Goal: Task Accomplishment & Management: Manage account settings

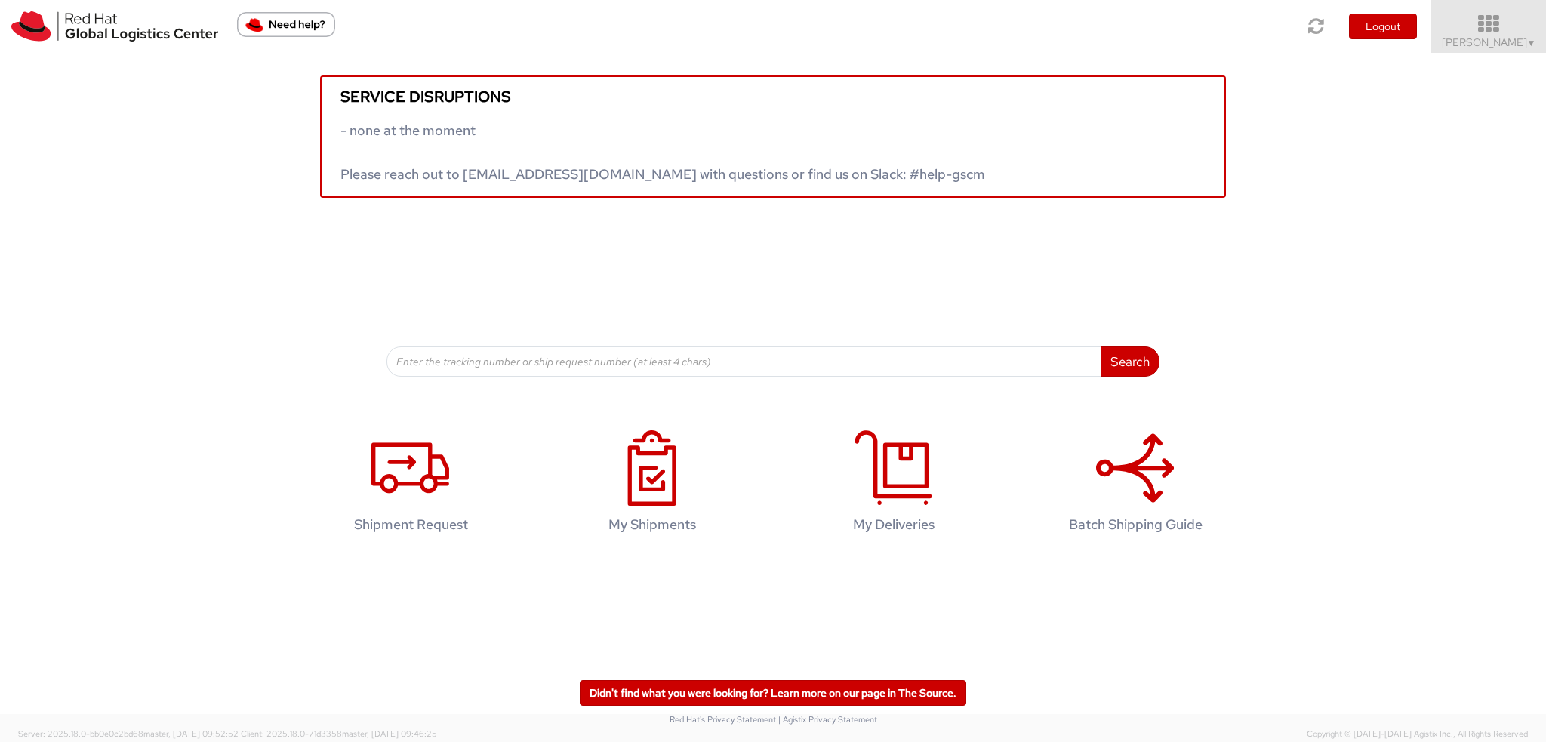
click at [1481, 43] on span "Kirk Newcross ▼" at bounding box center [1489, 42] width 94 height 14
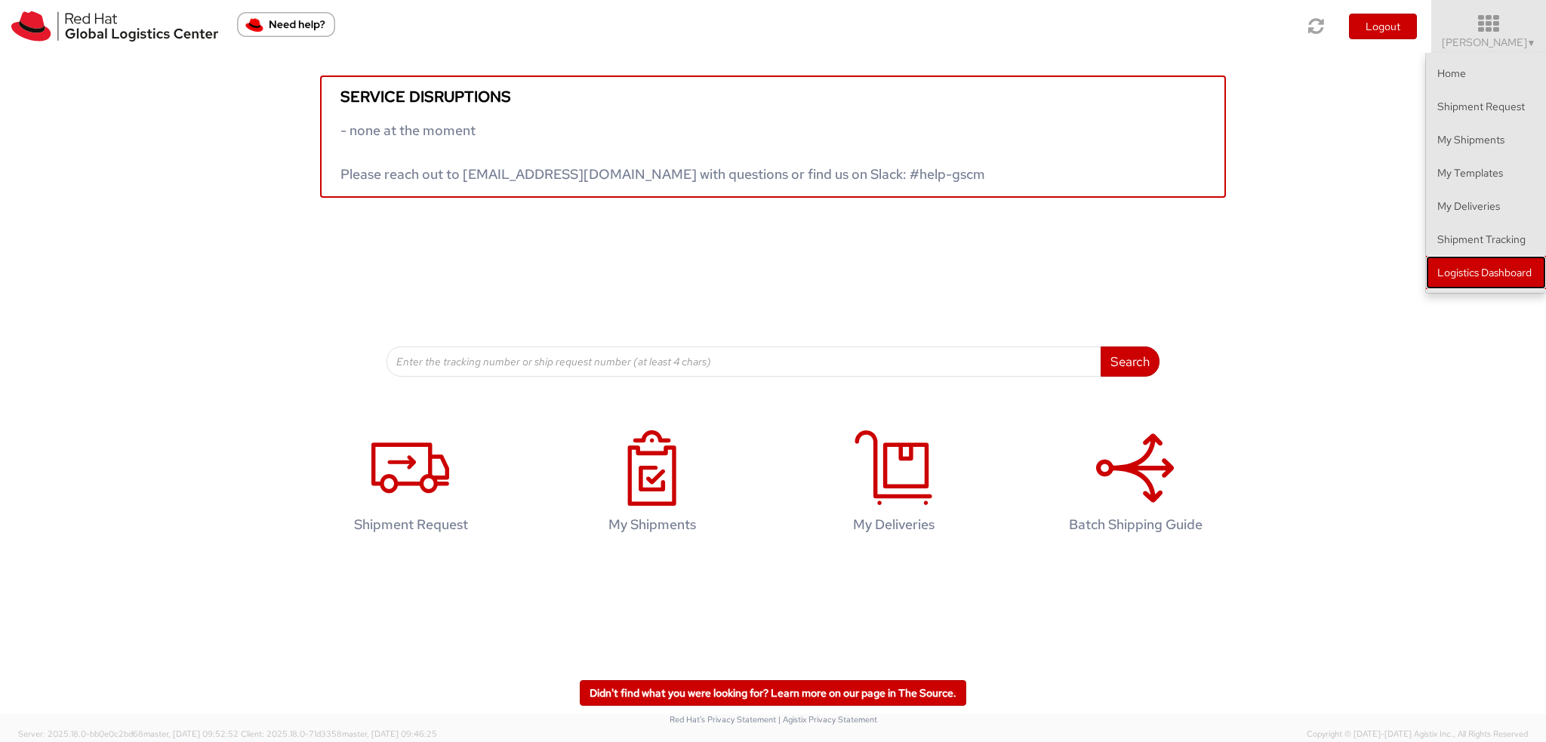
click at [1480, 266] on link "Logistics Dashboard" at bounding box center [1486, 272] width 120 height 33
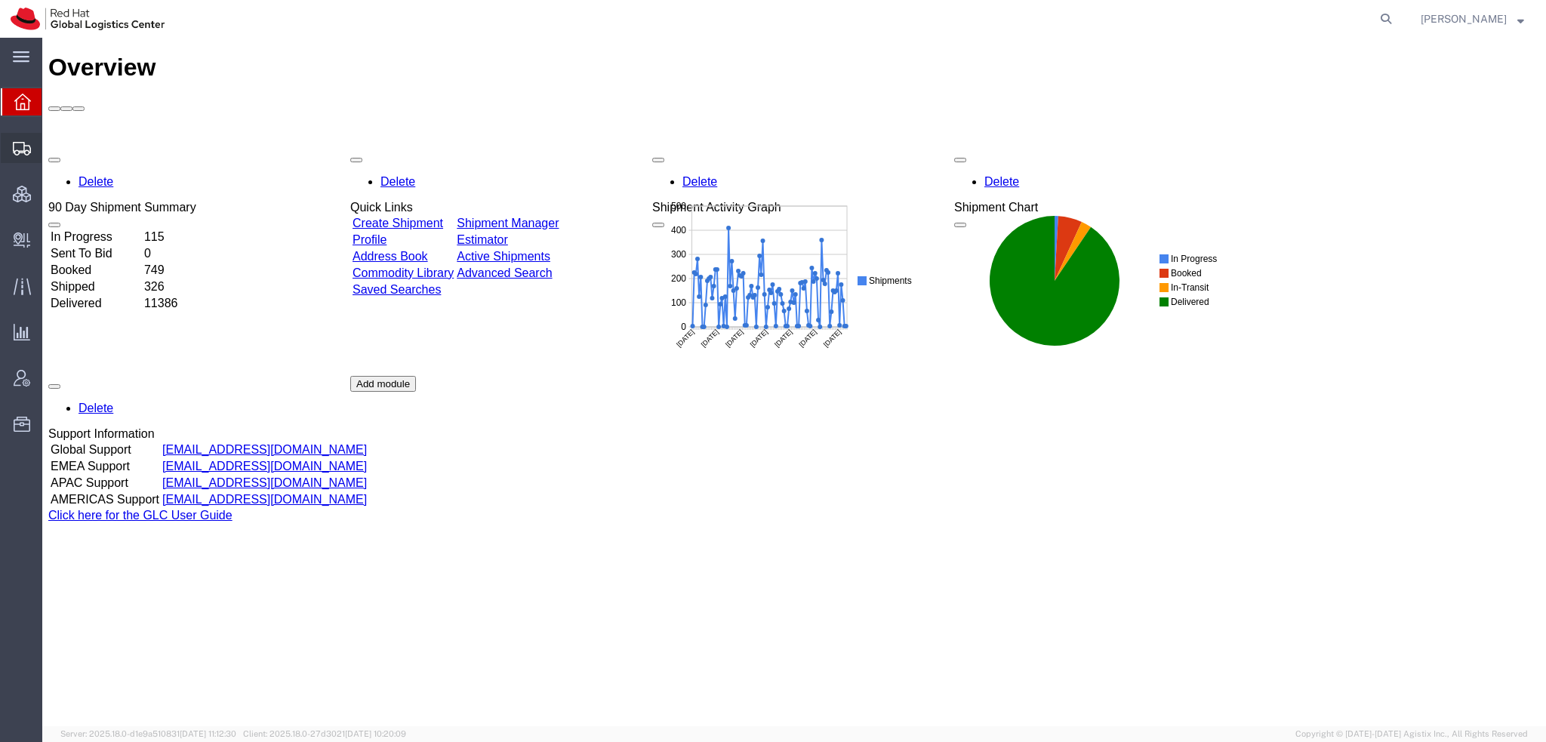
click at [0, 0] on span "Shipment Manager" at bounding box center [0, 0] width 0 height 0
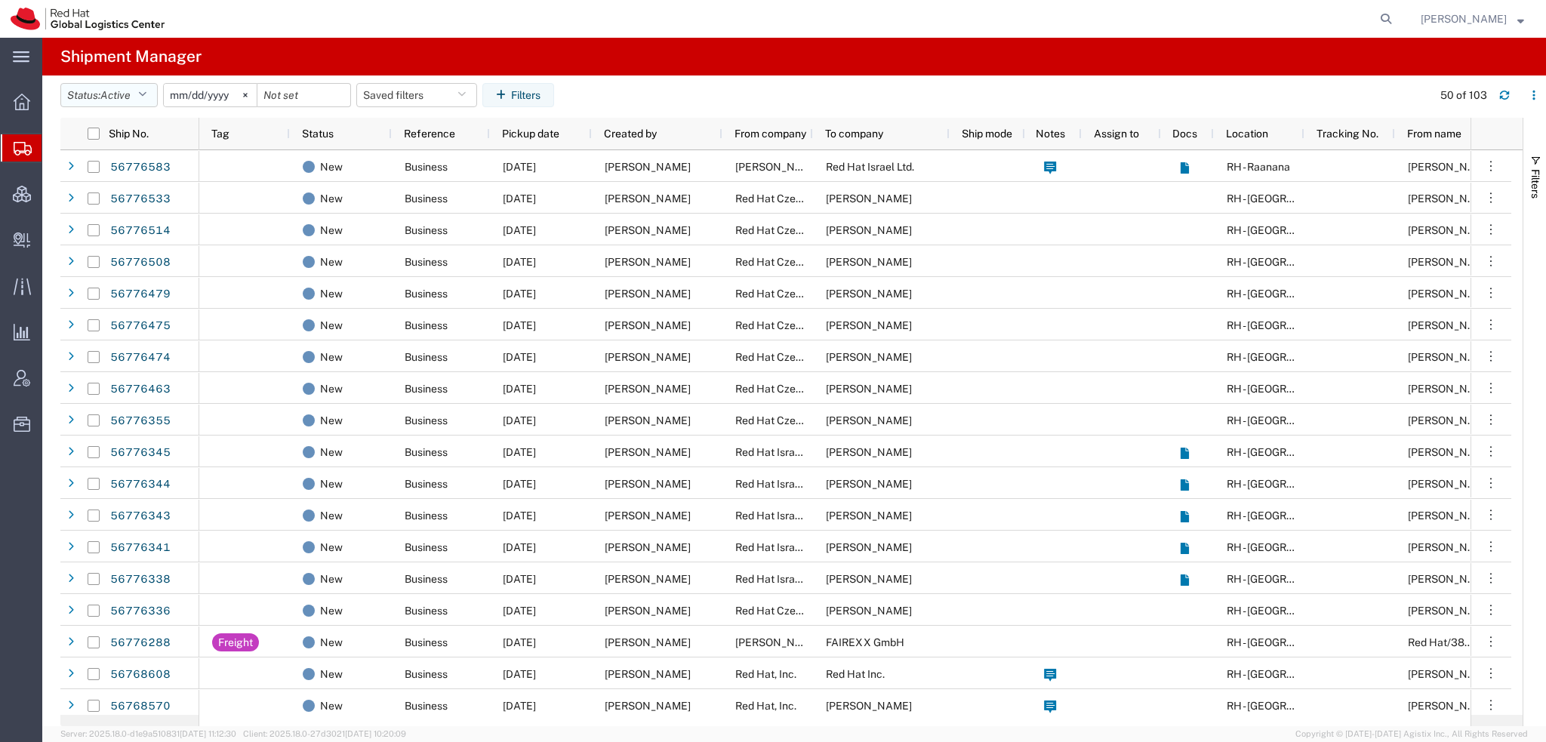
click at [145, 86] on button "Status: Active" at bounding box center [108, 95] width 97 height 24
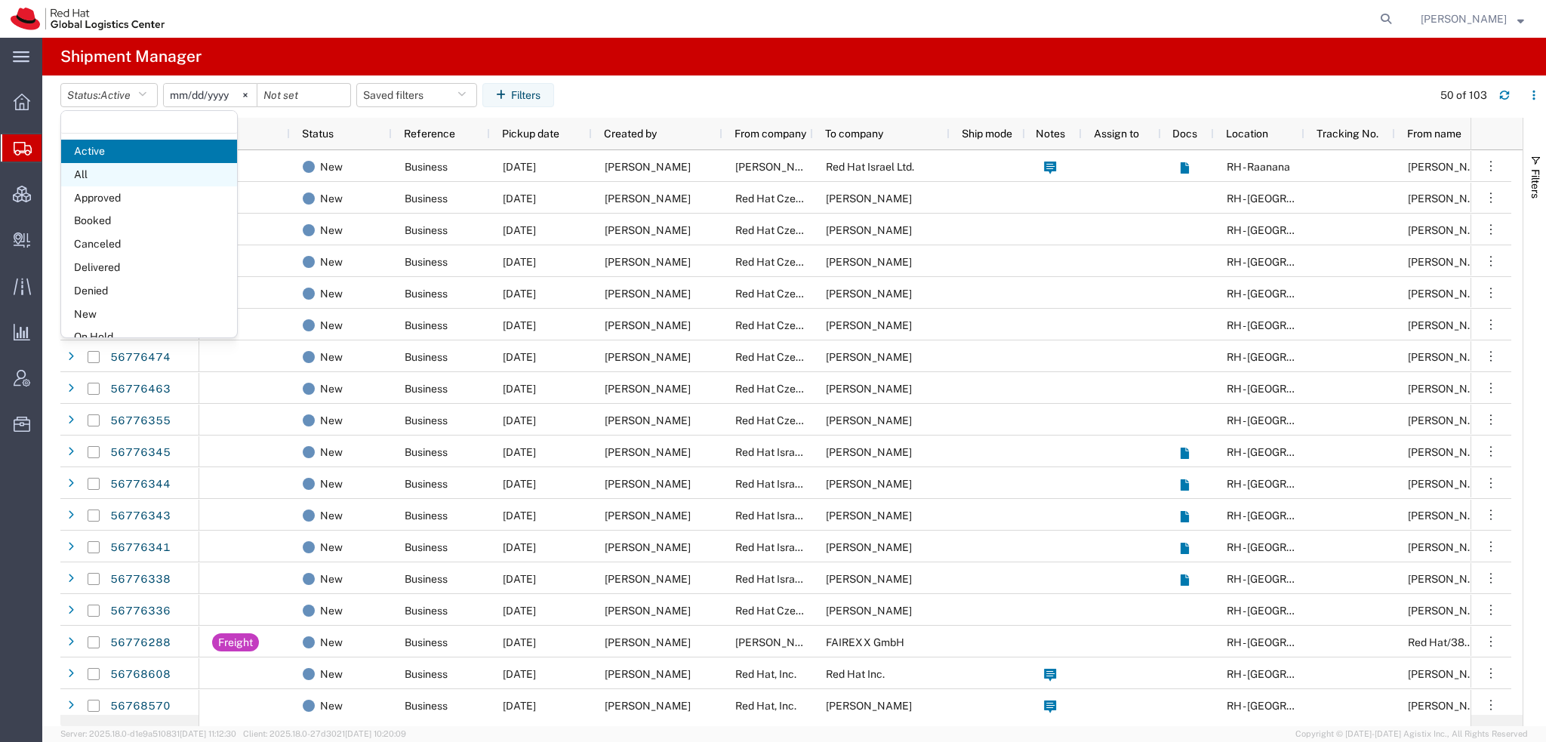
click at [91, 177] on span "All" at bounding box center [149, 174] width 176 height 23
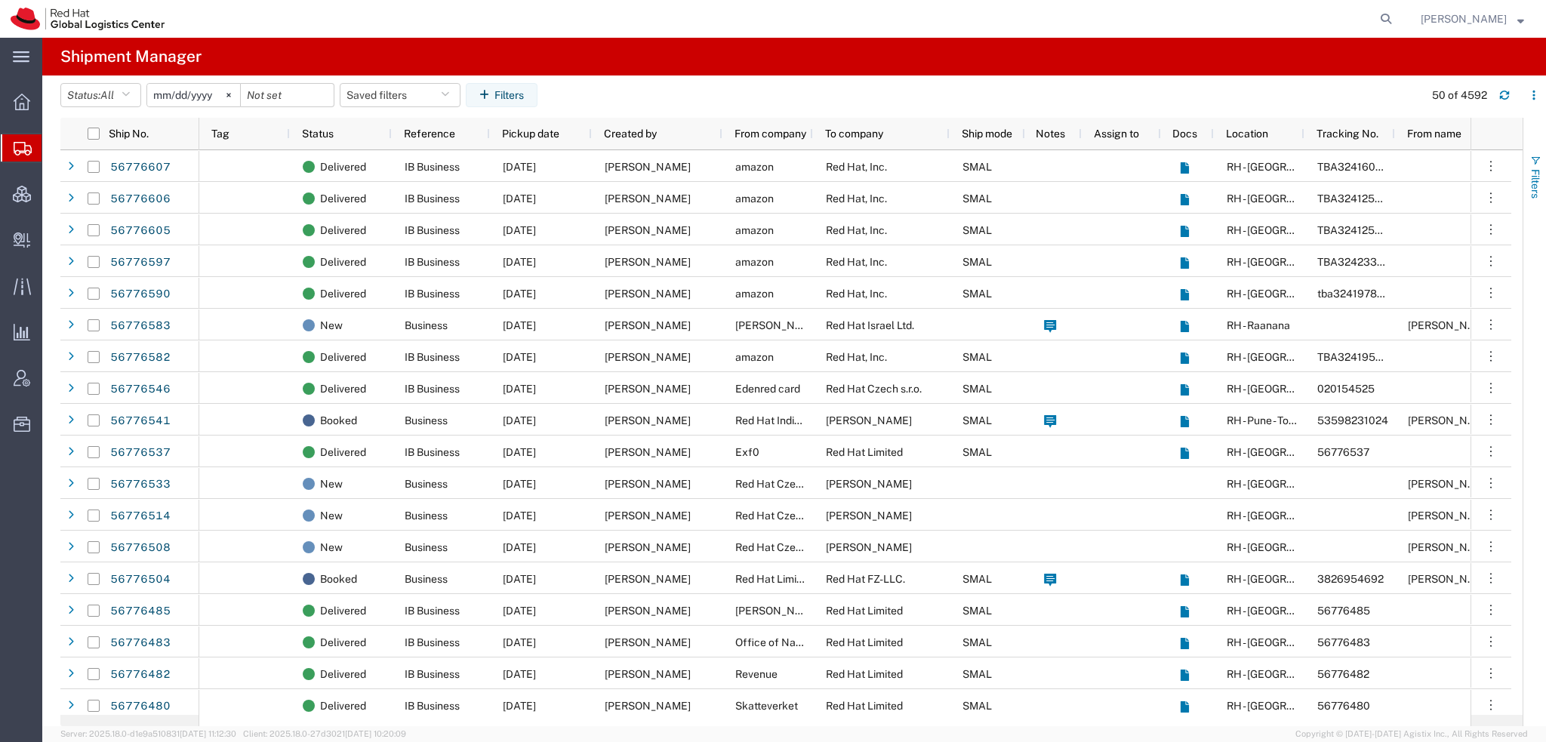
click at [1541, 165] on span "button" at bounding box center [1536, 161] width 12 height 12
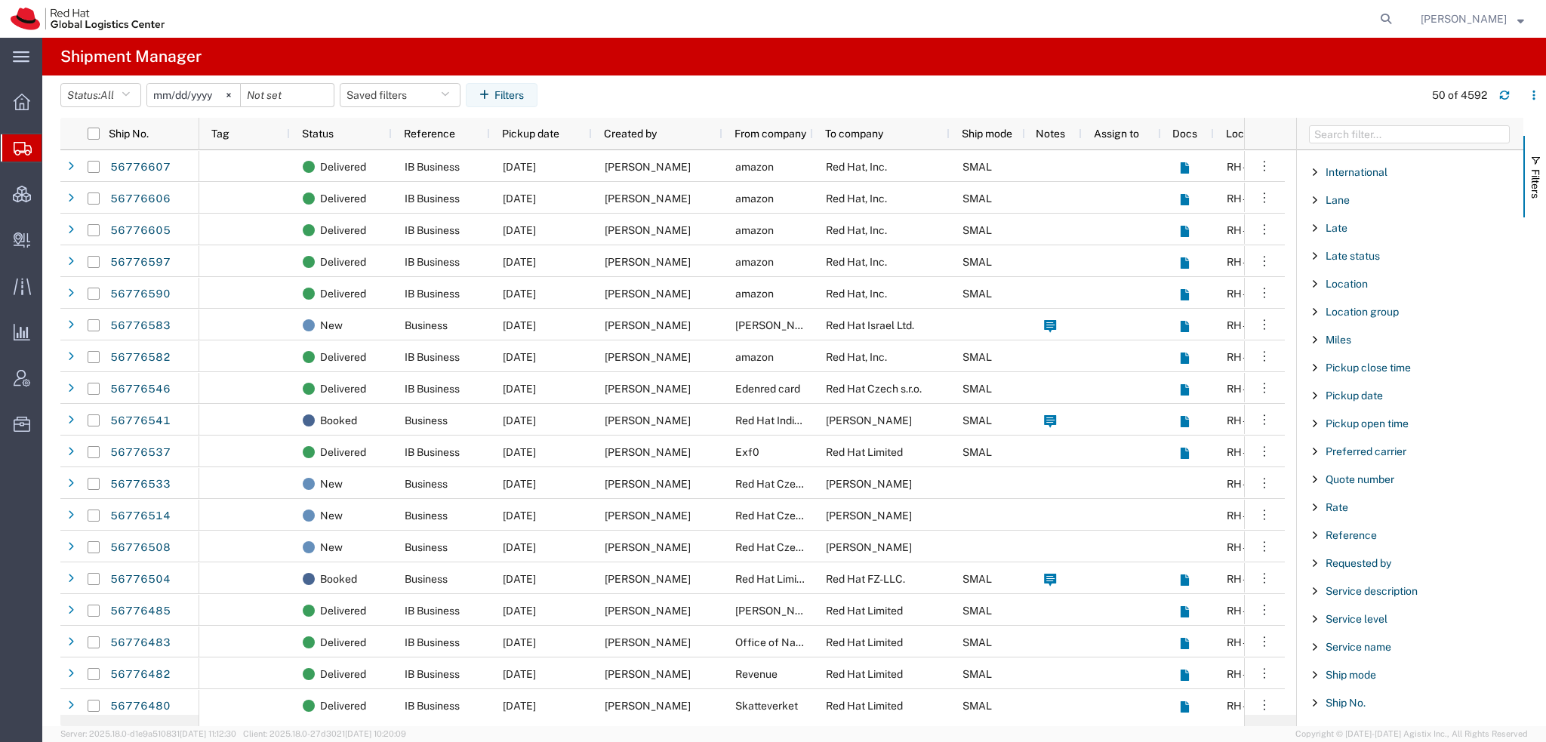
scroll to position [1118, 0]
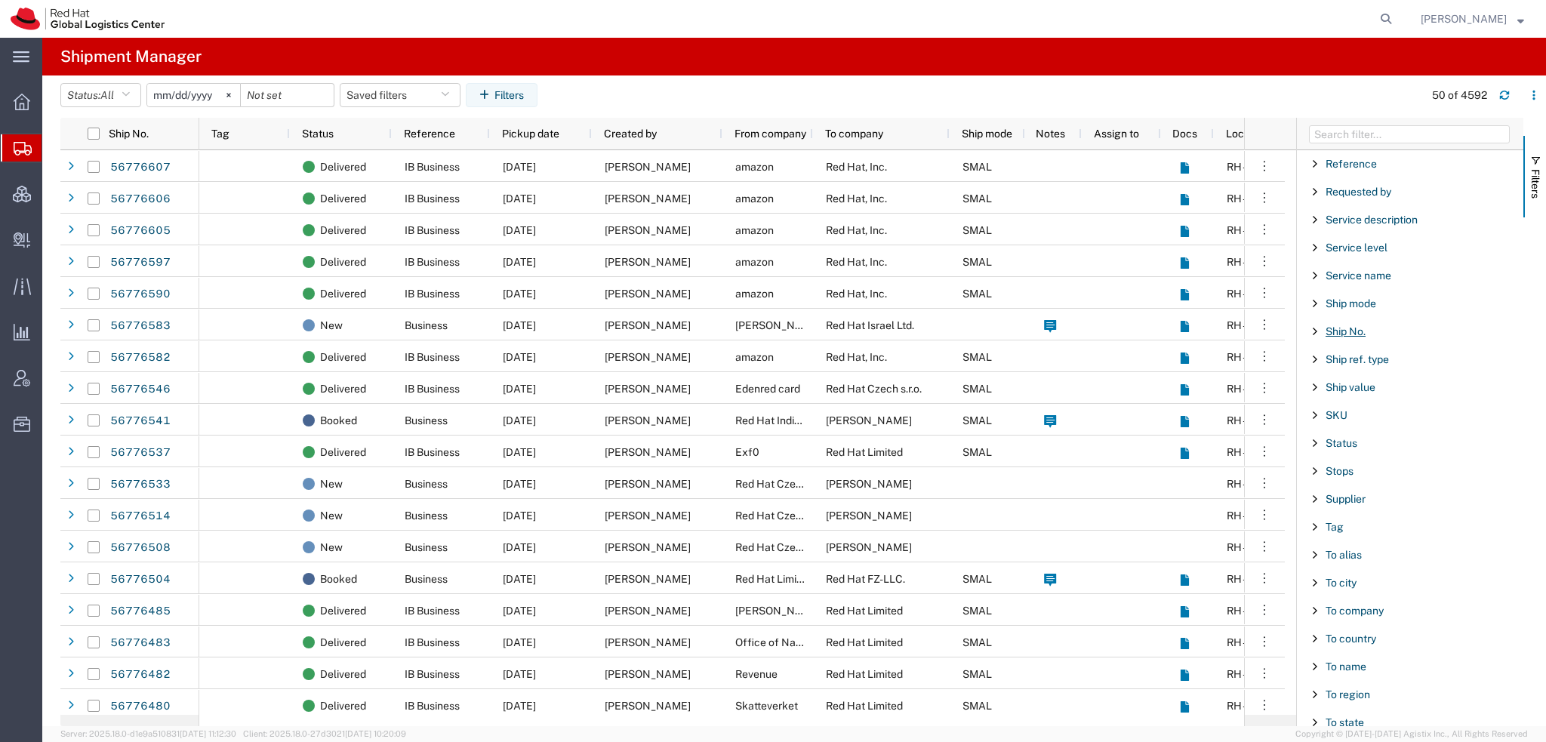
click at [1340, 325] on span "Ship No." at bounding box center [1346, 331] width 40 height 12
click at [1337, 391] on input "Filter Value" at bounding box center [1416, 395] width 198 height 18
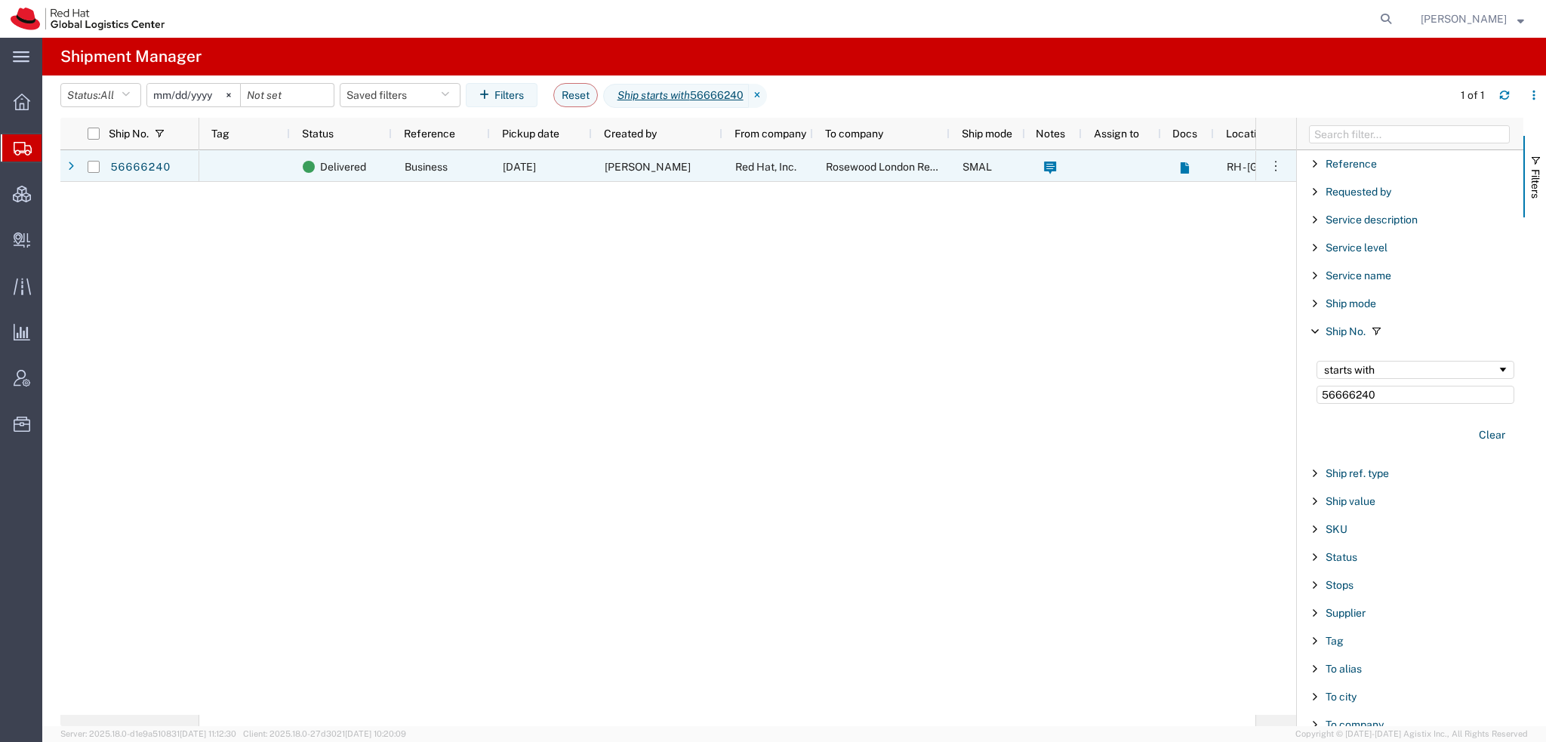
type input "56666240"
click at [504, 165] on span "08/29/2025" at bounding box center [519, 167] width 33 height 12
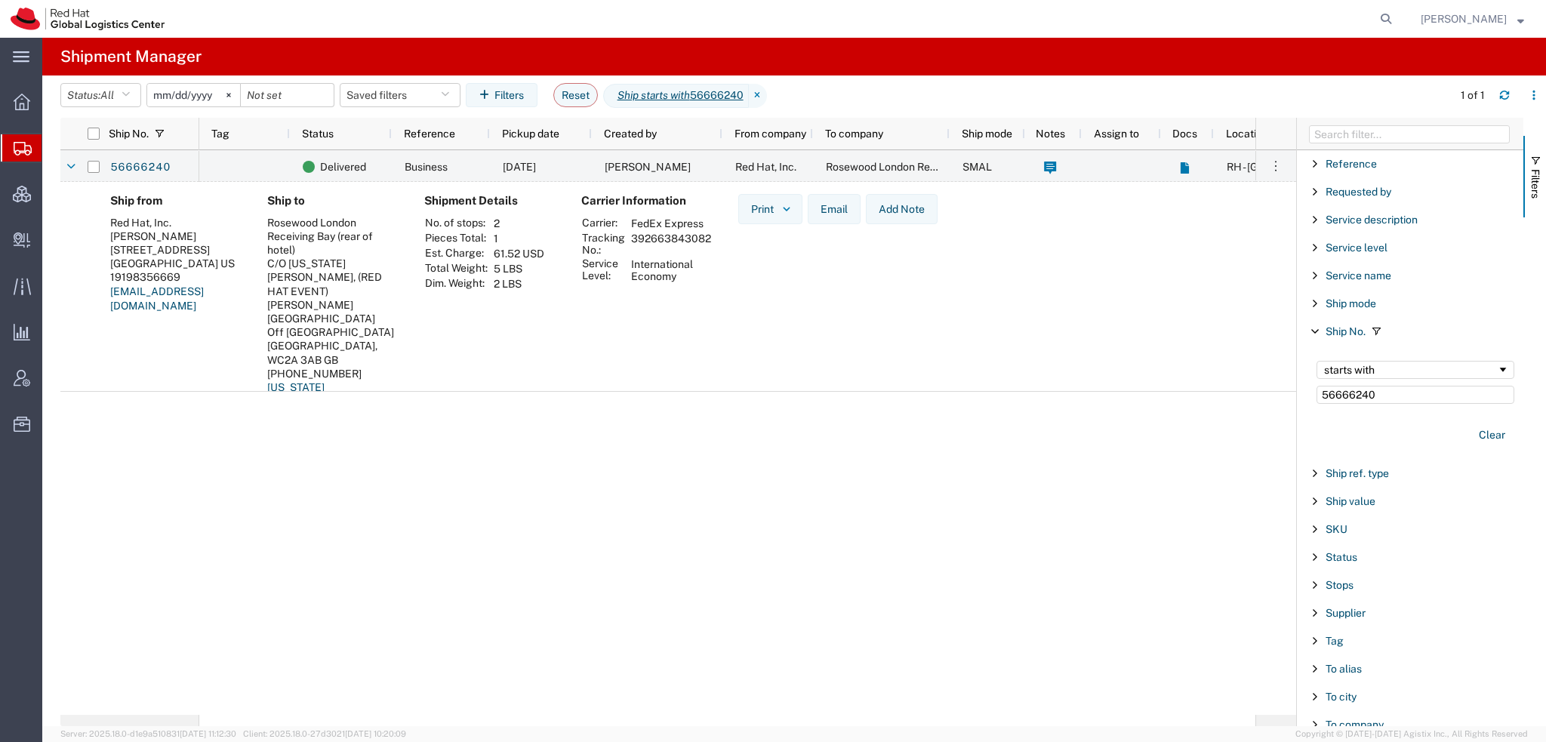
drag, startPoint x: 710, startPoint y: 236, endPoint x: 631, endPoint y: 241, distance: 78.7
click at [631, 241] on td "392663843082" at bounding box center [671, 244] width 91 height 26
copy td "392663843082"
click at [598, 97] on button "Reset" at bounding box center [575, 95] width 45 height 24
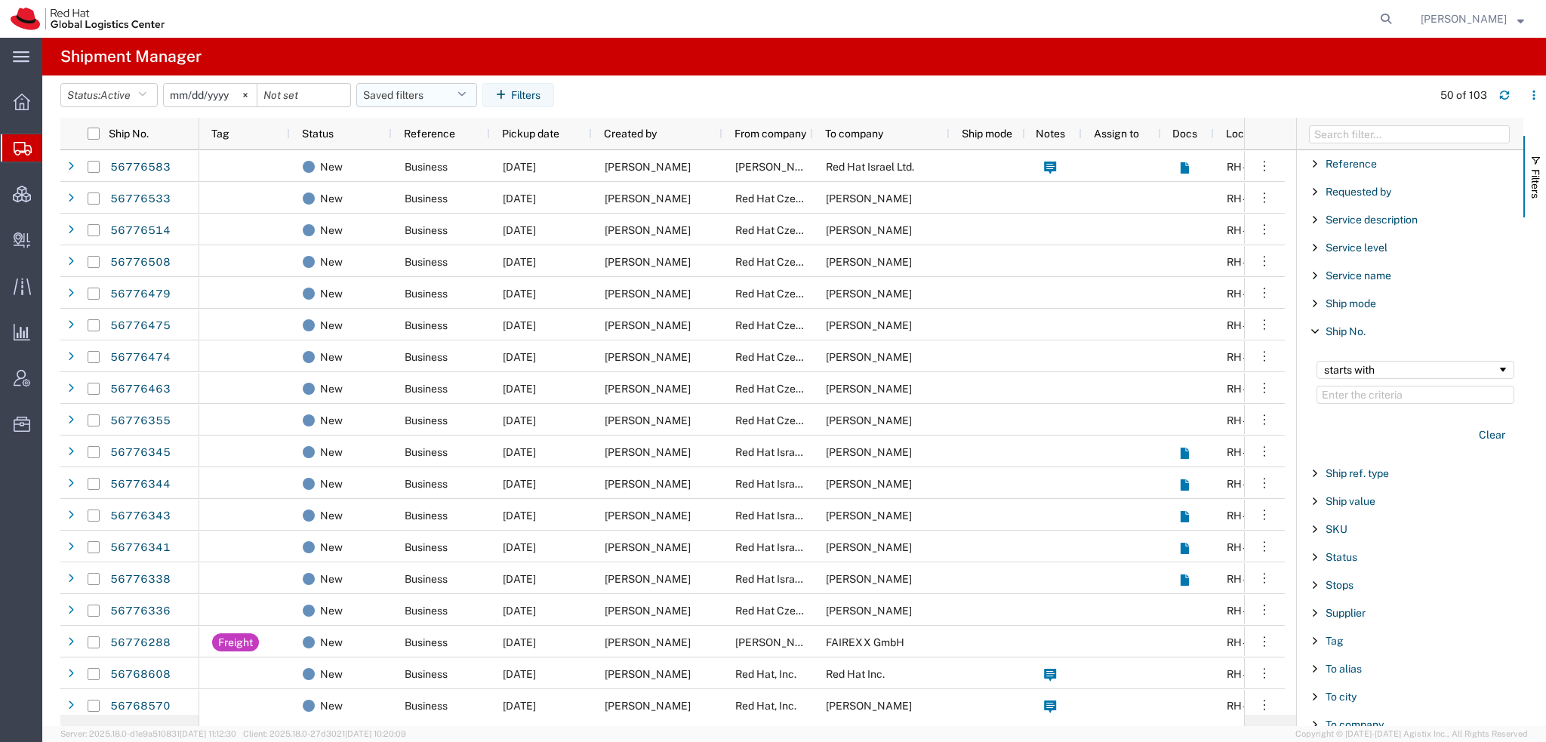
click at [473, 94] on button "Saved filters" at bounding box center [416, 95] width 121 height 24
click at [414, 170] on span "Americas" at bounding box center [458, 161] width 198 height 28
type input "2023-05-07"
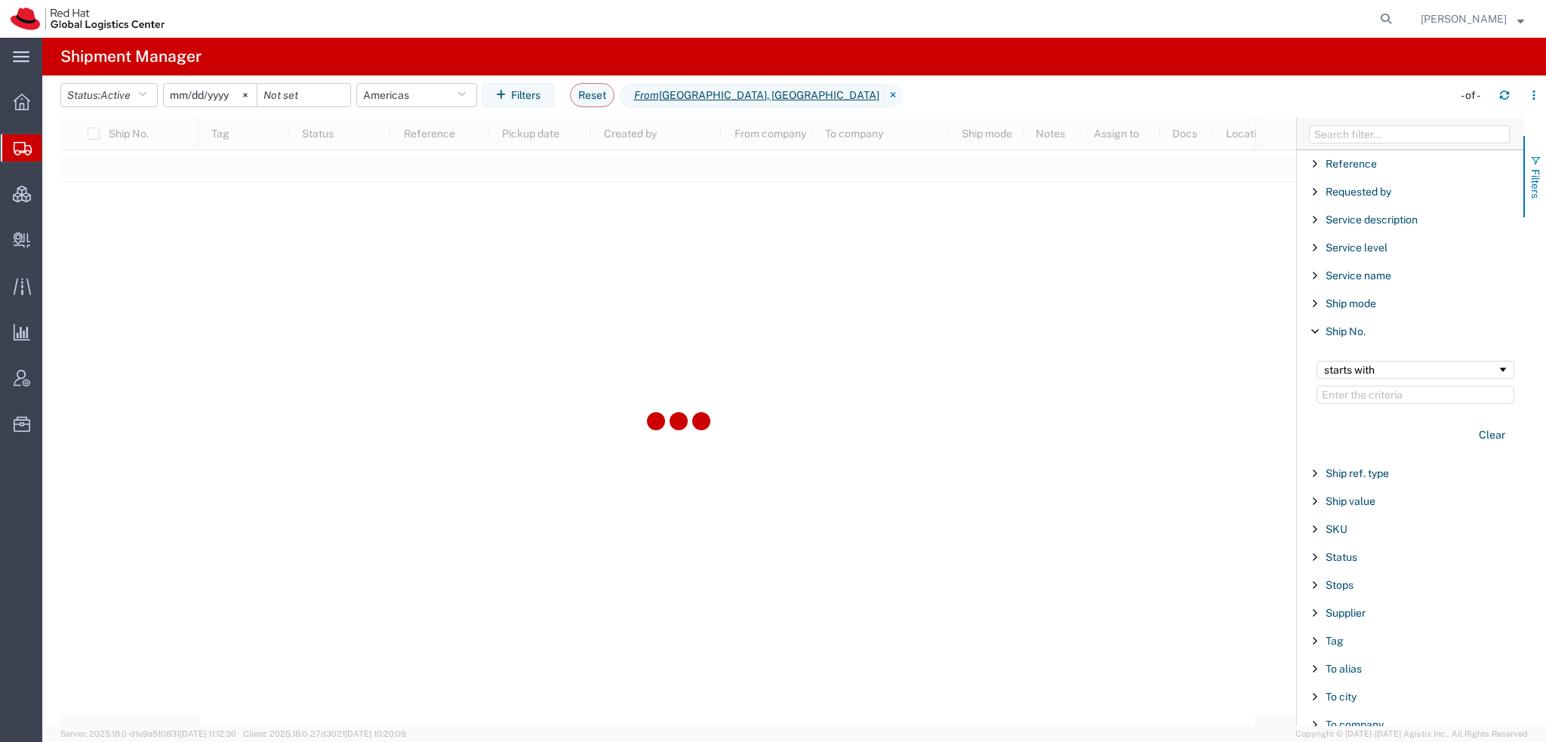
click at [1530, 155] on span "button" at bounding box center [1536, 161] width 12 height 12
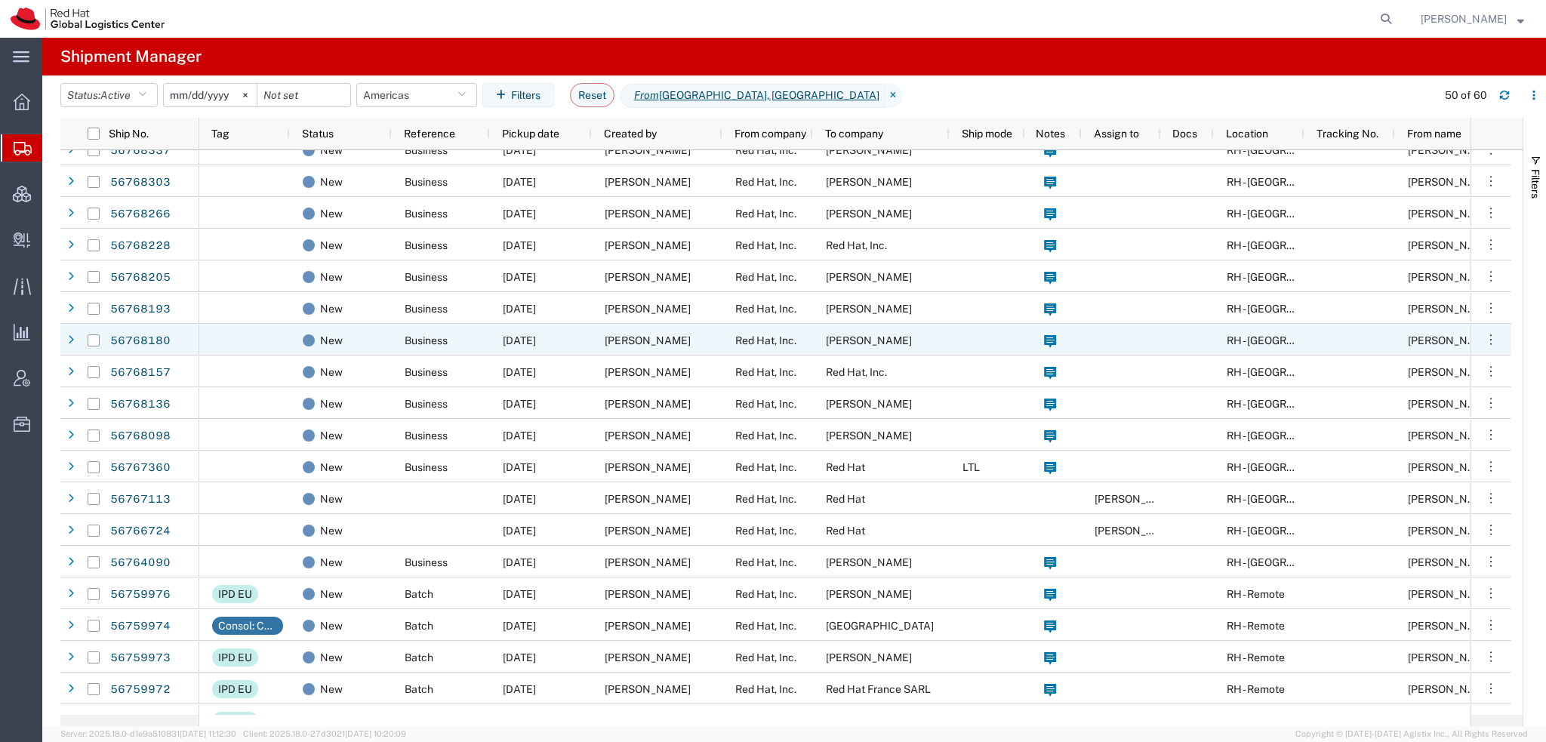
scroll to position [528, 0]
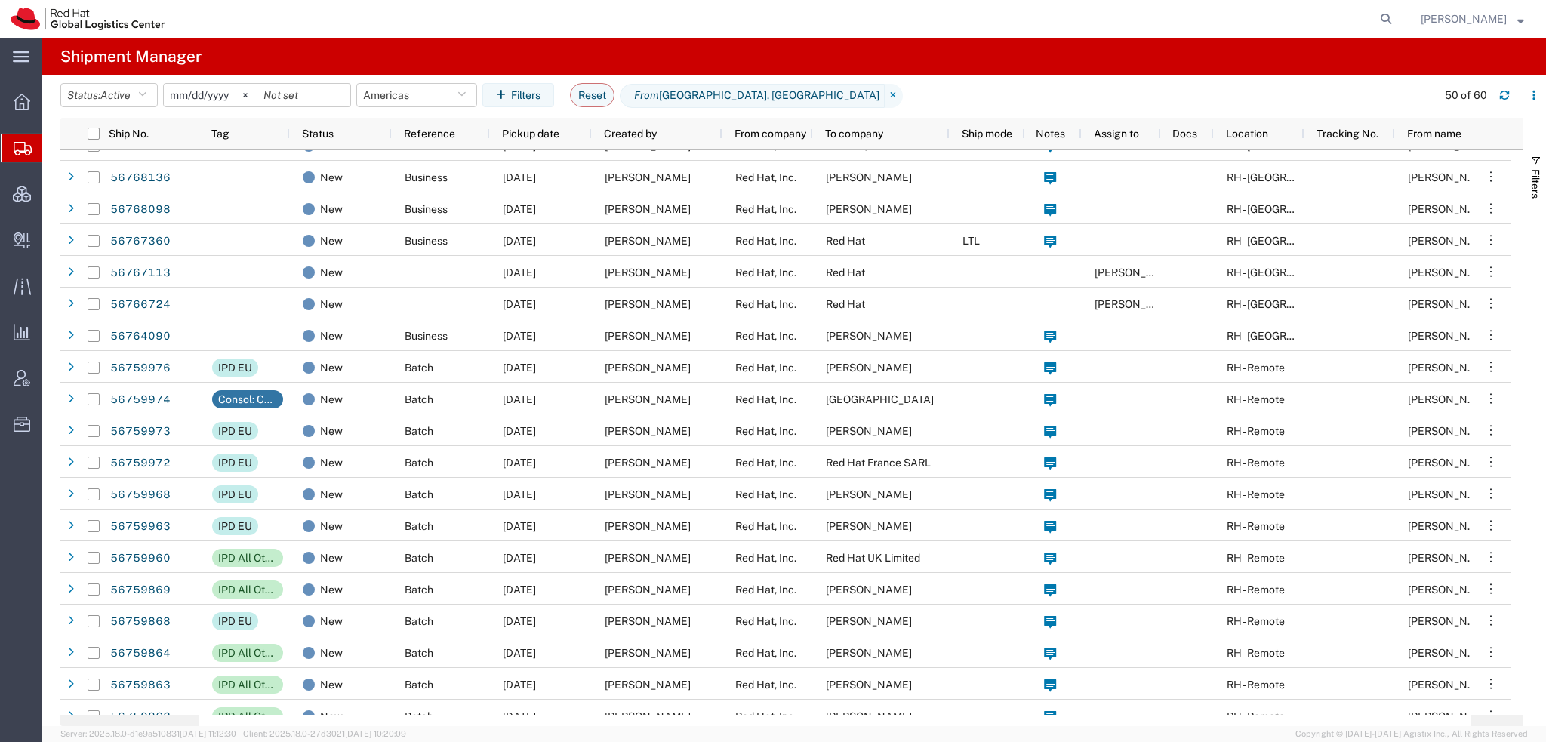
click at [1477, 15] on span "[PERSON_NAME]" at bounding box center [1464, 19] width 86 height 17
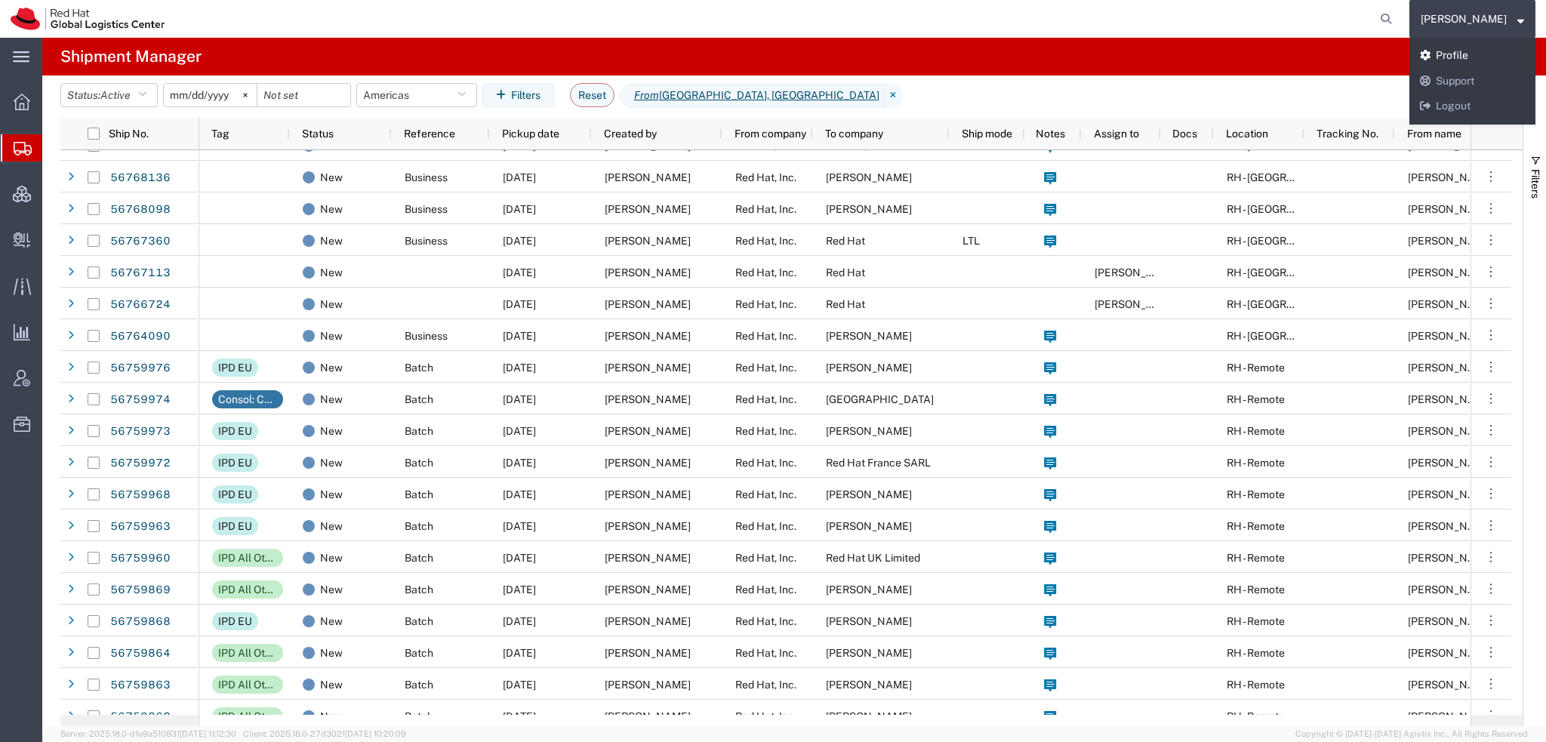
click at [1469, 51] on link "Profile" at bounding box center [1472, 56] width 126 height 26
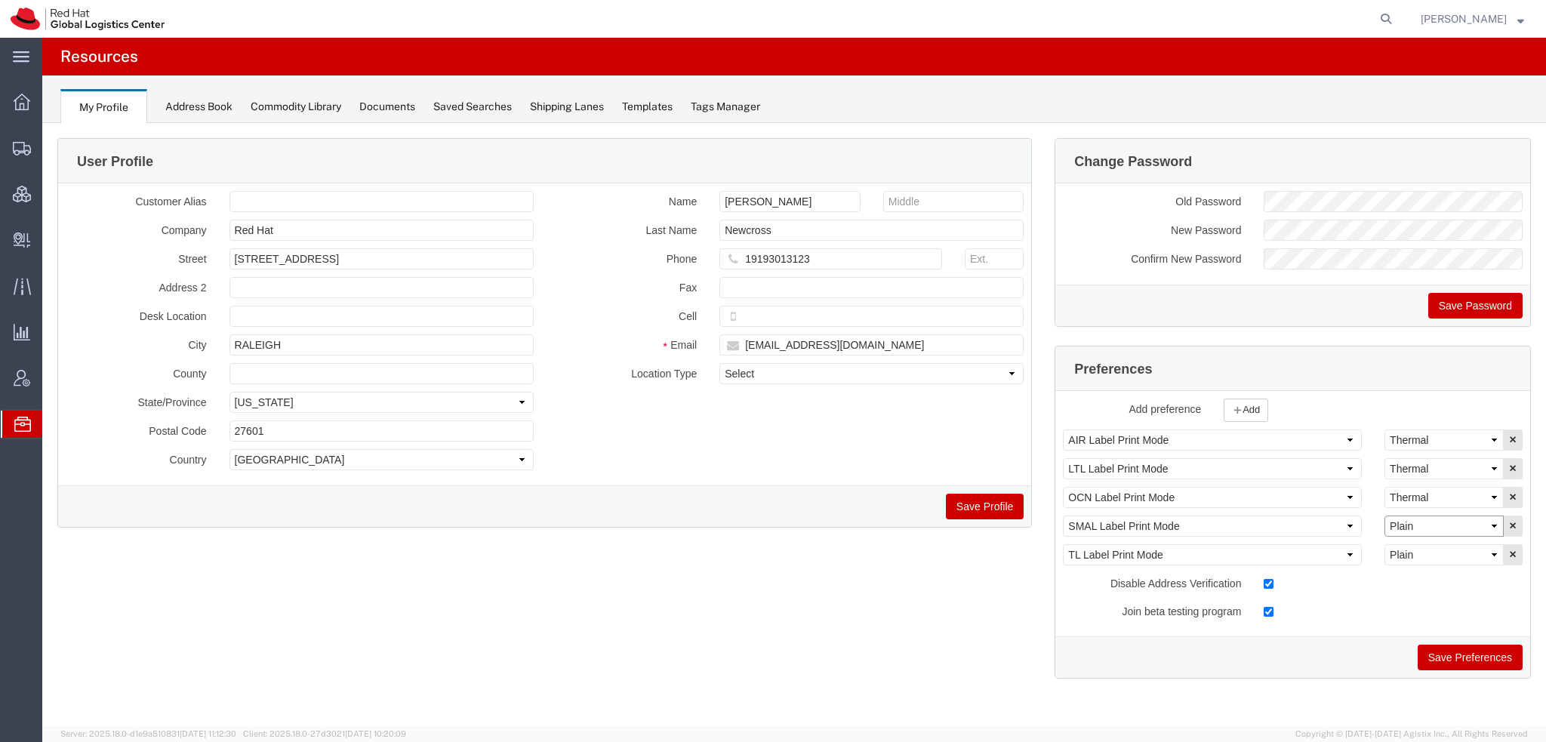
click at [1434, 526] on select "Select Plain Thermal" at bounding box center [1444, 526] width 119 height 21
select select "Thermal"
click at [1385, 516] on select "Select Plain Thermal" at bounding box center [1444, 526] width 119 height 21
click at [1463, 659] on button "Save Preferences" at bounding box center [1470, 658] width 105 height 26
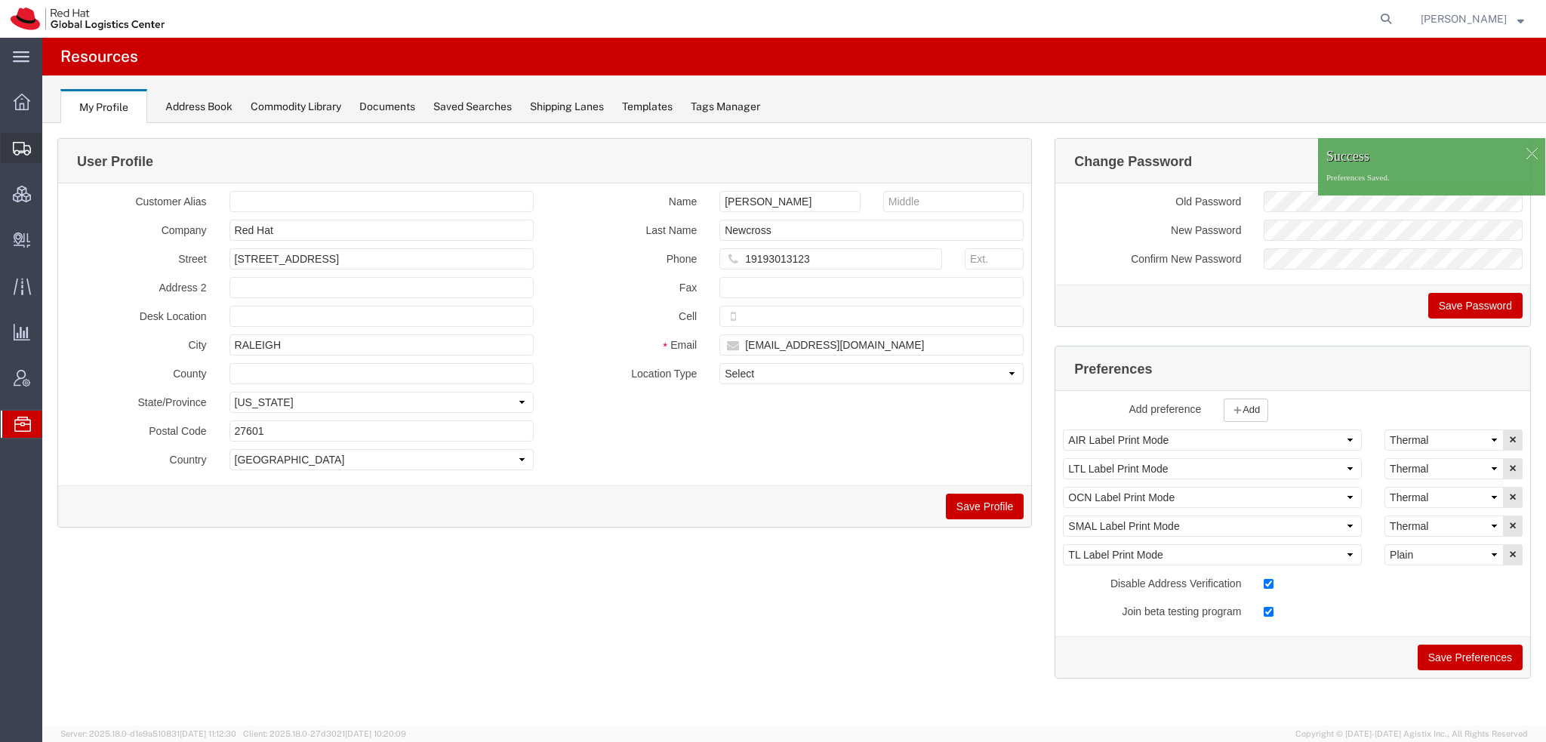
click at [0, 0] on span "Shipment Manager" at bounding box center [0, 0] width 0 height 0
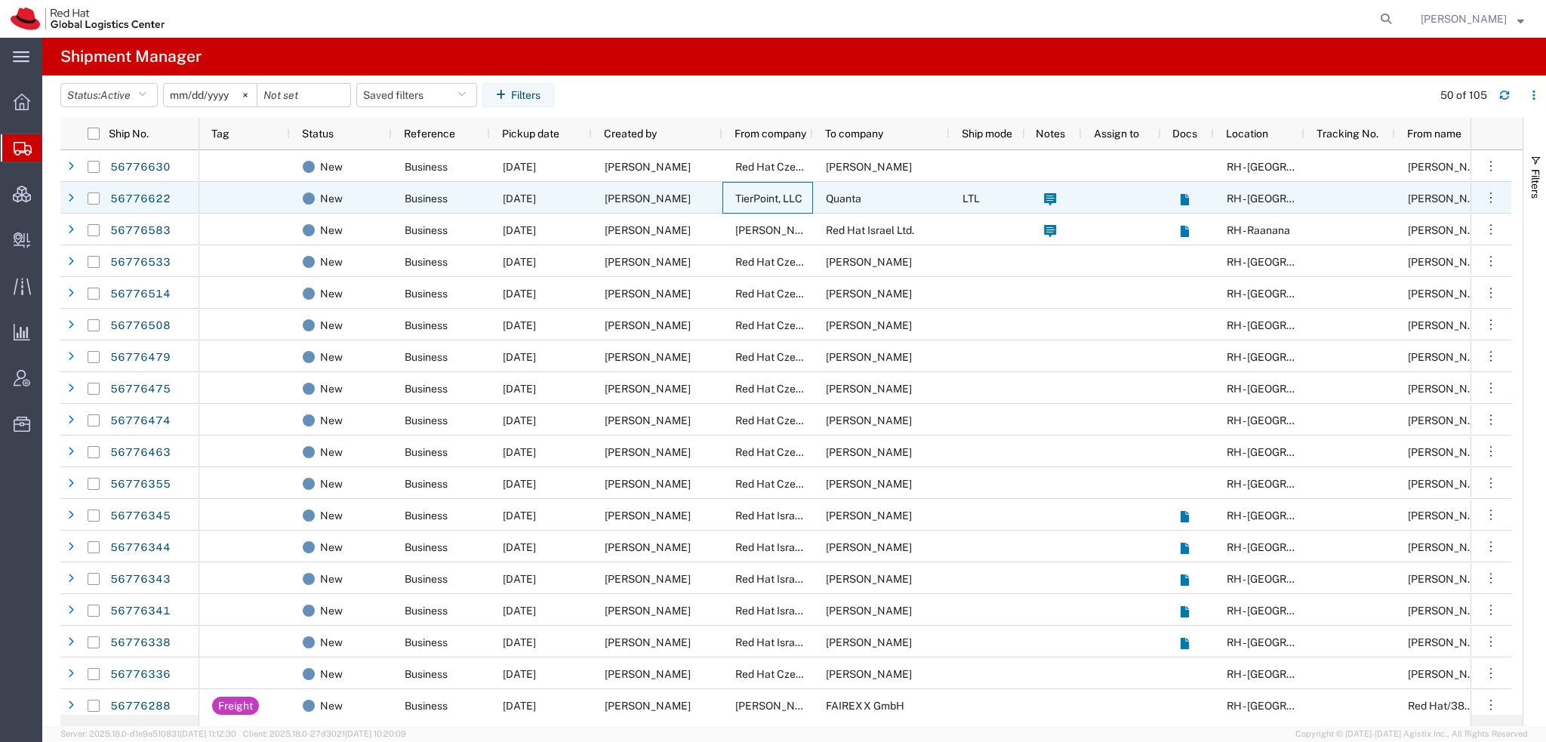
click at [749, 197] on span "TierPoint, LLC" at bounding box center [768, 199] width 67 height 12
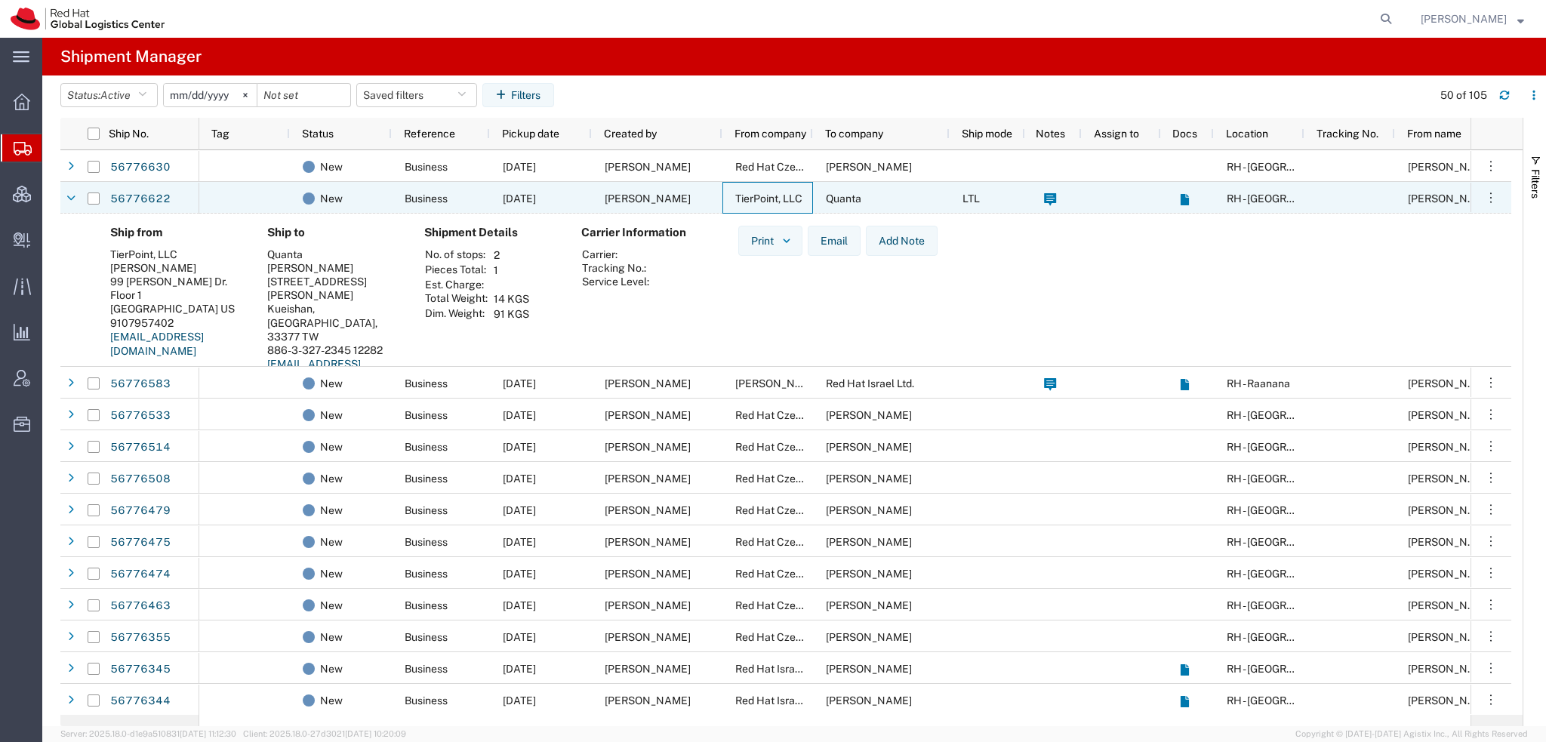
click at [749, 197] on span "TierPoint, LLC" at bounding box center [768, 199] width 67 height 12
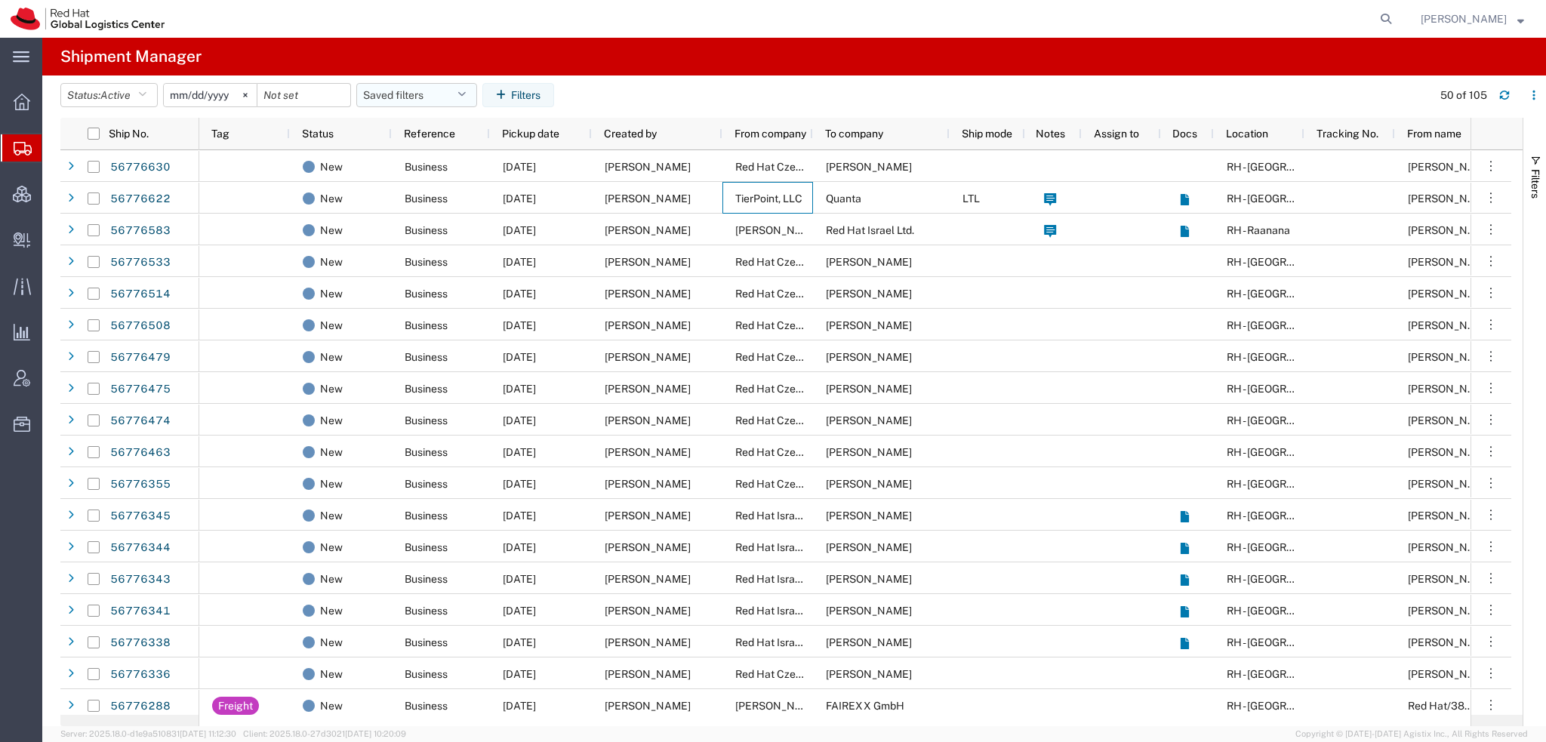
click at [466, 99] on icon "button" at bounding box center [461, 95] width 8 height 11
click at [411, 160] on span "Americas" at bounding box center [458, 161] width 198 height 28
type input "2023-05-07"
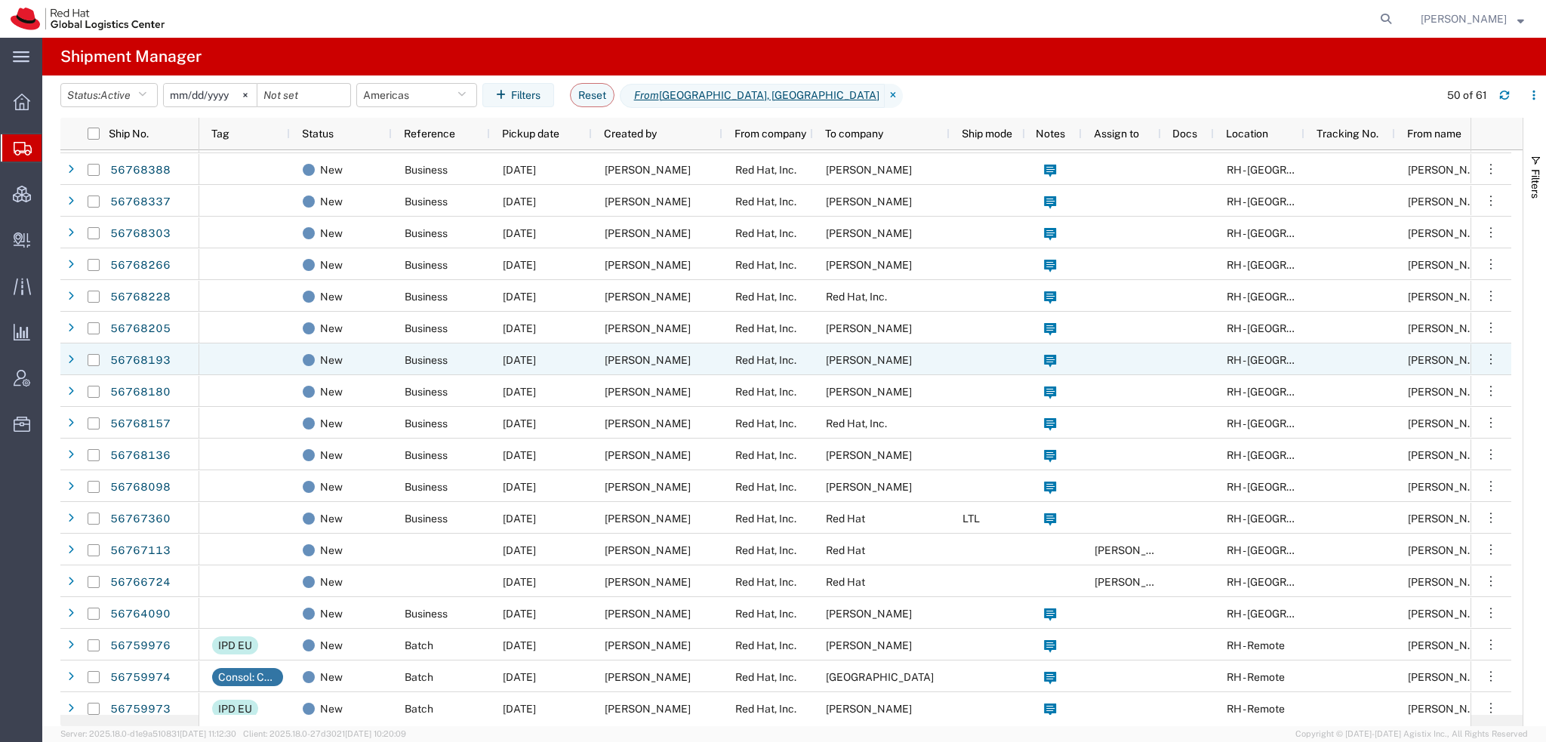
scroll to position [302, 0]
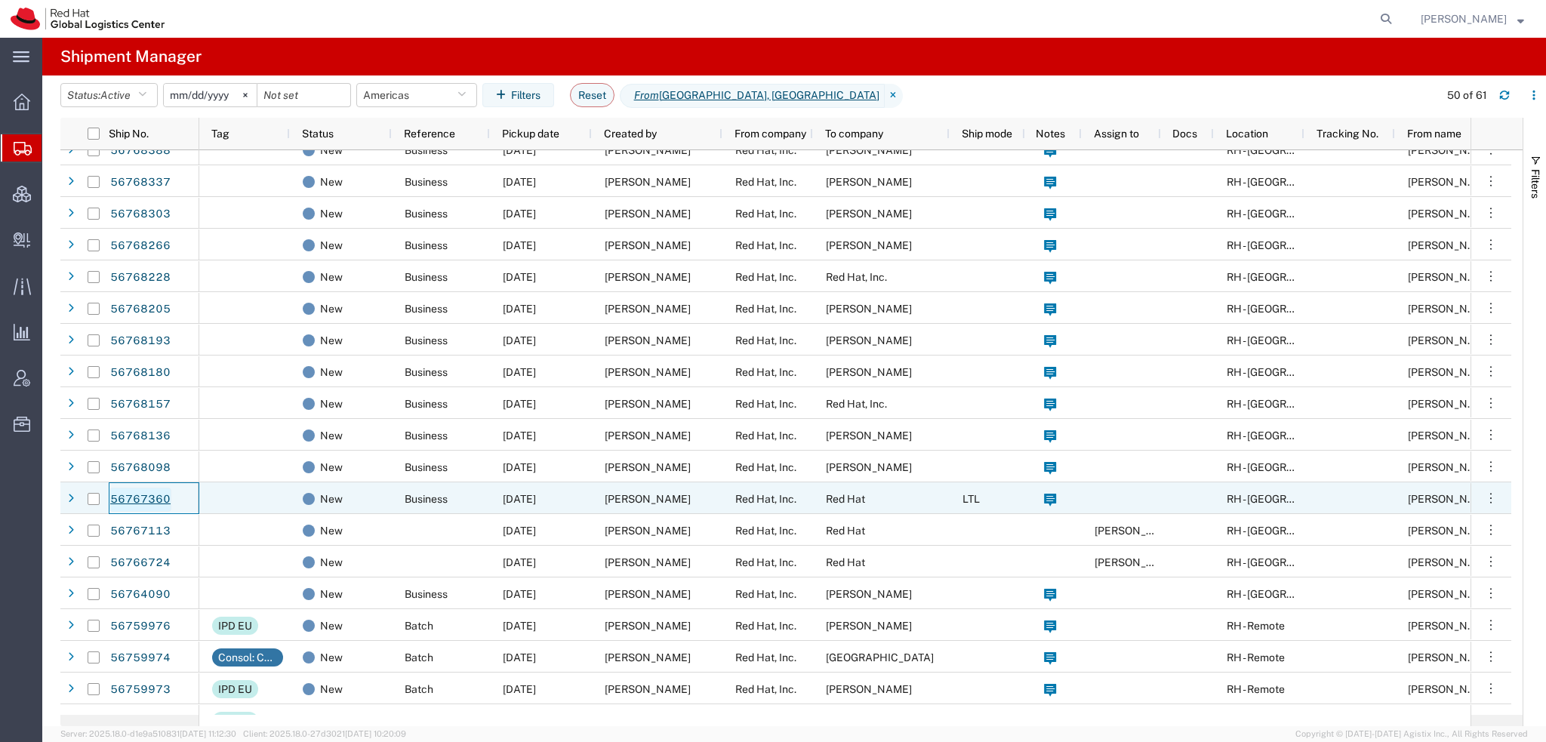
click at [143, 495] on link "56767360" at bounding box center [140, 500] width 62 height 24
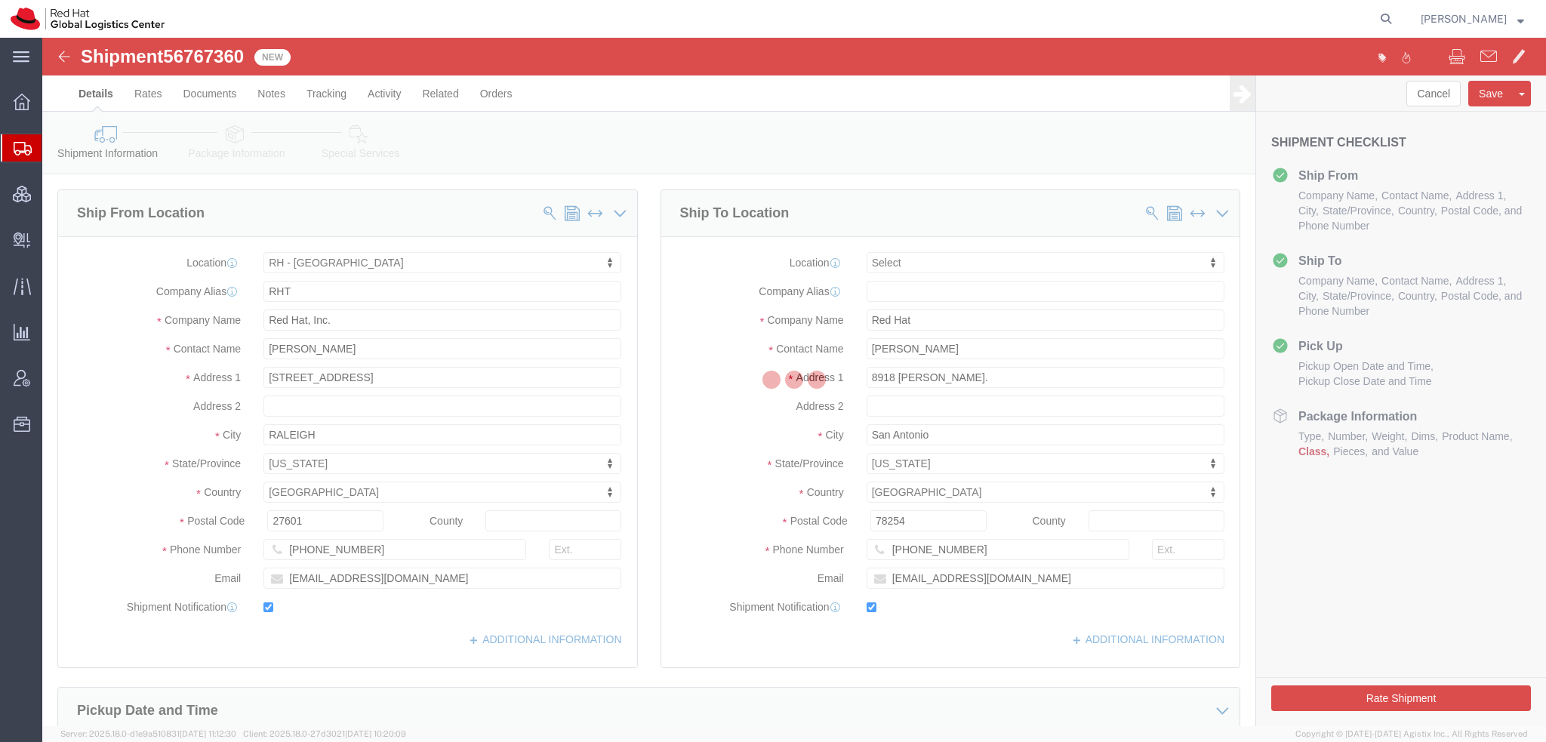
select select "38014"
select select
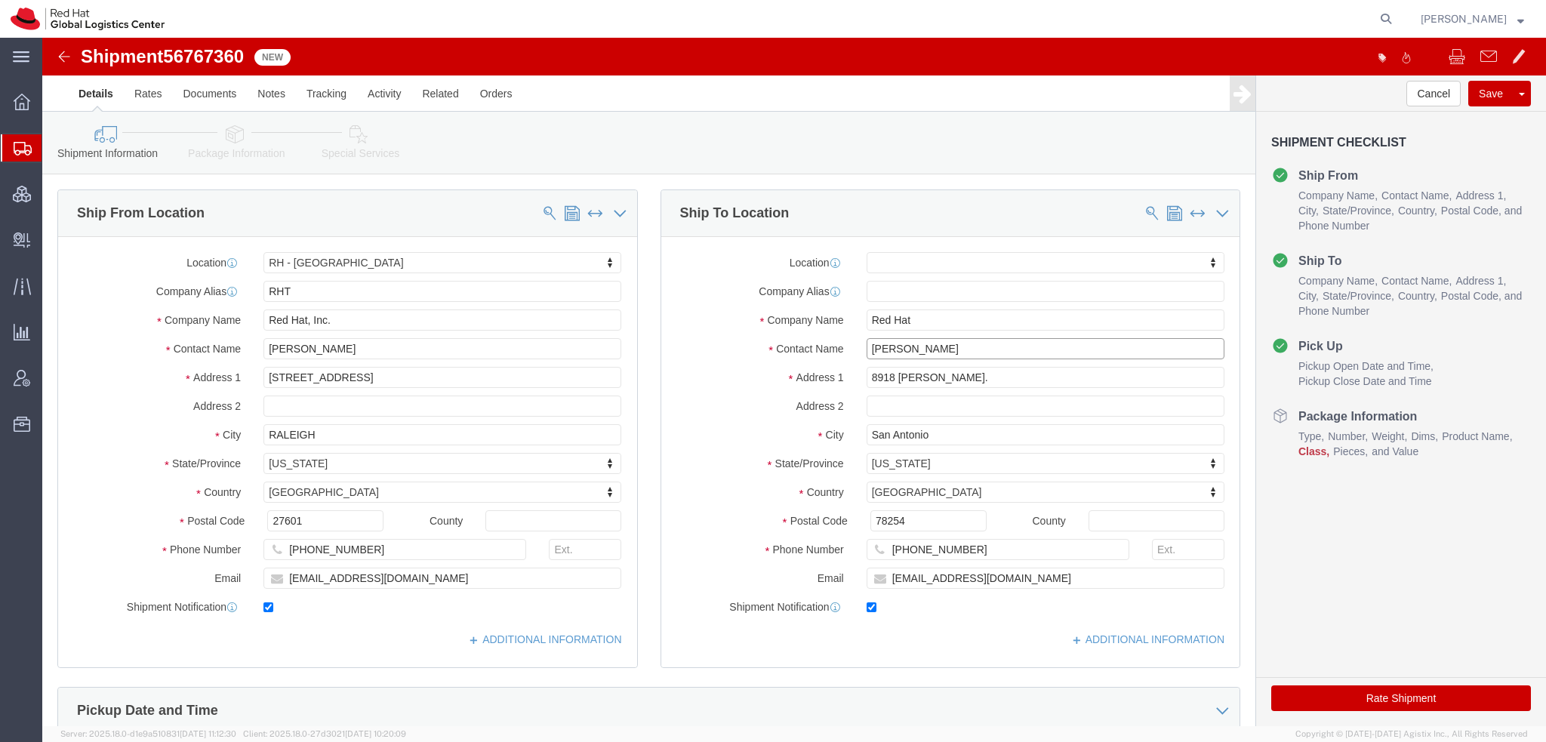
drag, startPoint x: 925, startPoint y: 310, endPoint x: 630, endPoint y: 228, distance: 305.7
click div "Location My Profile Location RH - Amsterdam - MSO RH - Amsterdam Data Center RH…"
paste input "Carl George"
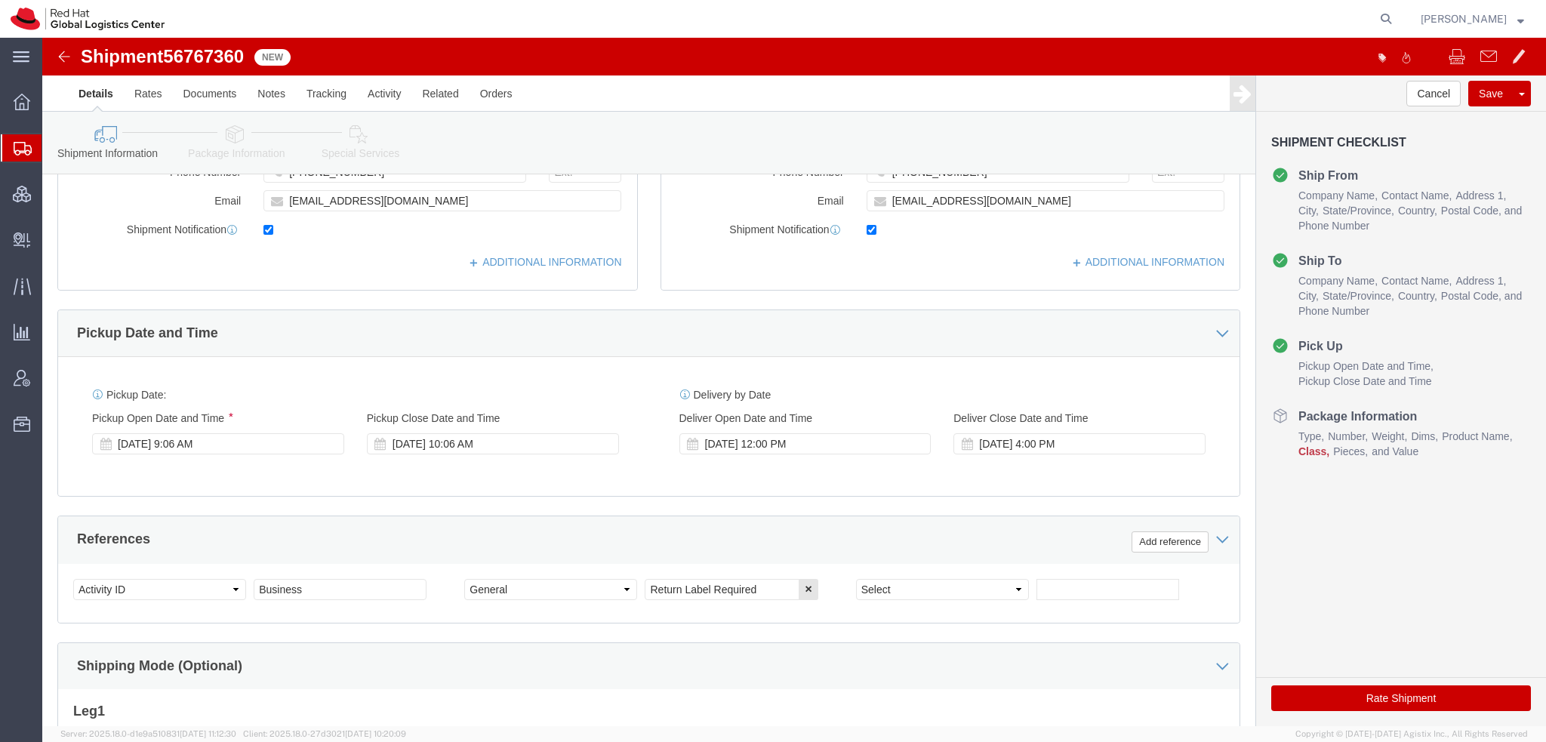
scroll to position [608, 0]
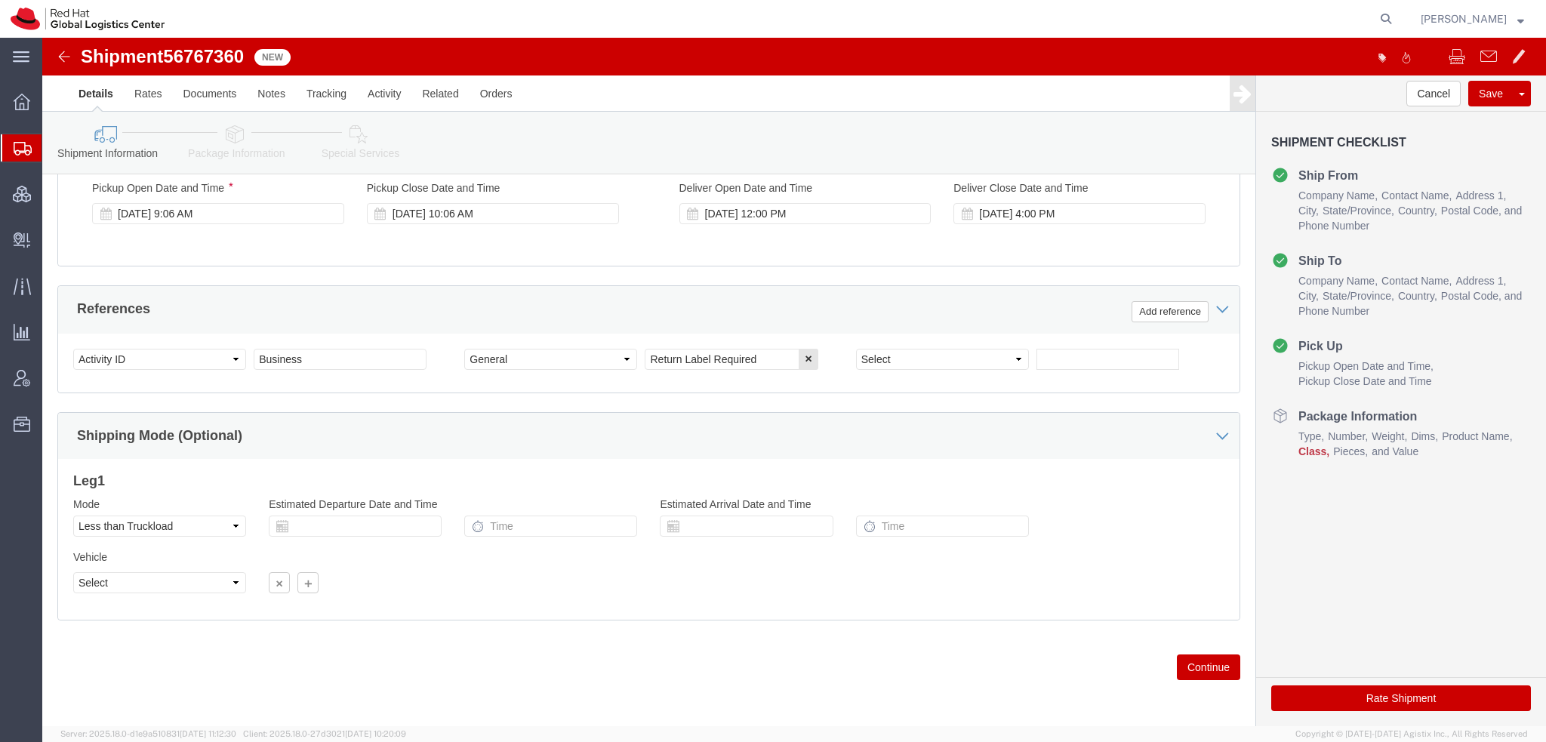
type input "Carl George"
click select "Select Air Less than Truckload Multi-Leg Ocean Freight Rail Small Parcel Truckl…"
select select
click select "Select Air Less than Truckload Multi-Leg Ocean Freight Rail Small Parcel Truckl…"
click icon
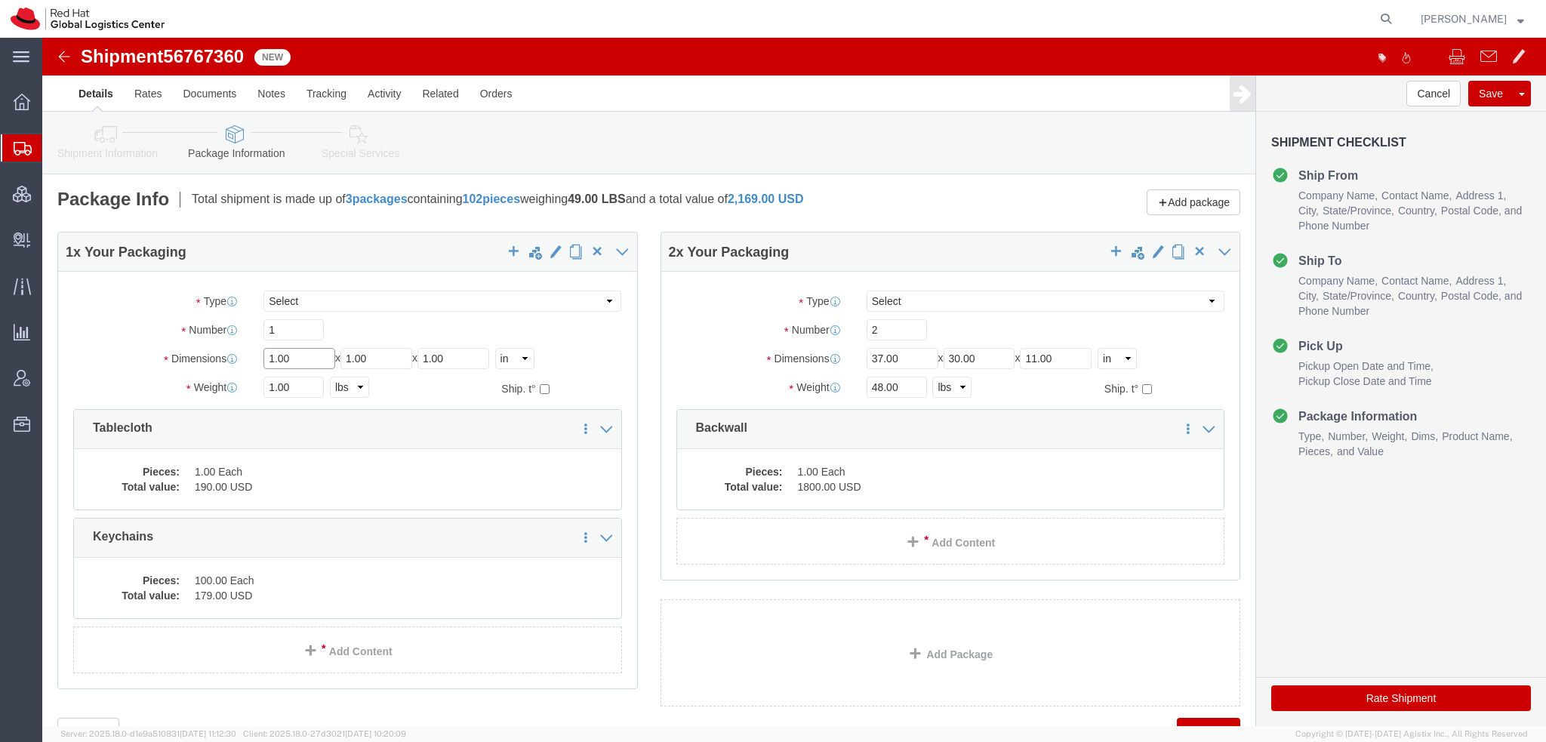
drag, startPoint x: 263, startPoint y: 321, endPoint x: -42, endPoint y: 241, distance: 315.3
click html "Shipment 56767360 New Details Rates Documents Notes Tracking Activity Related O…"
type input "13"
type input "10"
type input "4"
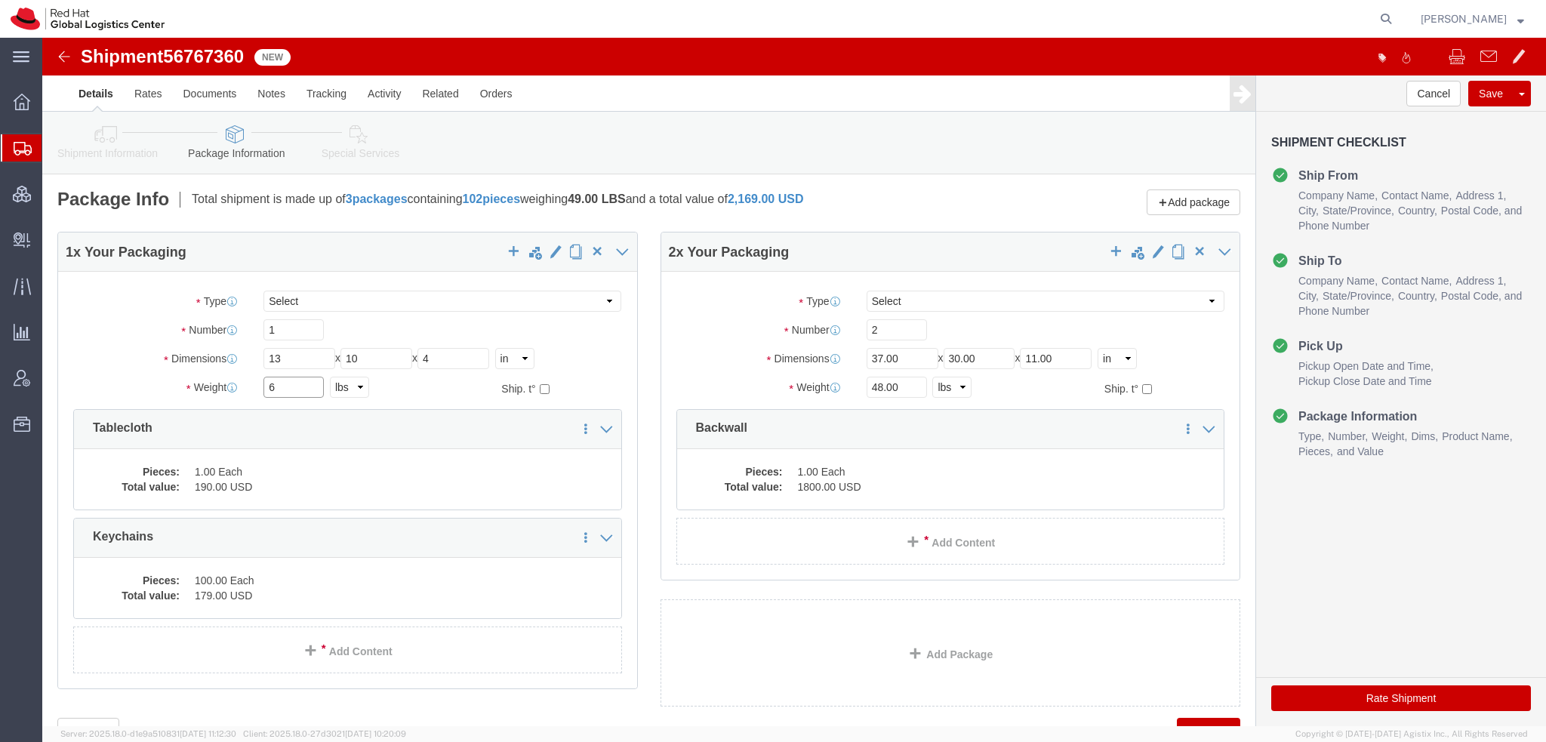
type input "6"
drag, startPoint x: 870, startPoint y: 294, endPoint x: 61, endPoint y: 145, distance: 823.0
click div "Package Info Total shipment is made up of 3 packages containing 102 pieces weig…"
type input "1"
type input "35"
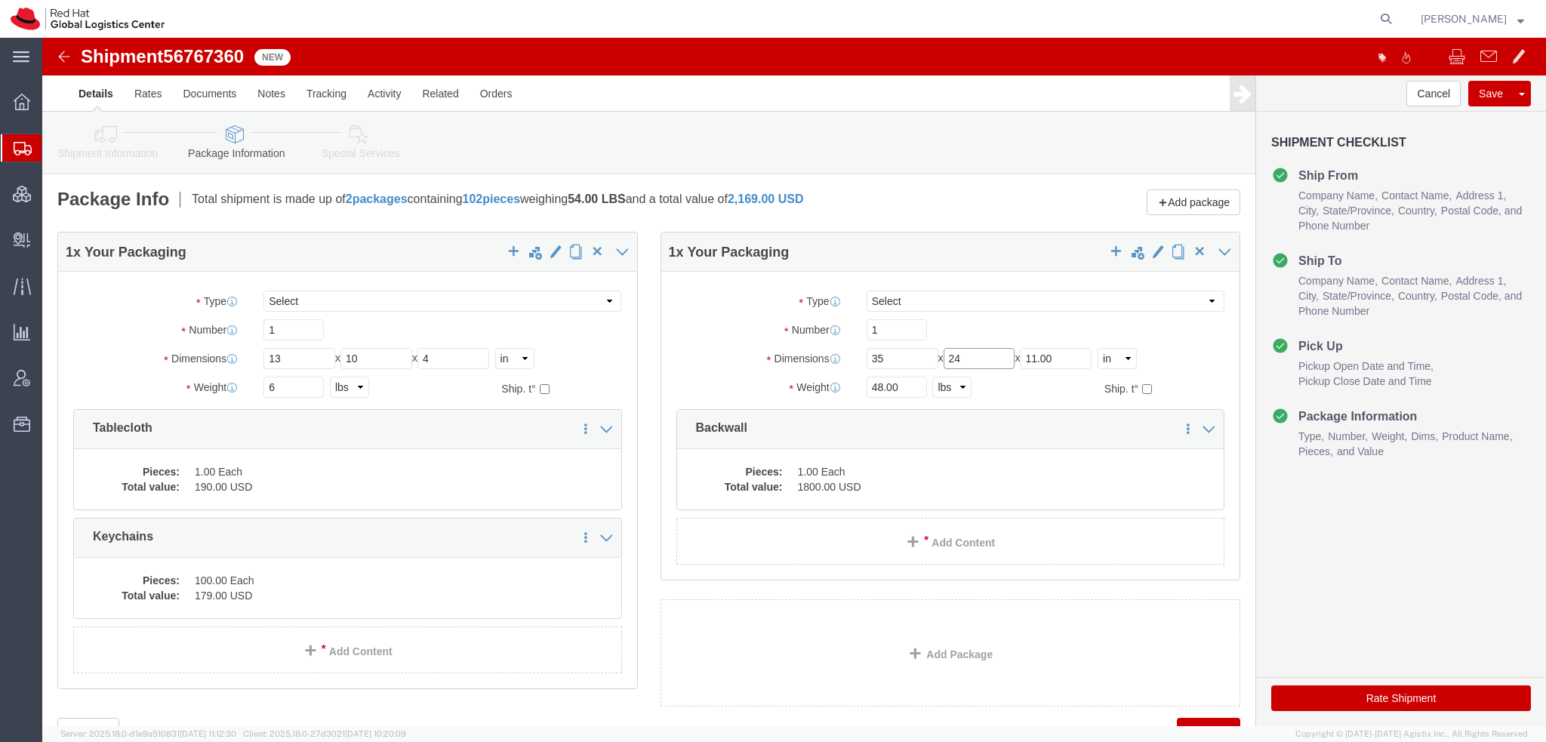
type input "24"
type input "13"
type input "57"
click div "Shipment Information Package Information Special Services"
click icon
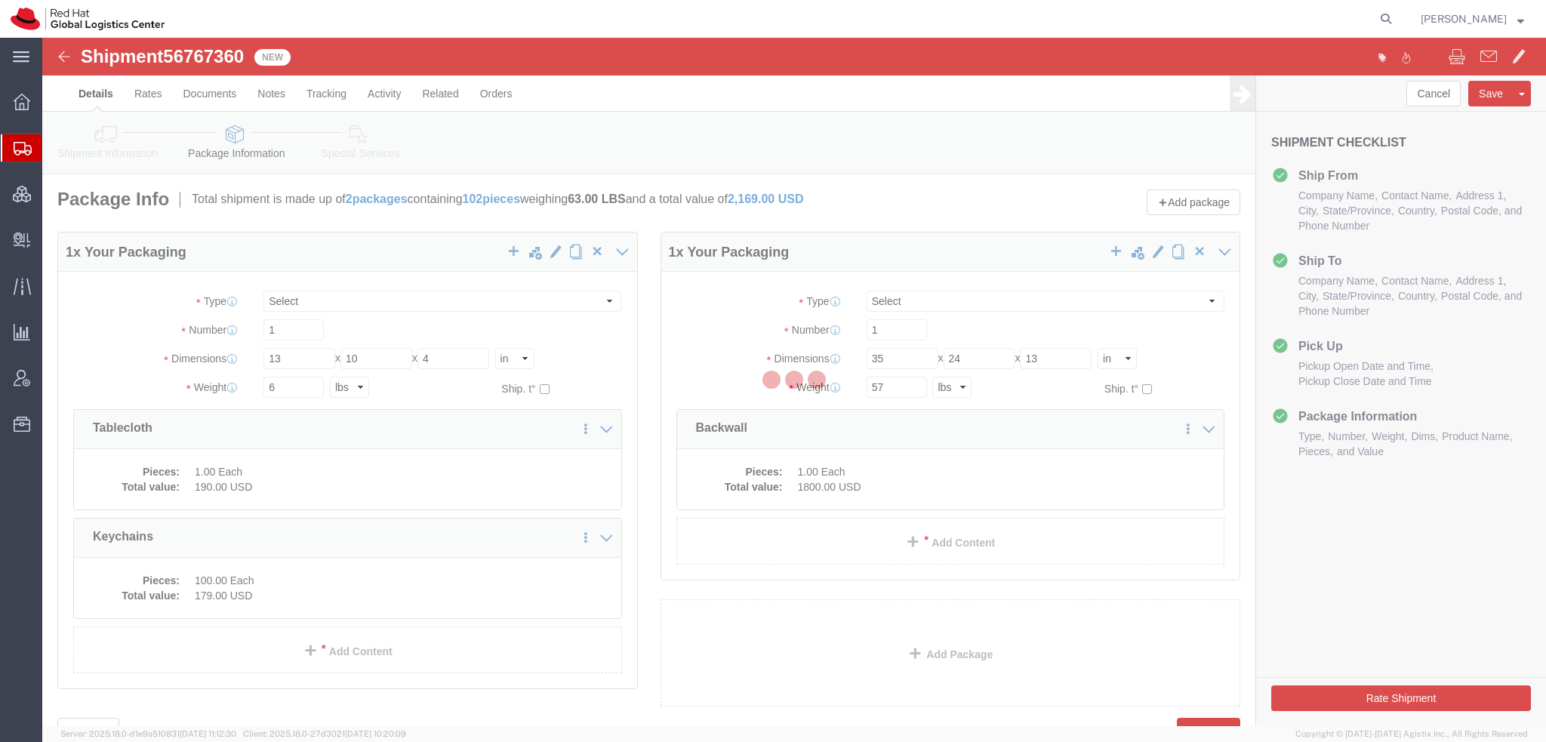
select select
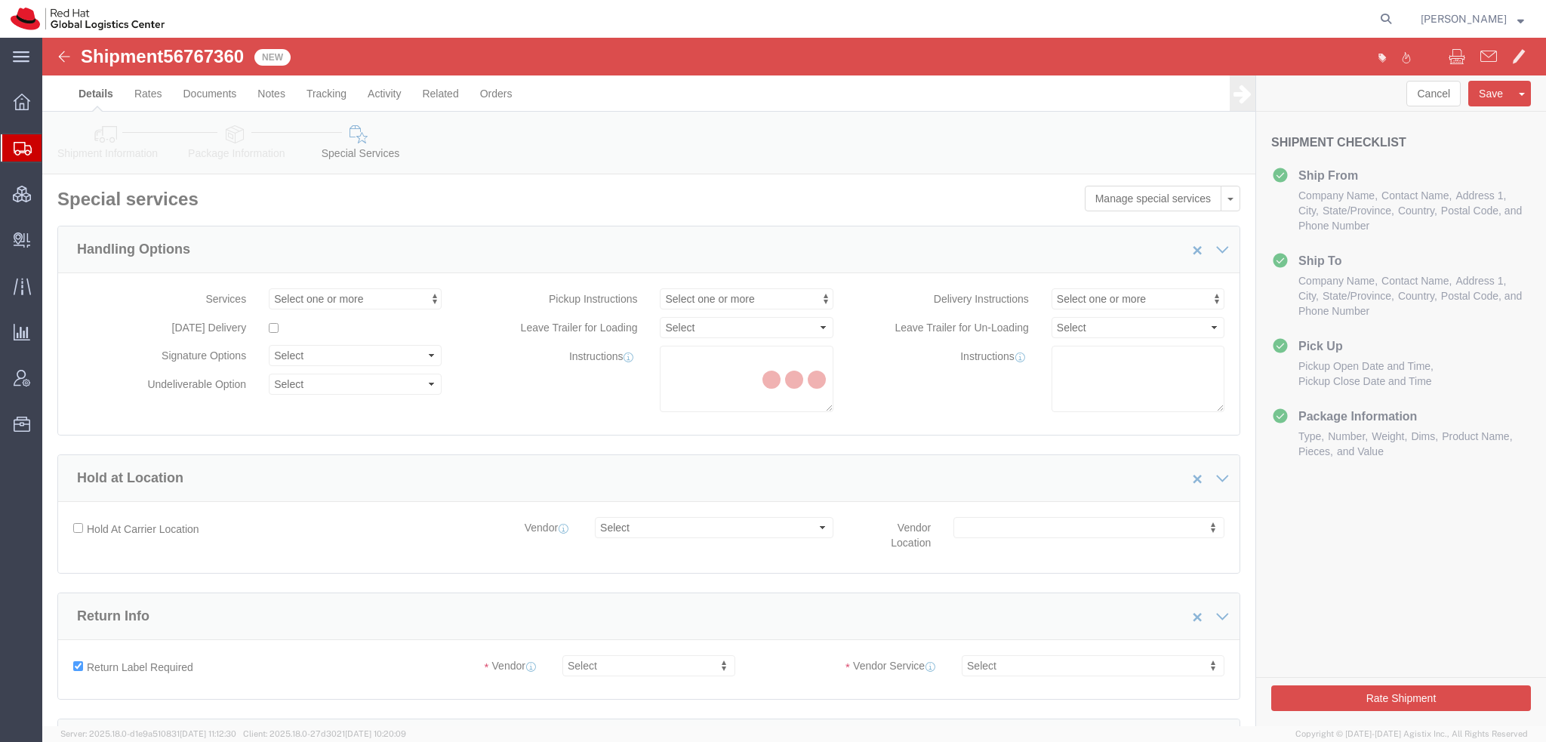
select select "COSTCENTER"
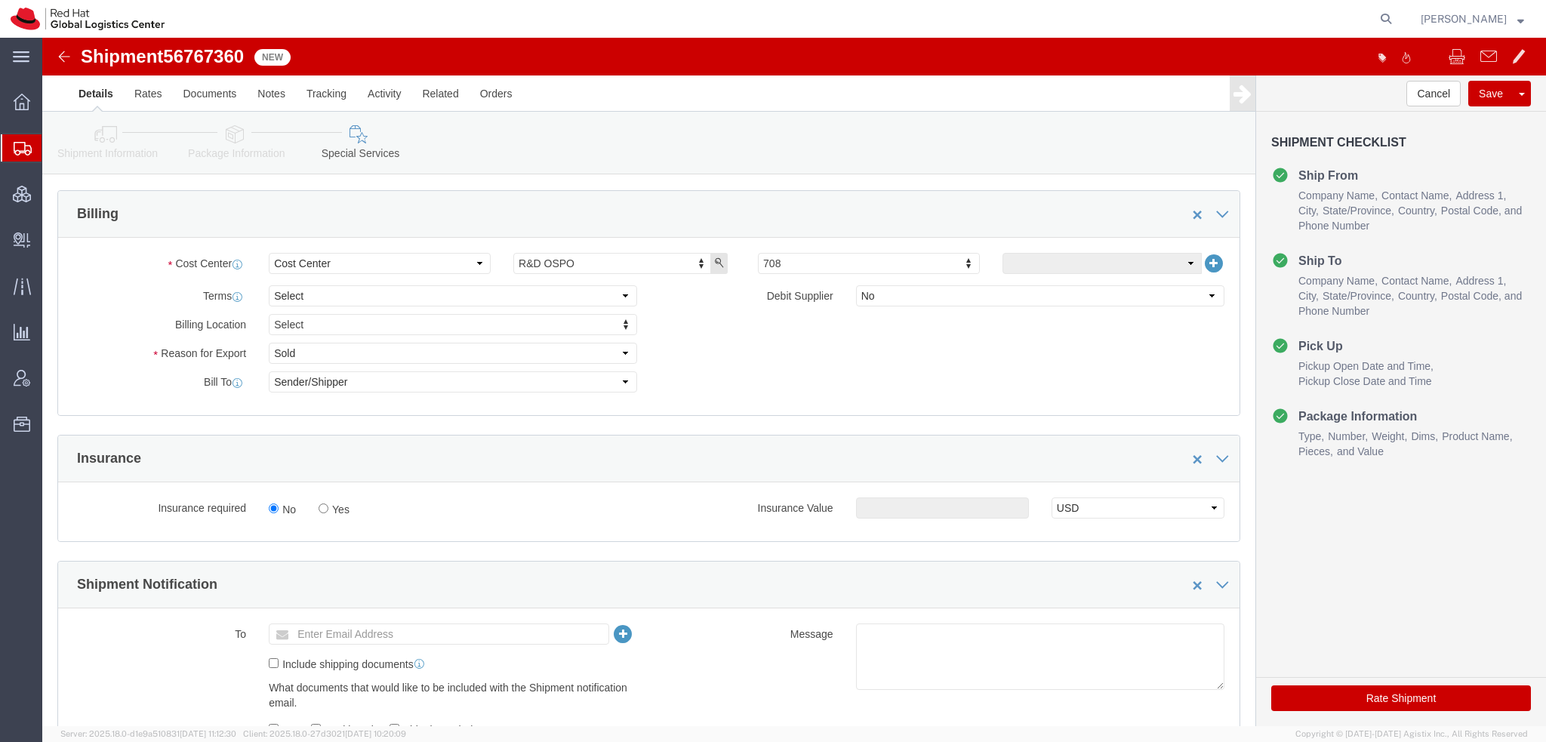
scroll to position [302, 0]
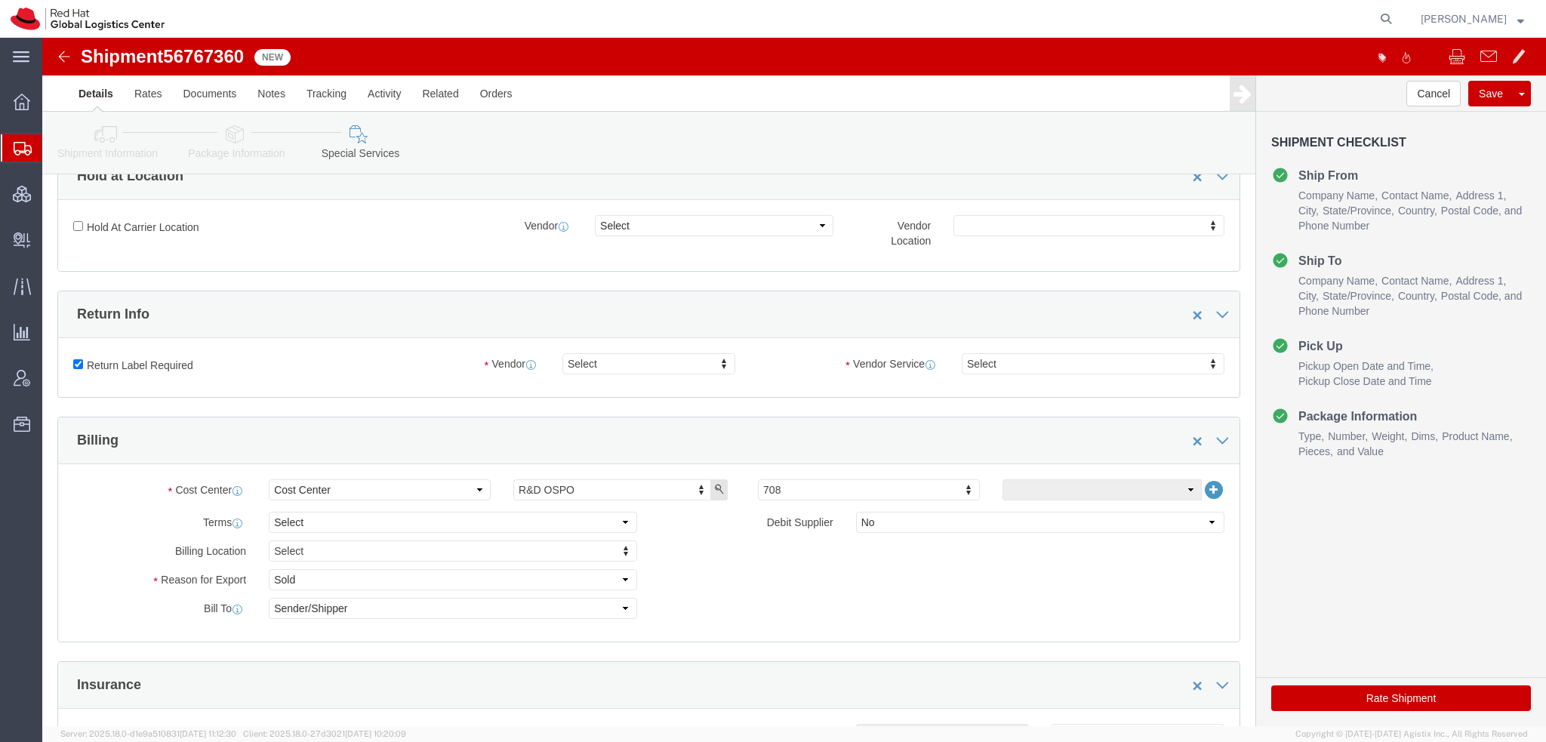
click icon
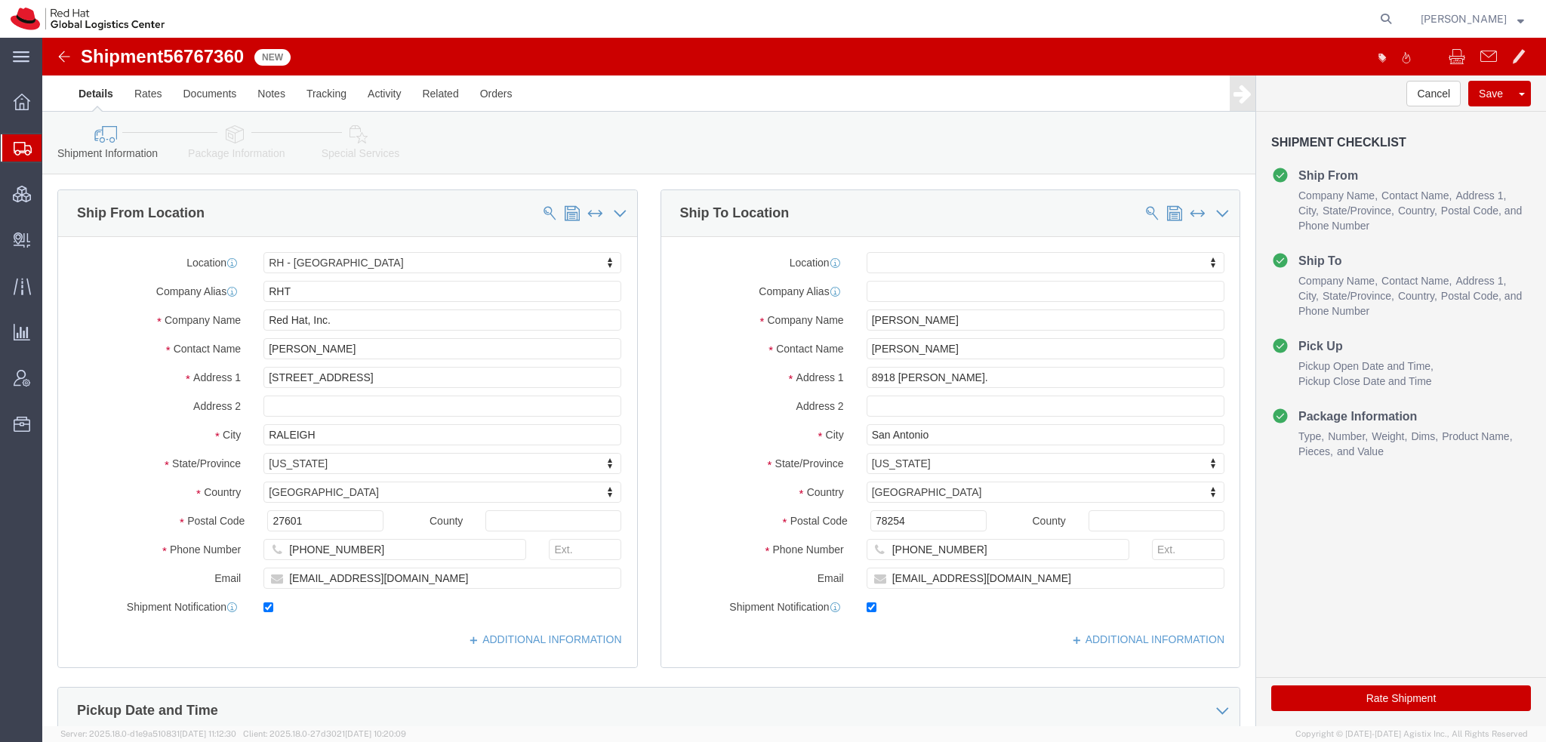
click icon
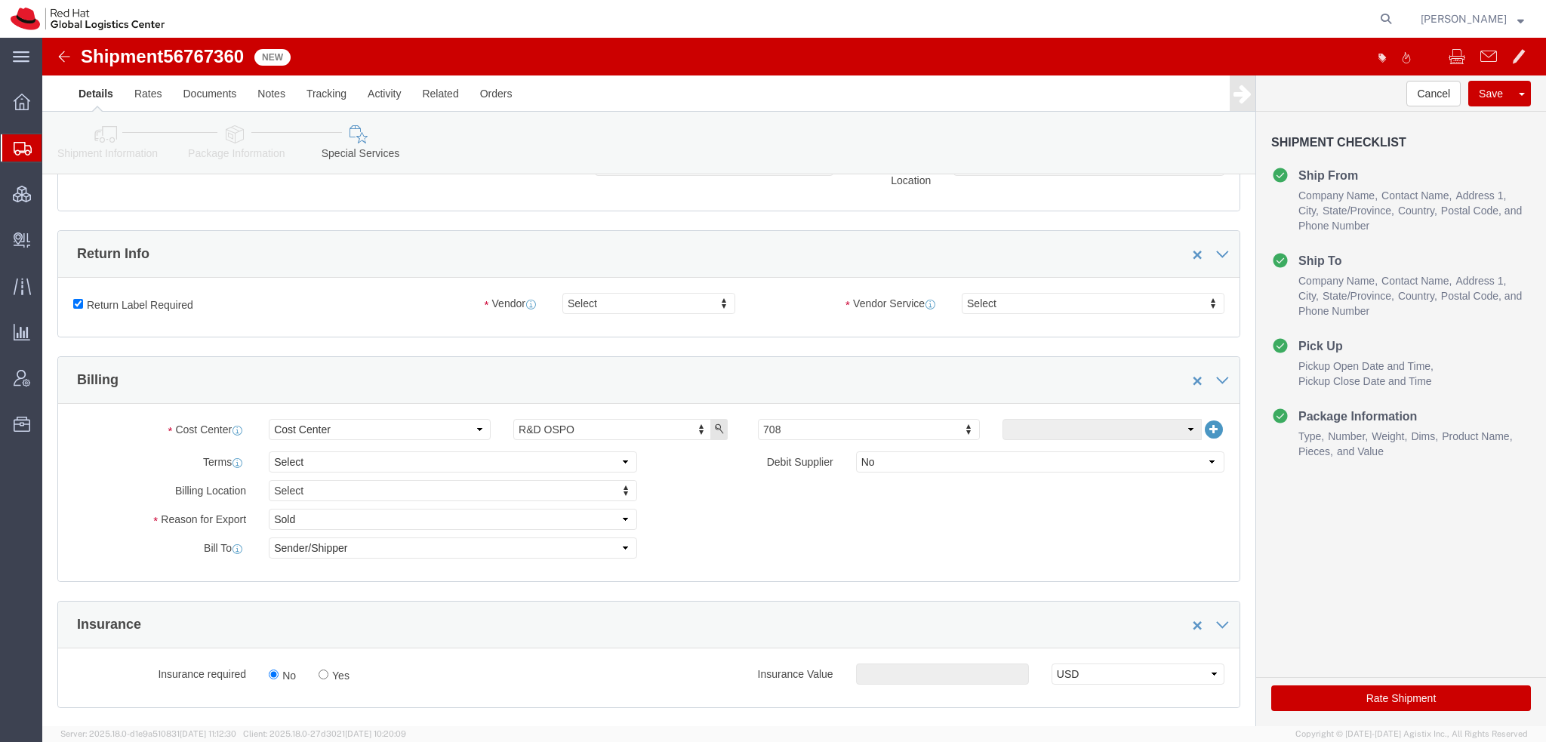
scroll to position [226, 0]
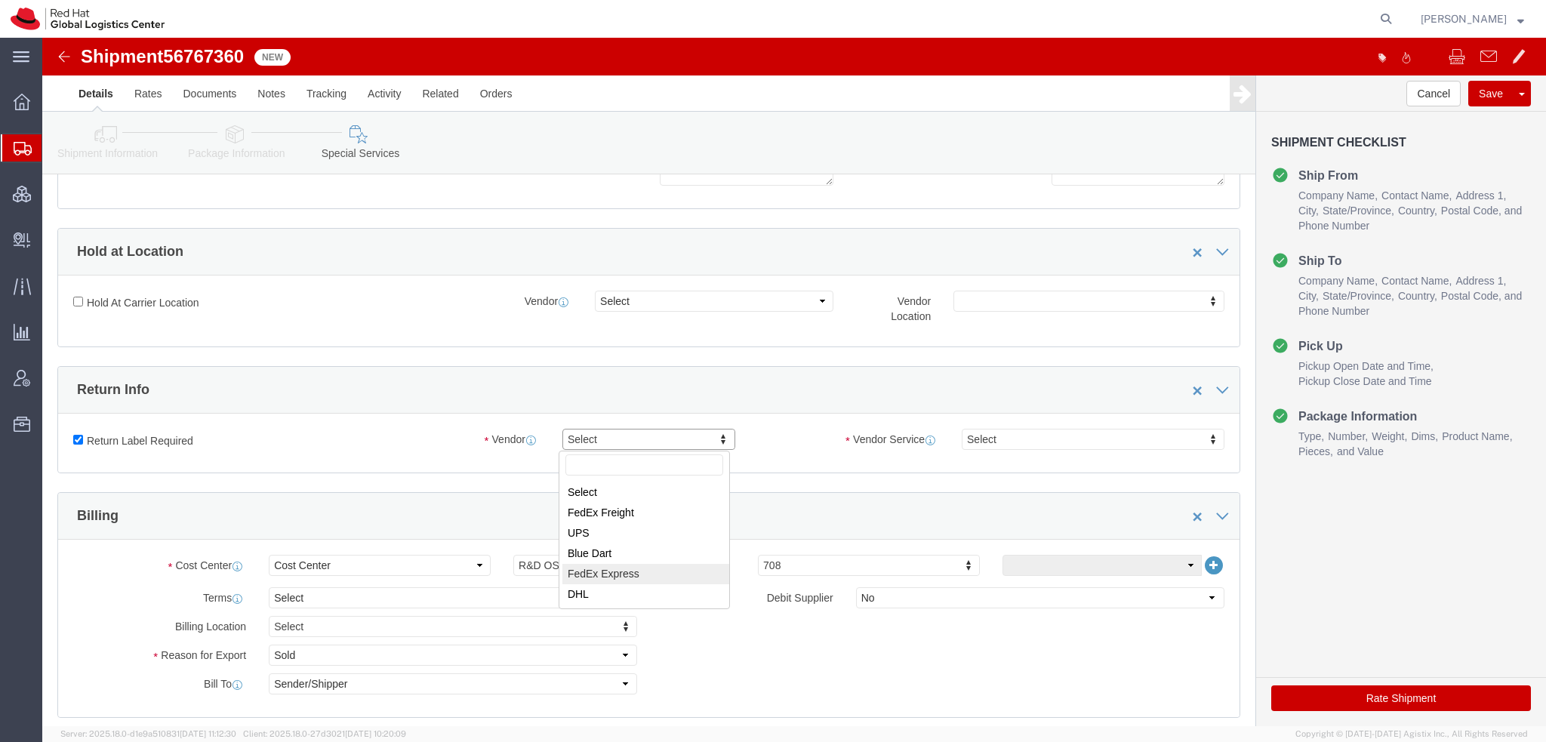
select select "5"
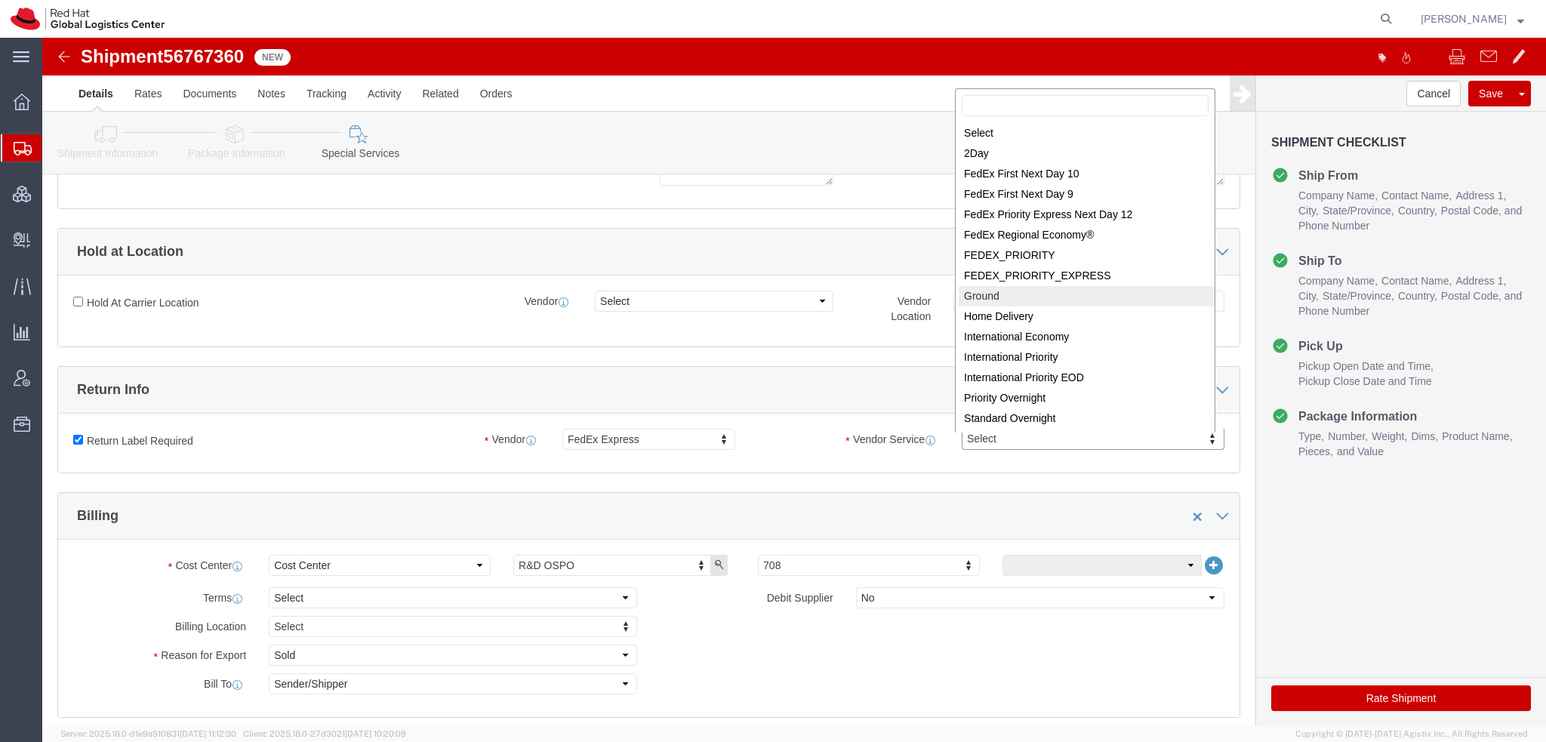
select select "12"
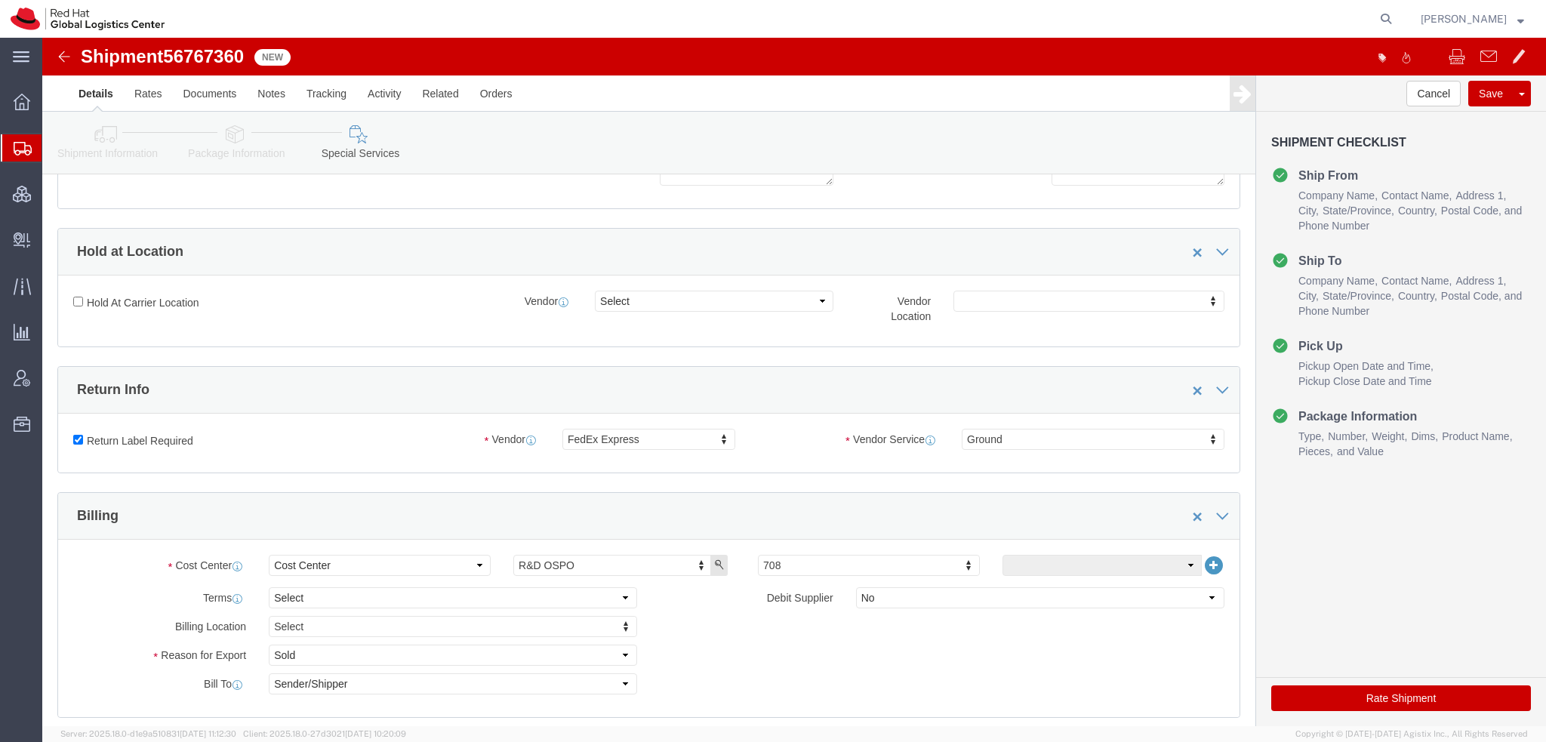
click button "Rate Shipment"
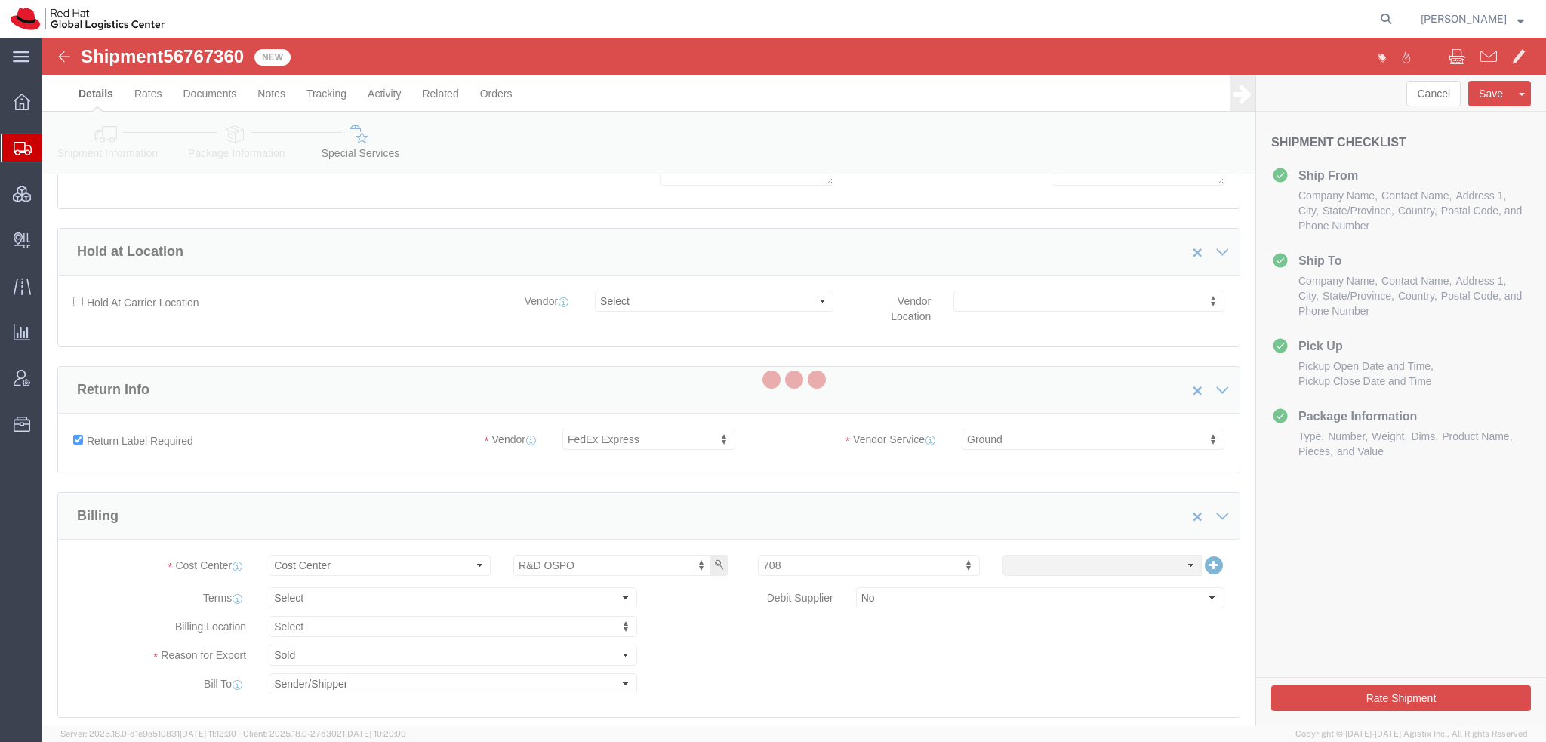
select select
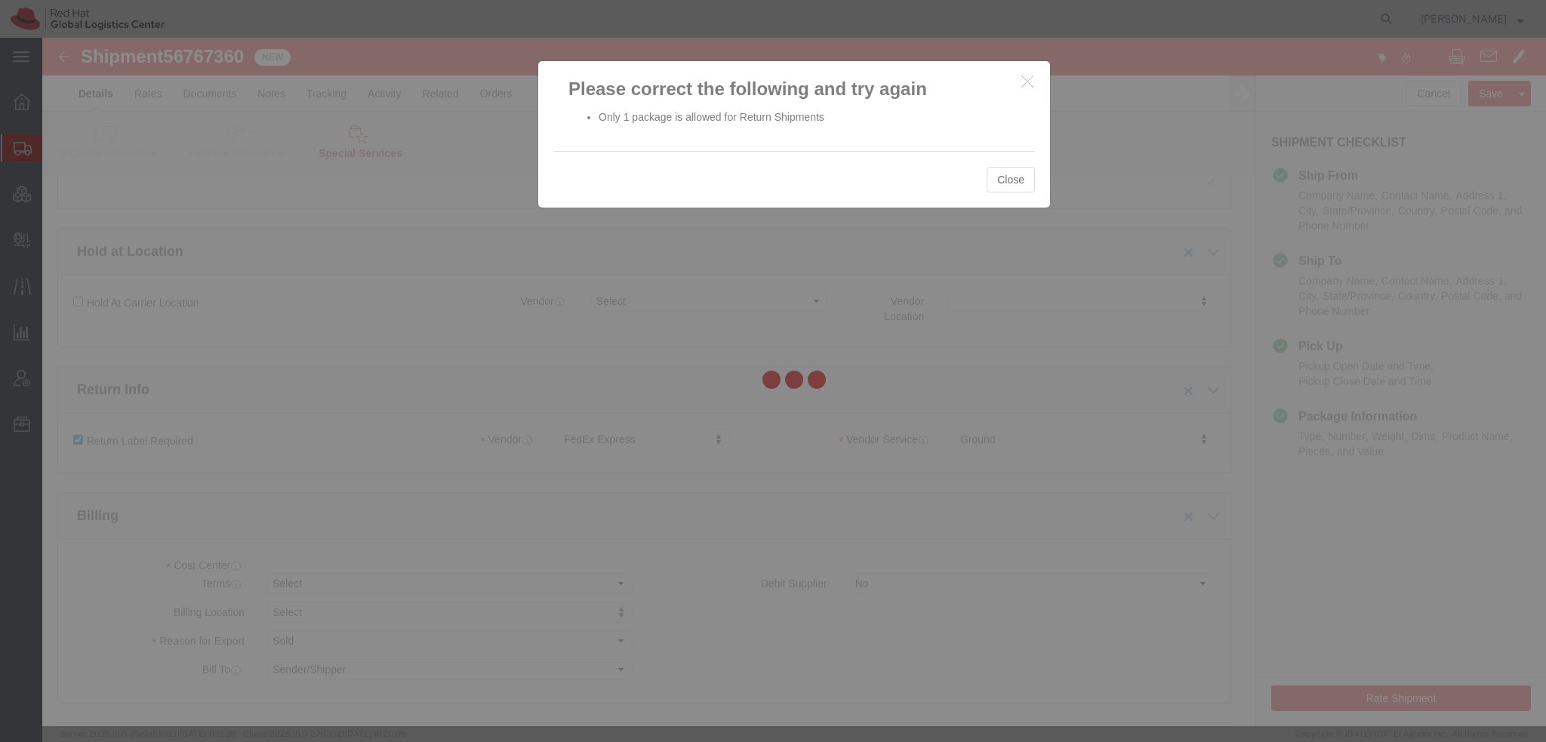
select select "COSTCENTER"
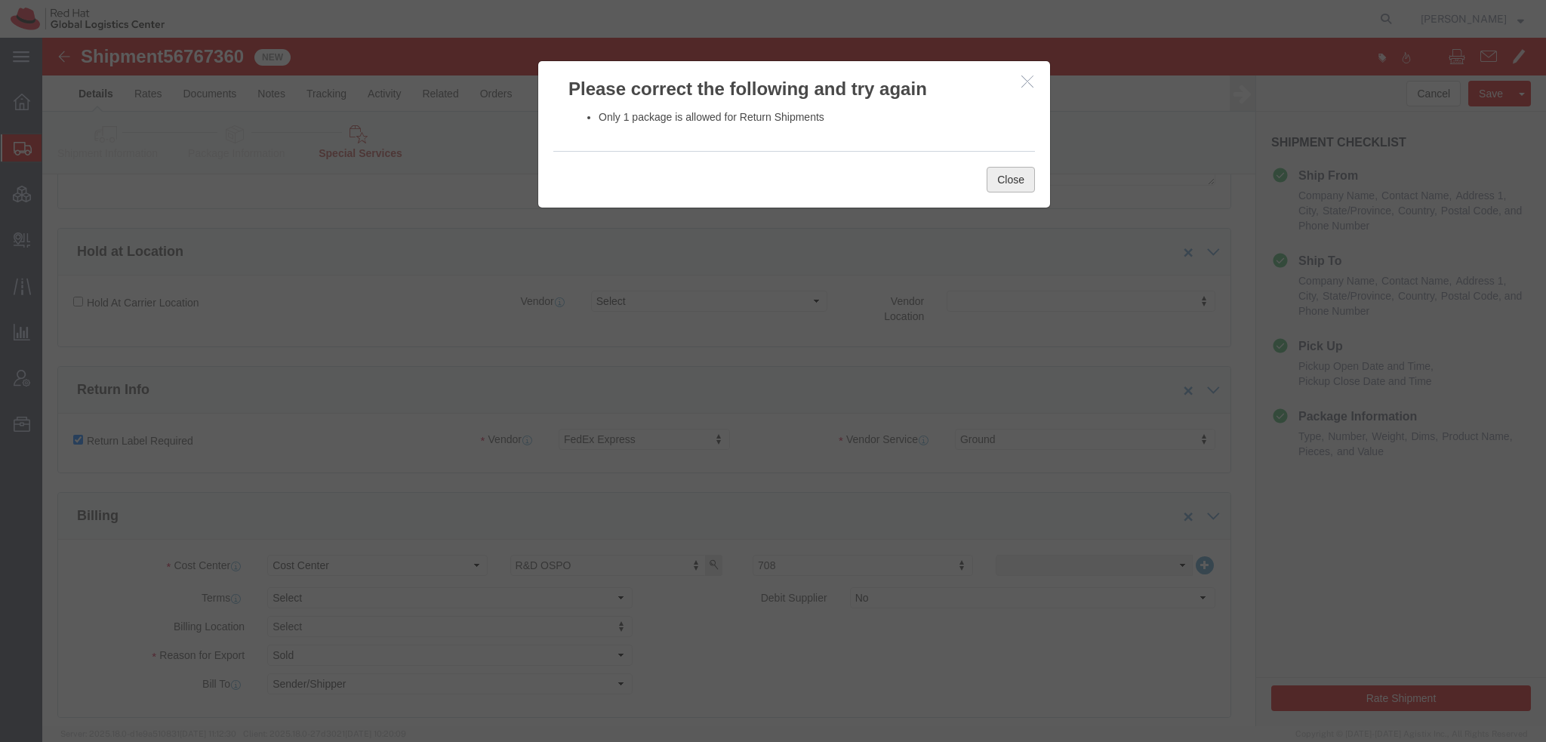
click button "Close"
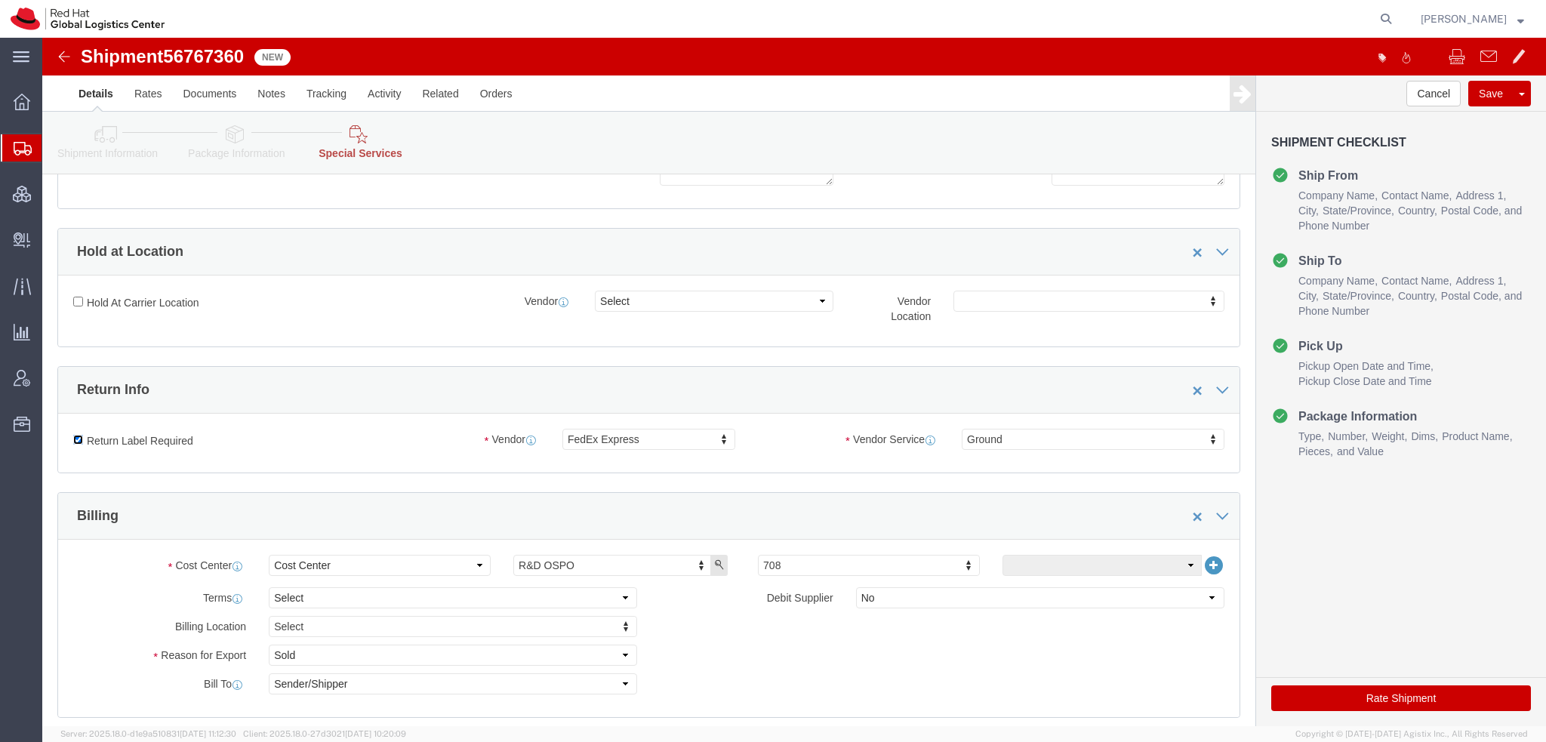
click input "Return Label Required"
checkbox input "false"
select select
click button "Rate Shipment"
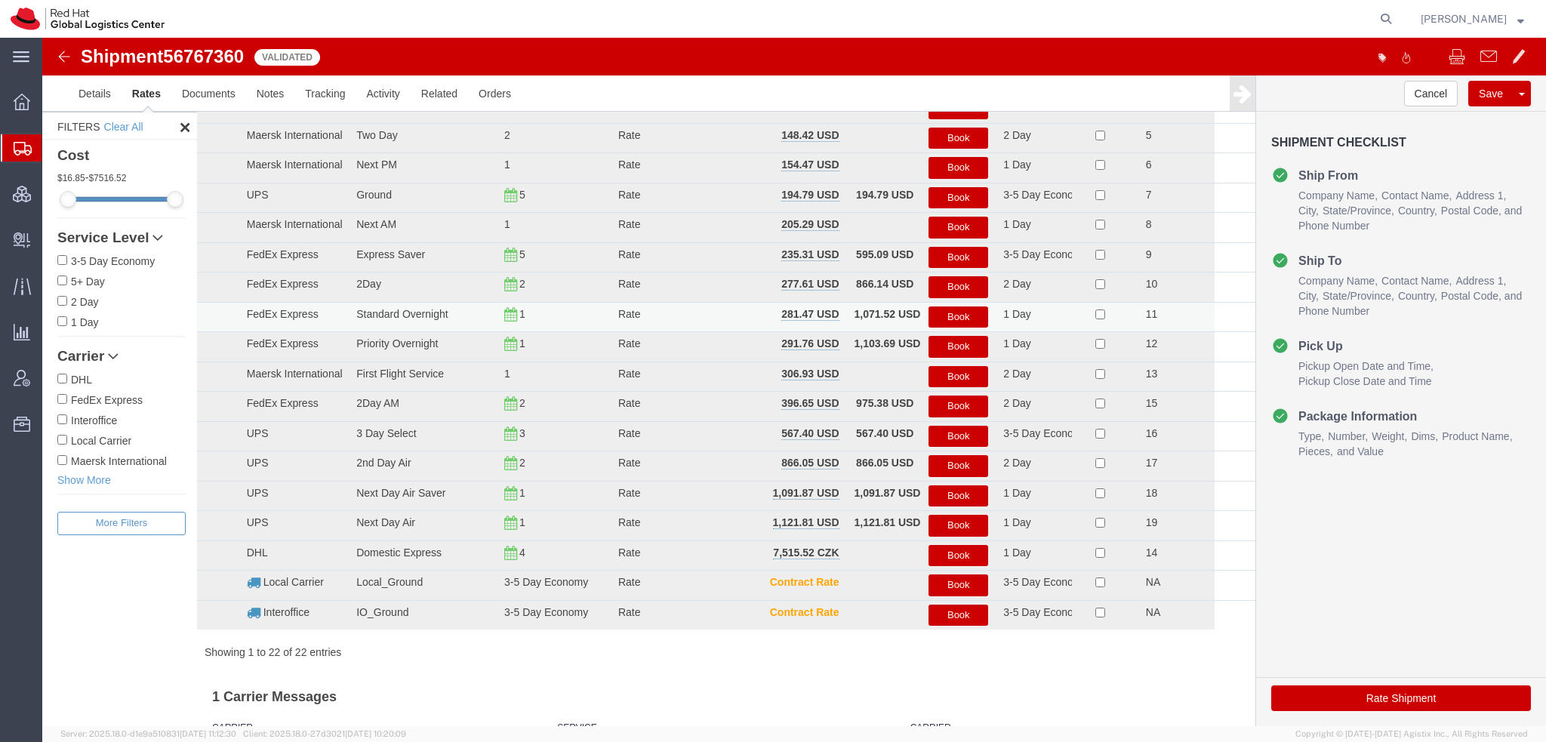
scroll to position [0, 0]
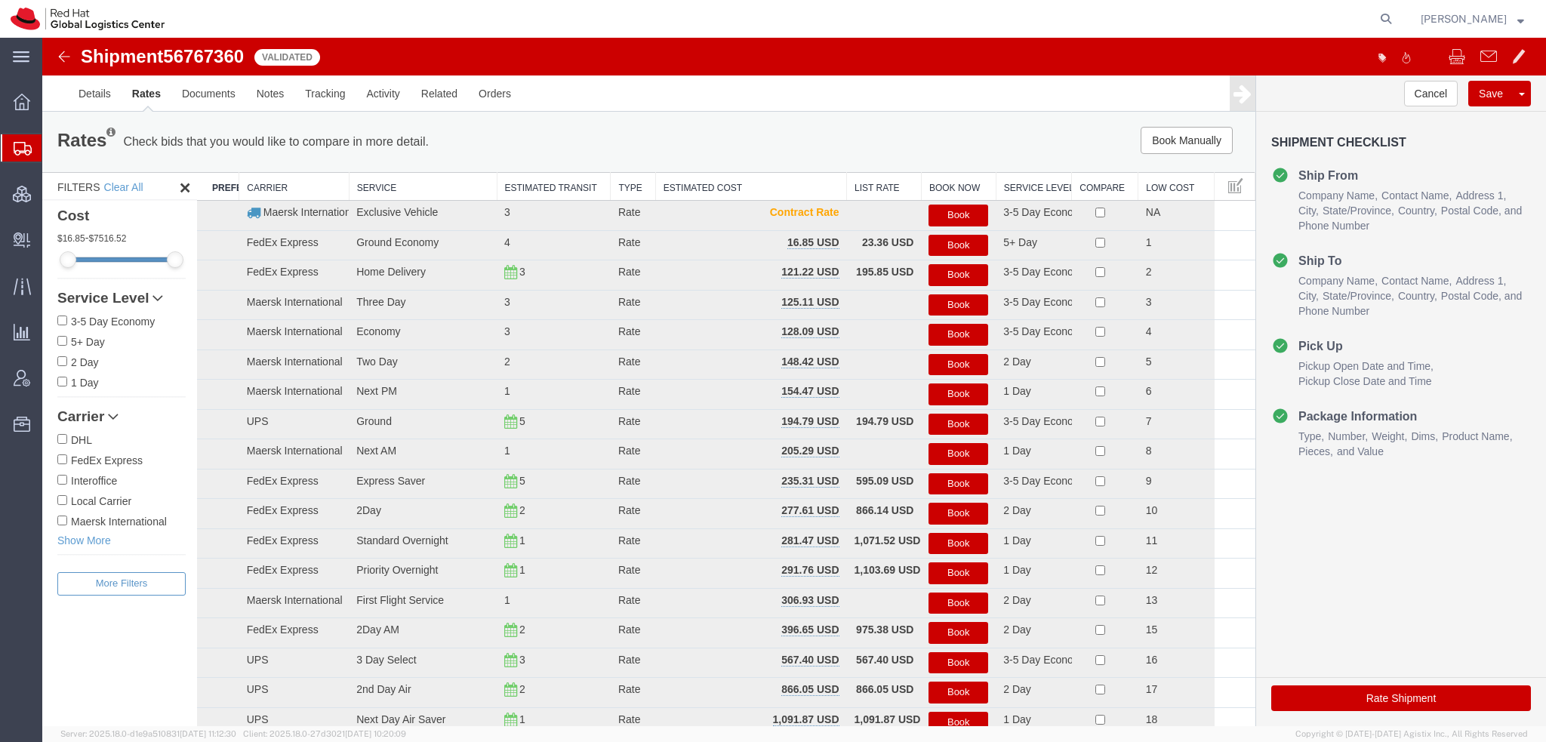
click at [954, 270] on button "Book" at bounding box center [959, 275] width 60 height 22
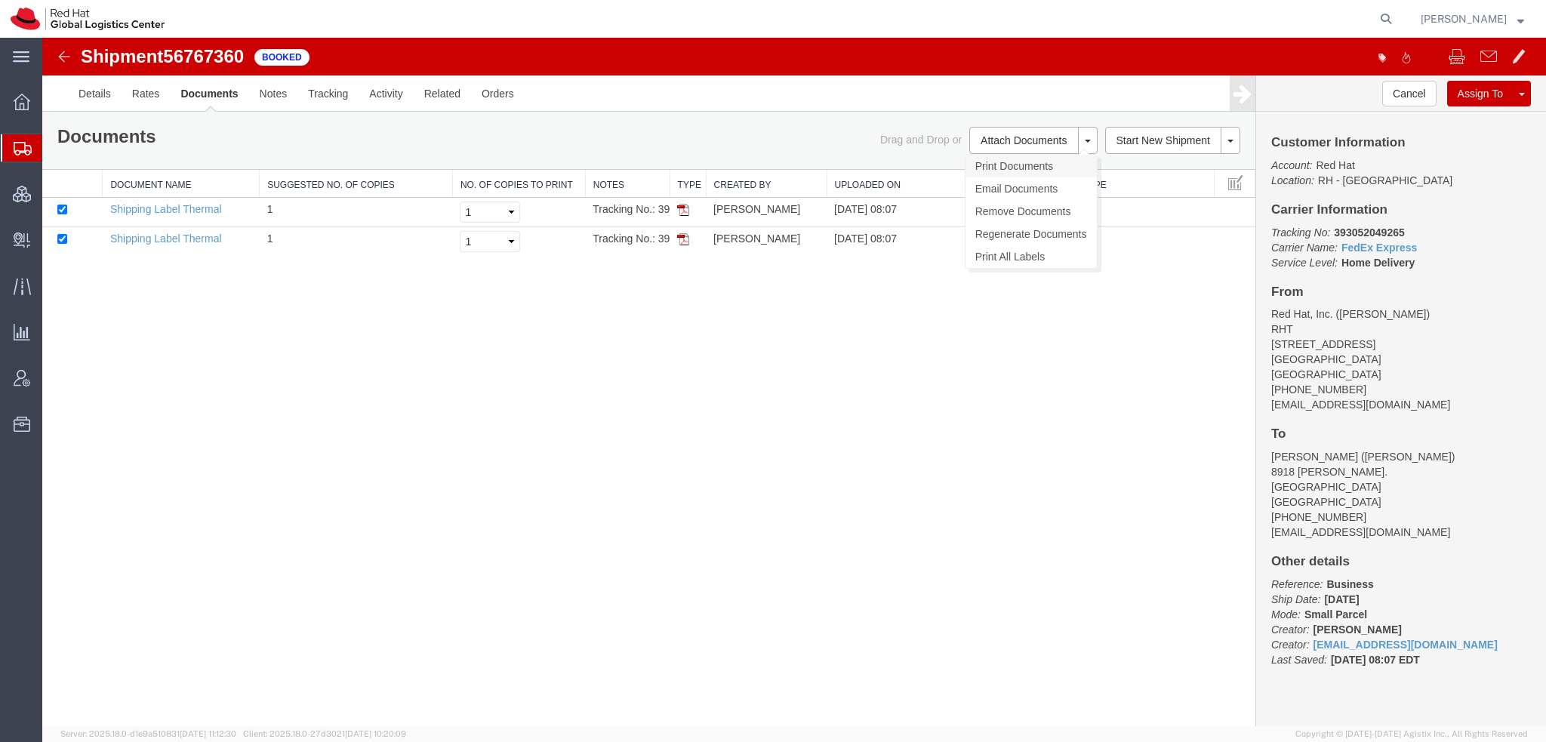
click at [1003, 163] on link "Print Documents" at bounding box center [1031, 166] width 131 height 23
click at [1447, 111] on link "Clone Shipment" at bounding box center [1465, 118] width 131 height 23
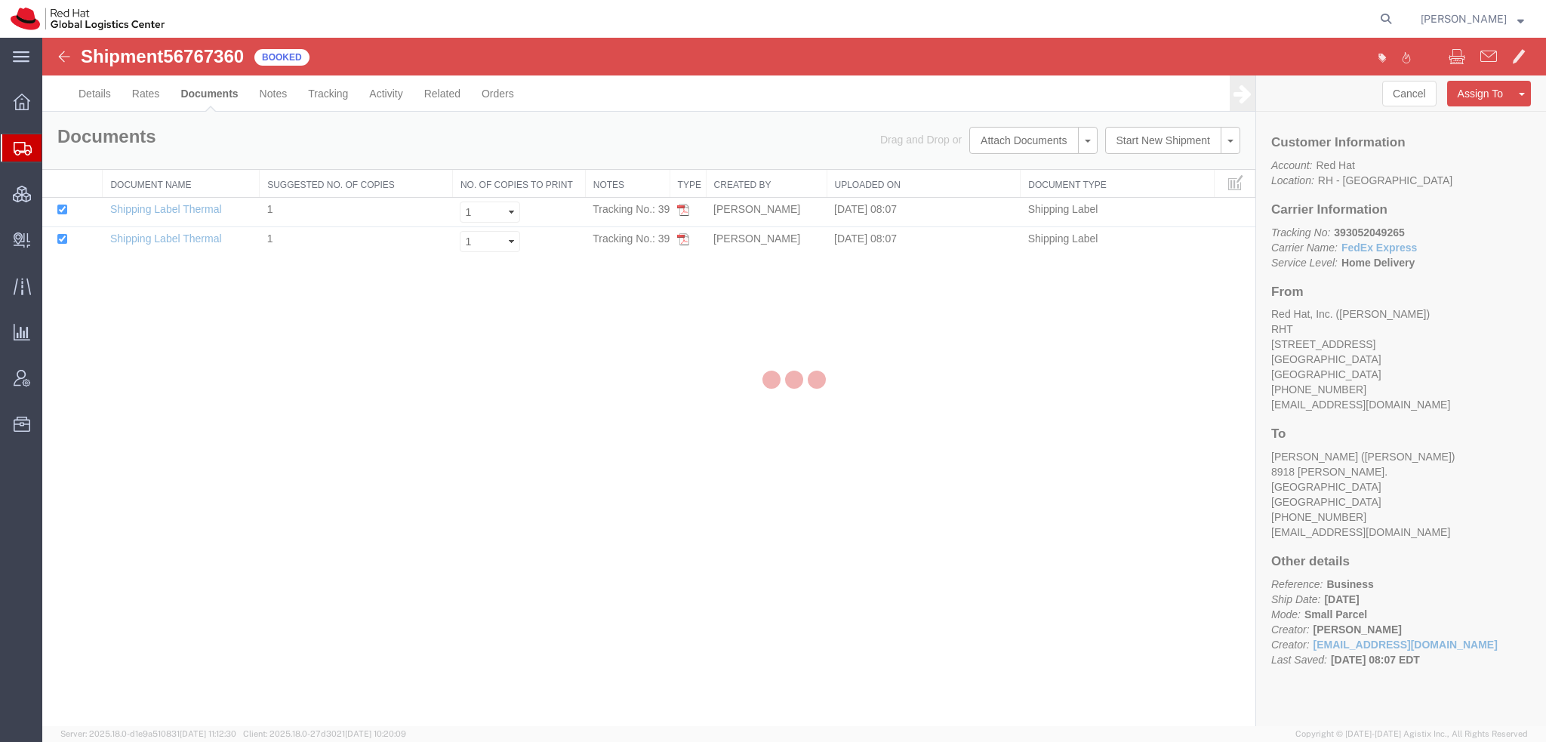
select select "38014"
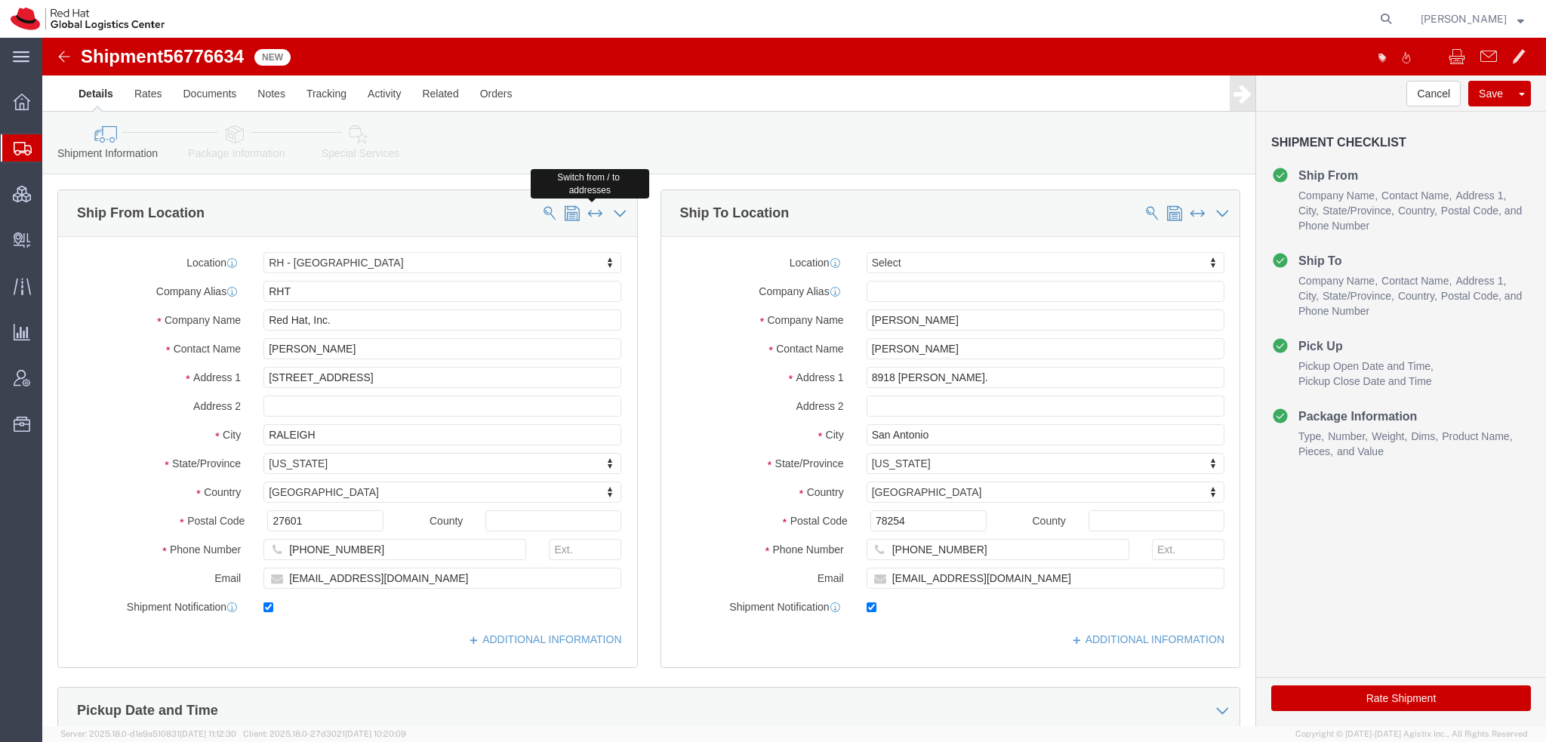
click span
select select
type input "Carl George"
type input "8918 Natalie Pt."
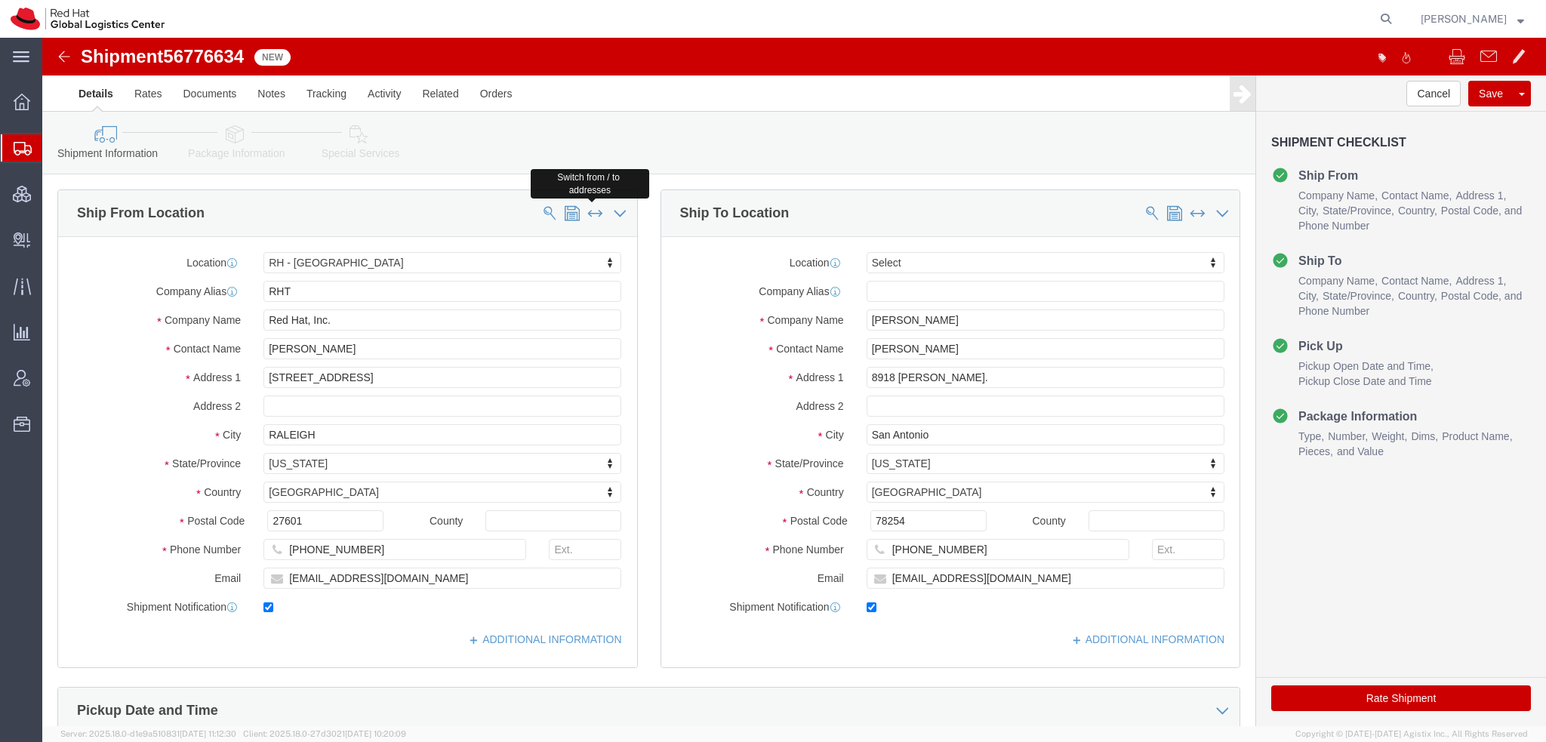
type input "San Antonio"
select select "TX"
type input "78254"
type input "210-999-0350"
type input "cgeorge@redhat.com"
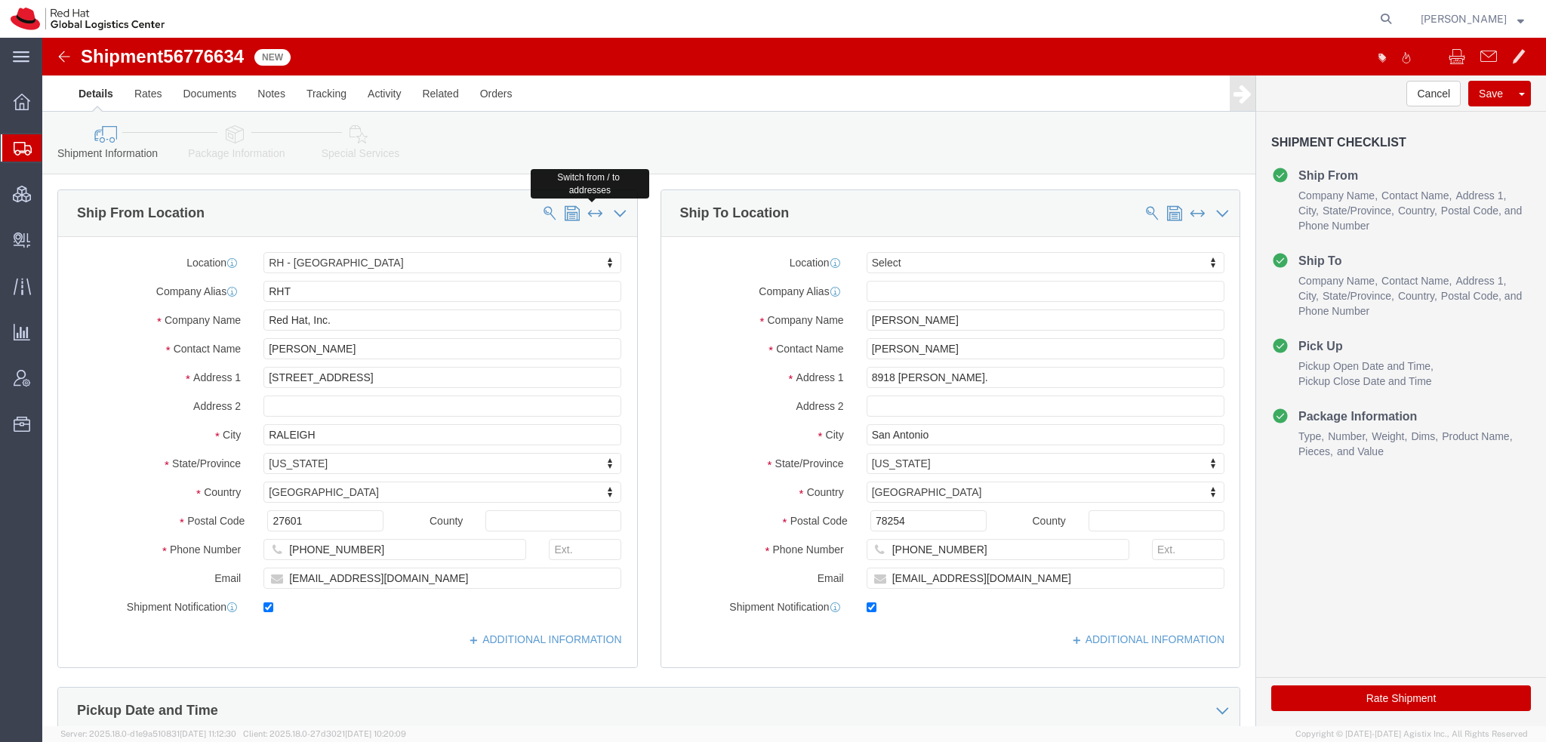
select select "38014"
type input "RHT"
type input "Red Hat, Inc."
type input "Kate Mulder"
type input "[STREET_ADDRESS]"
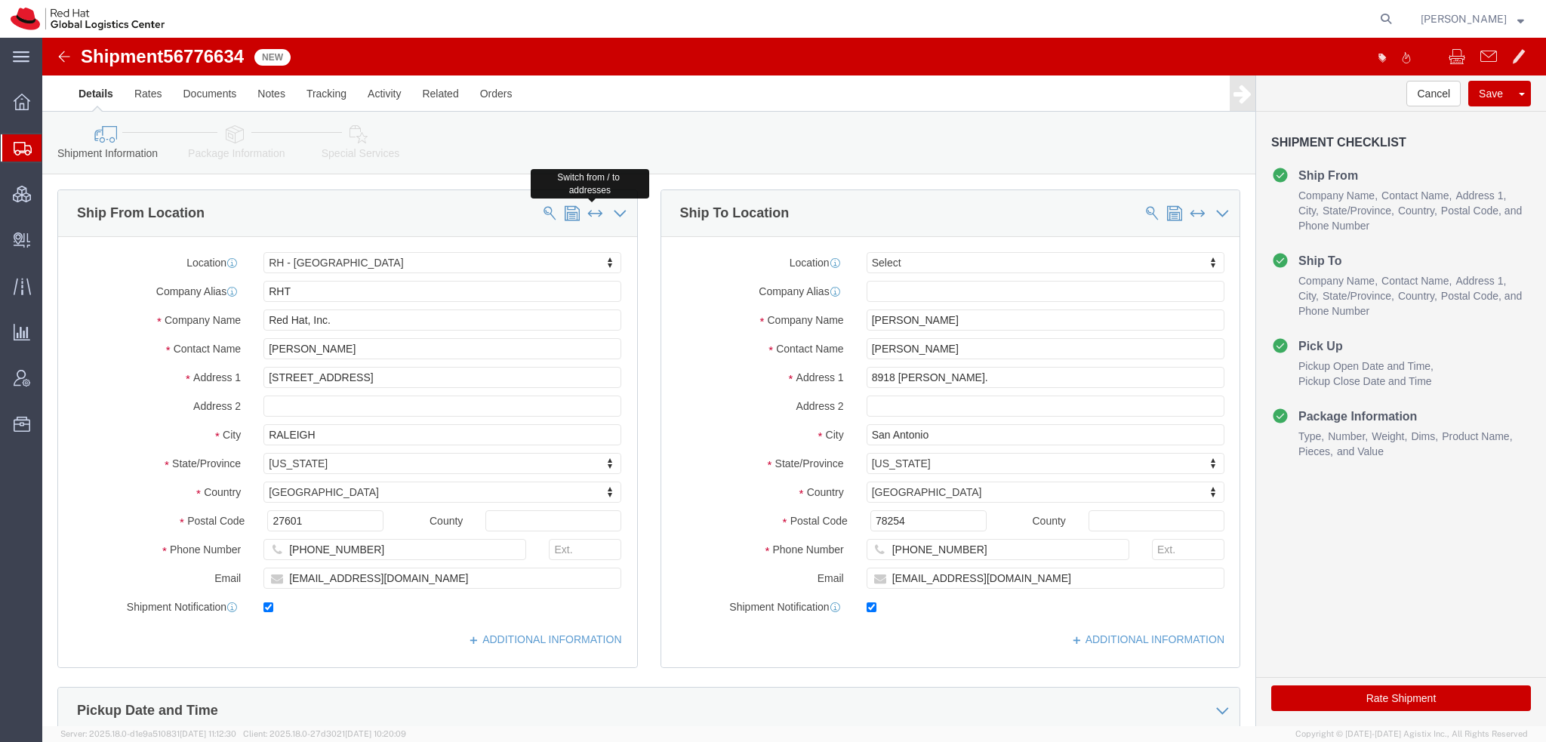
type input "RALEIGH"
select select "NC"
type input "27601"
type input "919-754-4950"
type input "kmulder@redhat.com"
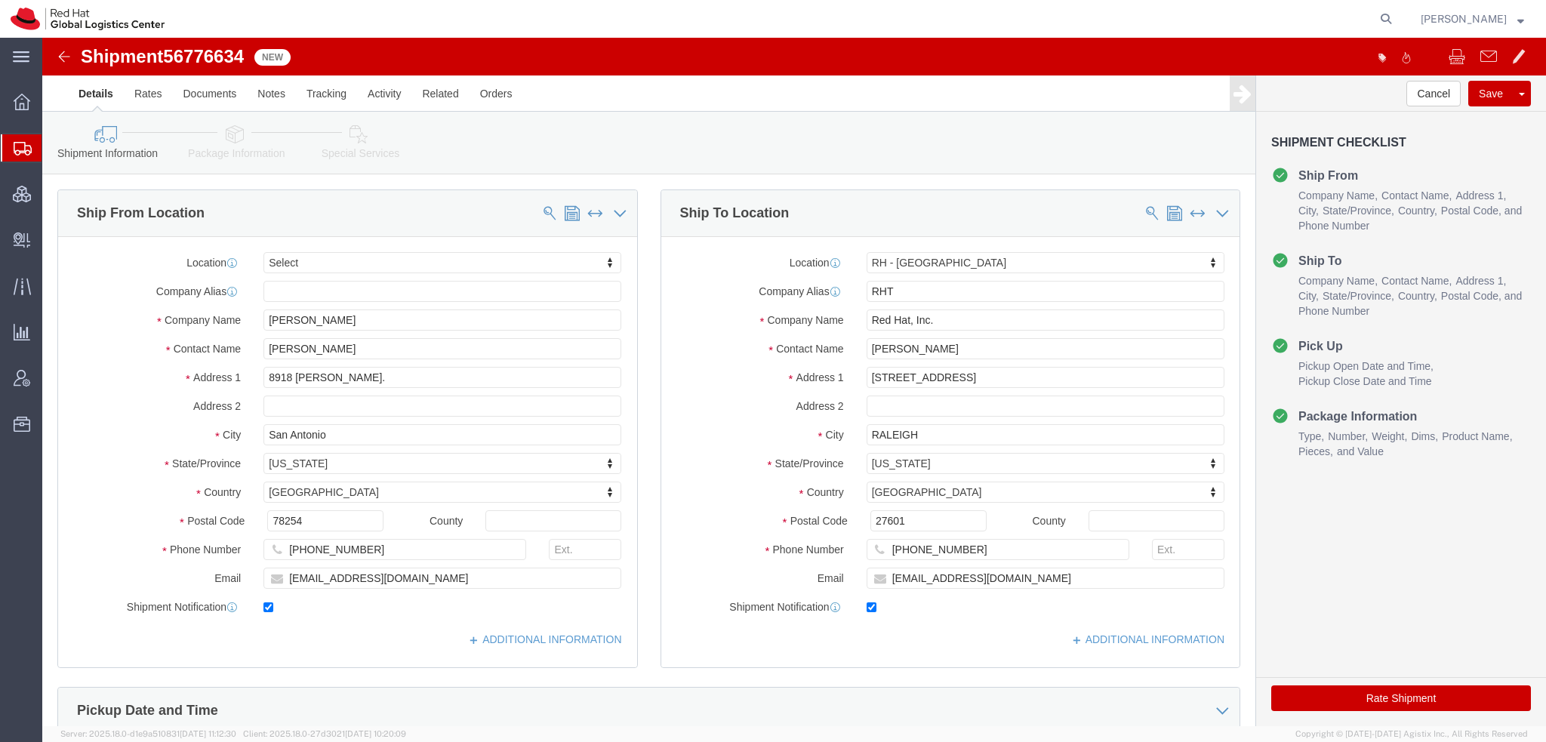
click icon
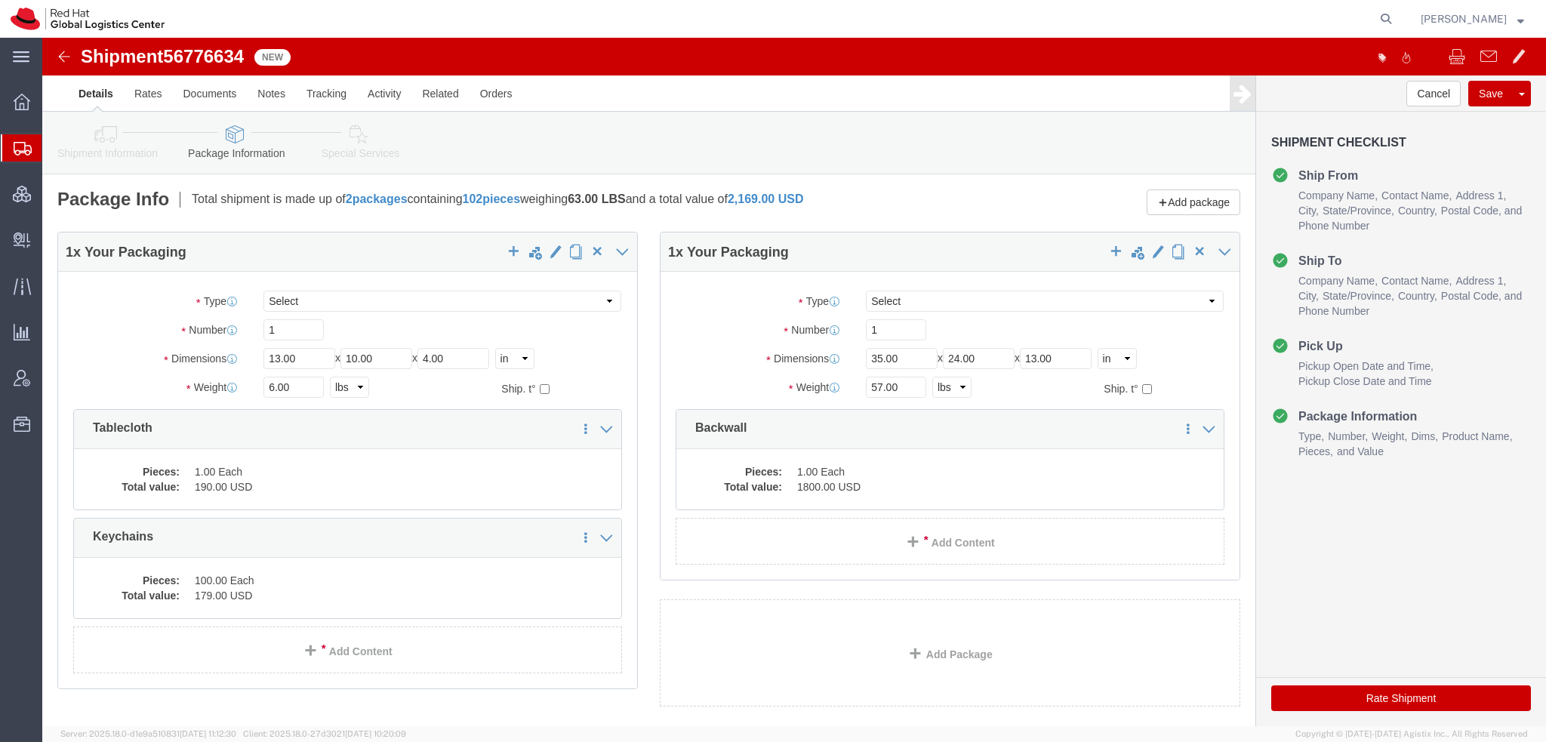
click button "Rate Shipment"
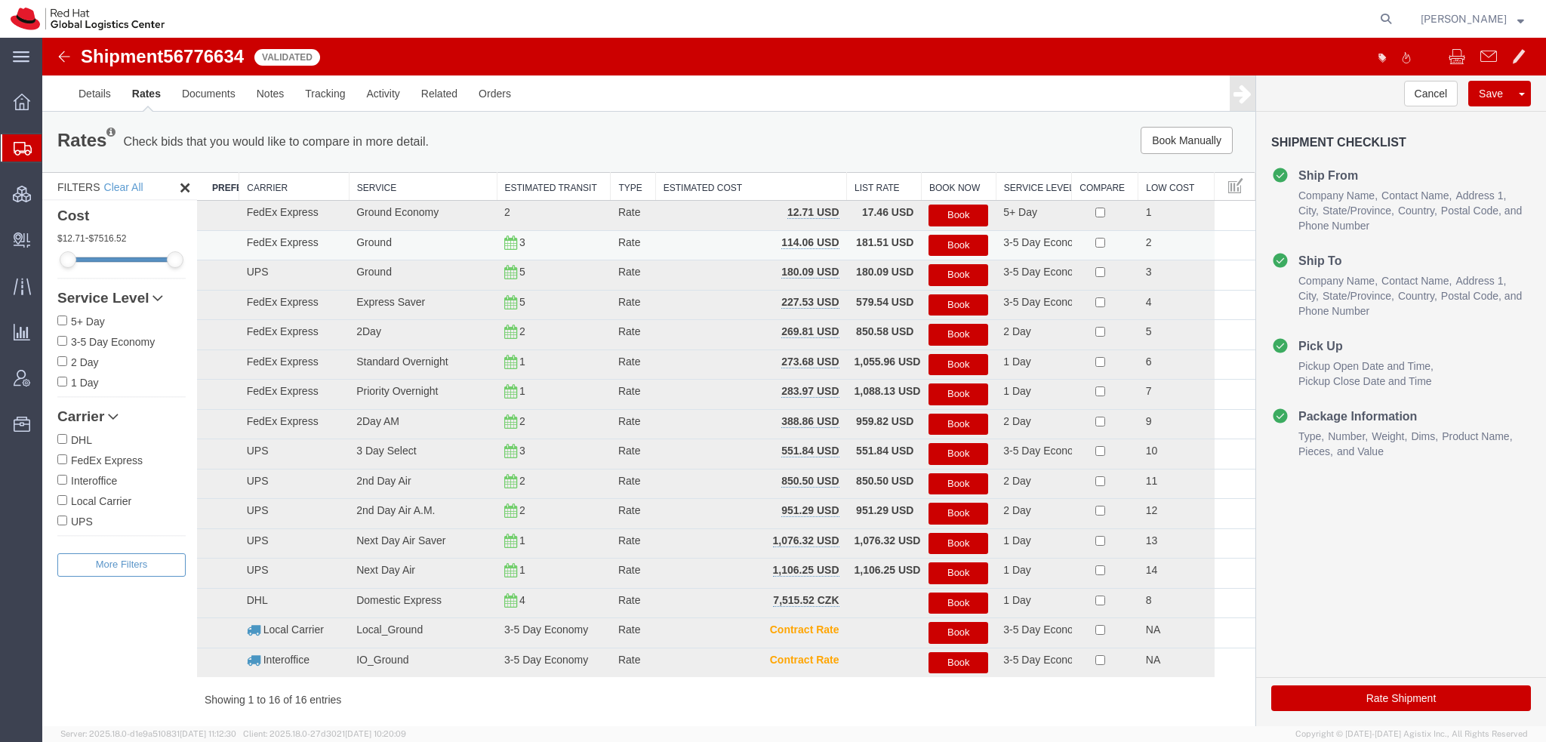
click at [959, 245] on button "Book" at bounding box center [959, 246] width 60 height 22
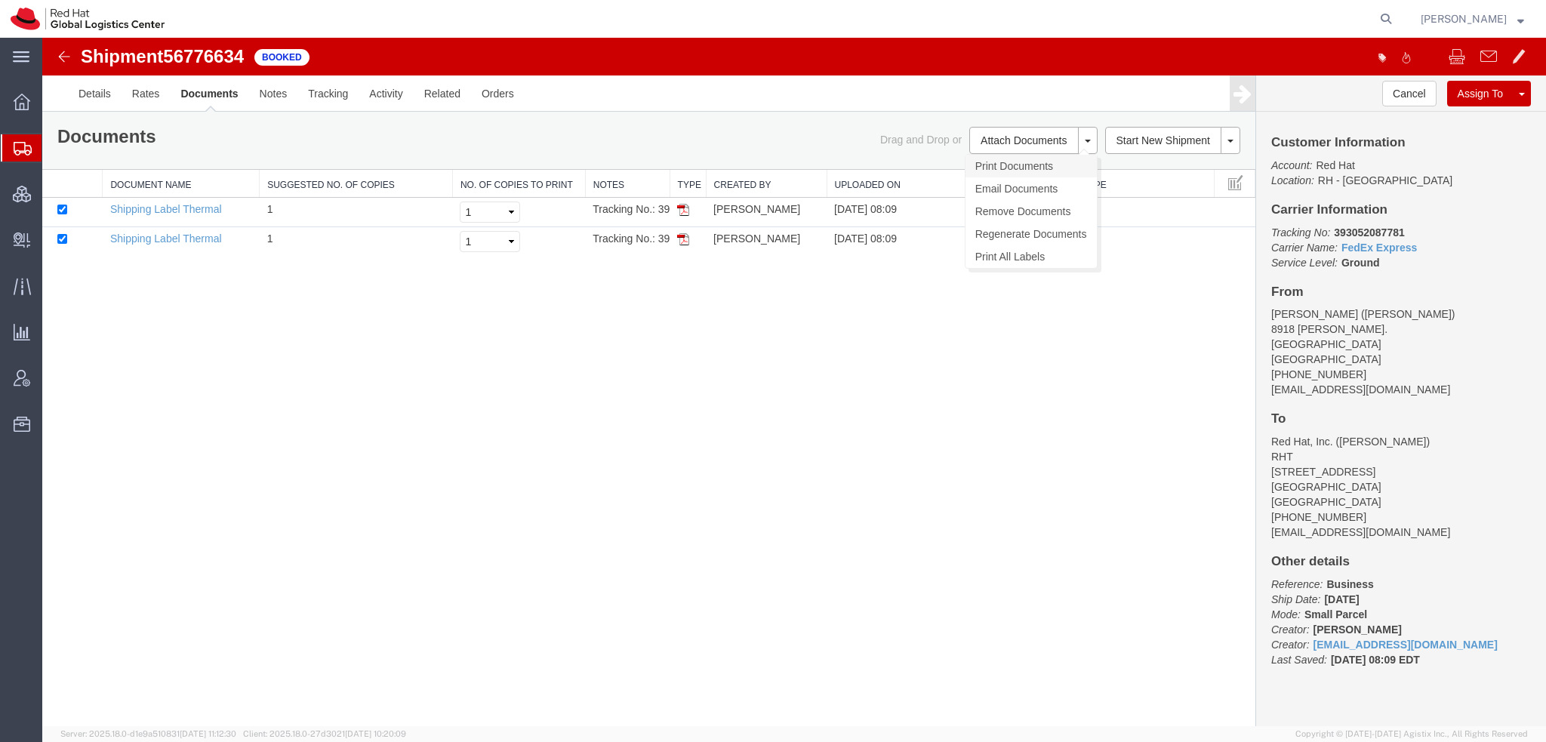
click at [1009, 165] on link "Print Documents" at bounding box center [1031, 166] width 131 height 23
click at [0, 0] on span "Shipment Manager" at bounding box center [0, 0] width 0 height 0
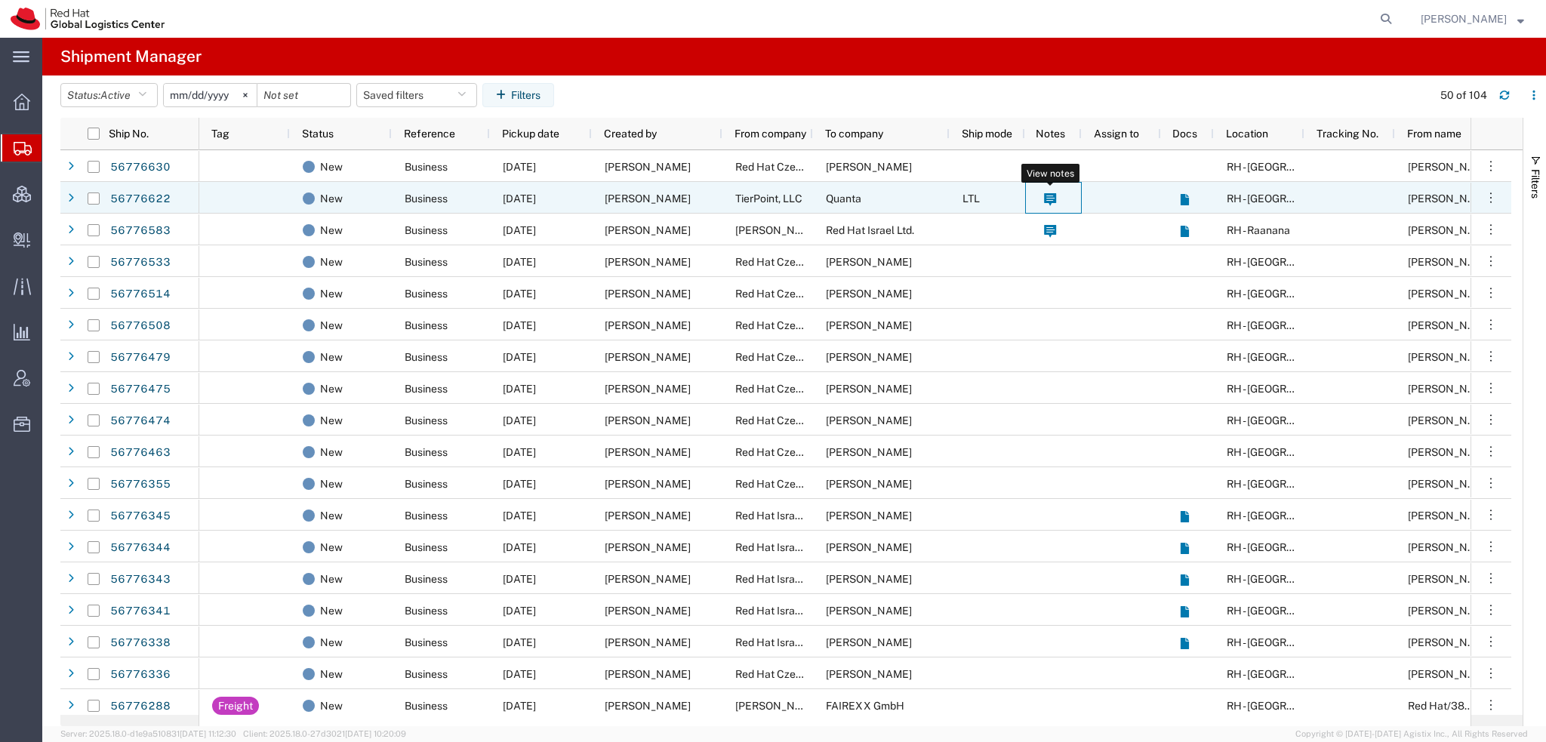
click at [1051, 202] on icon at bounding box center [1050, 199] width 12 height 13
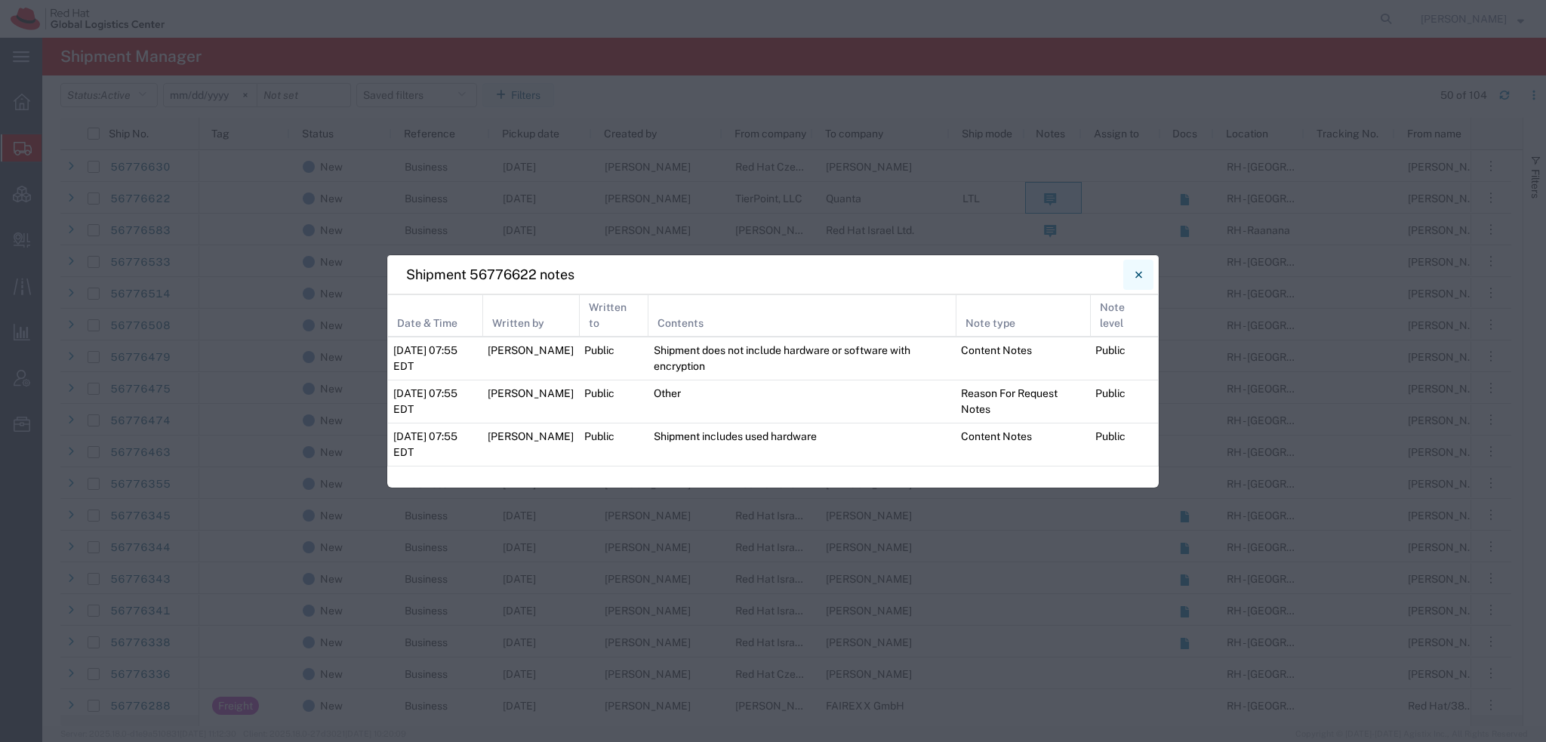
click at [1138, 275] on icon "Close" at bounding box center [1138, 274] width 7 height 7
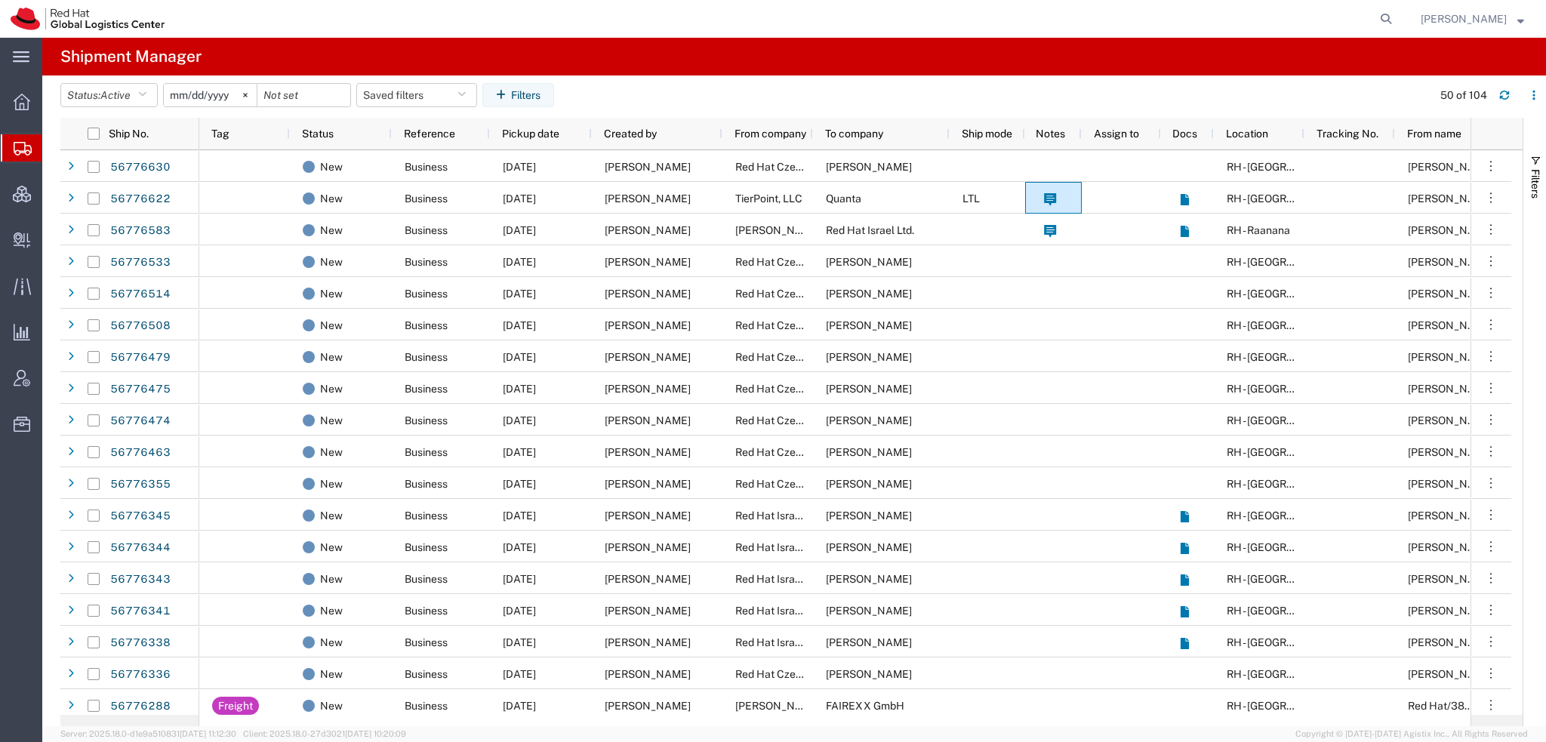
click at [1504, 18] on span "[PERSON_NAME]" at bounding box center [1464, 19] width 86 height 17
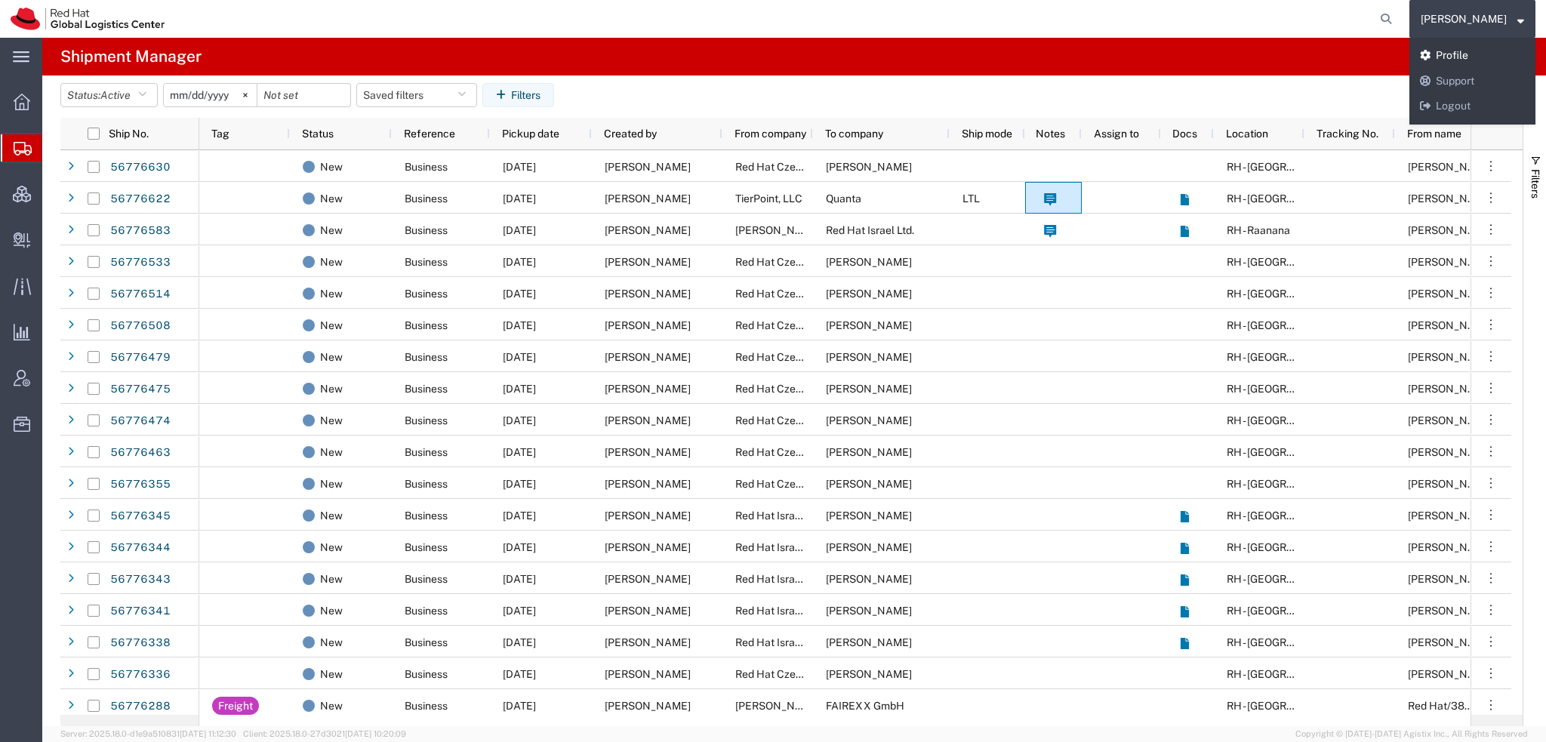
click at [1489, 49] on link "Profile" at bounding box center [1472, 56] width 126 height 26
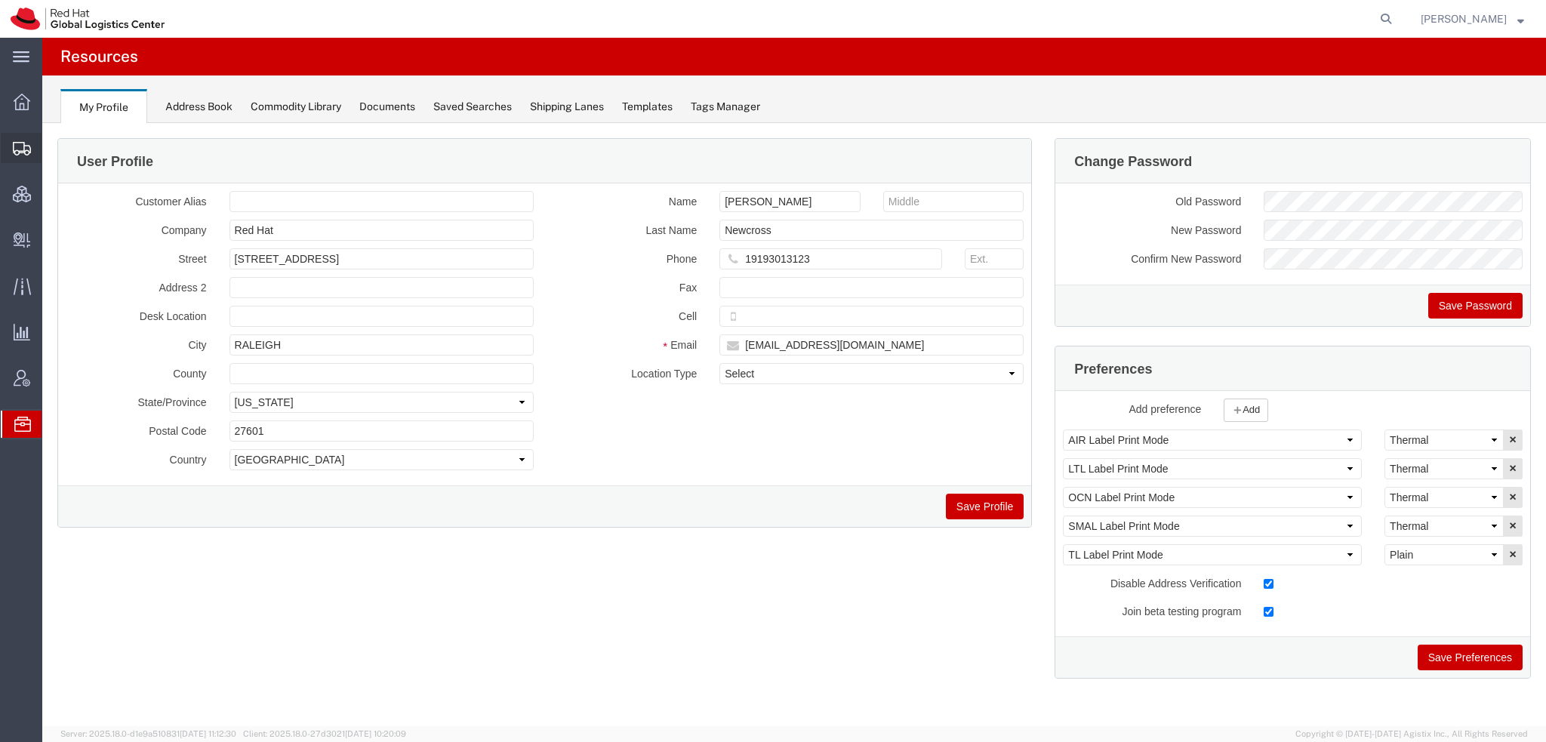
click at [0, 0] on span "Shipment Manager" at bounding box center [0, 0] width 0 height 0
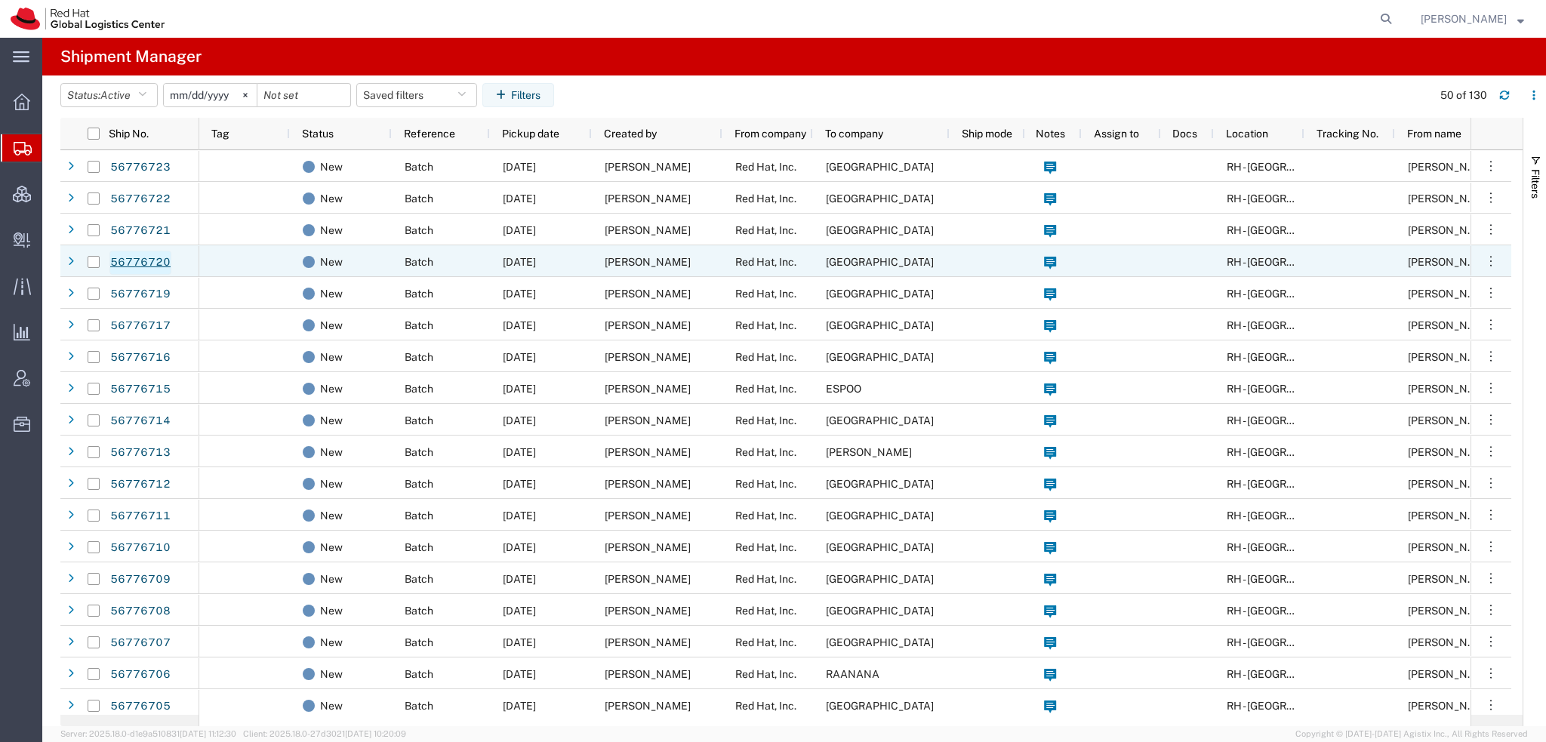
click at [143, 257] on link "56776720" at bounding box center [140, 263] width 62 height 24
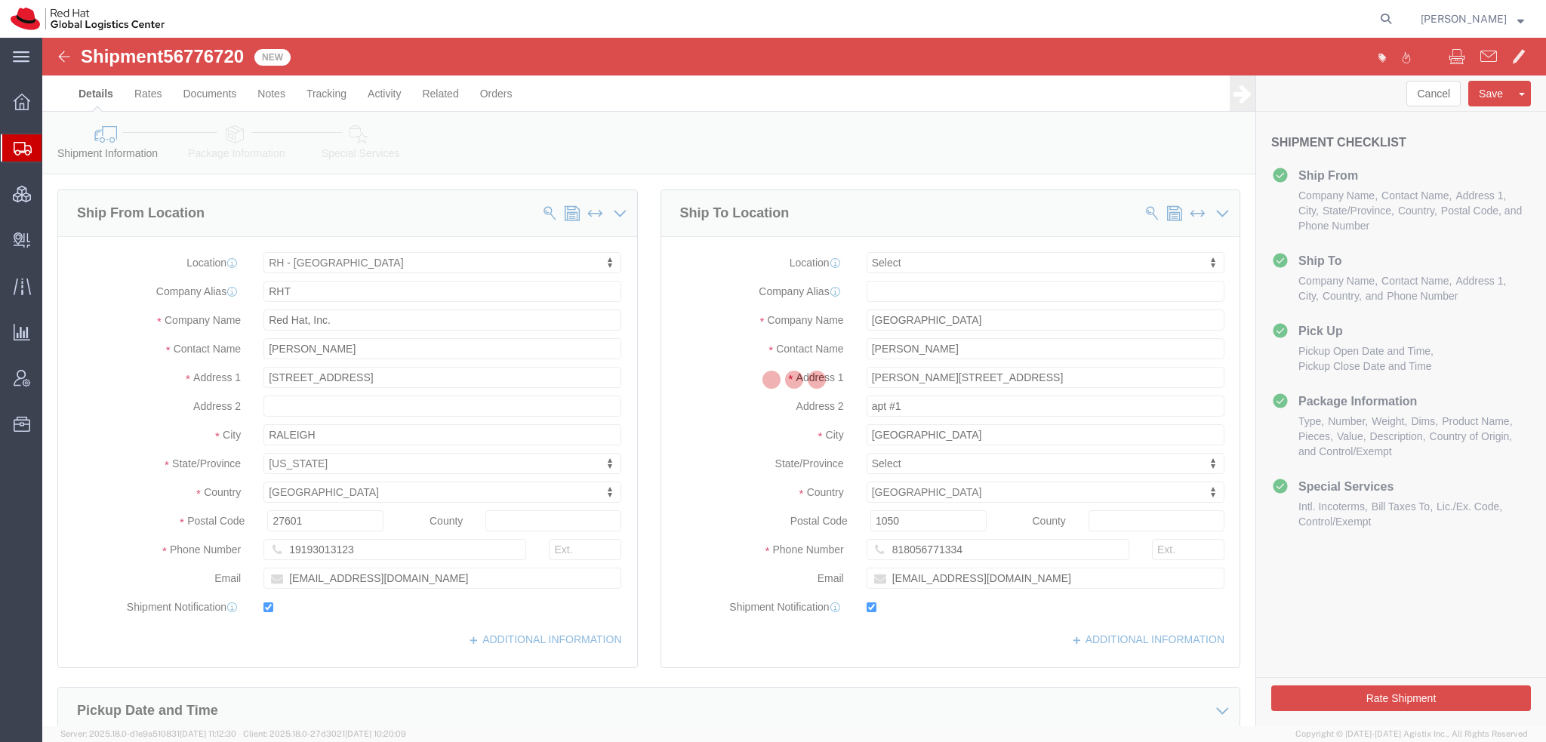
select select "38014"
select select
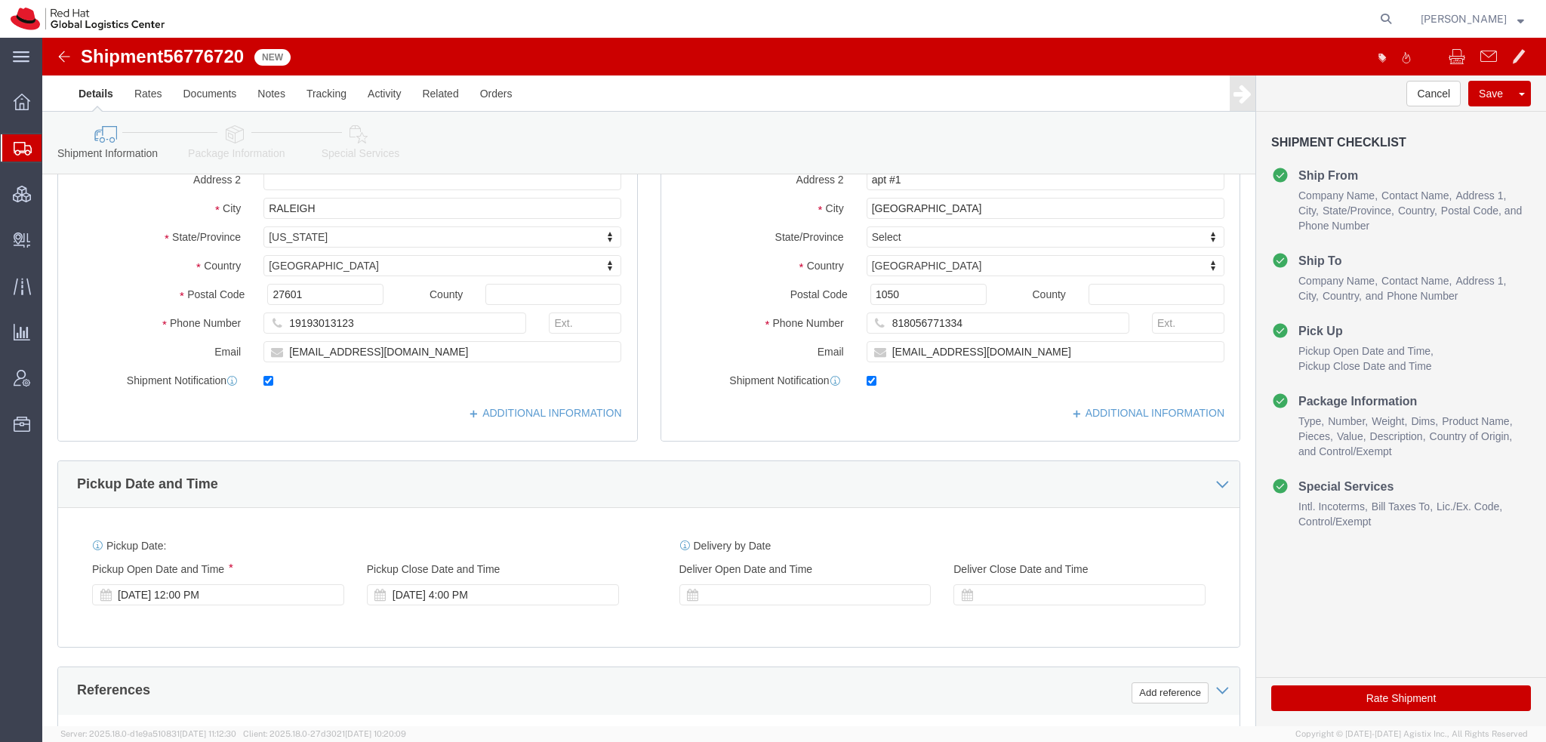
scroll to position [75, 0]
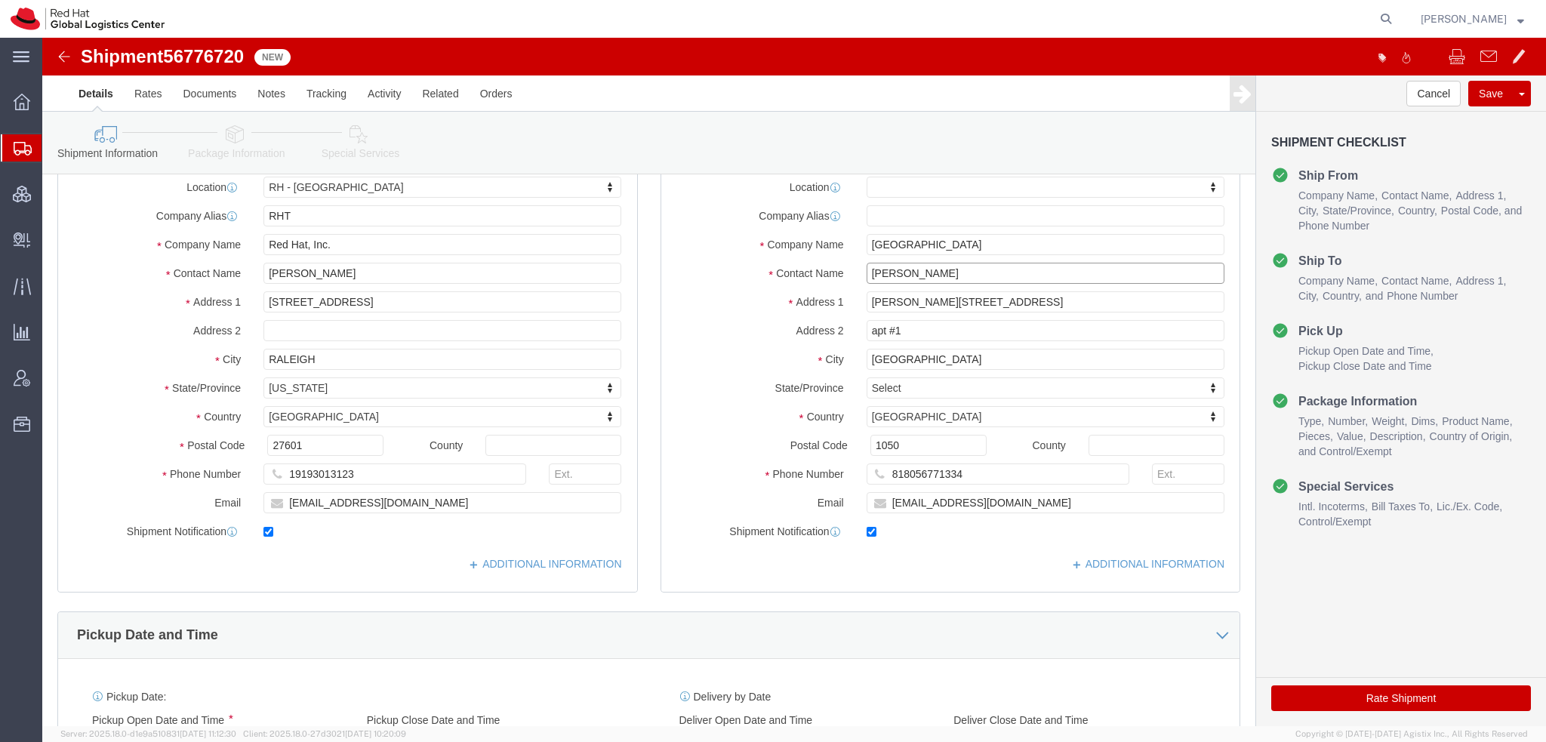
drag, startPoint x: 944, startPoint y: 238, endPoint x: 39, endPoint y: 28, distance: 928.4
click form "Shipment 56776720 New Details Rates Documents Notes Tracking Activity Related O…"
type input "Sondos El"
click p "- Red Hat GmbH - (Sondos Elgendy) Messe Turm, 11th Floor, FLEX, FRANKFURT, 6030…"
select select "37960"
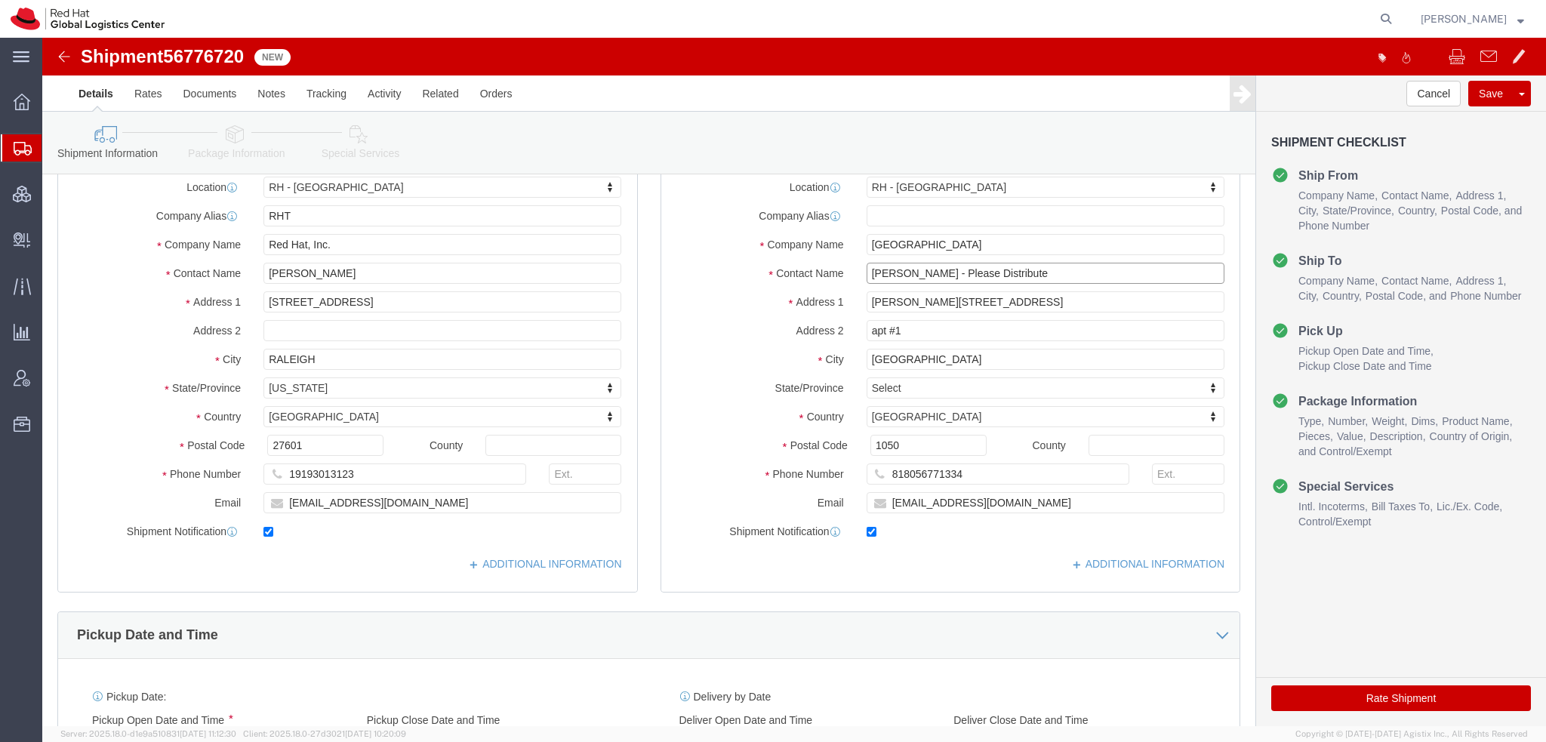
type input "Sondos Elgendy - Please Distribute"
click icon
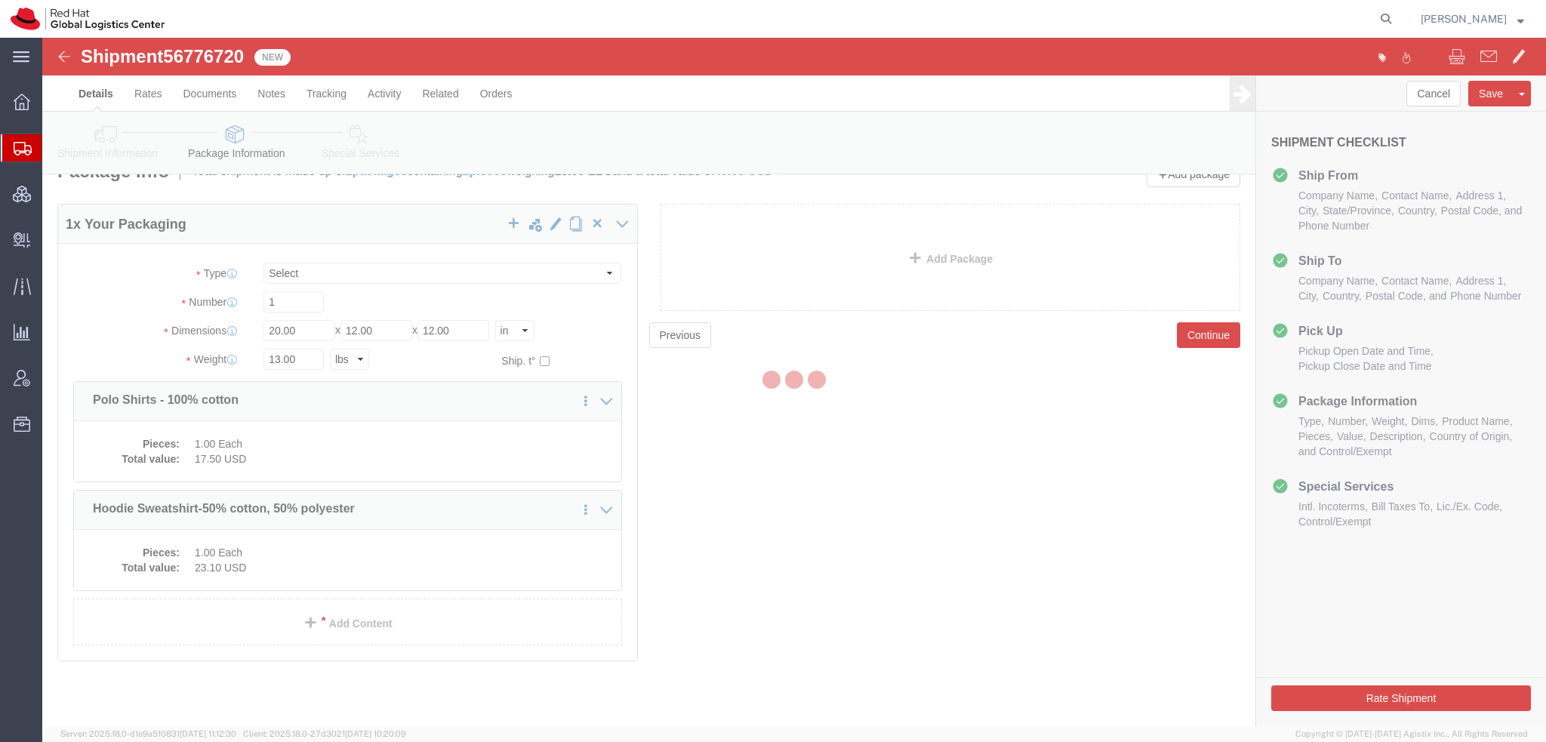
scroll to position [27, 0]
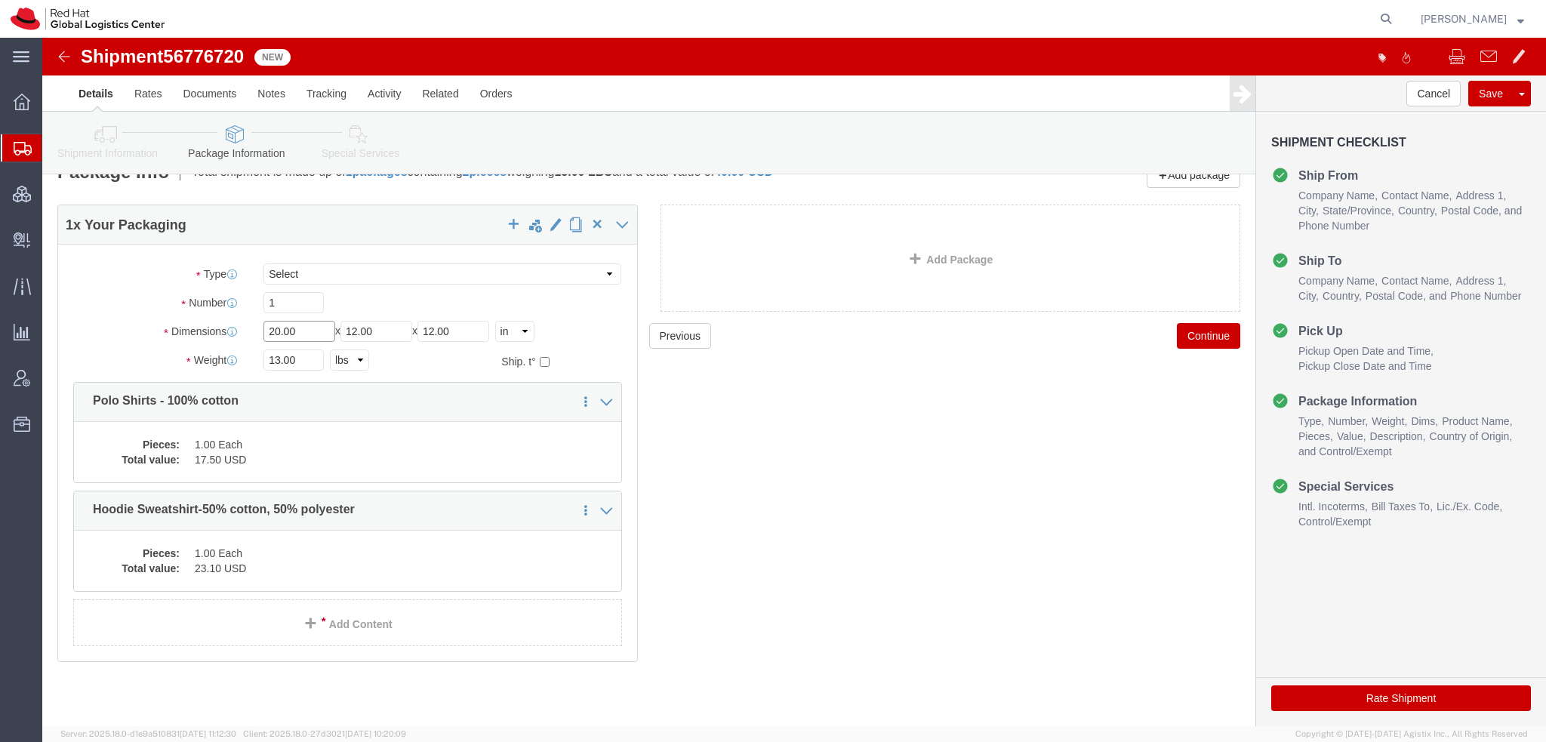
drag, startPoint x: 254, startPoint y: 296, endPoint x: -42, endPoint y: 170, distance: 321.7
click html "Shipment 56776720 New Details Rates Documents Notes Tracking Activity Related O…"
type input "47"
type input "145"
type input "14"
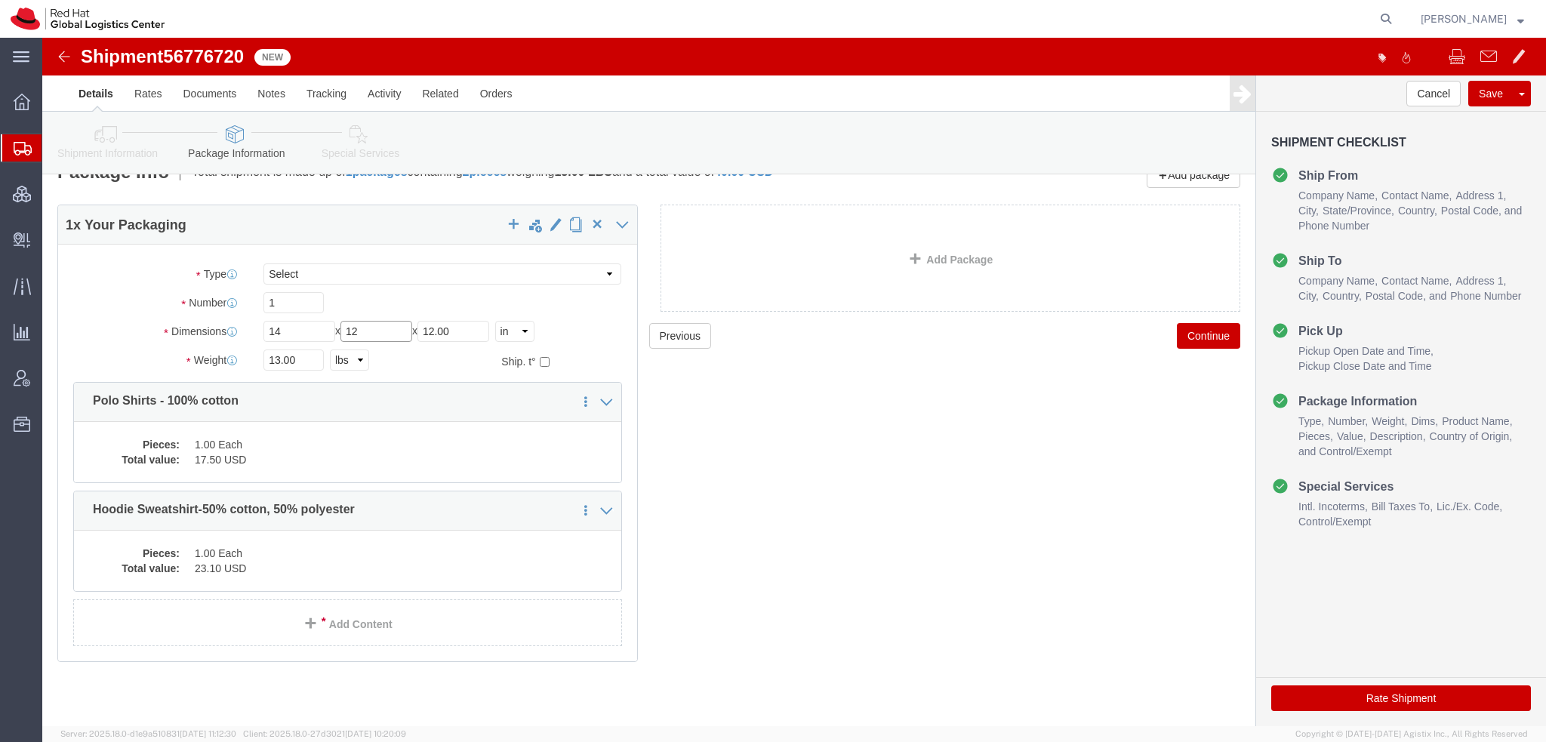
type input "12"
type input "4"
click dd "1.00 Each"
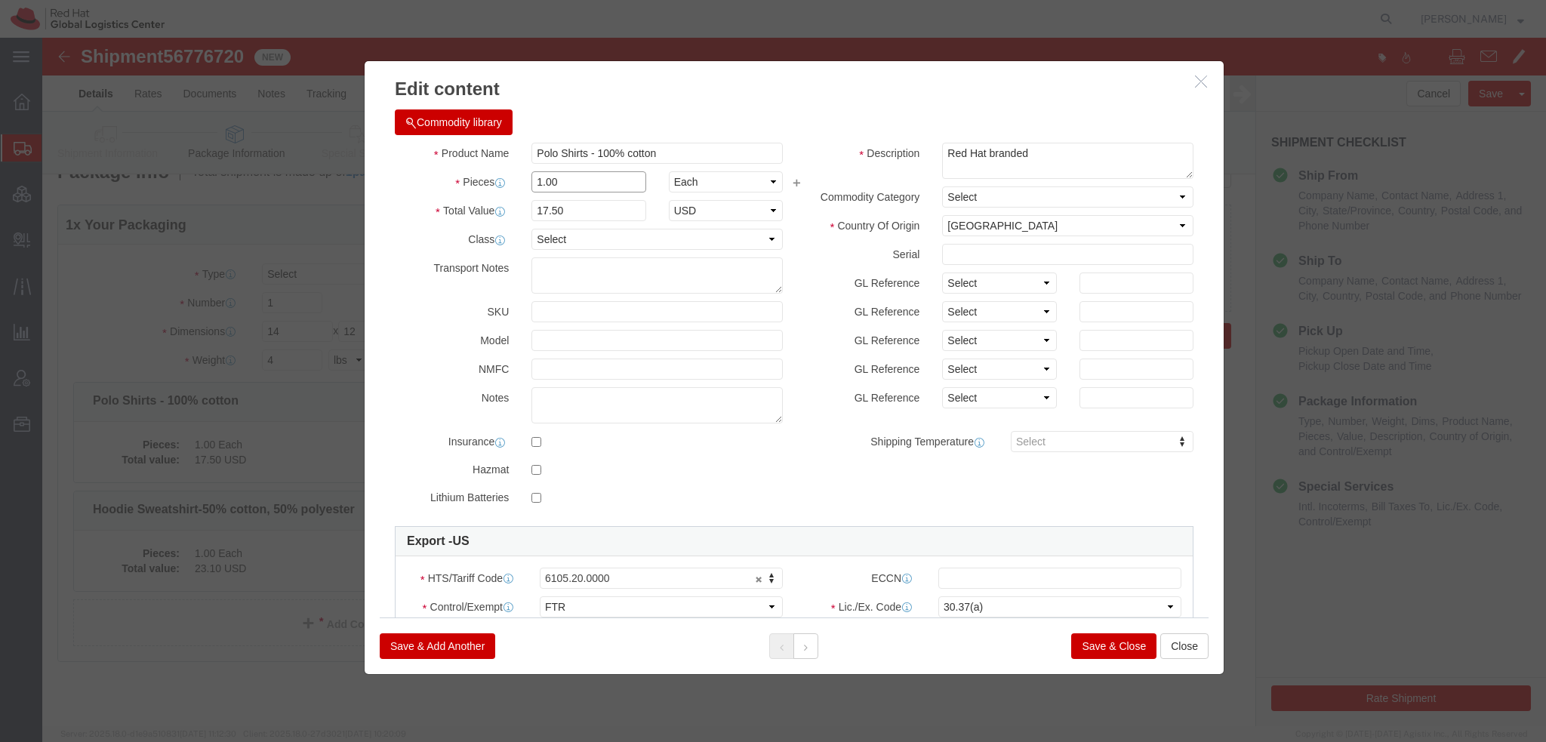
drag, startPoint x: 522, startPoint y: 143, endPoint x: -42, endPoint y: 35, distance: 574.9
click html "Shipment 56776720 New Details Rates Documents Notes Tracking Activity Related O…"
type input "2"
type input "35"
click button
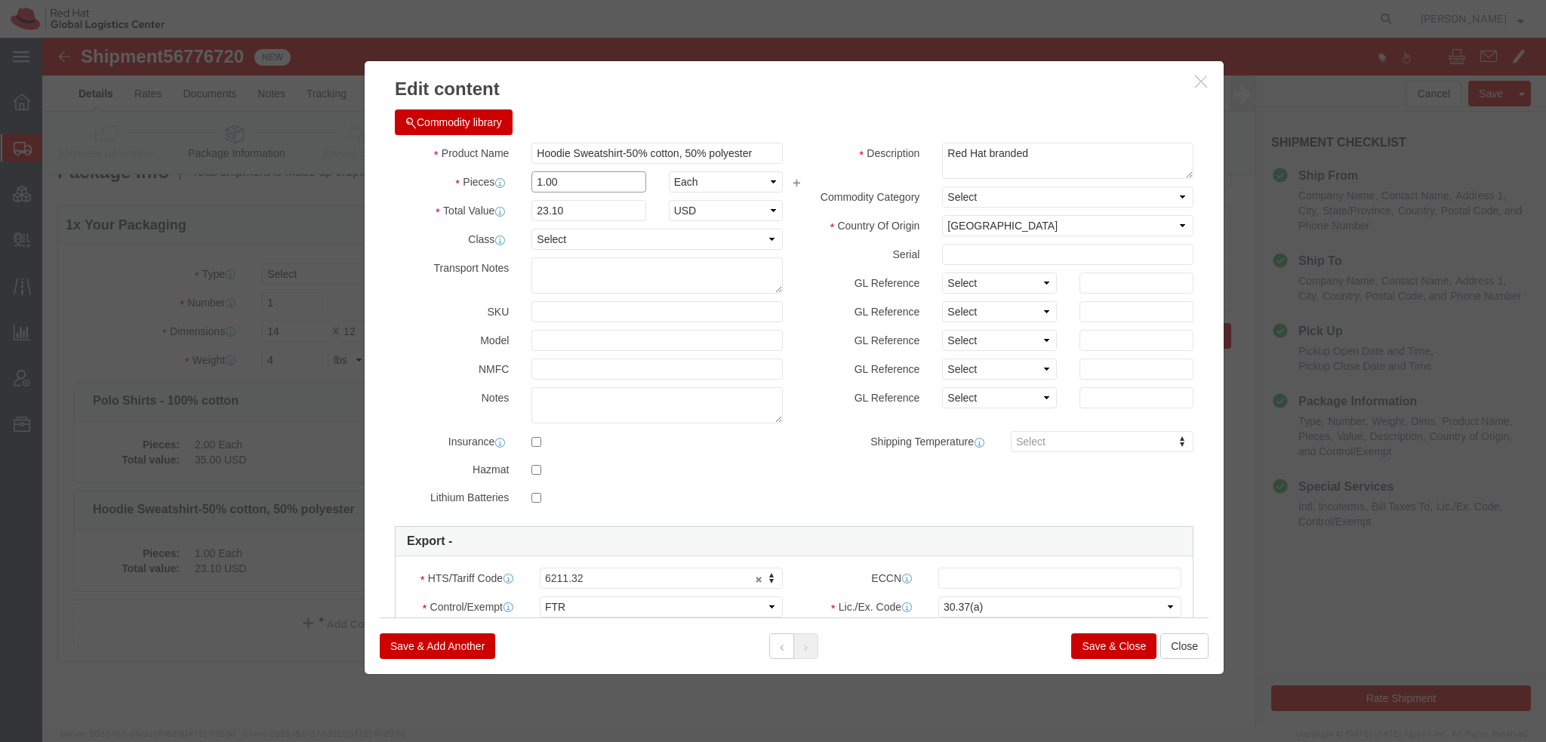
click div "Edit content Commodity library Product Name Hoodie Sweatshirt-50% cotton, 50% p…"
type input "2"
type input "46.2"
click button "Save & Close"
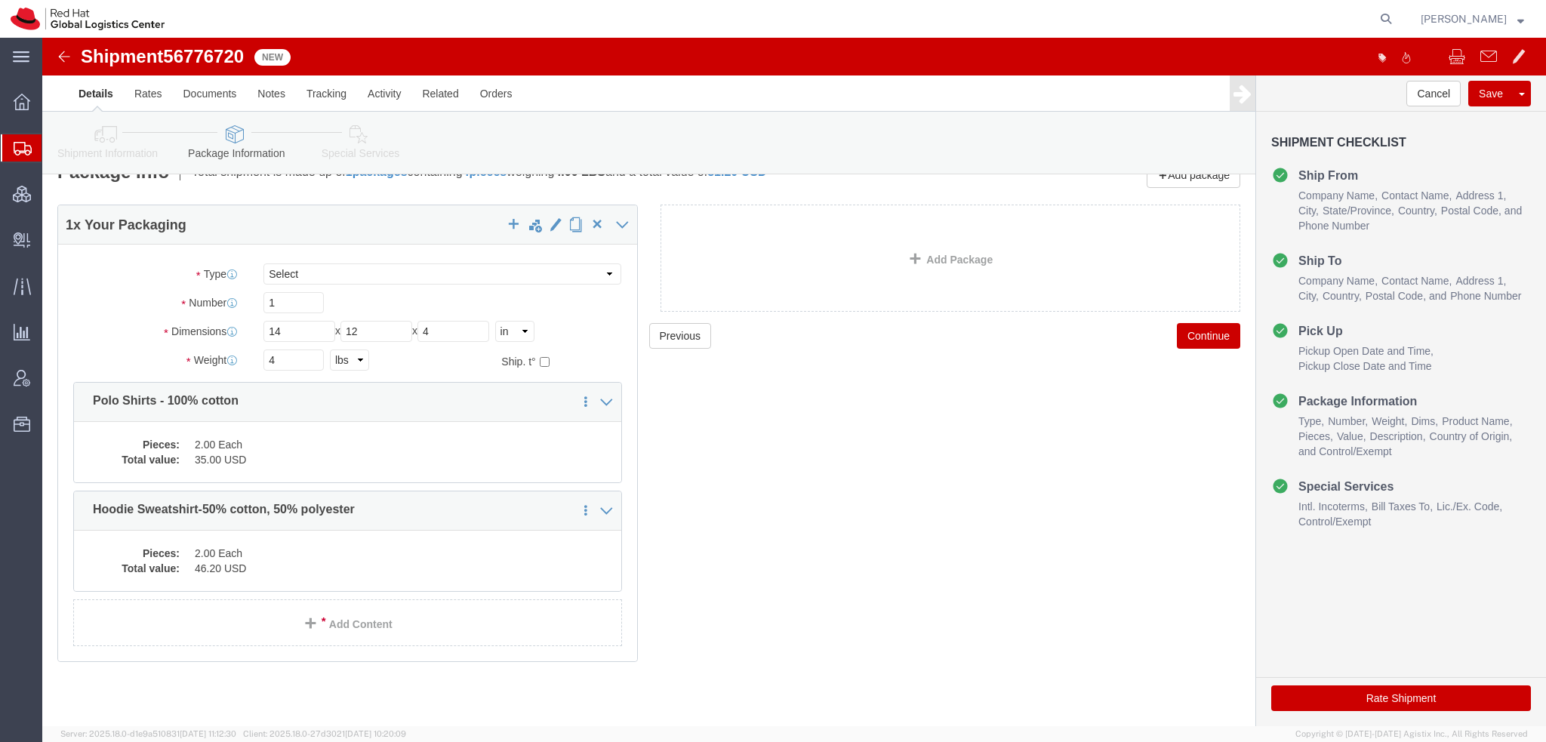
click icon
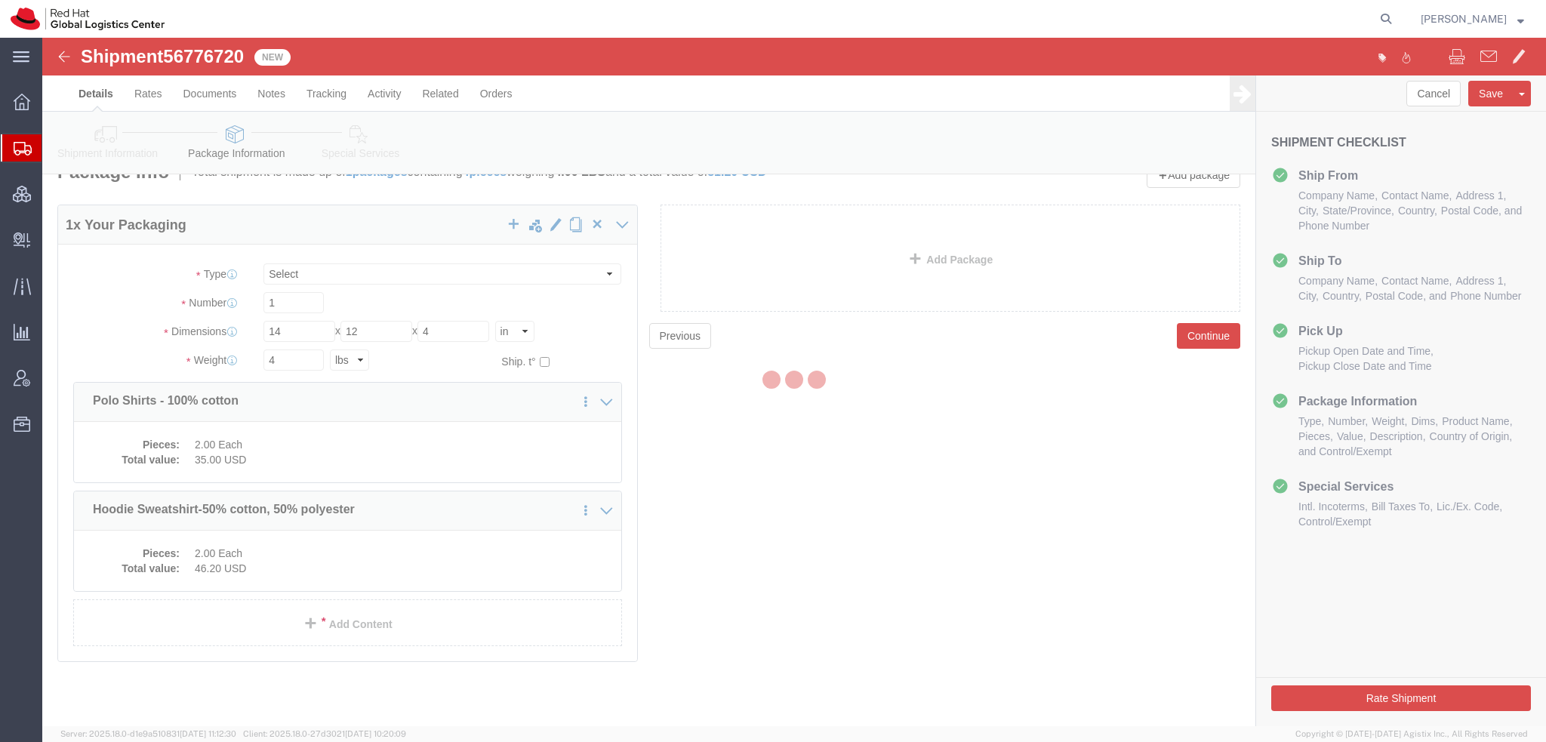
select select
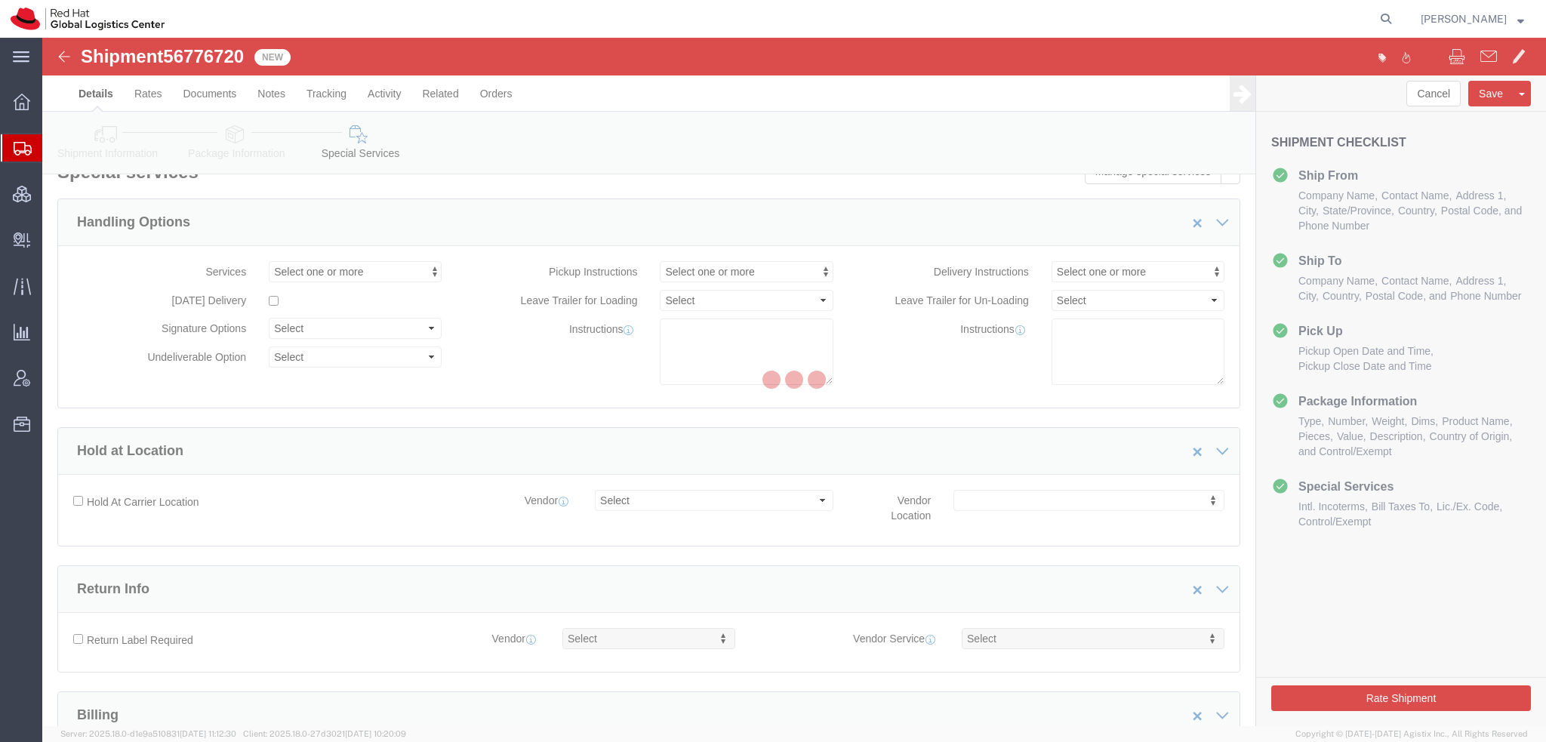
select select "COSTCENTER"
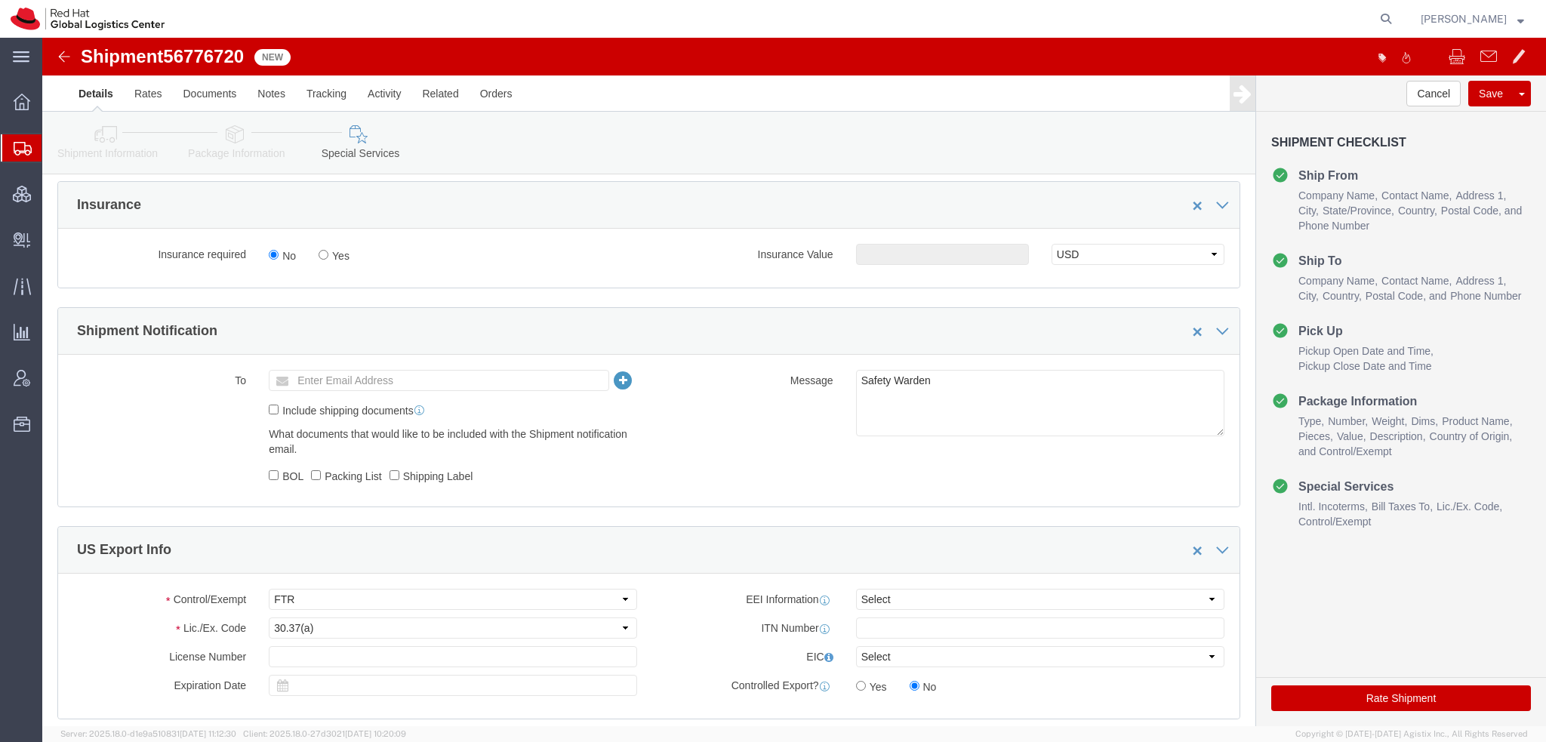
scroll to position [858, 0]
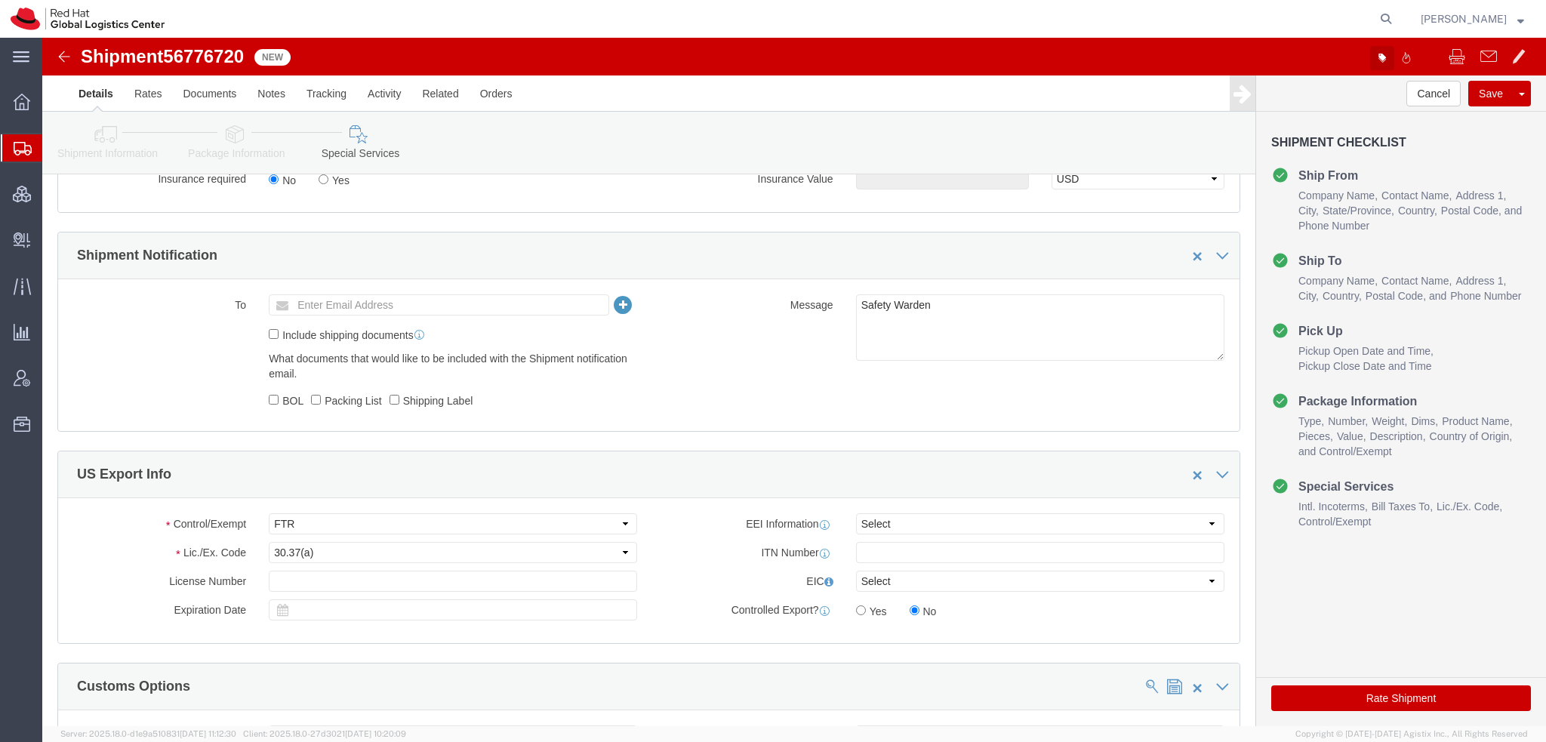
click icon "button"
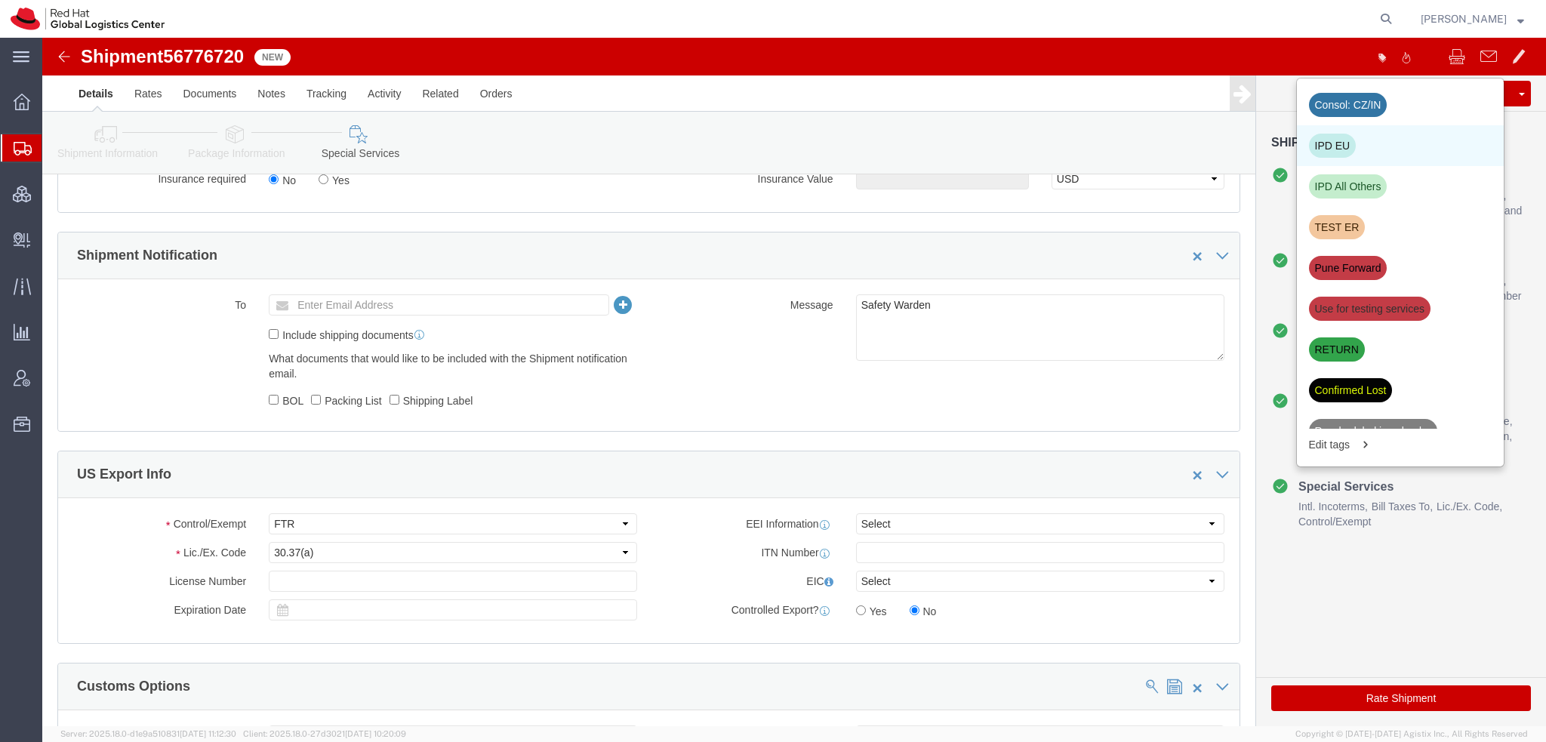
click div "IPD EU"
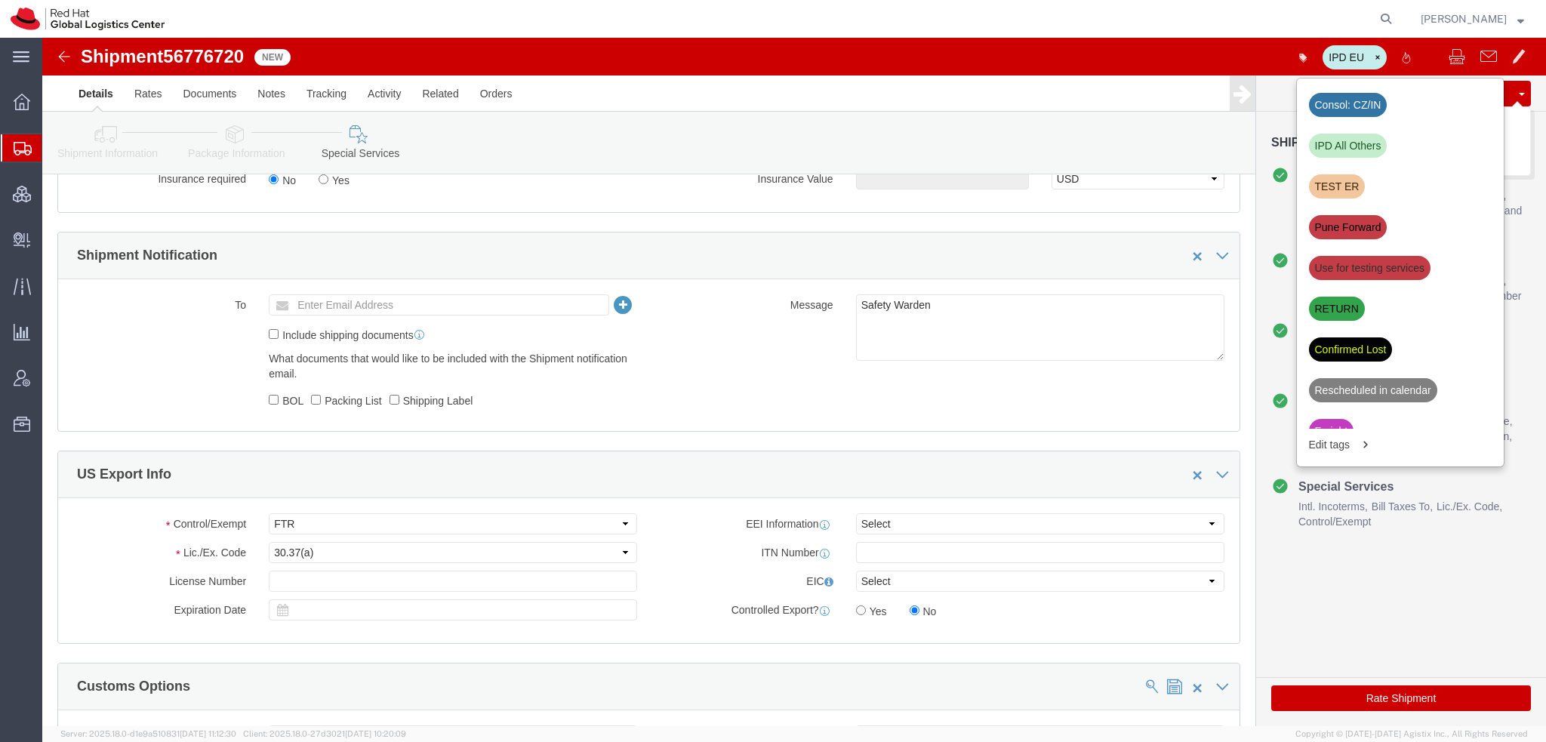
click button "Save"
click at [0, 0] on span "Shipment Manager" at bounding box center [0, 0] width 0 height 0
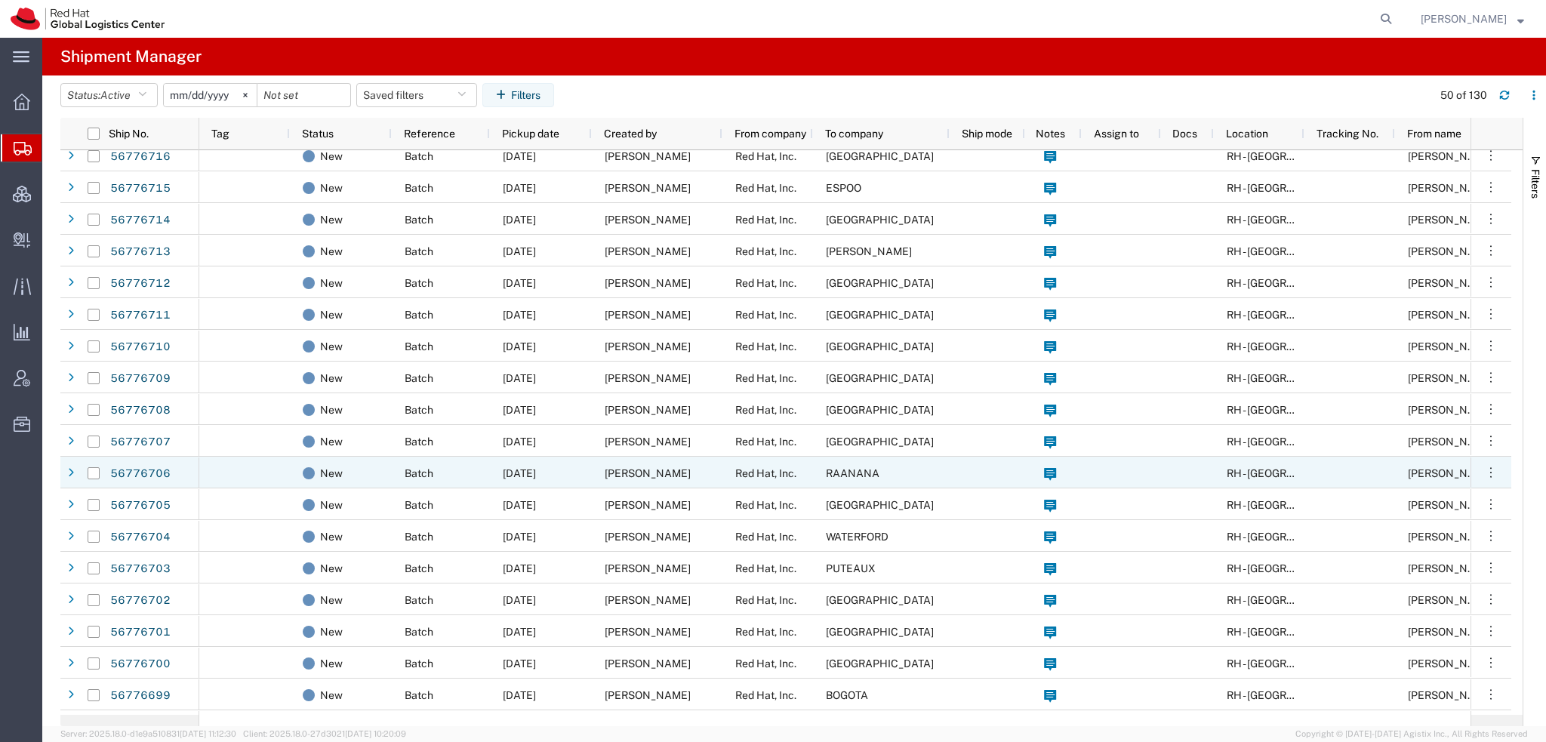
scroll to position [226, 0]
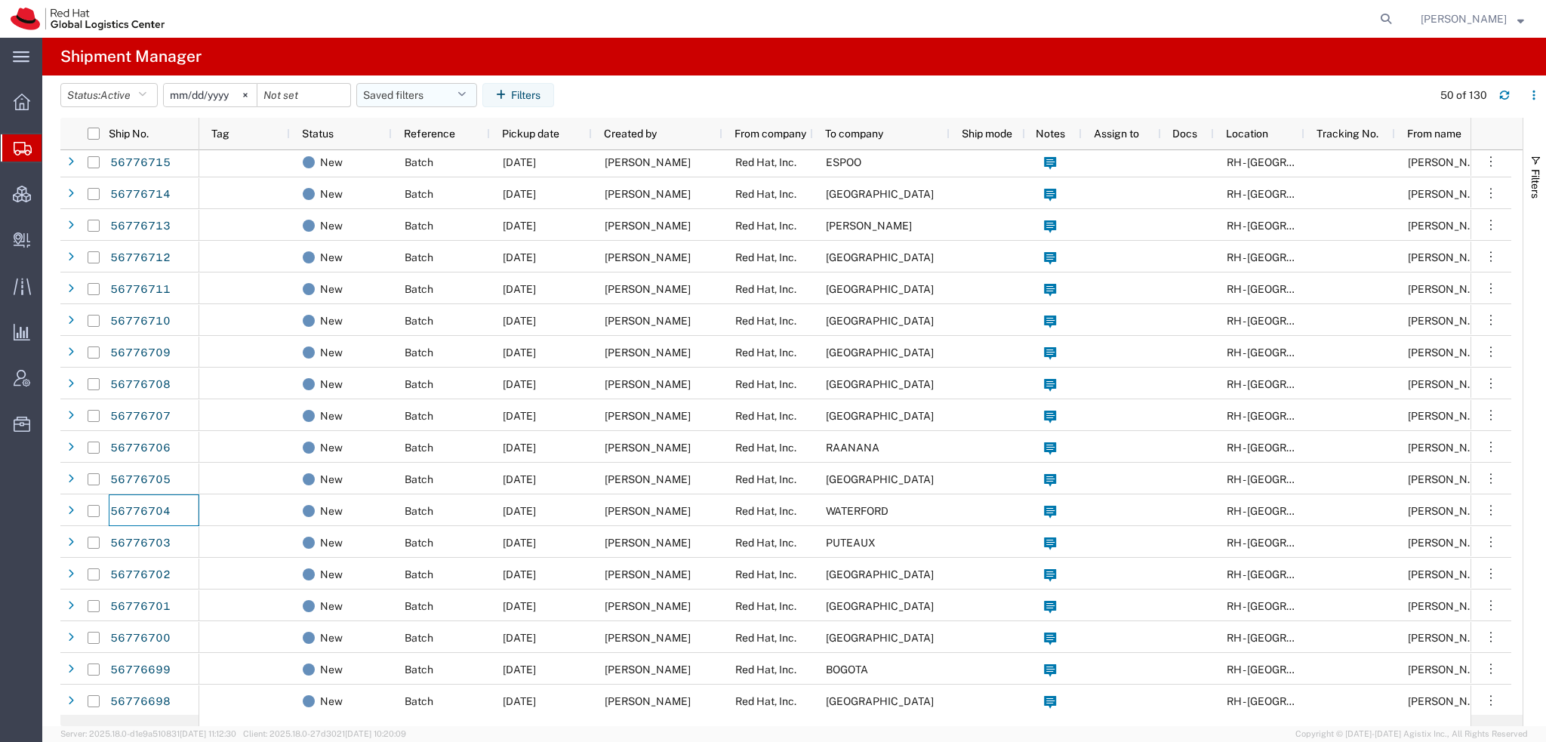
click at [454, 93] on button "Saved filters" at bounding box center [416, 95] width 121 height 24
click at [387, 161] on span "Americas" at bounding box center [458, 161] width 198 height 28
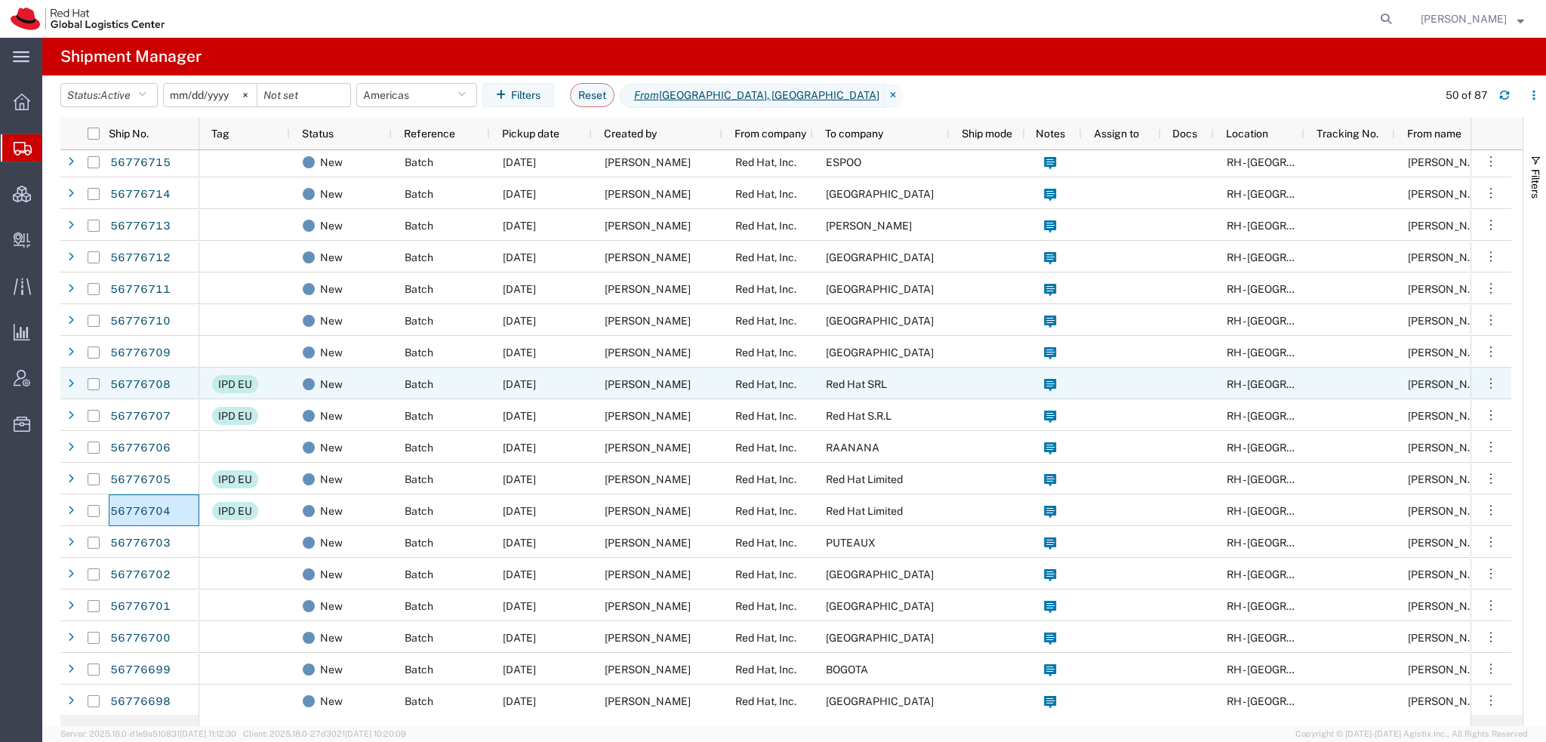
scroll to position [377, 0]
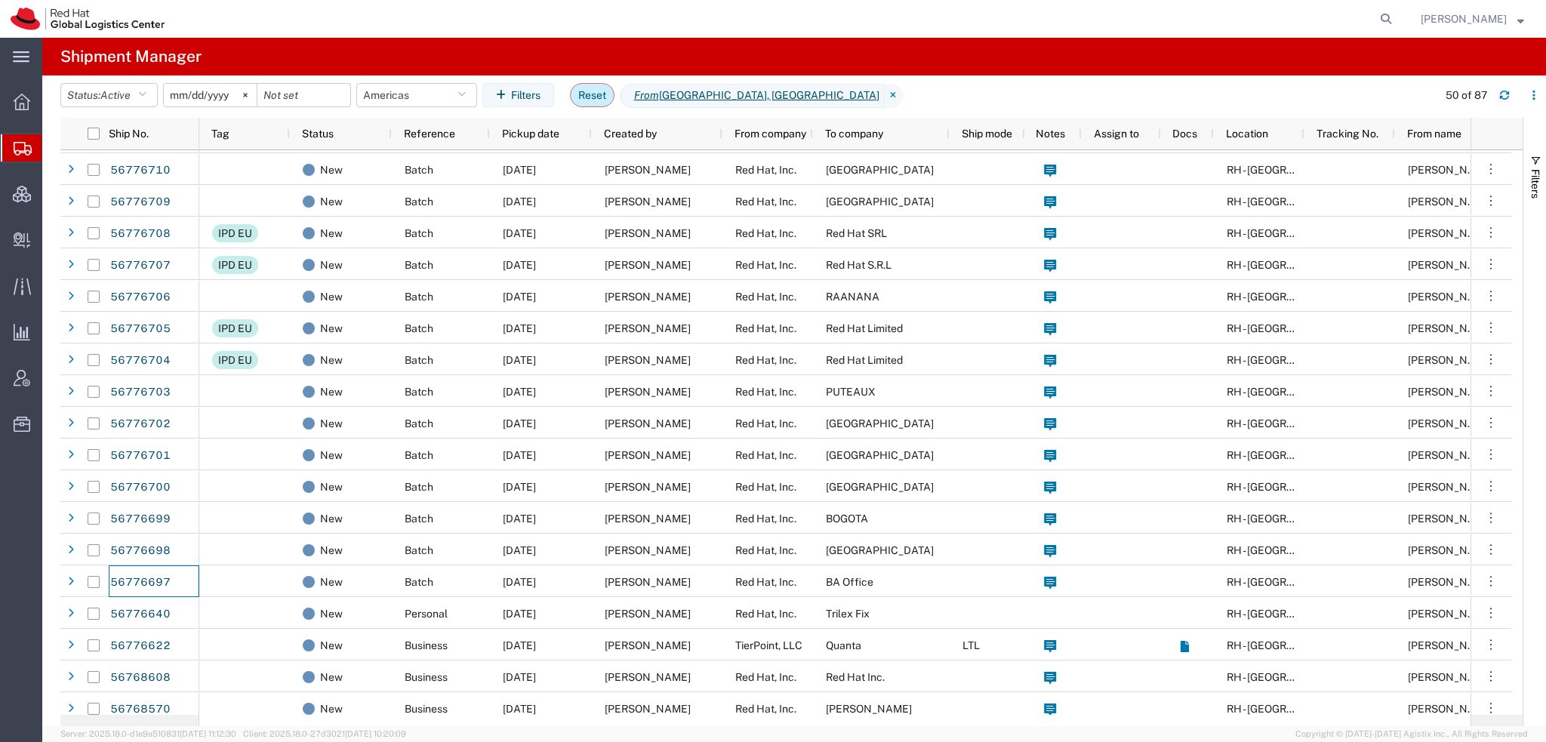
click at [590, 94] on button "Reset" at bounding box center [592, 95] width 45 height 24
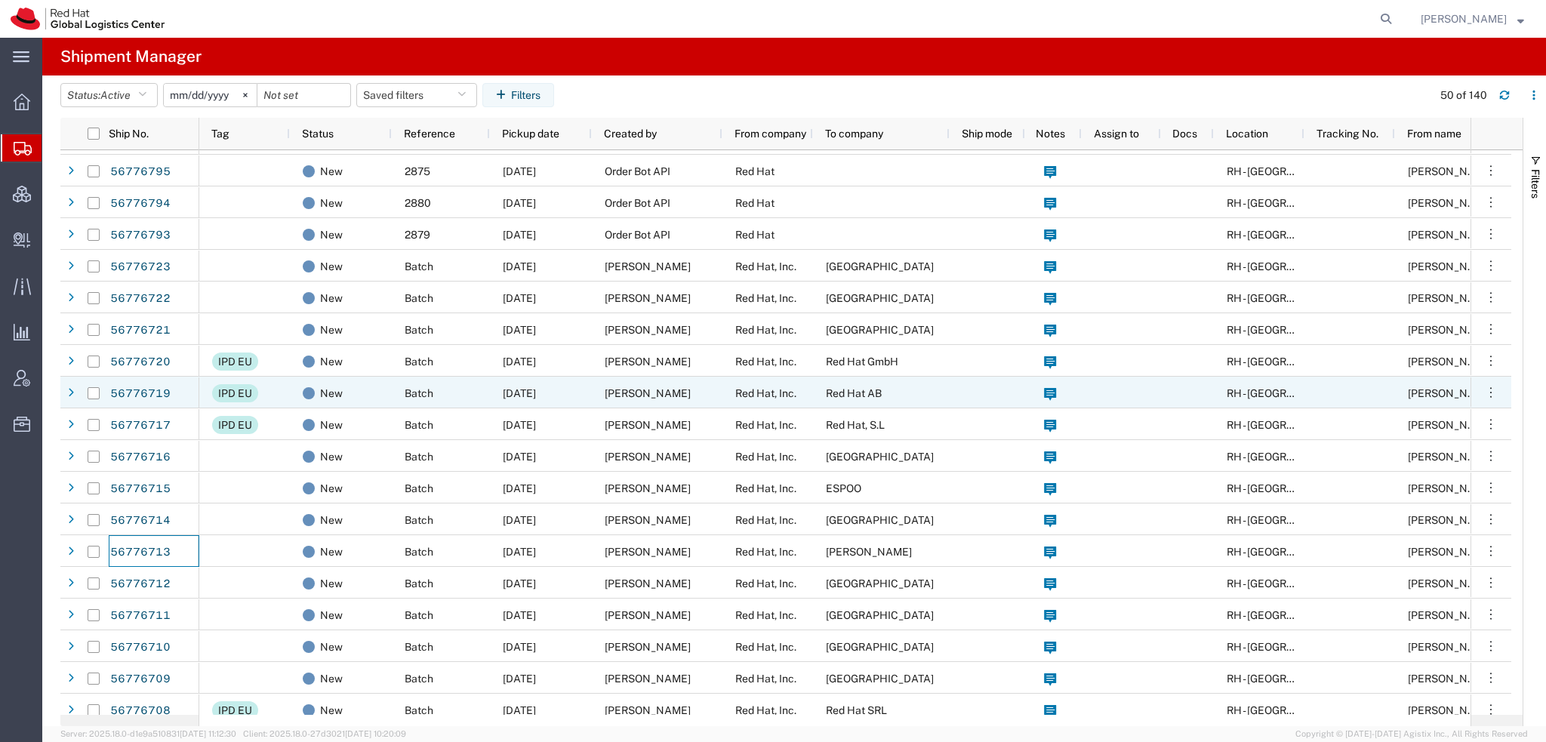
scroll to position [453, 0]
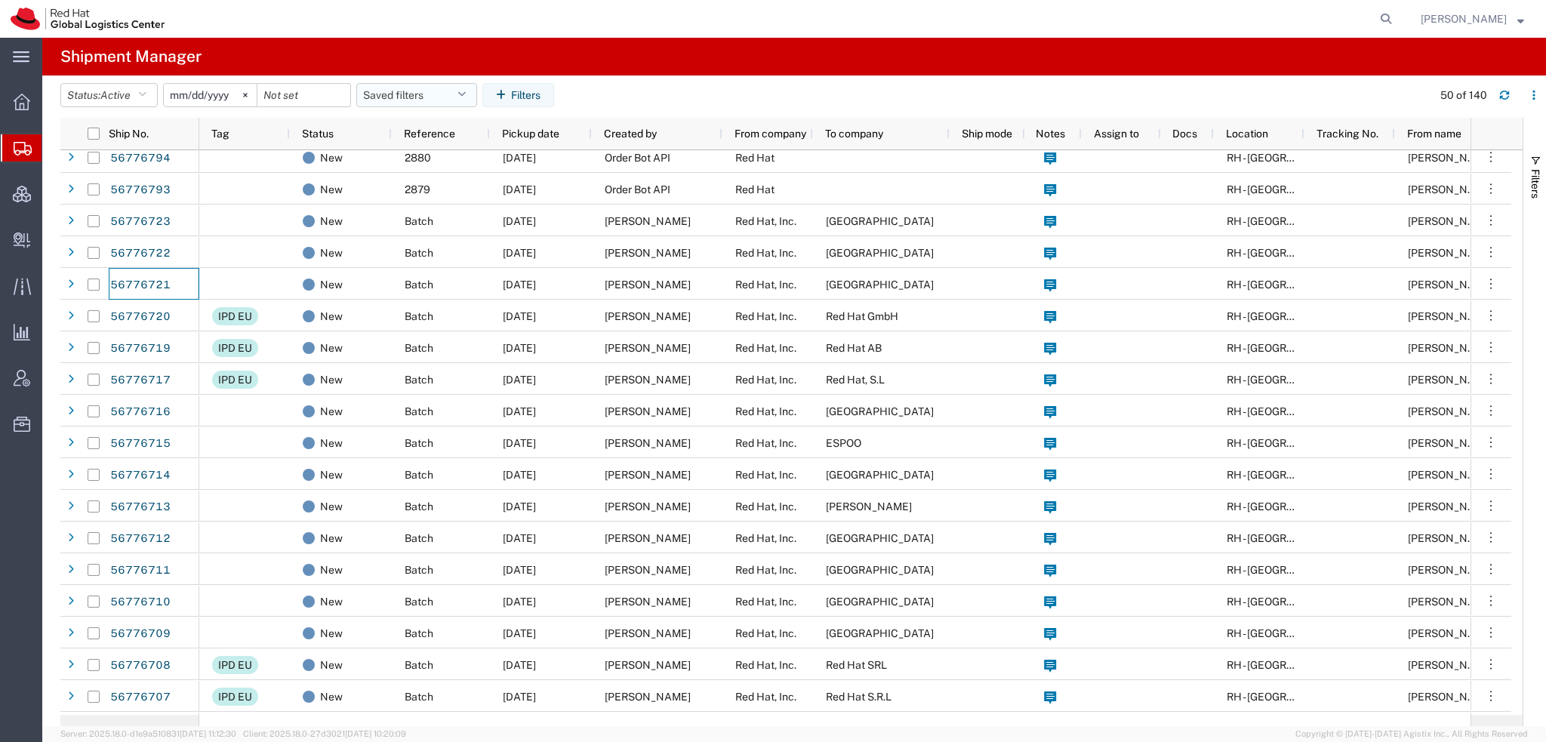
click at [457, 96] on button "Saved filters" at bounding box center [416, 95] width 121 height 24
click at [410, 165] on span "Americas" at bounding box center [458, 161] width 198 height 28
type input "2023-05-07"
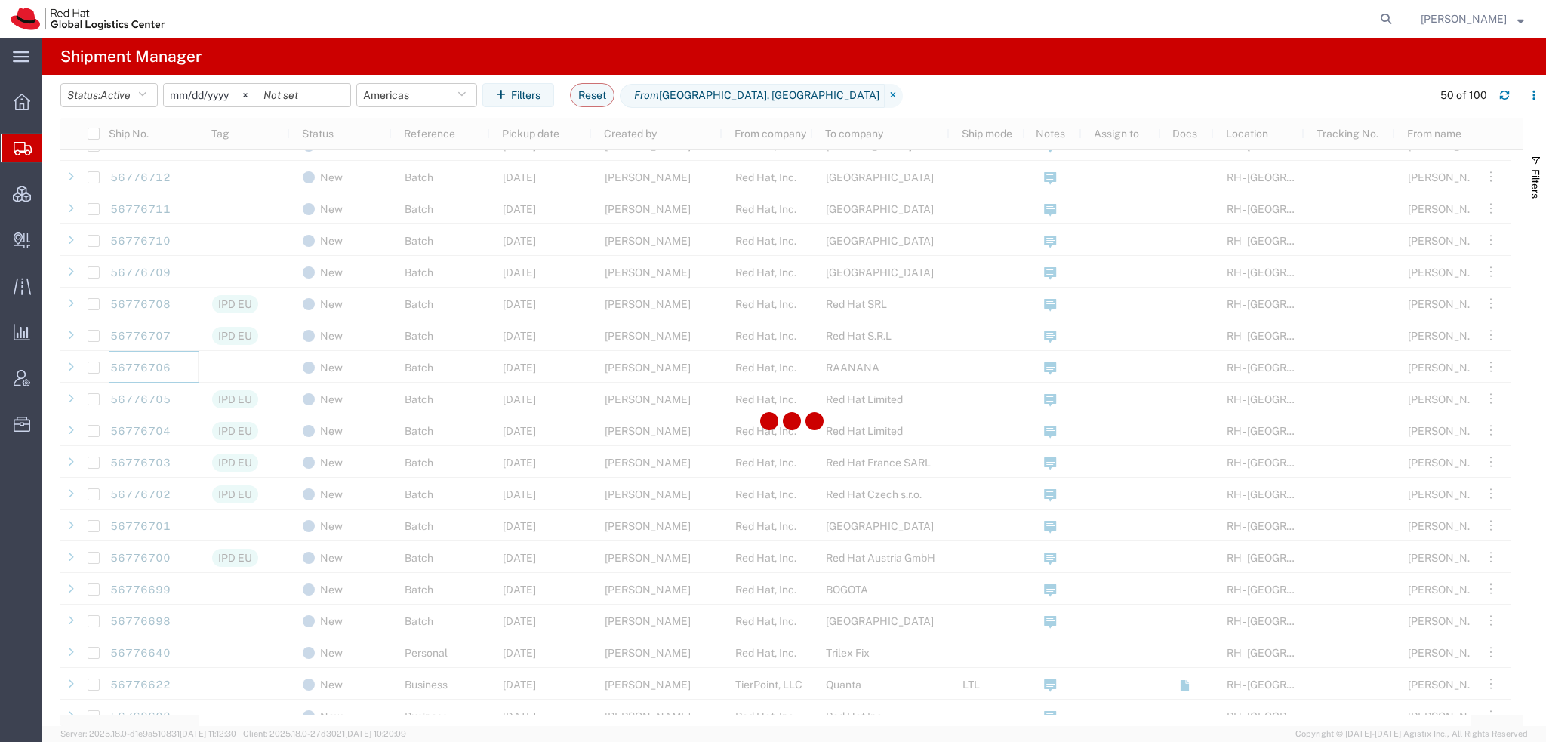
scroll to position [757, 0]
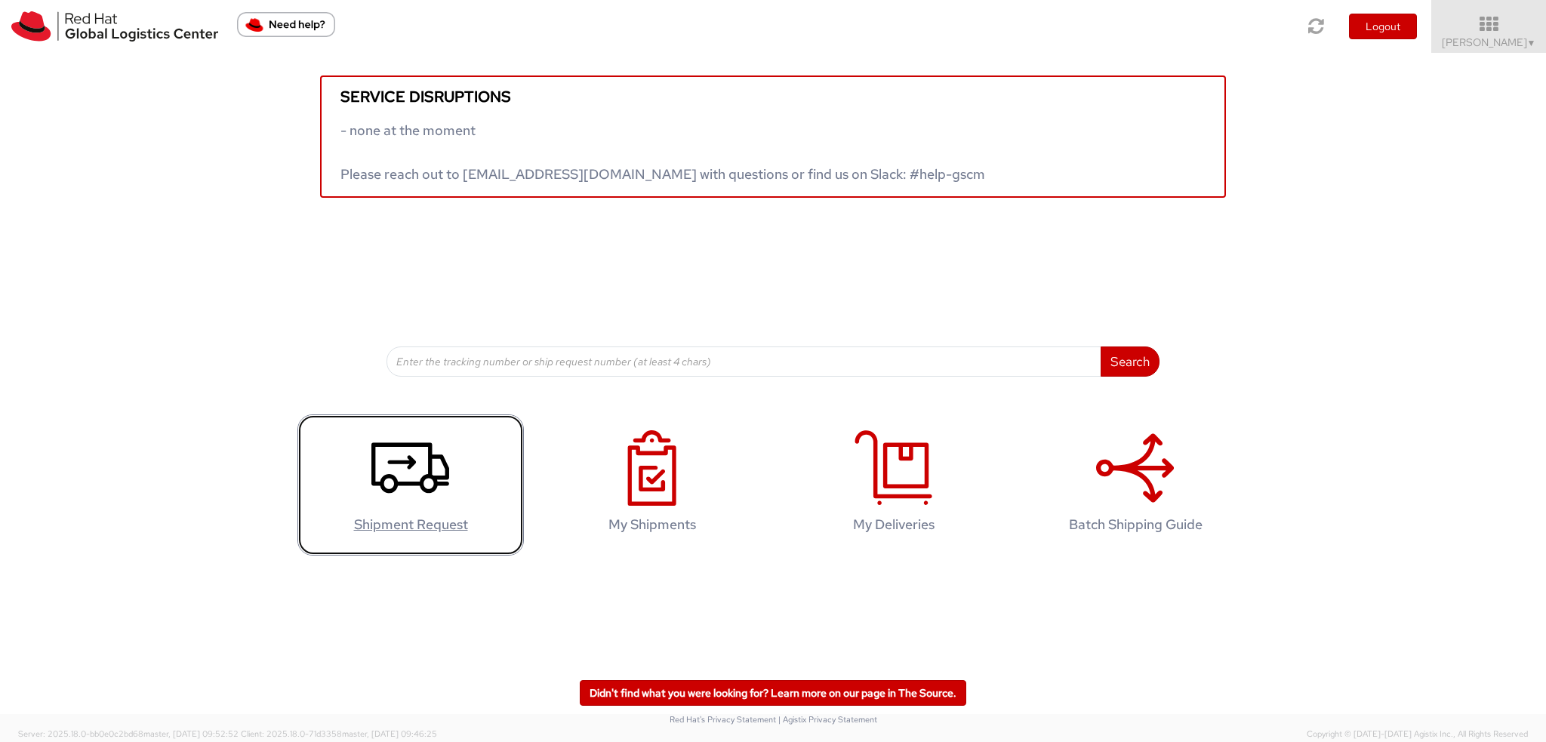
click at [414, 469] on icon at bounding box center [410, 467] width 78 height 75
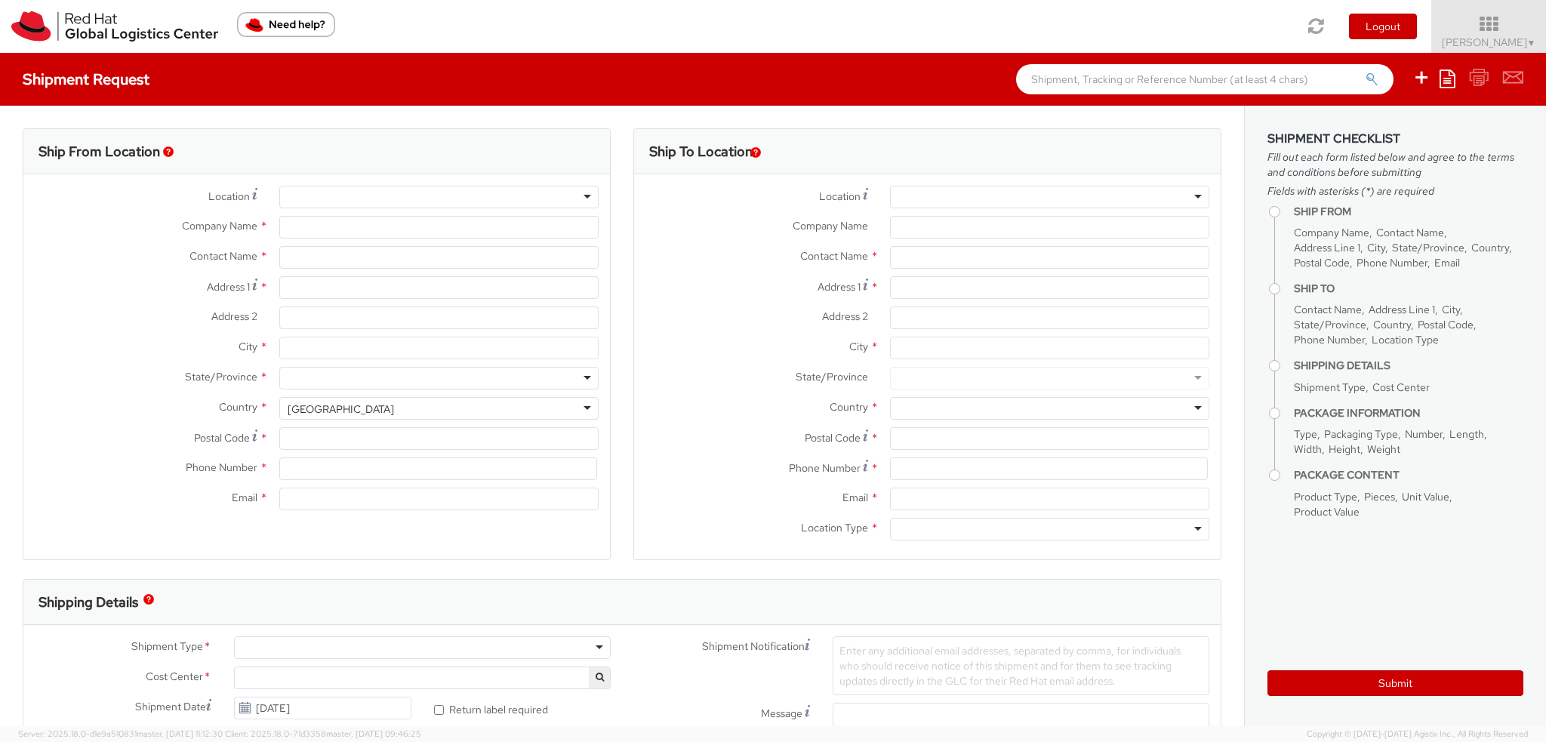
select select "901"
select select
type input "Red Hat, Inc."
type input "[PERSON_NAME]"
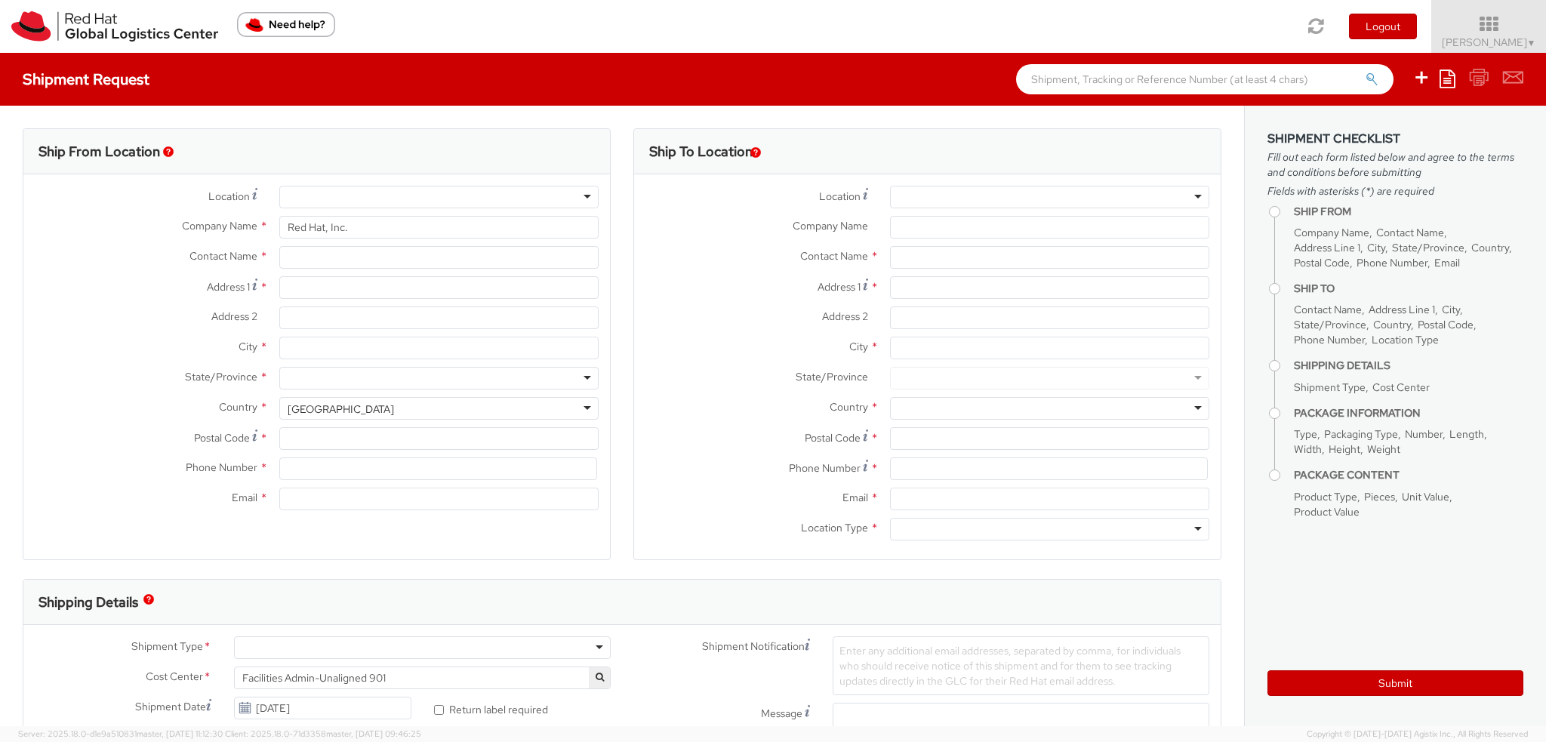
type input "[STREET_ADDRESS]"
type input "RALEIGH"
type input "27601"
type input "19193013123"
type input "knewcros@redhat.com"
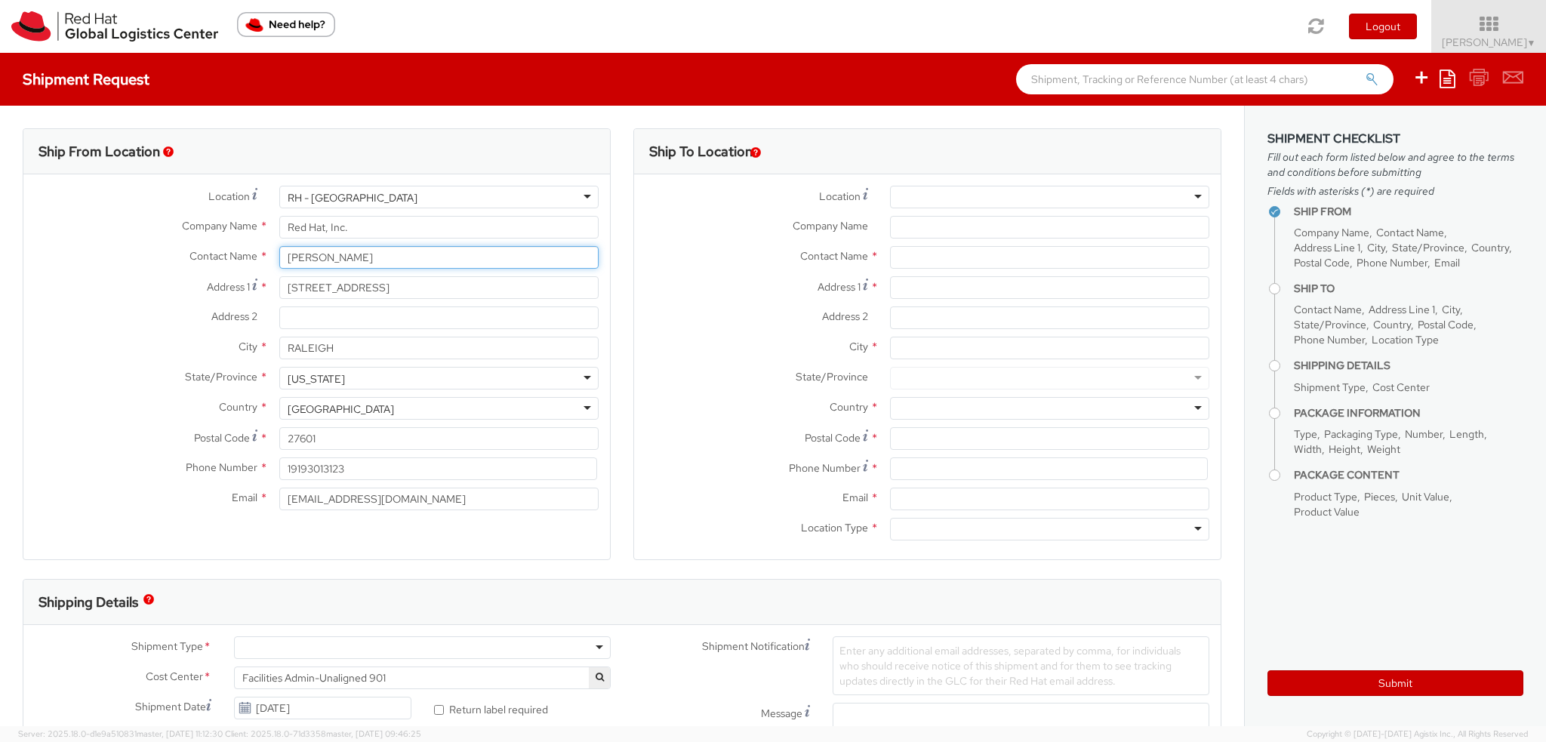
drag, startPoint x: 363, startPoint y: 254, endPoint x: 0, endPoint y: 168, distance: 373.2
type input "[PERSON_NAME]"
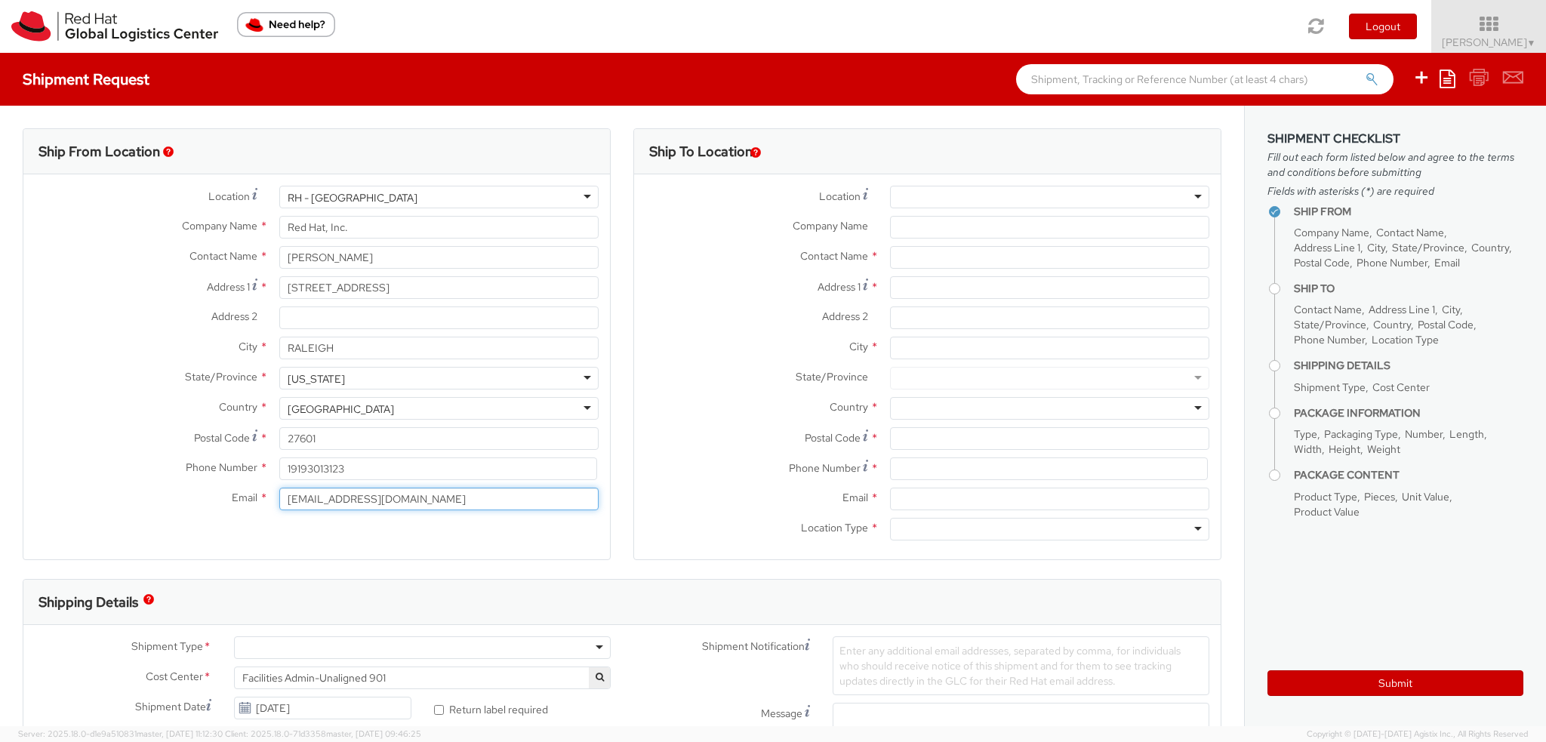
drag, startPoint x: 404, startPoint y: 498, endPoint x: 0, endPoint y: 291, distance: 453.8
paste input "lesyu"
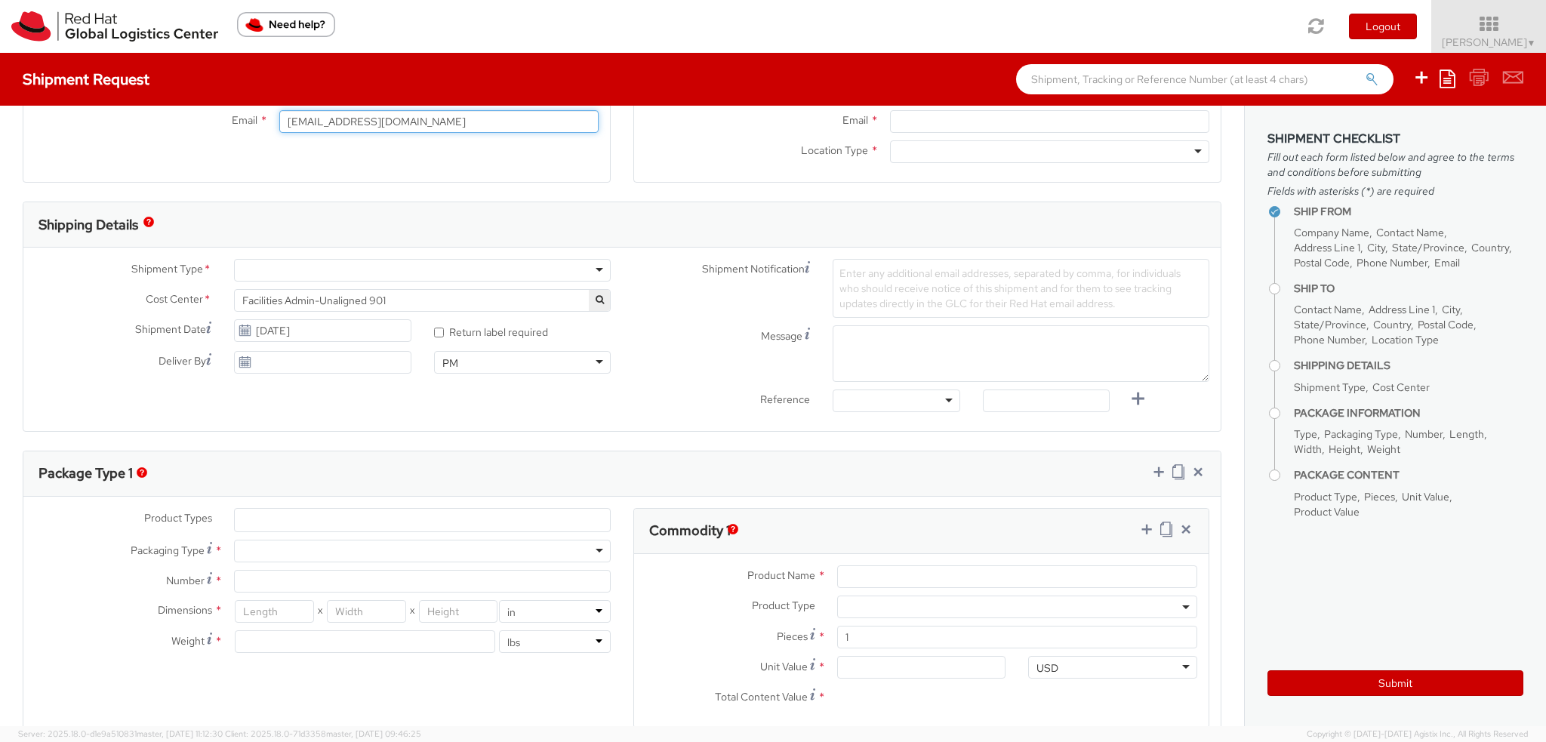
type input "[EMAIL_ADDRESS][DOMAIN_NAME]"
click at [251, 266] on div at bounding box center [422, 270] width 377 height 23
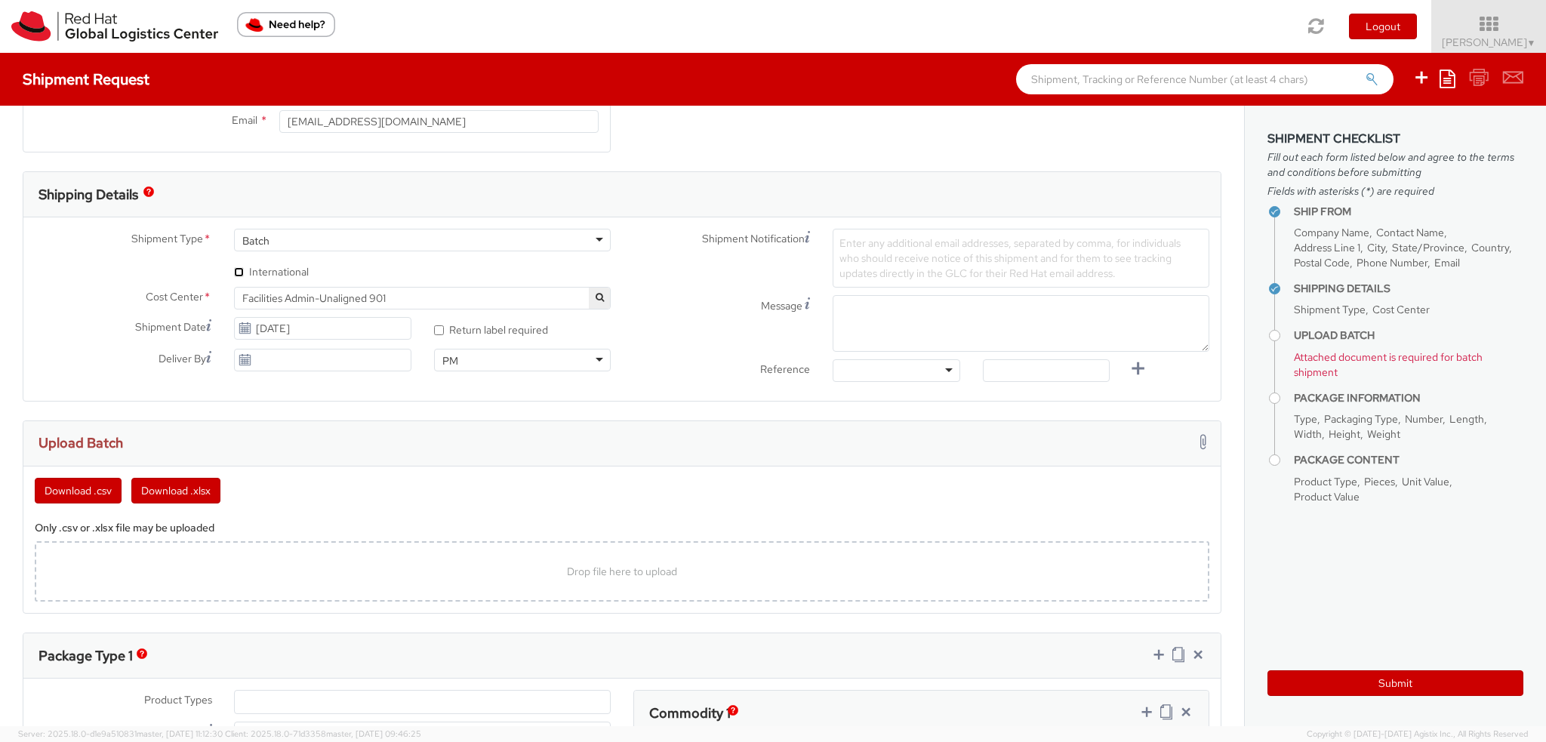
click at [234, 271] on input "* International" at bounding box center [239, 272] width 10 height 10
checkbox input "true"
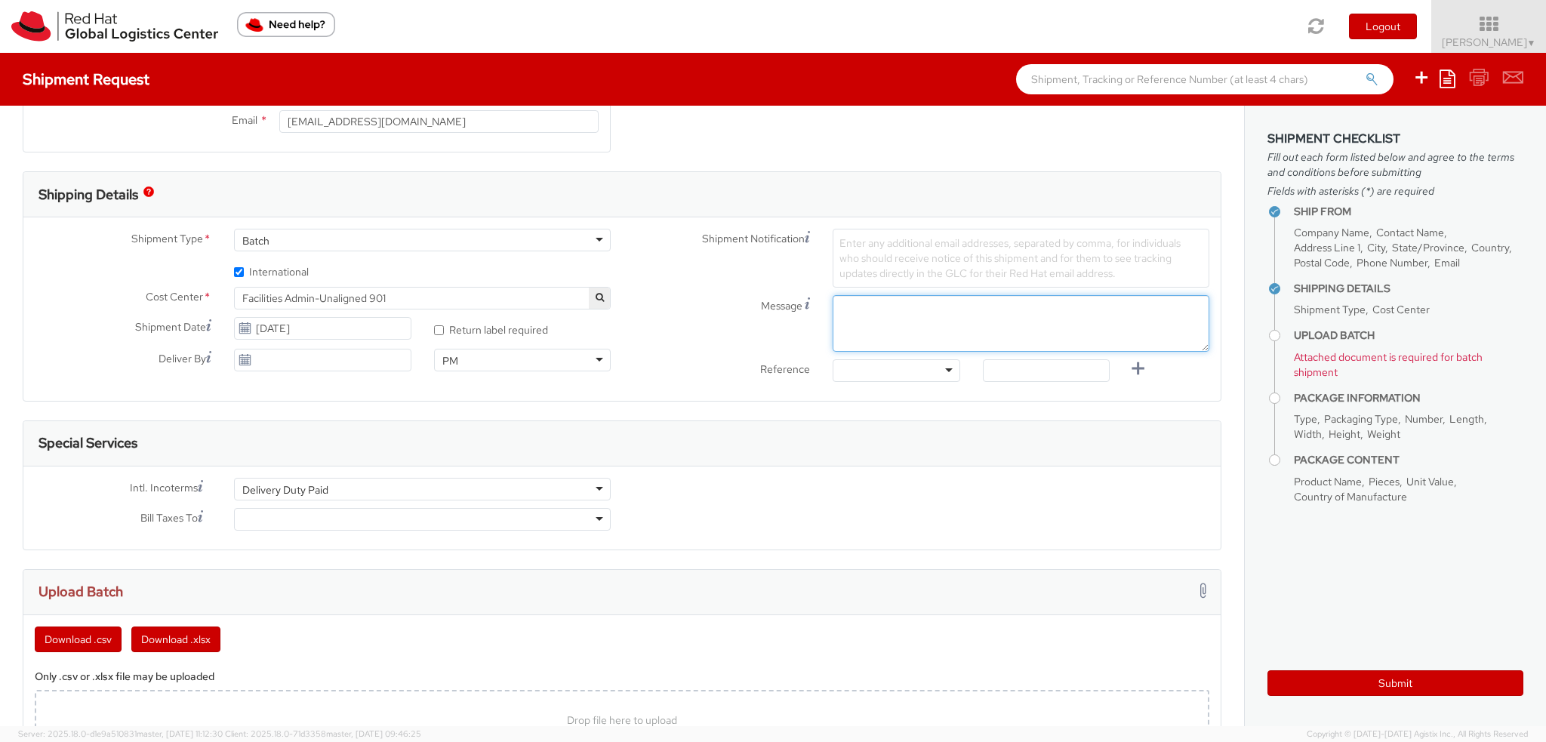
click at [997, 337] on textarea "Message" at bounding box center [1021, 323] width 377 height 57
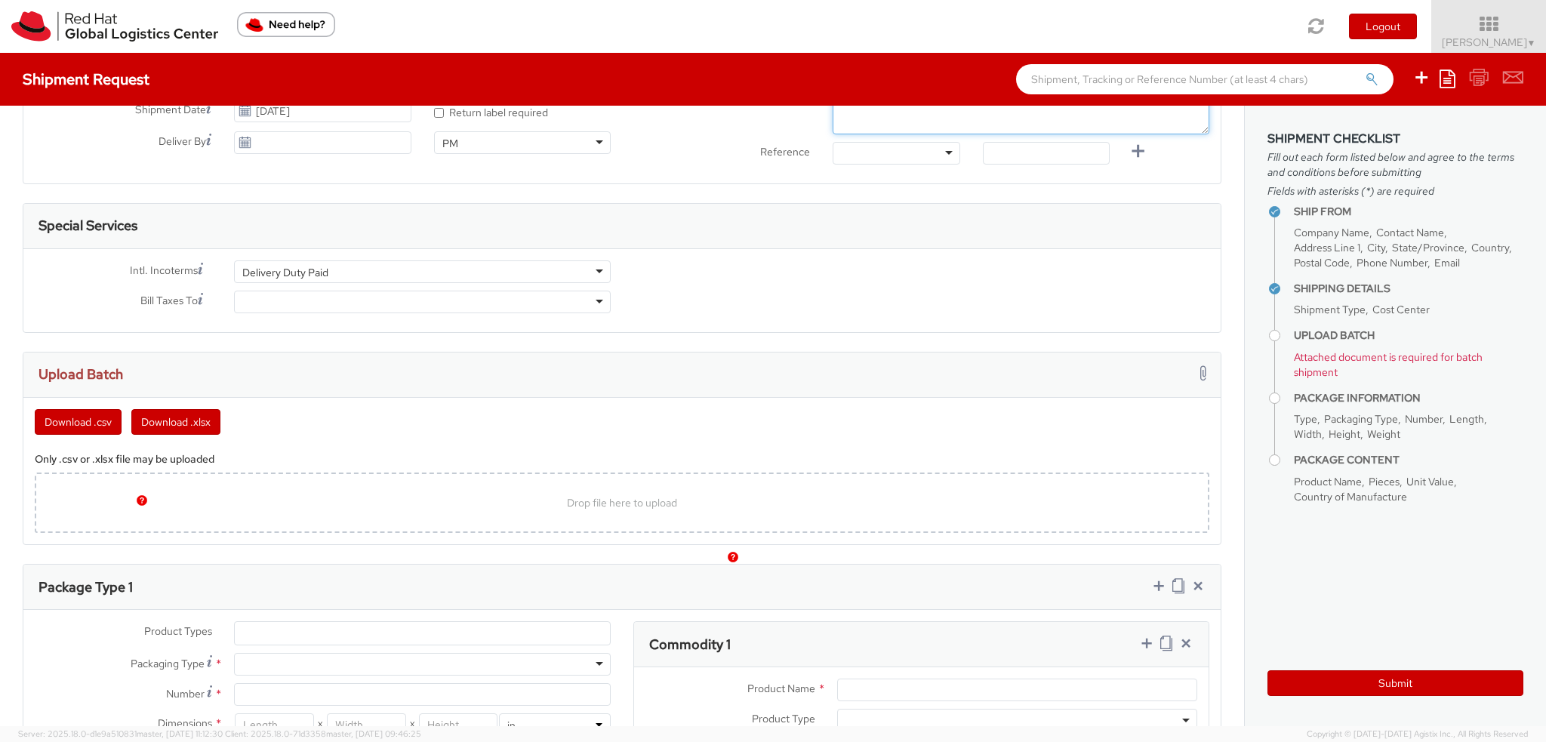
scroll to position [679, 0]
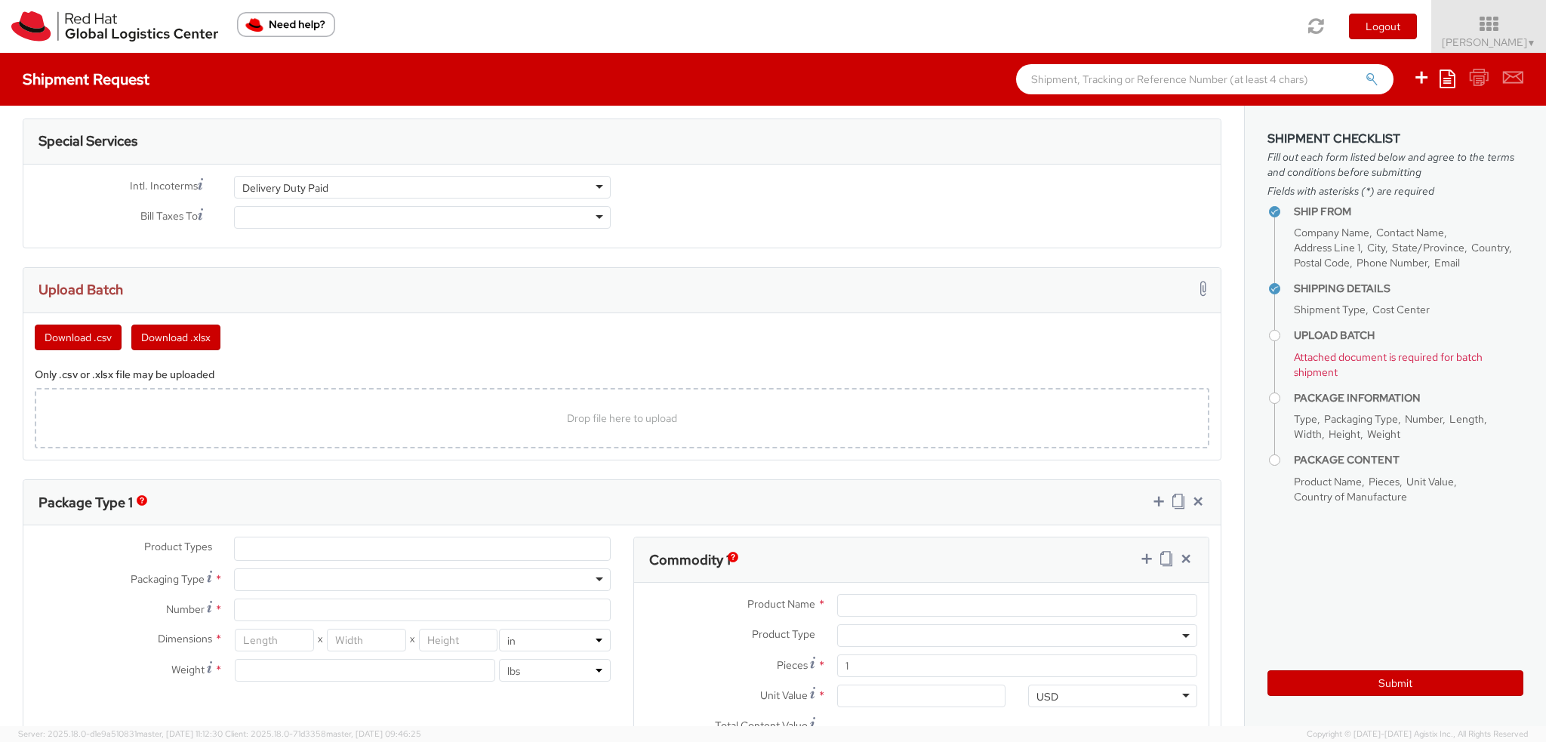
type textarea "Safety Warden"
click at [275, 213] on div at bounding box center [422, 217] width 377 height 23
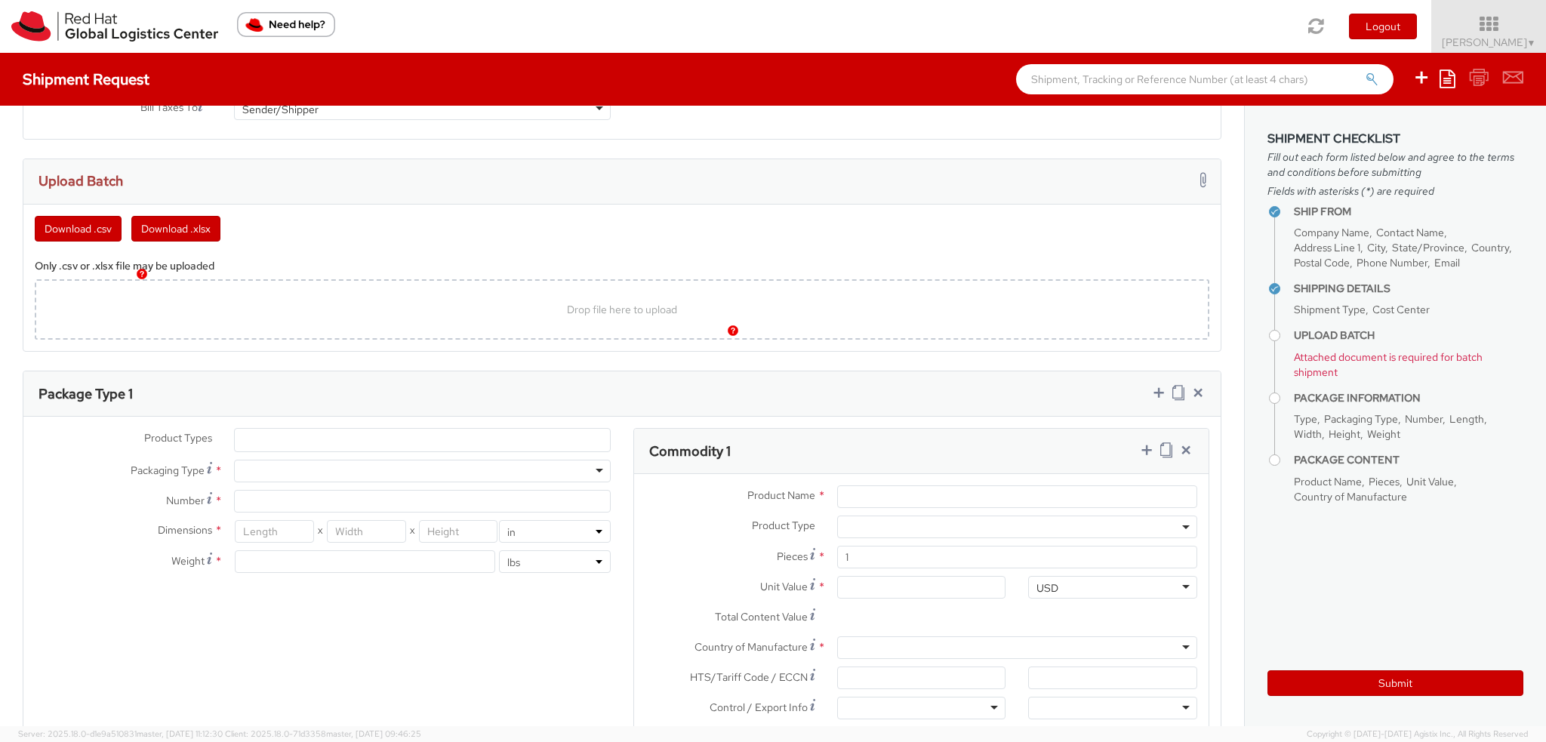
scroll to position [906, 0]
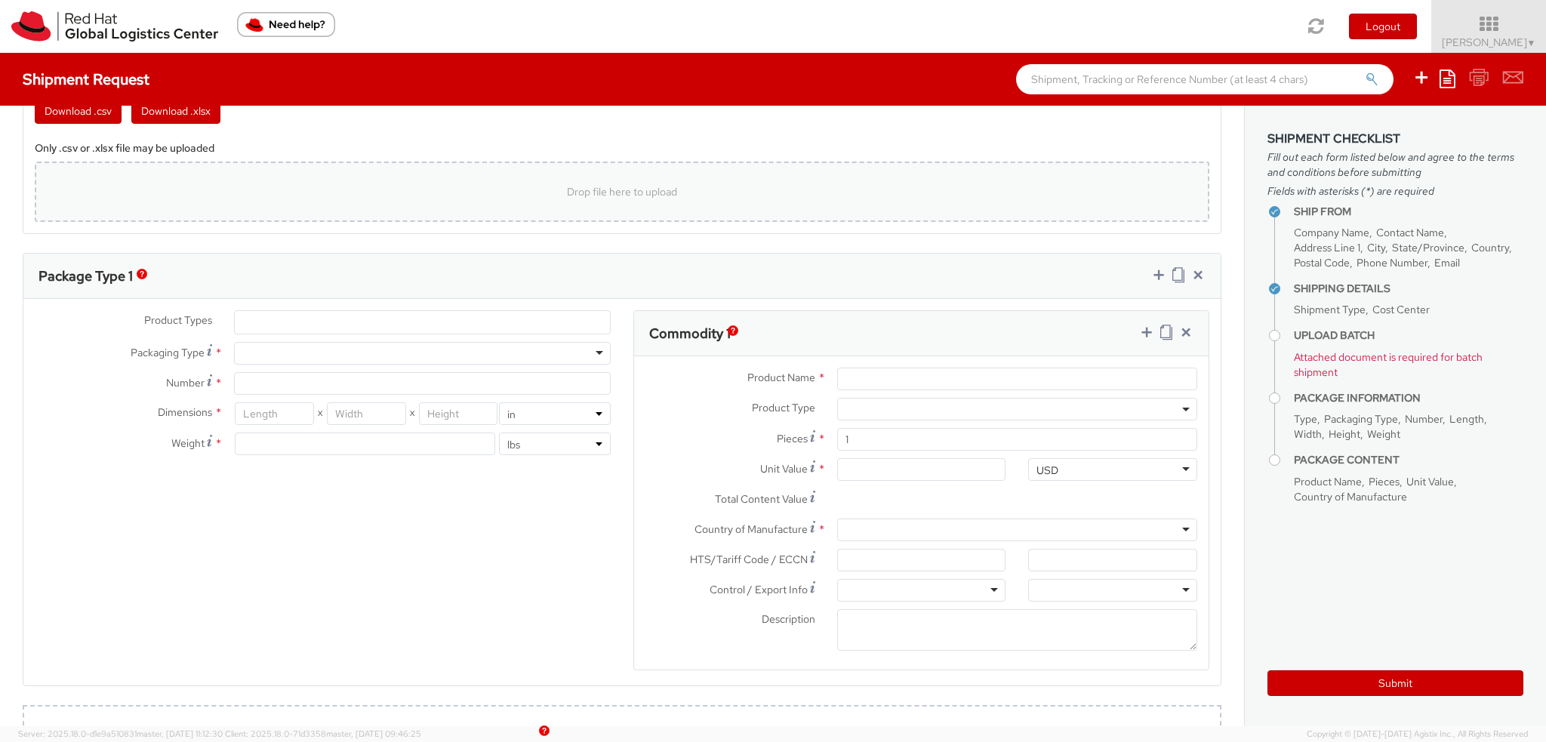
click at [273, 188] on div "Drop file here to upload" at bounding box center [622, 192] width 1151 height 36
type input "C:\fakepath\Safety Warden.xlsx"
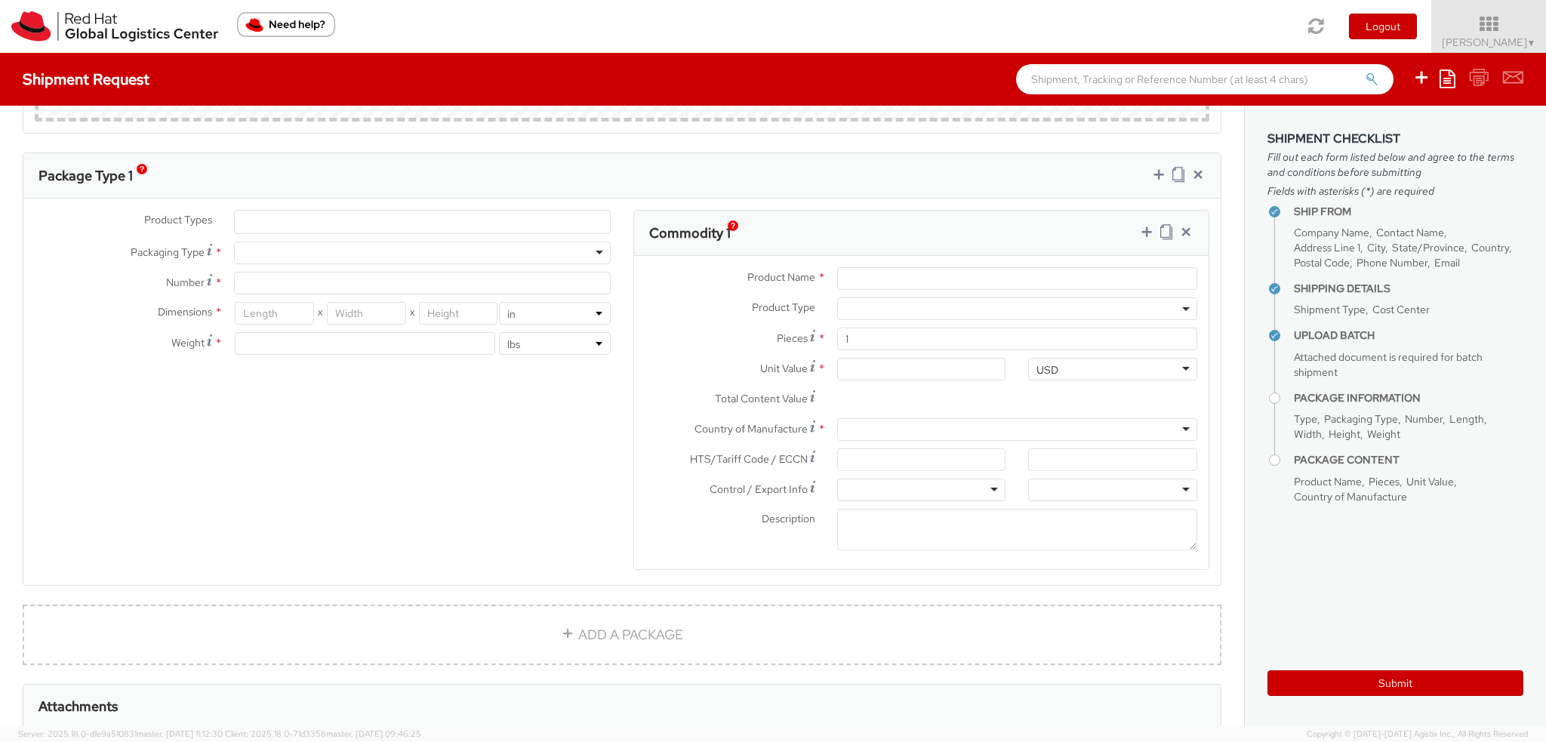
scroll to position [1132, 0]
click at [273, 211] on ul at bounding box center [422, 218] width 375 height 23
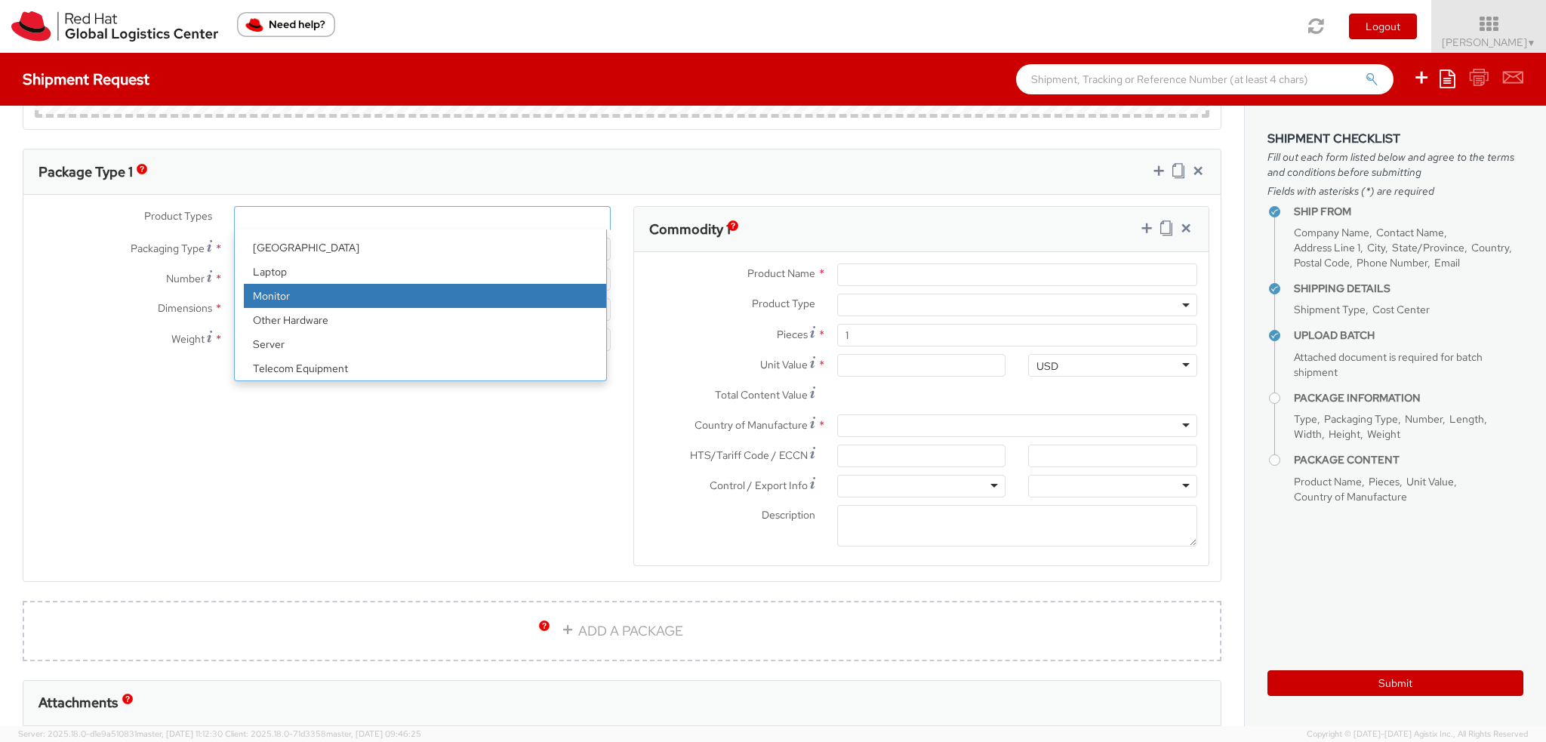
scroll to position [66, 0]
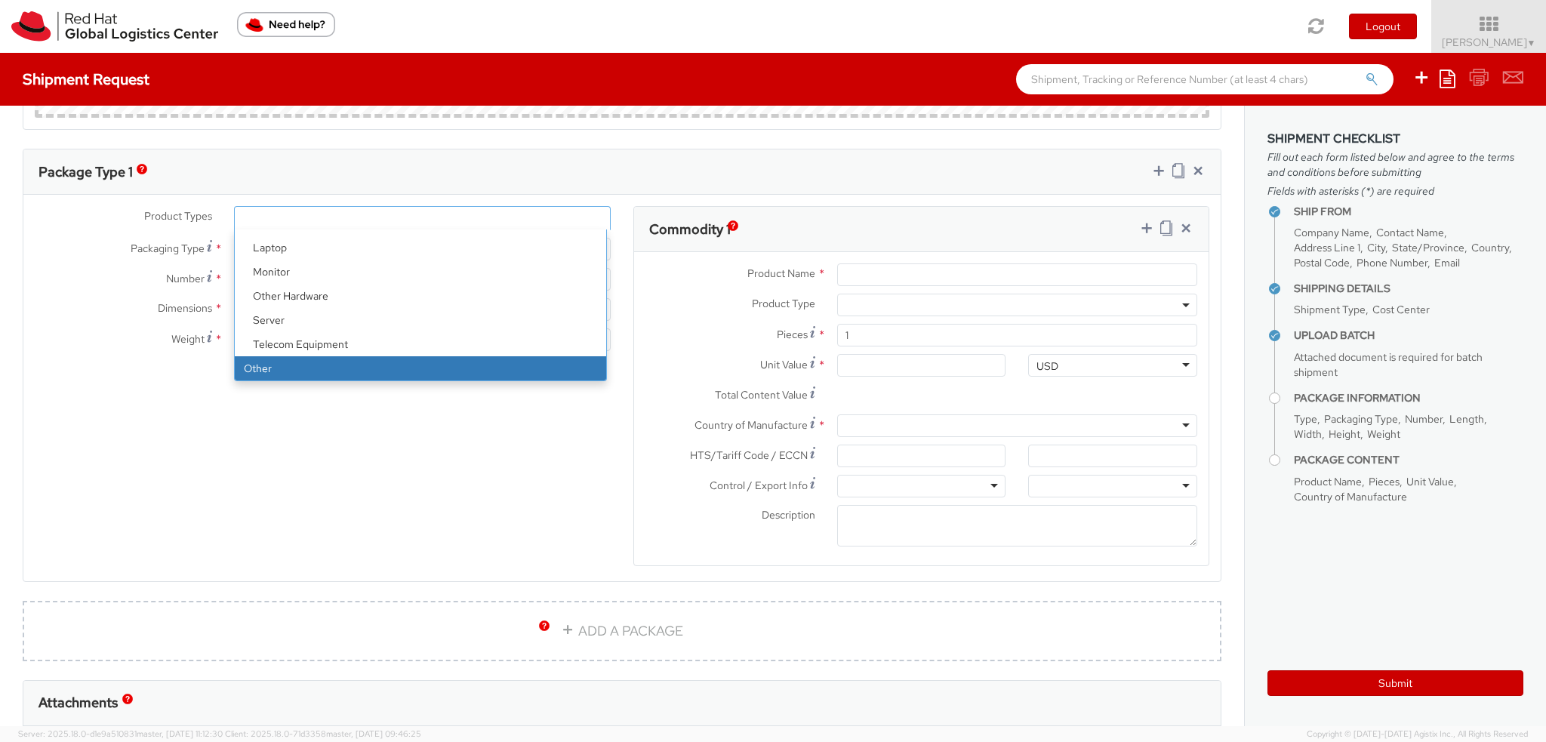
select select "OTHER"
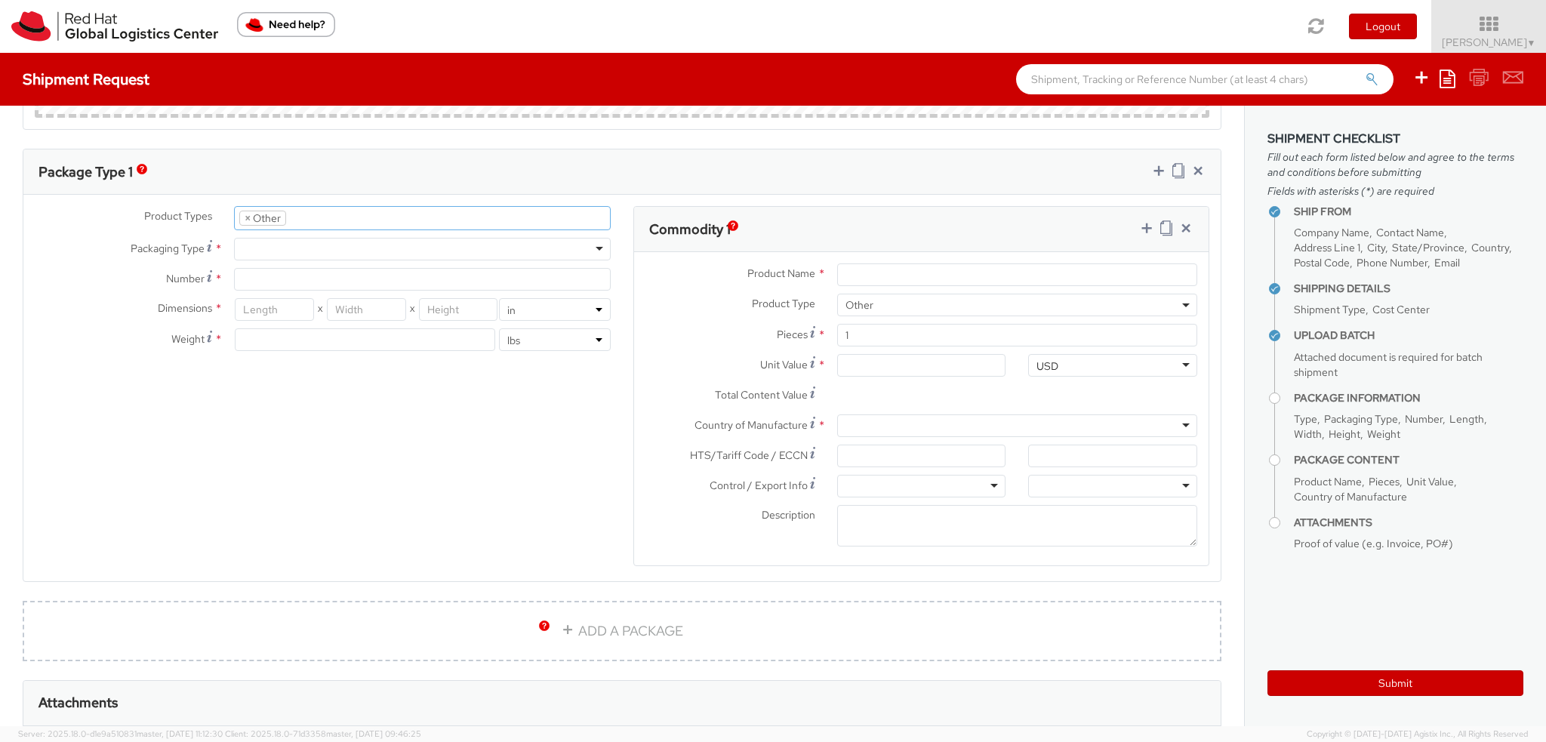
scroll to position [117, 0]
click at [270, 242] on div at bounding box center [422, 249] width 377 height 23
click at [257, 278] on input "Number *" at bounding box center [422, 279] width 377 height 23
type input "1"
type input "20"
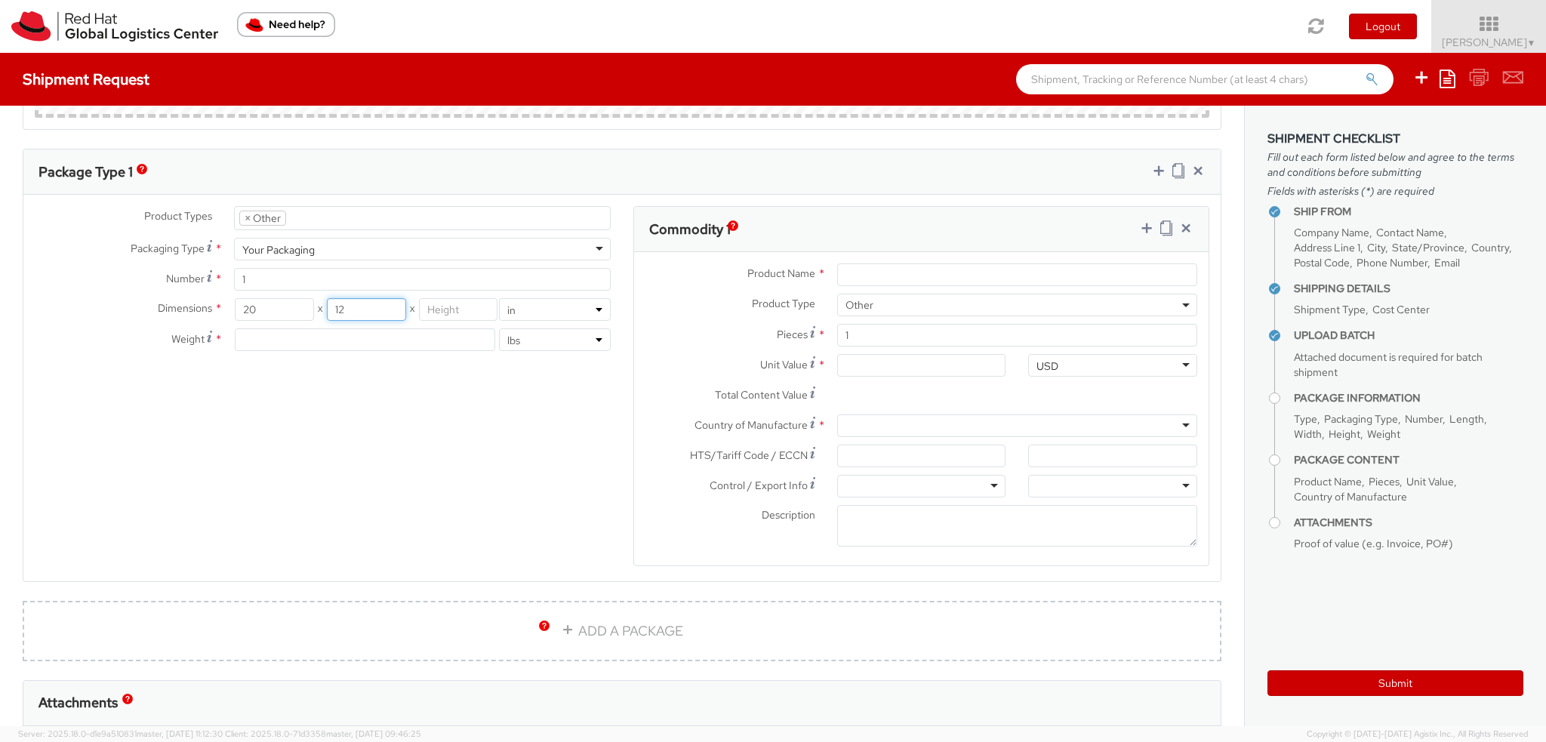
type input "12"
type input "13"
click at [1139, 228] on icon at bounding box center [1146, 227] width 15 height 15
select select
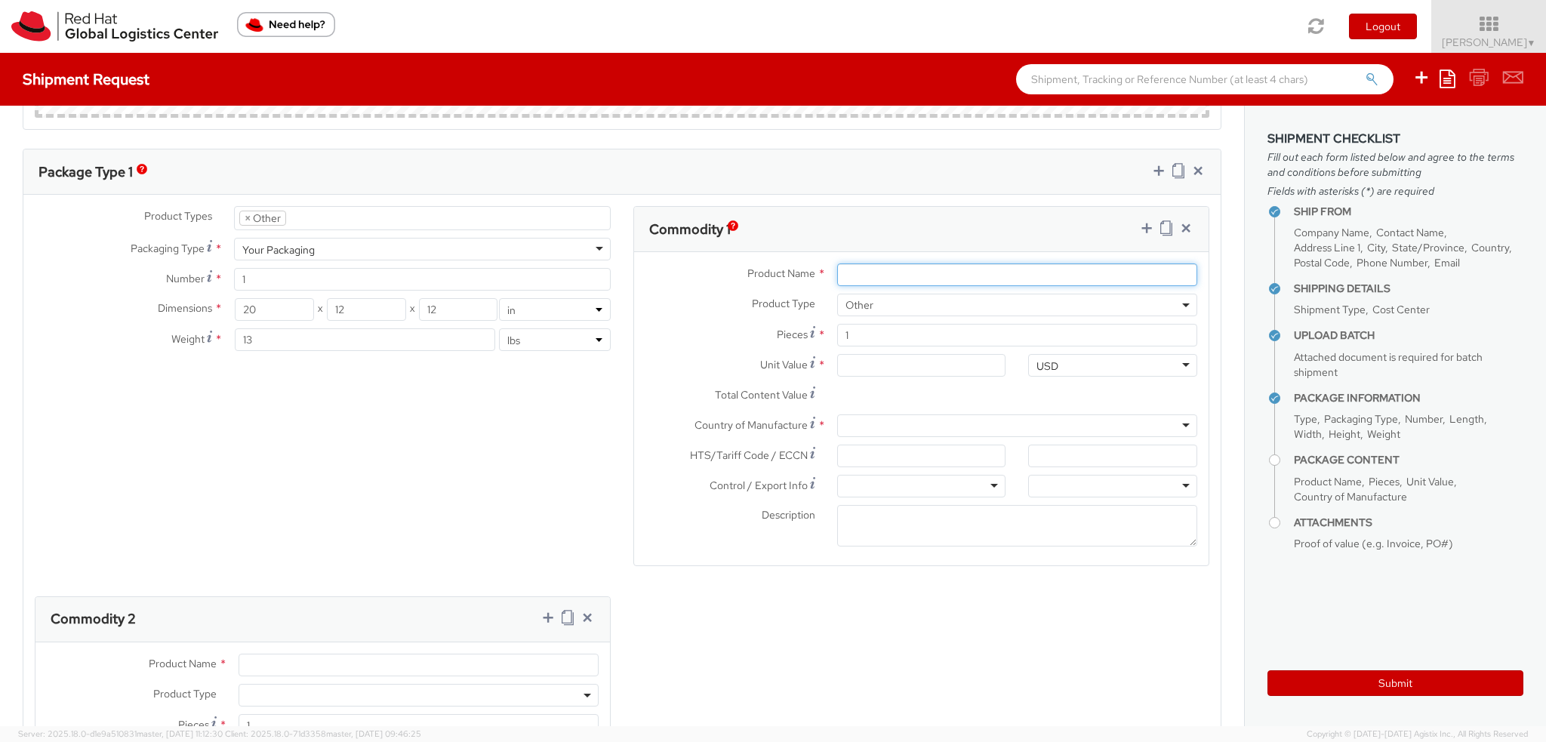
click at [888, 272] on input "Product Name *" at bounding box center [1017, 274] width 360 height 23
click at [922, 274] on input "Polo Shirts" at bounding box center [1017, 274] width 360 height 23
type input "Polo Shirts - 100% cotton"
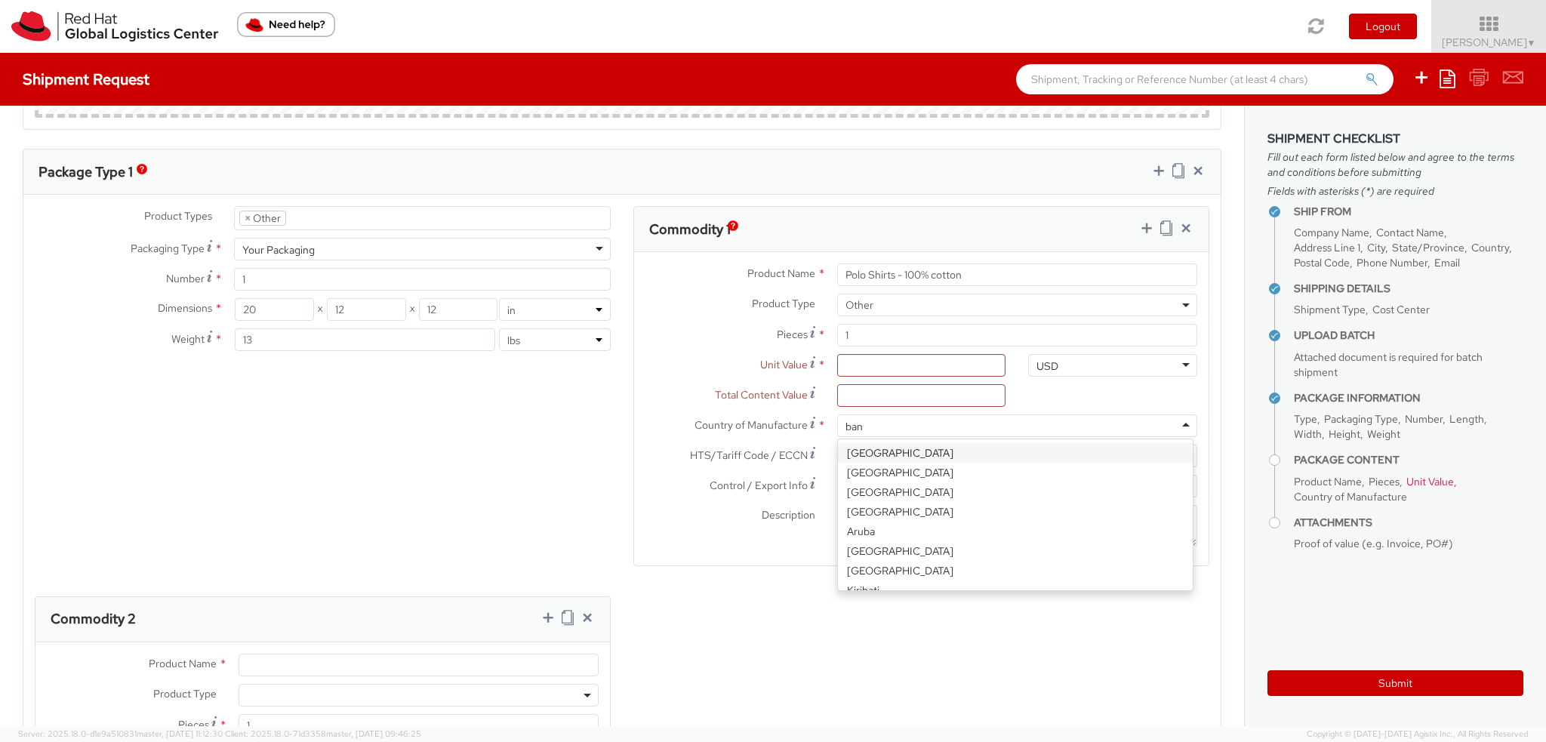
type input "bang"
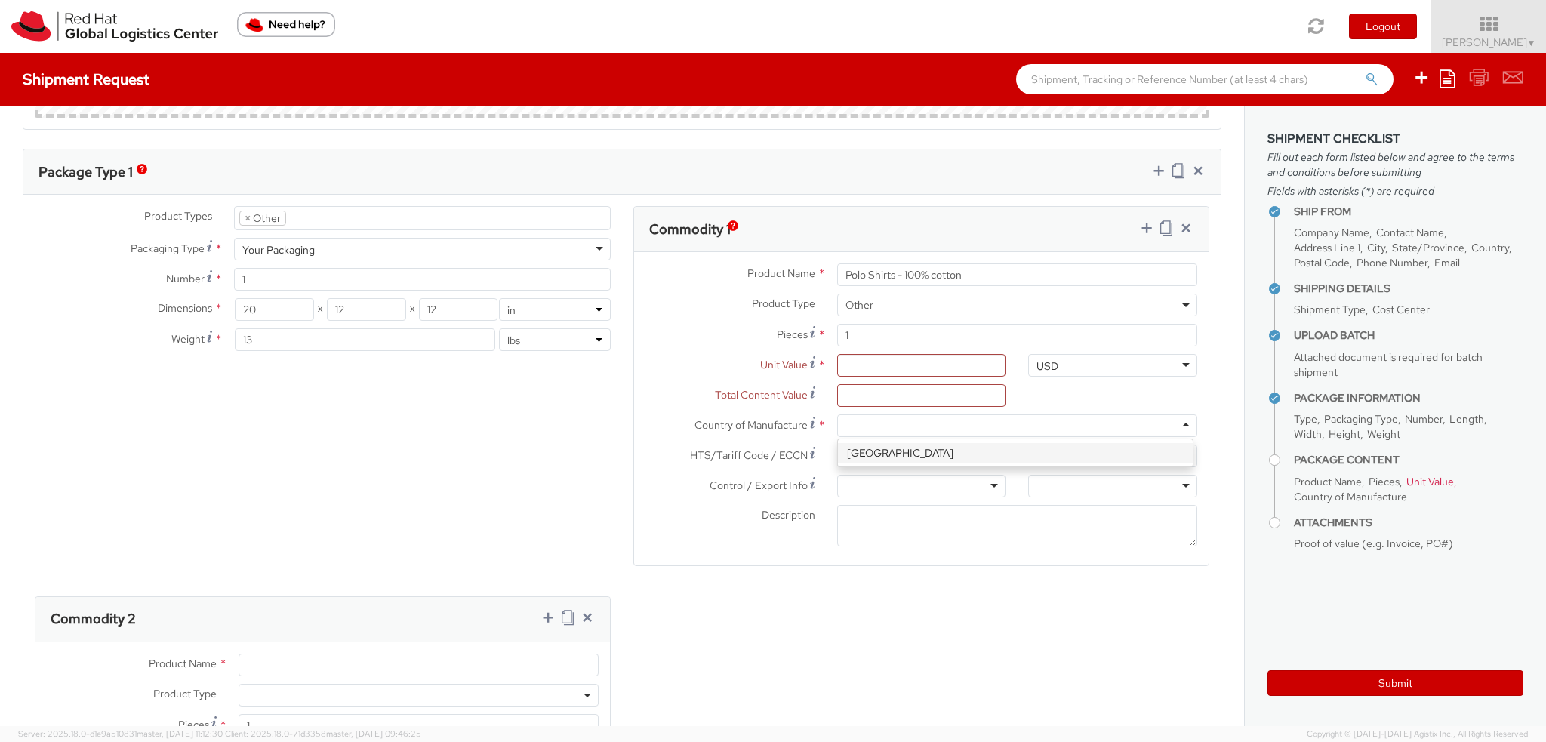
scroll to position [0, 0]
click at [856, 445] on input "HTS/Tariff Code / ECCN *" at bounding box center [921, 456] width 169 height 23
paste input "6105.20.0000"
type input "6105.20.0000"
click at [900, 486] on div at bounding box center [921, 486] width 169 height 23
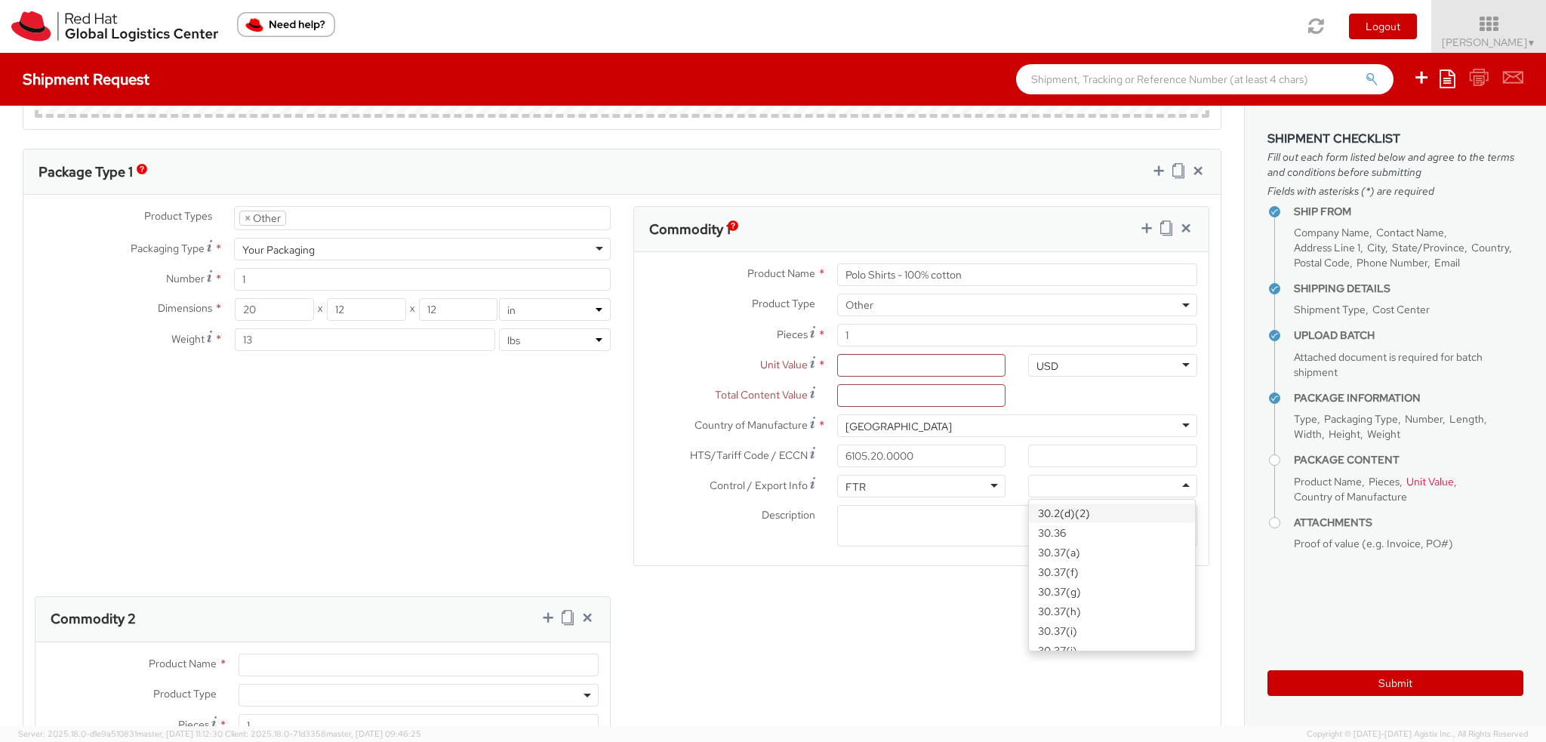
click at [1042, 487] on div at bounding box center [1112, 486] width 169 height 23
click at [945, 518] on textarea "Description *" at bounding box center [1017, 526] width 360 height 42
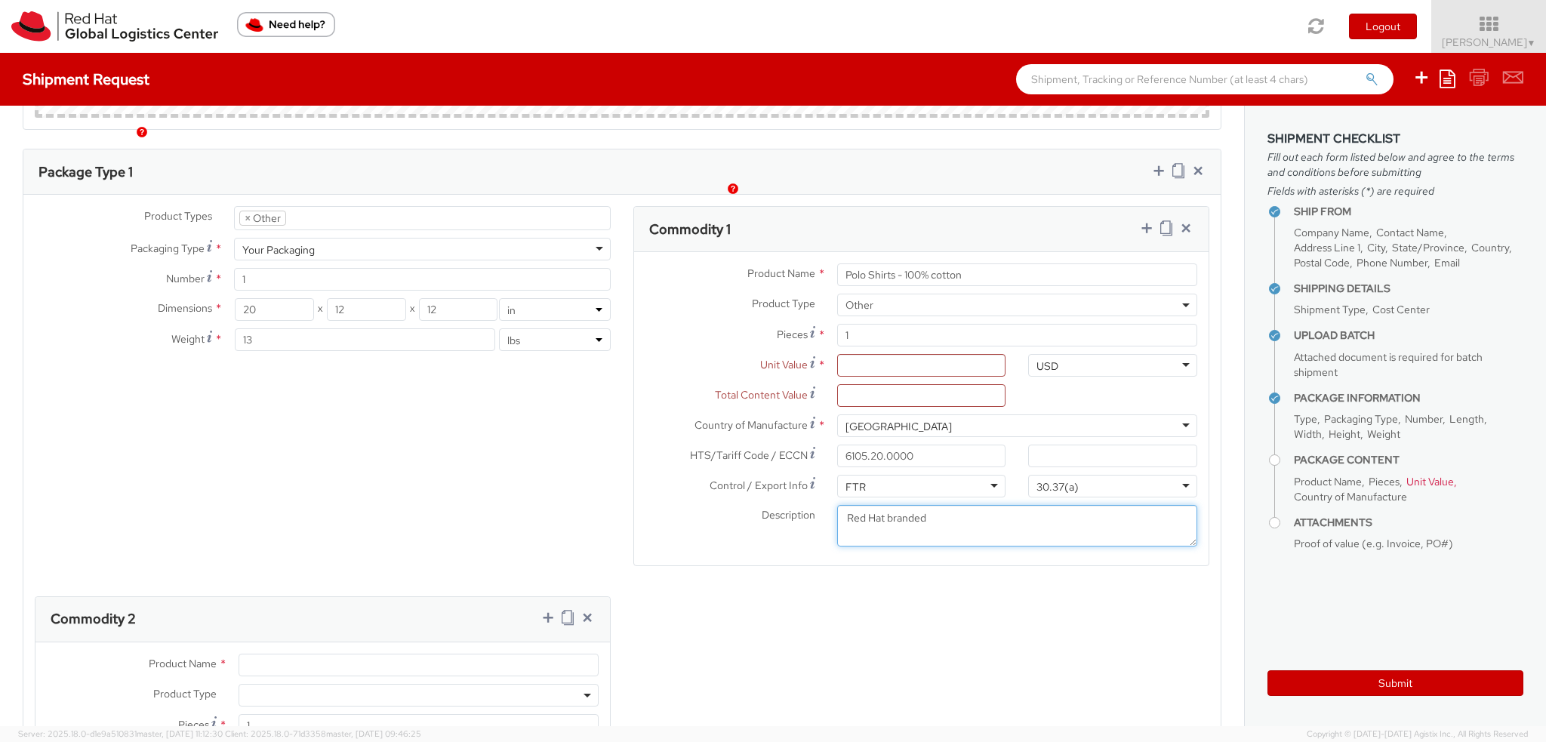
scroll to position [1510, 0]
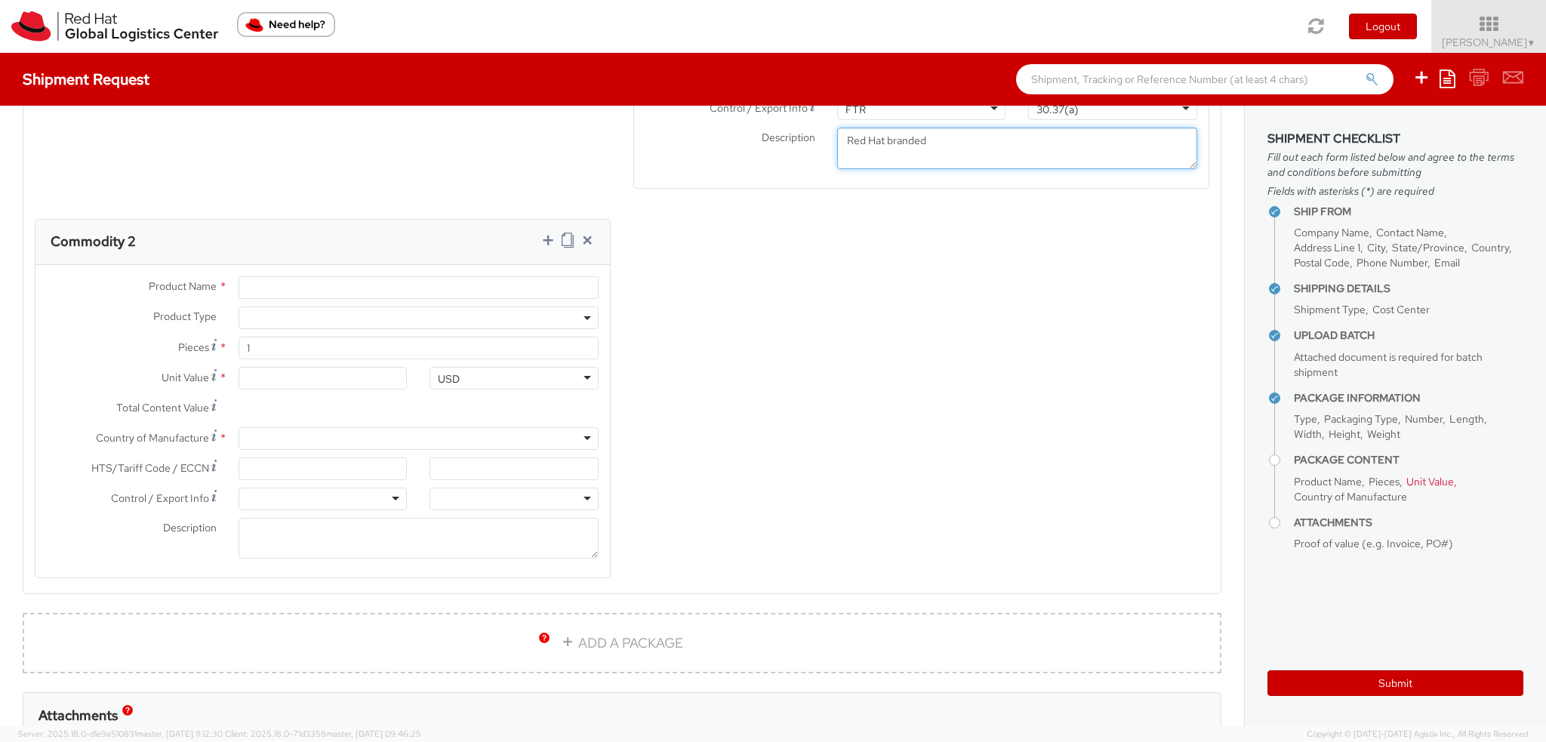
type textarea "Red Hat branded"
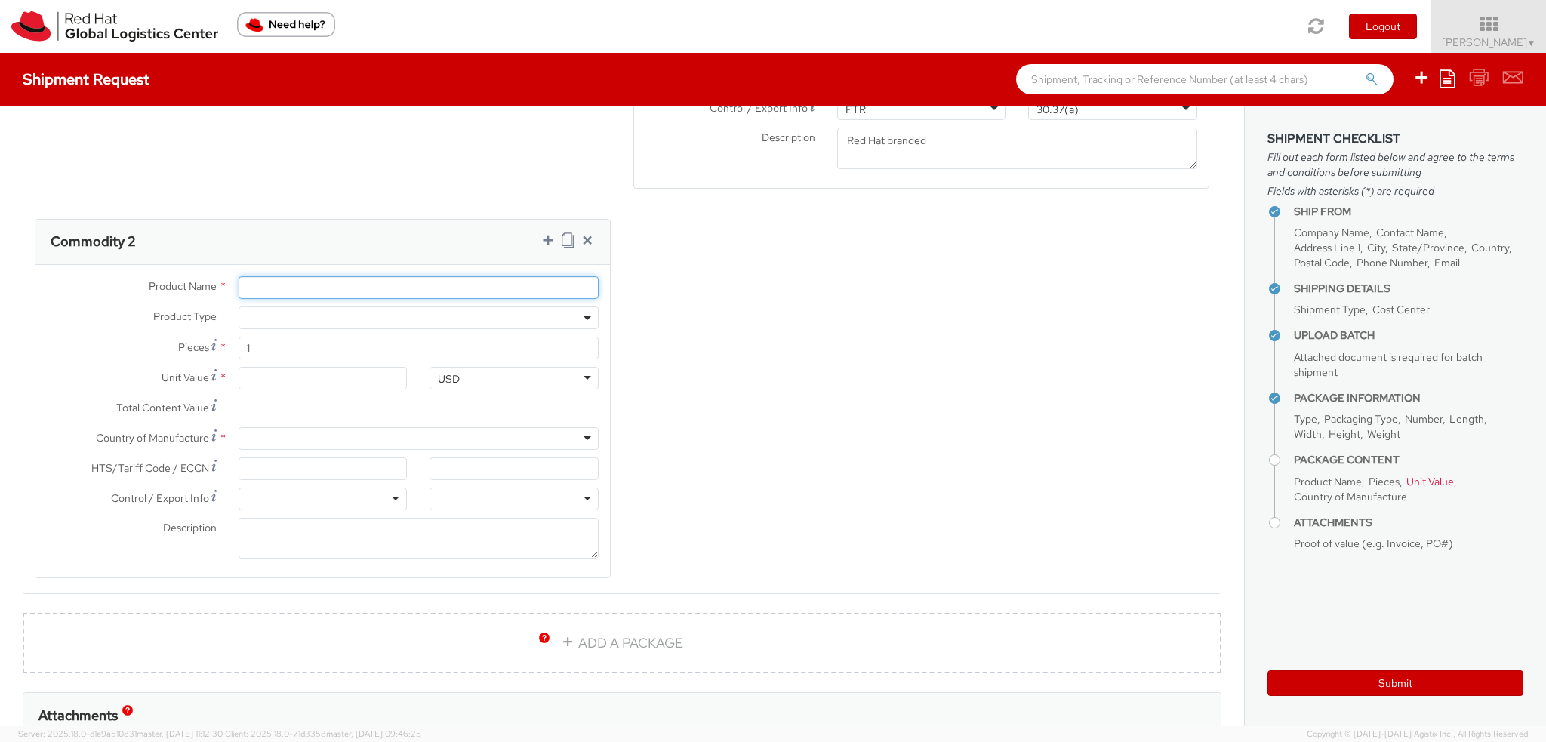
click at [255, 286] on input "Product Name *" at bounding box center [419, 287] width 360 height 23
type input "Hoodie Sweatshirt-50% cotton, 50% polyester"
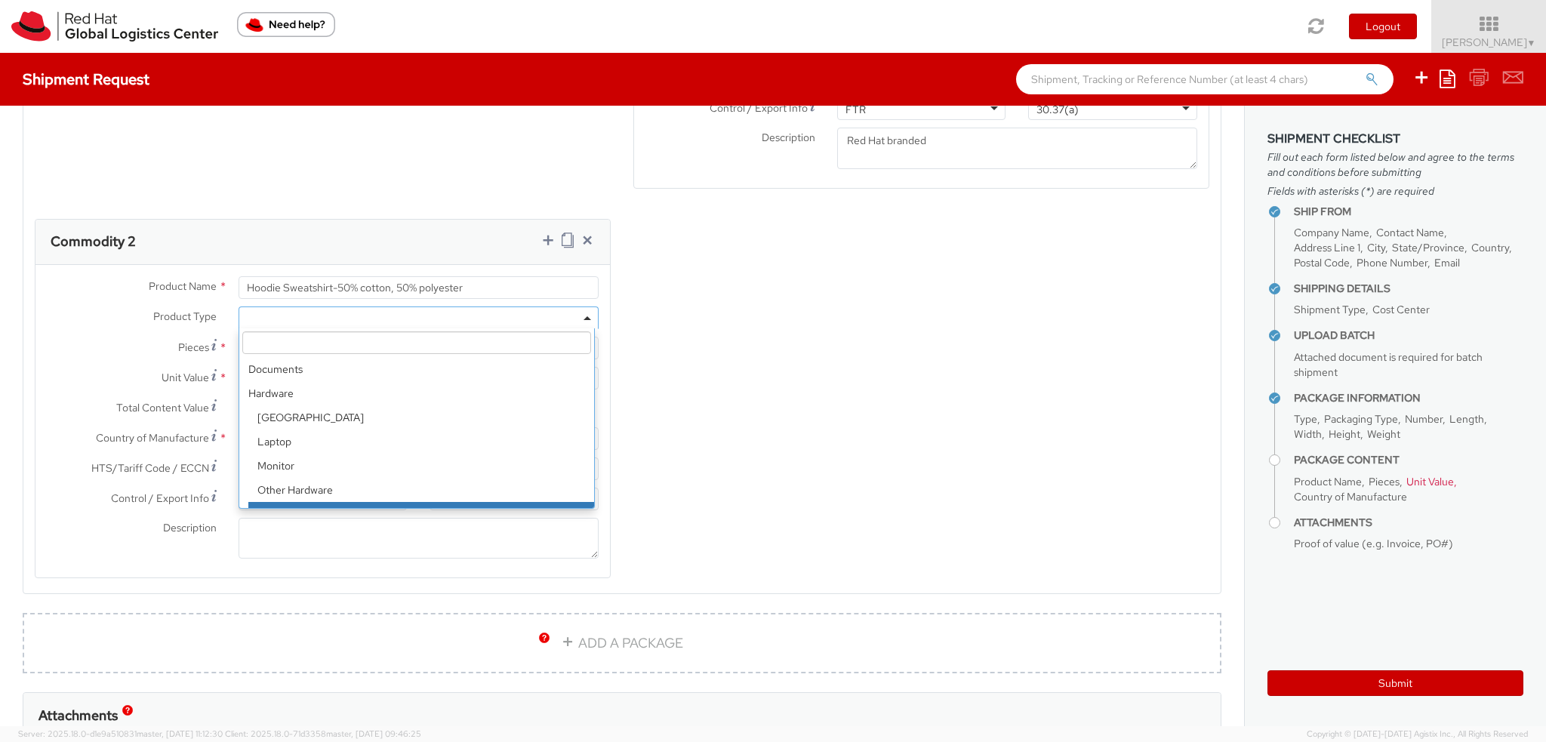
scroll to position [66, 0]
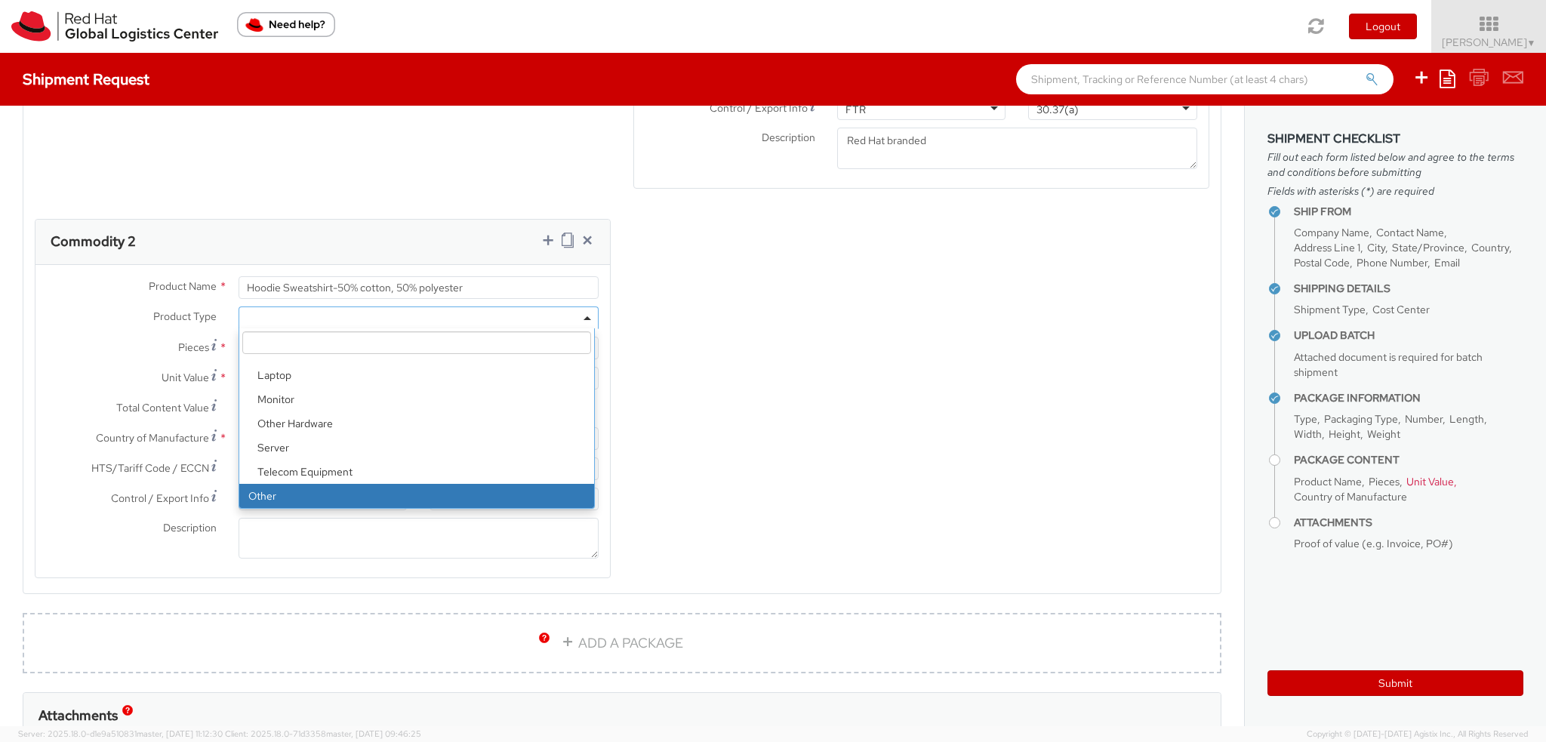
select select "OTHER"
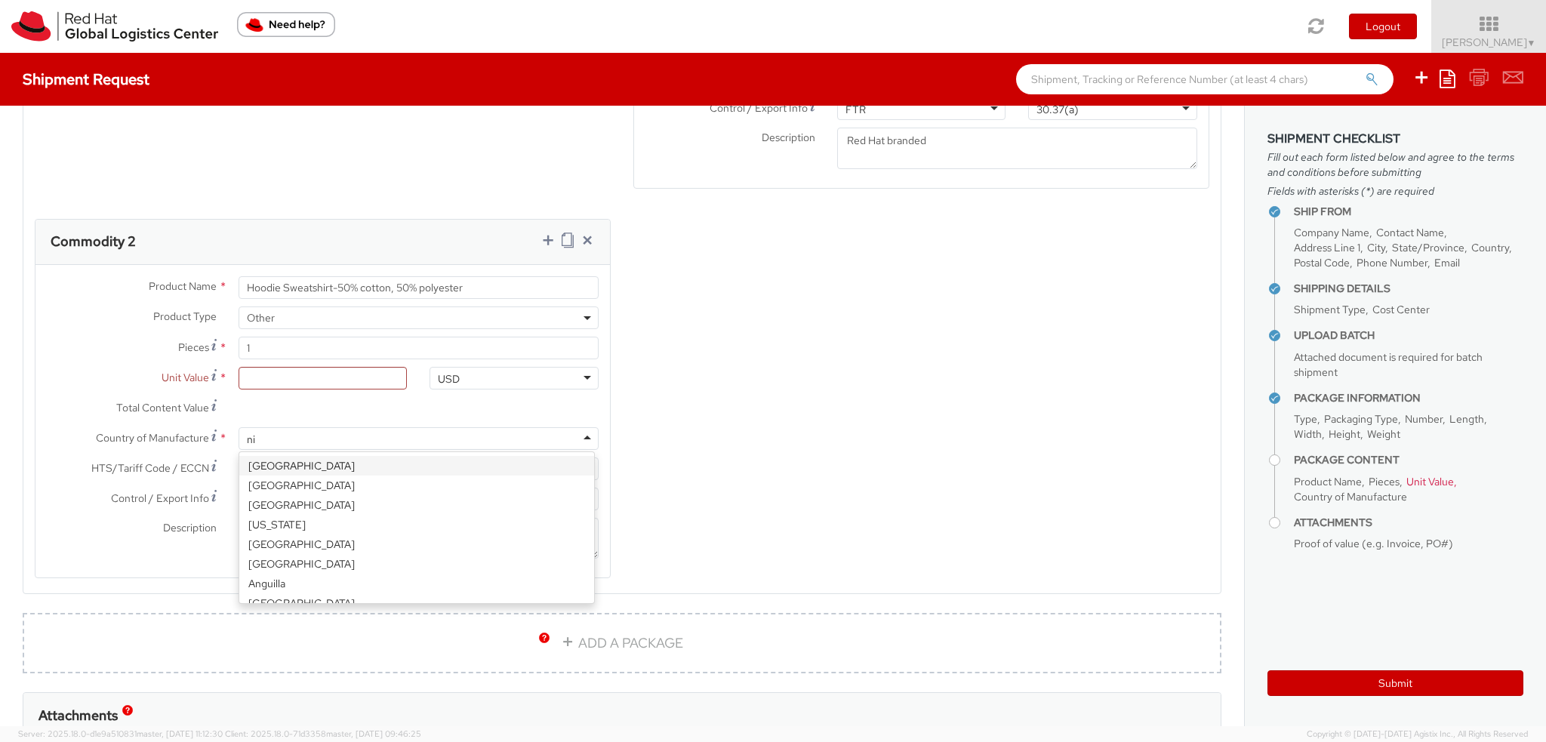
scroll to position [1705, 0]
type input "nica"
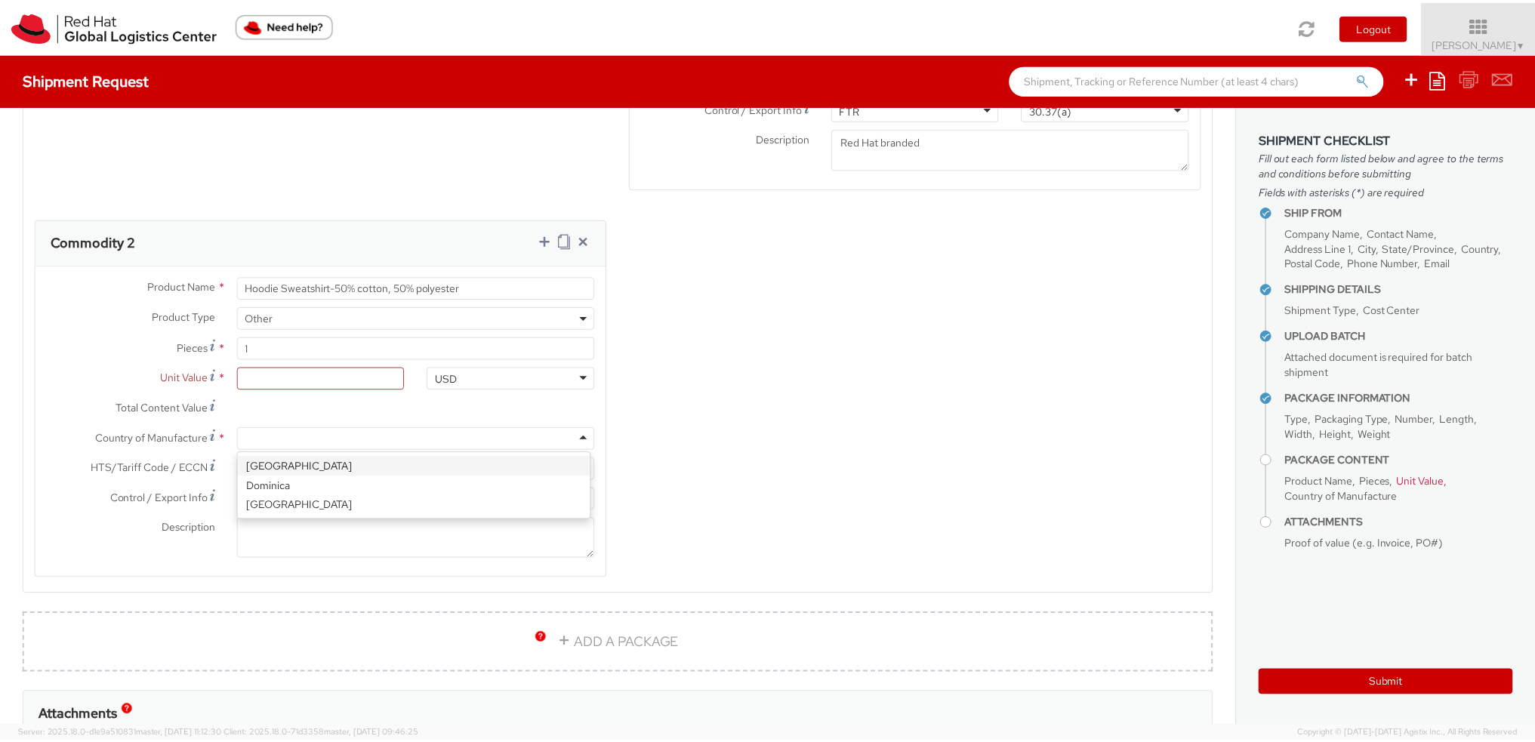
scroll to position [0, 0]
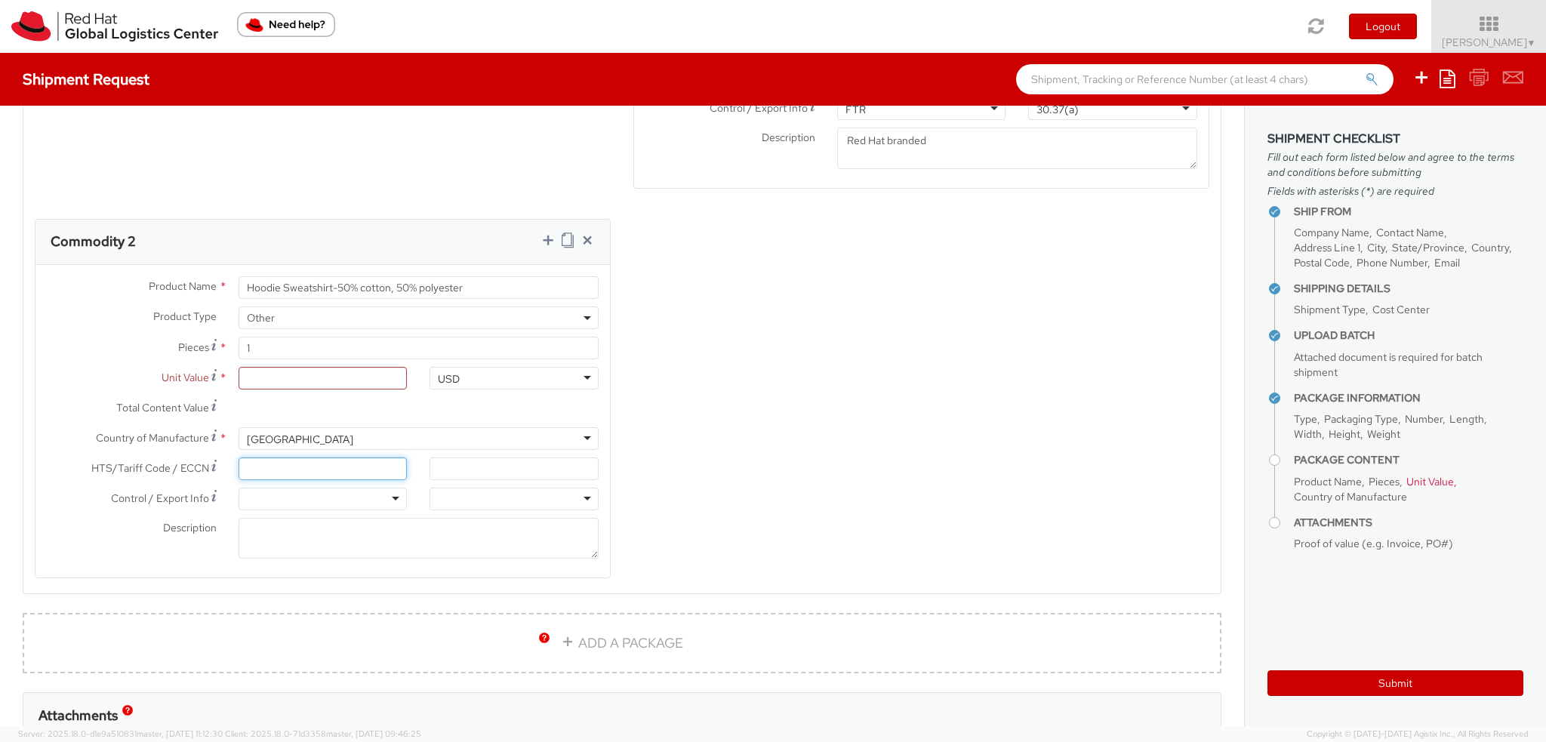
click at [268, 457] on input "HTS/Tariff Code / ECCN *" at bounding box center [323, 468] width 169 height 23
paste input "6211.32"
type input "6211.32"
click at [293, 498] on div at bounding box center [323, 499] width 169 height 23
drag, startPoint x: 285, startPoint y: 621, endPoint x: 296, endPoint y: 612, distance: 14.5
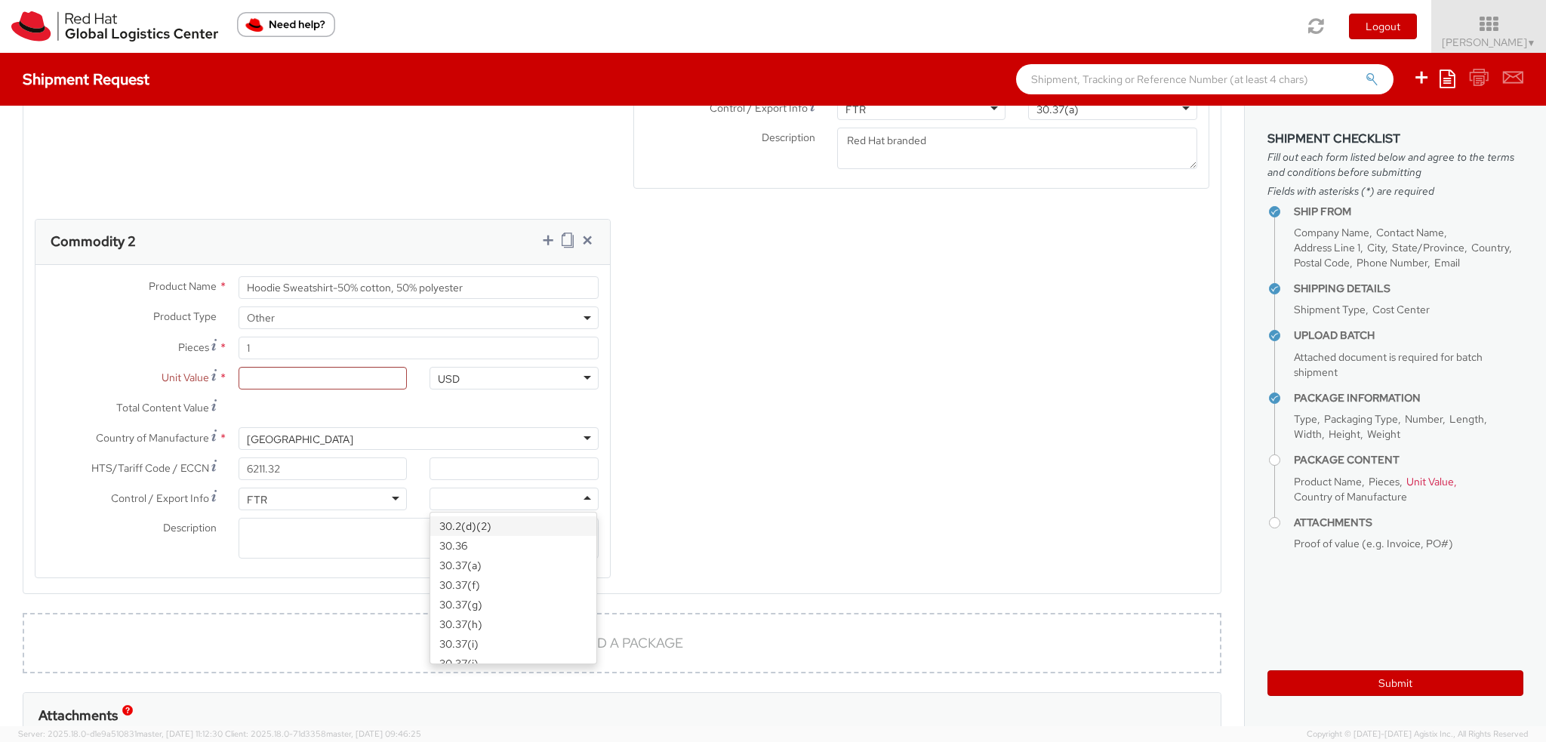
click at [464, 494] on div at bounding box center [514, 499] width 169 height 23
click at [380, 543] on textarea "Description *" at bounding box center [419, 539] width 360 height 42
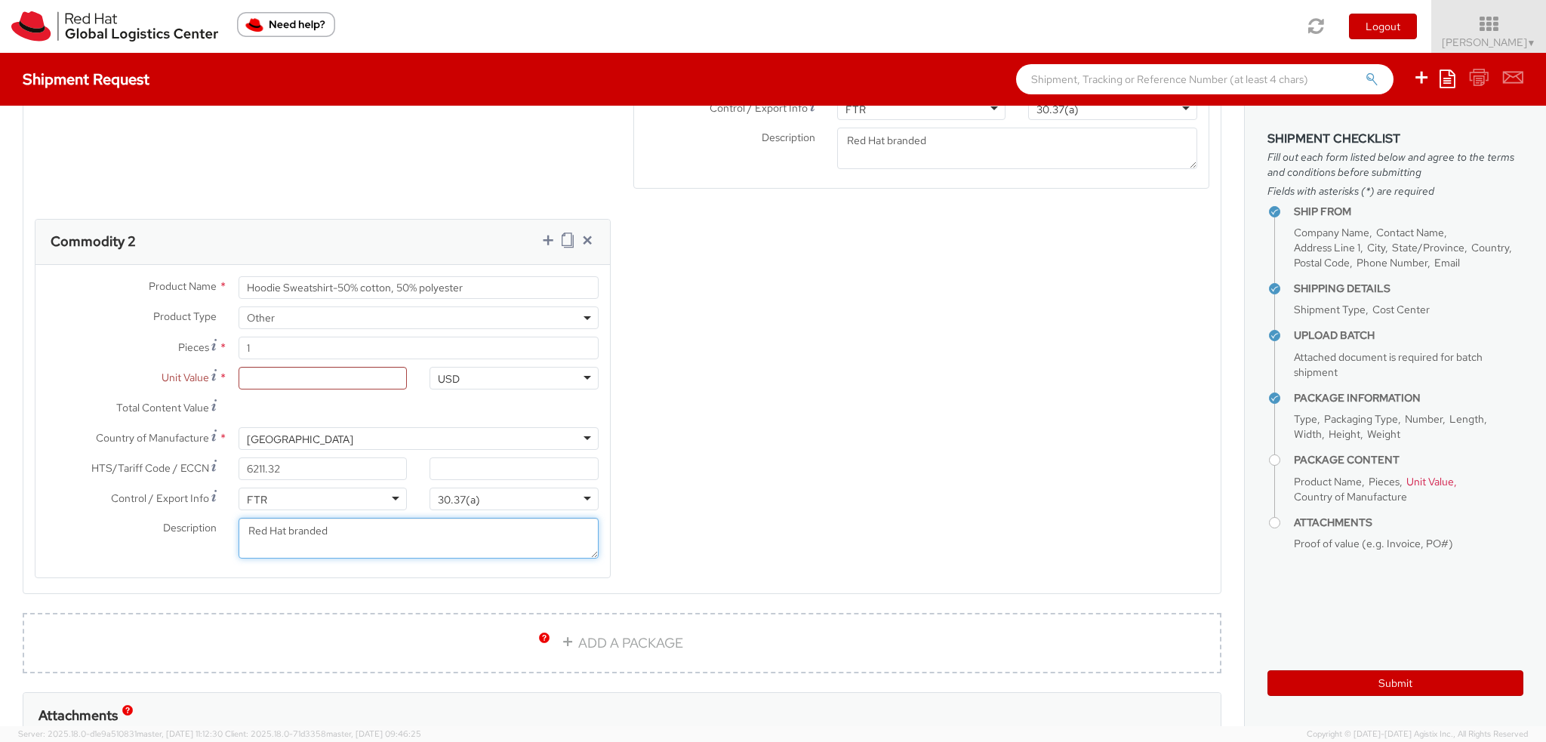
type textarea "Red Hat branded"
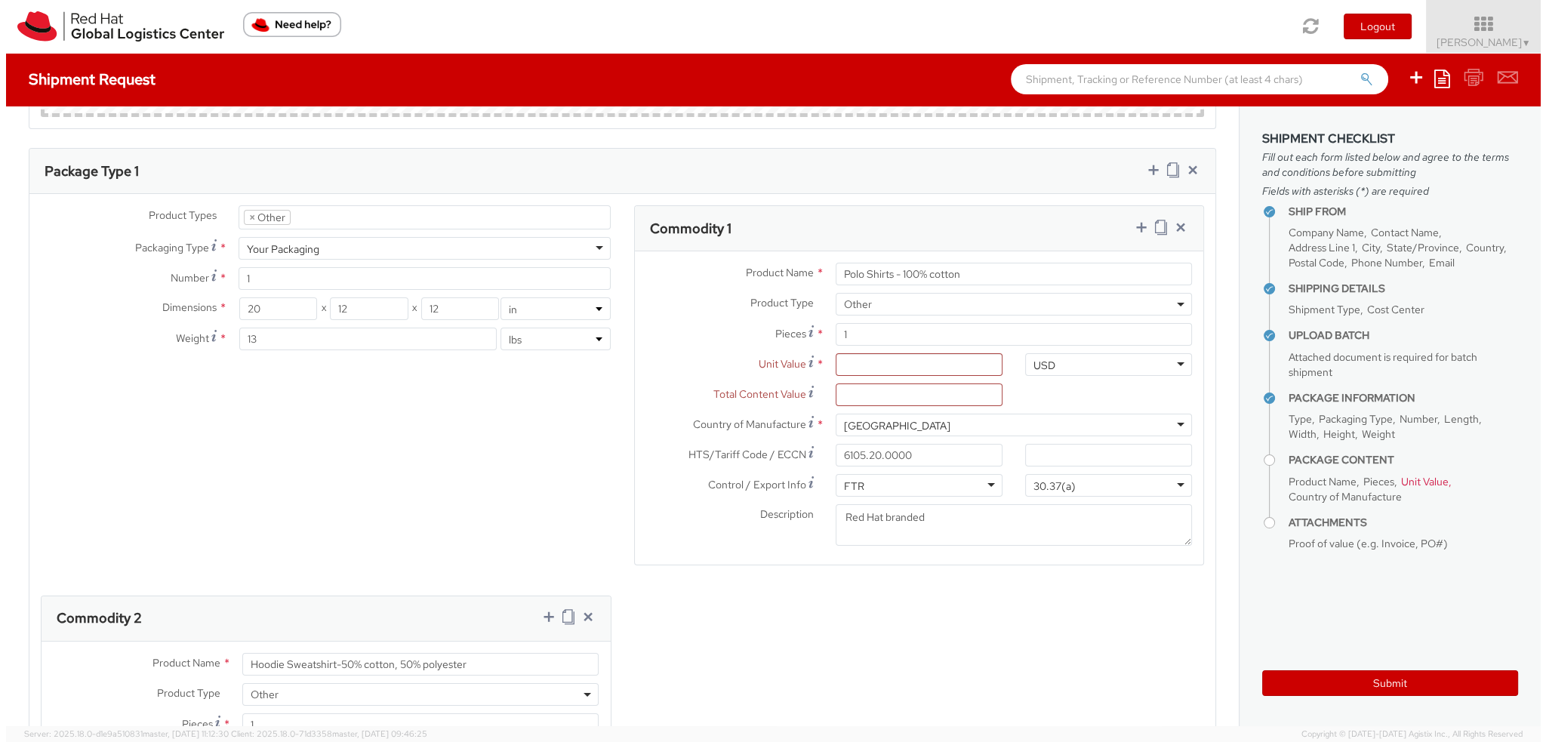
scroll to position [1132, 0]
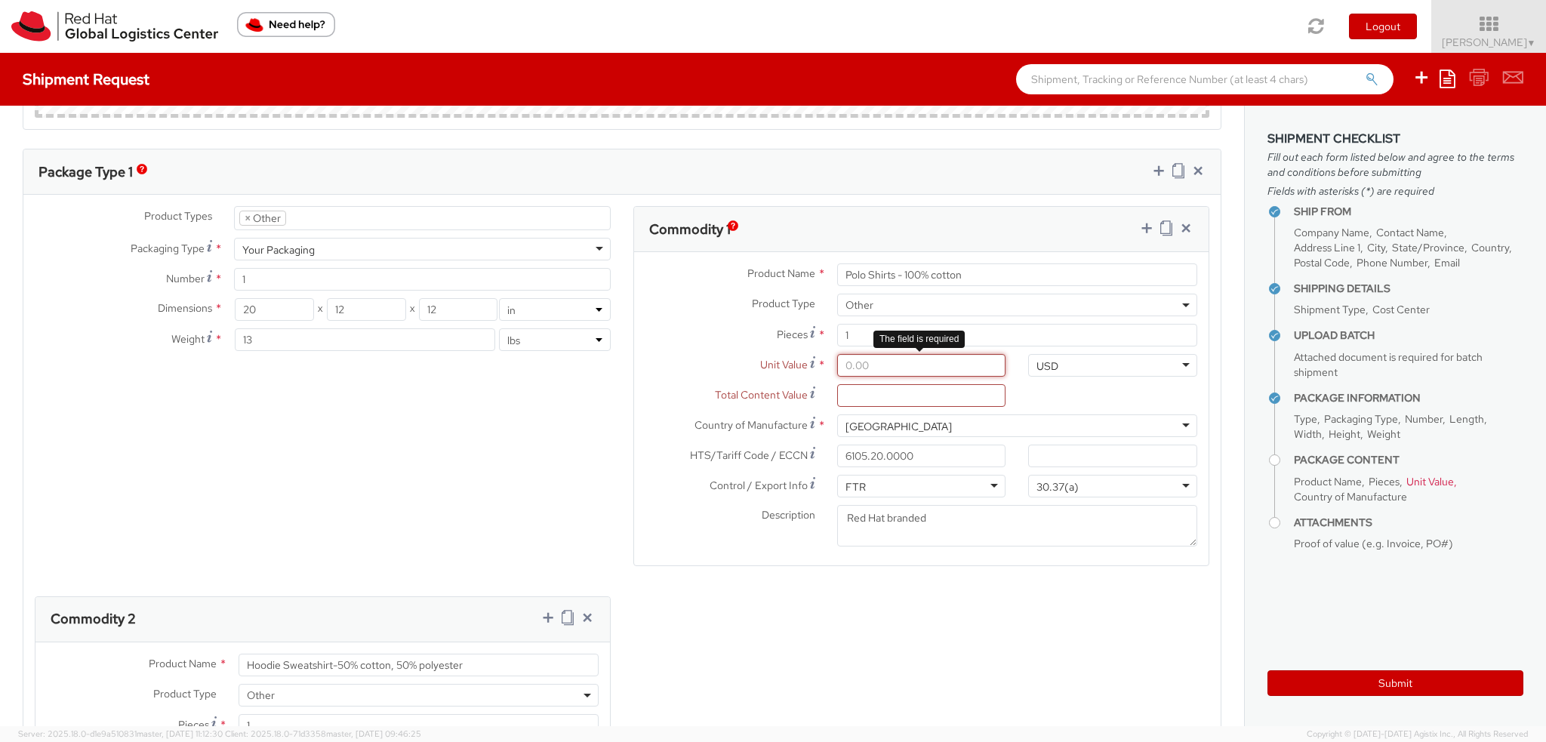
drag, startPoint x: 875, startPoint y: 362, endPoint x: 704, endPoint y: 321, distance: 175.4
click at [705, 321] on div "Product Name * Polo Shirts - 100% cotton Product Type * Documents Docking Stati…" at bounding box center [921, 408] width 575 height 313
type input "1.00"
type input "17.00"
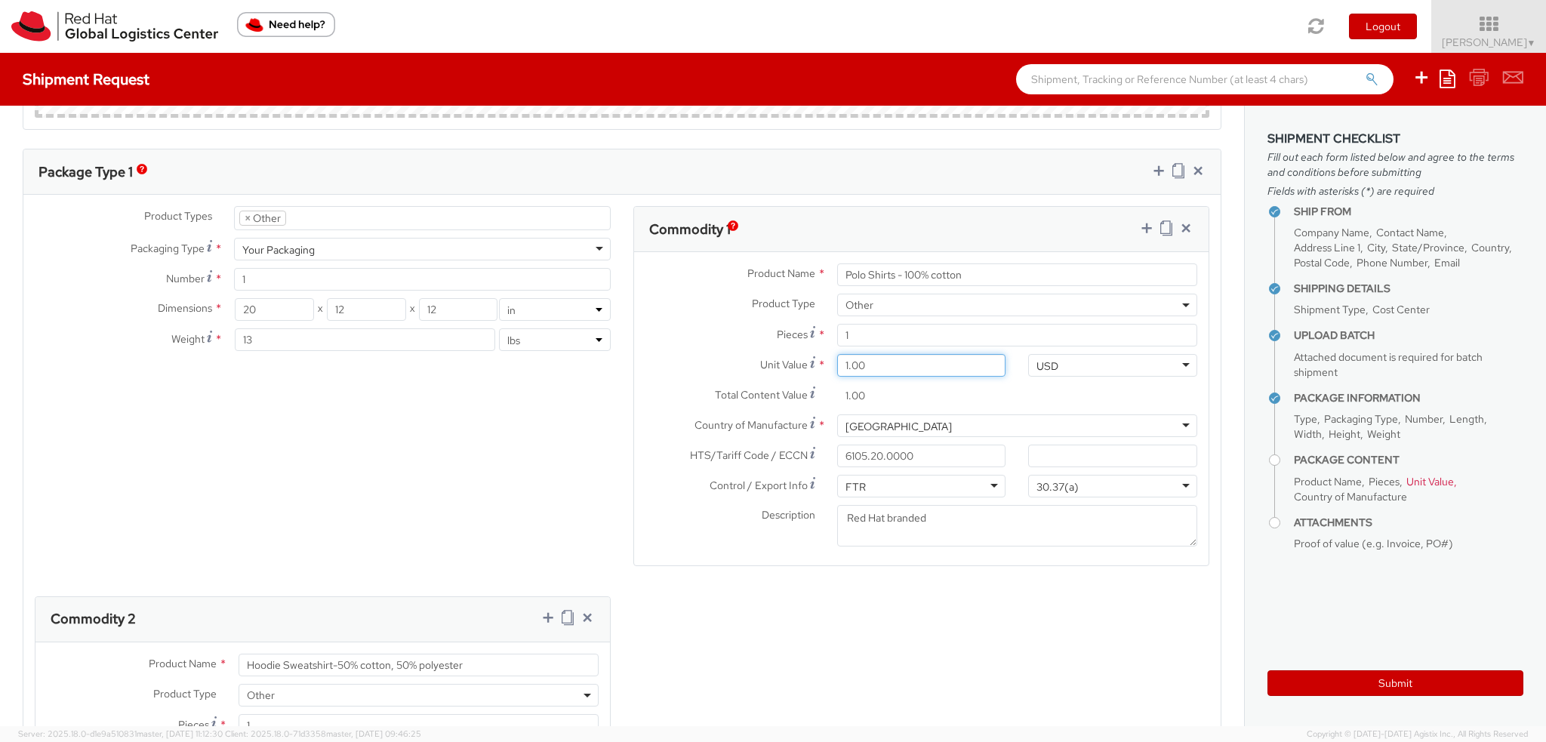
type input "17.00"
type input "17.50"
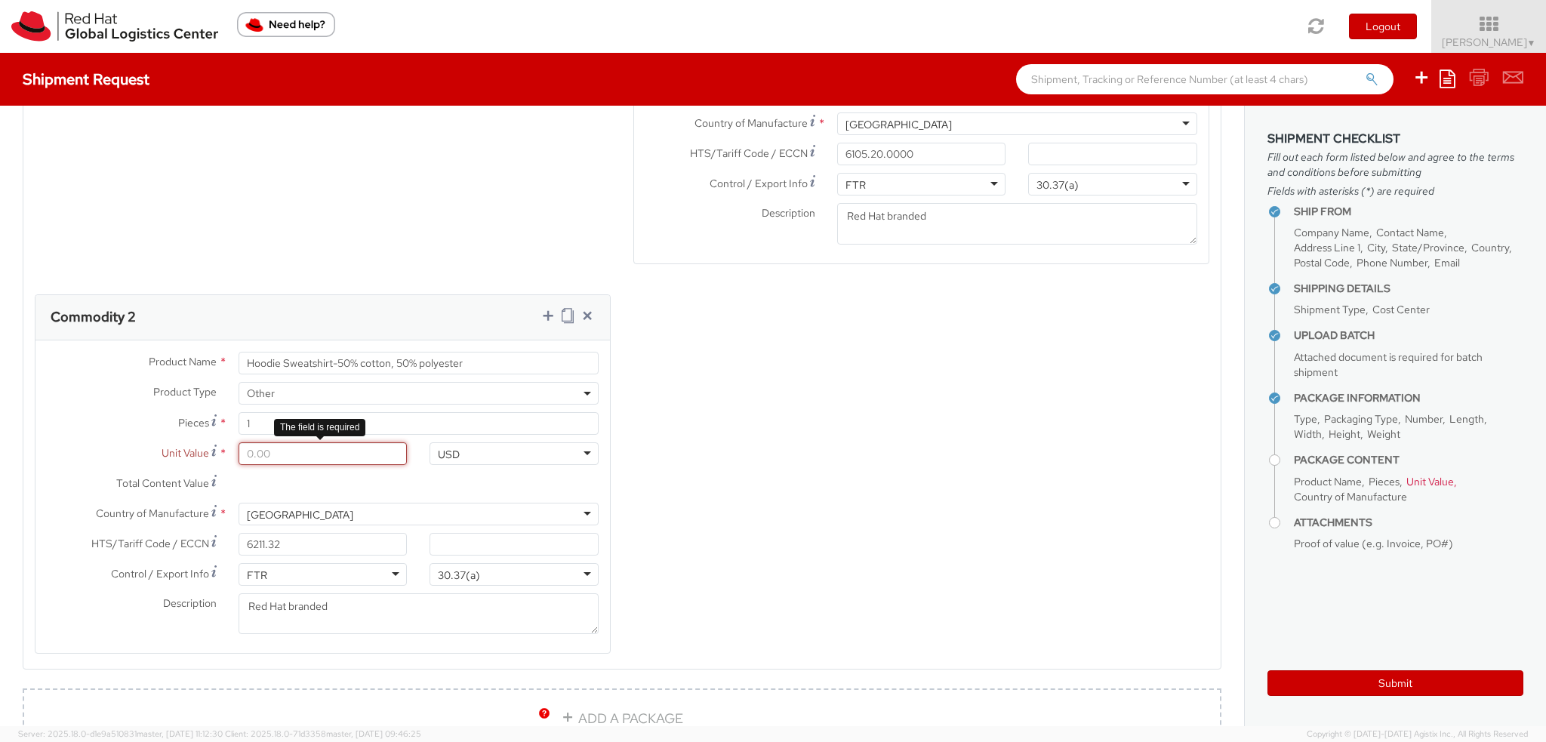
click at [282, 446] on input "Unit Value *" at bounding box center [323, 453] width 169 height 23
type input "2.00"
type input "23.00"
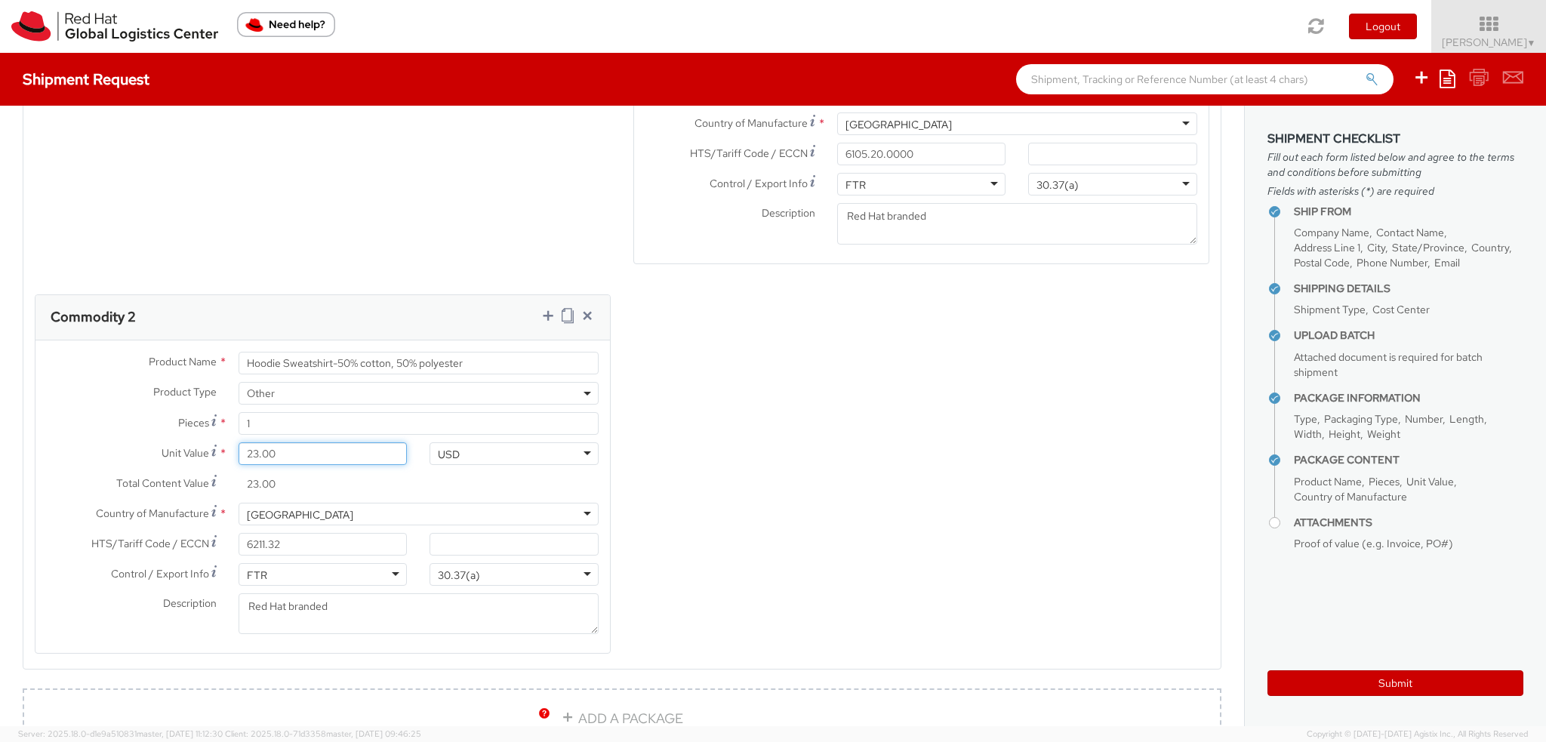
type input "23.10"
click at [804, 494] on div "Product Types * Documents Docking Station Laptop Monitor Other Hardware Server …" at bounding box center [621, 288] width 1197 height 769
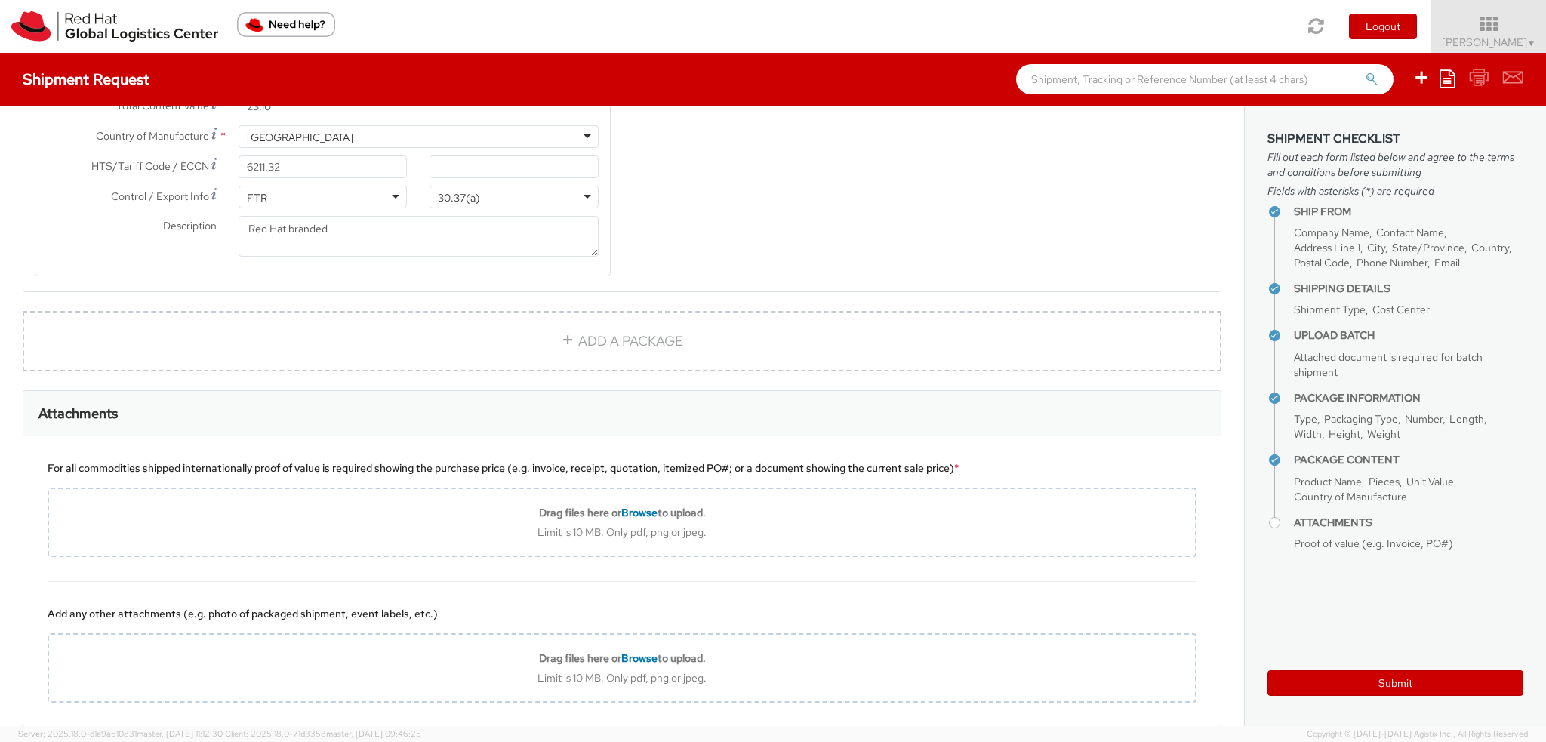
scroll to position [1887, 0]
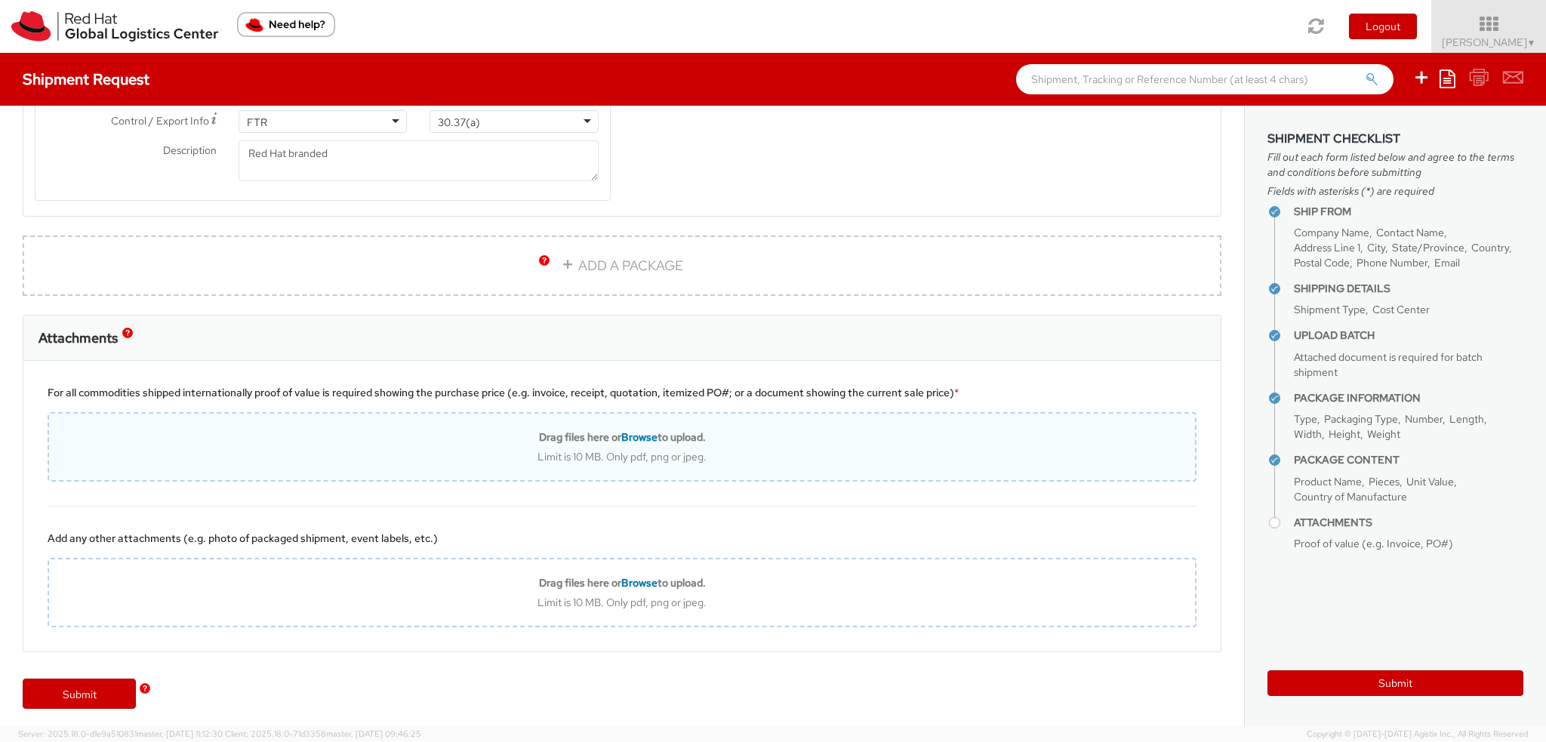
click at [612, 430] on b "Drag files here or Browse to upload." at bounding box center [622, 437] width 167 height 14
type input "C:\fakepath\ProjectConfirmation-40180086.pdf"
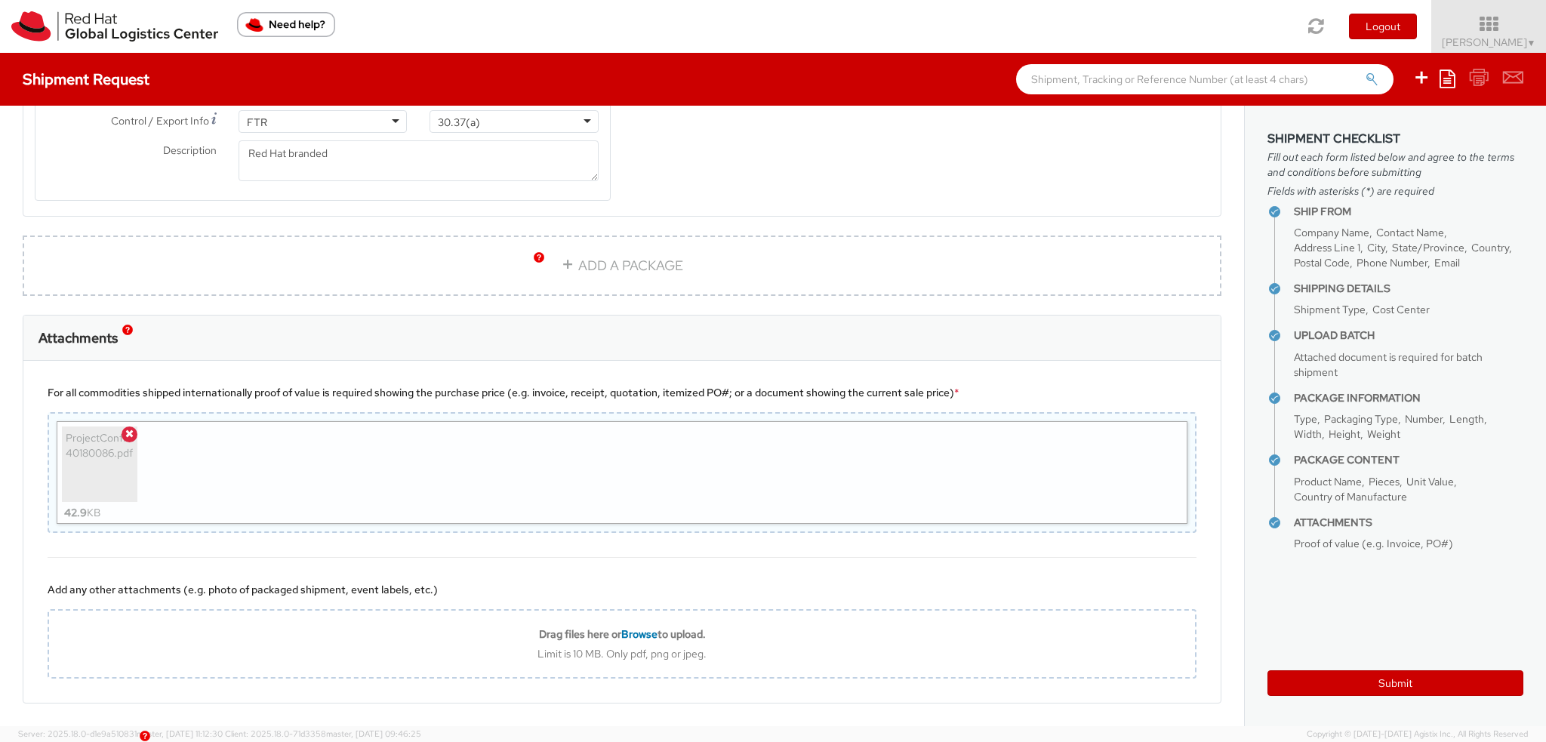
scroll to position [1937, 0]
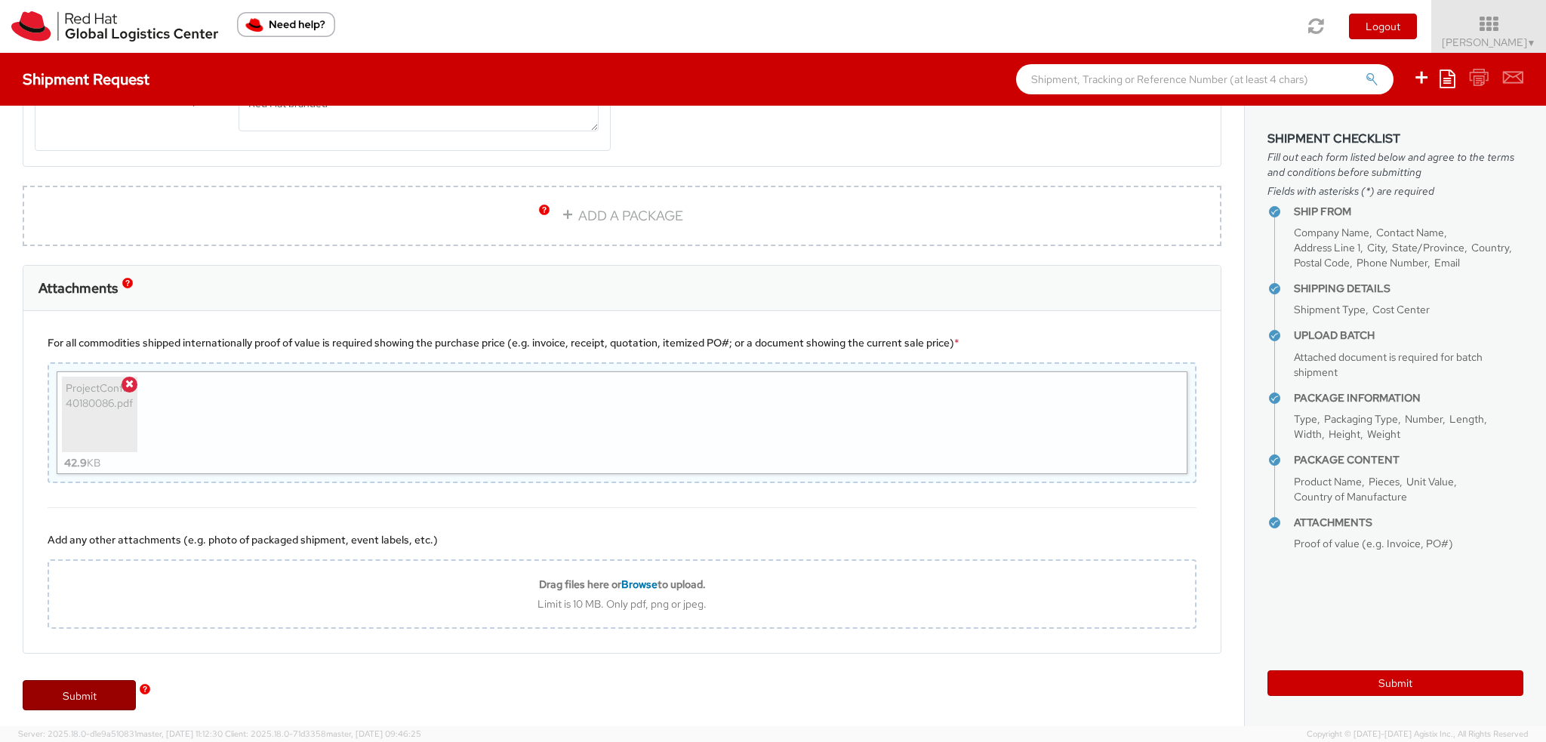
click at [91, 680] on link "Submit" at bounding box center [79, 695] width 113 height 30
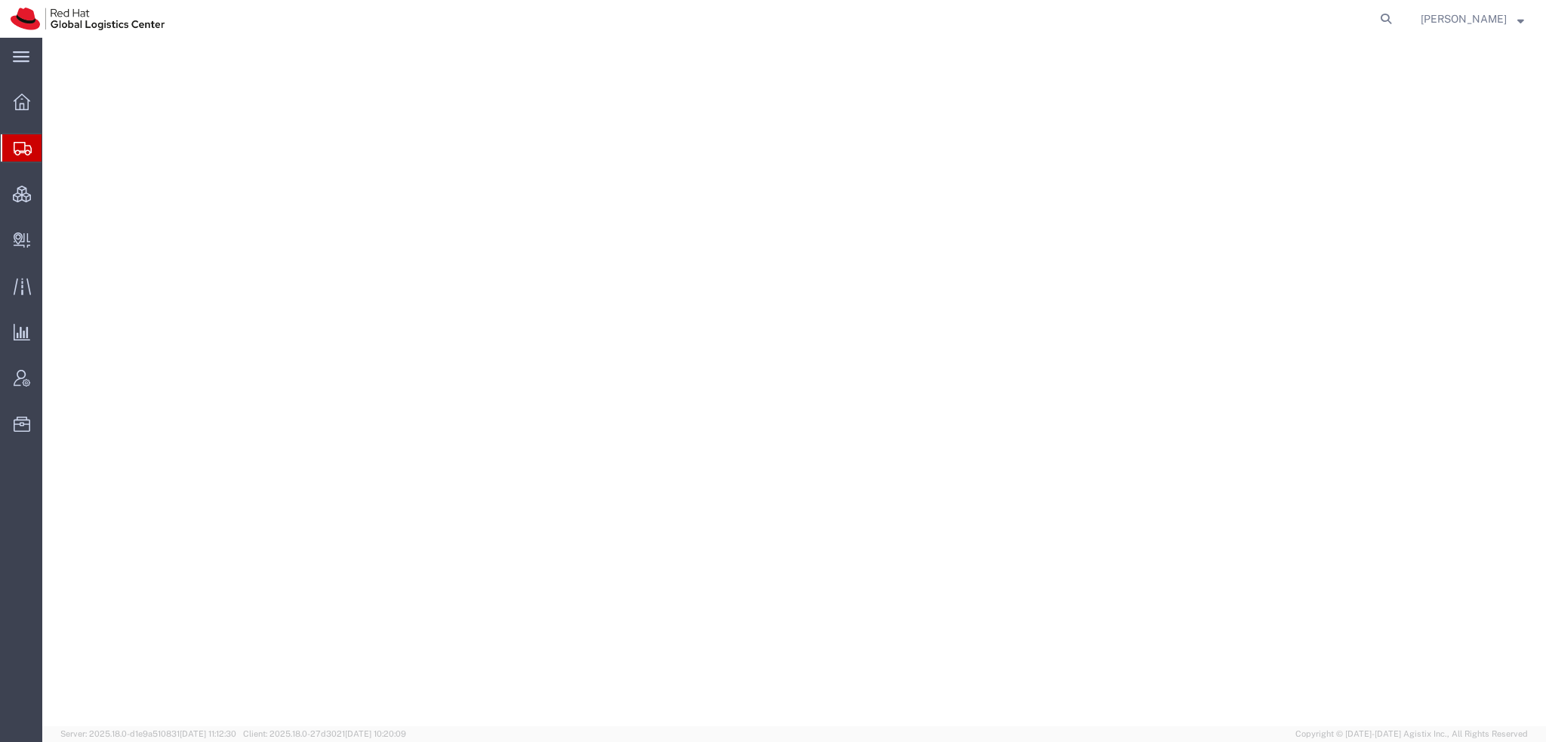
select select "38014"
select select
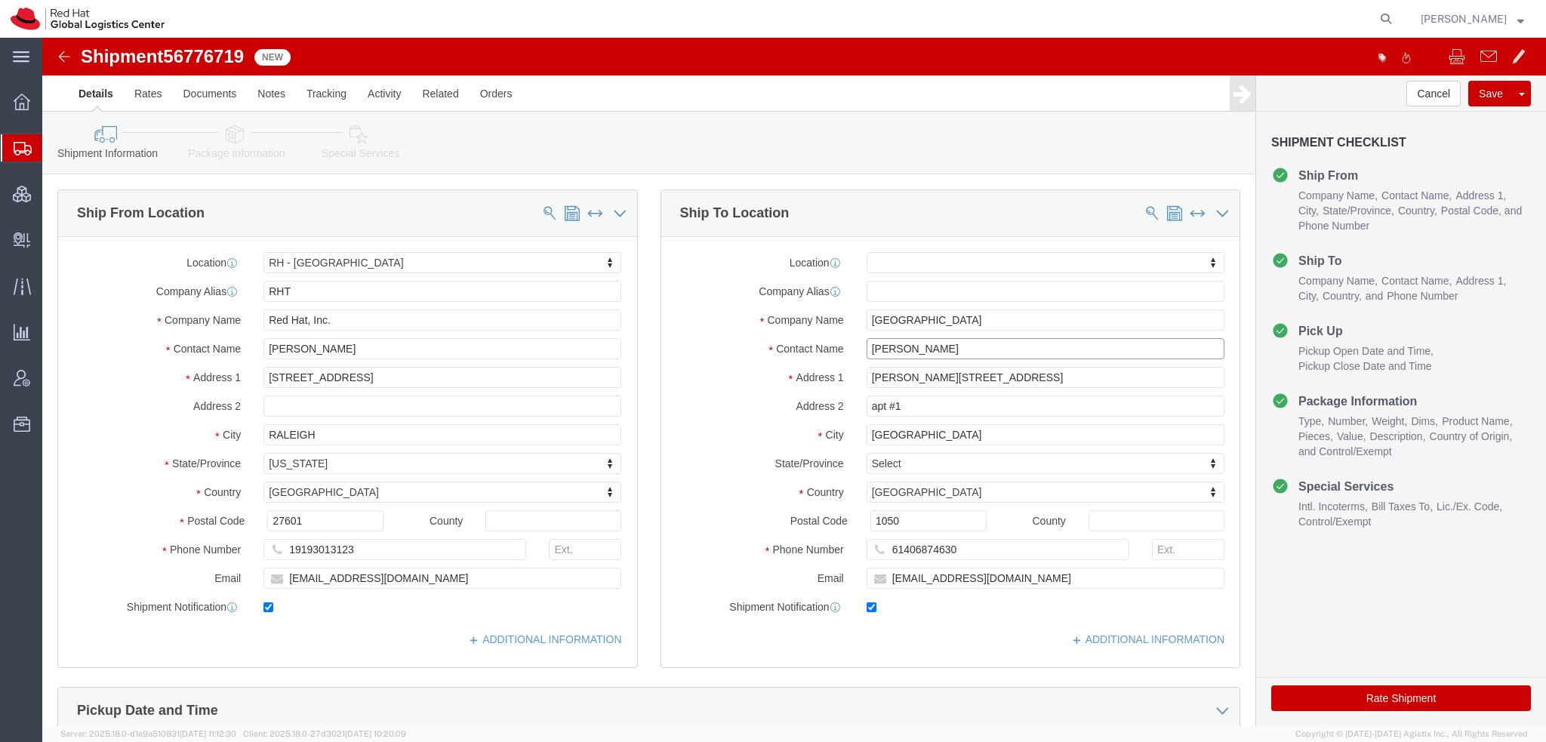
drag, startPoint x: 941, startPoint y: 315, endPoint x: 116, endPoint y: 137, distance: 843.3
click div "Ship From Location Location [GEOGRAPHIC_DATA] - [GEOGRAPHIC_DATA] My Profile Lo…"
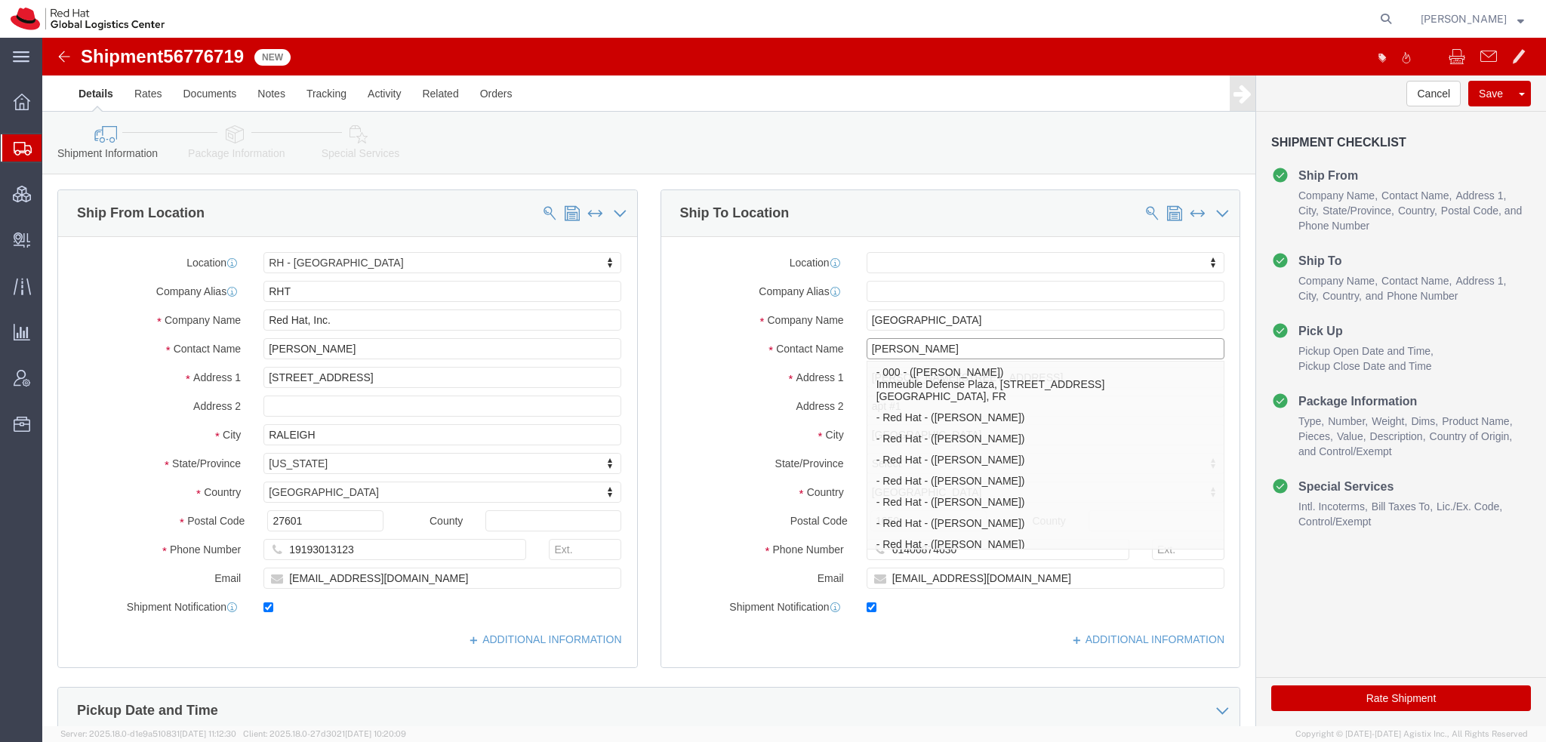
type input "[PERSON_NAME]"
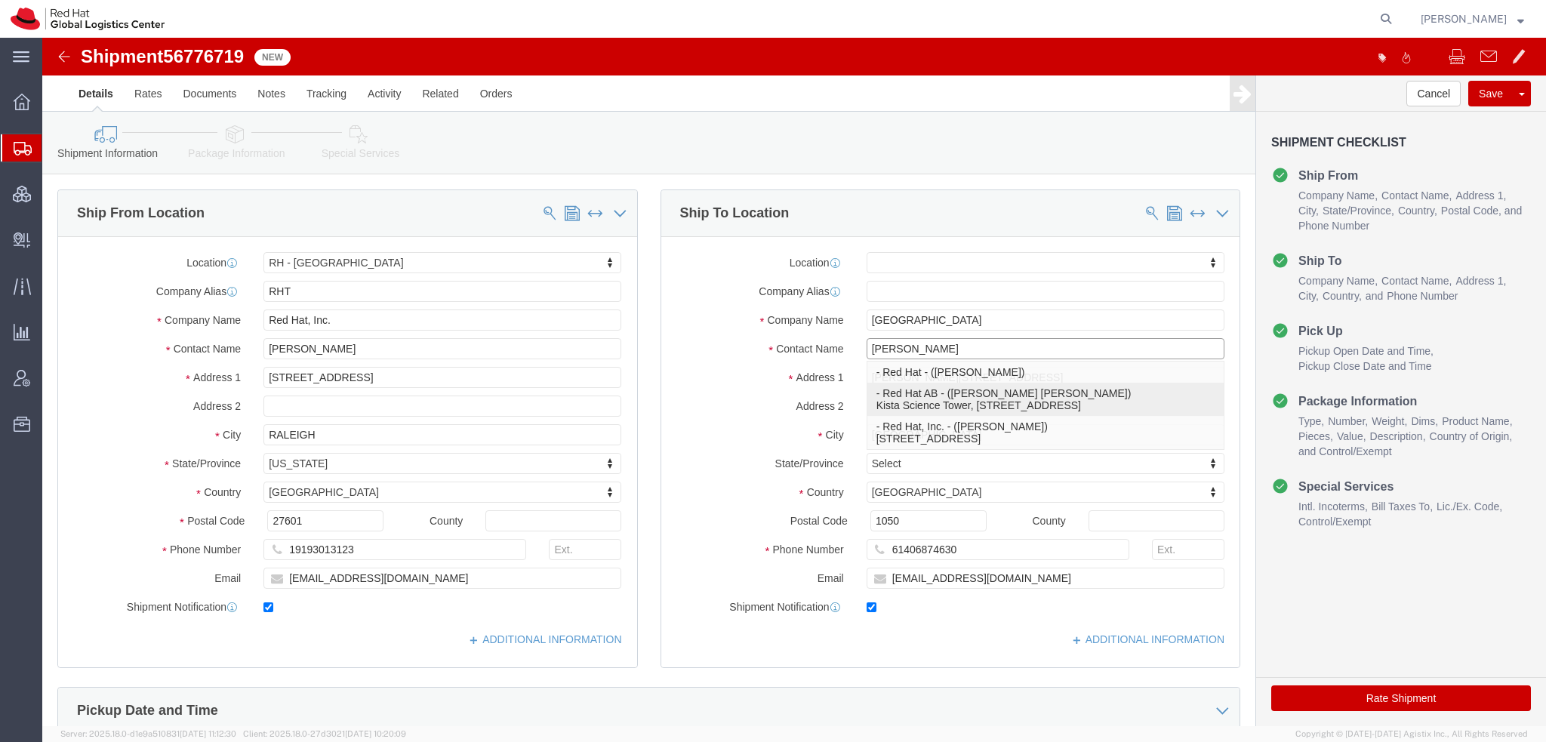
click p "- Red Hat AB - ([PERSON_NAME] [PERSON_NAME]) [GEOGRAPHIC_DATA], [STREET_ADDRESS…"
select select "38029"
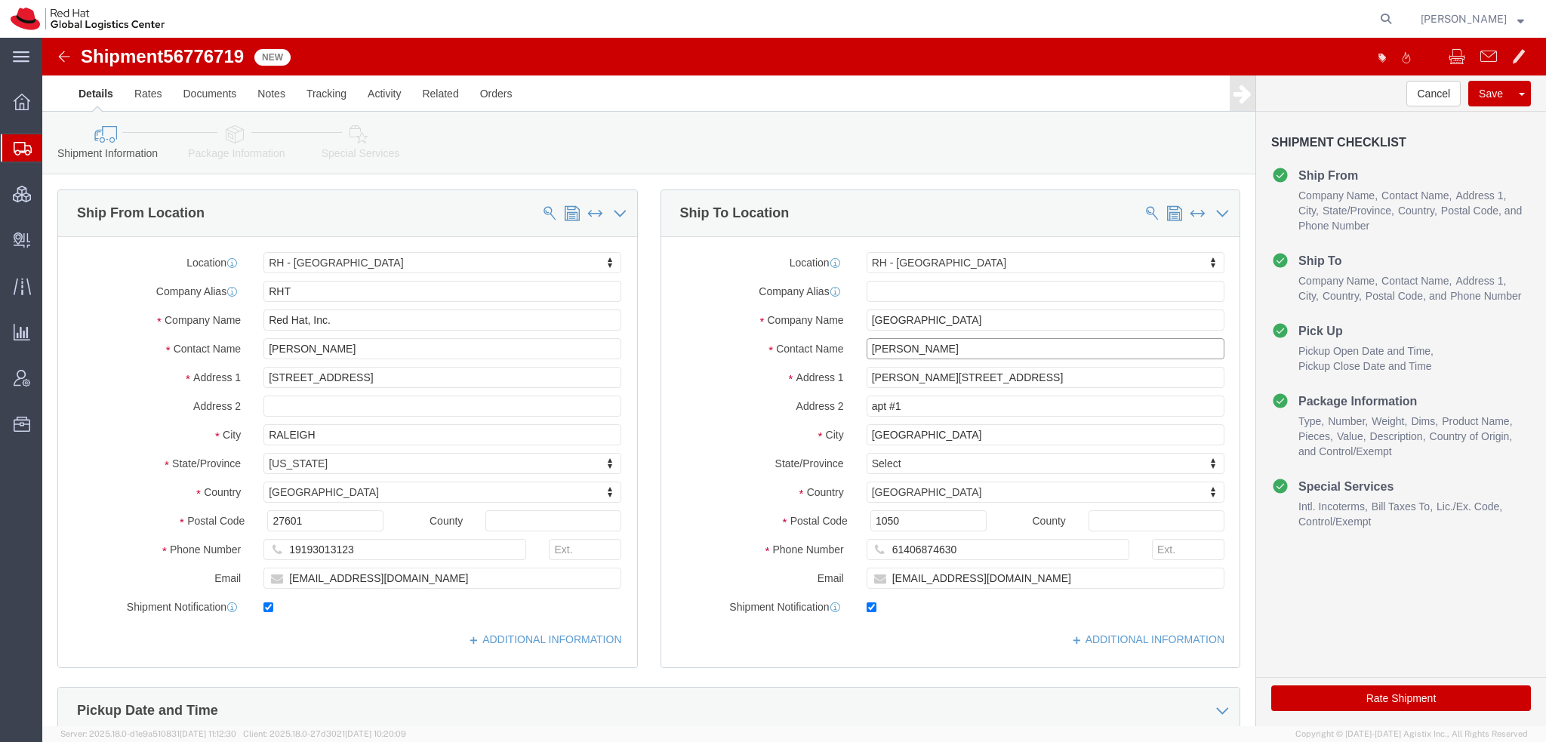
type input "[PERSON_NAME] [PERSON_NAME]"
click icon
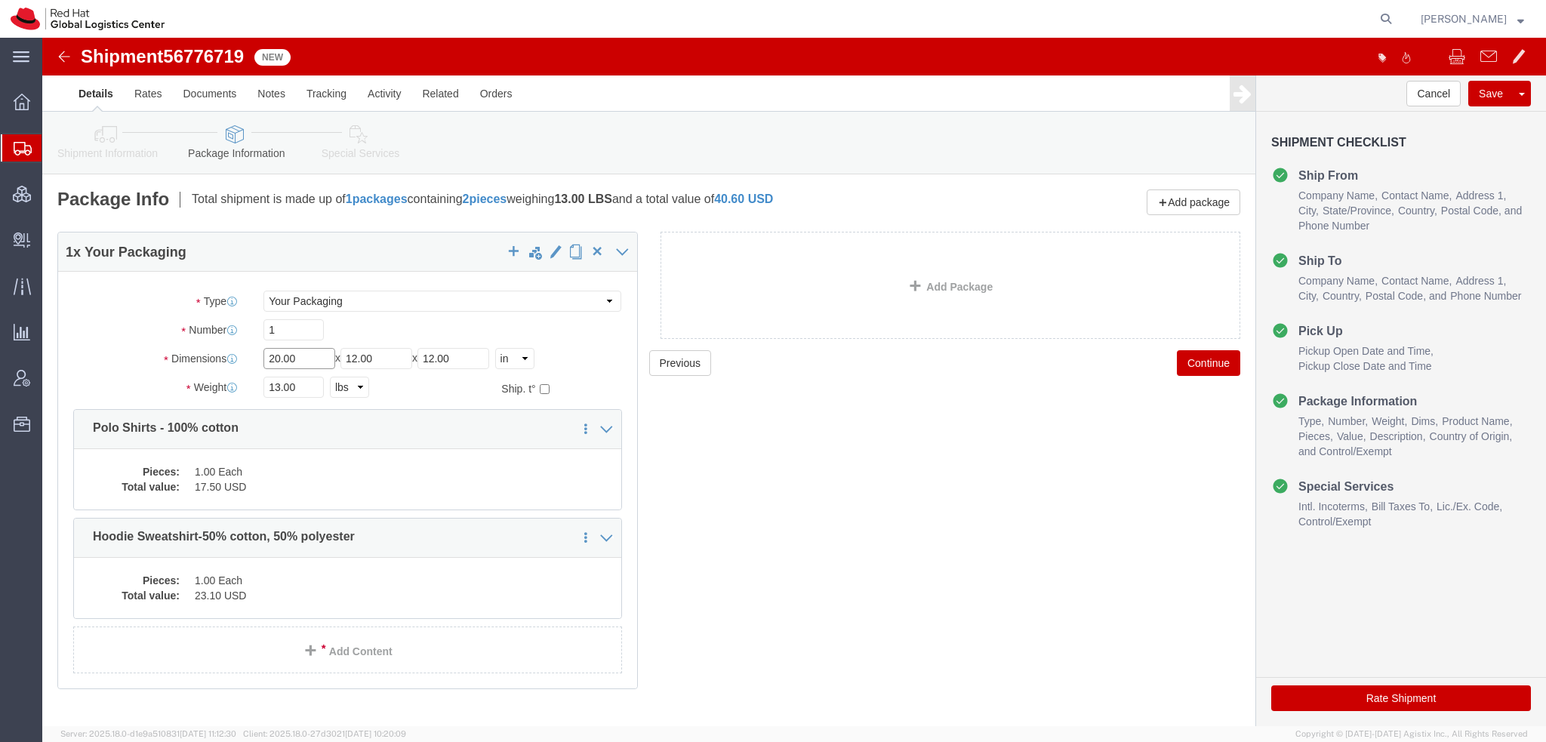
drag, startPoint x: 259, startPoint y: 321, endPoint x: -42, endPoint y: 242, distance: 311.3
click html "Shipment 56776719 New Details Rates Documents Notes Tracking Activity Related O…"
type input "14"
type input "10"
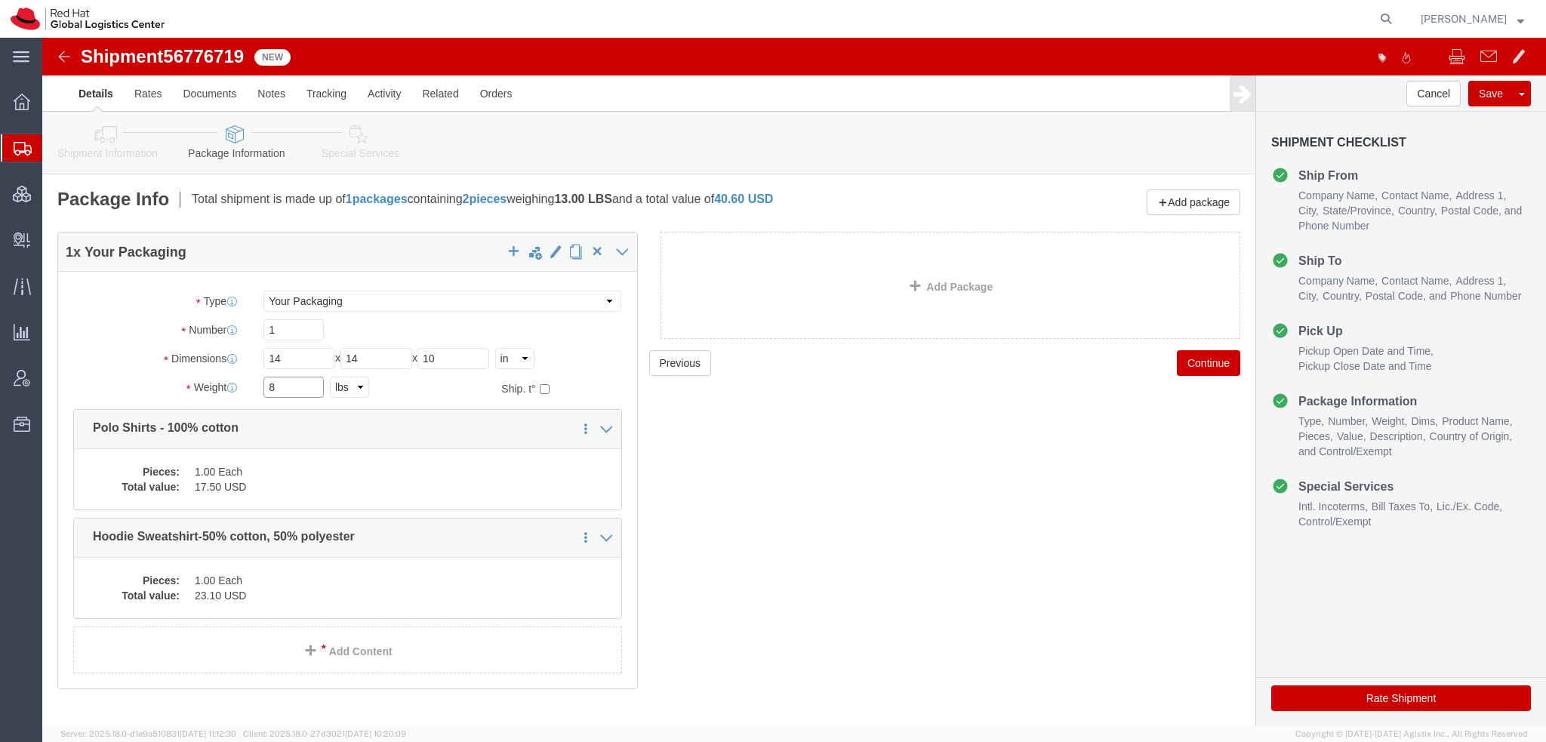
type input "8"
click dd "1.00 Each"
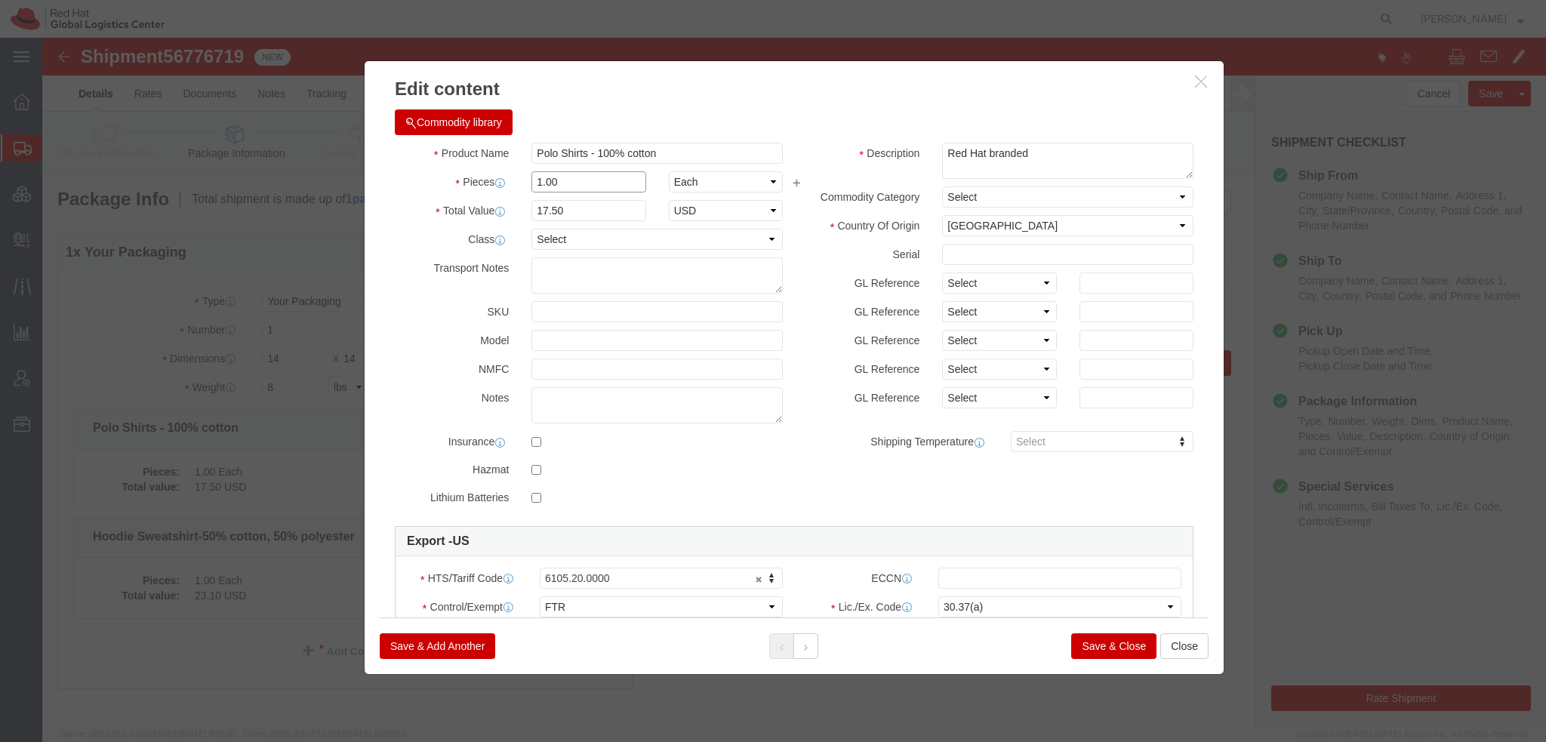
drag, startPoint x: 512, startPoint y: 142, endPoint x: -42, endPoint y: 47, distance: 562.2
click html "Shipment 56776719 New Details Rates Documents Notes Tracking Activity Related O…"
type input "4"
type input "70"
click button
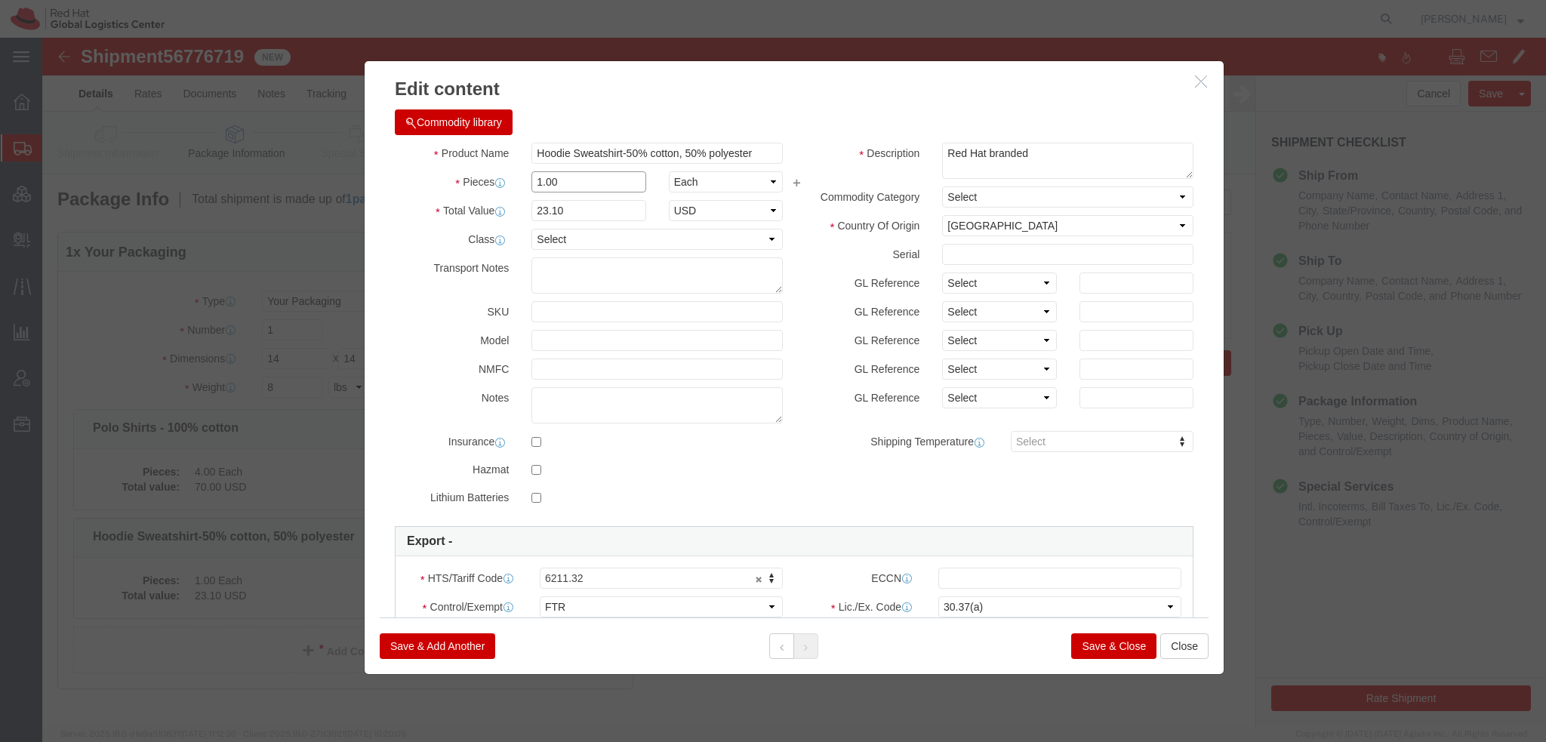
drag, startPoint x: 524, startPoint y: 149, endPoint x: 15, endPoint y: 85, distance: 512.9
click div "Edit content Commodity library Product Name Hoodie Sweatshirt-50% cotton, 50% p…"
type input "4"
type input "92.4"
click button "Save & Close"
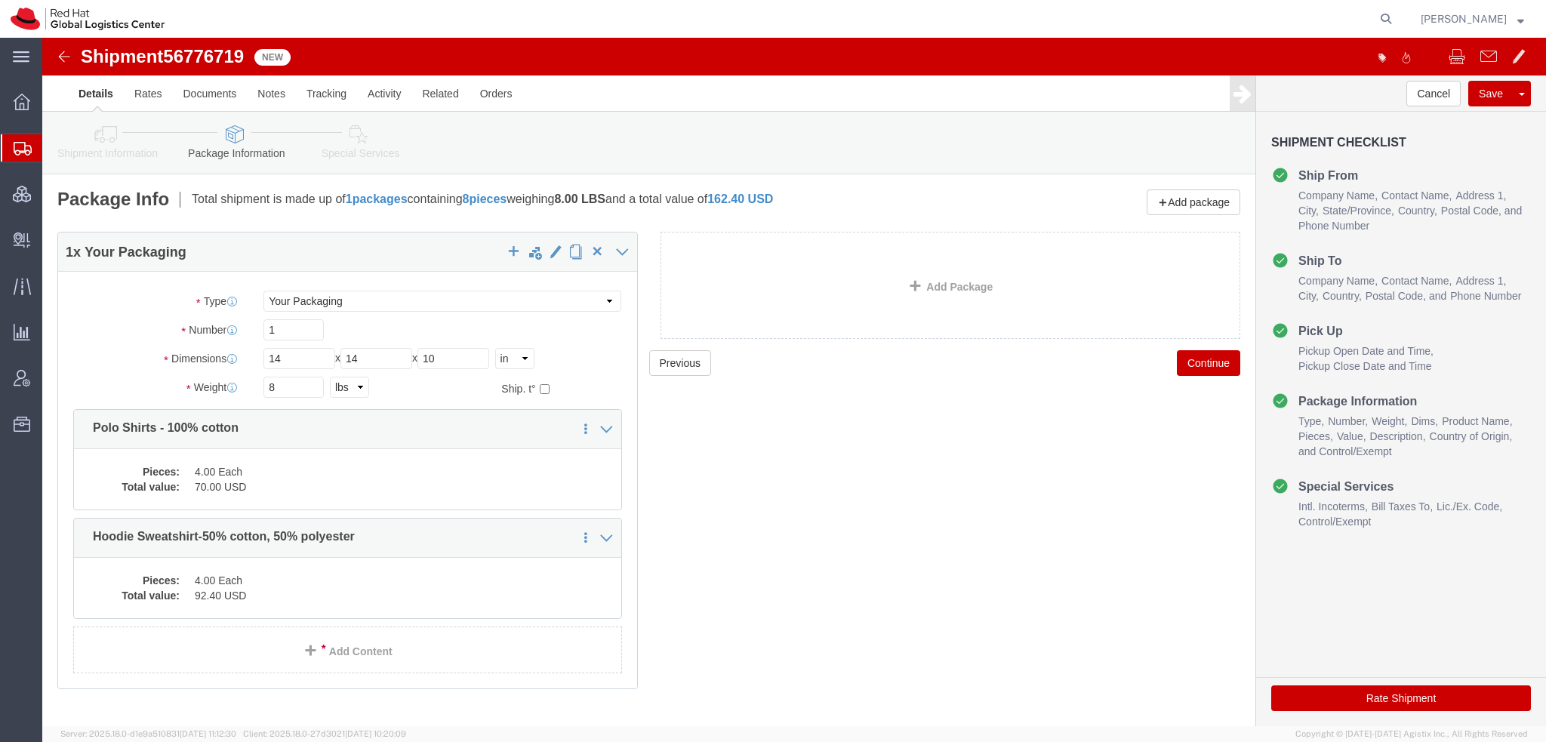
click icon
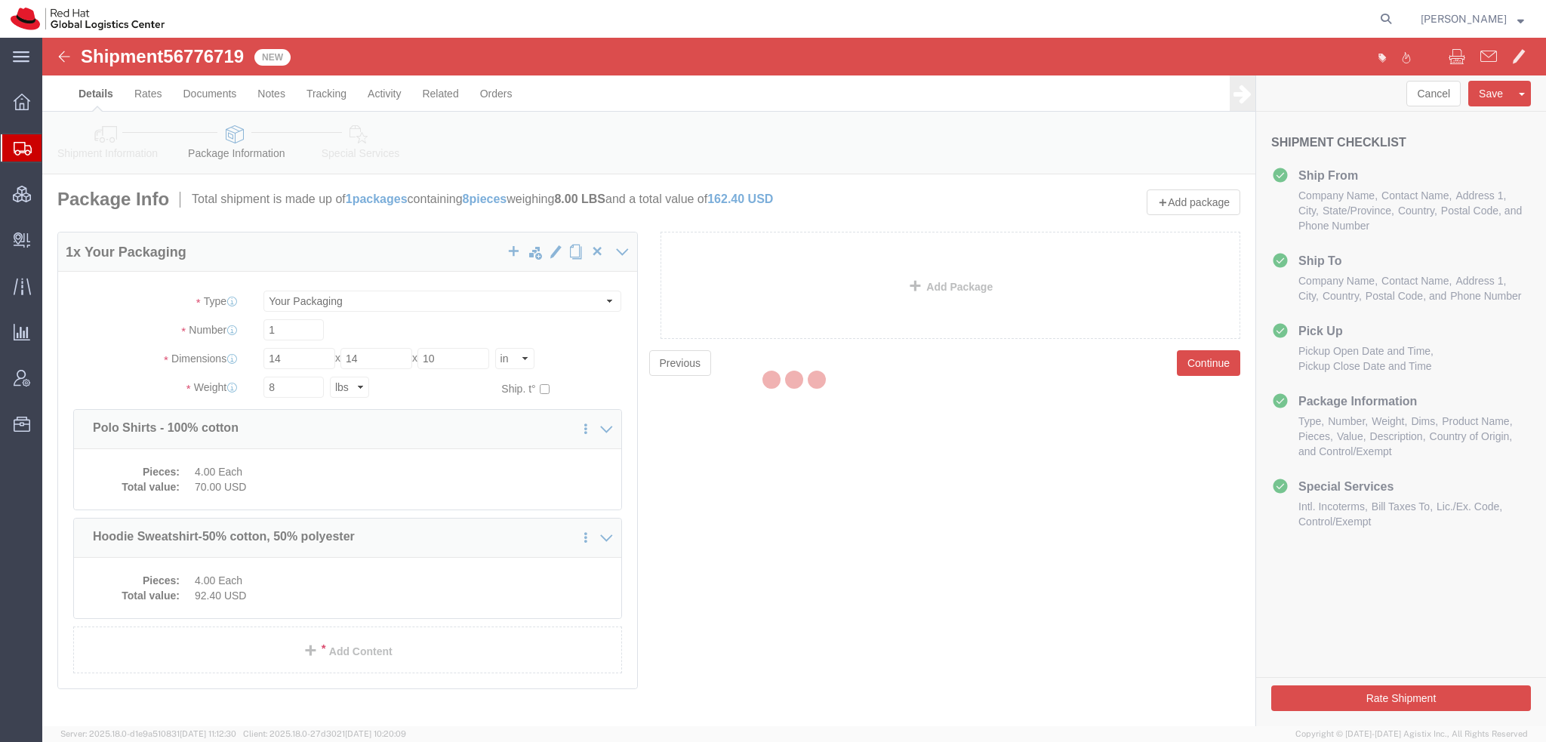
select select
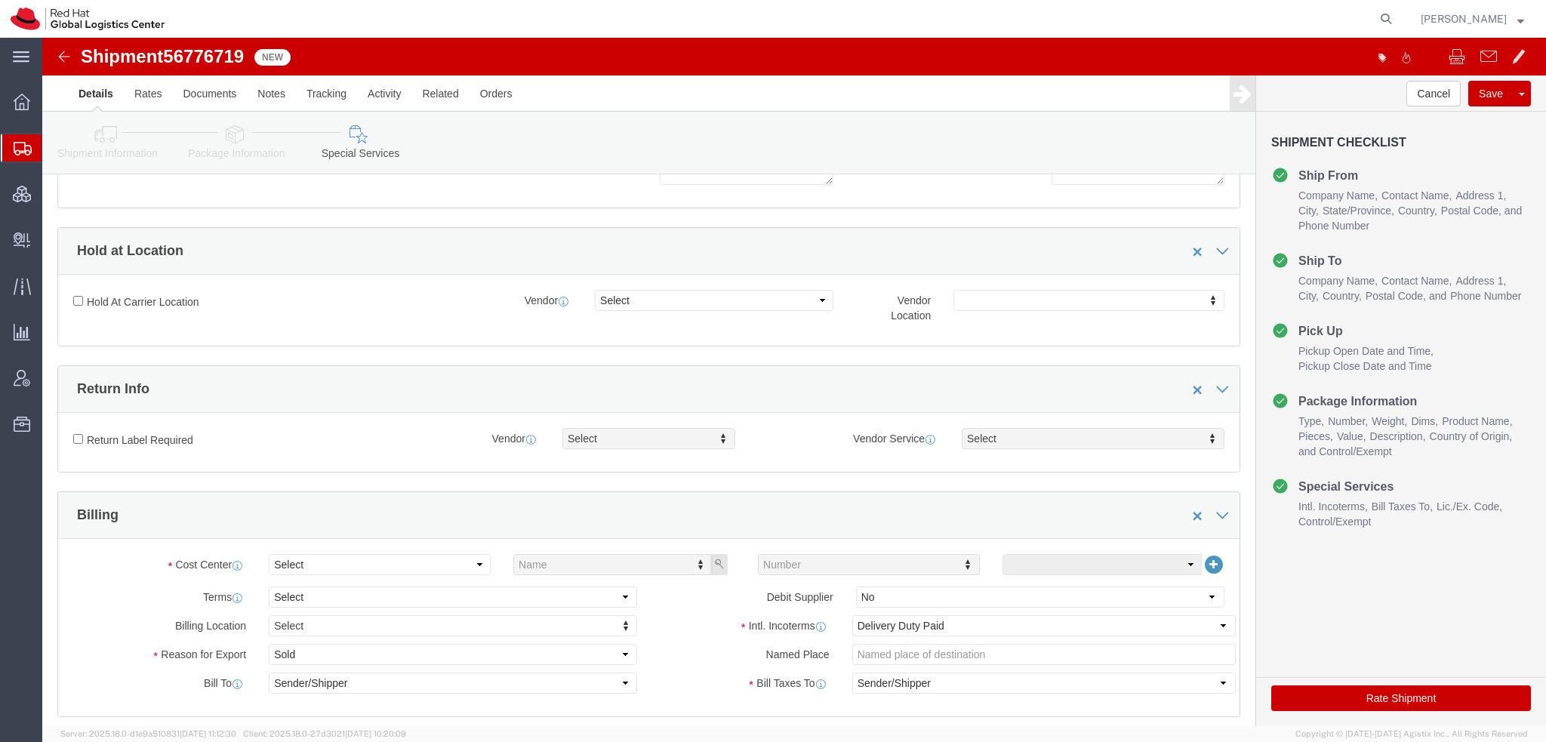
scroll to position [528, 0]
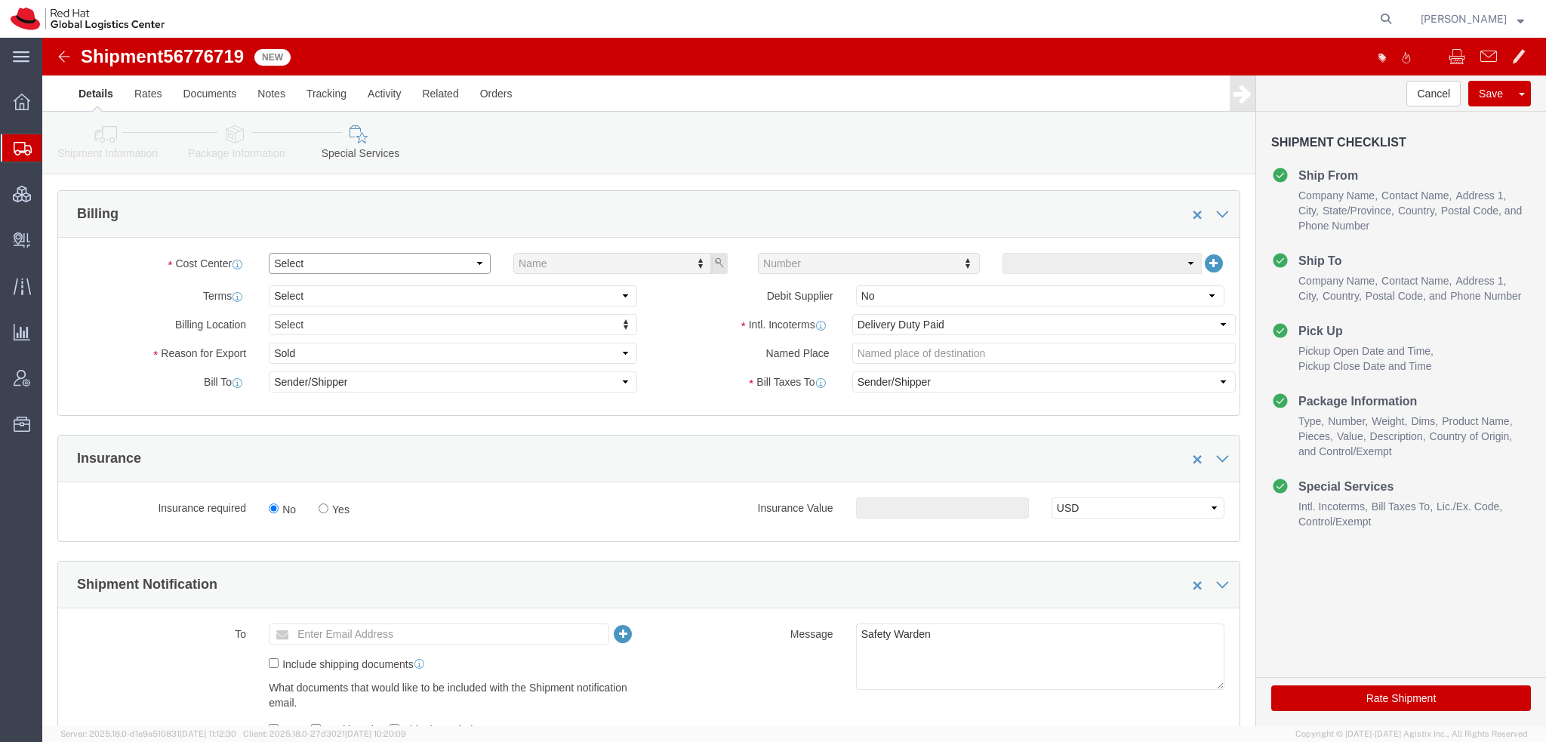
click select "Select Buyer Cost Center Department Operations Number Order Number Sales Person"
select select "COSTCENTER"
click select "Select Buyer Cost Center Department Operations Number Order Number Sales Person"
type input "901"
click icon "button"
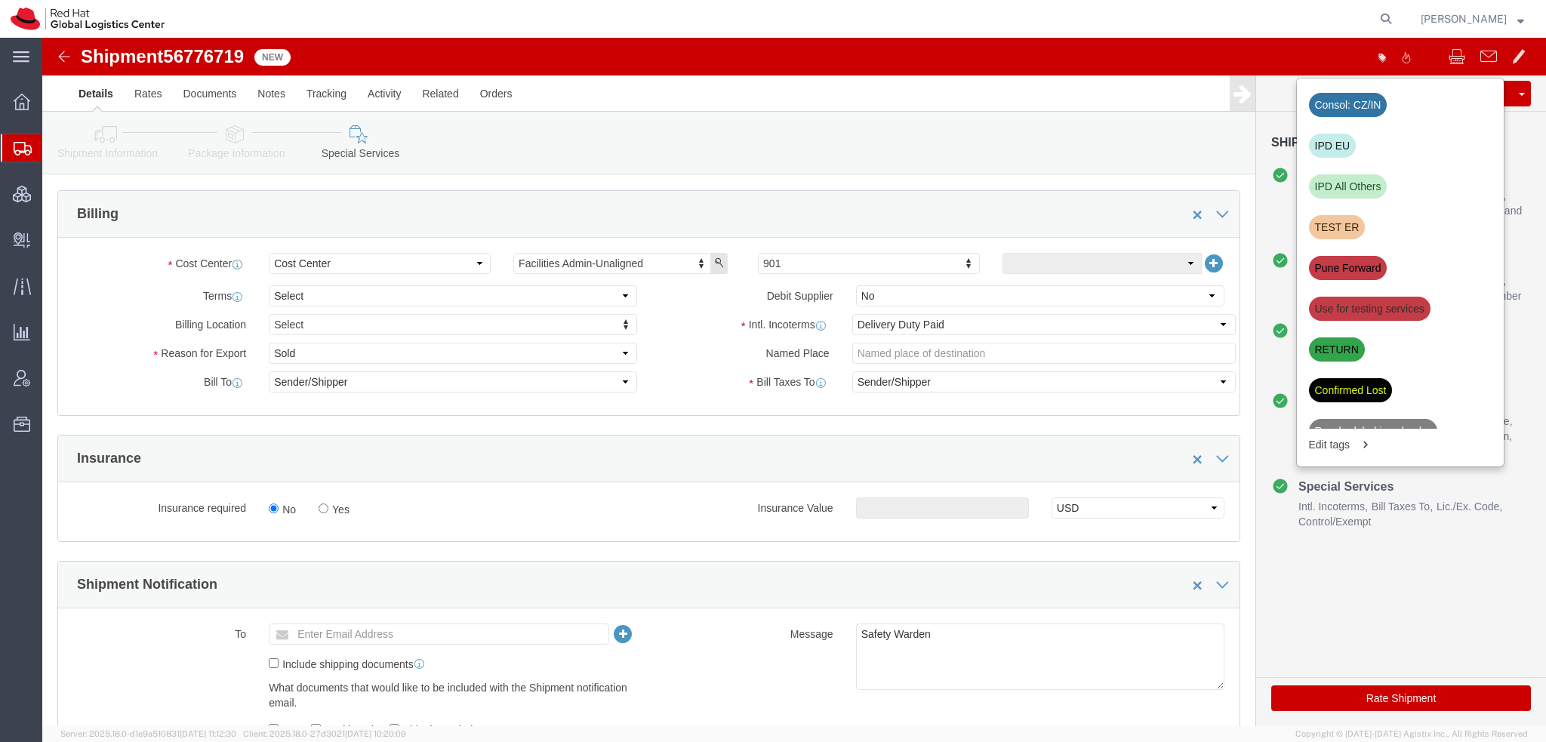
click div "IPD EU"
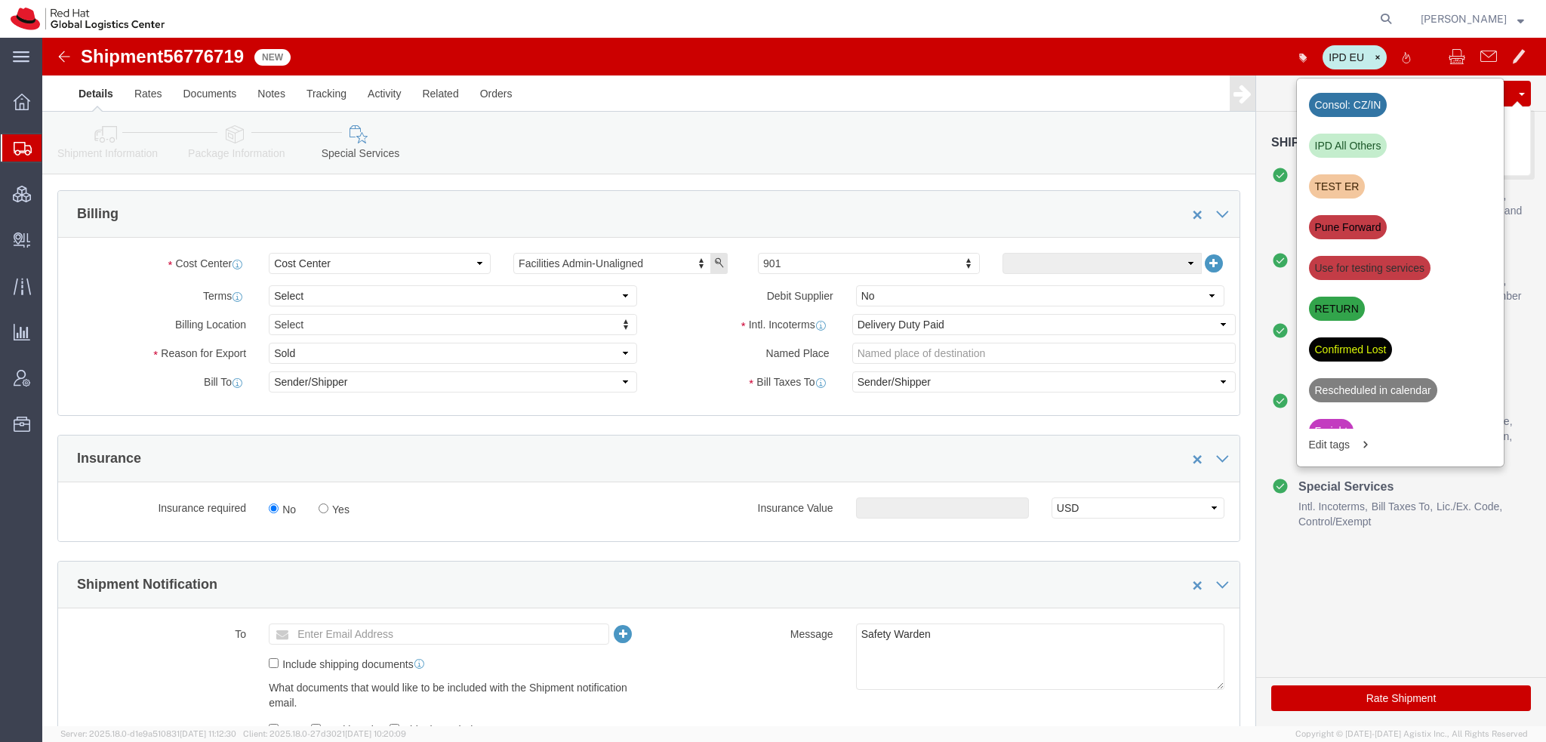
click button "Save"
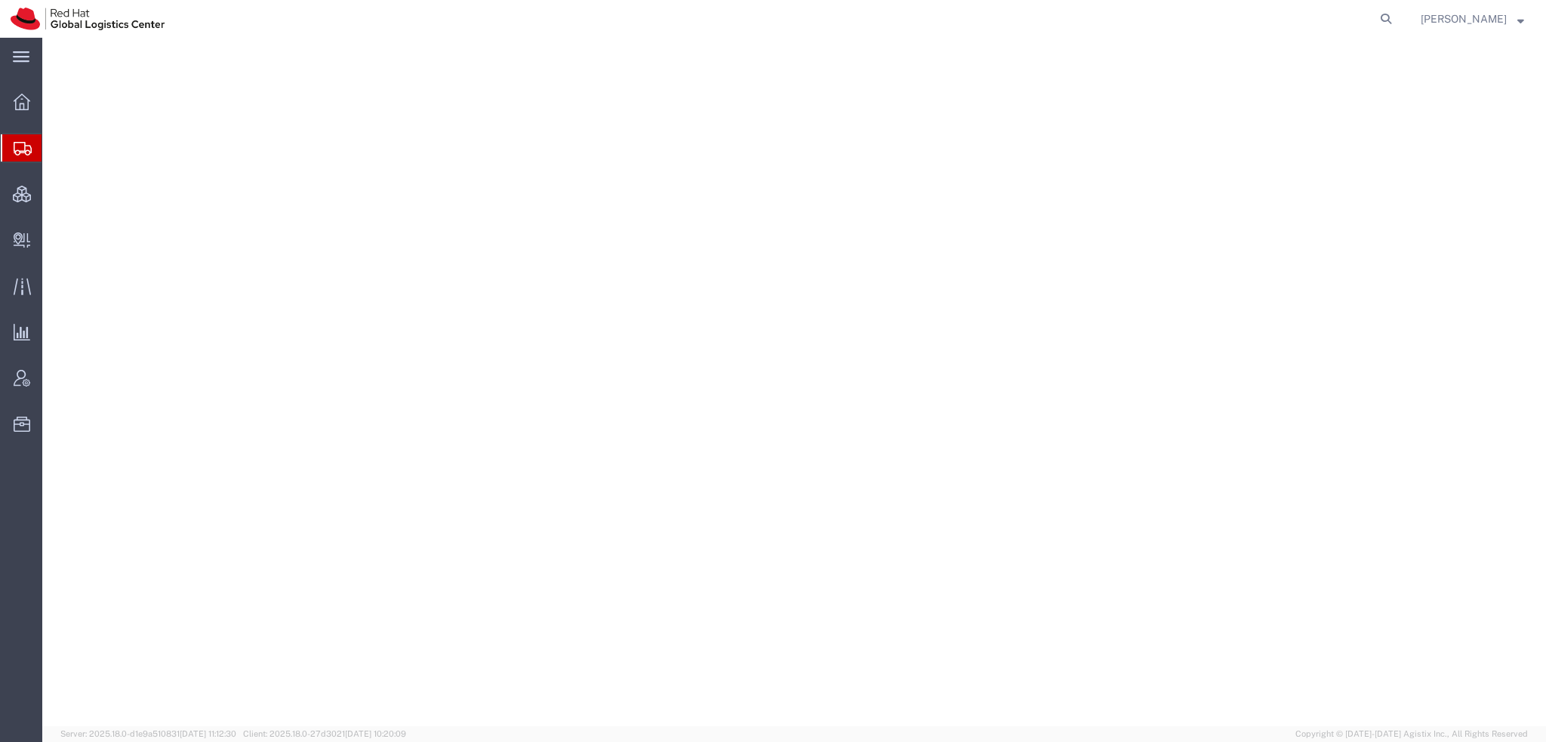
select select "38014"
select select
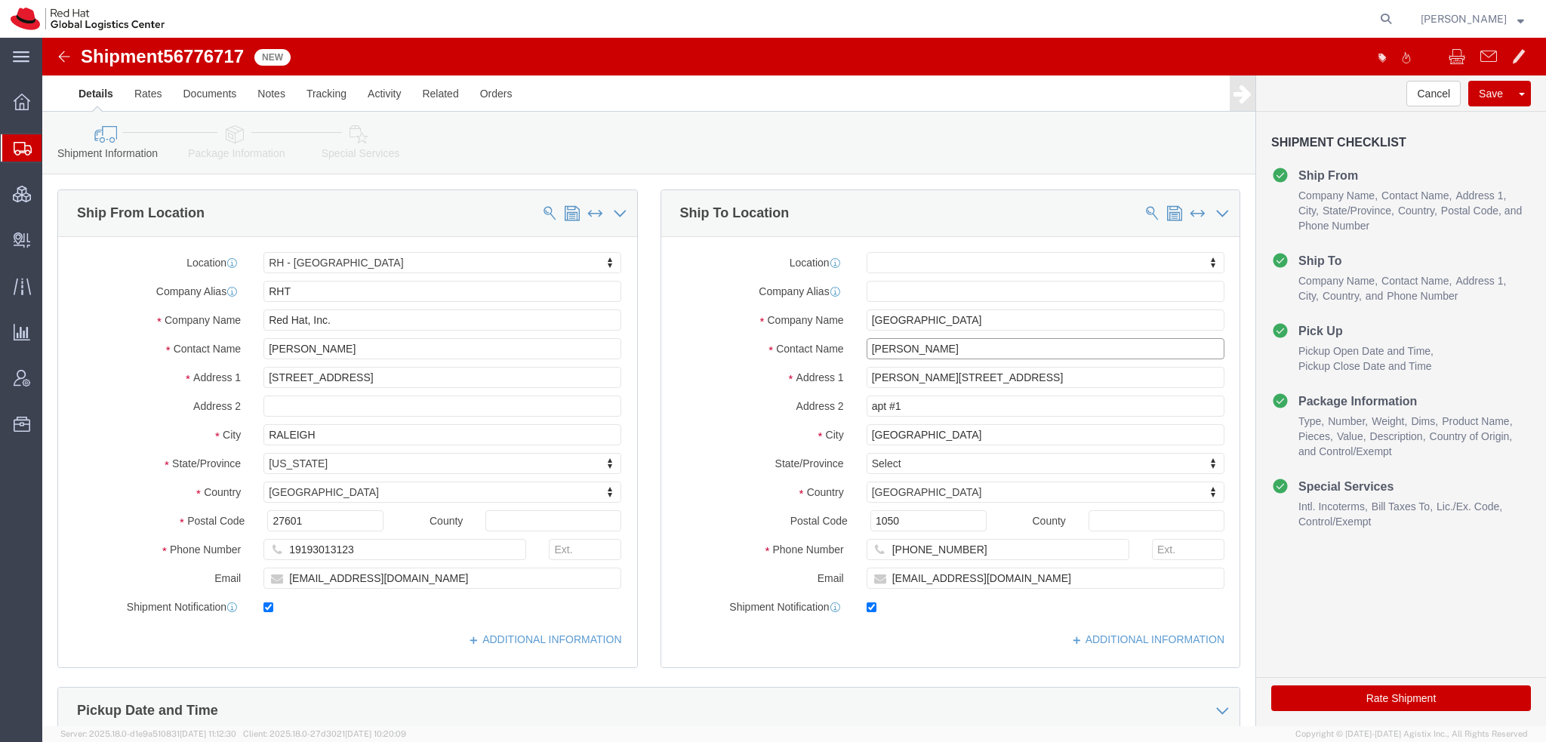
drag, startPoint x: 902, startPoint y: 312, endPoint x: 338, endPoint y: 215, distance: 572.2
click div "Ship From Location Location [GEOGRAPHIC_DATA] - [GEOGRAPHIC_DATA] My Profile Lo…"
type input "Paz Gonza"
click p "- Red Hat, S.L - (Paz Gonzalez Fernandez) Travesera de Gracia No. 11, 3rd Floor…"
select select "37924"
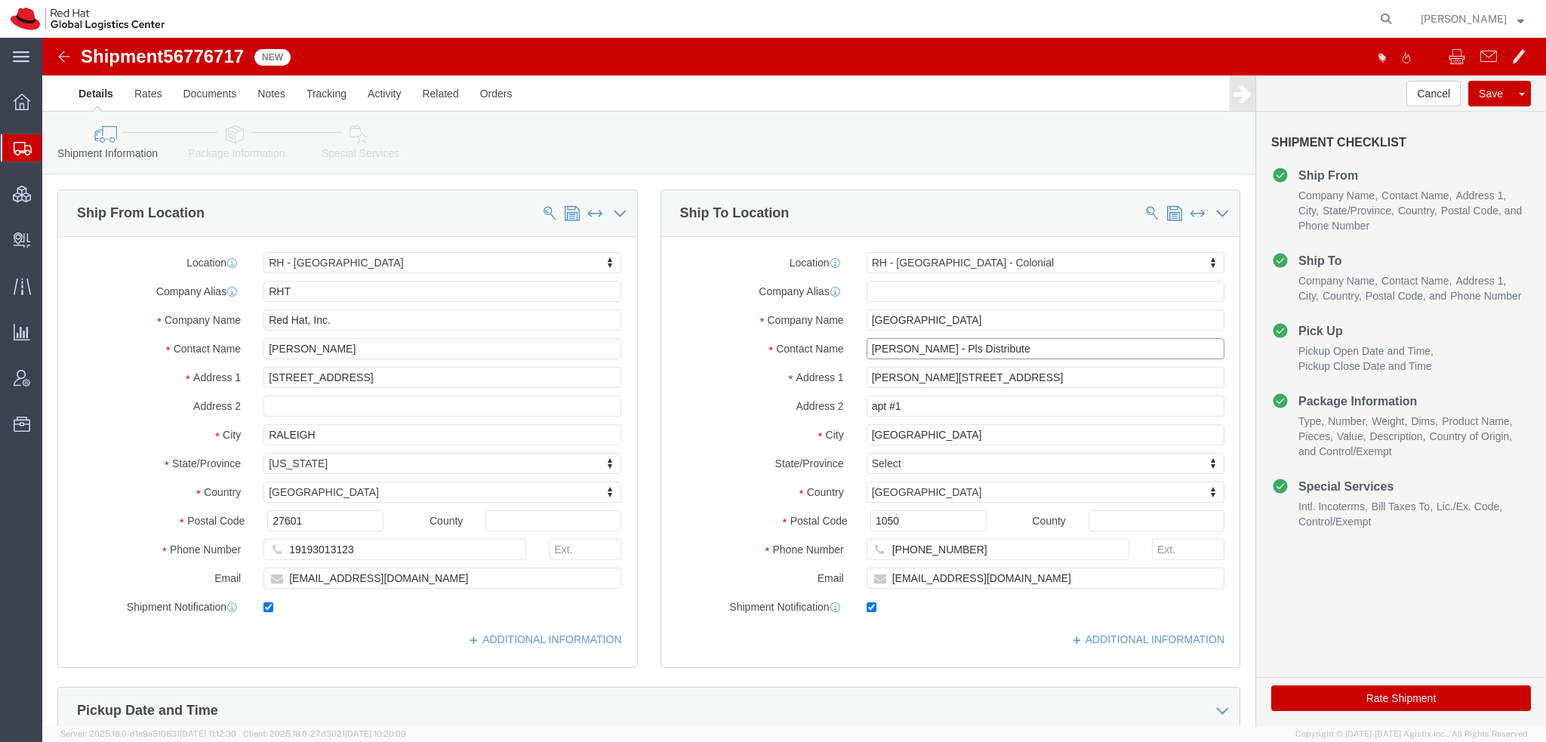
type input "Paz Gonzalez Fernandez - Pls Distribute"
click icon
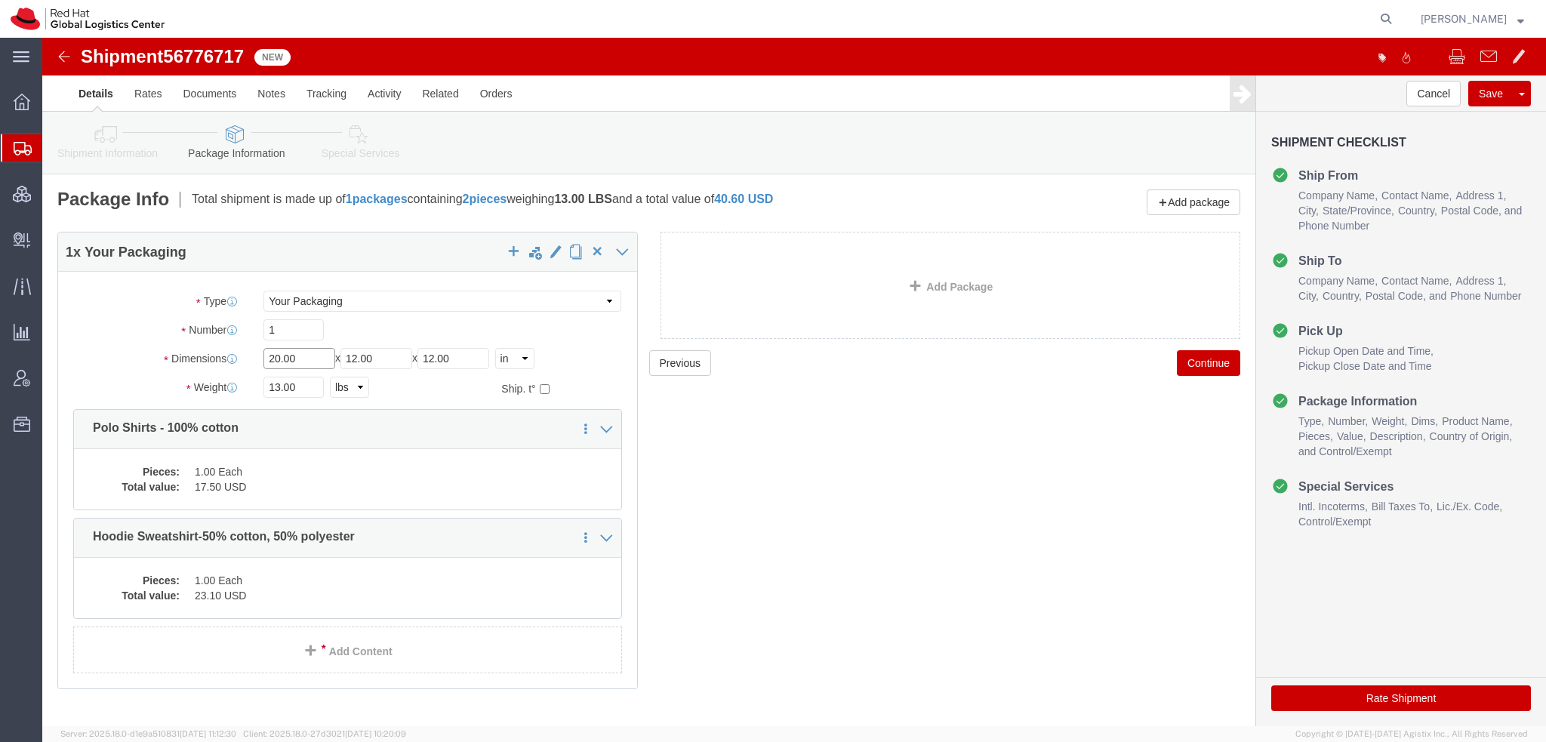
drag, startPoint x: 263, startPoint y: 324, endPoint x: -42, endPoint y: 165, distance: 344.8
click html "Shipment 56776717 New Details Rates Documents Notes Tracking Activity Related O…"
type input "14"
type input "10"
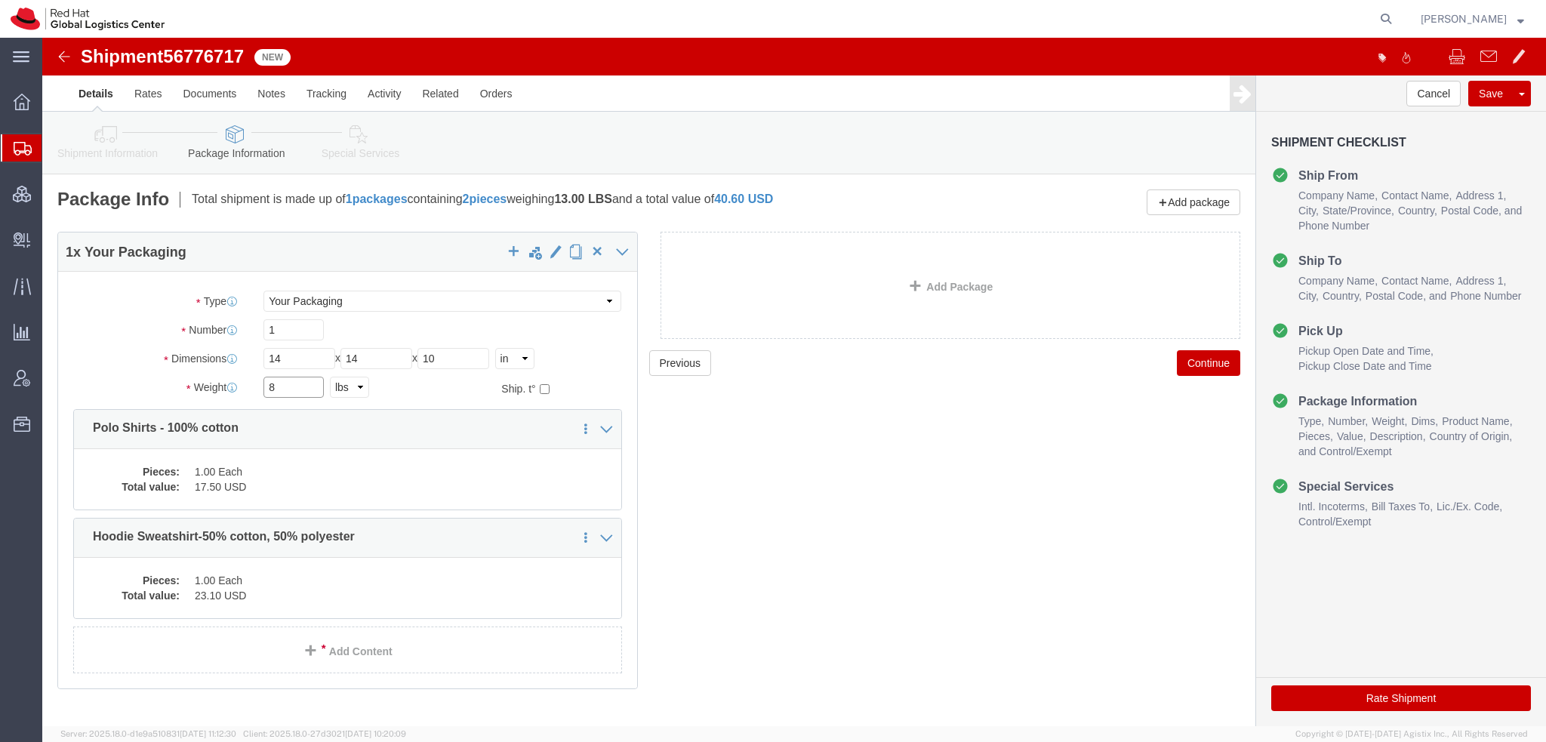
type input "8"
click dd "1.00 Each"
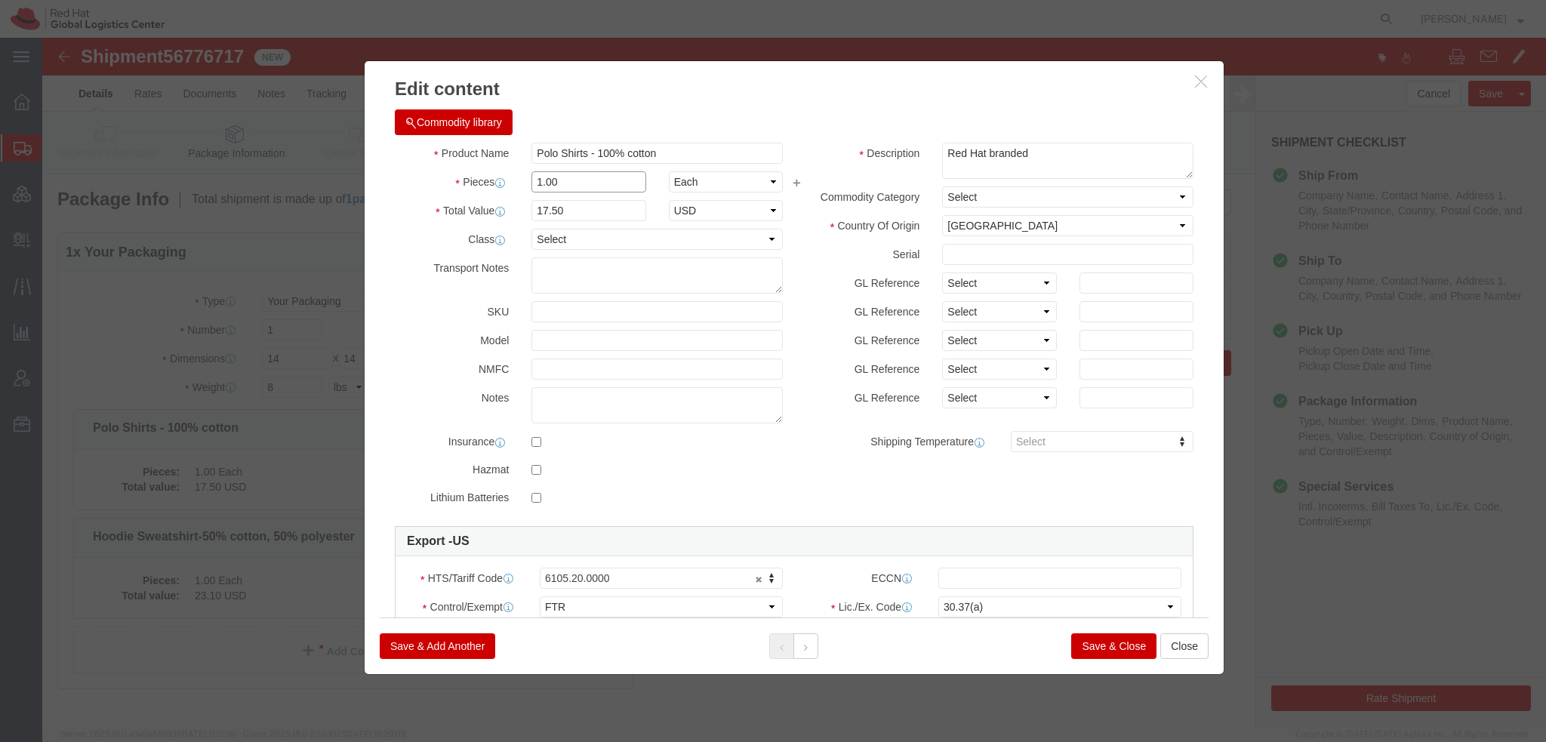
drag, startPoint x: 550, startPoint y: 147, endPoint x: 91, endPoint y: 23, distance: 474.7
click div "Edit content Commodity library Product Name Polo Shirts - 100% cotton Pieces 1.…"
type input "3"
type input "52.5"
click button
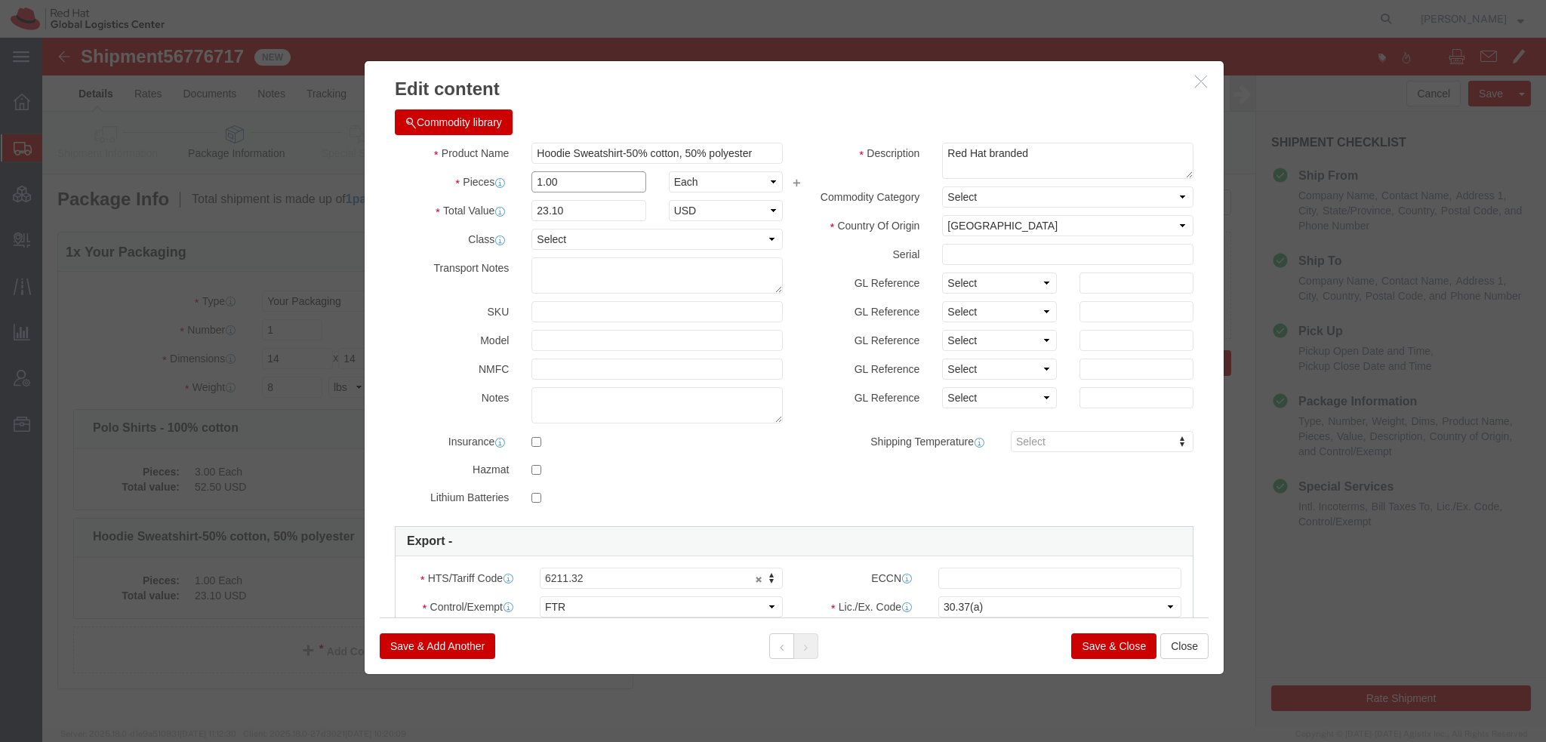
drag, startPoint x: 520, startPoint y: 142, endPoint x: 72, endPoint y: 69, distance: 454.4
click div "Edit content Commodity library Product Name Hoodie Sweatshirt-50% cotton, 50% p…"
type input "3"
type input "69.3"
drag, startPoint x: 1063, startPoint y: 611, endPoint x: 1079, endPoint y: 636, distance: 30.2
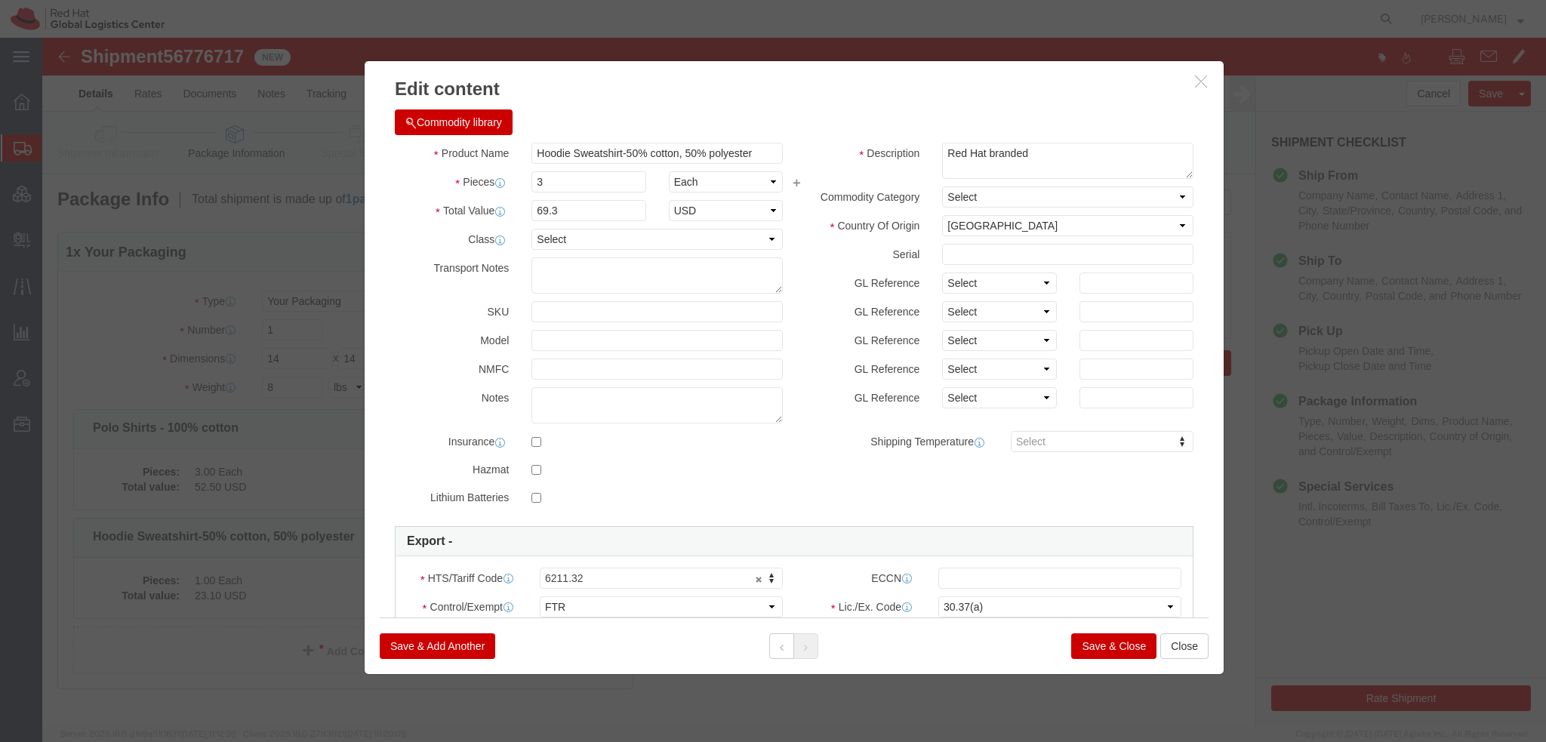
click button "Save & Close"
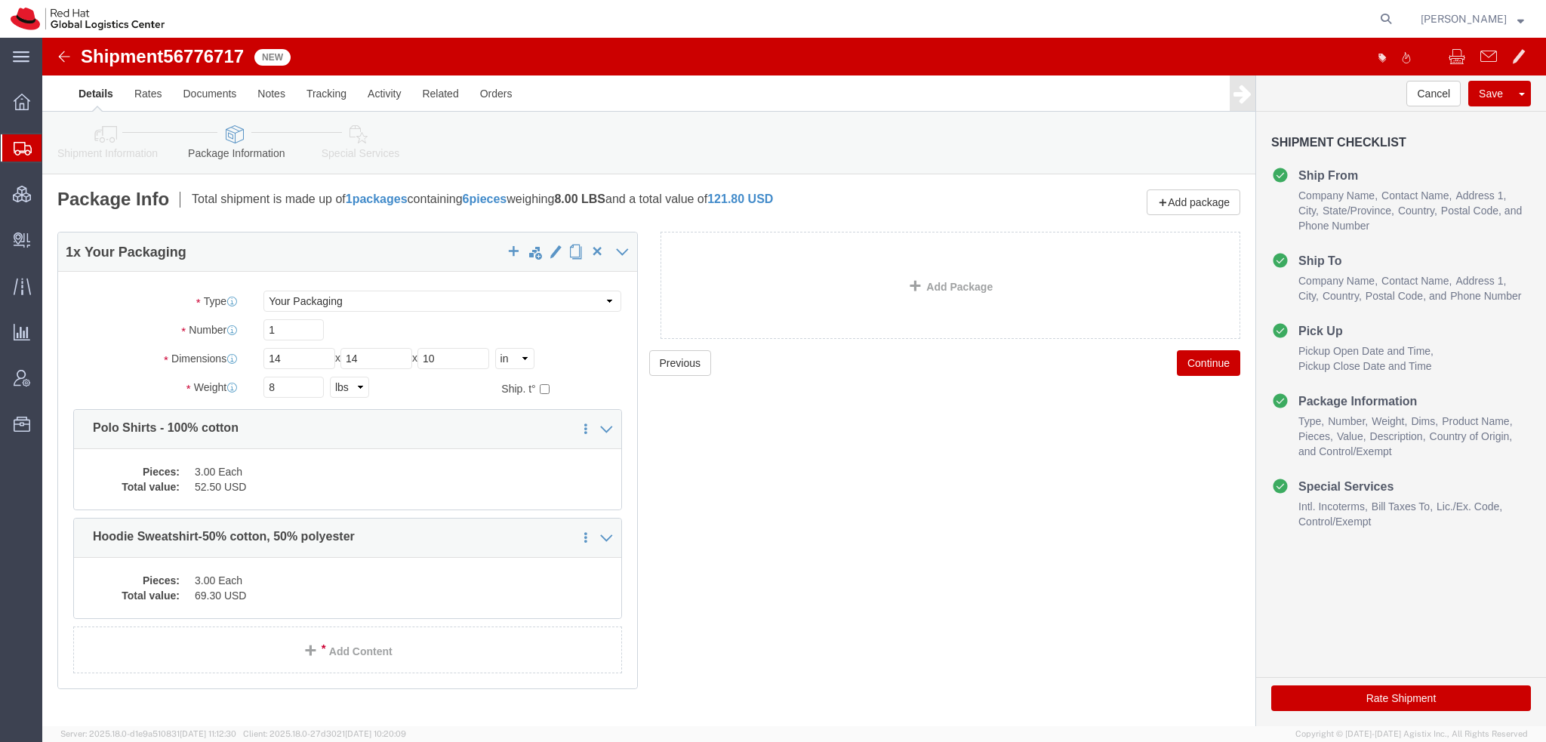
click icon
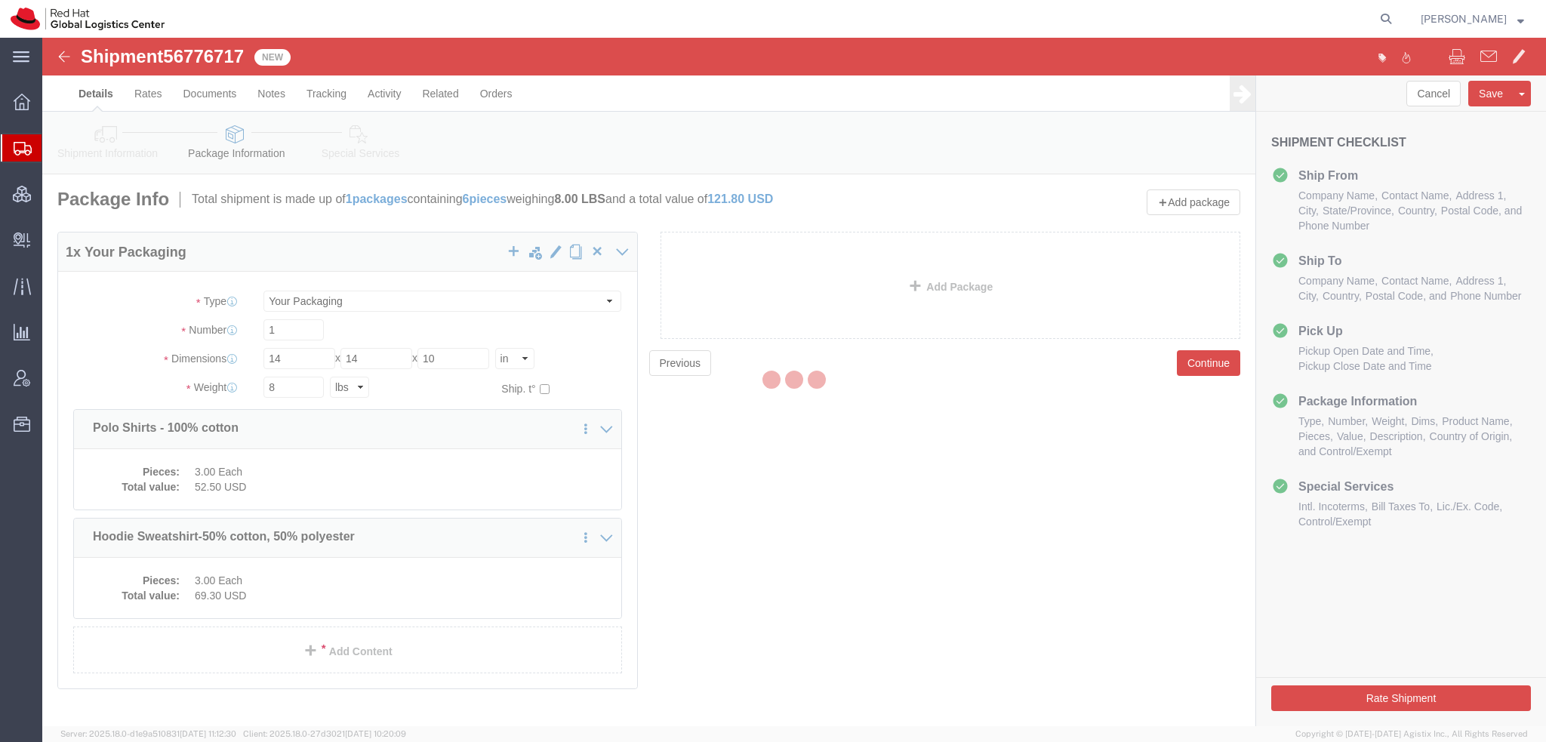
select select
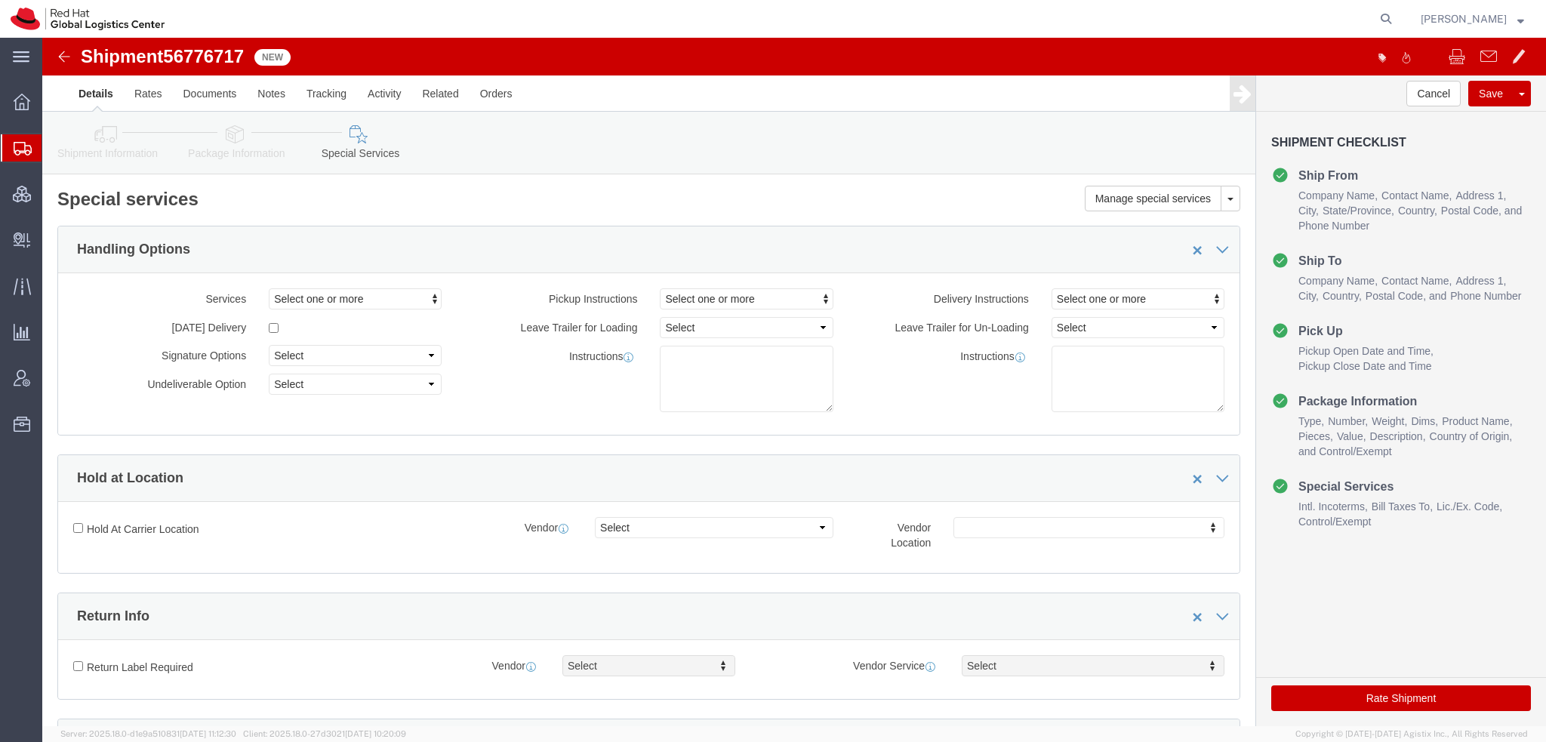
scroll to position [453, 0]
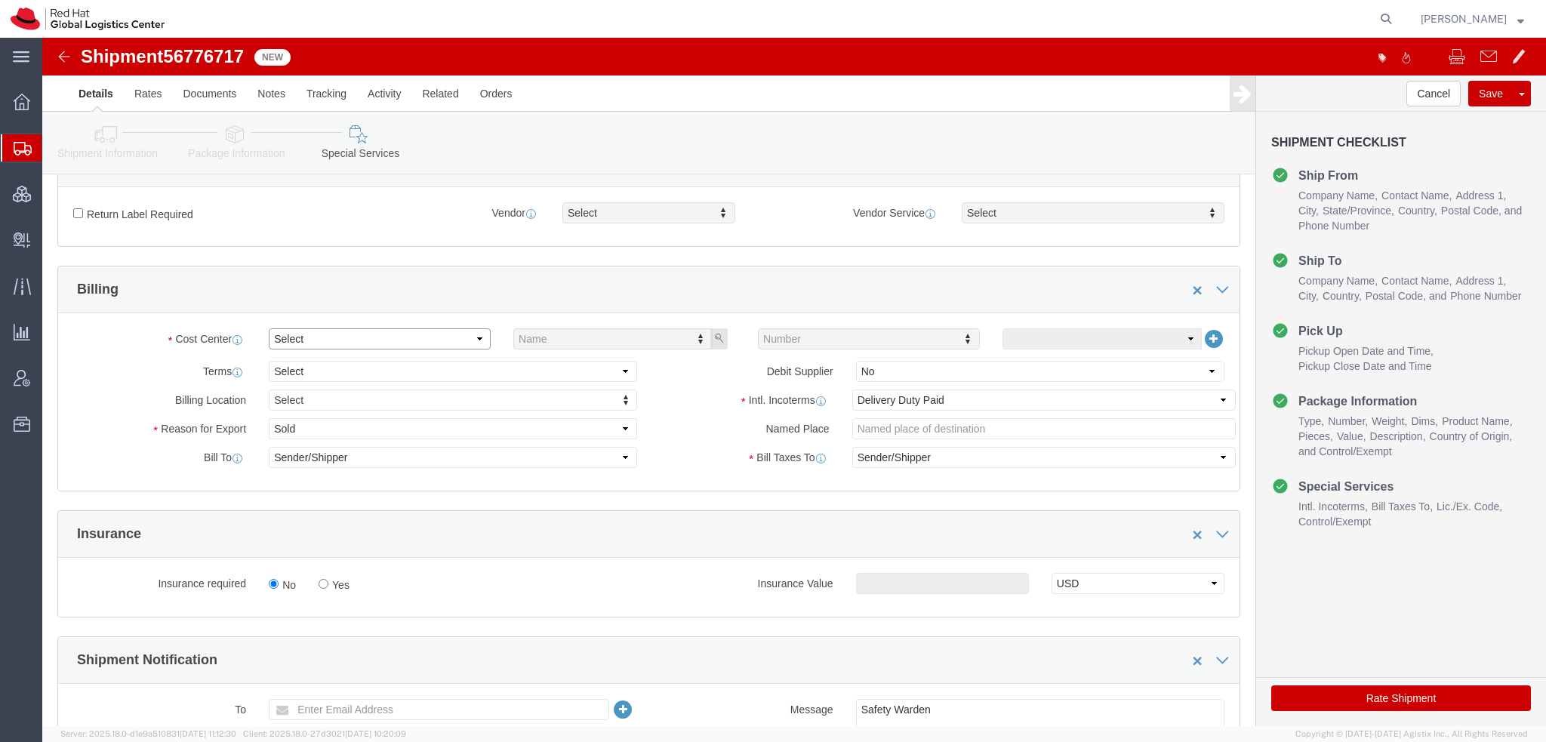
click select "Select Buyer Cost Center Department Operations Number Order Number Sales Person"
select select "COSTCENTER"
click select "Select Buyer Cost Center Department Operations Number Order Number Sales Person"
type input "901"
click icon "button"
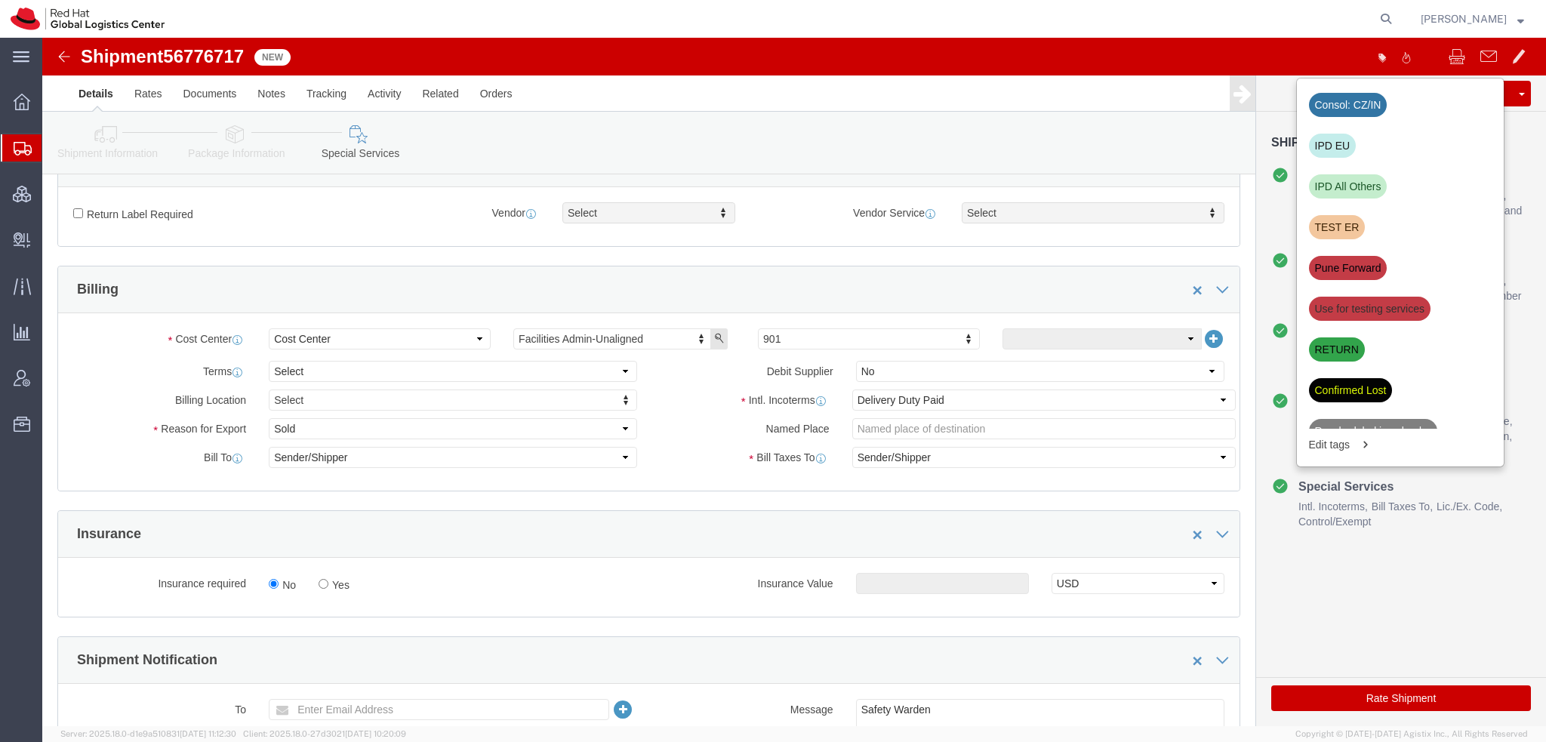
click div "IPD EU"
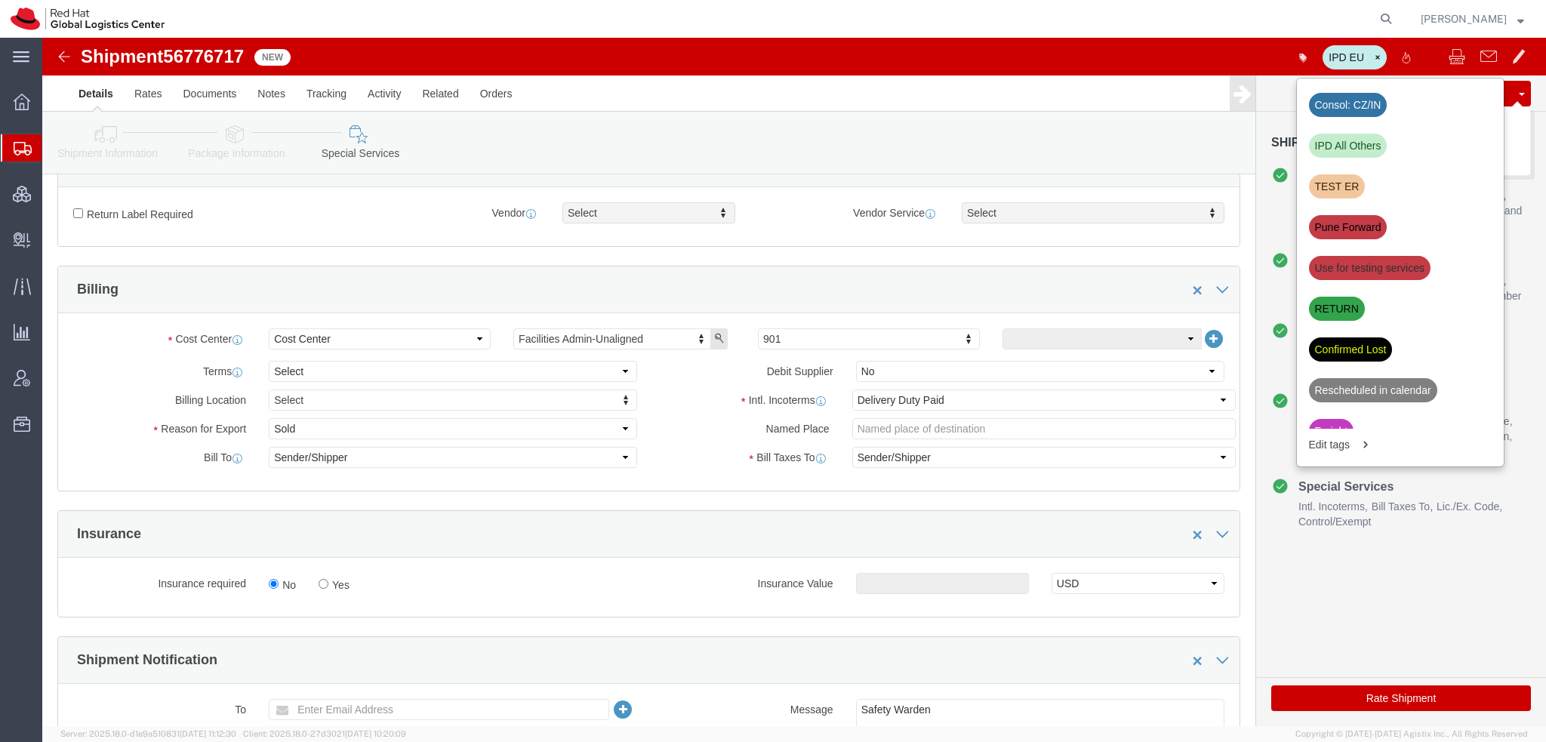
click button "Save"
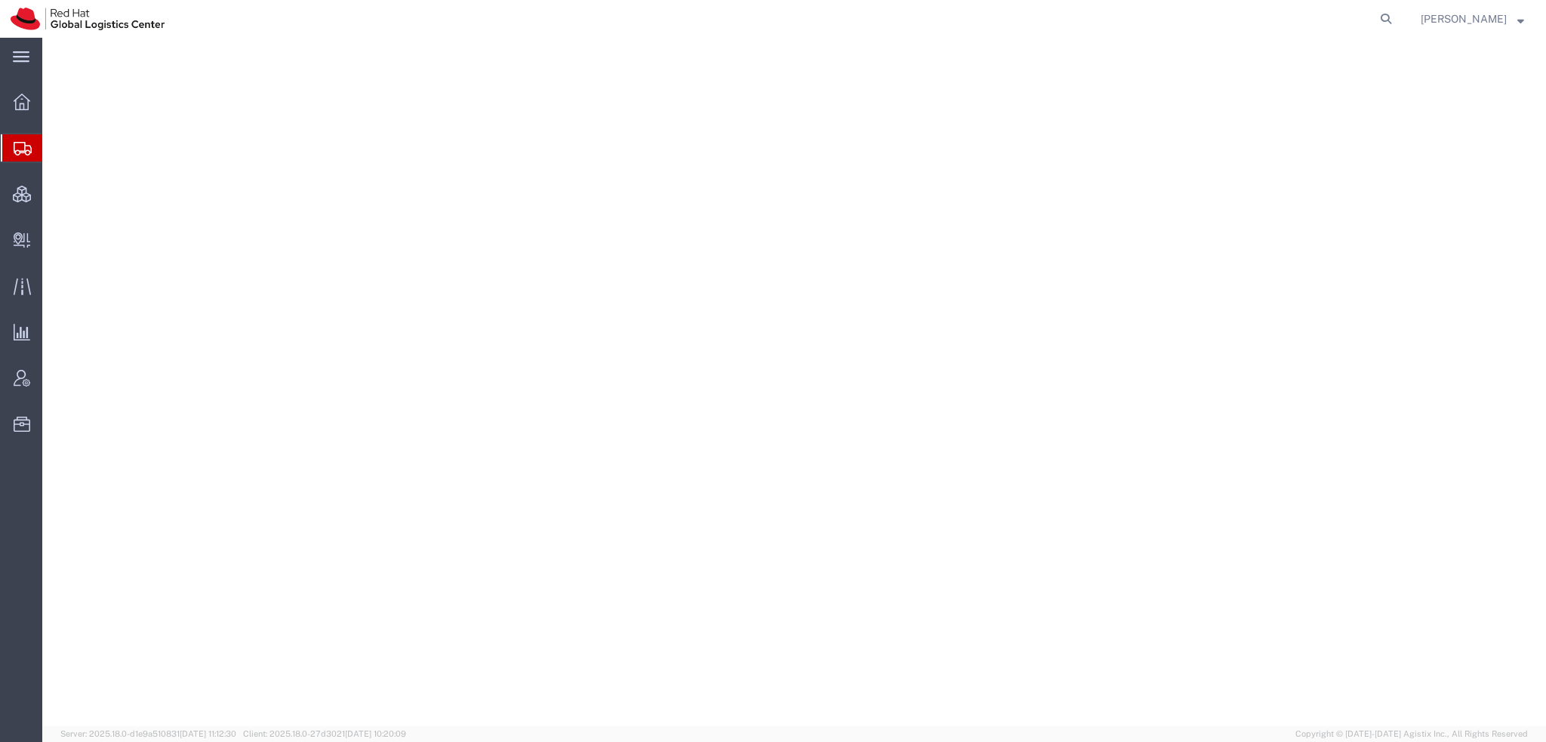
select select "38014"
select select
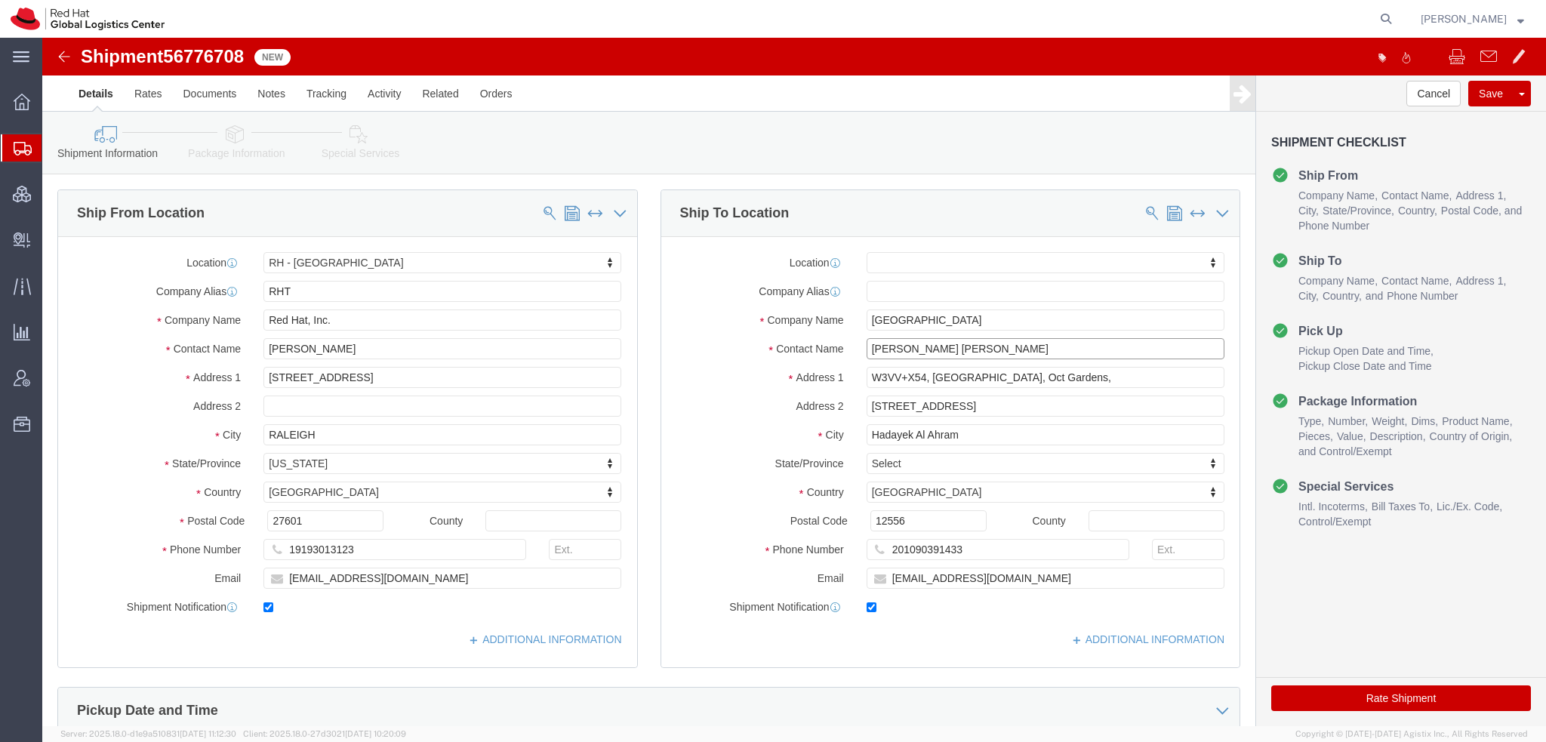
drag, startPoint x: 990, startPoint y: 305, endPoint x: 154, endPoint y: 145, distance: 851.6
click div "Ship From Location Location [GEOGRAPHIC_DATA] - [GEOGRAPHIC_DATA] My Profile Lo…"
type input "[PERSON_NAME]"
click p "- Red Hat SRL - ([PERSON_NAME]) [STREET_ADDRESS][PERSON_NAME]"
select select "37982"
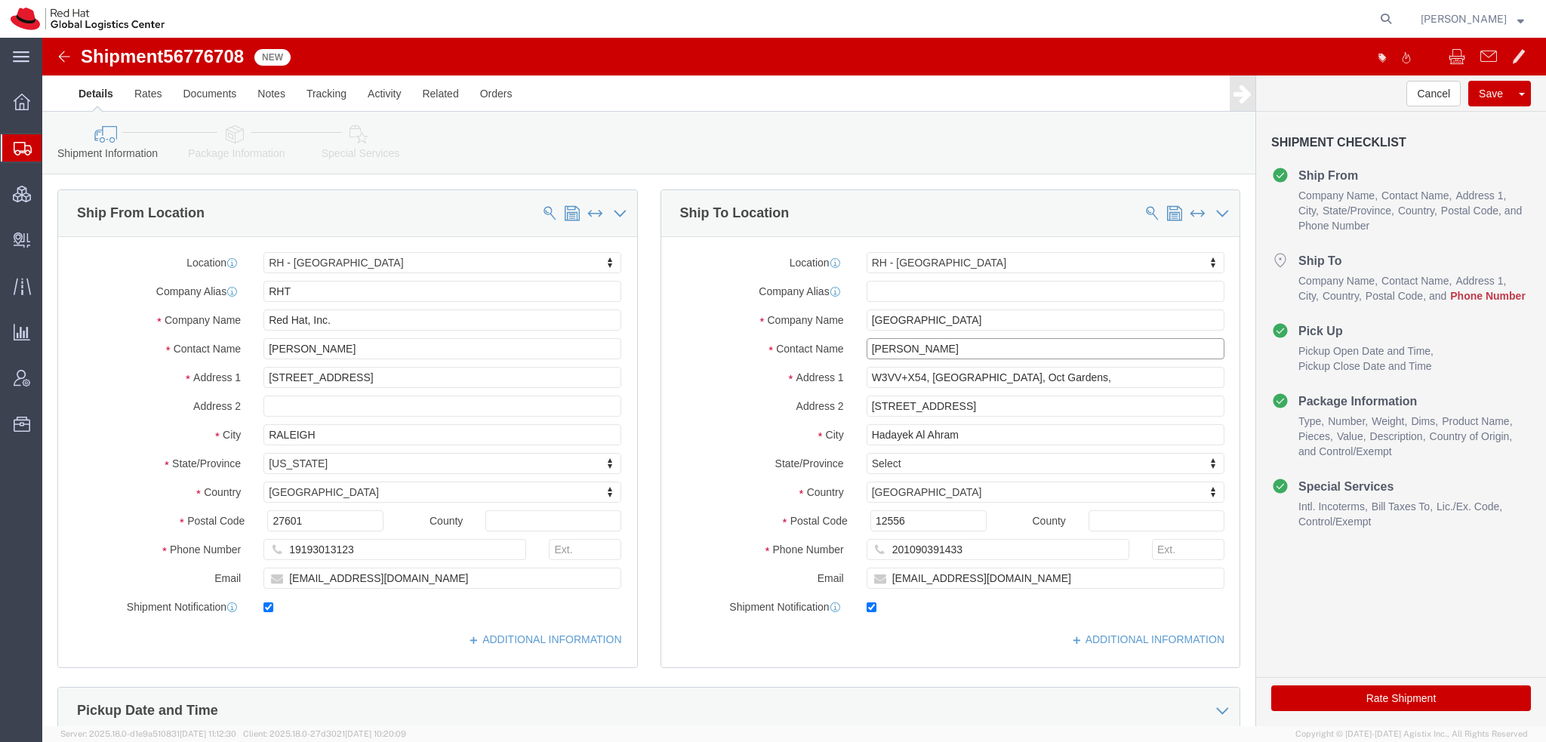
type input "[PERSON_NAME]"
click input "201090391433"
type input "393472744789"
click icon
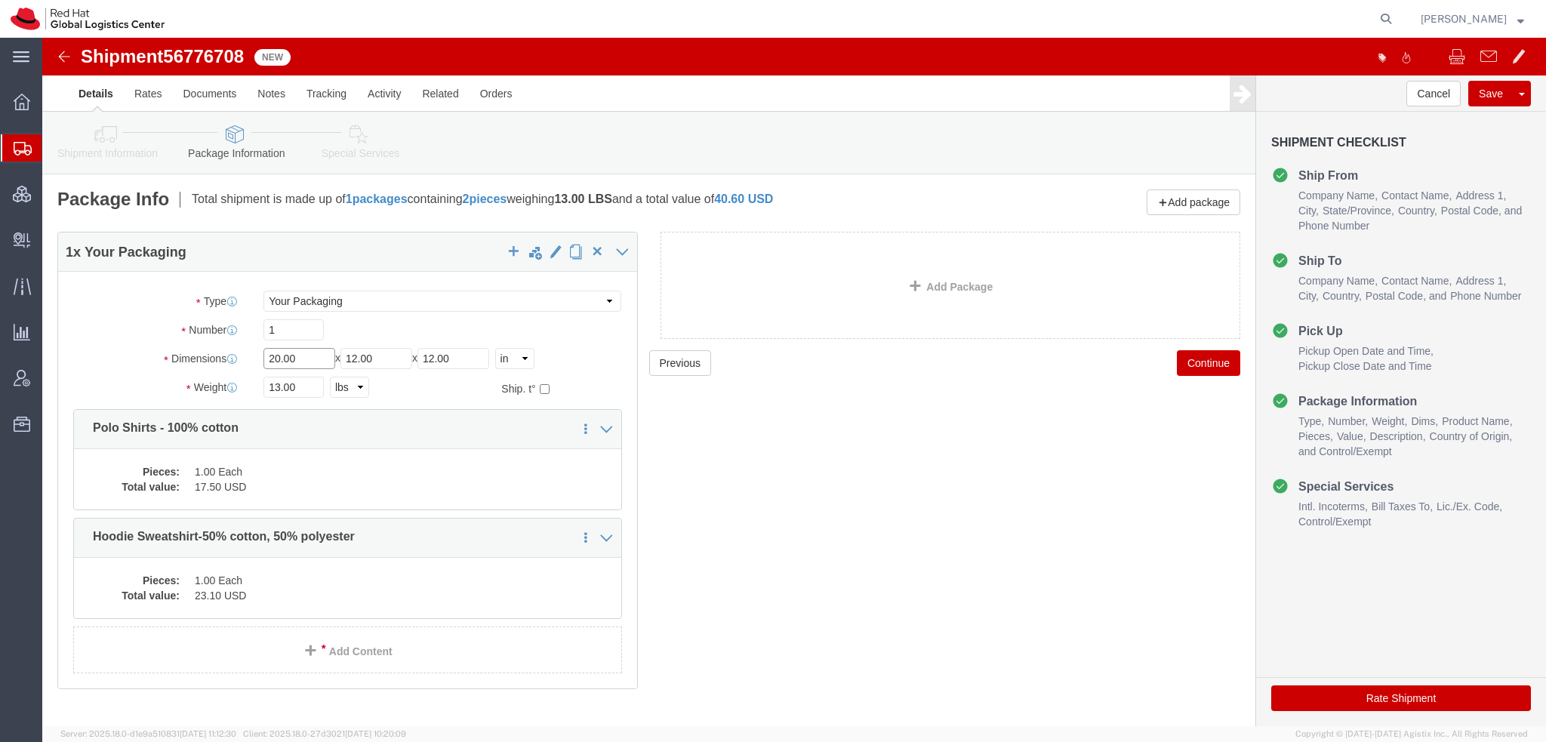
drag, startPoint x: 257, startPoint y: 315, endPoint x: -42, endPoint y: 170, distance: 332.2
click html "Shipment 56776708 New Details Rates Documents Notes Tracking Activity Related O…"
type input "13"
type input "10"
type input "4"
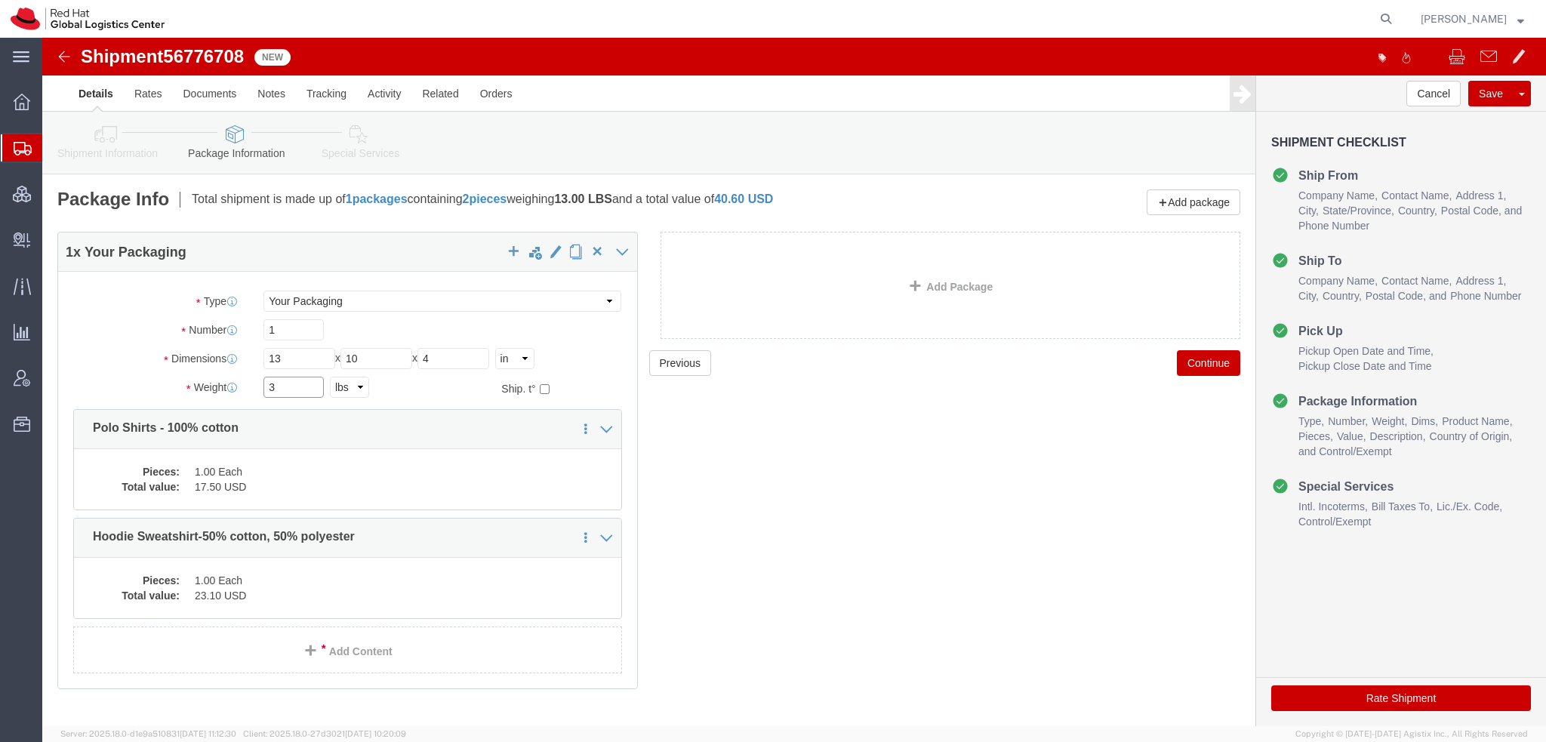
type input "3"
click link "Special Services"
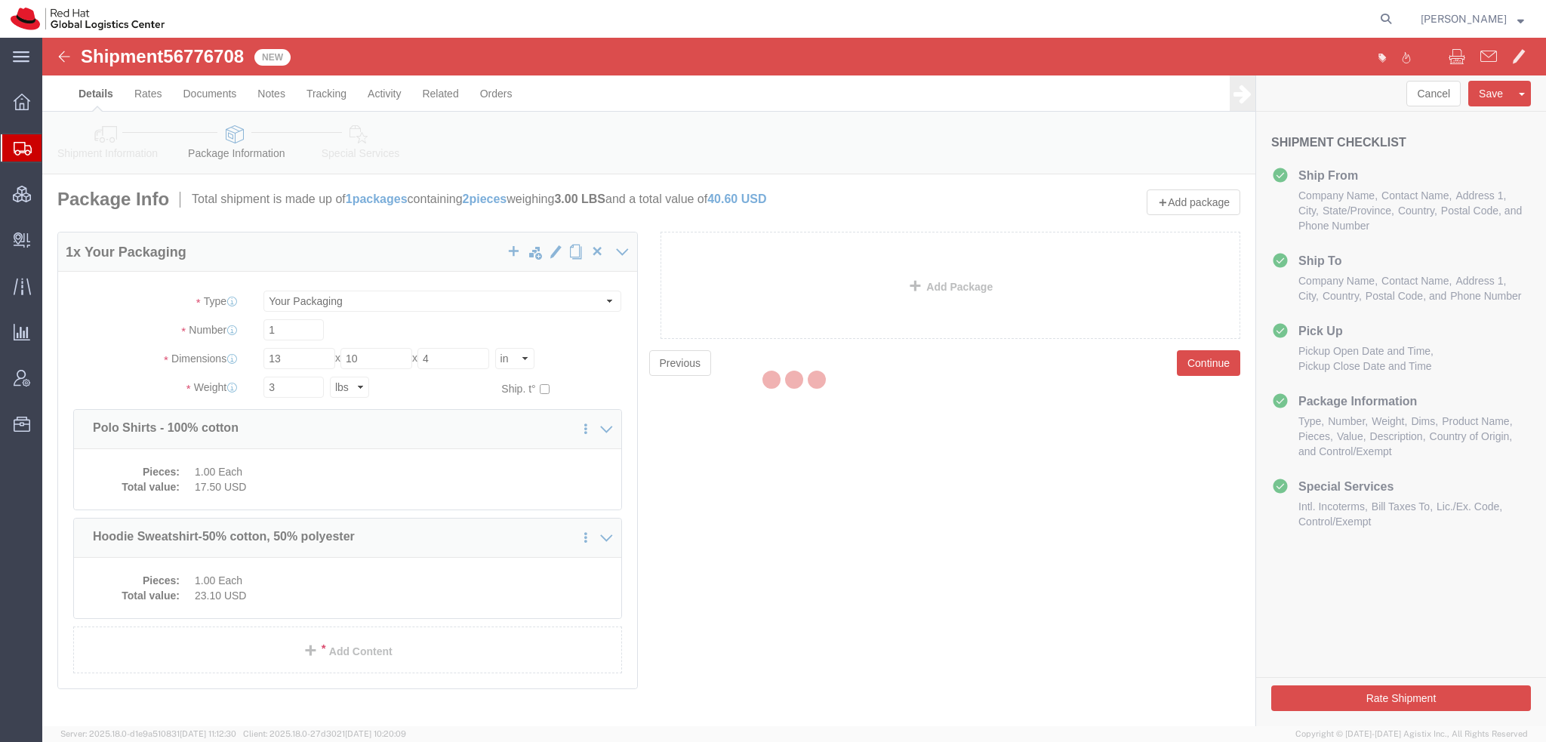
select select
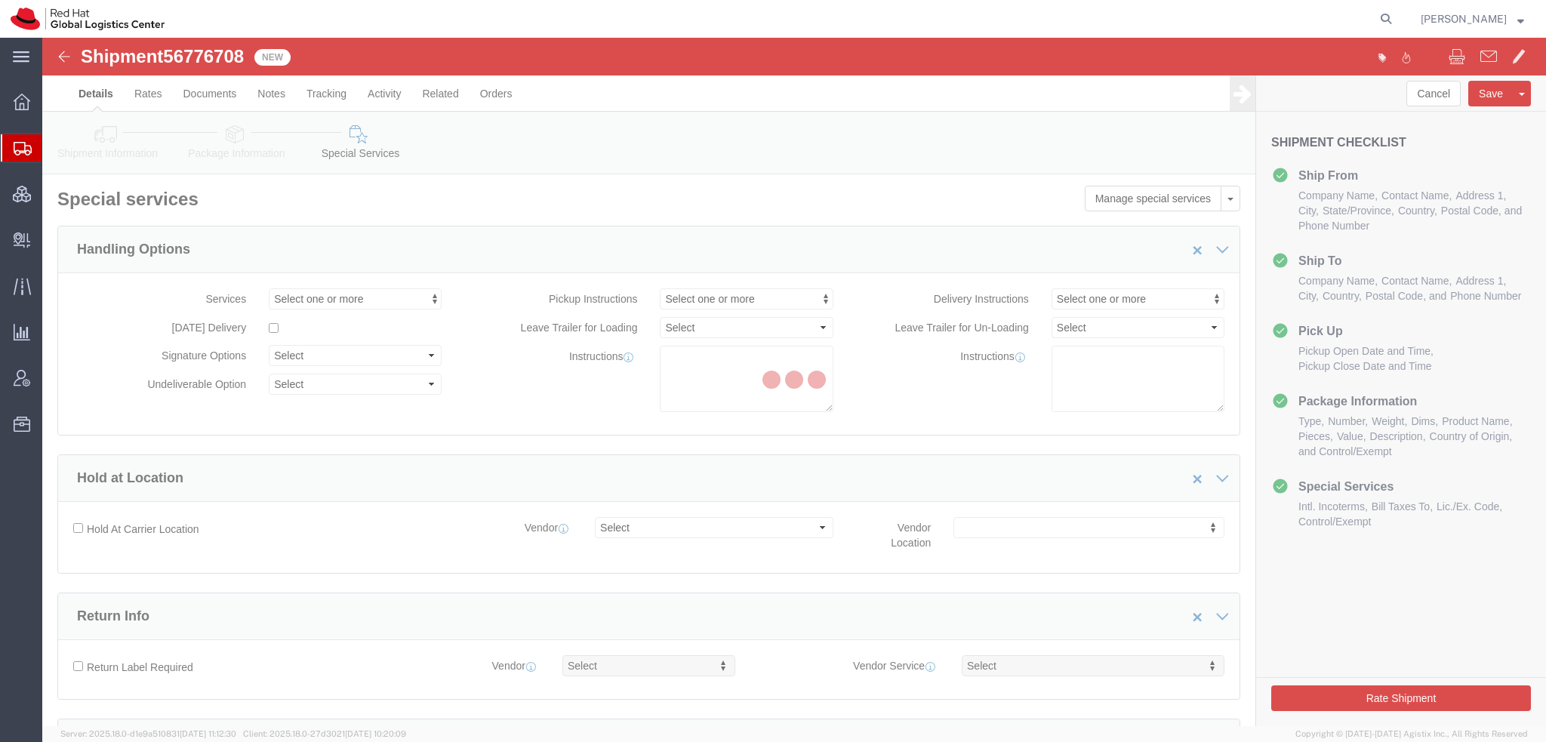
select select "COSTCENTER"
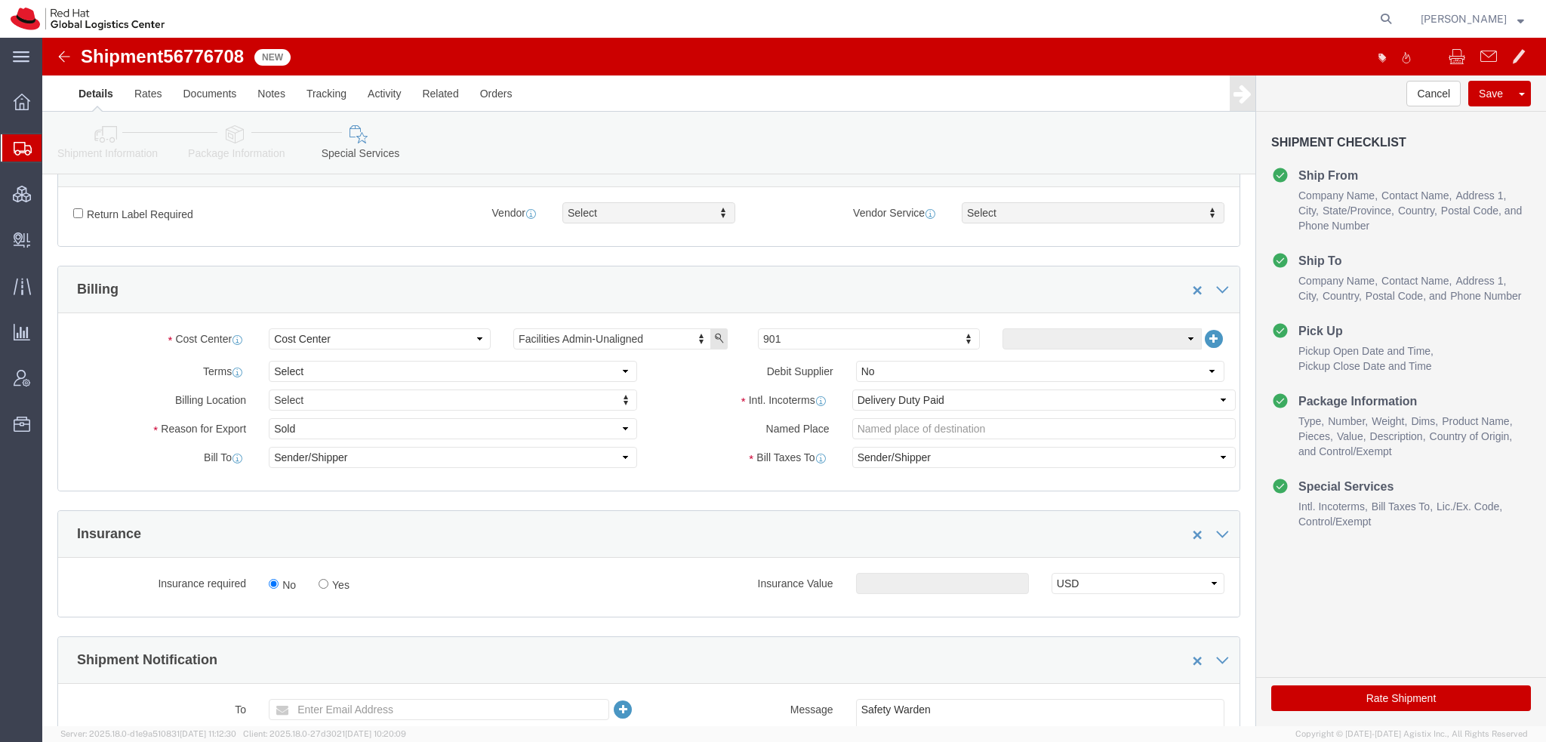
scroll to position [830, 0]
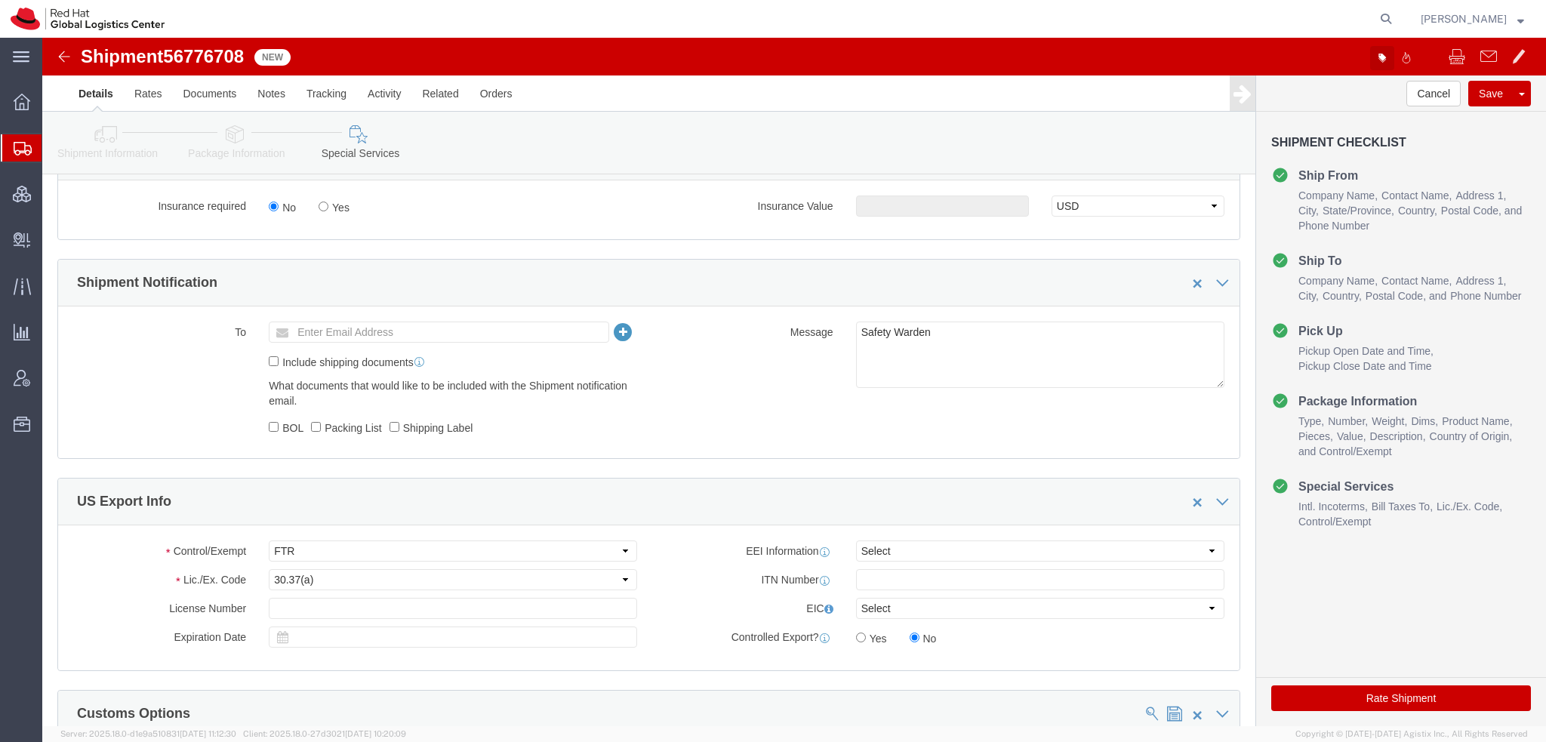
click button "button"
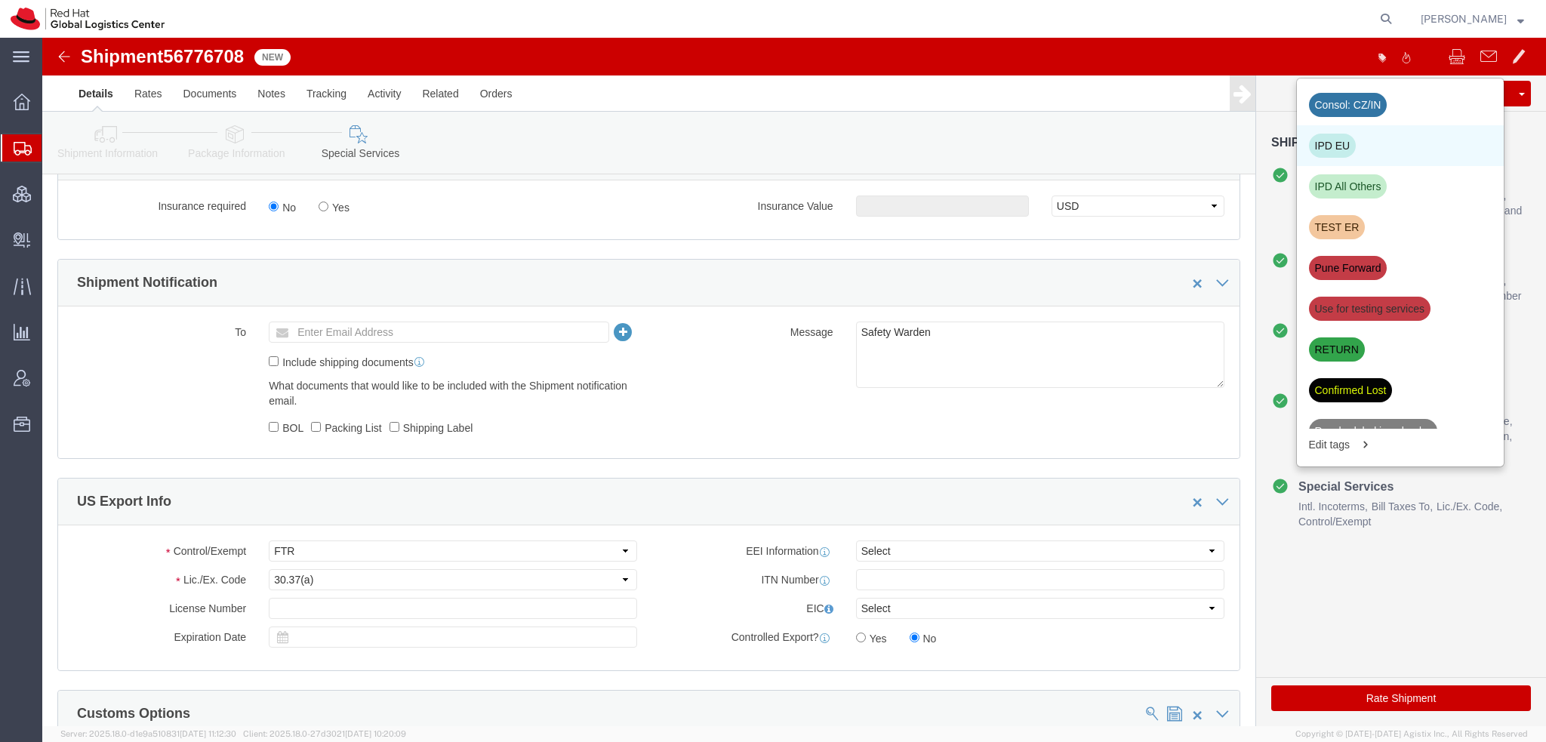
click div "IPD EU"
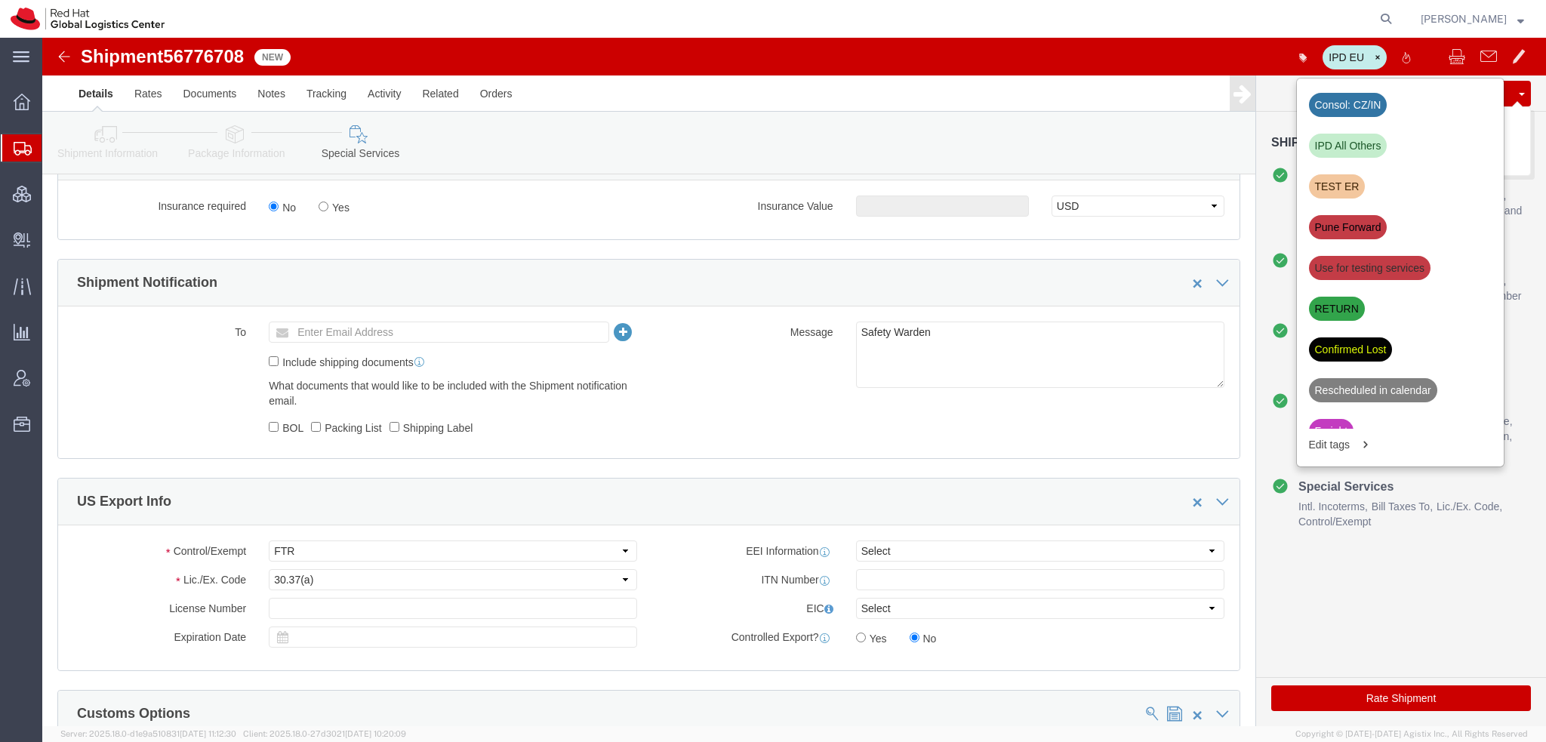
click button "Save"
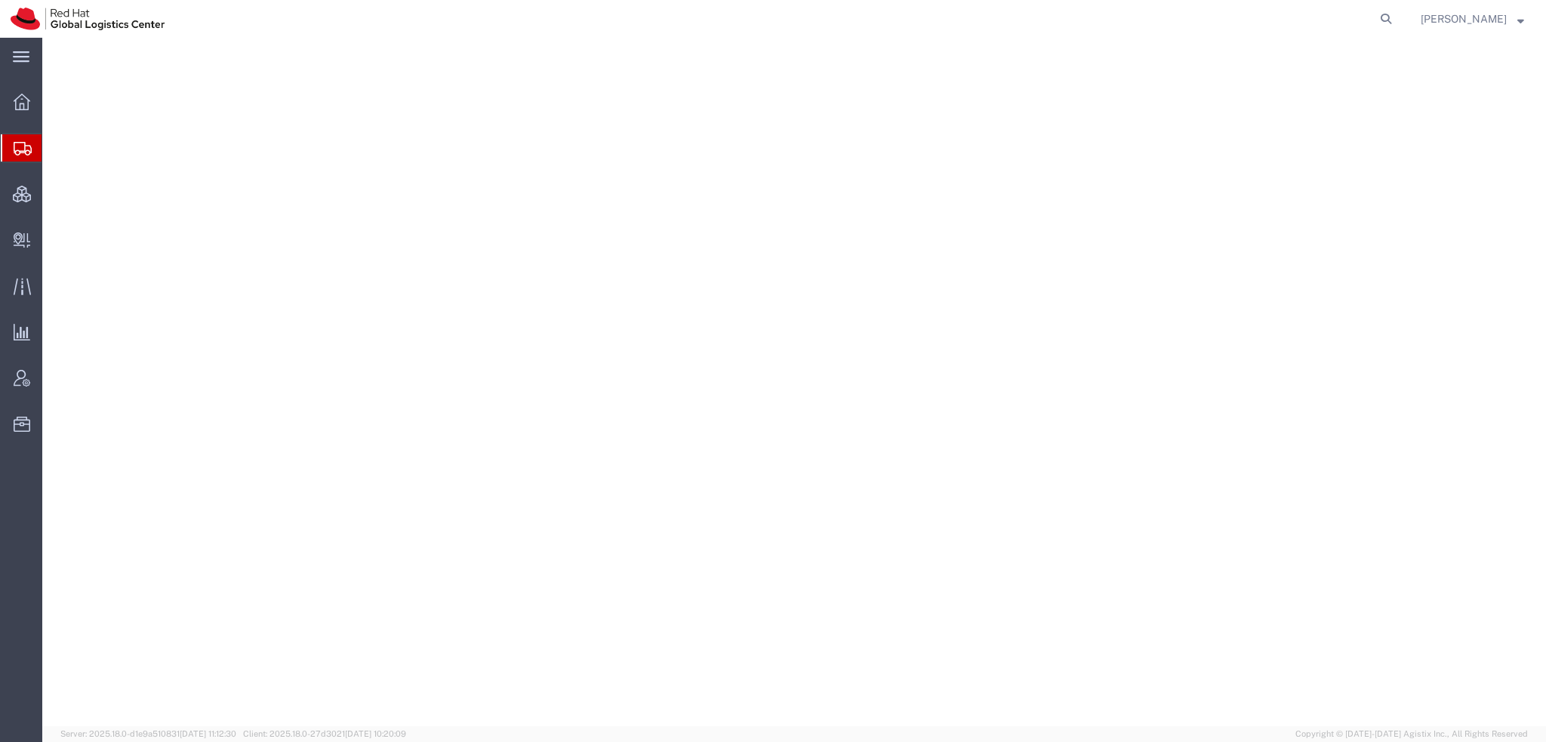
select select "38014"
select select
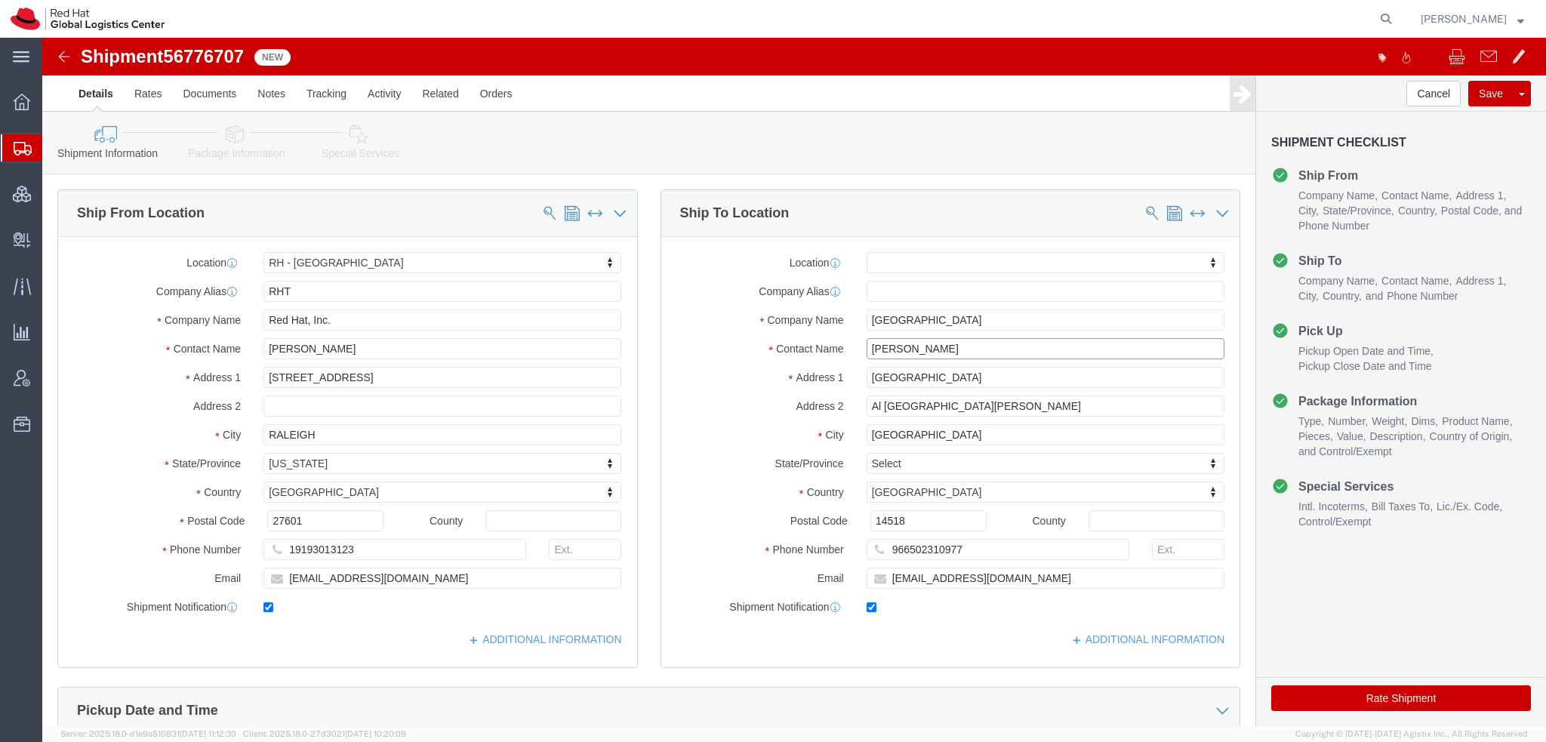
drag, startPoint x: 920, startPoint y: 310, endPoint x: -7, endPoint y: 123, distance: 945.8
click html "Shipment 56776707 New Details Rates Documents Notes Tracking Activity Related O…"
type input "[PERSON_NAME] fe"
click p "- Red Hat S.R.L - ([PERSON_NAME]) [STREET_ADDRESS][PERSON_NAME]"
select select "38018"
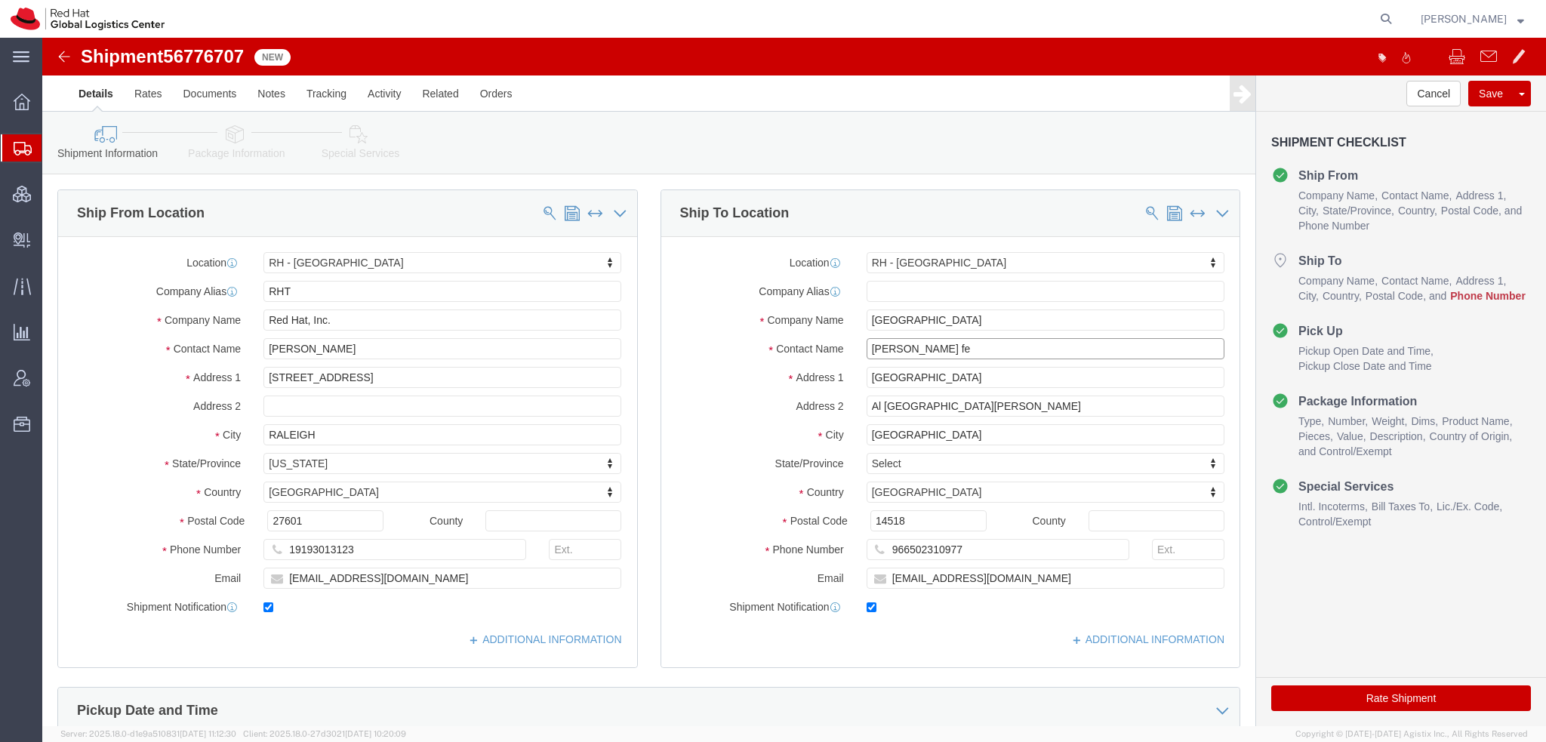
type input "[PERSON_NAME]"
click input "966502310977"
type input "393456705971"
click icon
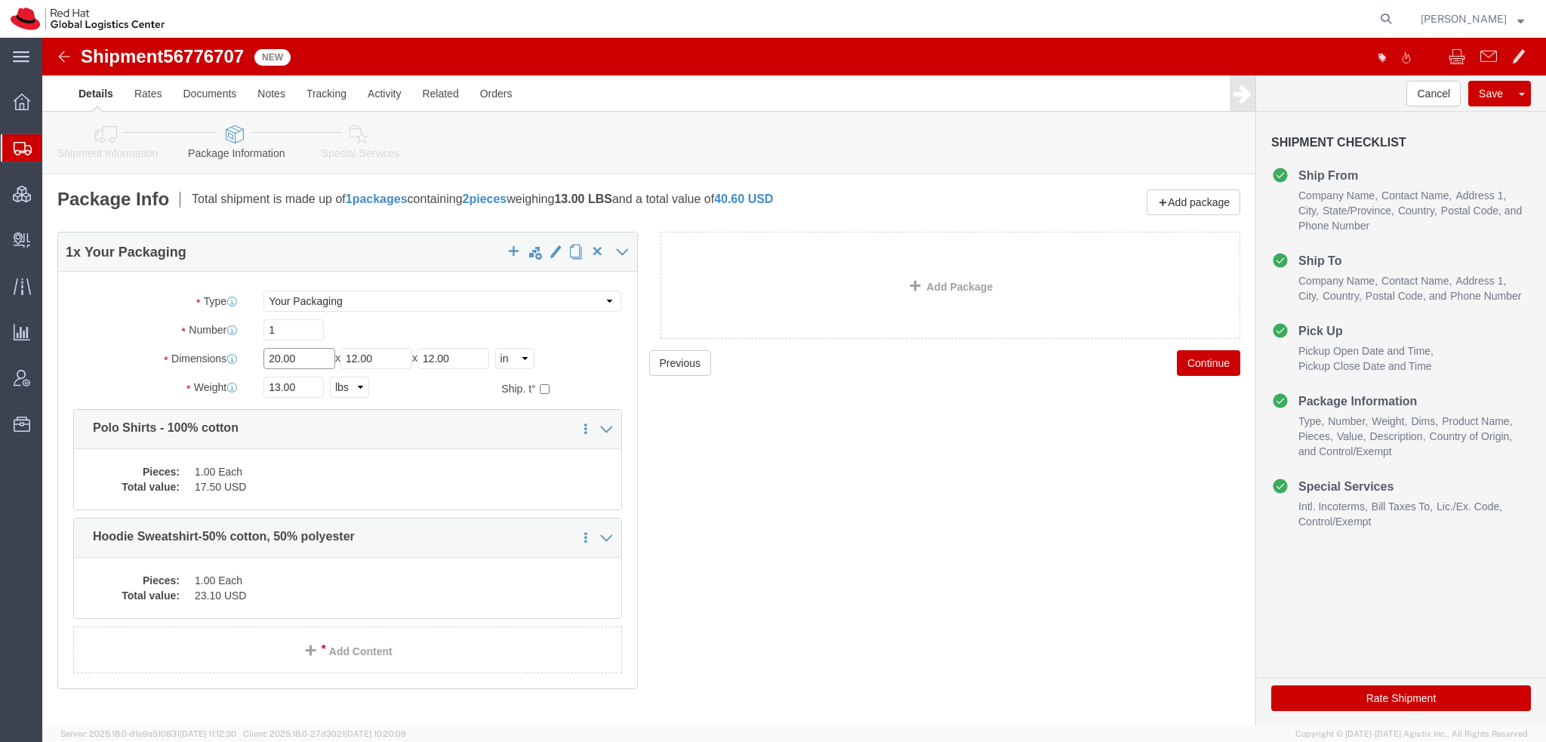
drag, startPoint x: 260, startPoint y: 316, endPoint x: -42, endPoint y: 217, distance: 317.5
click html "Shipment 56776707 New Details Rates Documents Notes Tracking Activity Related O…"
type input "13"
type input "10"
type input "4"
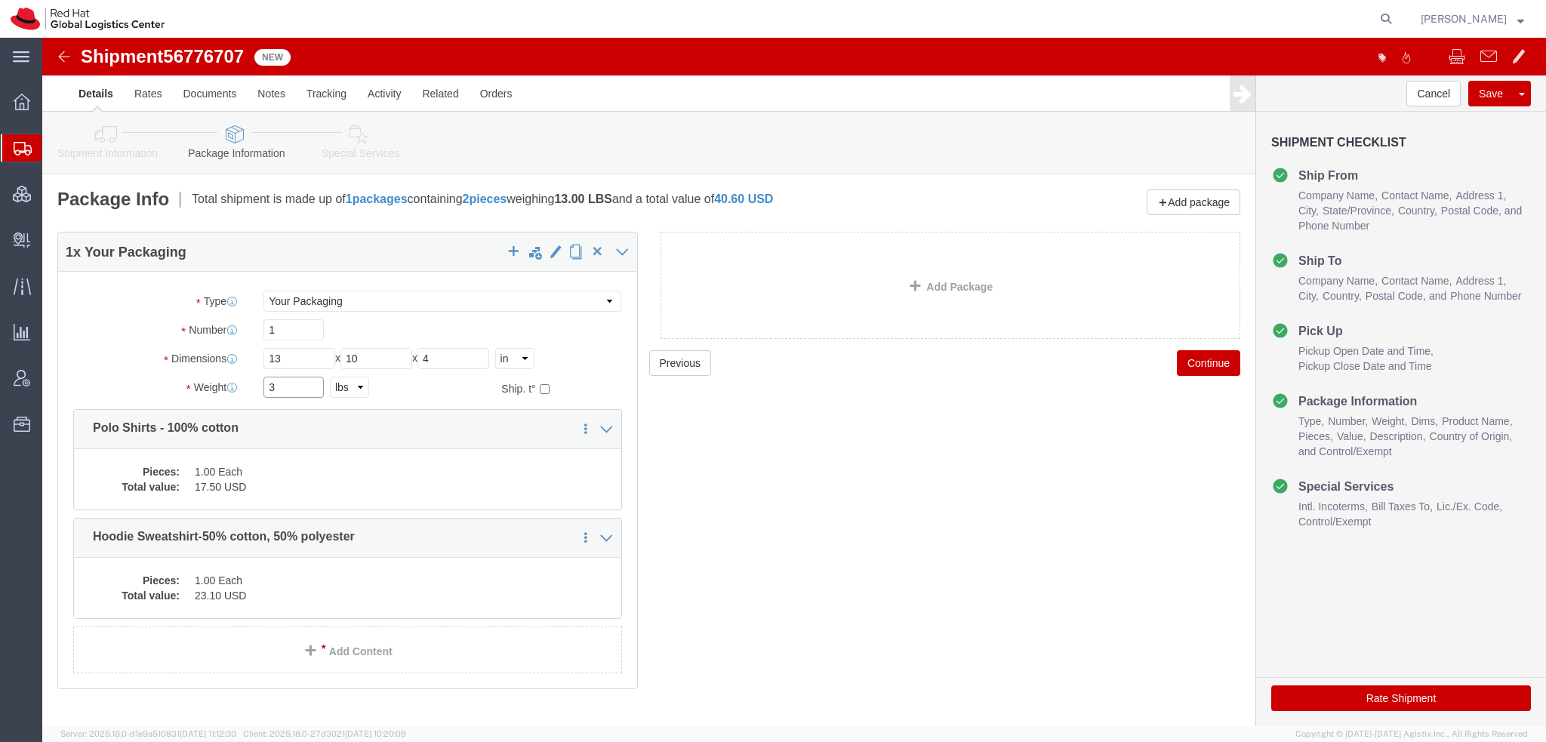
type input "3"
click icon
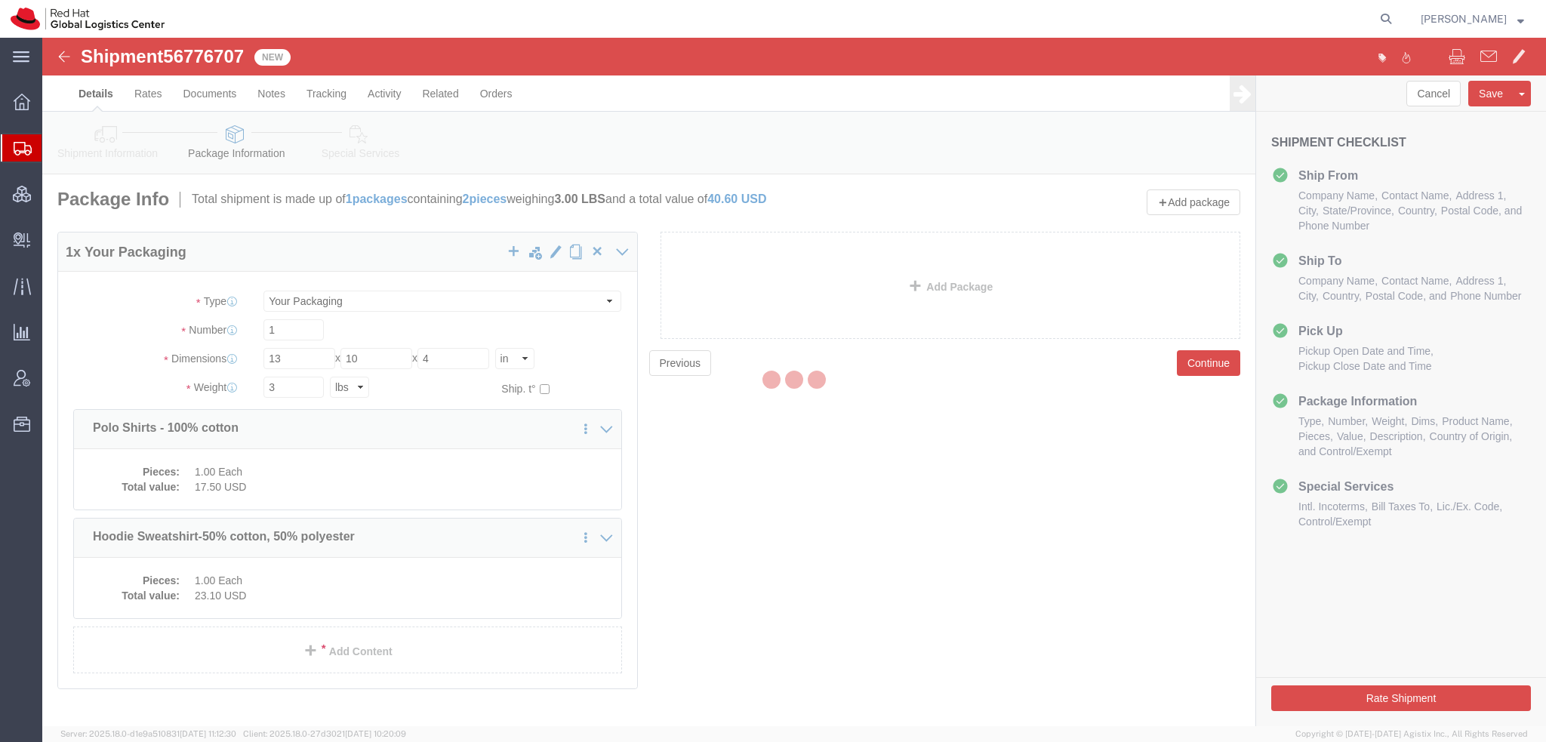
select select
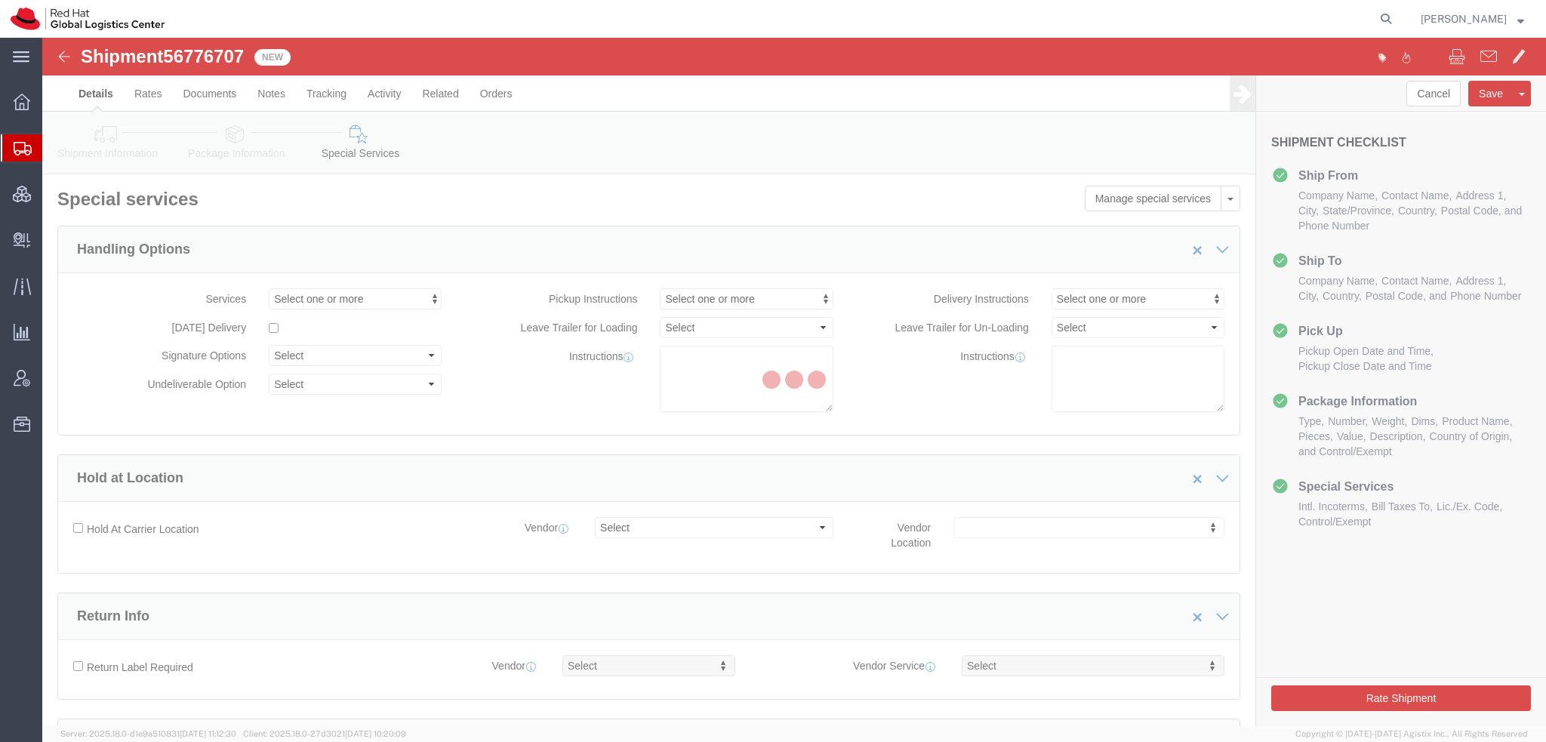
select select "COSTCENTER"
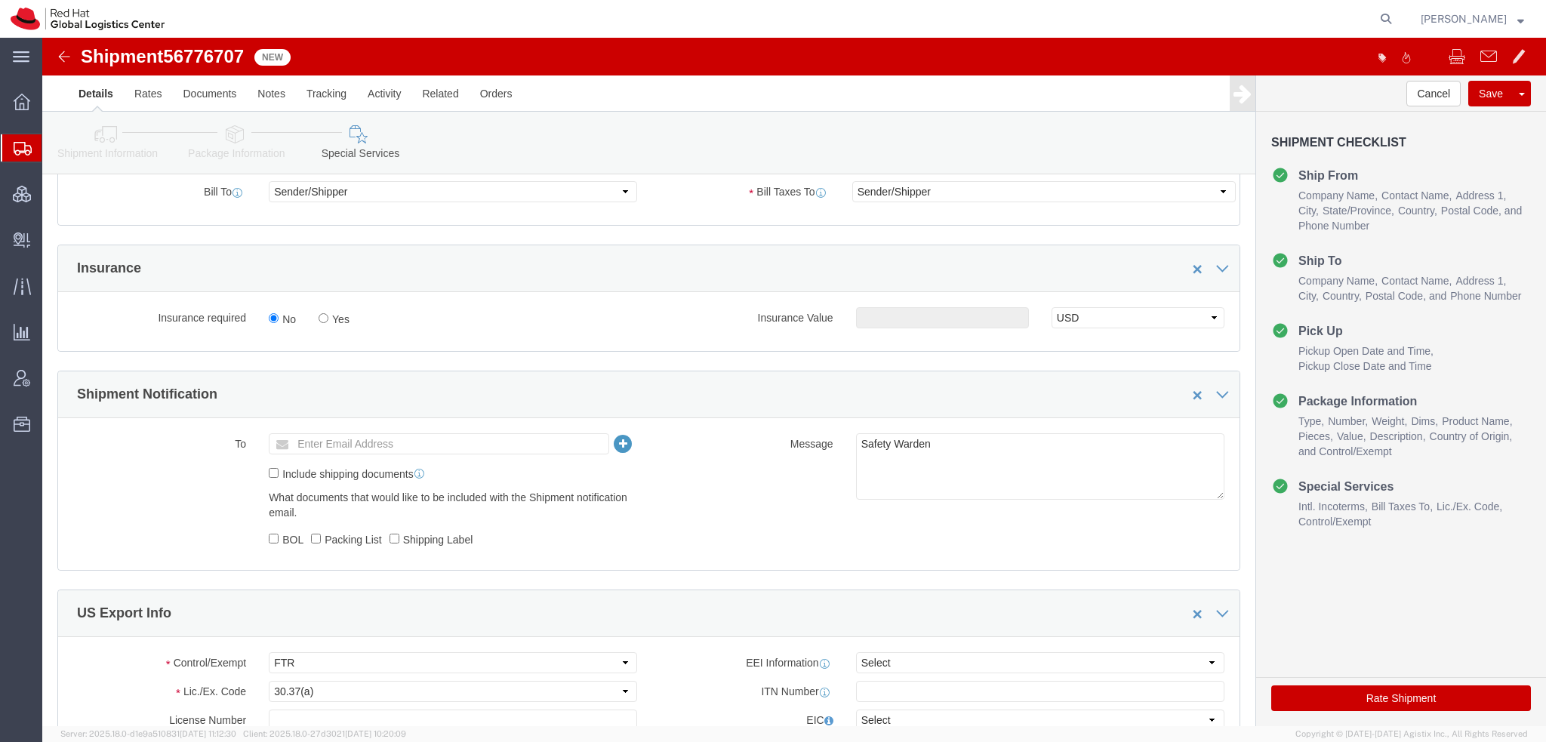
scroll to position [906, 0]
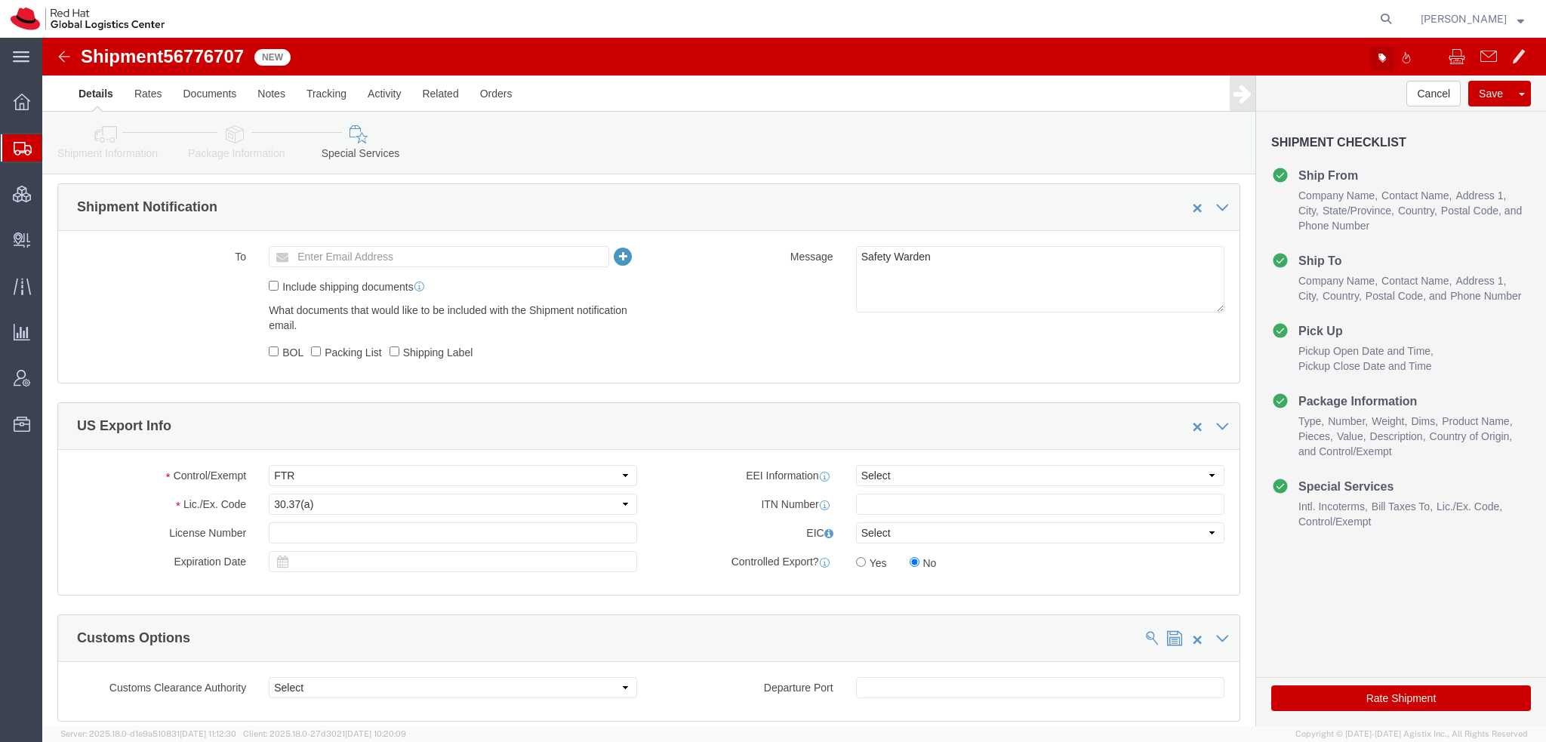
click icon "button"
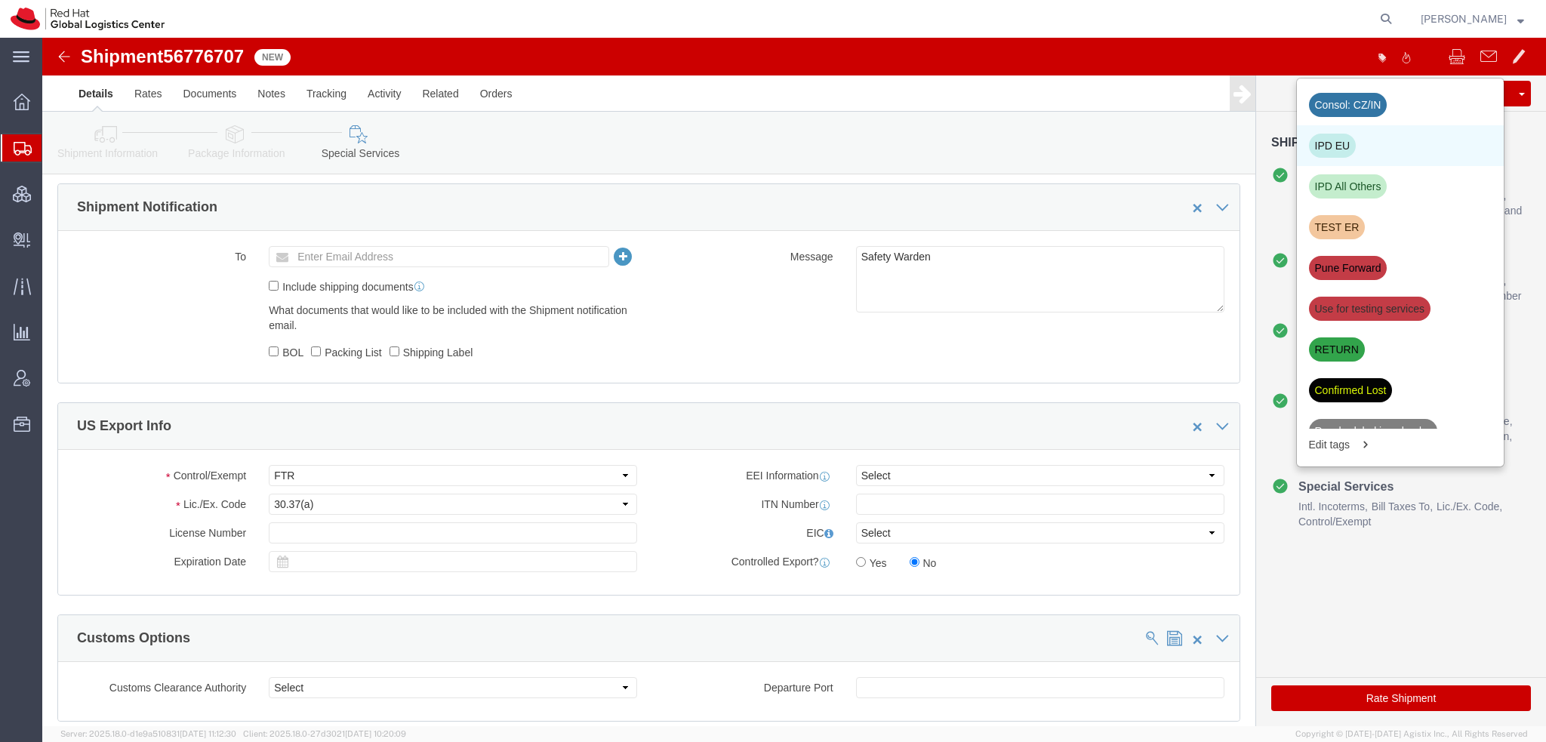
click div "IPD EU"
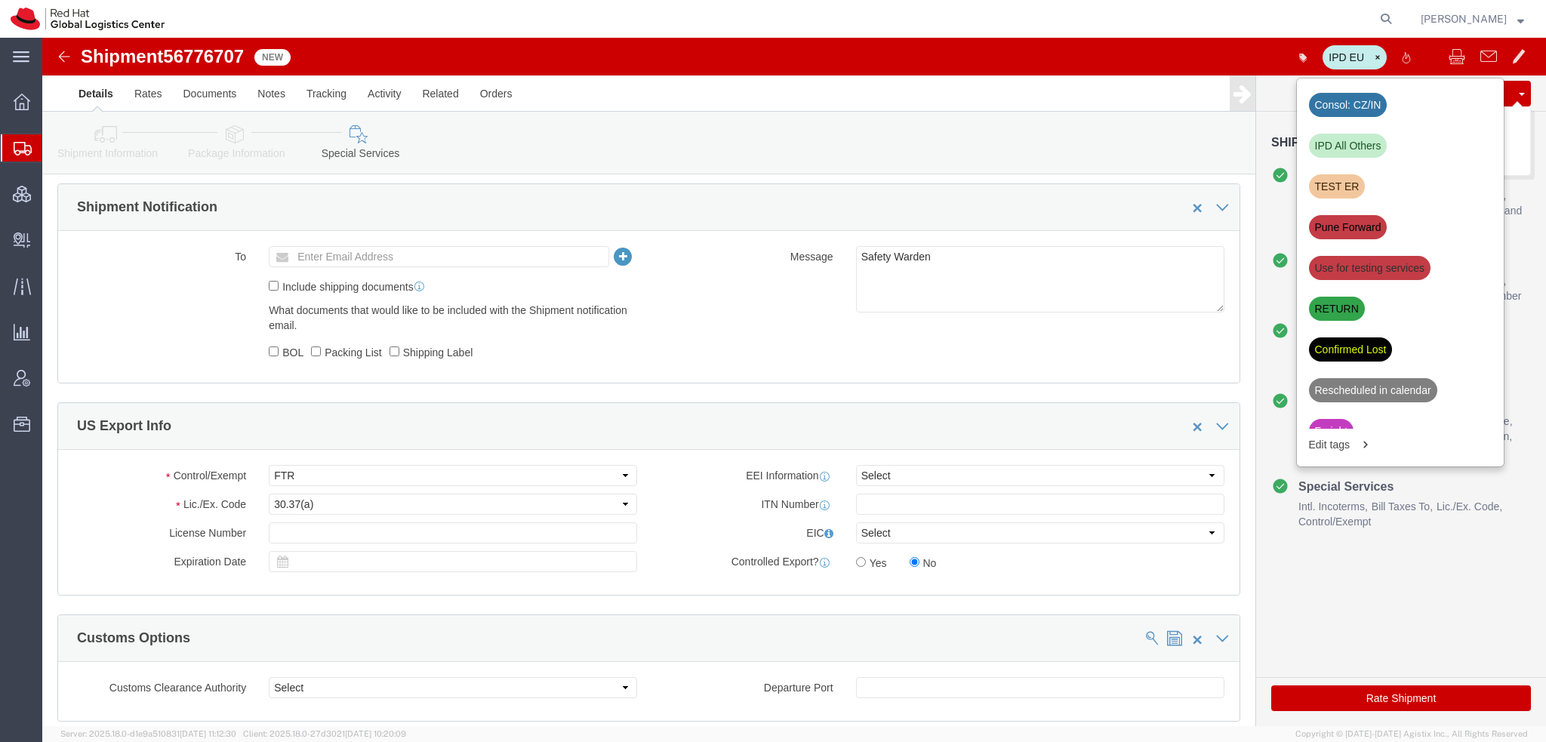
click button "Save"
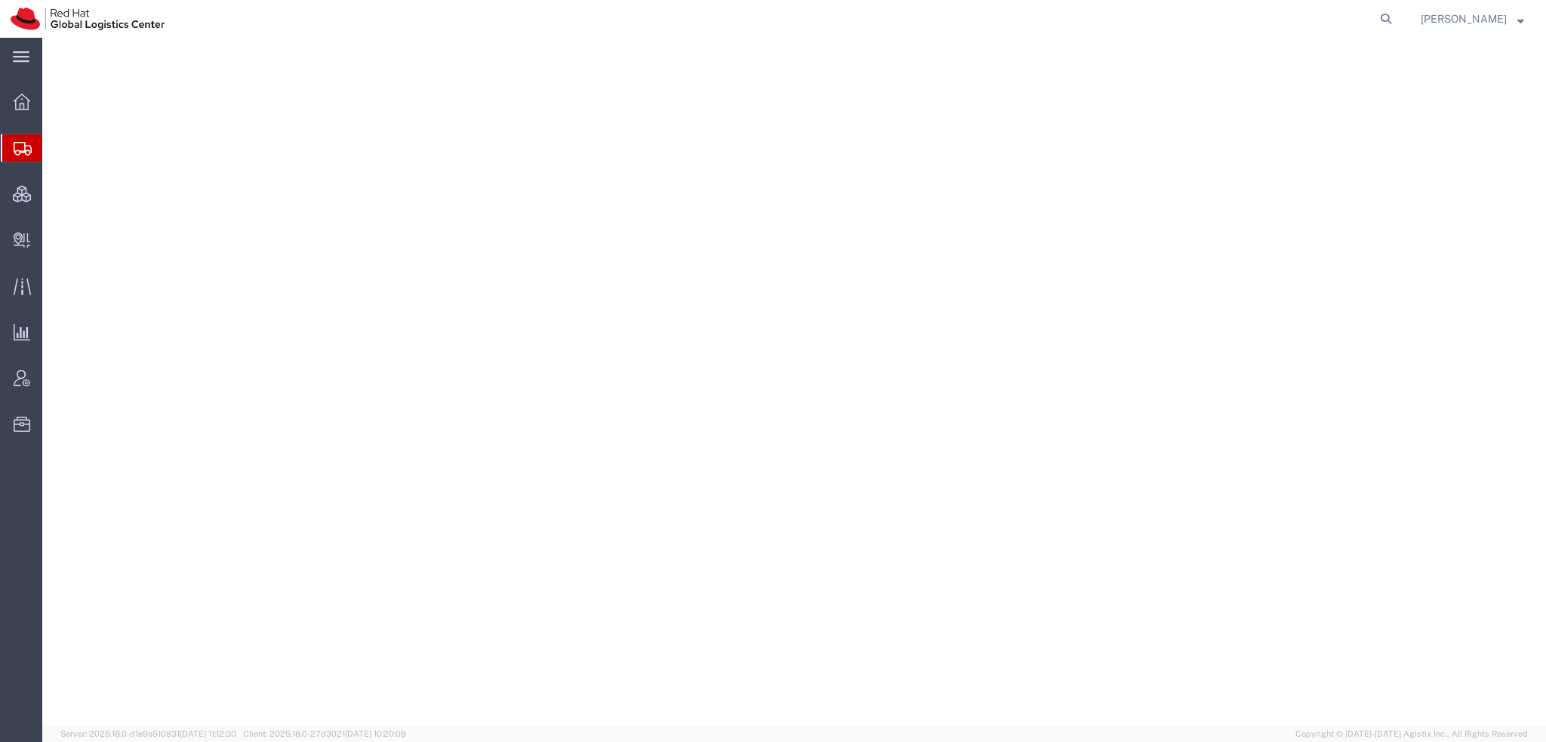
select select "38014"
select select
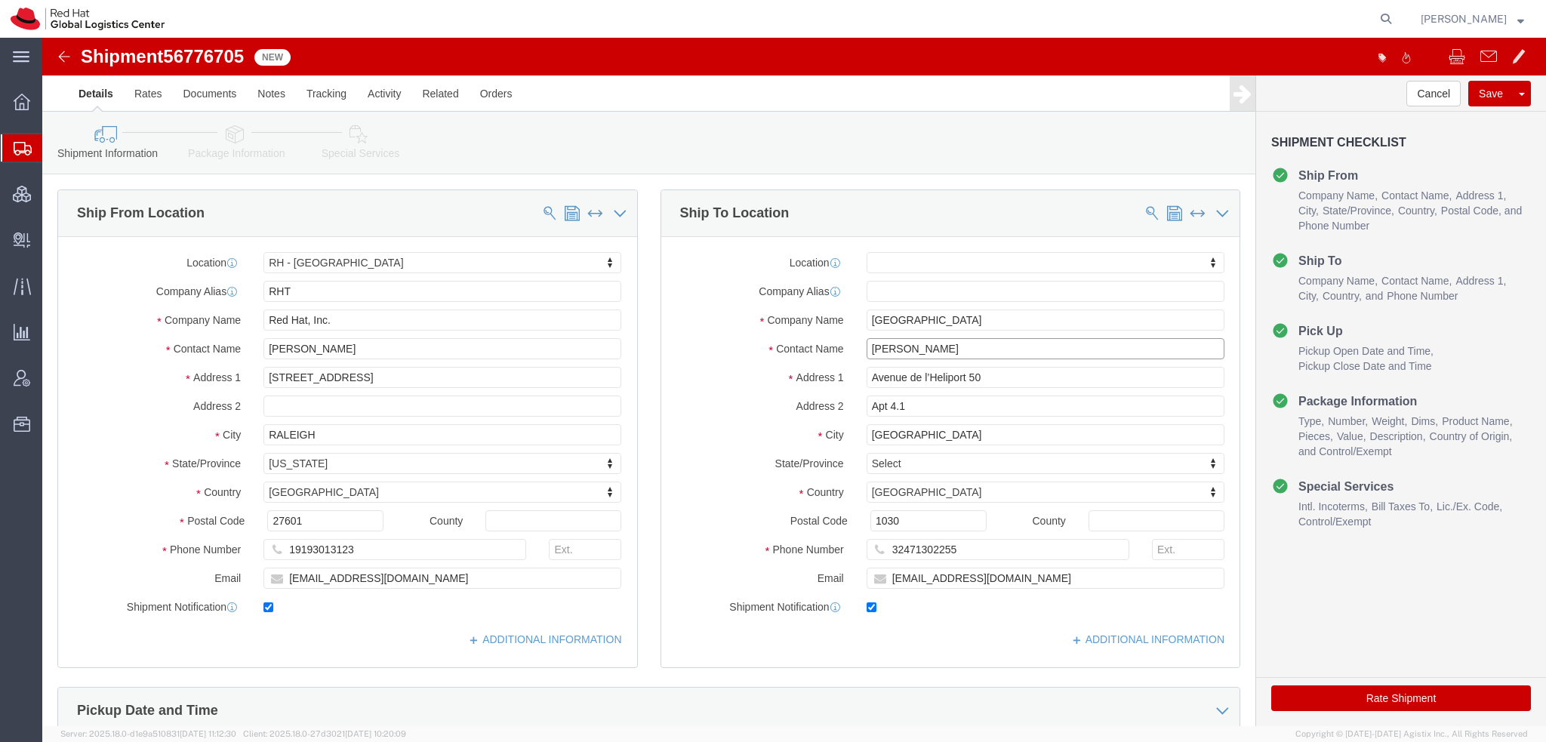
drag, startPoint x: 910, startPoint y: 311, endPoint x: 303, endPoint y: 191, distance: 618.7
click div "Ship From Location Location [GEOGRAPHIC_DATA] - [GEOGRAPHIC_DATA] My Profile Lo…"
type input "[PERSON_NAME]"
click p "- Red Hat Limited - ([PERSON_NAME]) [STREET_ADDRESS]"
select select "37944"
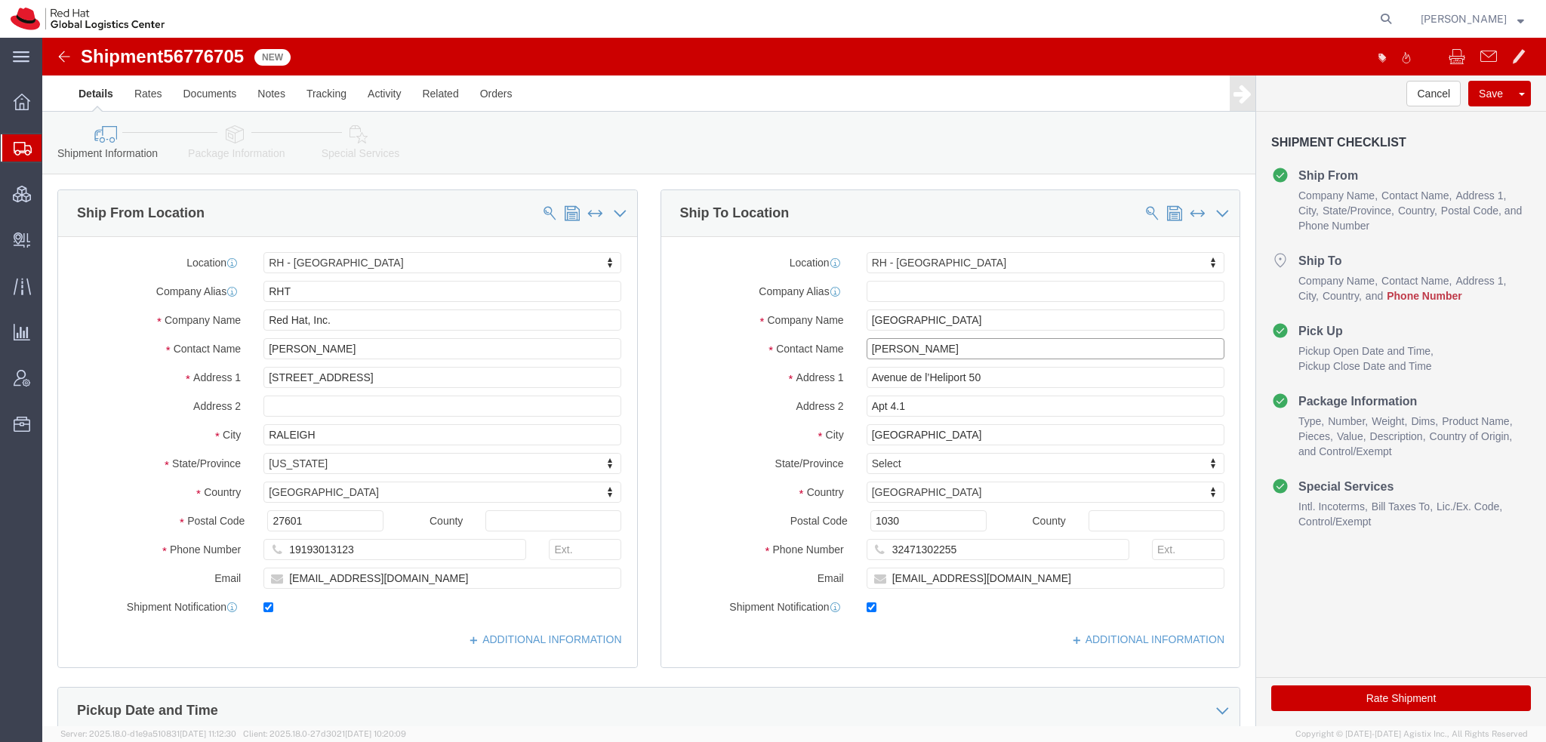
type input "[PERSON_NAME]"
click input "32471302255"
type input "353868853729"
click link "Package Information"
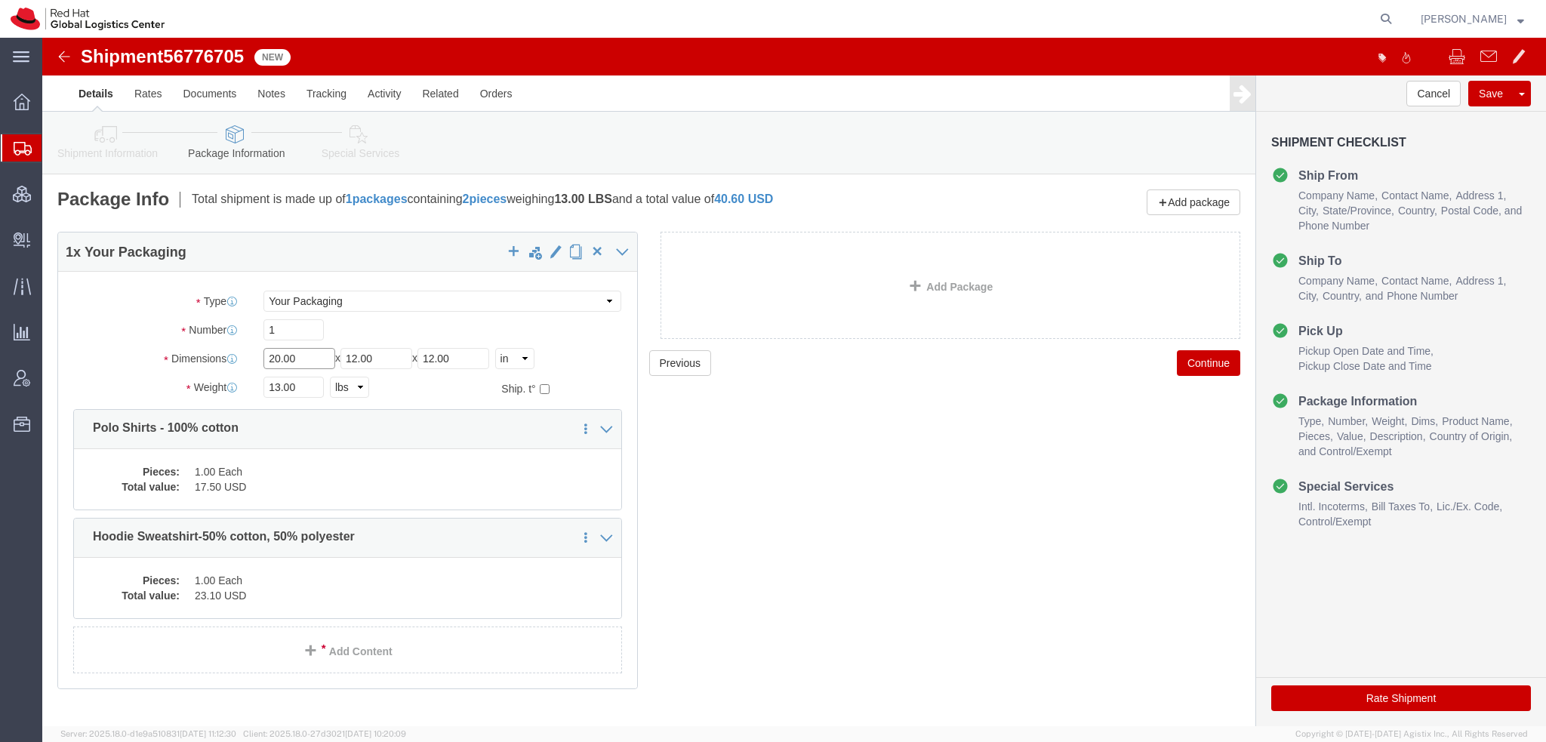
drag, startPoint x: 279, startPoint y: 321, endPoint x: -42, endPoint y: 255, distance: 327.5
click html "Shipment 56776705 New Details Rates Documents Notes Tracking Activity Related O…"
type input "14"
type input "10"
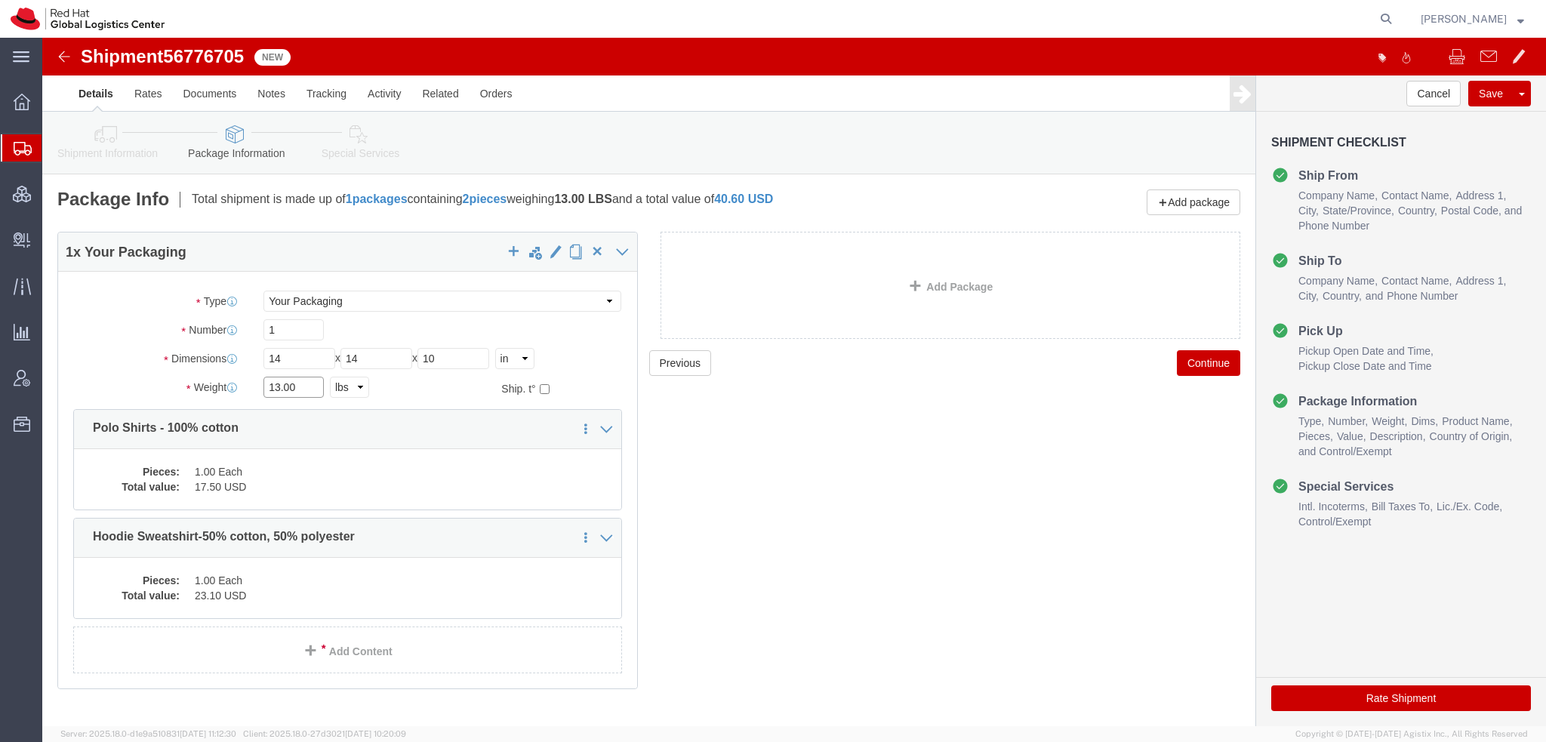
type input "6"
type input "7"
click dd "17.50 USD"
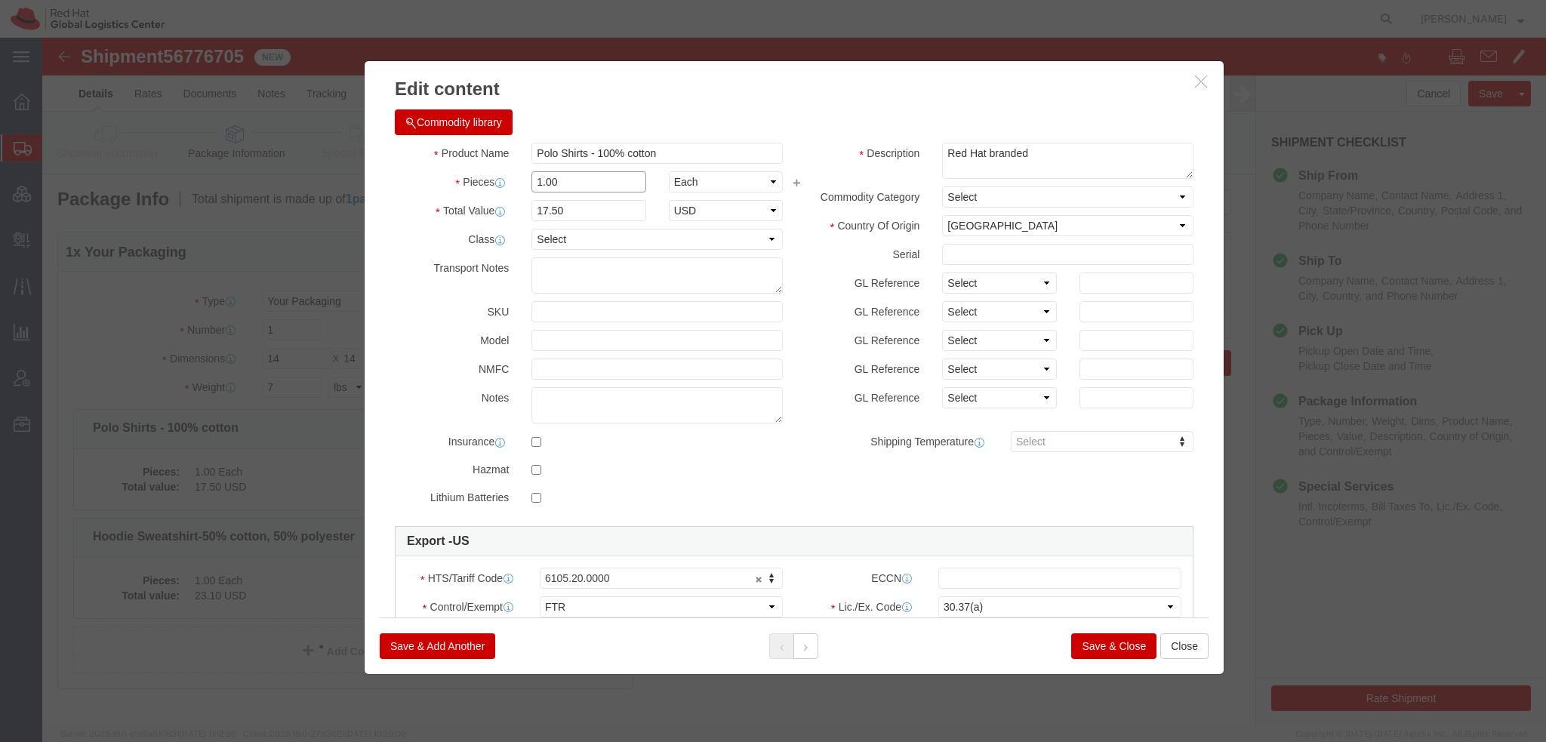
drag, startPoint x: 519, startPoint y: 143, endPoint x: 32, endPoint y: 63, distance: 493.6
click div "Edit content Commodity library Product Name Polo Shirts - 100% cotton Pieces 1.…"
type input "3"
type input "52.5"
click button
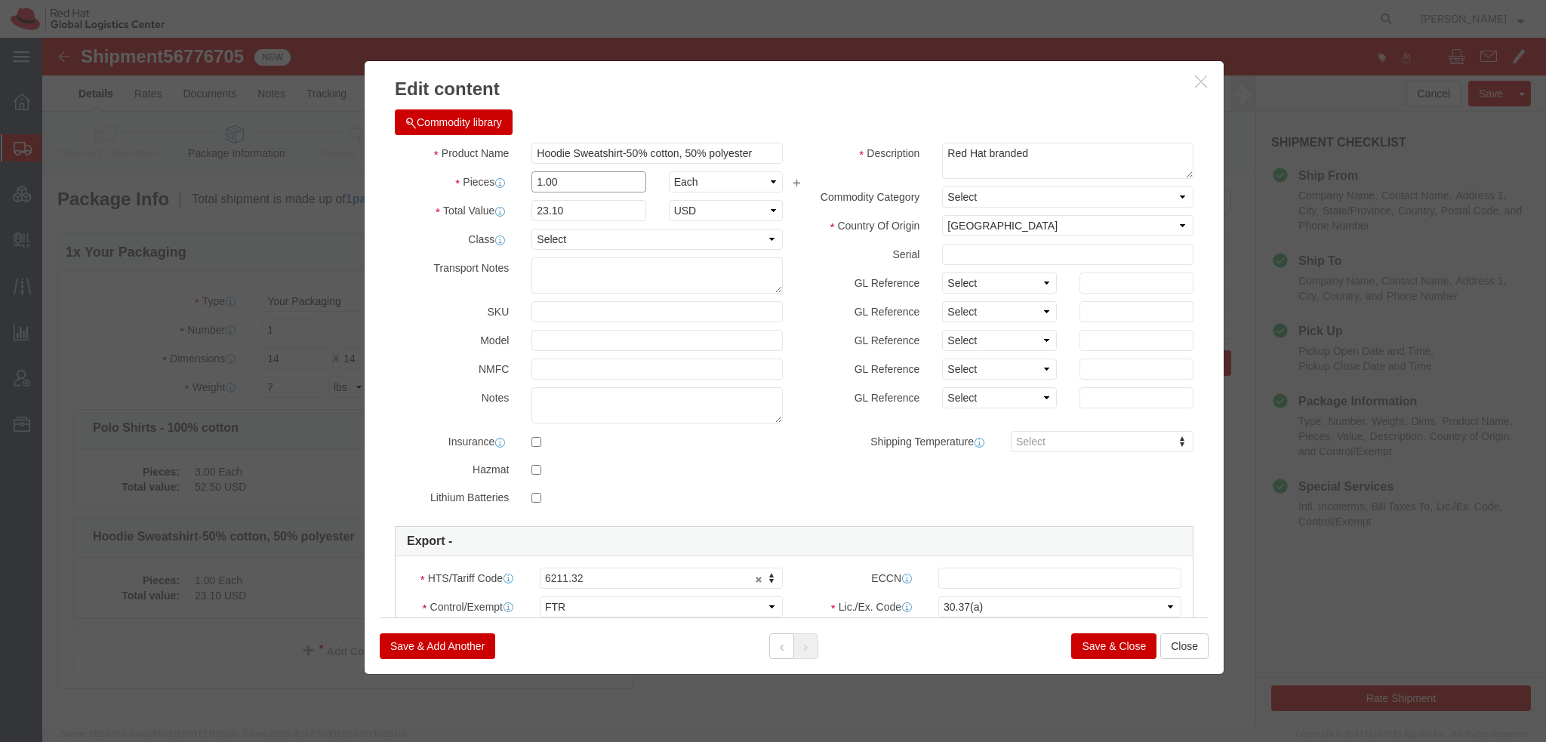
drag, startPoint x: 569, startPoint y: 178, endPoint x: 27, endPoint y: 52, distance: 556.5
click div "Edit content Commodity library Product Name Hoodie Sweatshirt-50% cotton, 50% p…"
type input "3"
type input "69.3"
click button "Save & Close"
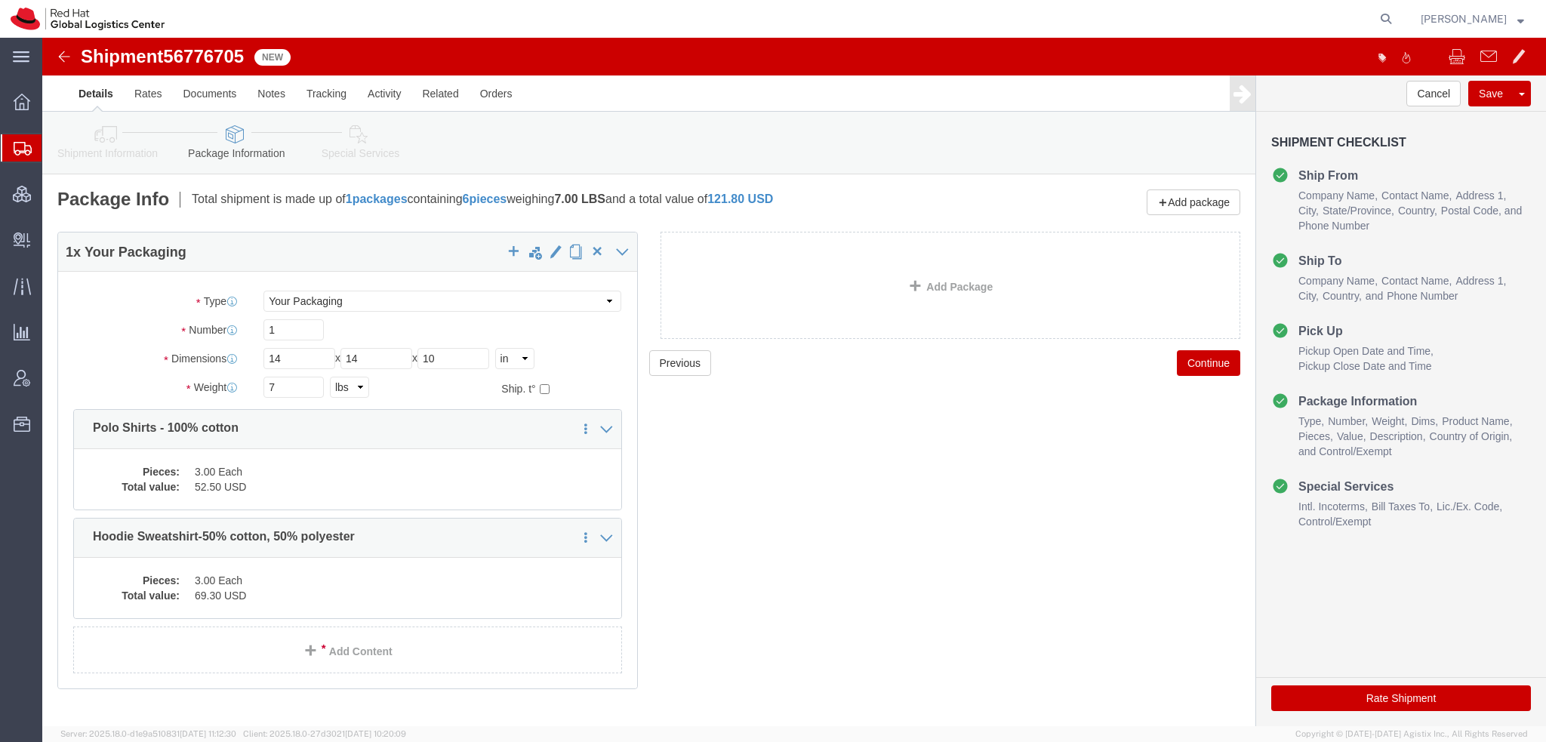
click icon
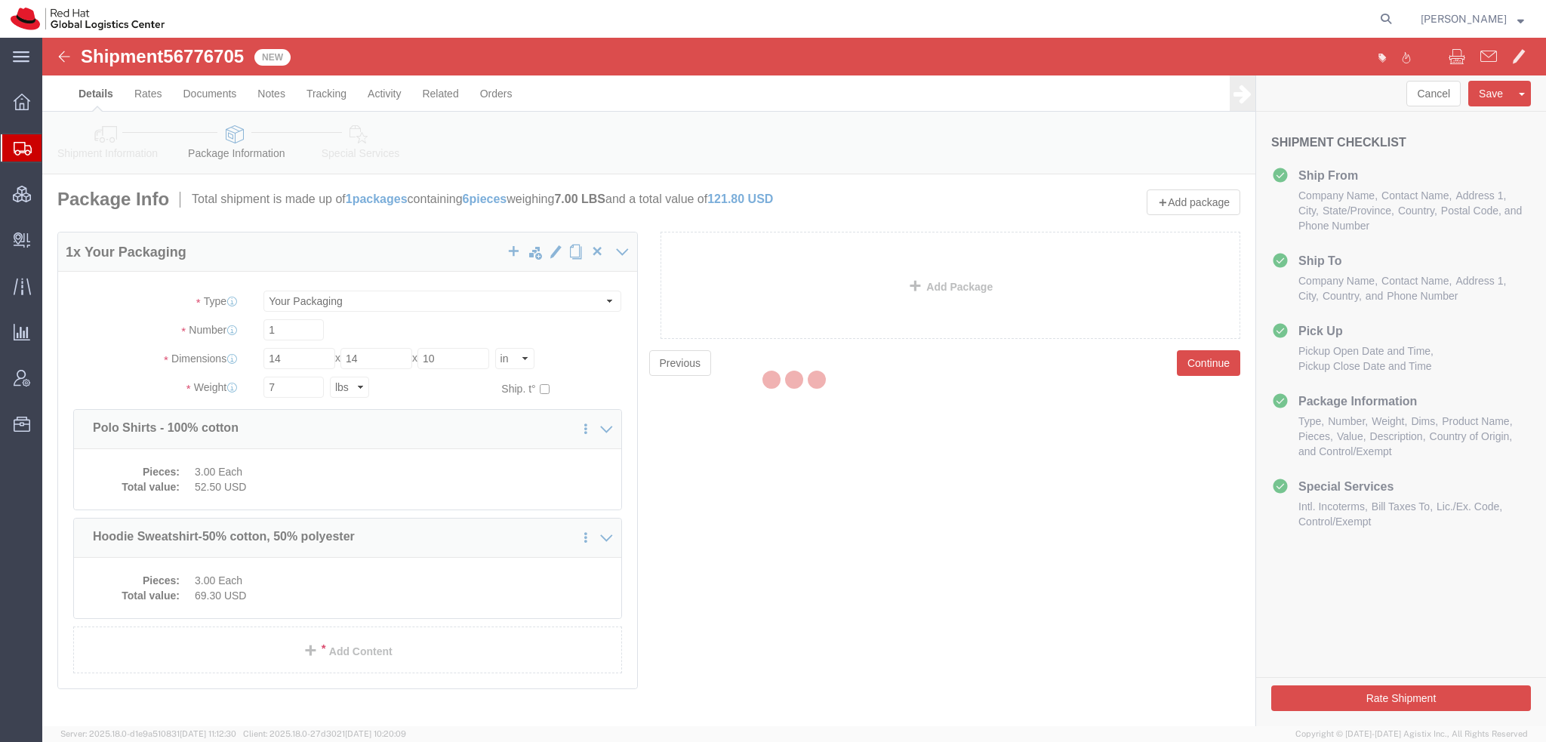
select select
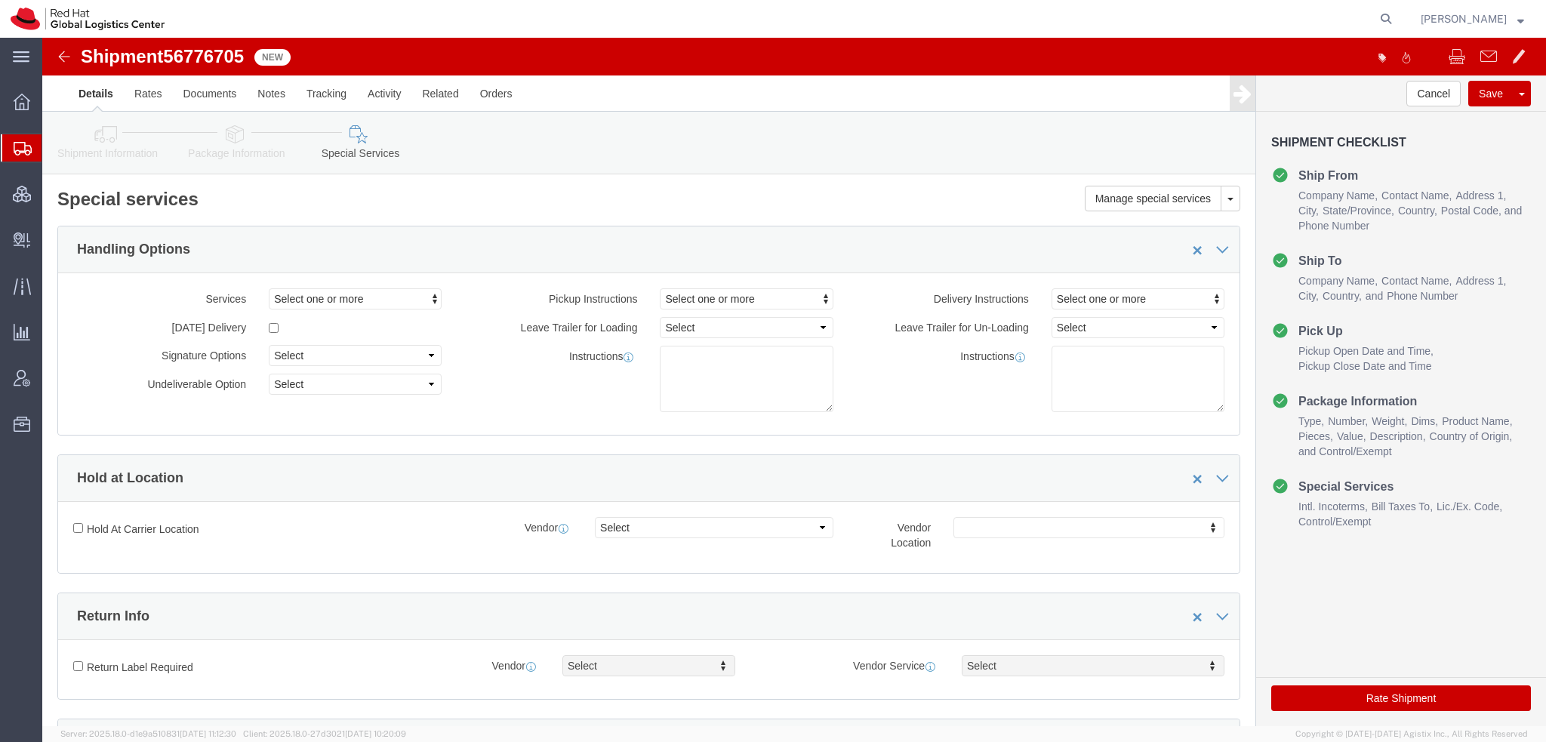
scroll to position [377, 0]
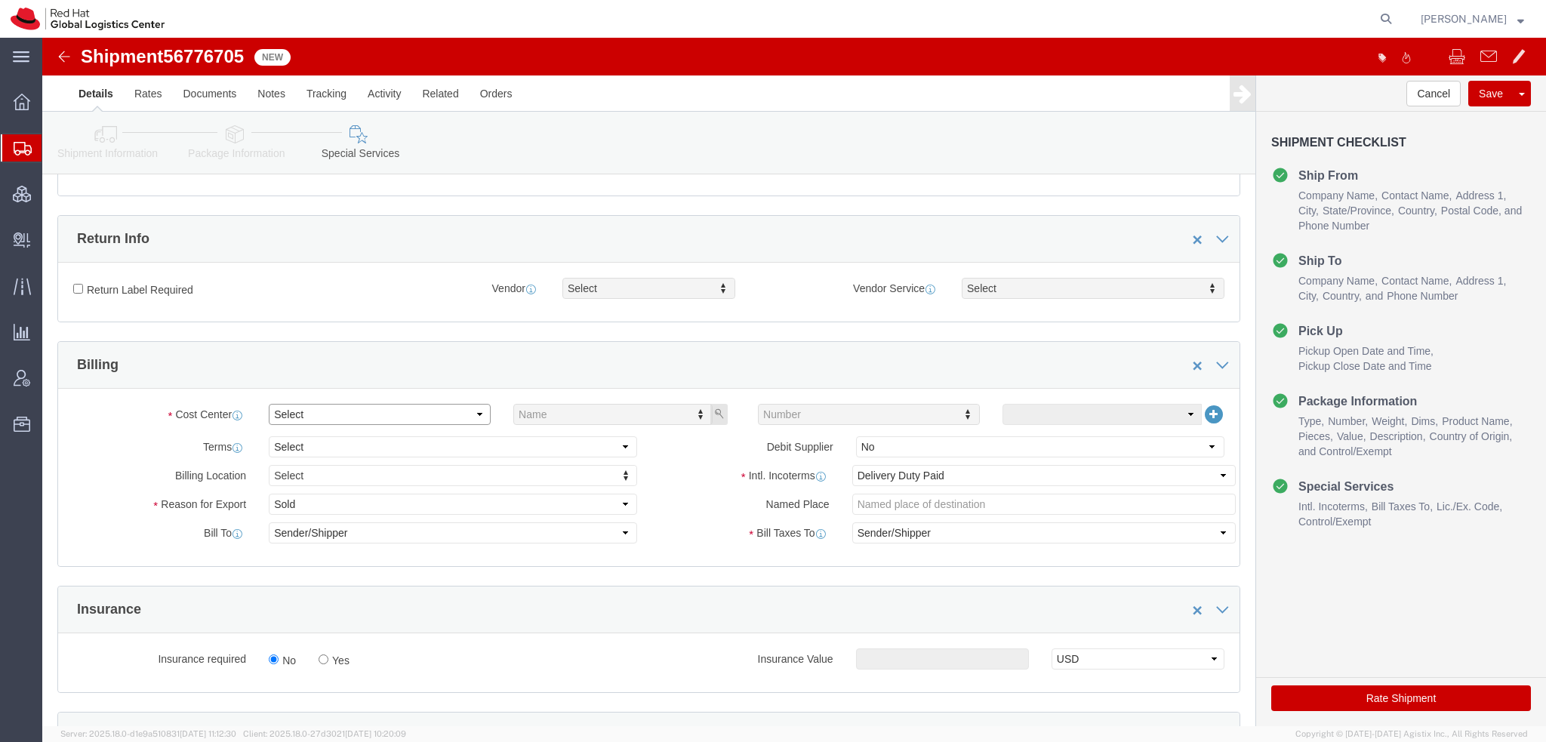
click select "Select Buyer Cost Center Department Operations Number Order Number Sales Person"
select select "COSTCENTER"
click select "Select Buyer Cost Center Department Operations Number Order Number Sales Person"
type input "901"
click select "Select Carriage Insurance Paid Carriage Paid To Cost and Freight Cost Insurance…"
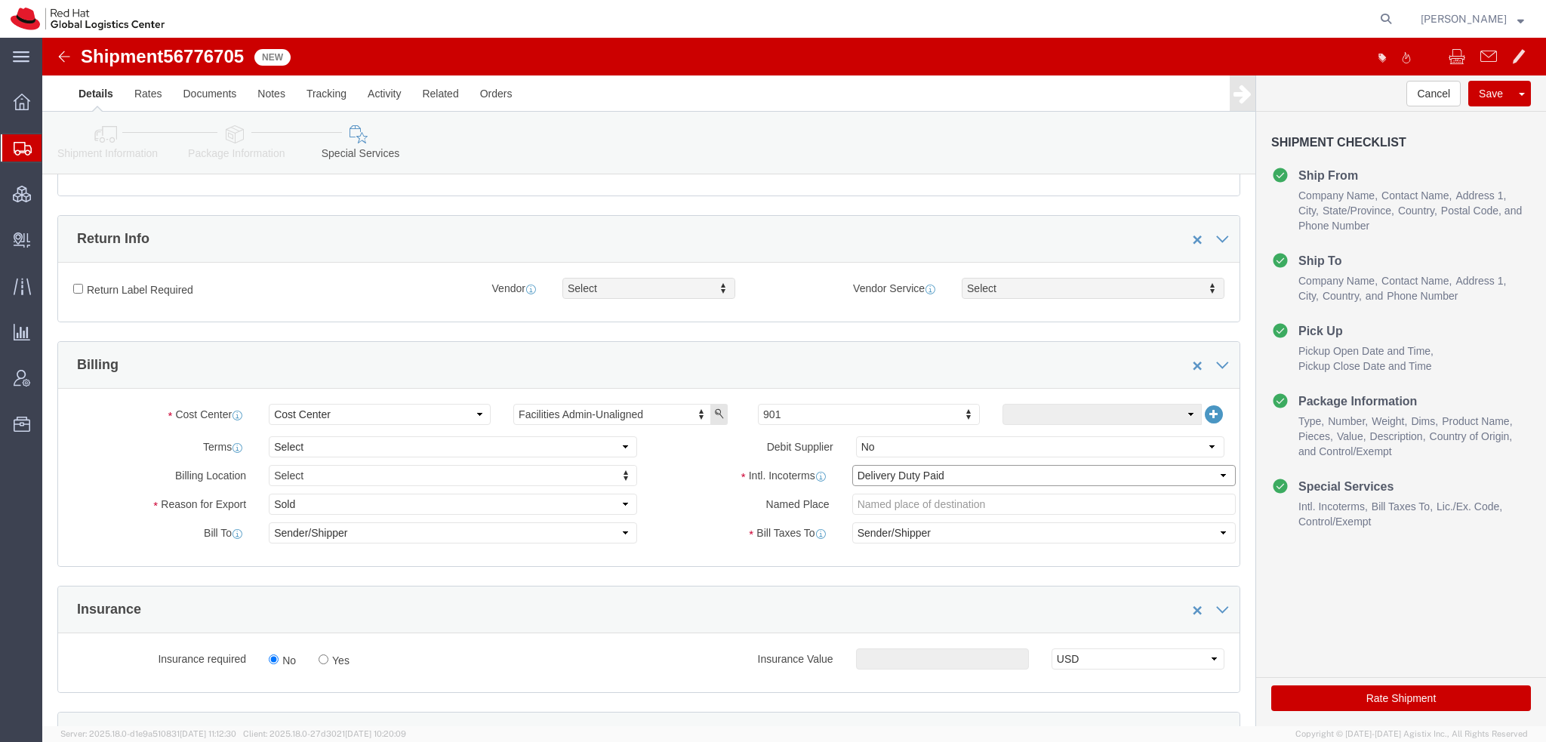
select select
click select "Select Carriage Insurance Paid Carriage Paid To Cost and Freight Cost Insurance…"
select select
click icon "button"
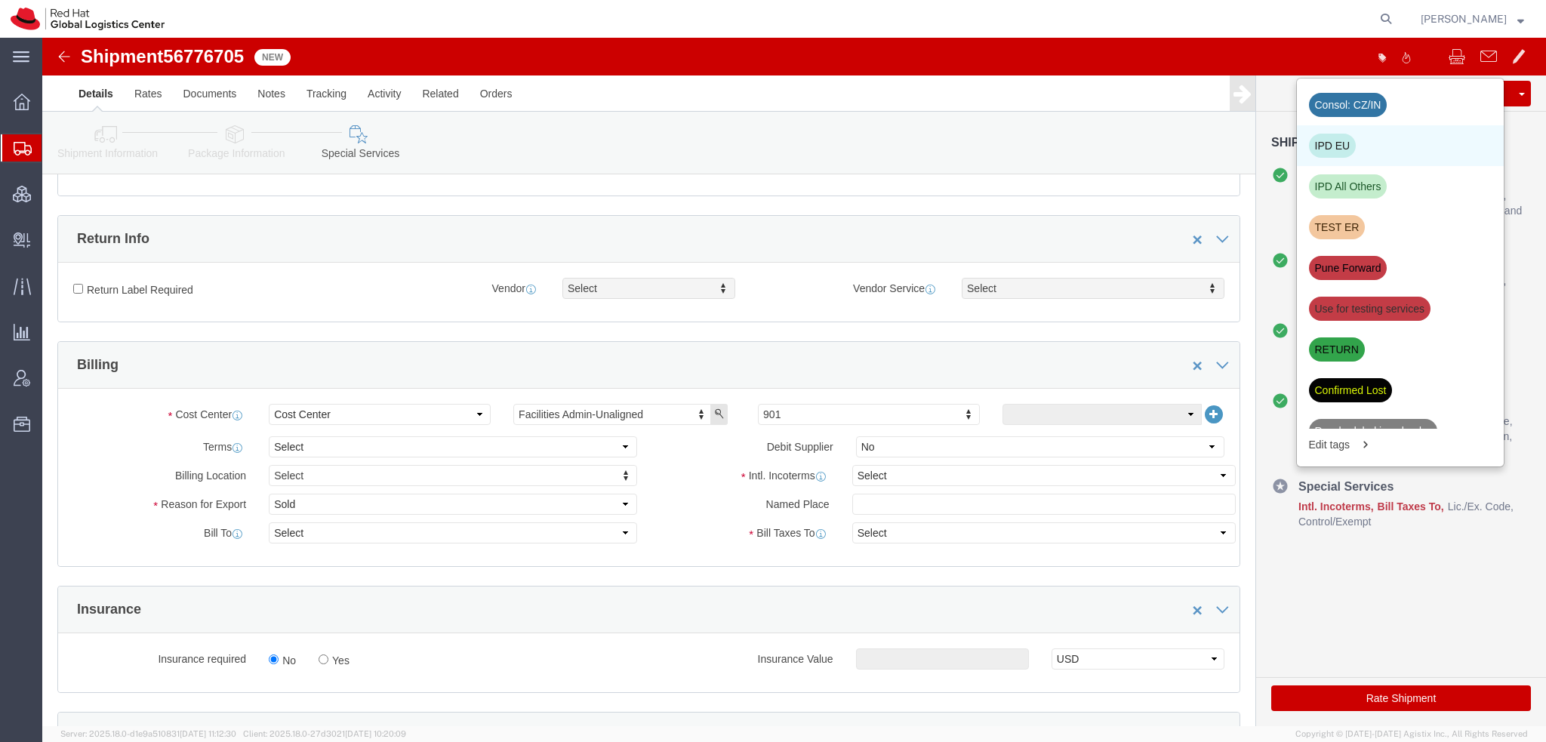
click div "IPD EU"
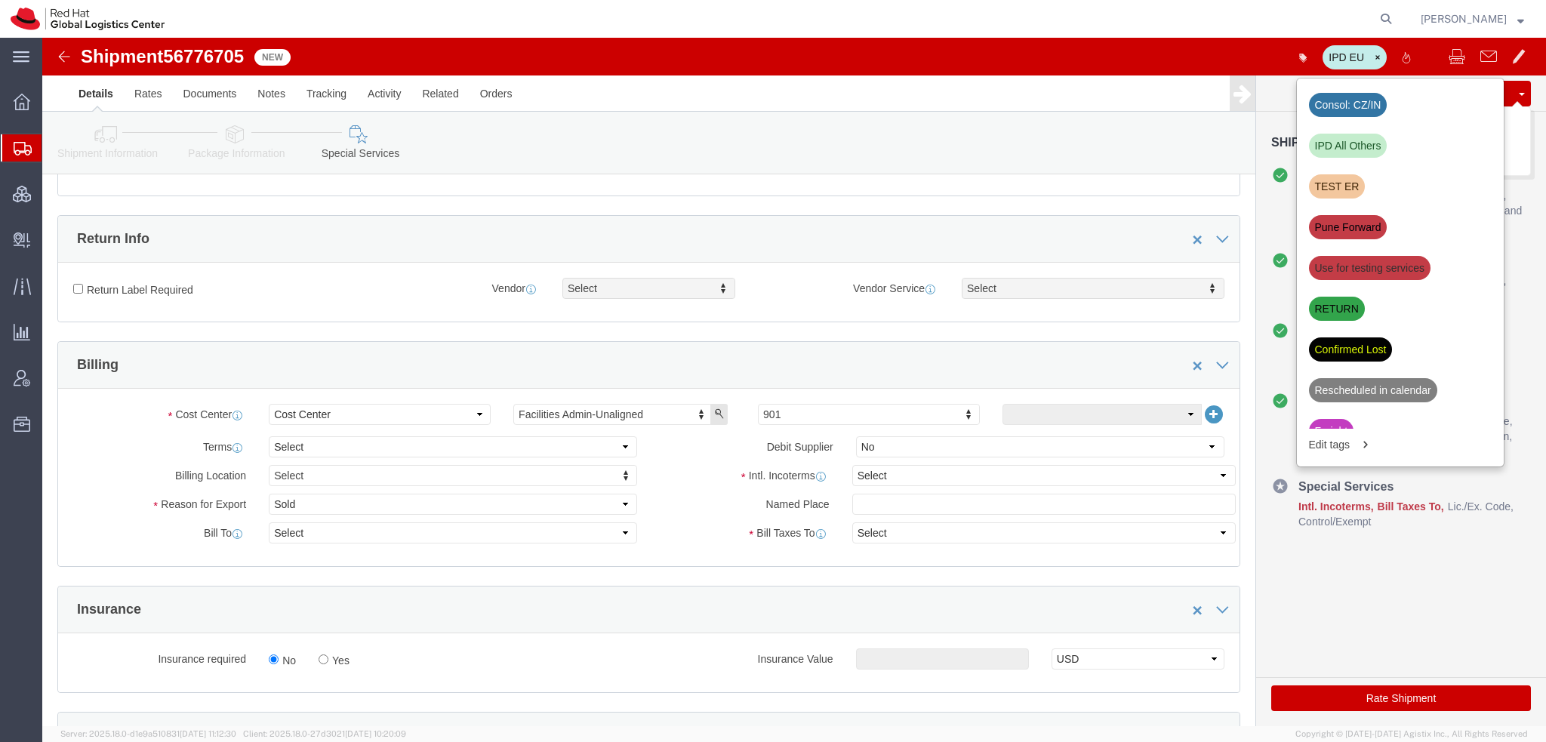
click button "Save"
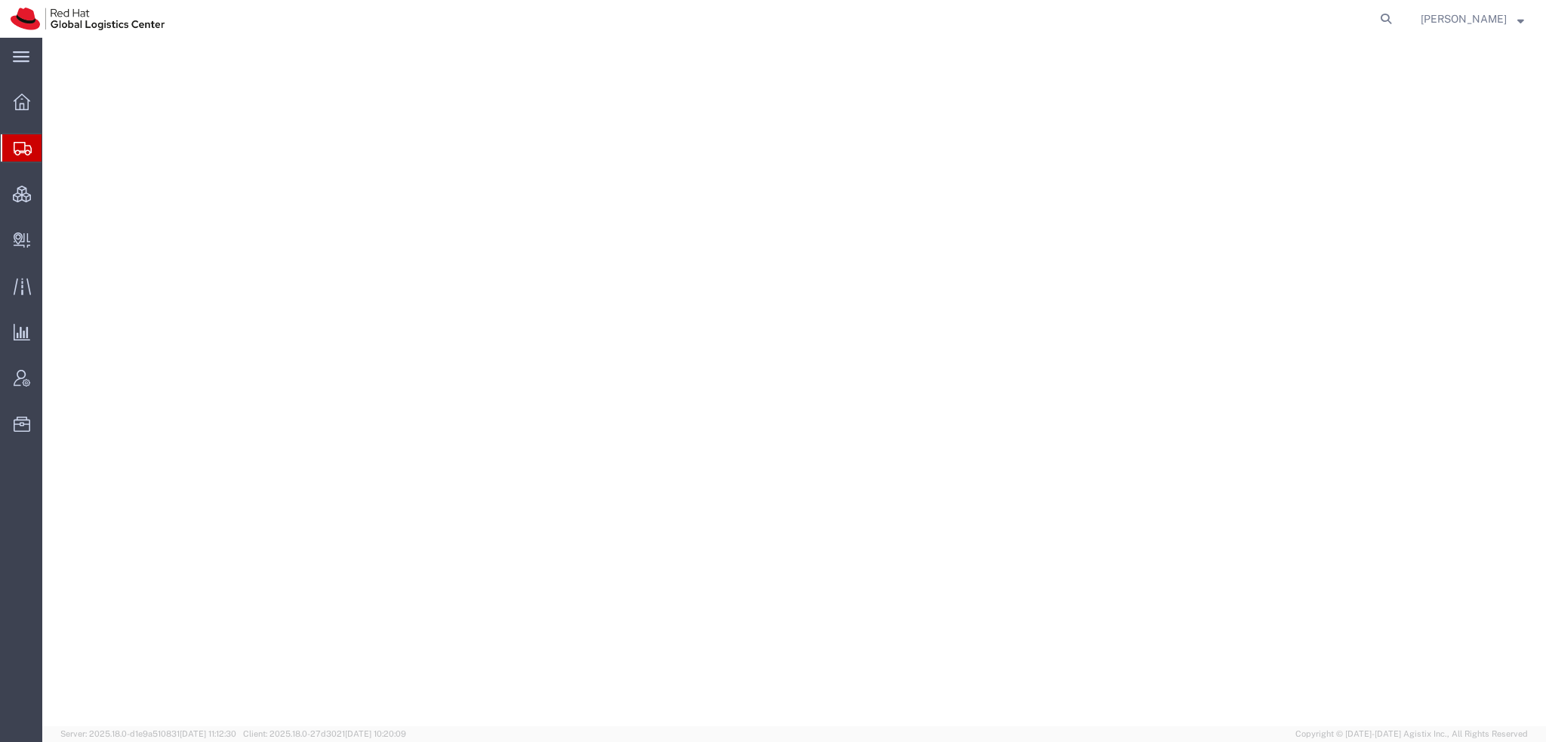
select select "38014"
select select
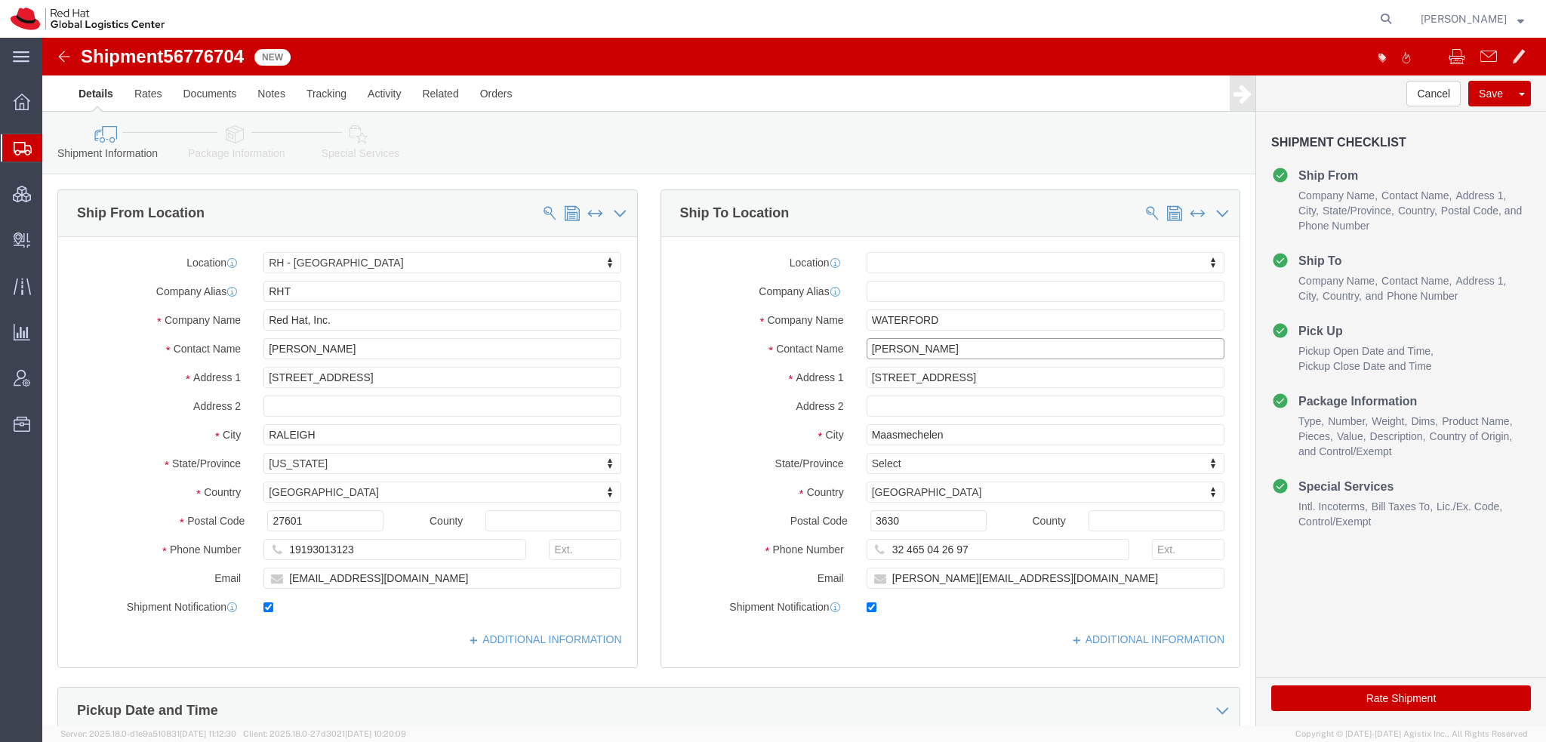
drag, startPoint x: 904, startPoint y: 307, endPoint x: 136, endPoint y: 128, distance: 788.3
click div "Please fix the following errors Ship From Location Location [GEOGRAPHIC_DATA] -…"
type input "[PERSON_NAME]"
click p "- Red Hat Limited - ([PERSON_NAME]) [STREET_ADDRESS]"
select select "38045"
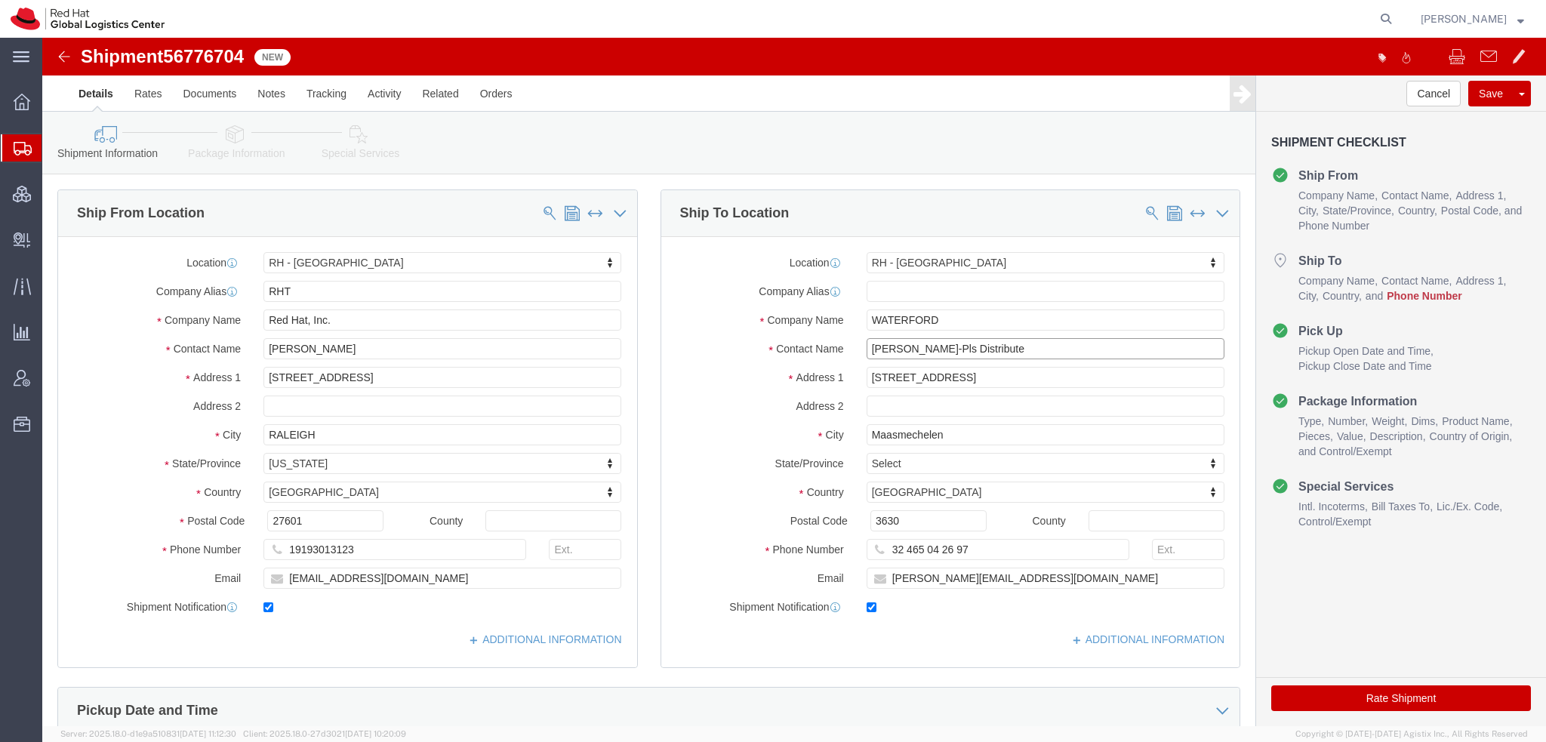
type input "[PERSON_NAME]-Pls Distribute"
click input "32 465 04 26 97"
type input "353860734913"
click icon
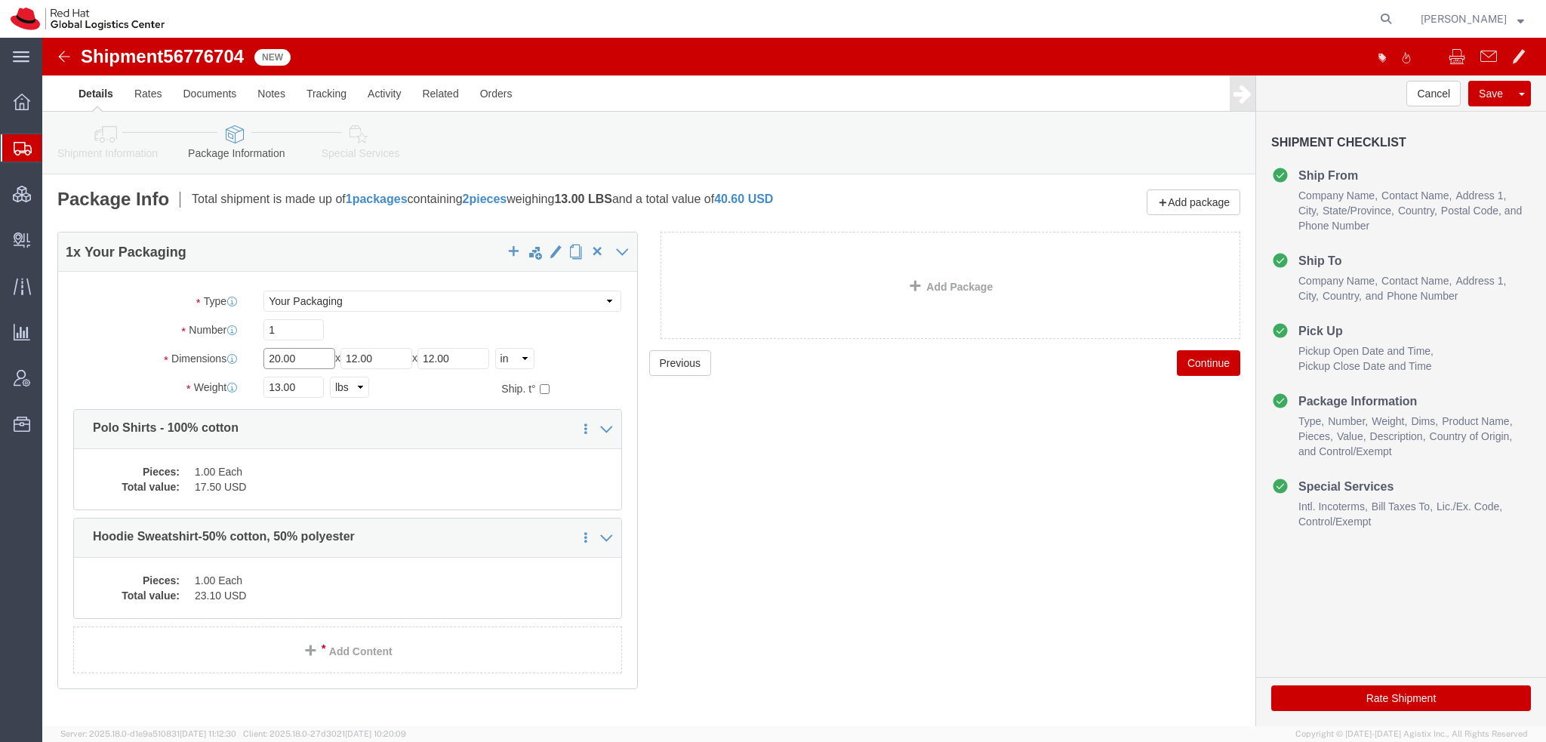
drag, startPoint x: 276, startPoint y: 323, endPoint x: -42, endPoint y: 255, distance: 325.0
click html "Shipment 56776704 New Details Rates Documents Notes Tracking Activity Related O…"
type input "14"
type input "10"
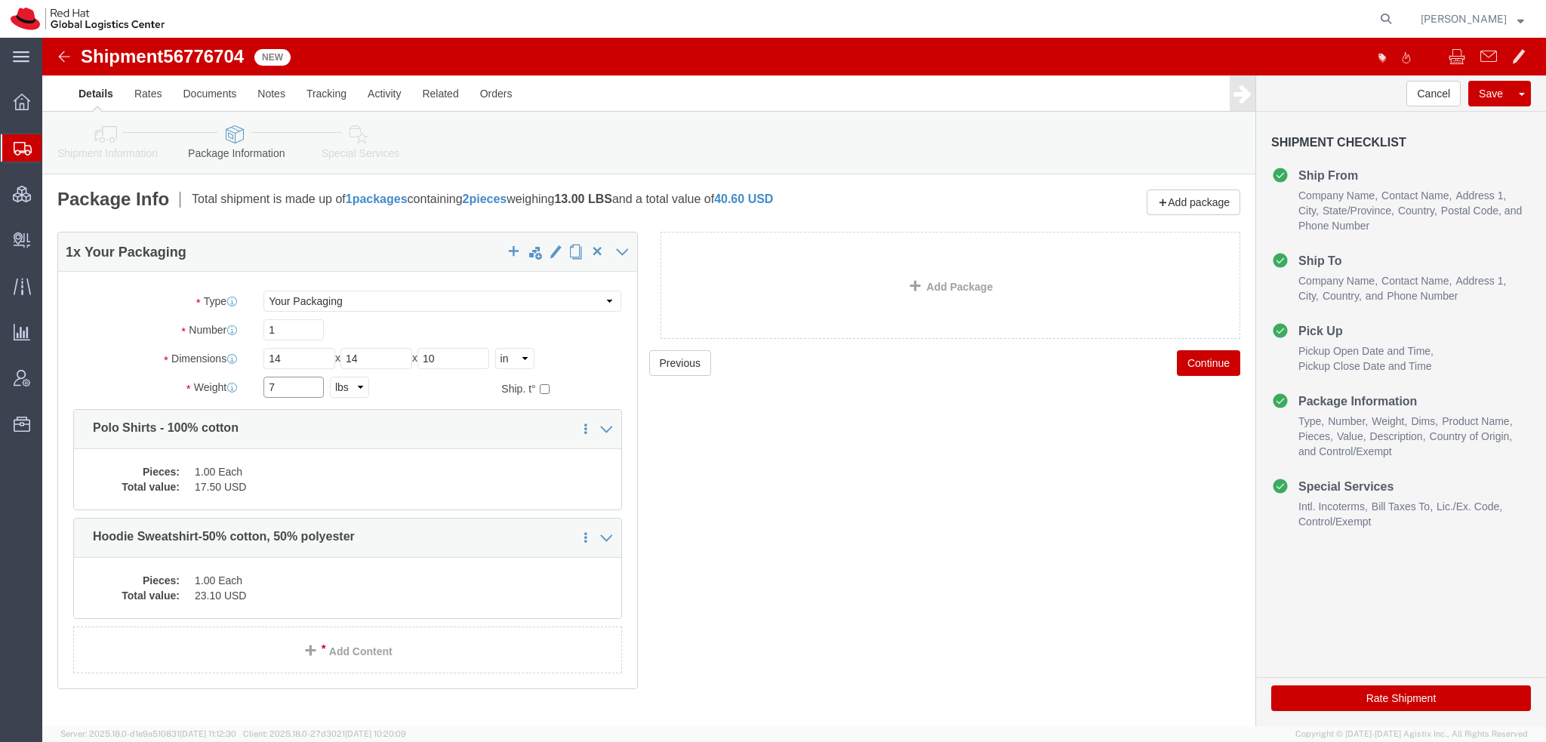
type input "7"
click dd "1.00 Each"
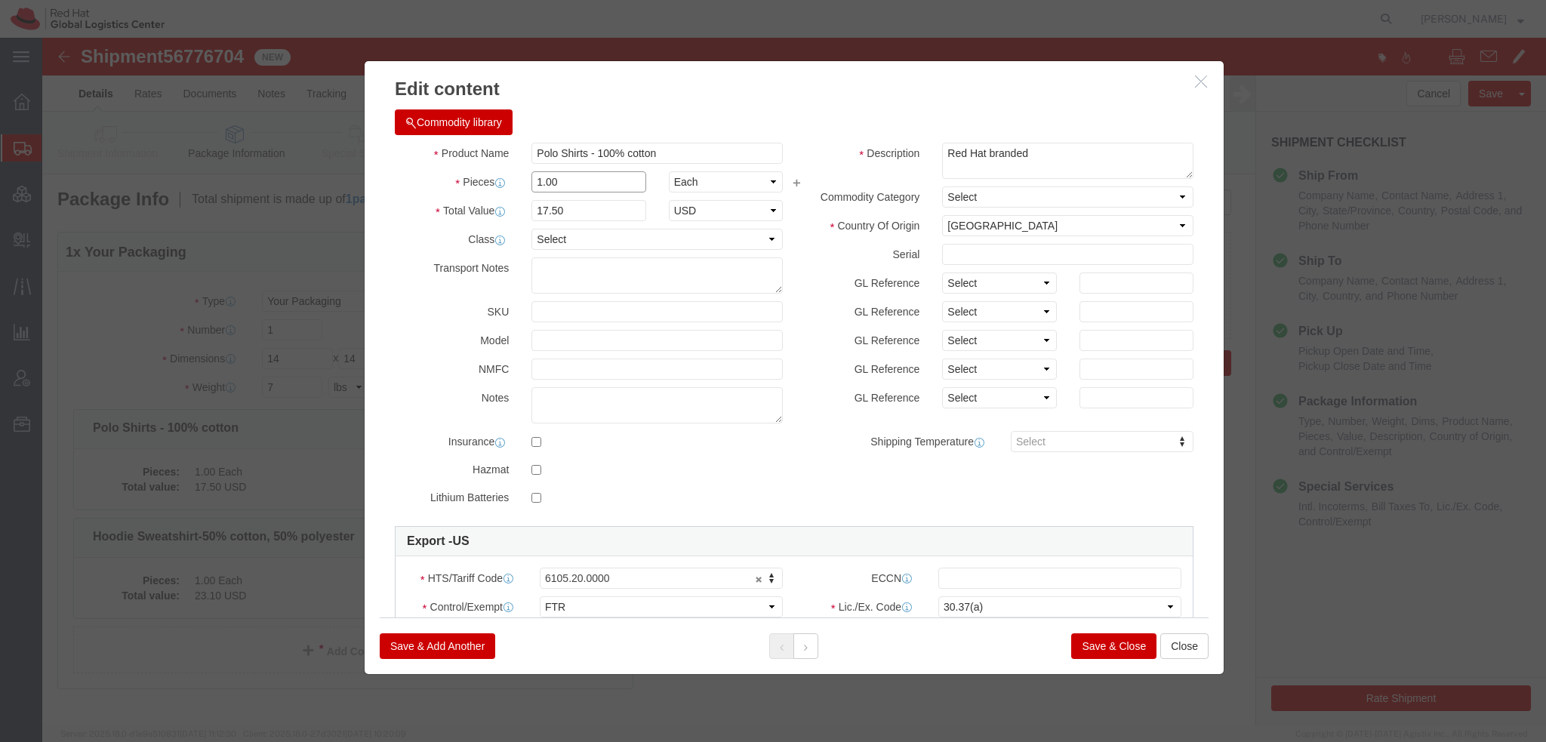
drag, startPoint x: 522, startPoint y: 139, endPoint x: 84, endPoint y: 70, distance: 443.2
click div "Edit content Commodity library Product Name Polo Shirts - 100% cotton Pieces 1.…"
type input "3"
type input "52.5"
click div "Save & Add Another Save & Close Close"
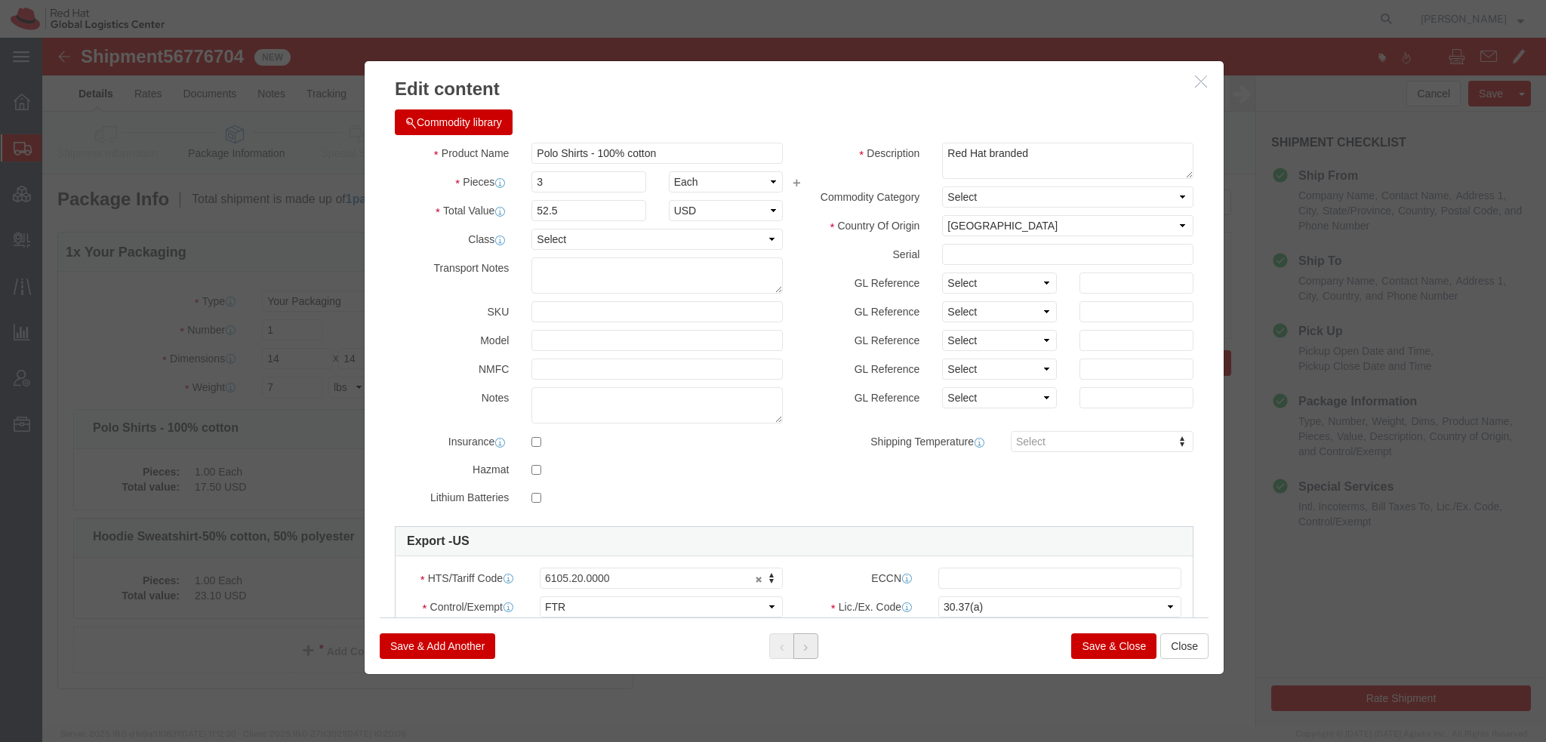
click button
drag, startPoint x: 528, startPoint y: 142, endPoint x: -13, endPoint y: 43, distance: 549.5
click html "Shipment 56776704 New Details Rates Documents Notes Tracking Activity Related O…"
type input "3"
type input "69.3"
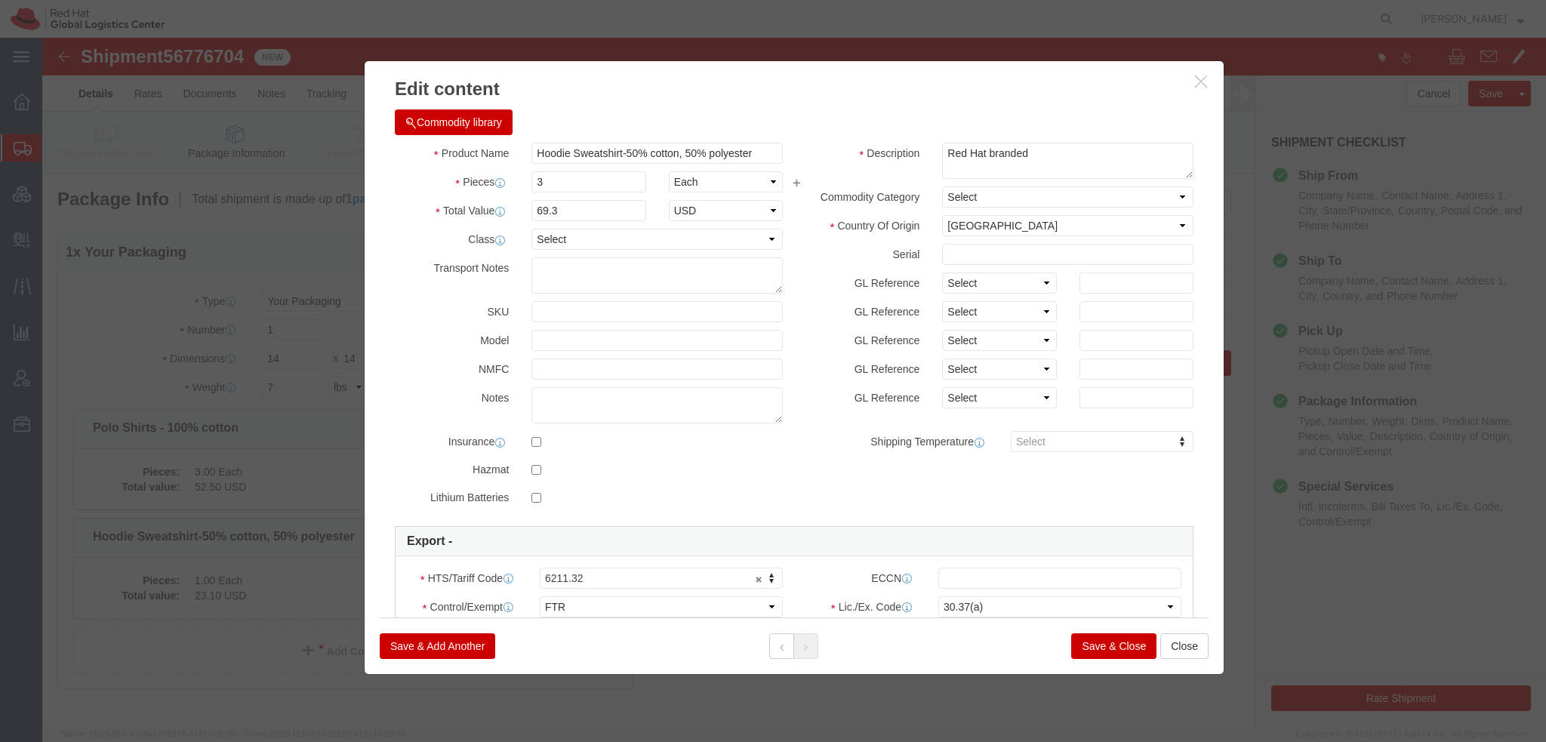
click button "Save & Close"
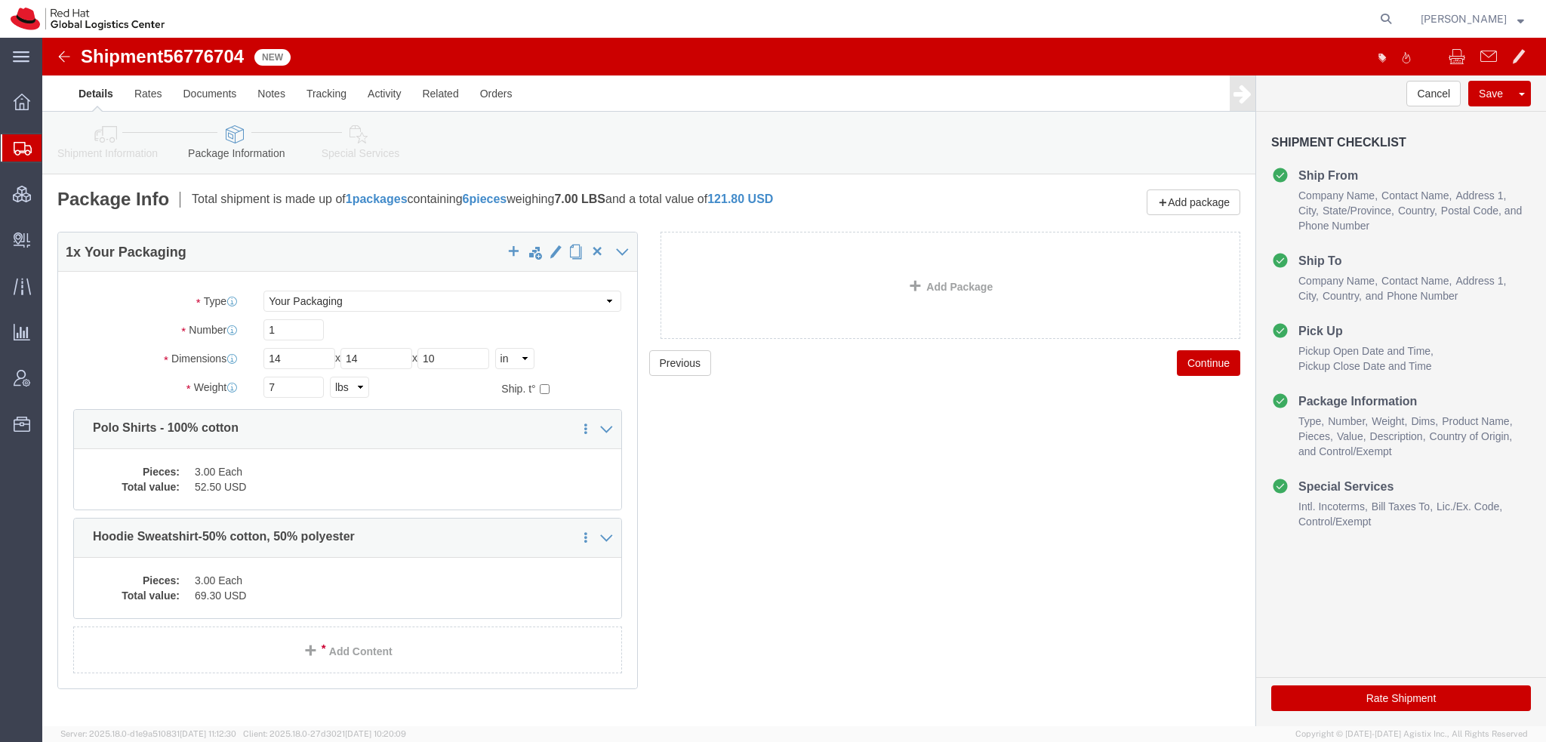
click icon
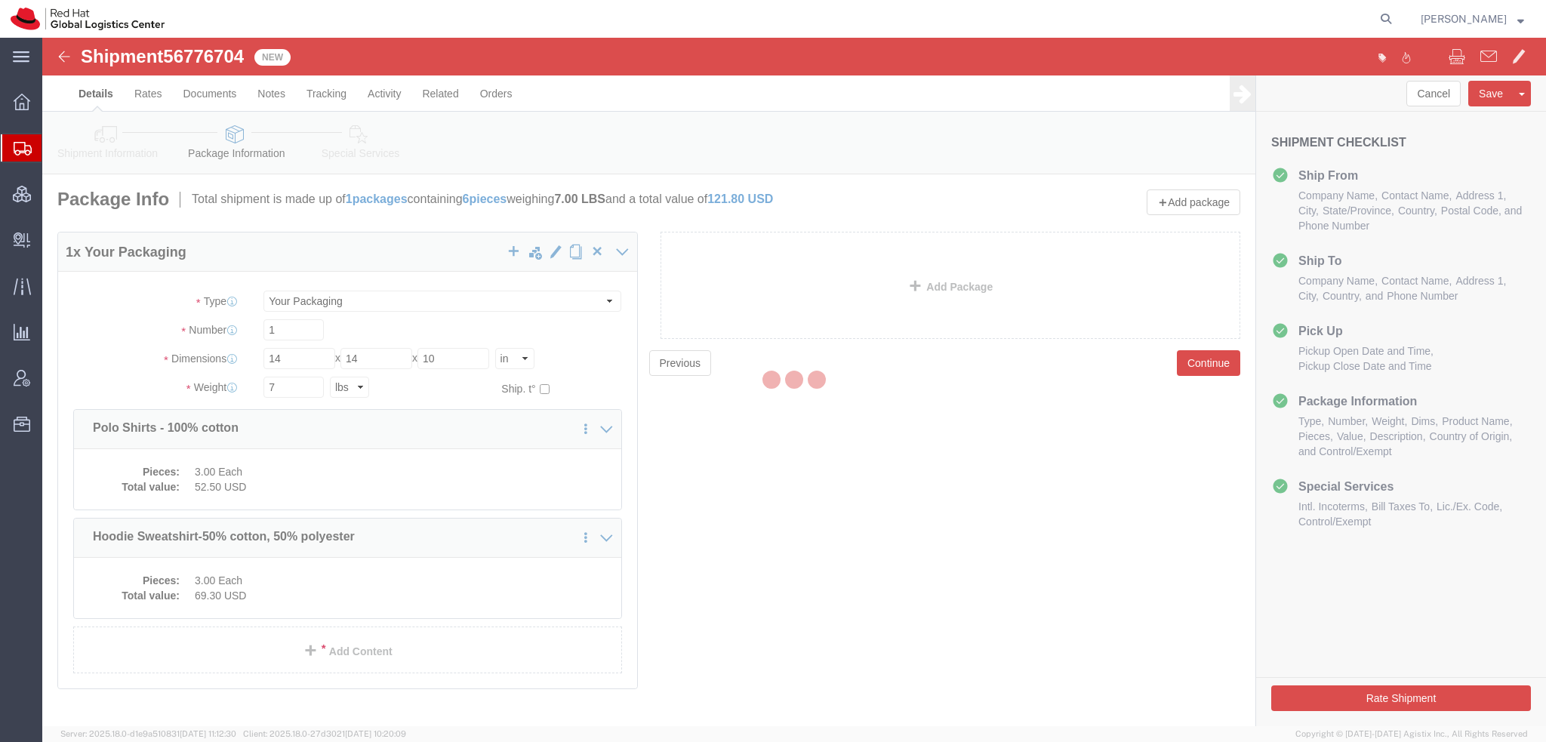
select select
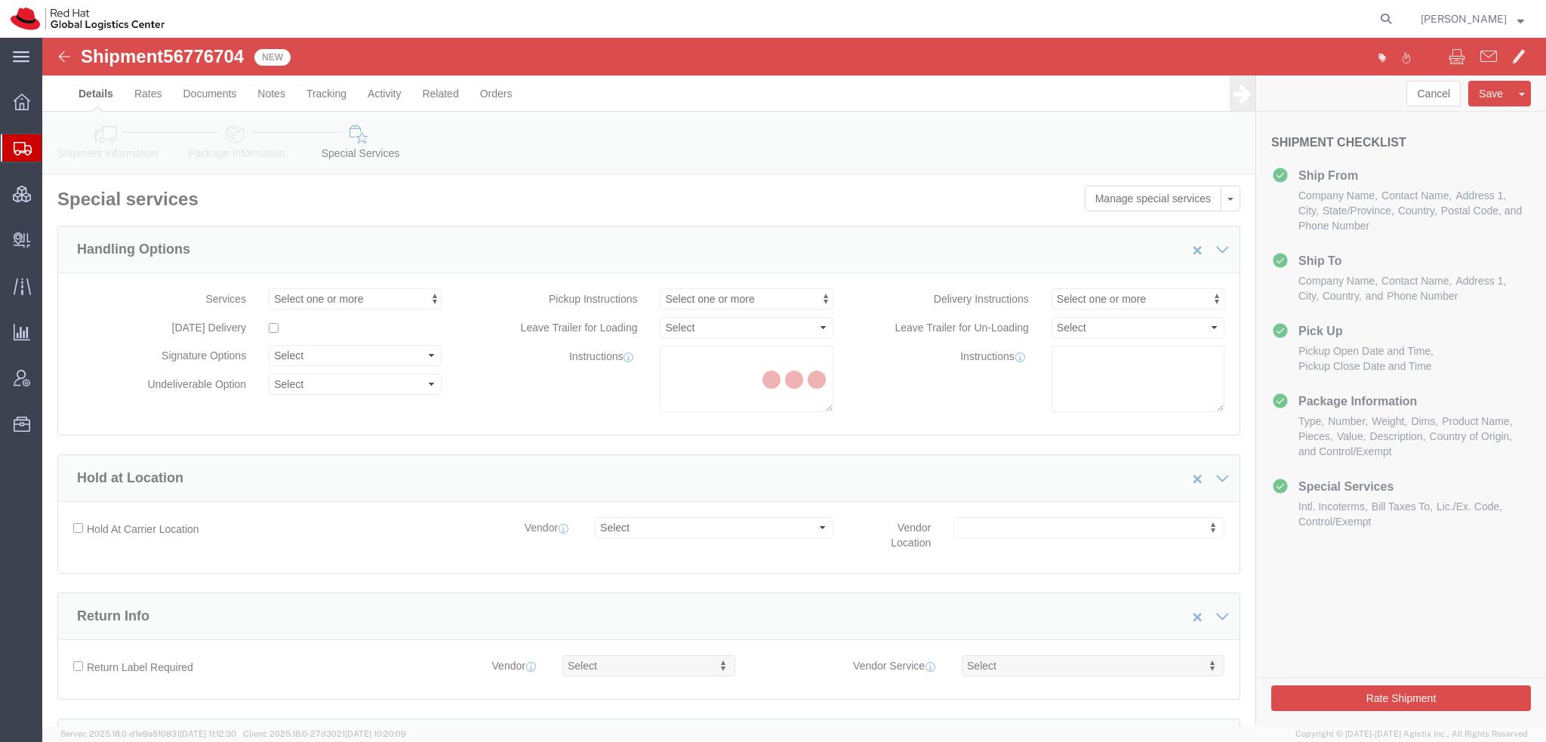
select select "COSTCENTER"
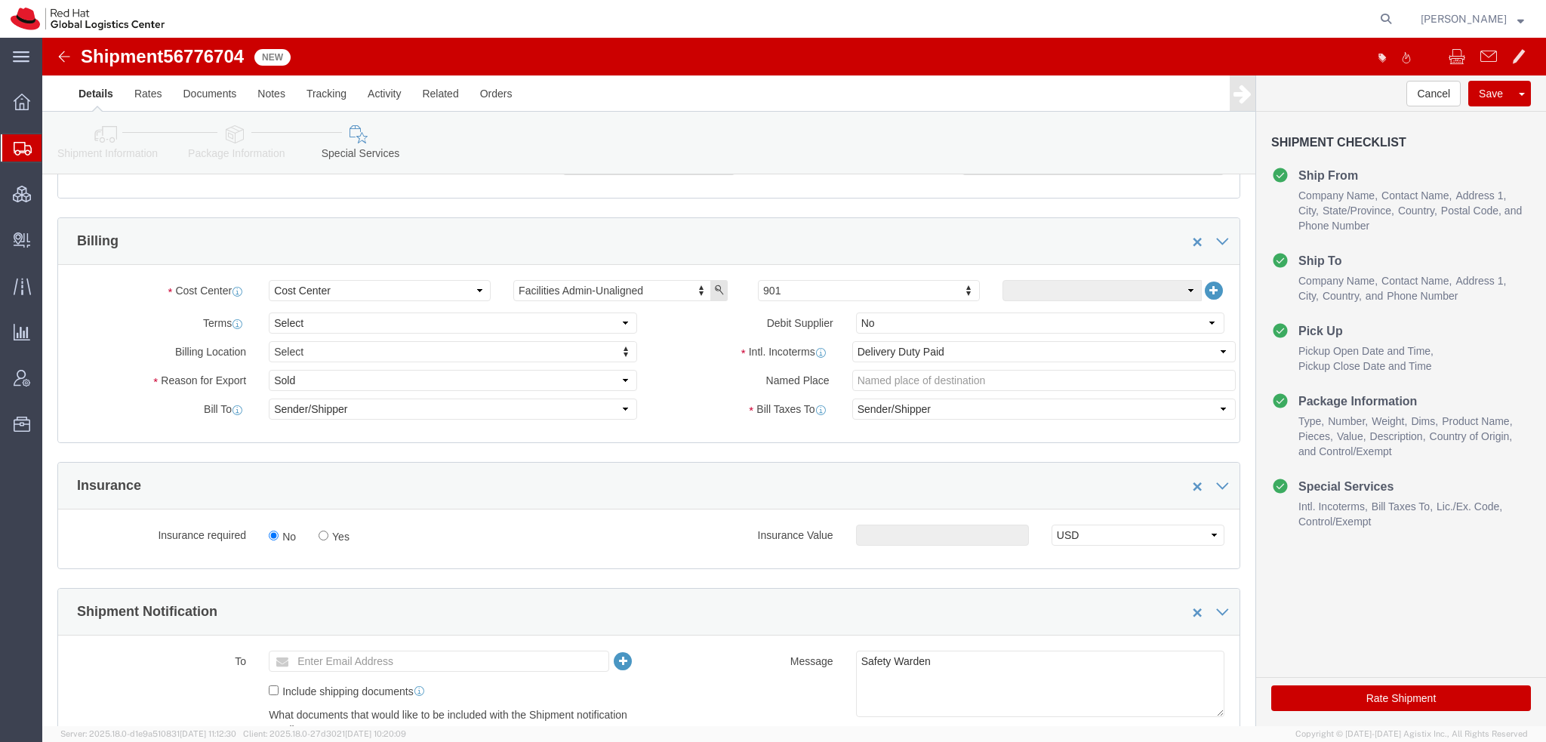
scroll to position [528, 0]
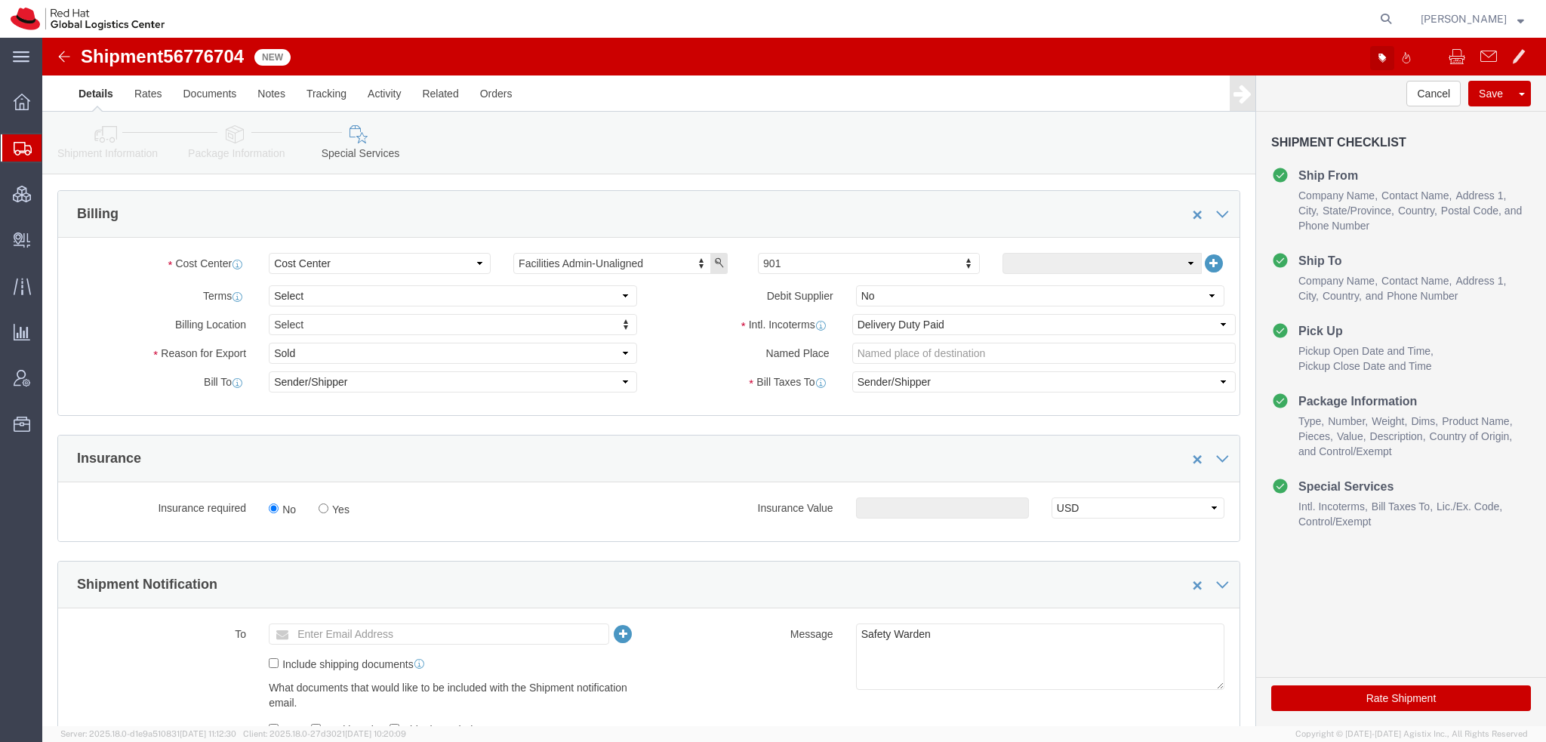
click icon "button"
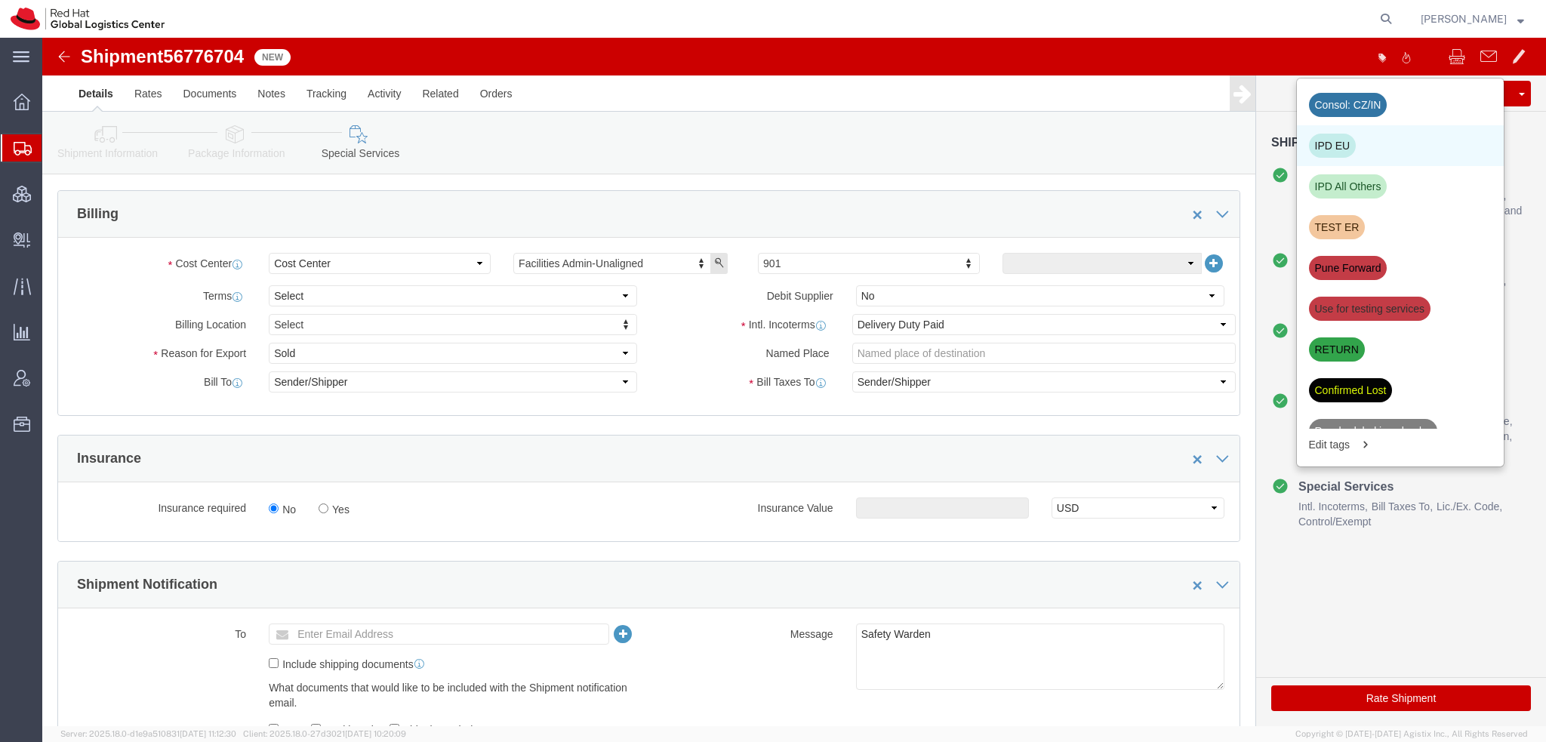
click div "IPD EU"
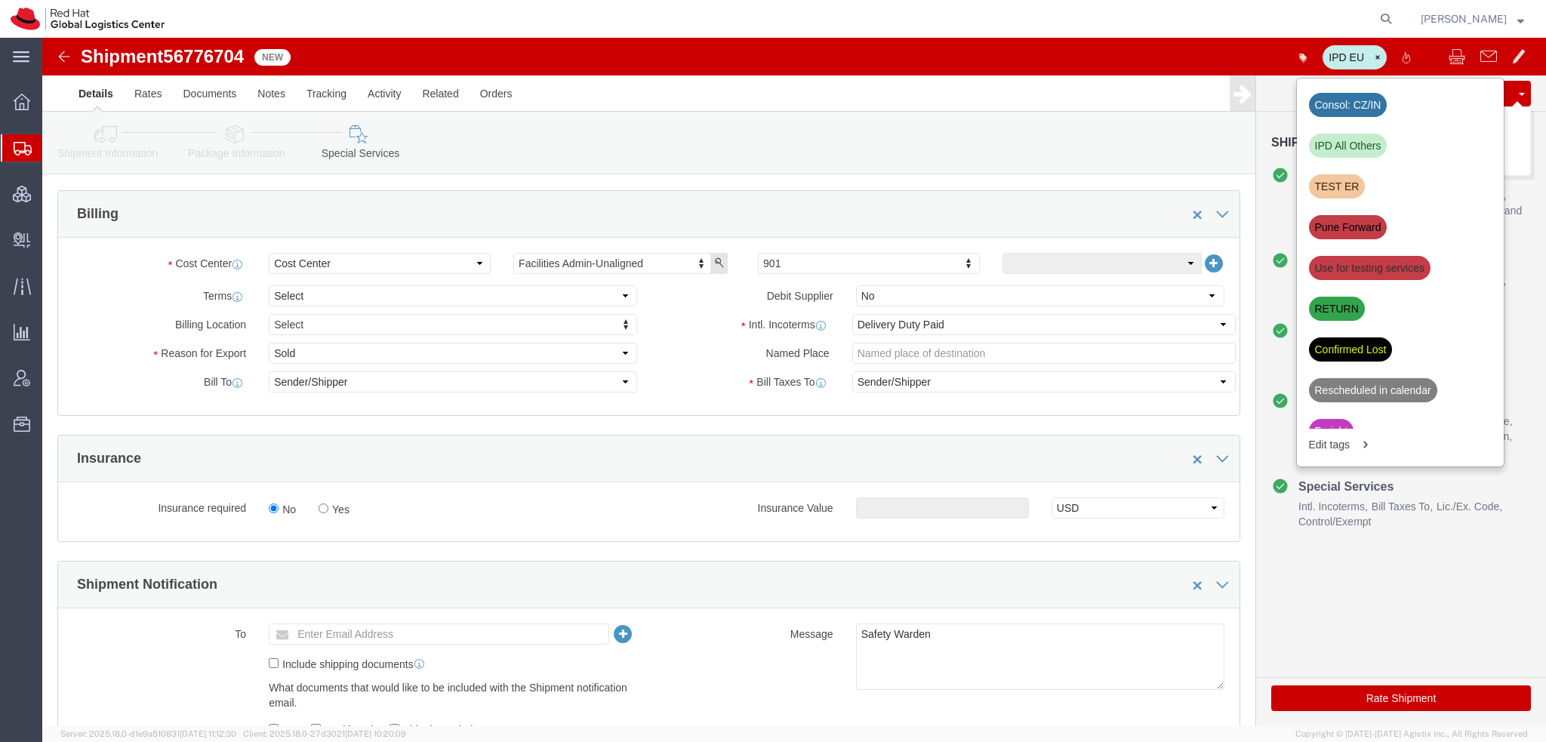
click button "Save"
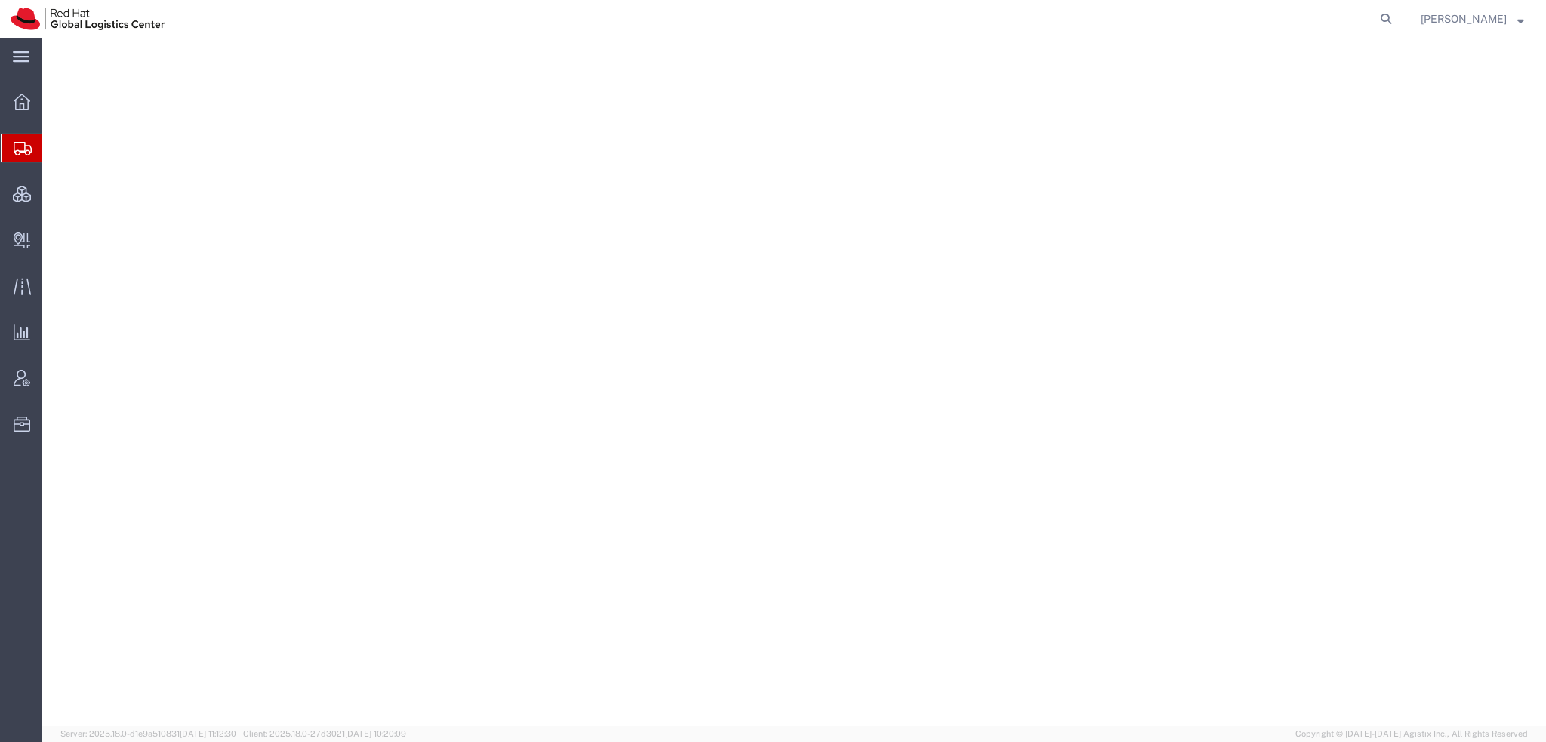
select select "38014"
select select
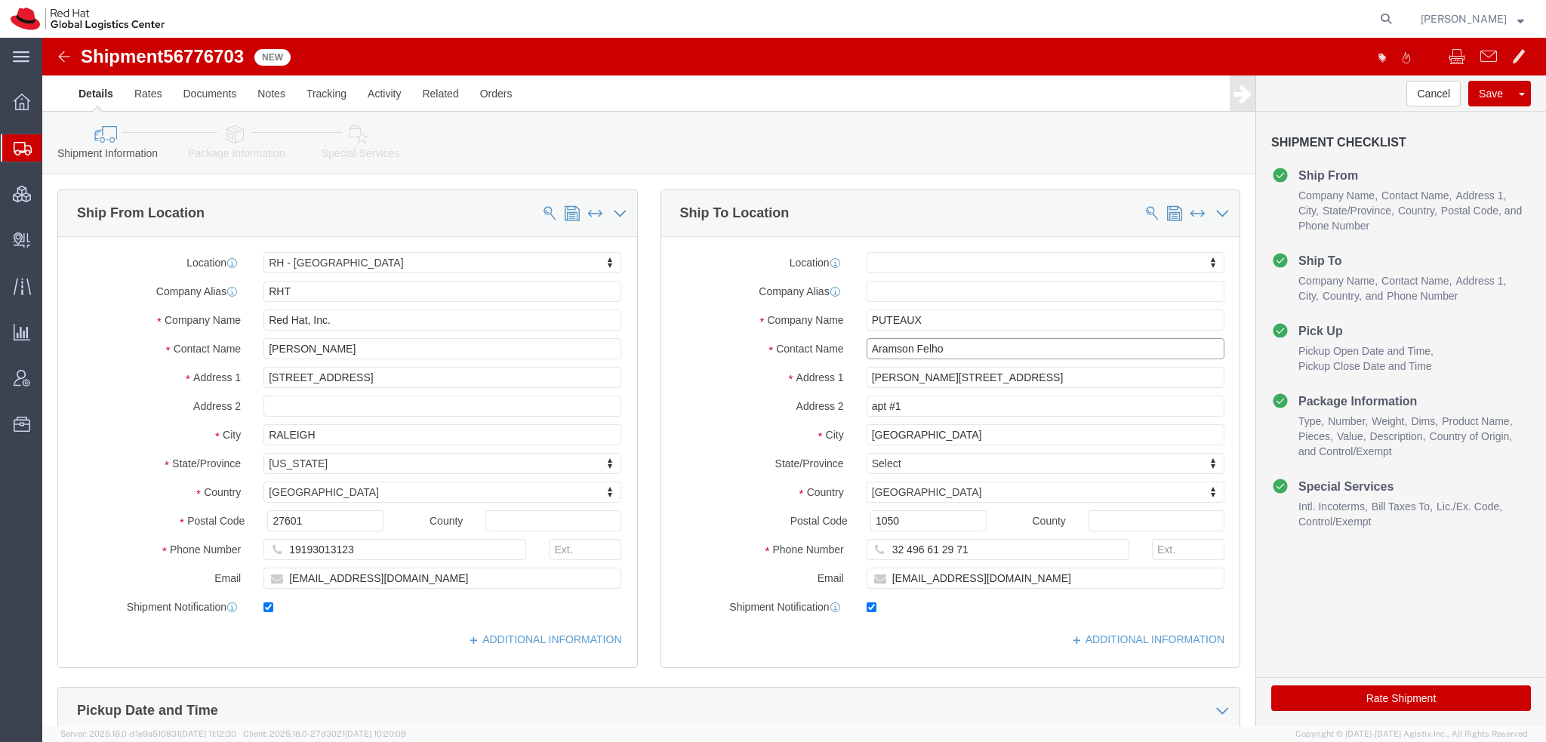
drag, startPoint x: 898, startPoint y: 308, endPoint x: 20, endPoint y: 74, distance: 908.7
click div "Shipment Information Package Information Special Services Please fix the follow…"
type input "[PERSON_NAME]"
click p "- Red Hat France SARL - ([PERSON_NAME]) Immeuble [GEOGRAPHIC_DATA], [STREET_ADD…"
select select "38010"
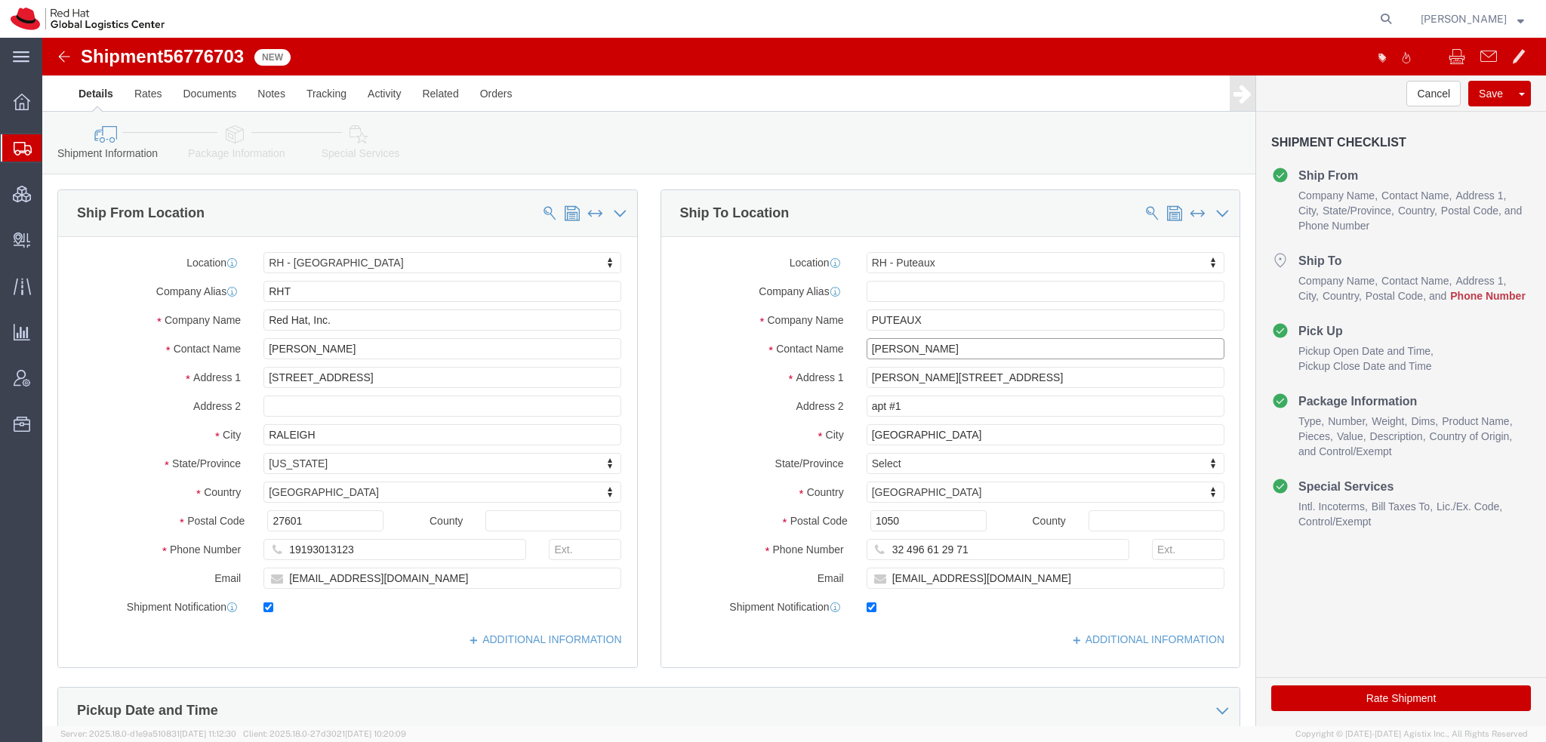
type input "[PERSON_NAME]"
click input "32 496 61 29 71"
type input "33642089843"
click icon
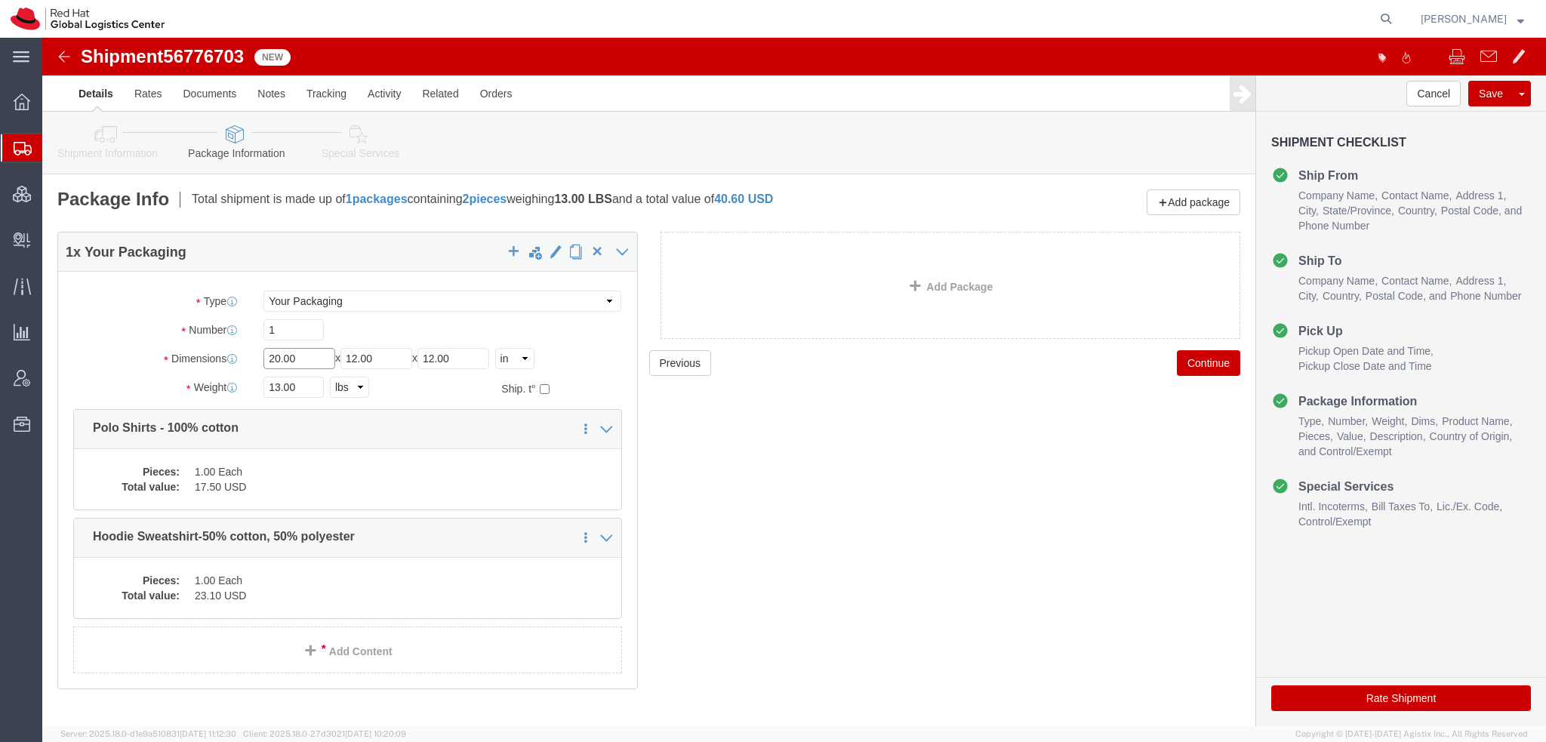
drag, startPoint x: 269, startPoint y: 322, endPoint x: -42, endPoint y: 164, distance: 348.8
click html "Shipment 56776703 New Details Rates Documents Notes Tracking Activity Related O…"
type input "18"
type input "16"
type input "12"
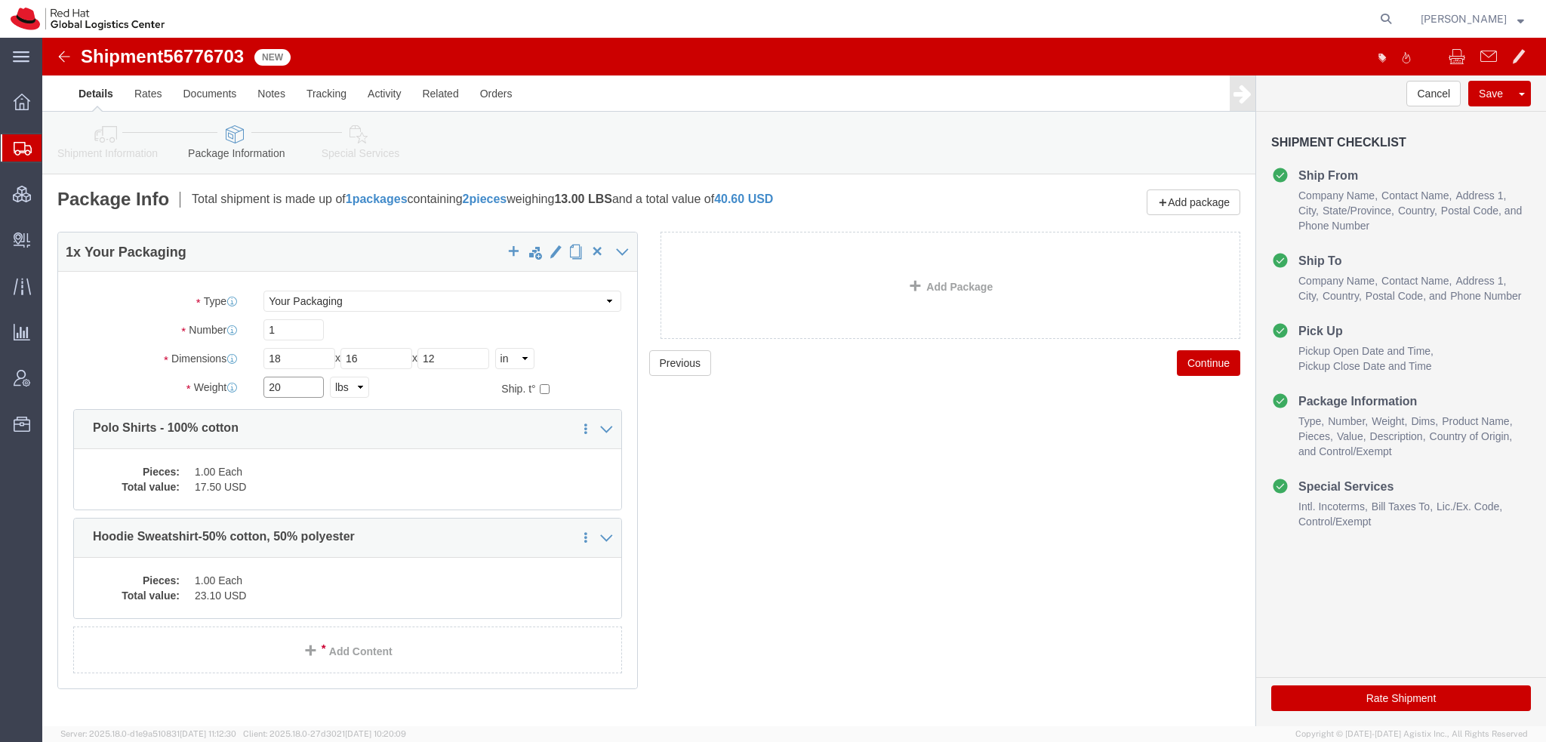
type input "20"
click dd "1.00 Each"
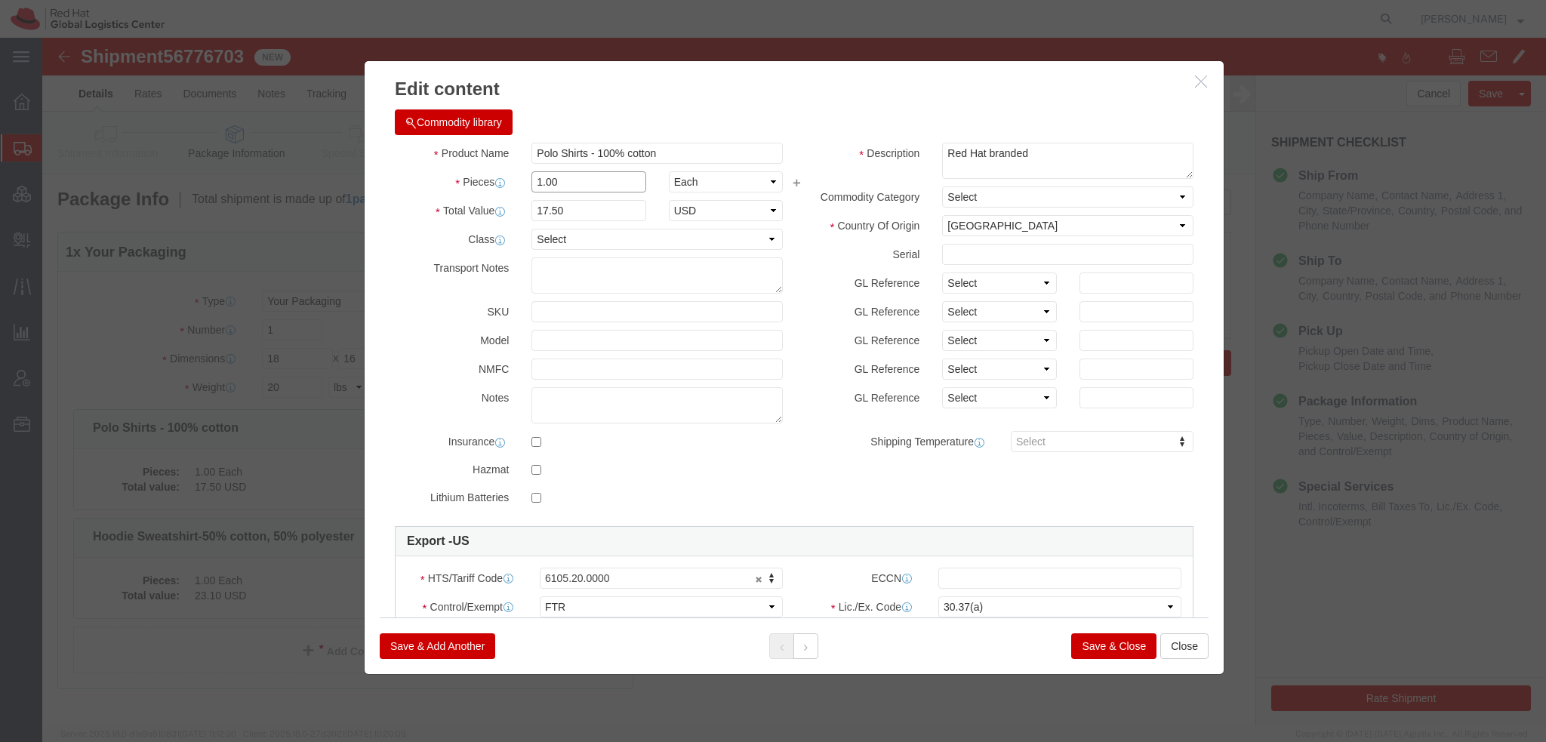
drag, startPoint x: 547, startPoint y: 146, endPoint x: -42, endPoint y: 60, distance: 595.0
click html "Shipment 56776703 New Details Rates Documents Notes Tracking Activity Related O…"
type input "12"
type input "210"
click button
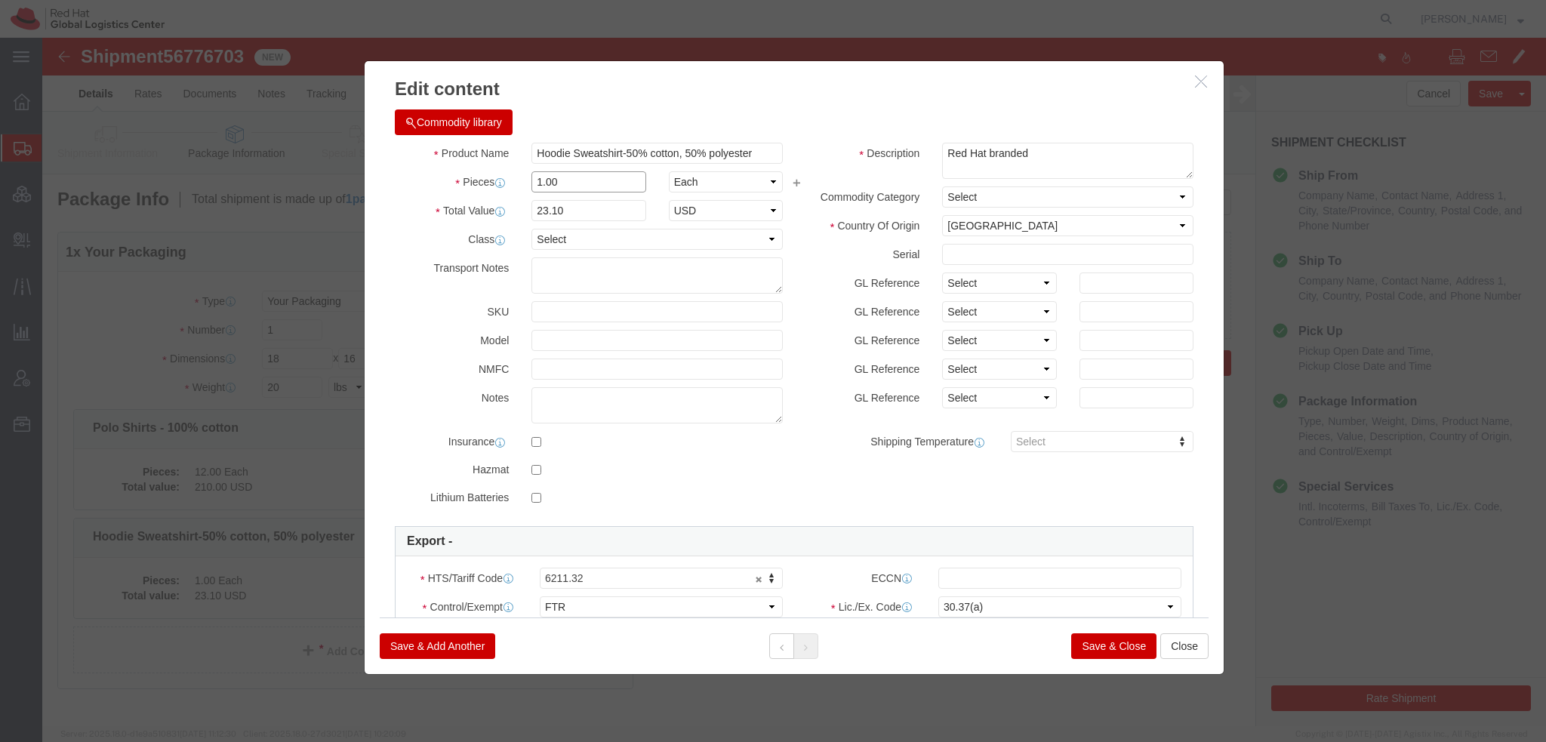
drag, startPoint x: 560, startPoint y: 180, endPoint x: 25, endPoint y: 74, distance: 545.7
click div "Edit content Commodity library Product Name Hoodie Sweatshirt-50% cotton, 50% p…"
type input "12"
type input "277.2"
click button "Save & Close"
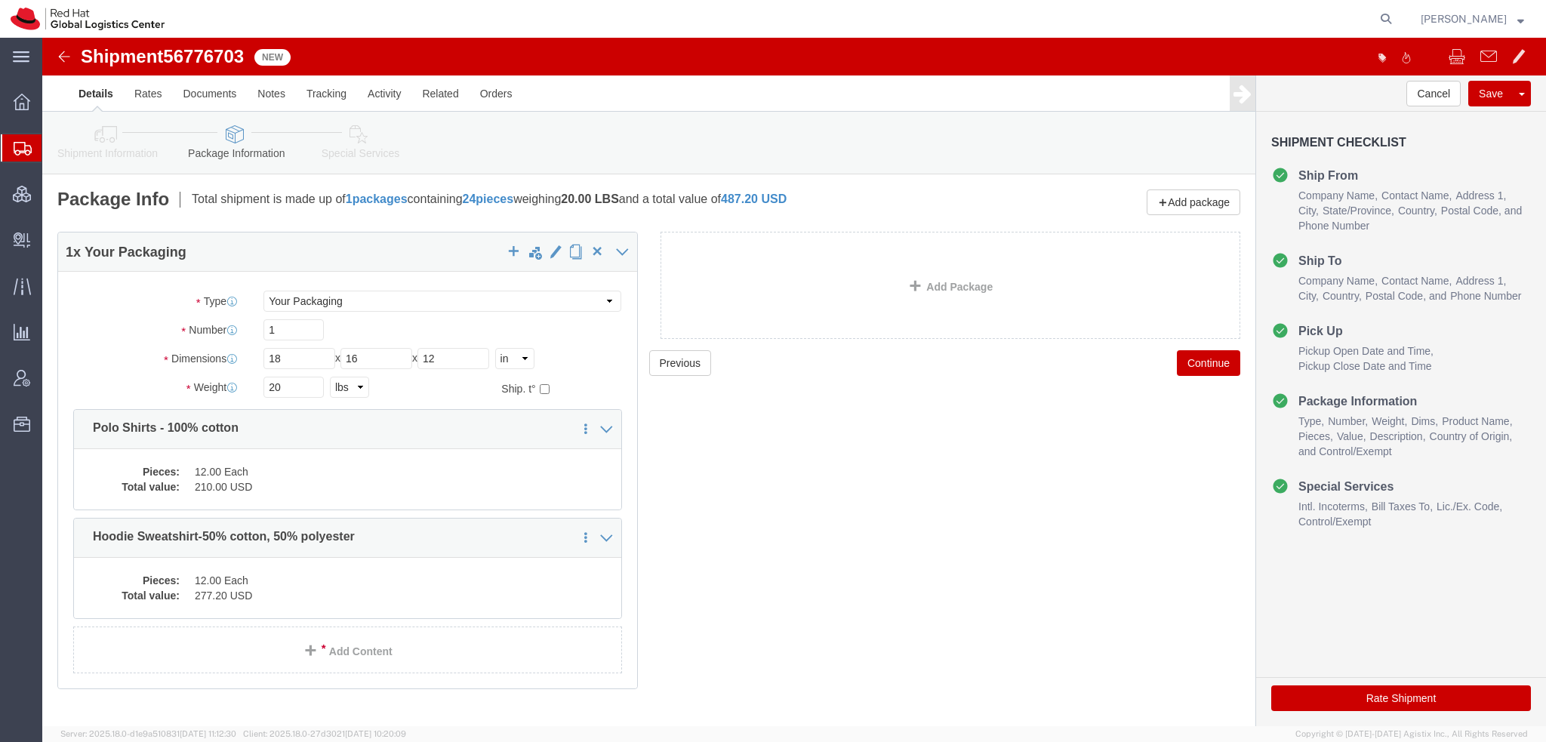
click icon
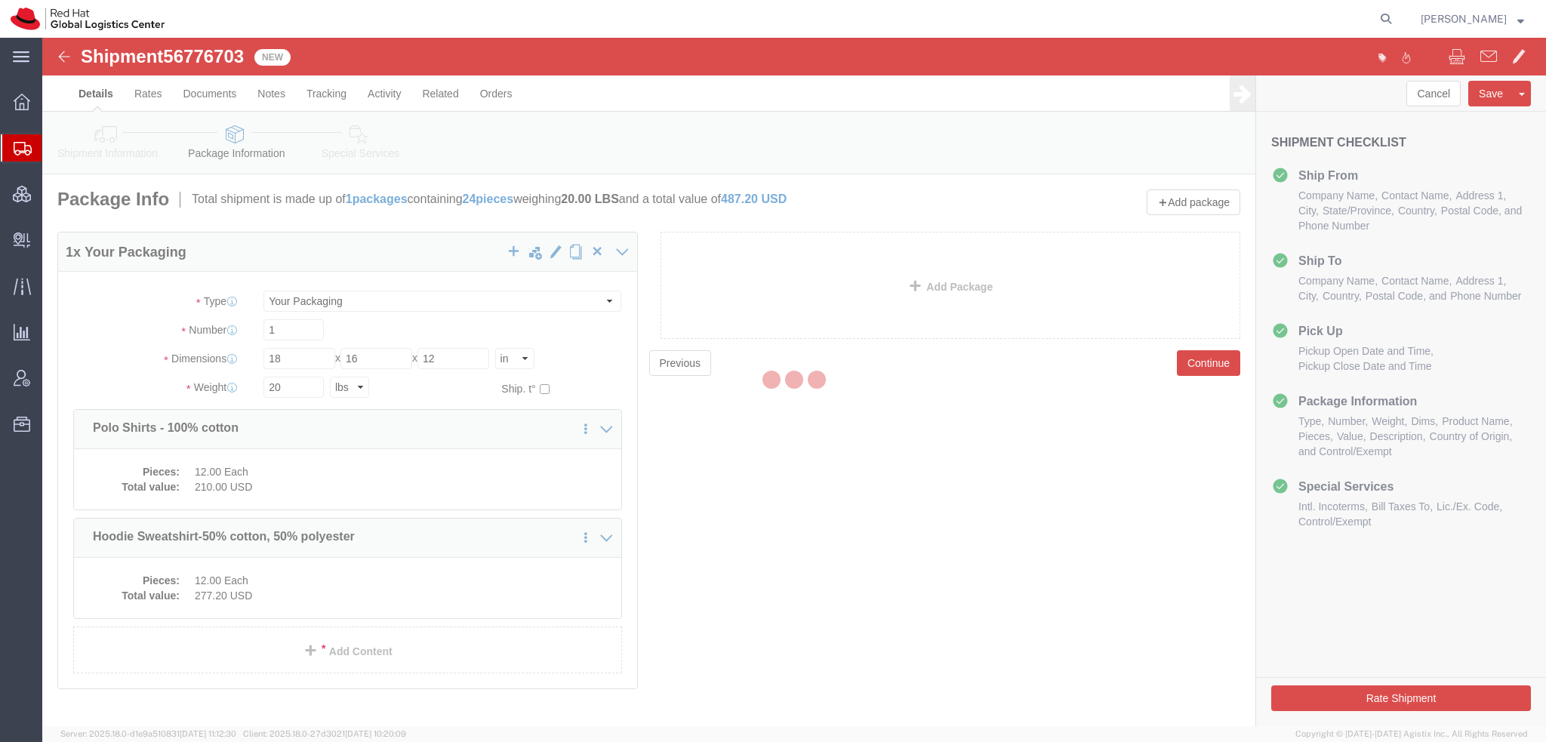
select select
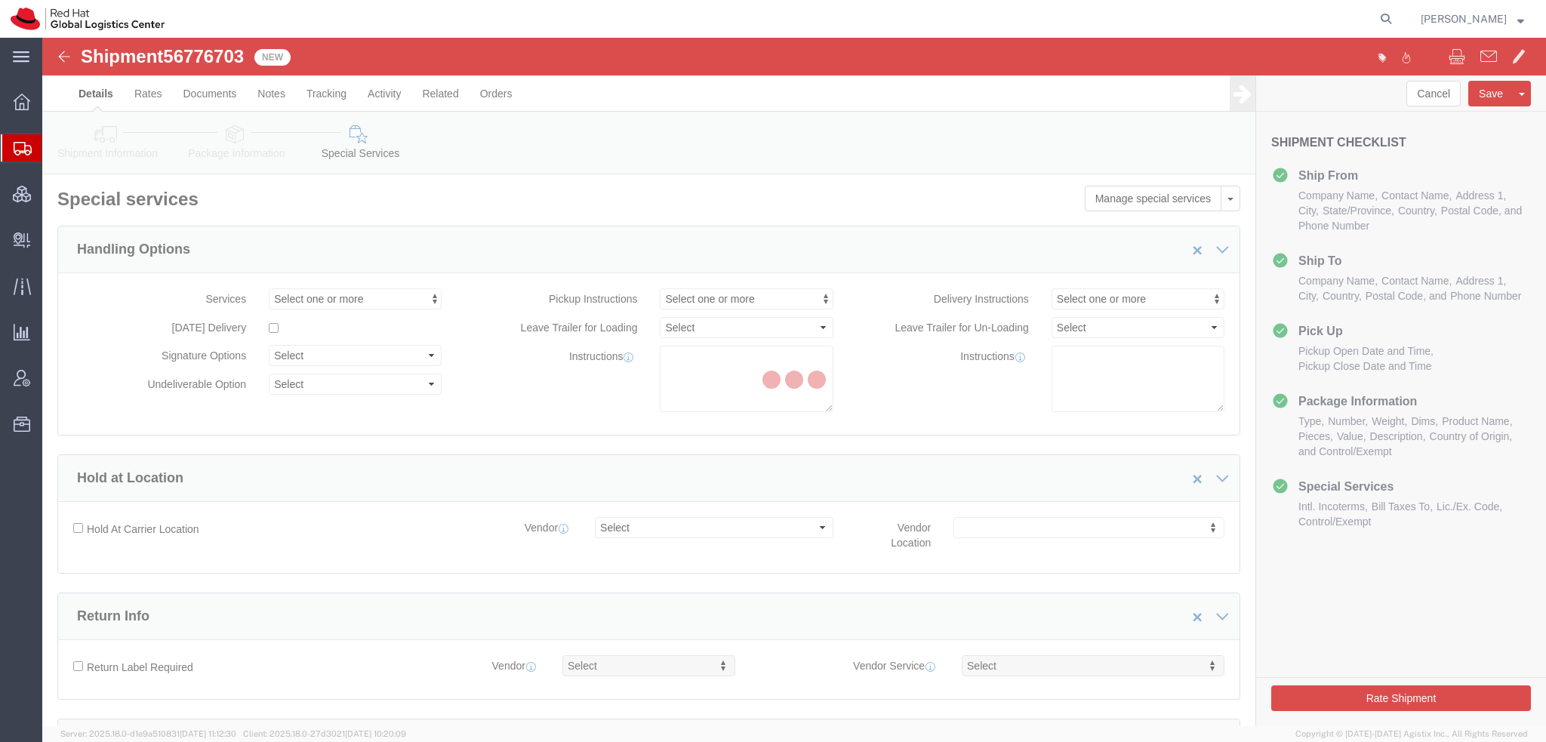
select select "COSTCENTER"
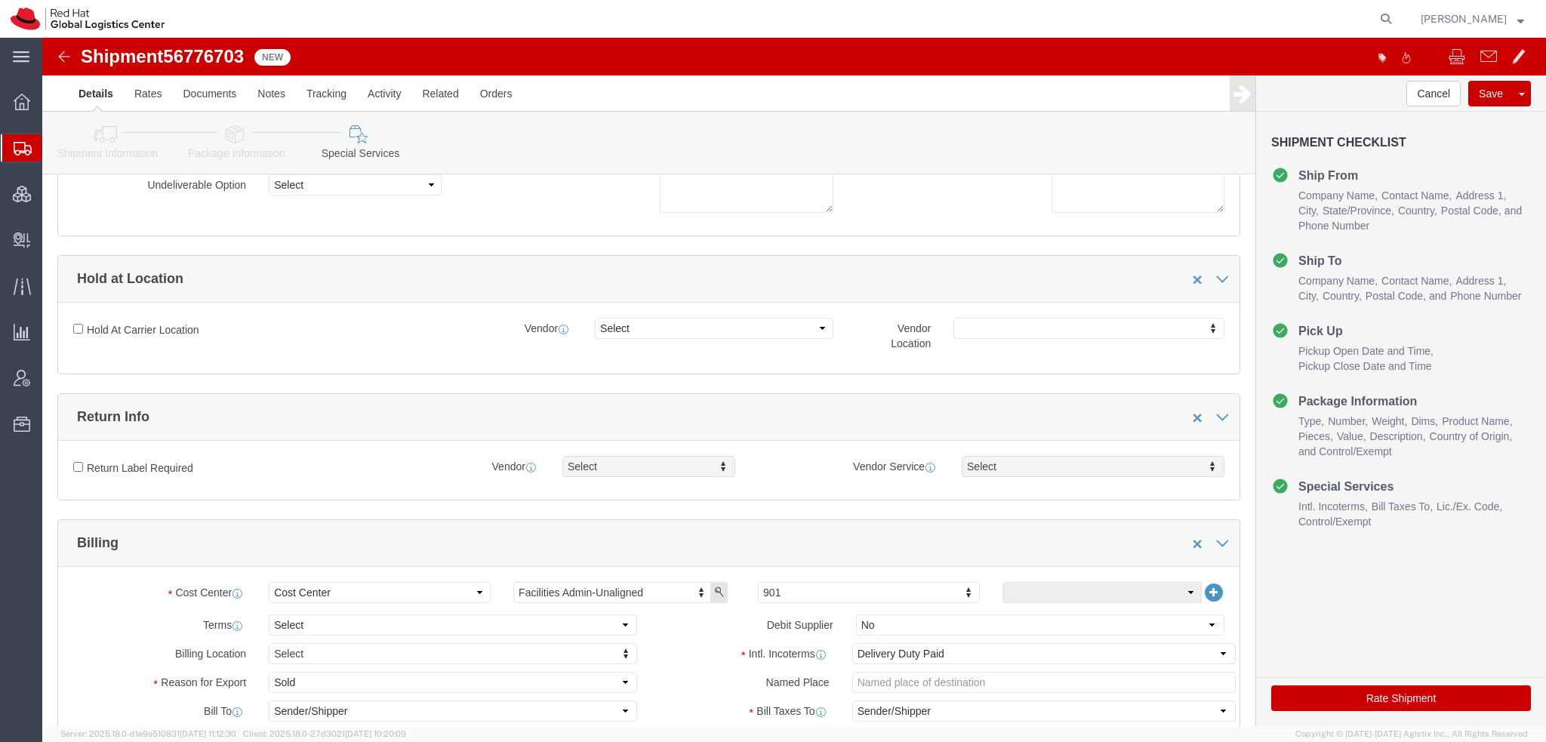
scroll to position [453, 0]
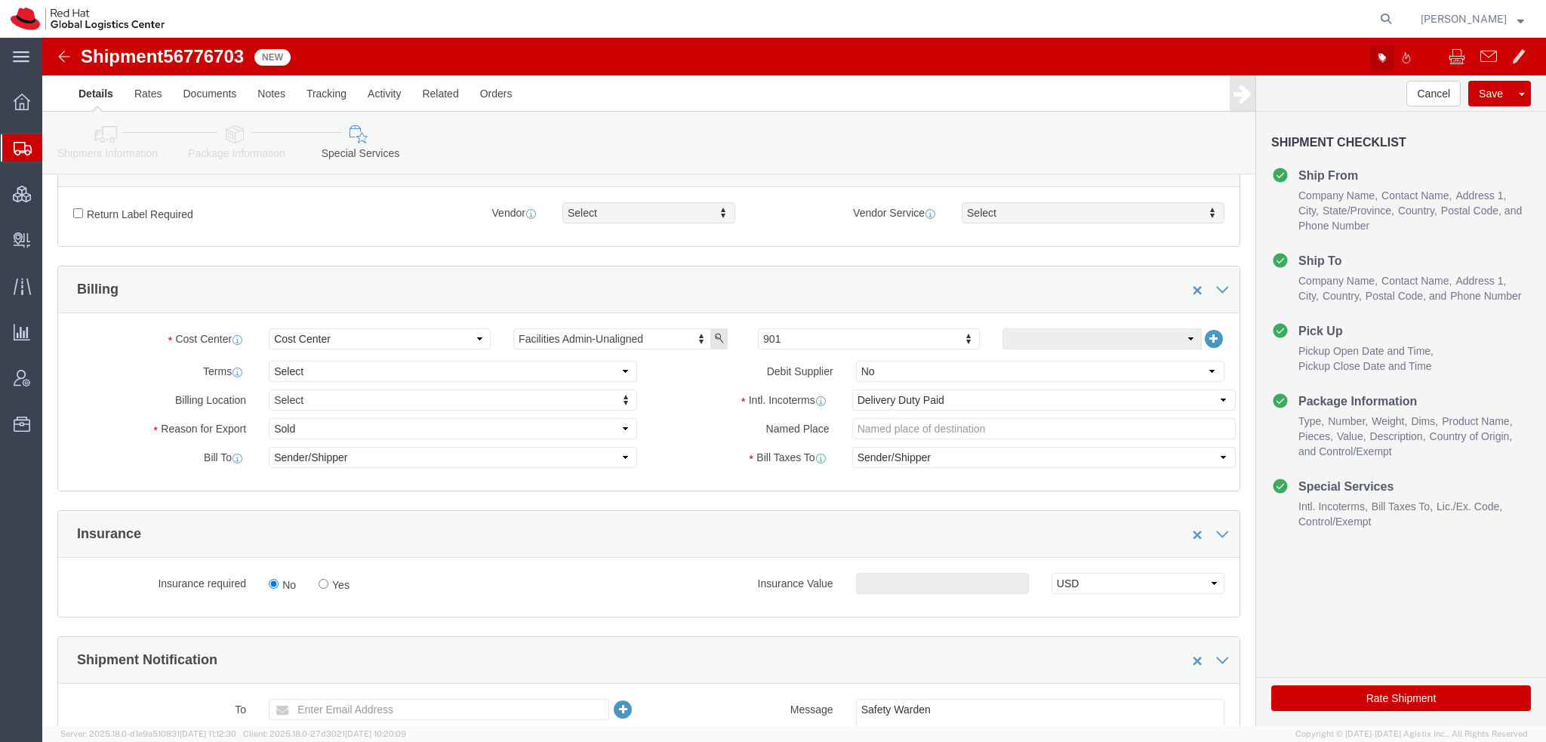
click button "button"
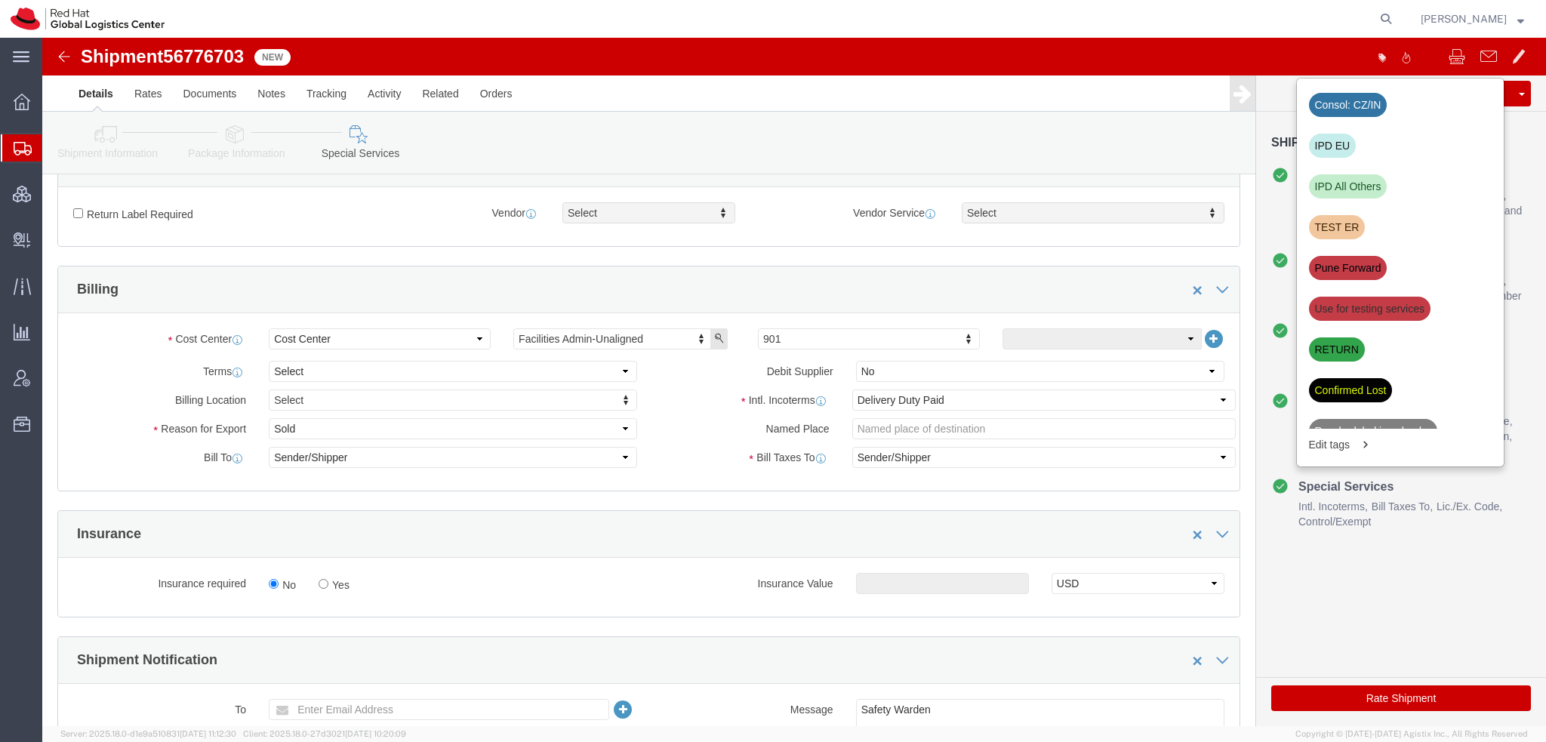
click div "IPD EU"
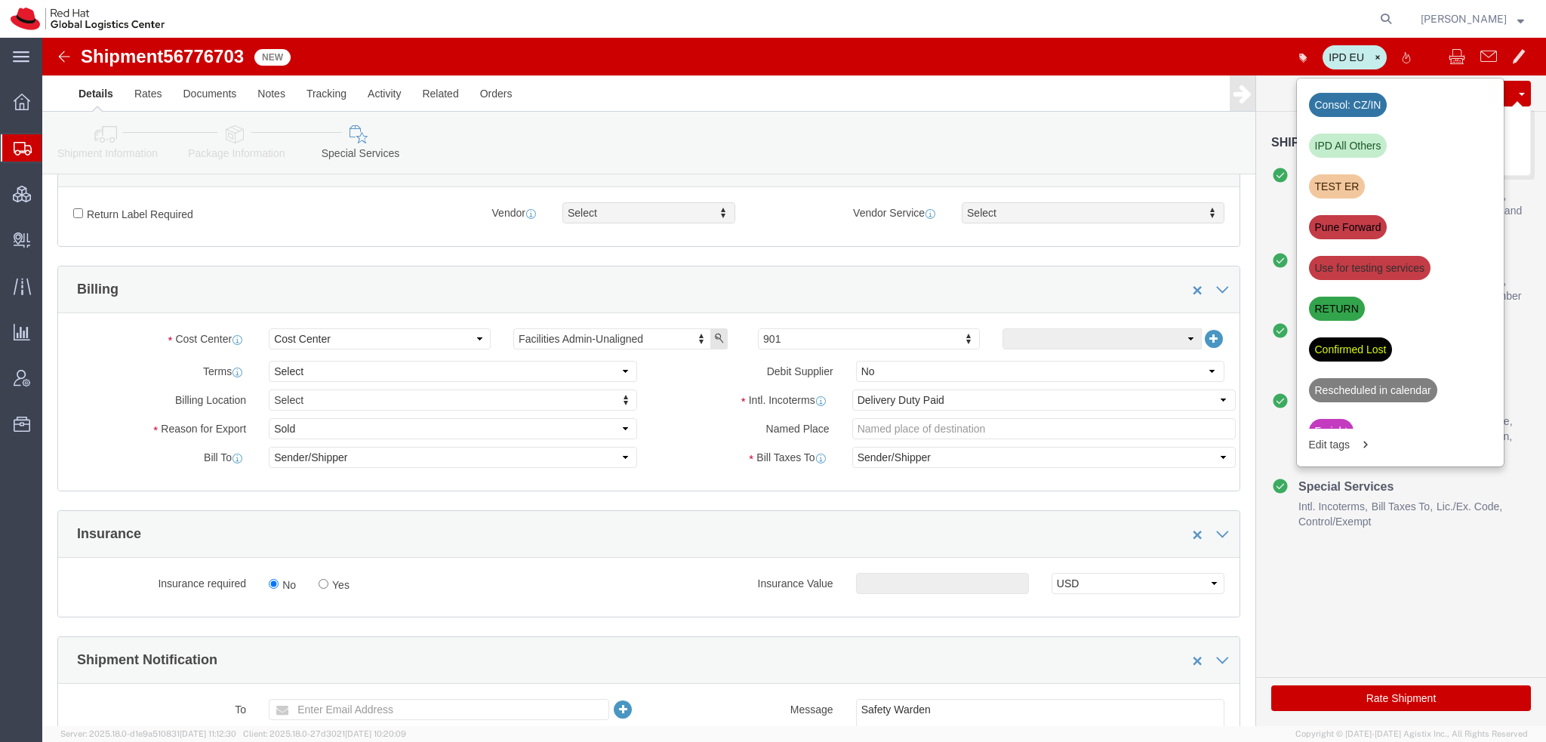
click button "Save"
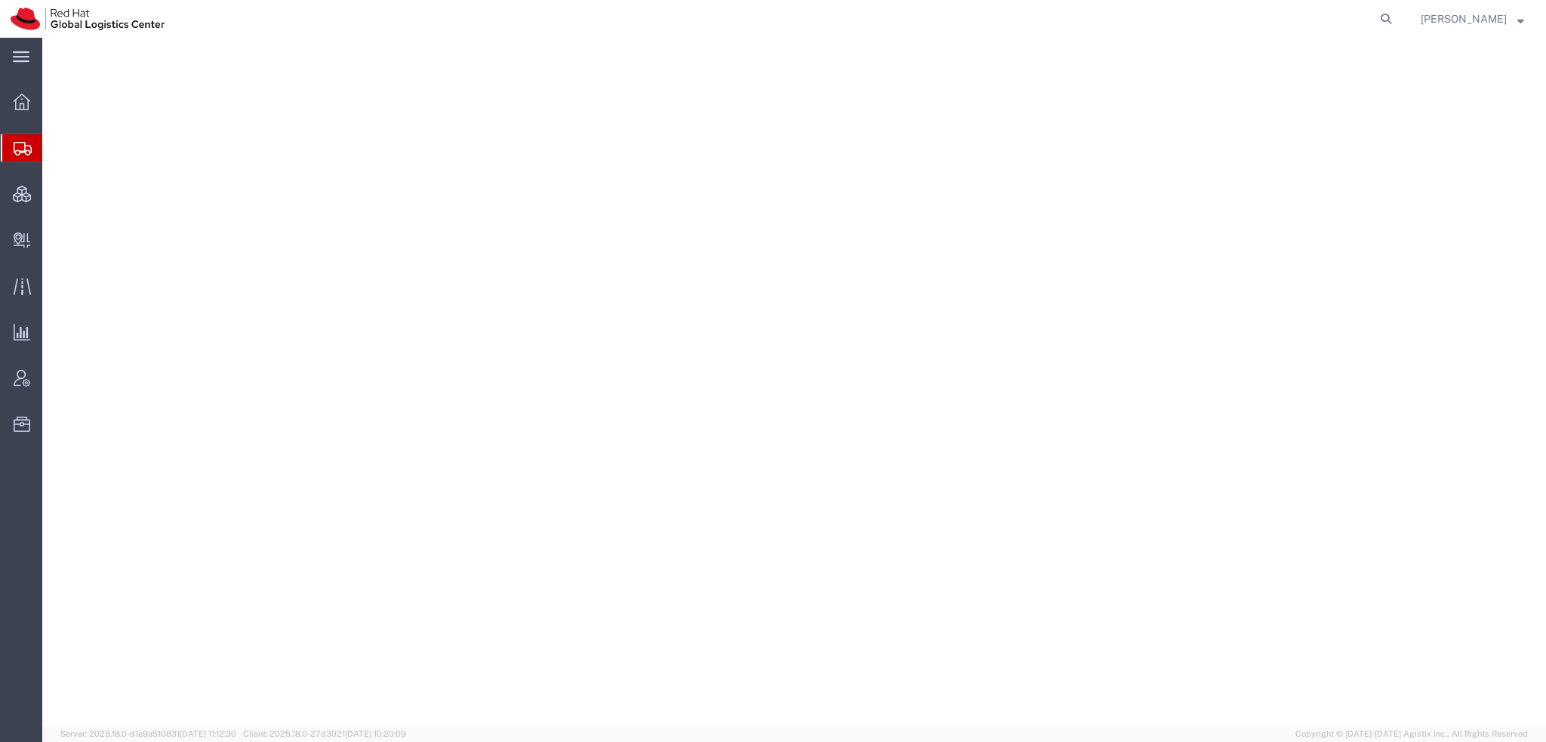
select select "38014"
select select
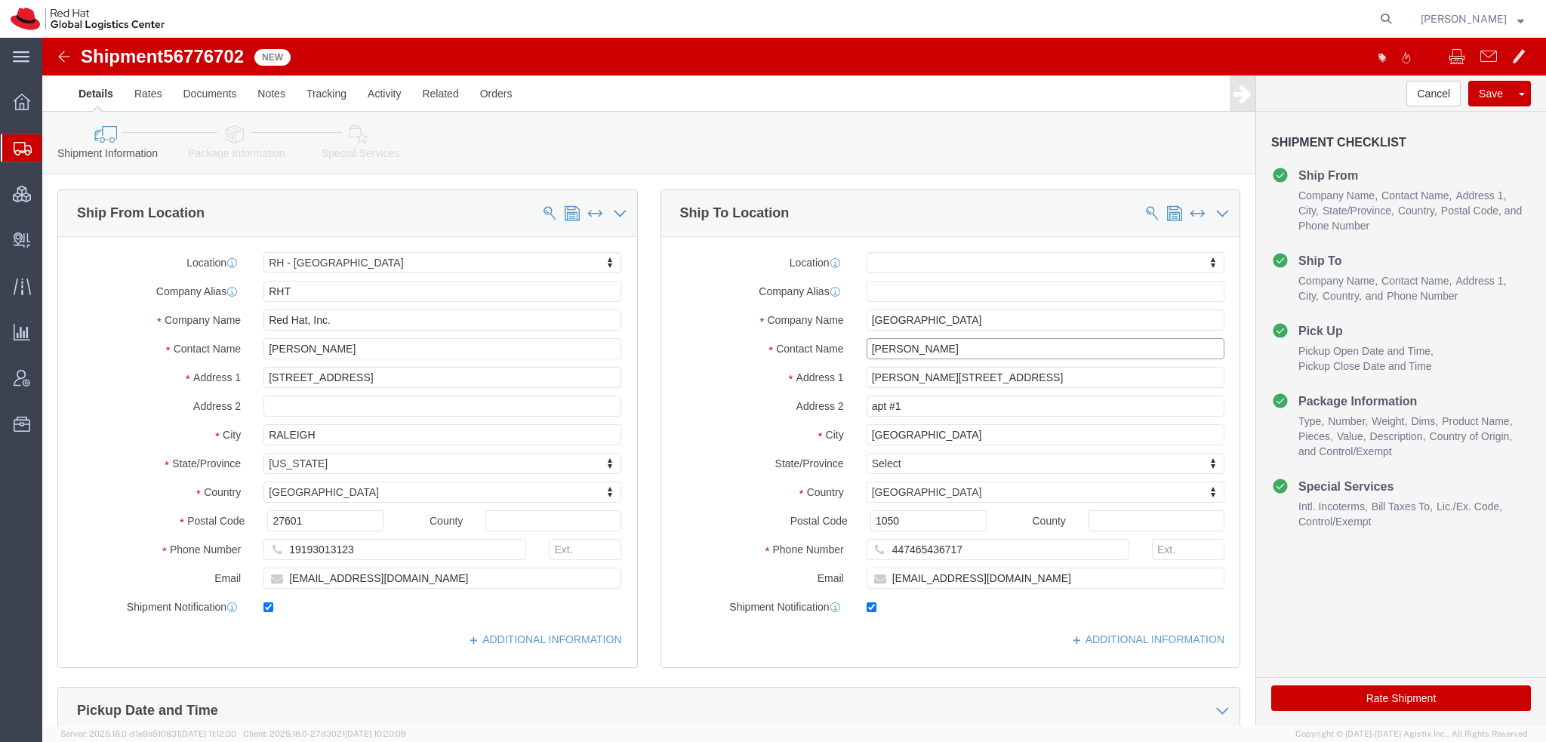
drag, startPoint x: 932, startPoint y: 310, endPoint x: -42, endPoint y: 12, distance: 1019.0
click html "Shipment 56776702 New Details Rates Documents Notes Tracking Activity Related O…"
type input "[PERSON_NAME]"
click p "- Red Hat Czech s.r.o. - ([PERSON_NAME]) Purkynova 665/115, 0D357, [GEOGRAPHIC_…"
select select "38037"
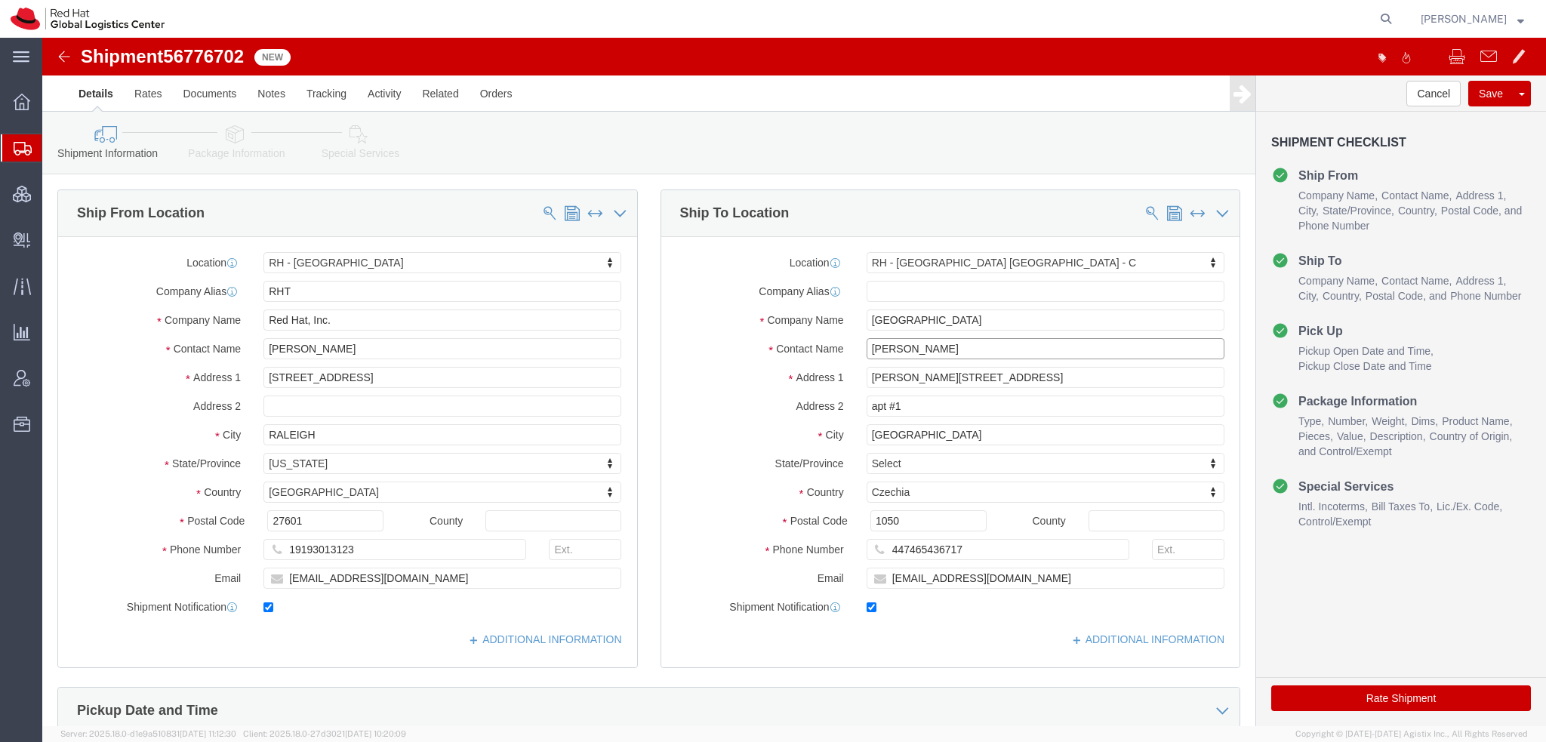
type input "[PERSON_NAME]"
click icon
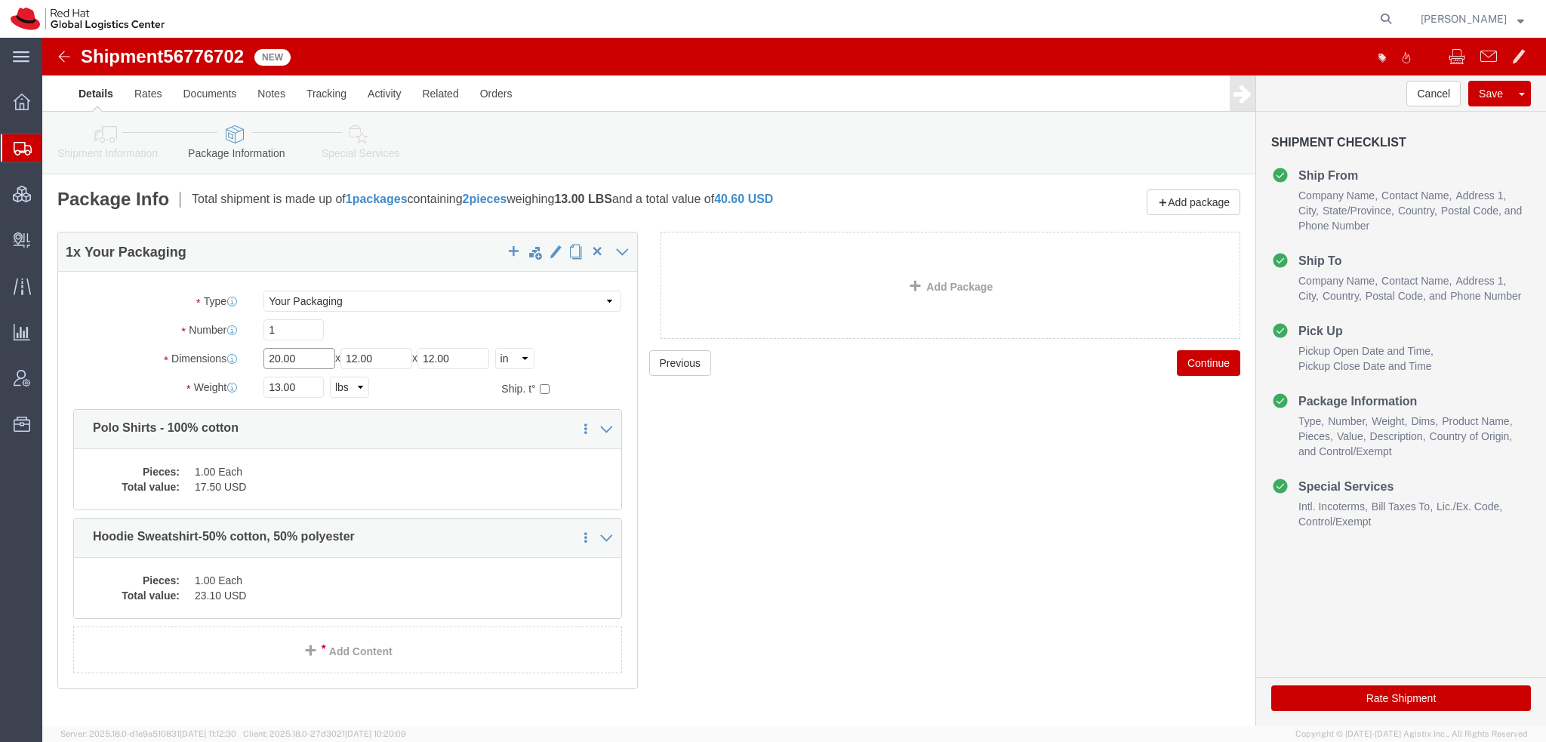
drag, startPoint x: 273, startPoint y: 316, endPoint x: -42, endPoint y: 80, distance: 394.2
click html "Shipment 56776702 New Details Rates Documents Notes Tracking Activity Related O…"
type input "24"
type input "18"
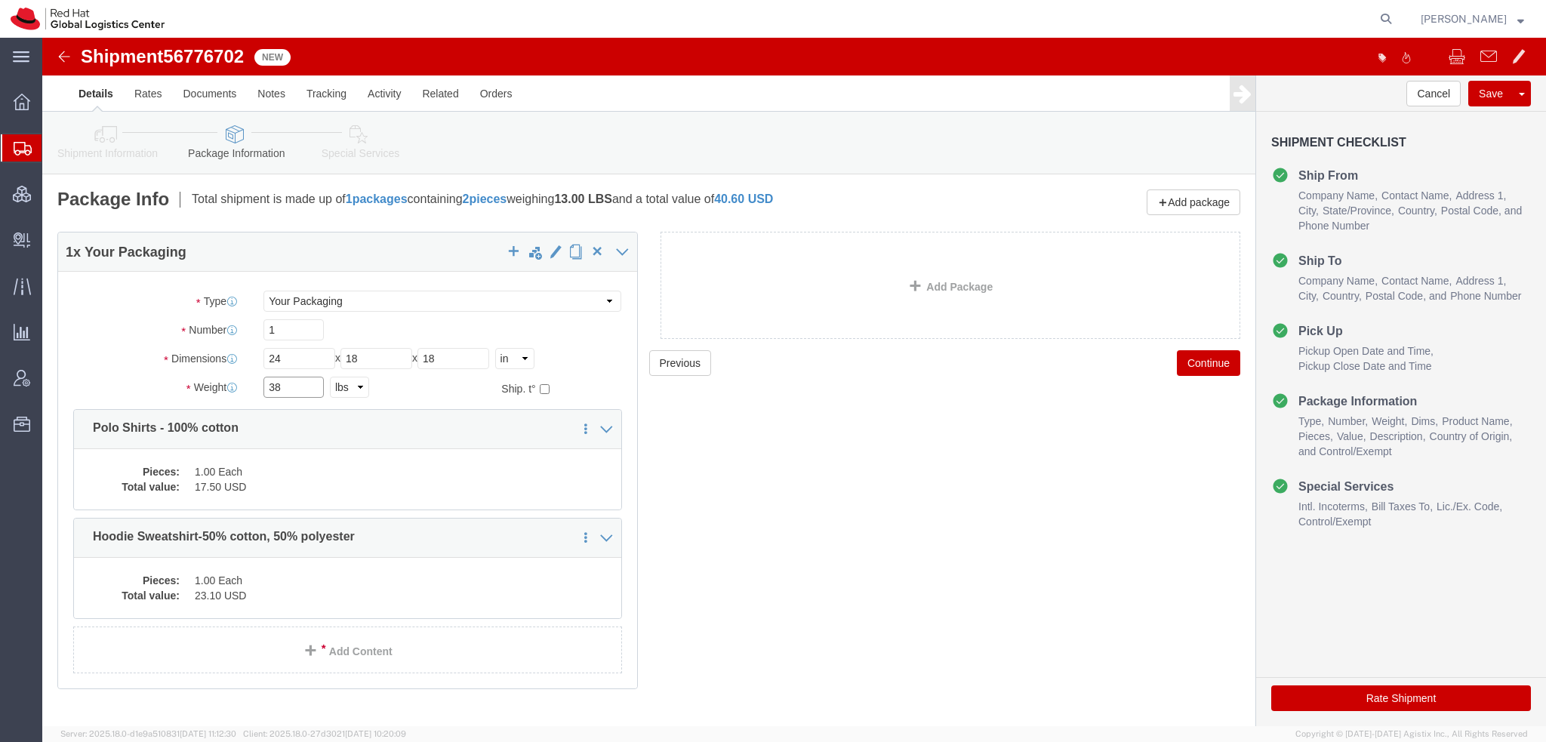
type input "38"
click dd "1.00 Each"
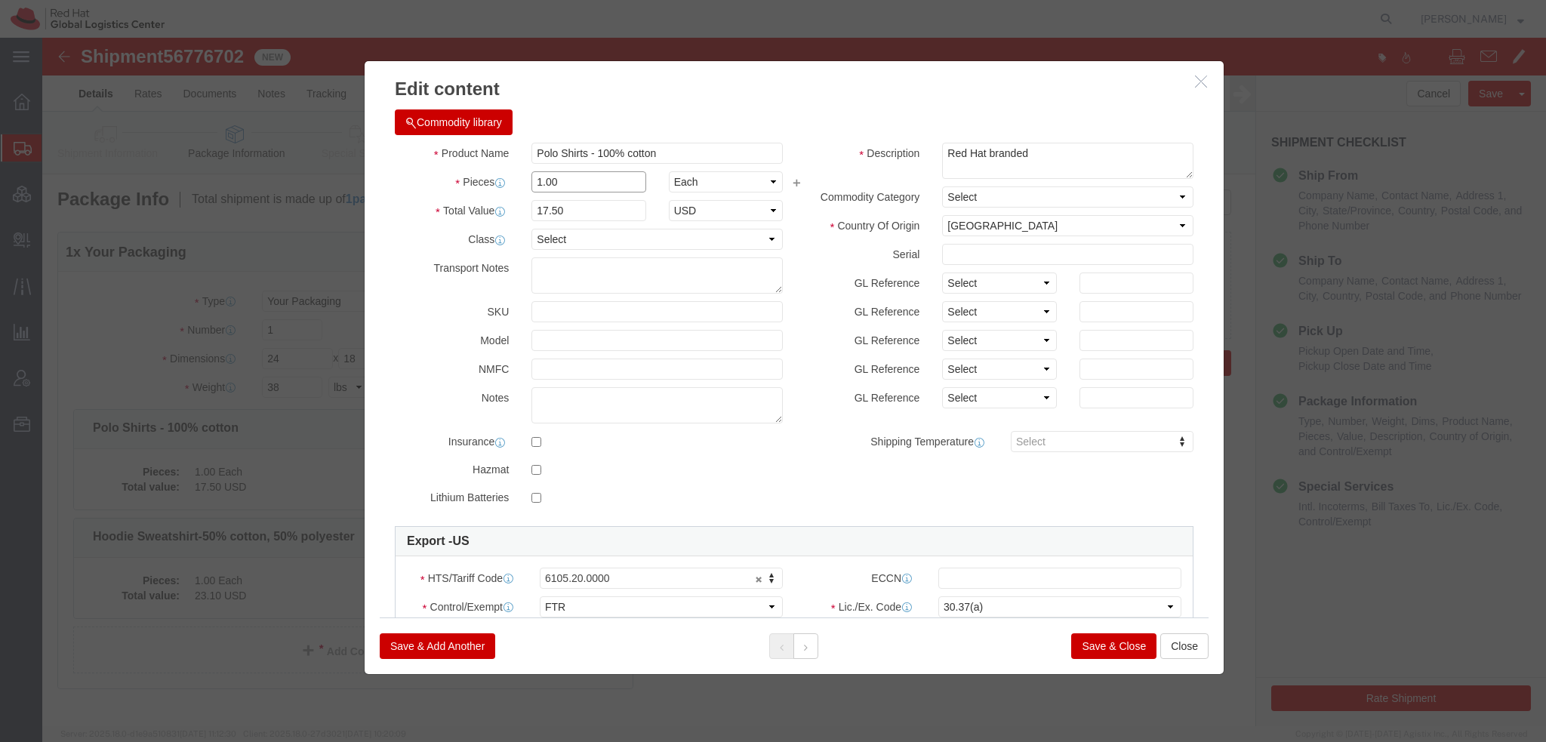
drag, startPoint x: 547, startPoint y: 149, endPoint x: -42, endPoint y: -11, distance: 610.4
click html "Shipment 56776702 New Details Rates Documents Notes Tracking Activity Related O…"
type input "19"
type input "332.5"
click button
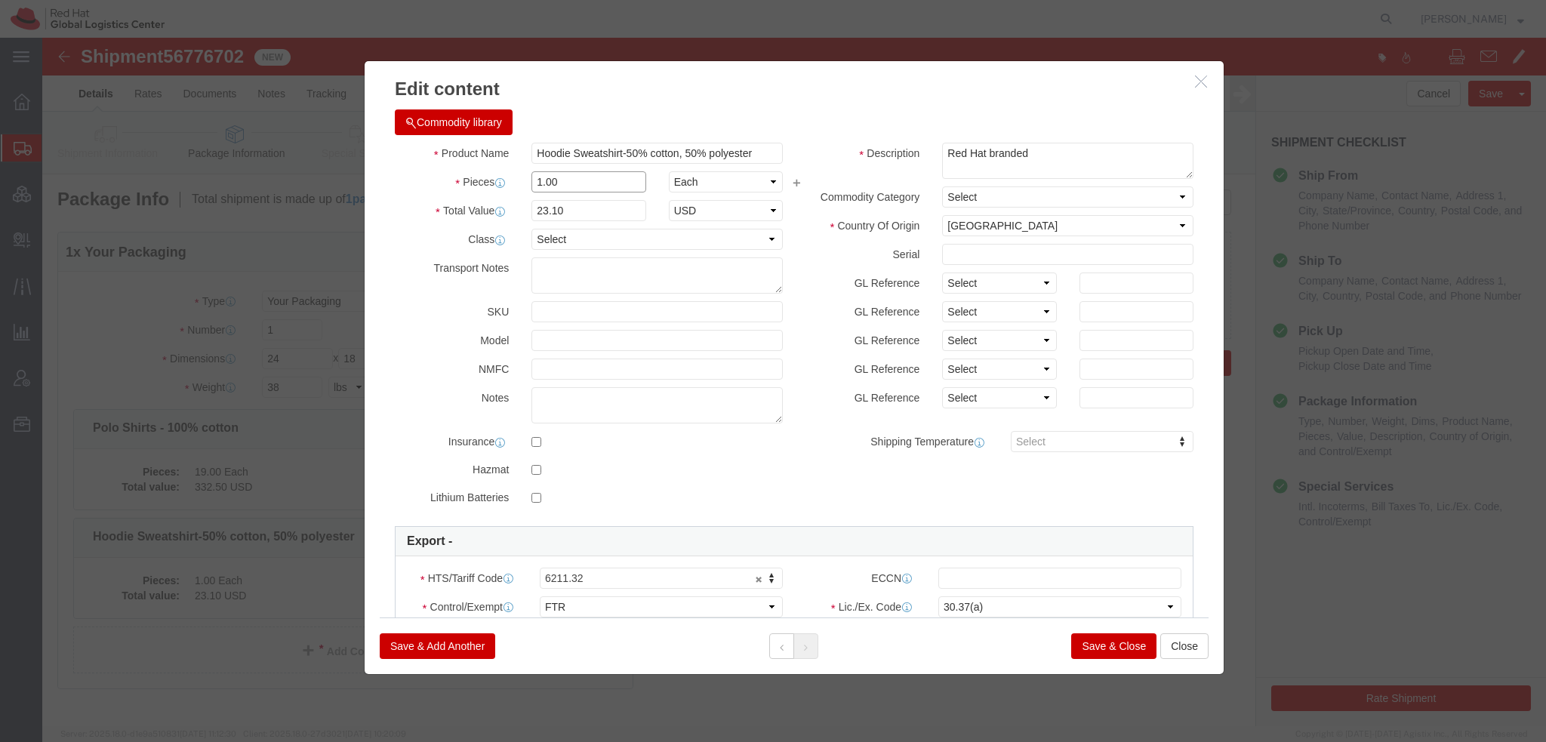
drag, startPoint x: 450, startPoint y: 137, endPoint x: 203, endPoint y: 119, distance: 247.5
click div "Edit content Commodity library Product Name Hoodie Sweatshirt-50% cotton, 50% p…"
type input "19"
type input "438.9"
click button "Save & Add Another"
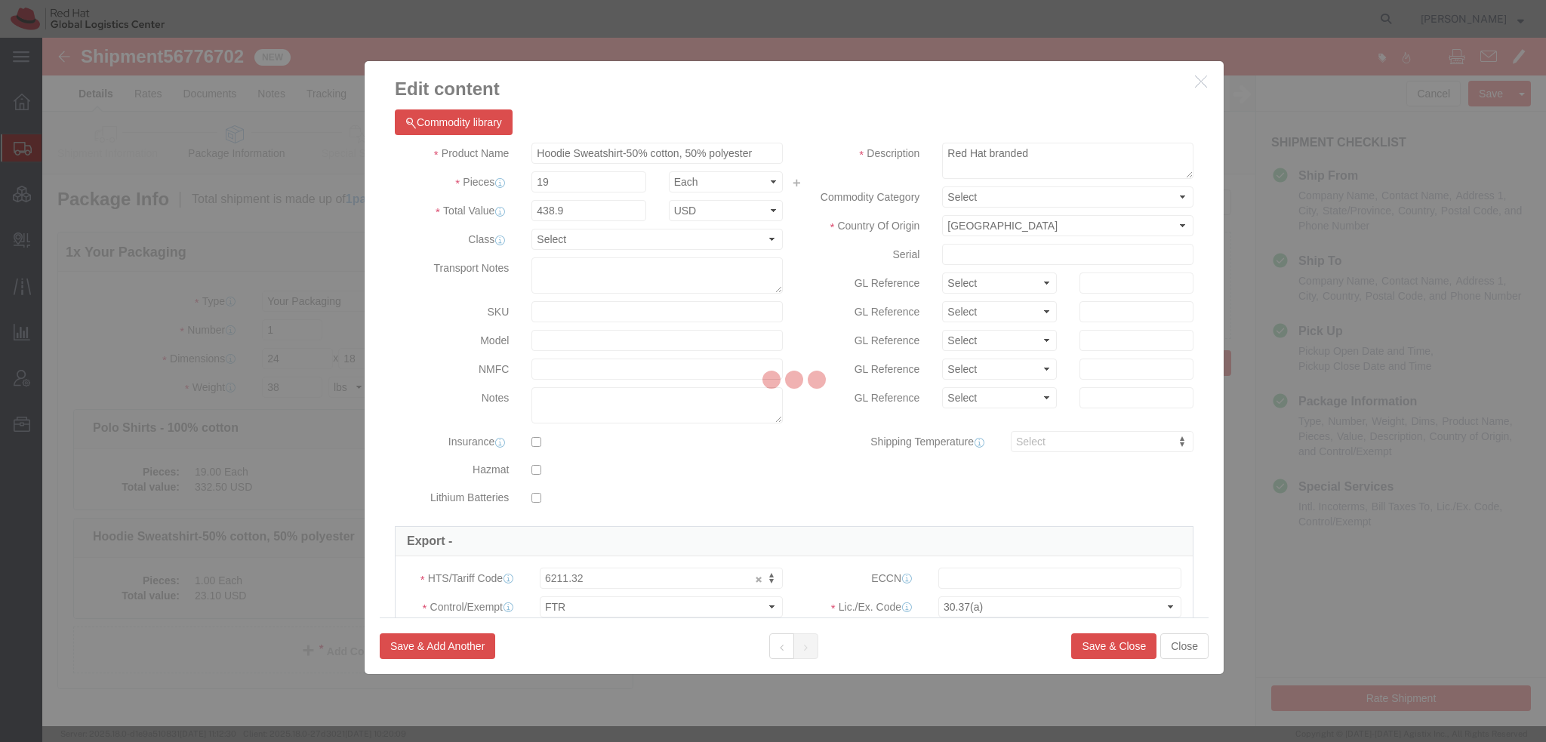
select select "EA"
select select
select select "USD"
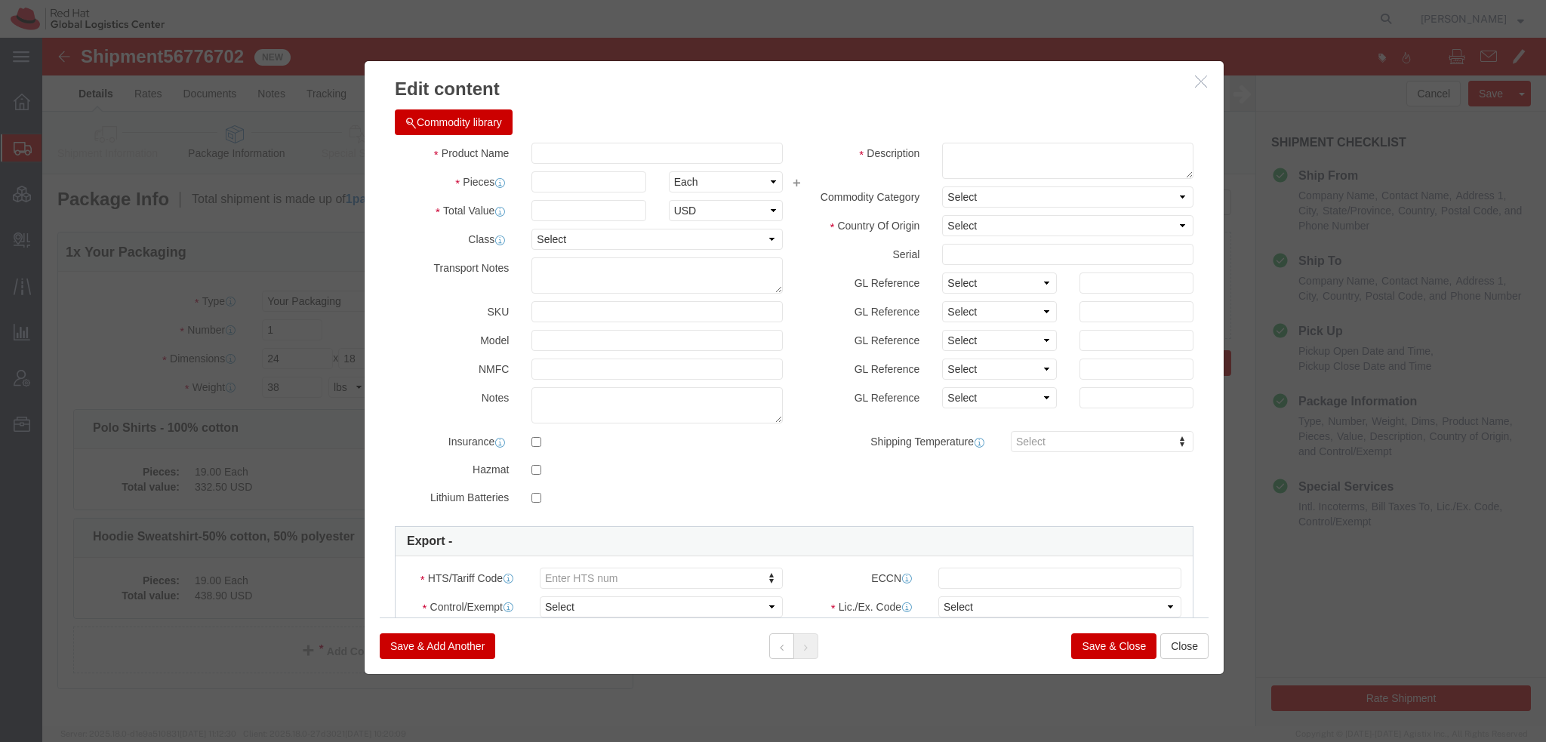
click button "Commodity library"
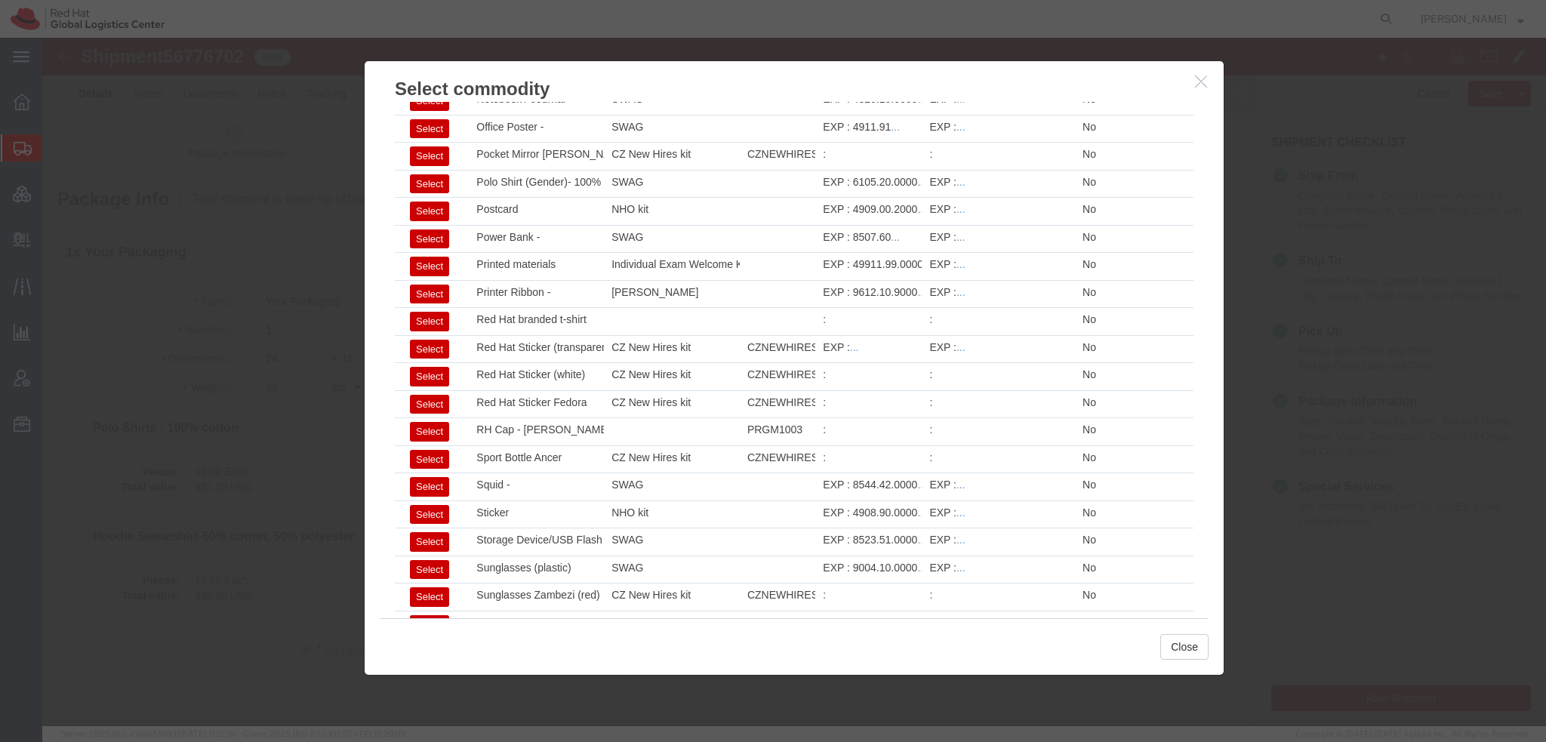
scroll to position [2156, 0]
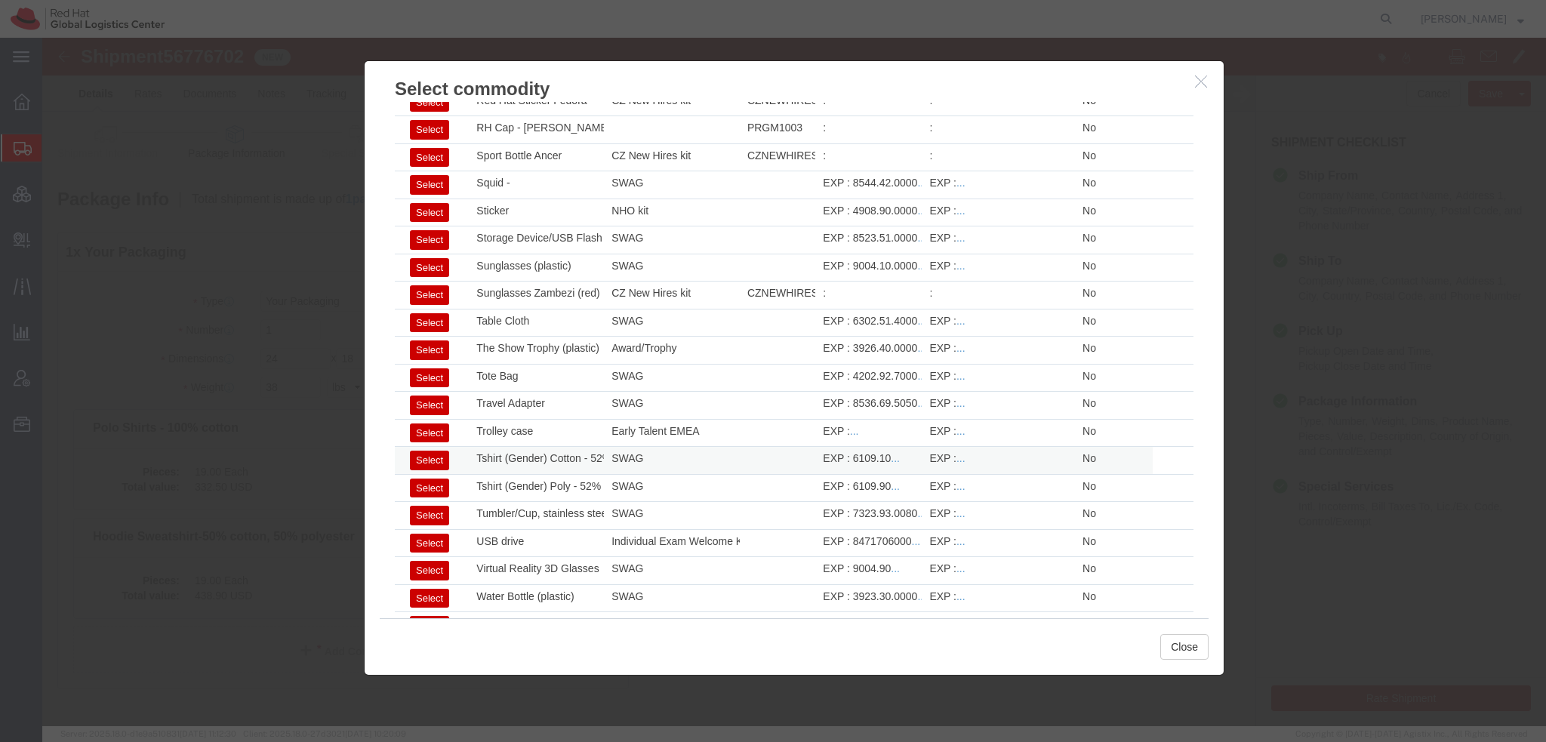
click button "Select"
type input "Tshirt (Gender) Cotton - 52% cotton, 48% polyester"
type textarea "- Red Hat branded"
type input "6109.10"
select select
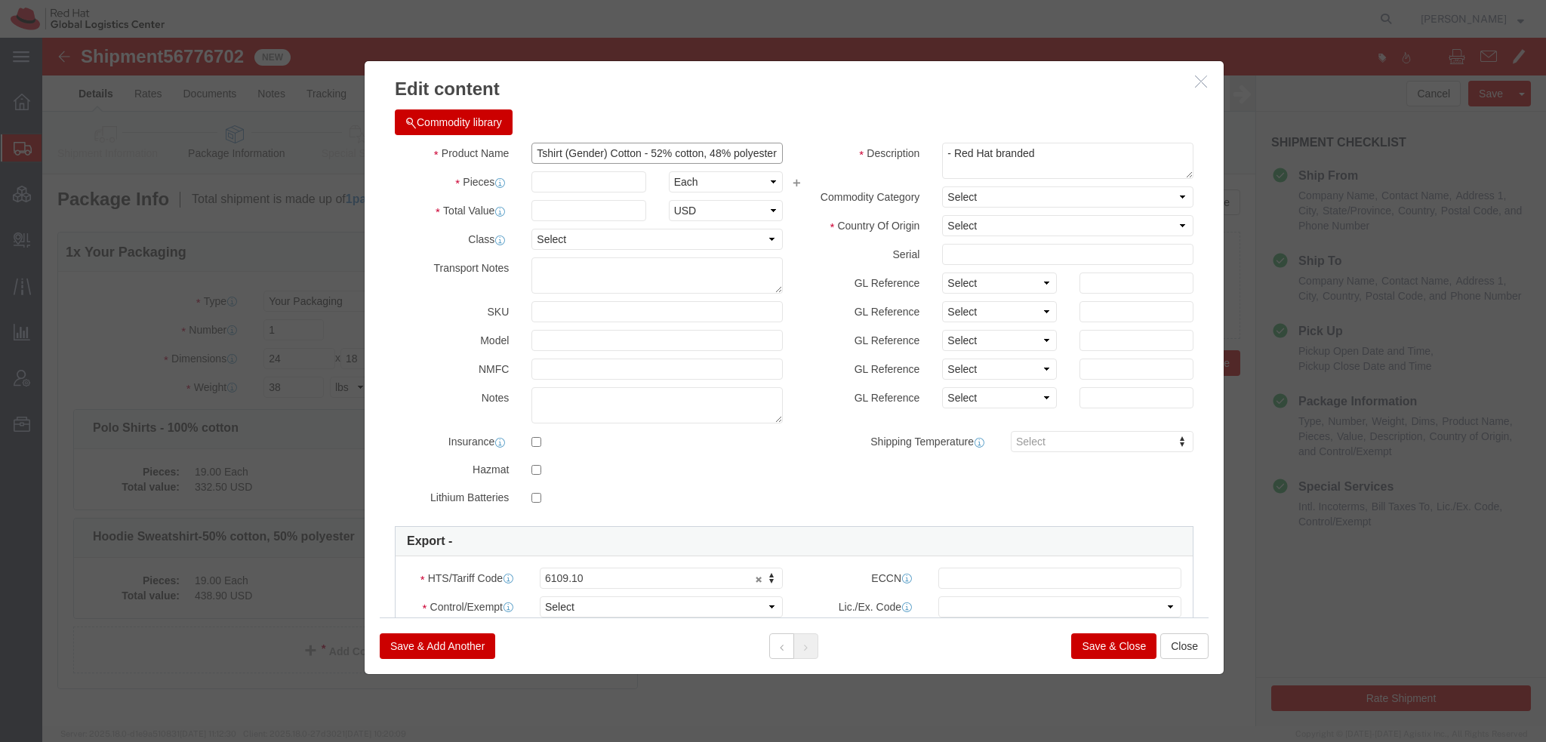
drag, startPoint x: 513, startPoint y: 115, endPoint x: 584, endPoint y: 109, distance: 70.5
click input "Tshirt (Gender) Cotton - 52% cotton, 48% polyester"
type input "Tshirt - 100% cotton"
type input "26"
type input "5"
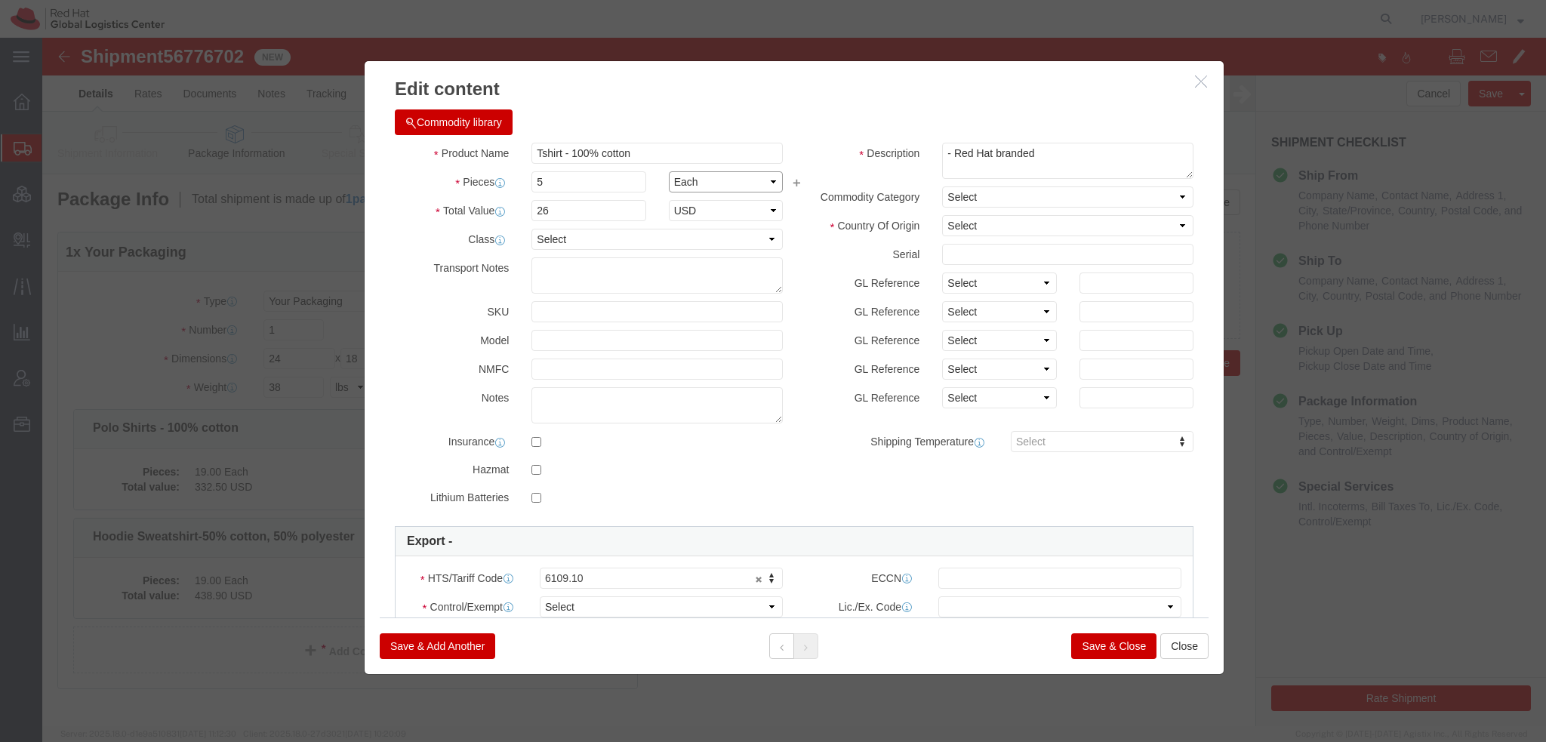
type input "130"
click select "Select Afghanistan Åland Islands Albania Algeria American Samoa Andorra Angola …"
select select "NI"
click label
click input "checkbox"
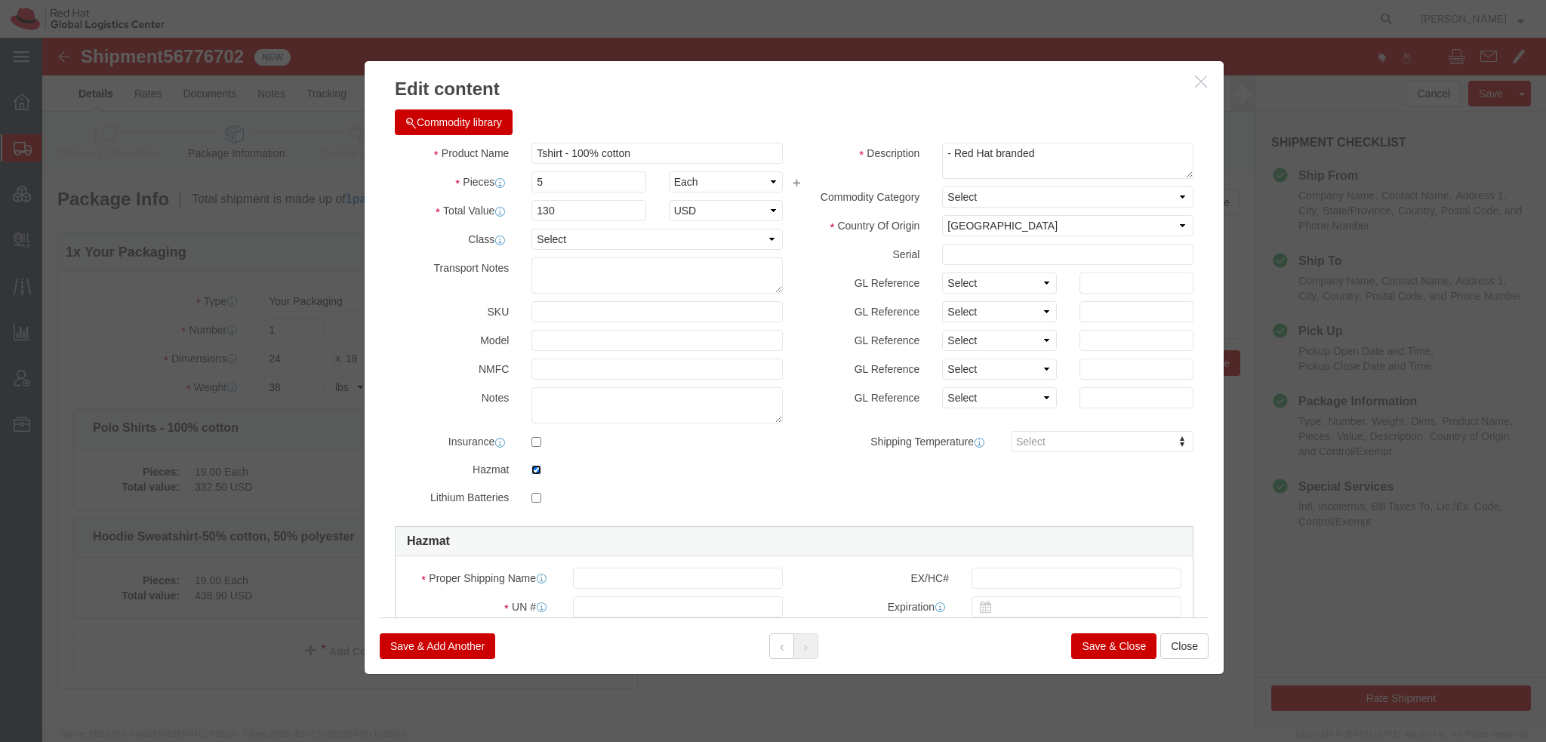
click input "checkbox"
checkbox input "false"
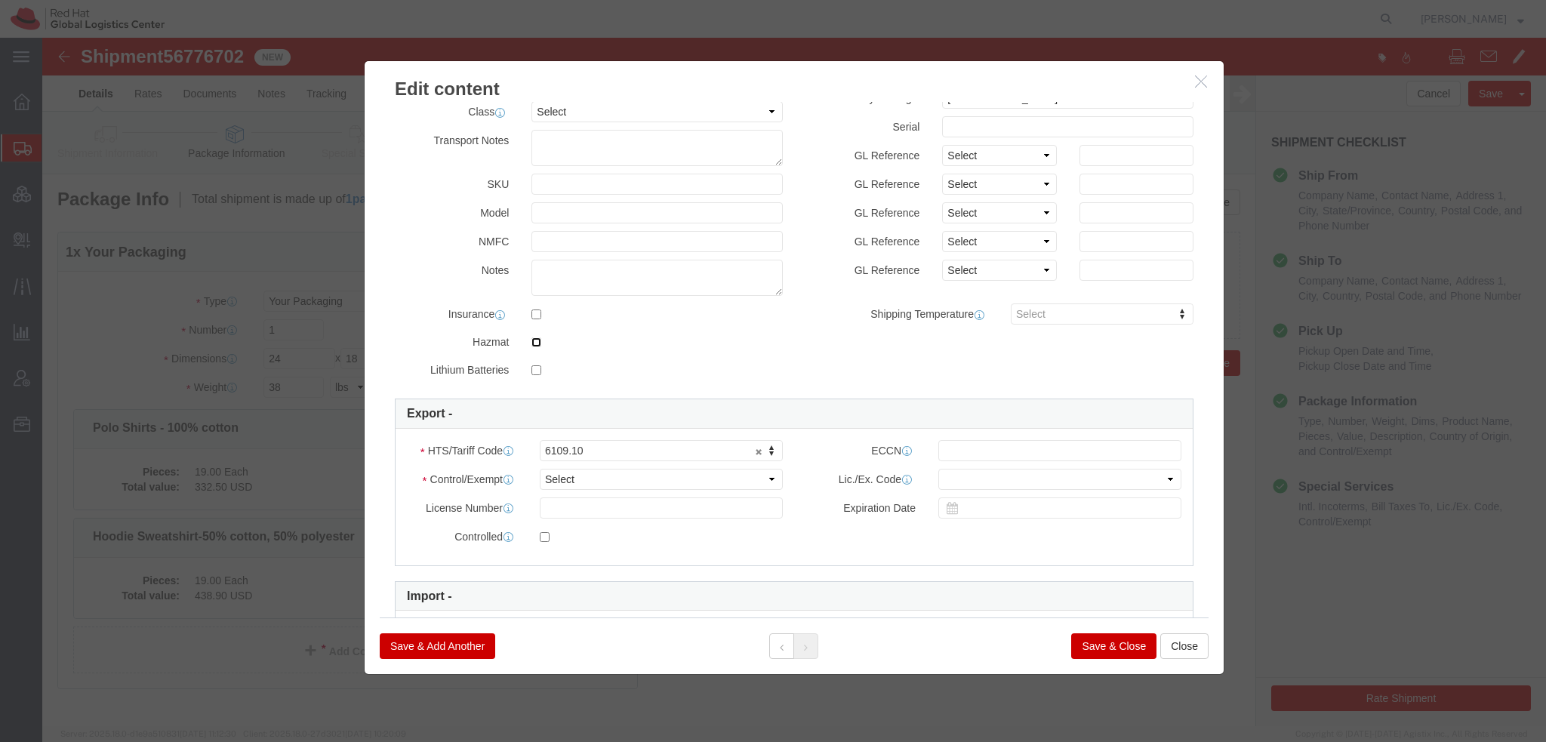
scroll to position [233, 0]
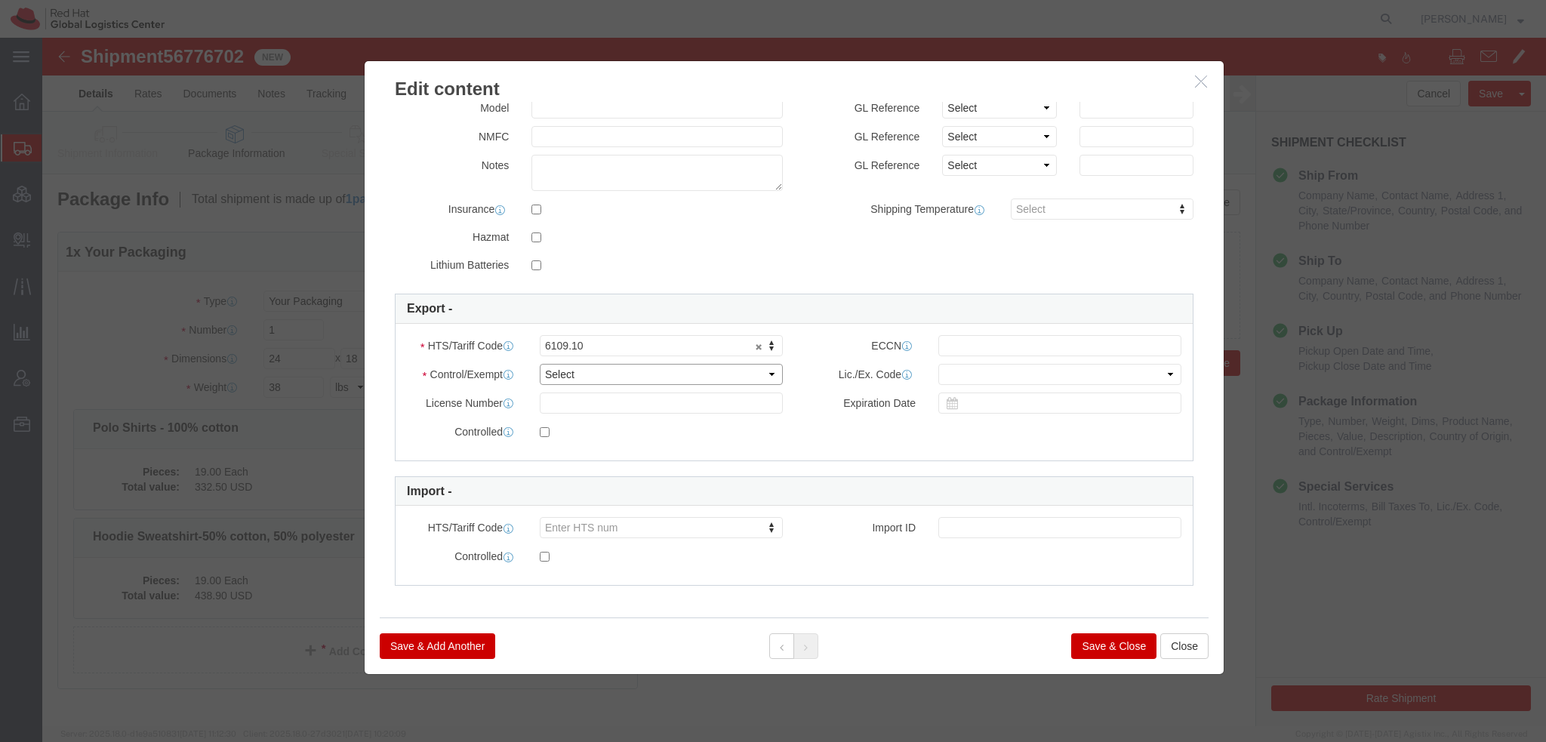
click select "Select ATF BIS DEA EPA FDA FTR ITAR OFAC Other (OPA)"
select select "FTR"
click select "Select ATF BIS DEA EPA FDA FTR ITAR OFAC Other (OPA)"
click select "Select 30.2(d)(2) 30.36 30.37(a) 30.37(f) 30.37(g) 30.37(h) 30.37(i) 30.37(j) 3…"
select select "30.37(a)"
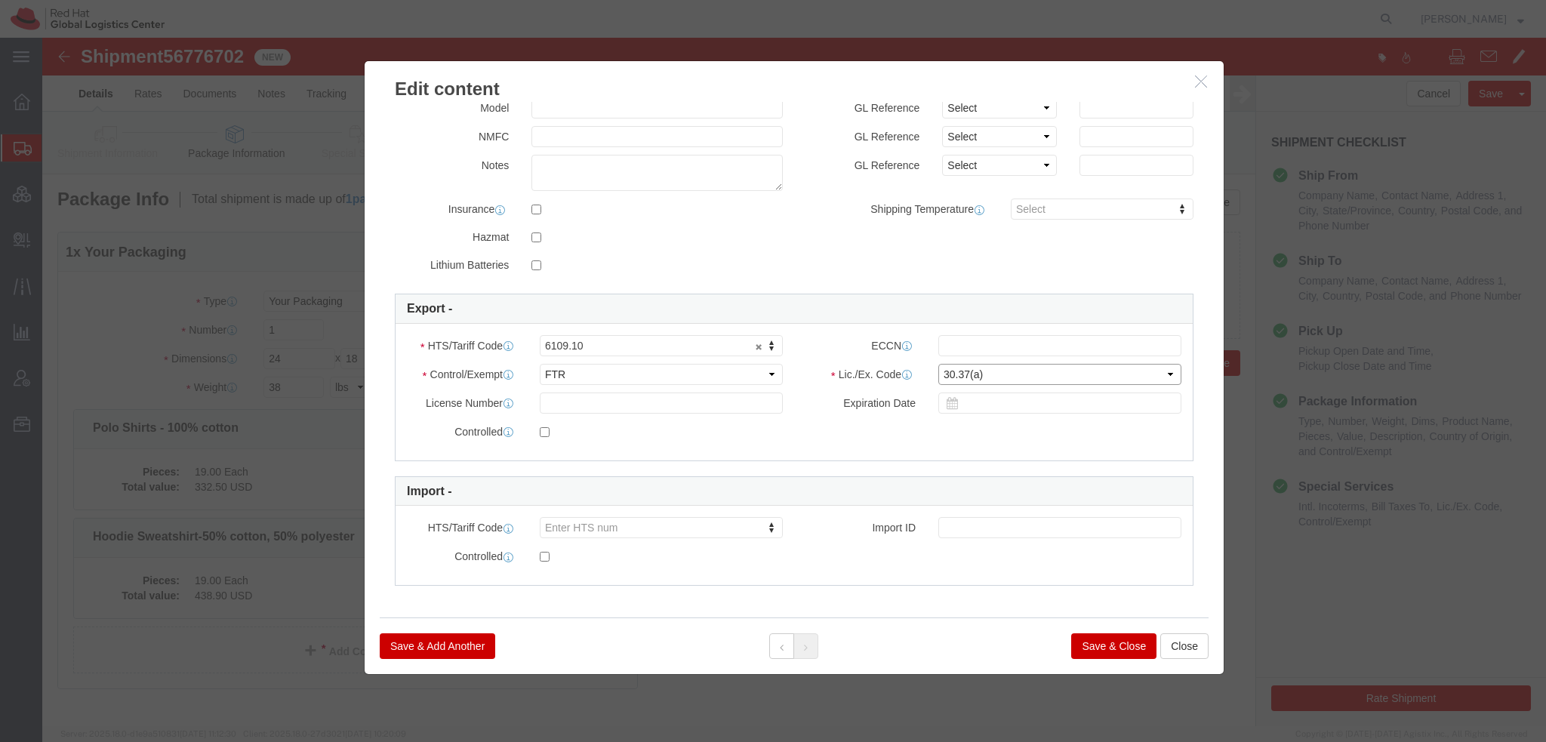
click select "Select 30.2(d)(2) 30.36 30.37(a) 30.37(f) 30.37(g) 30.37(h) 30.37(i) 30.37(j) 3…"
click button "Save & Add Another"
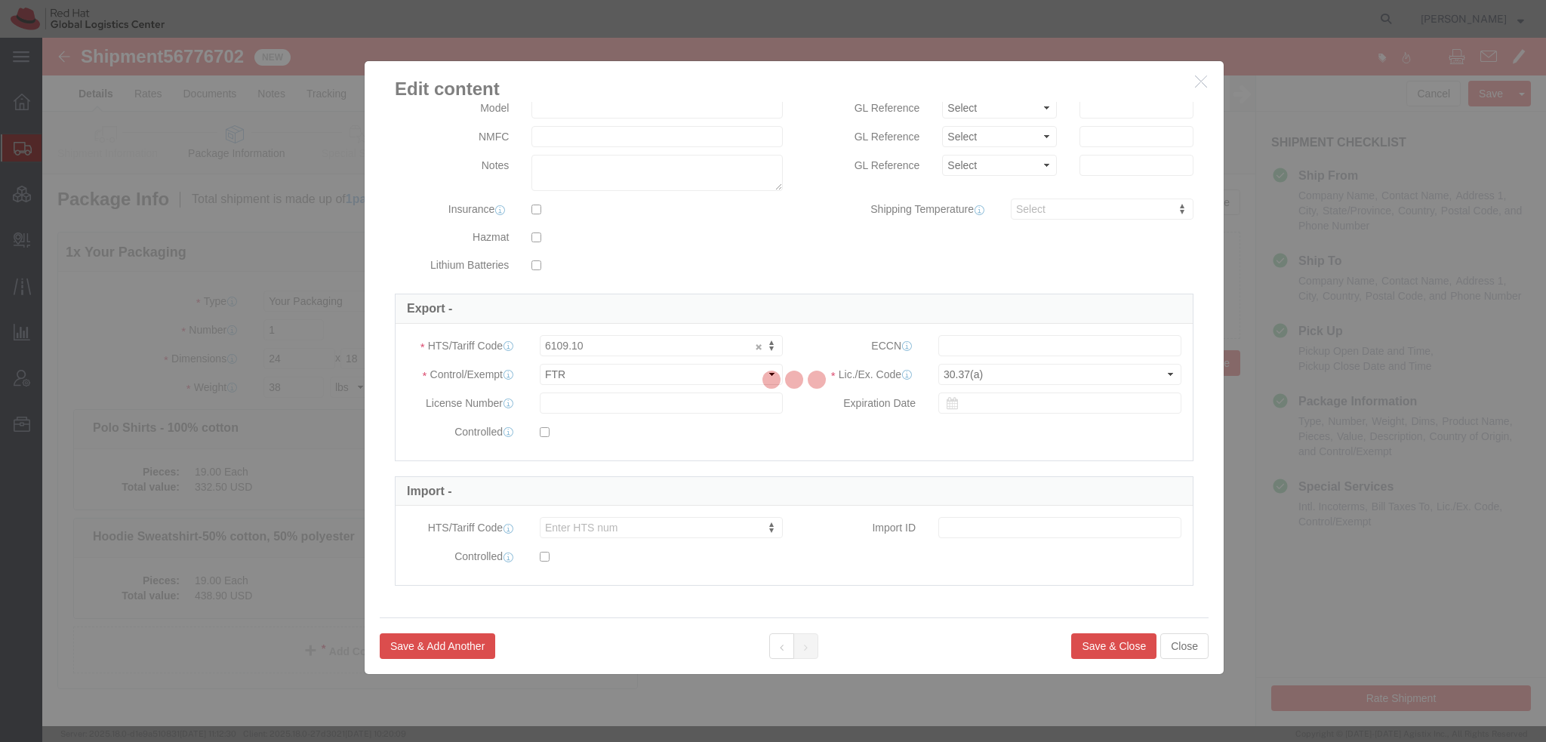
select select "EA"
select select
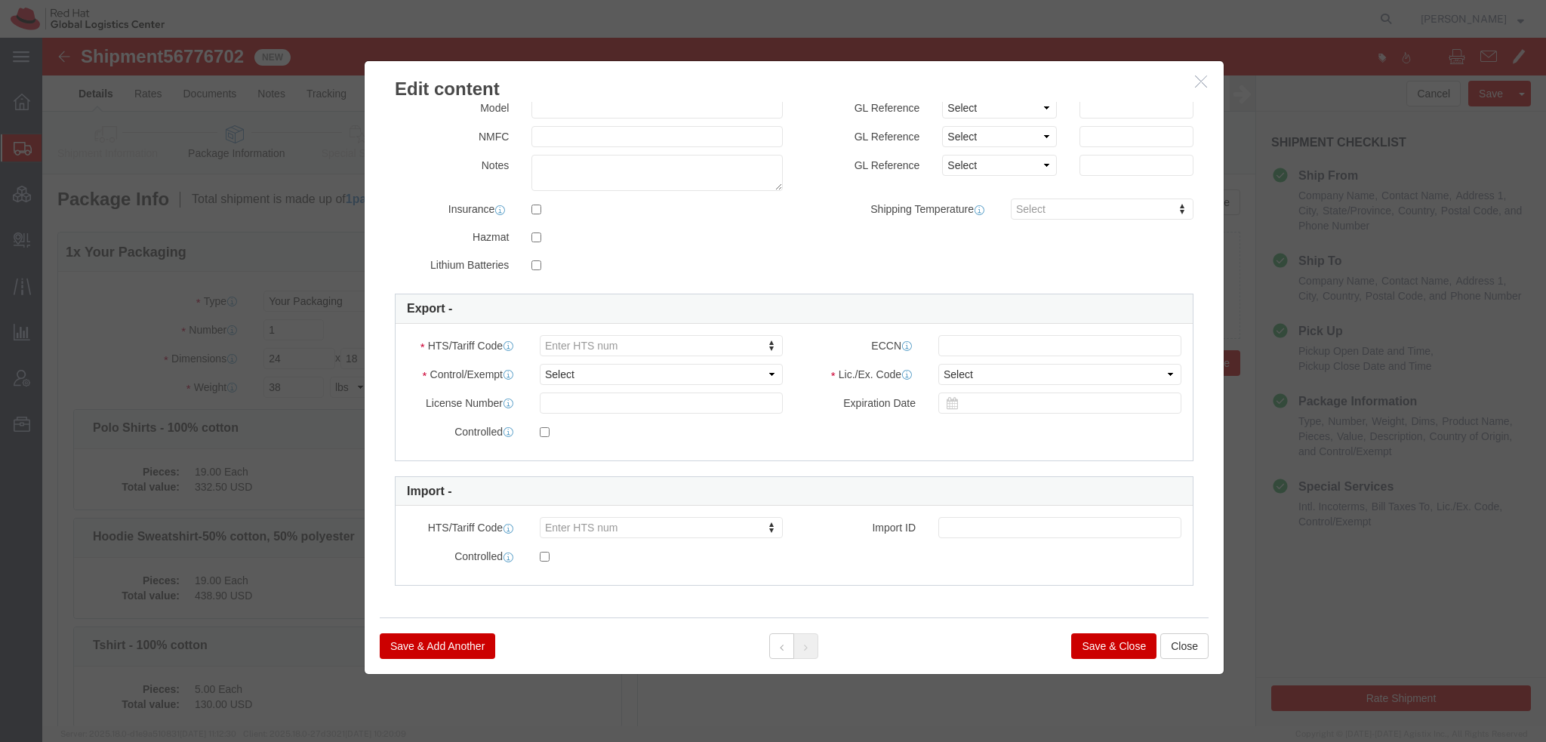
scroll to position [0, 0]
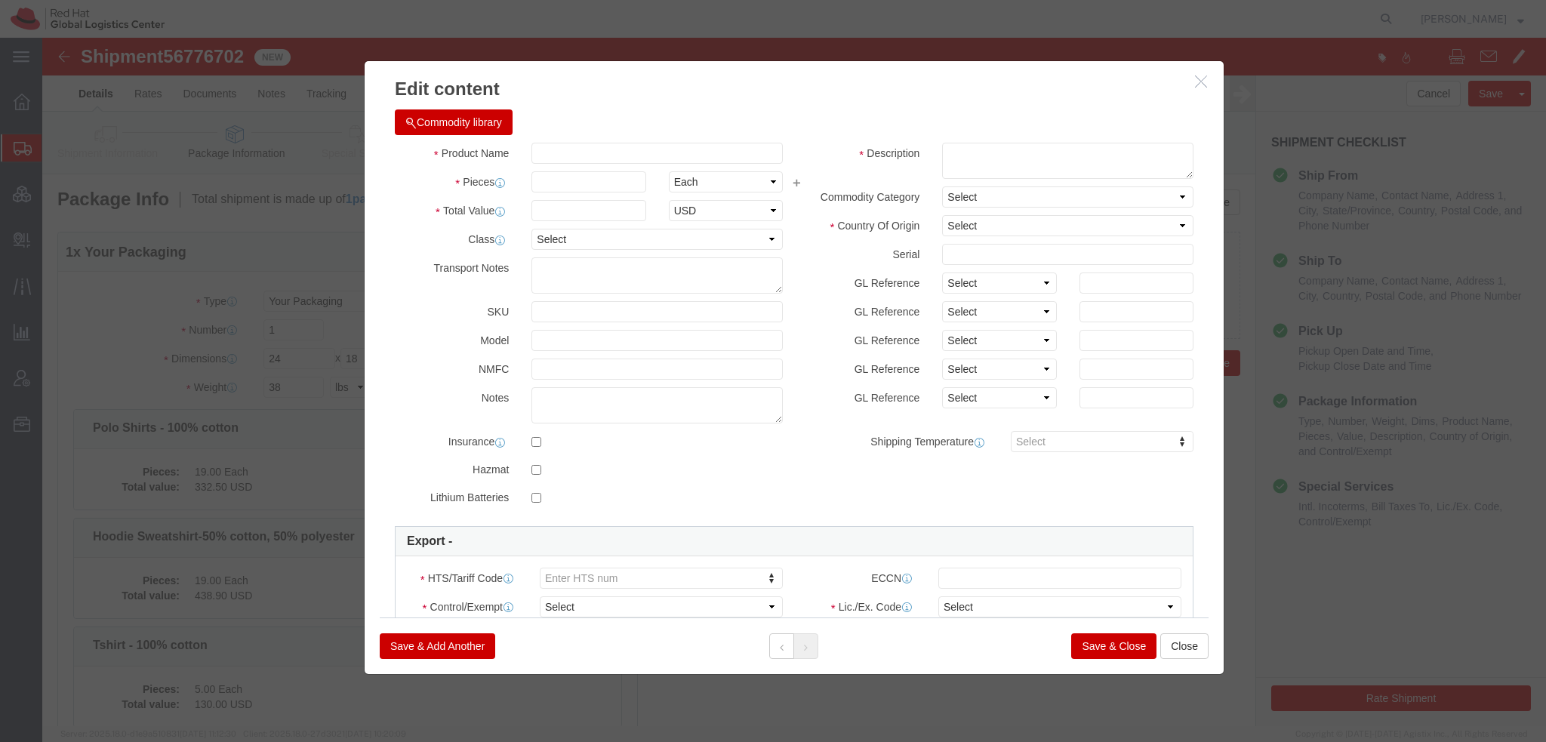
click button "Commodity library"
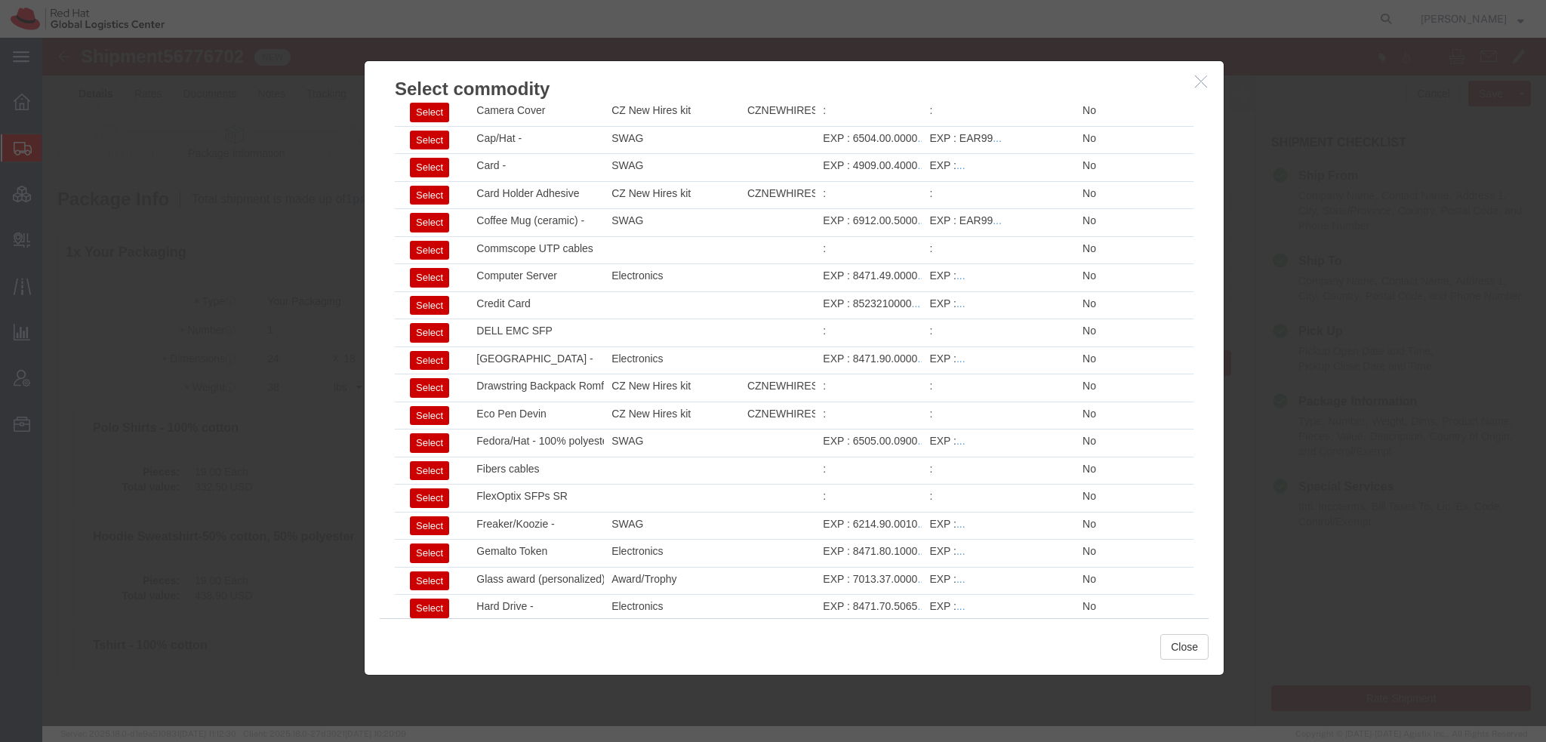
scroll to position [948, 0]
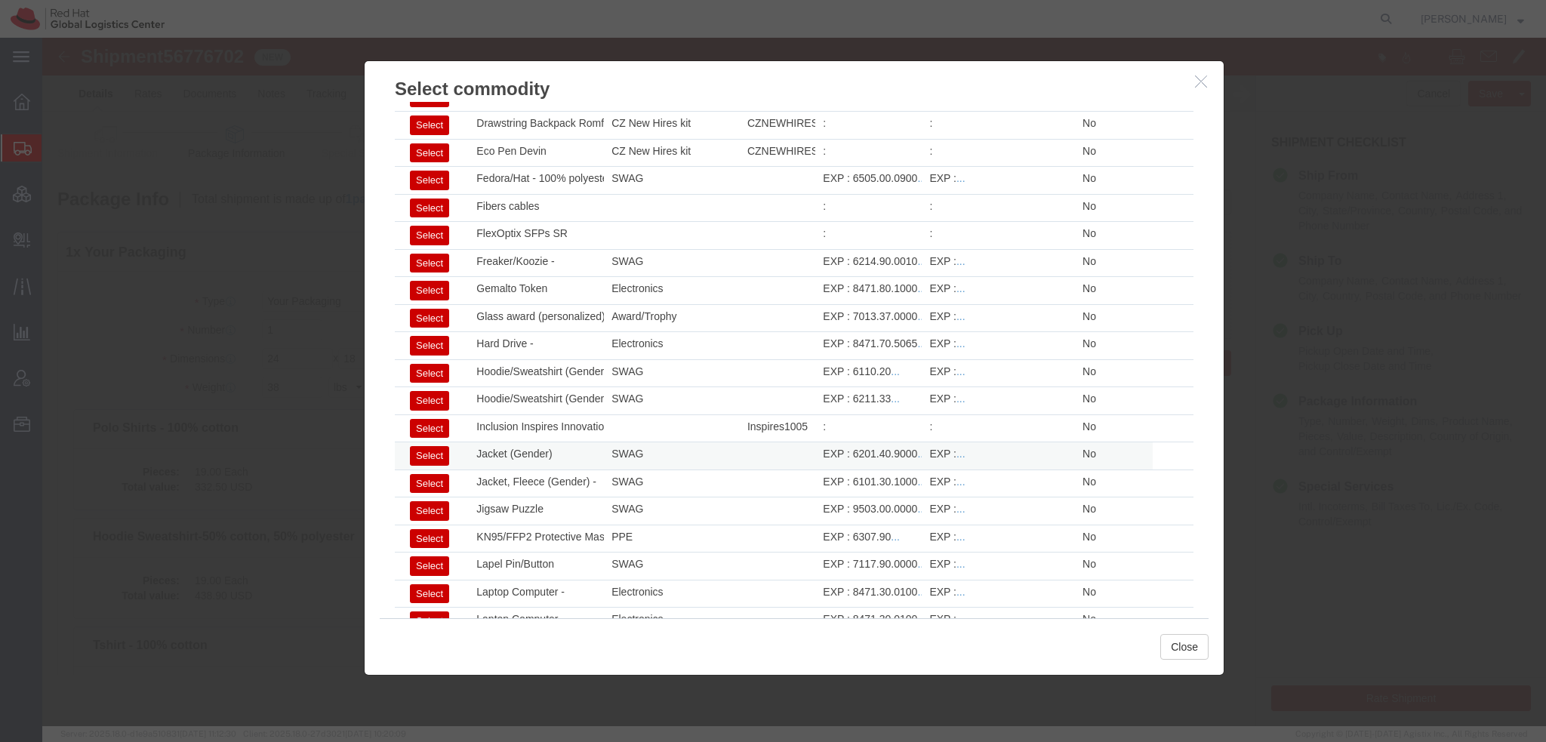
click button "Select"
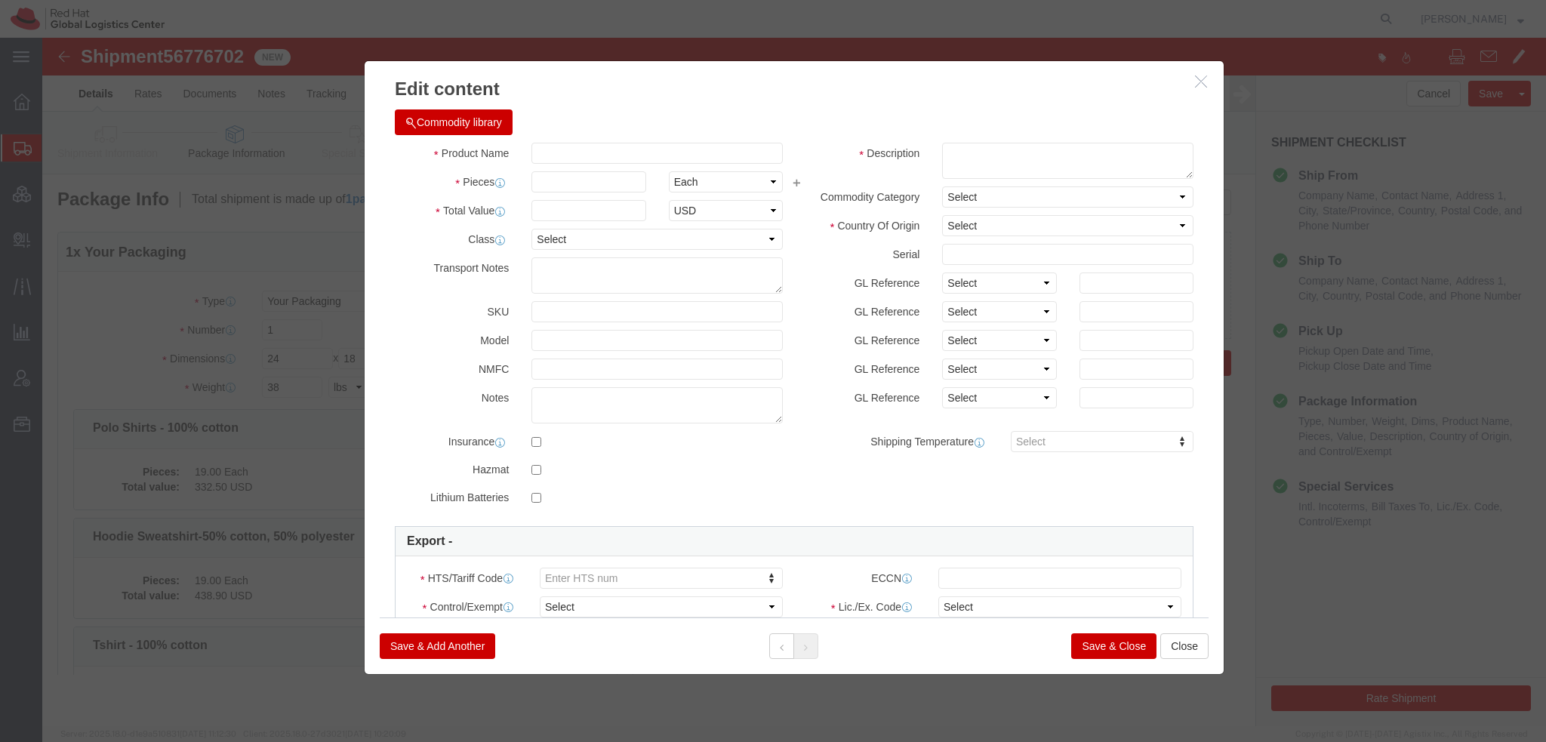
type input "Jacket (Gender)"
type textarea "Red Hat branded - 80% polyester, 20% cotton"
select select "CA"
type input "6201.40.9000"
select select
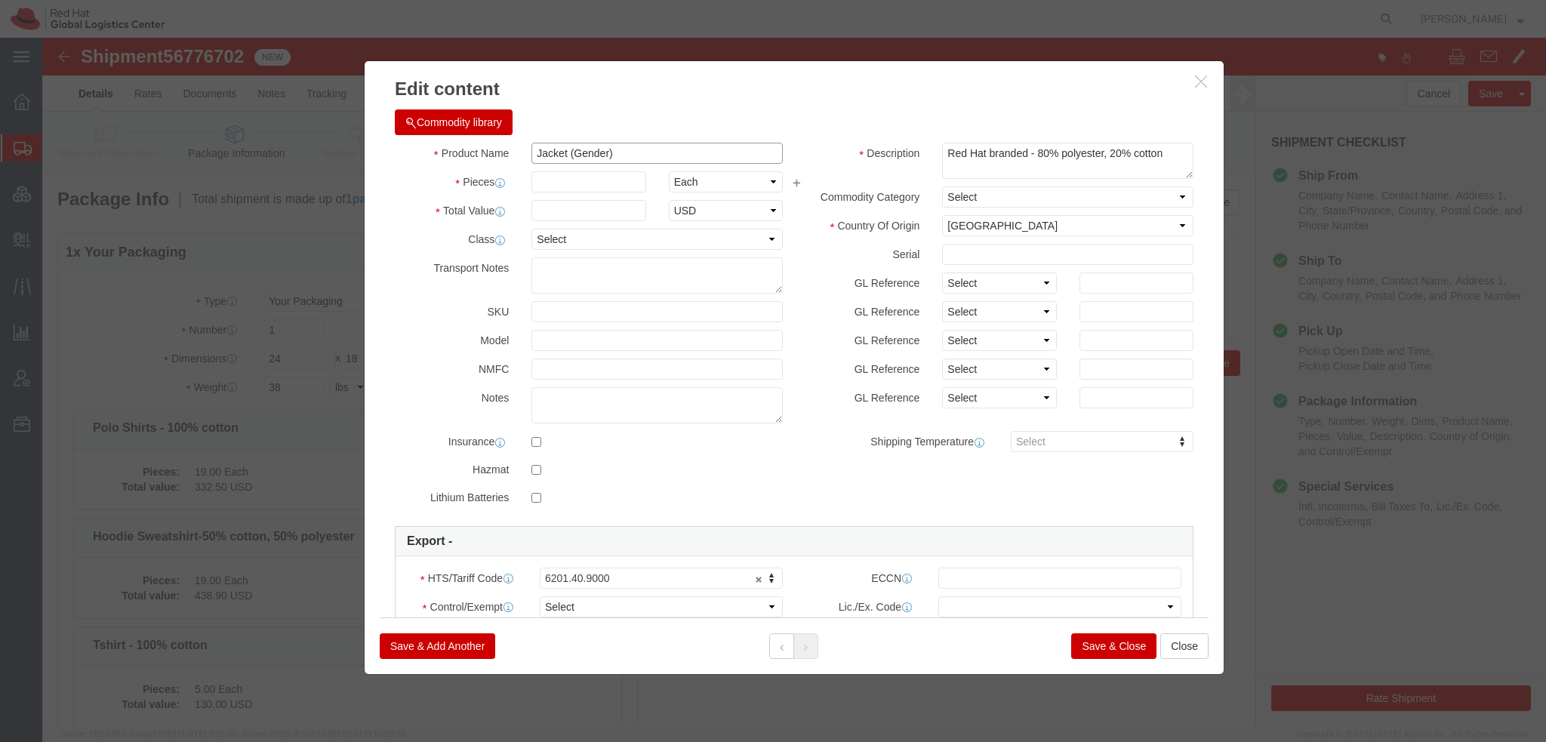
click input "Jacket (Gender)"
type input "Jacket"
type input "2"
type input "180"
click select "Select Afghanistan Åland Islands Albania Algeria American Samoa Andorra Angola …"
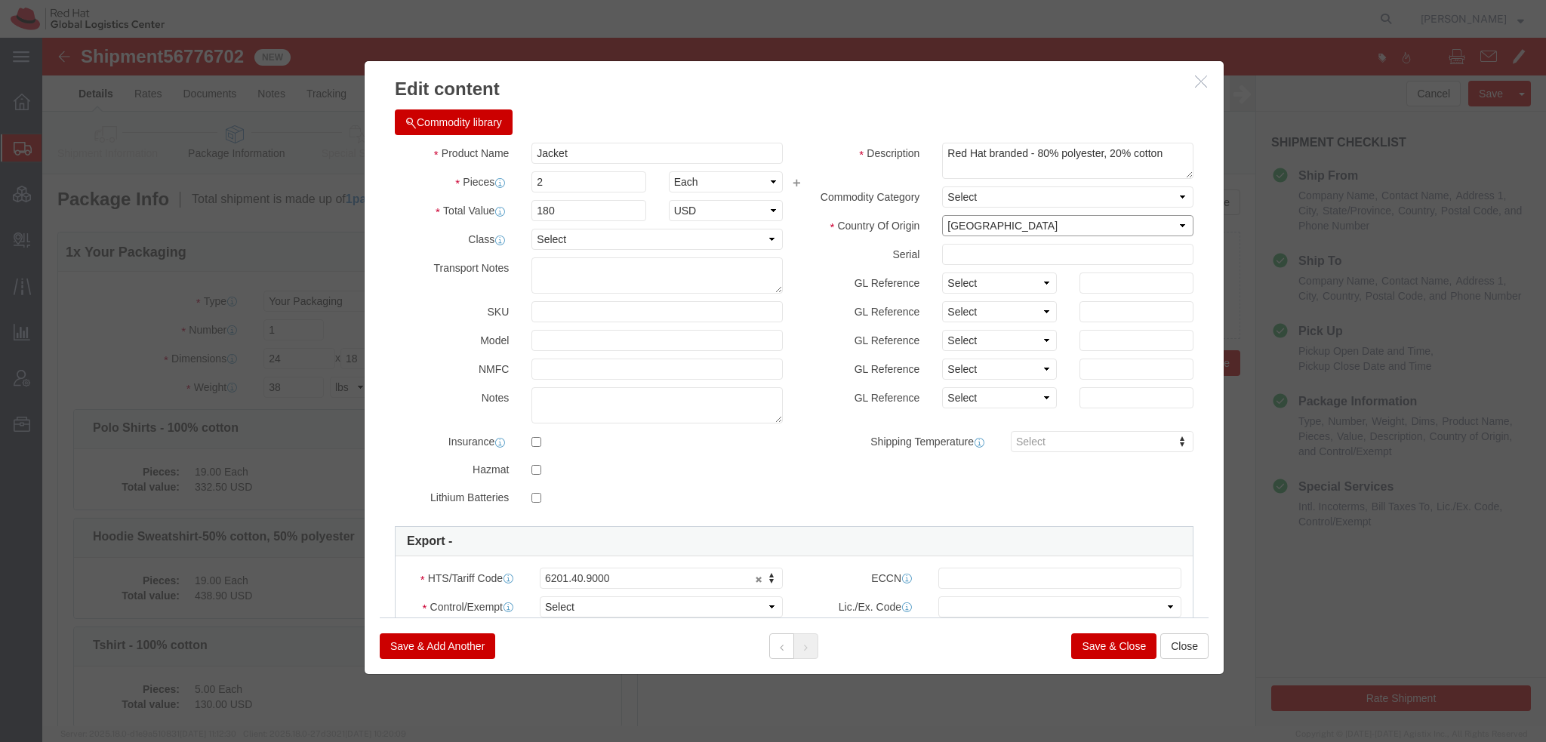
select select "VN"
click select "Select Afghanistan Åland Islands Albania Algeria American Samoa Andorra Angola …"
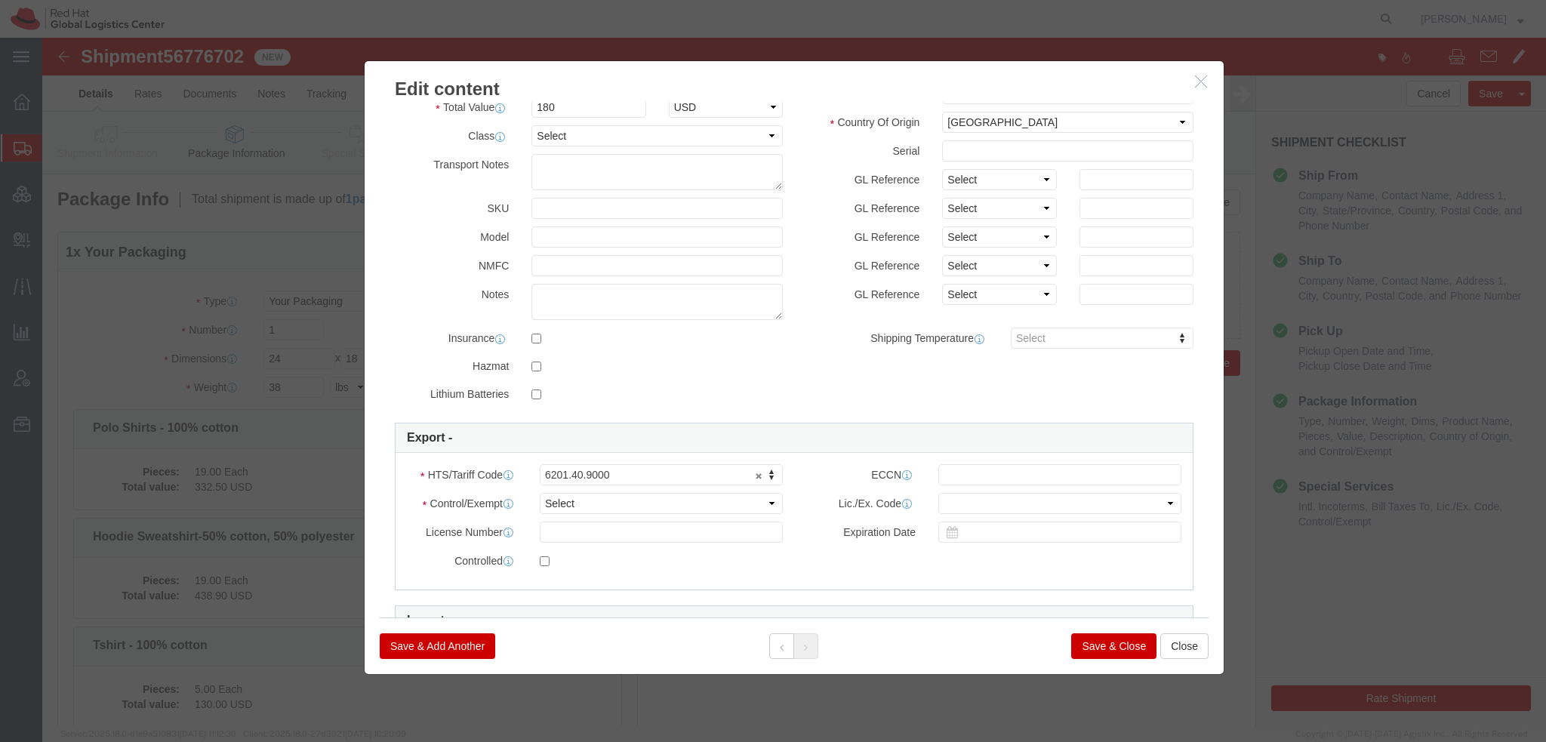
scroll to position [233, 0]
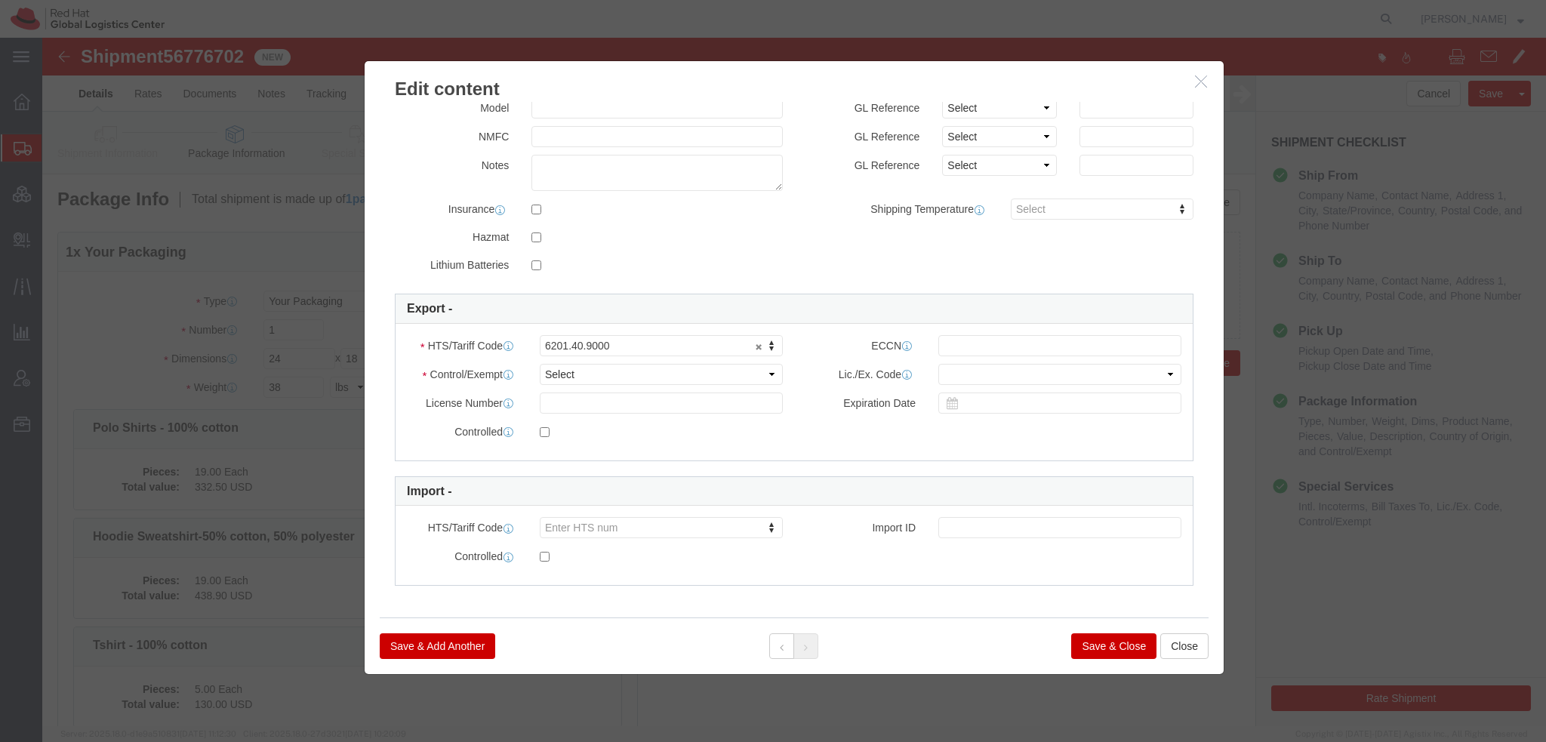
type textarea "Red Hat branded - 100% polyester"
click select "Select ATF BIS DEA EPA FDA FTR ITAR OFAC Other (OPA)"
select select "FTR"
click select "Select ATF BIS DEA EPA FDA FTR ITAR OFAC Other (OPA)"
click select "Select 30.2(d)(2) 30.36 30.37(a) 30.37(f) 30.37(g) 30.37(h) 30.37(i) 30.37(j) 3…"
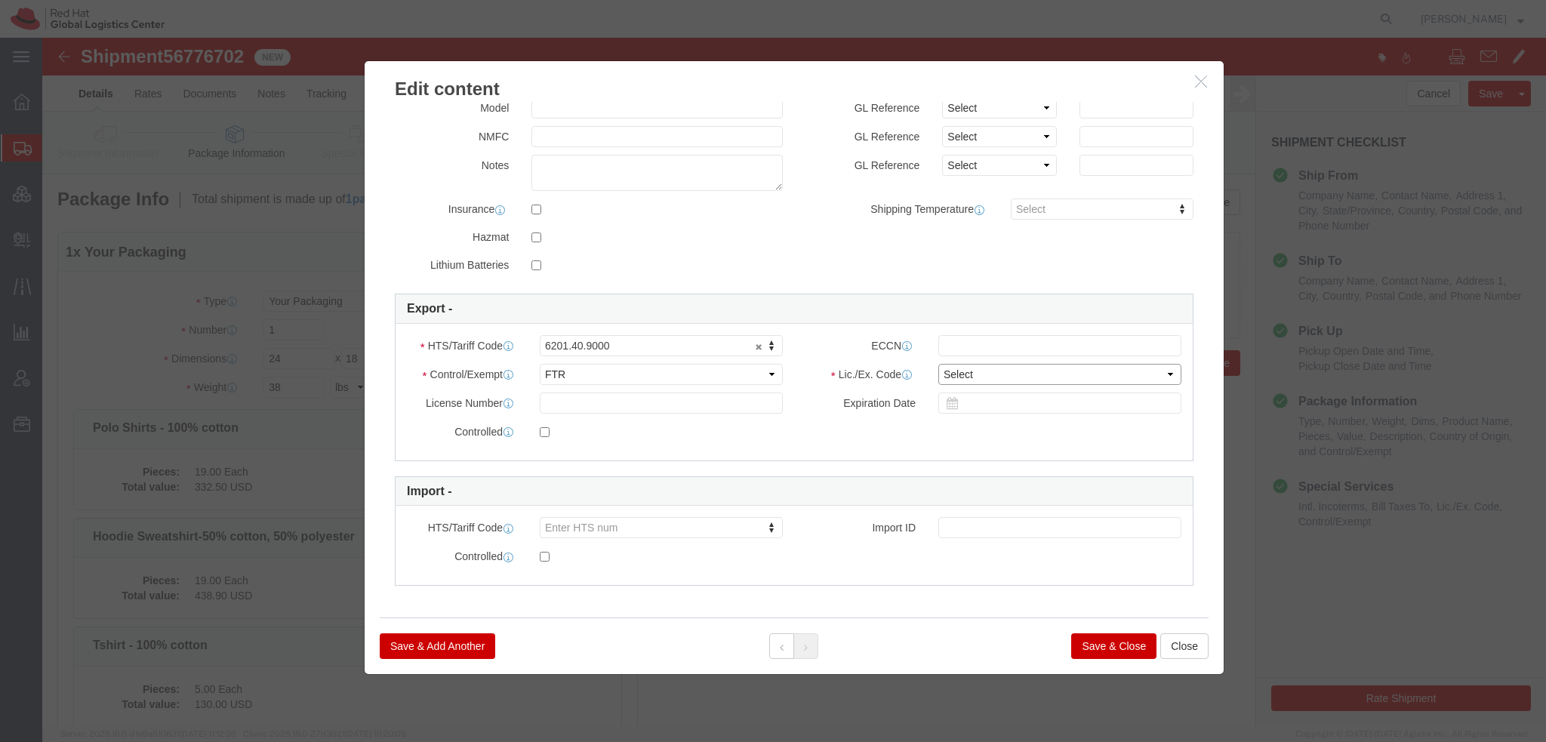
select select "30.37(a)"
click select "Select 30.2(d)(2) 30.36 30.37(a) 30.37(f) 30.37(g) 30.37(h) 30.37(i) 30.37(j) 3…"
click button "Save & Close"
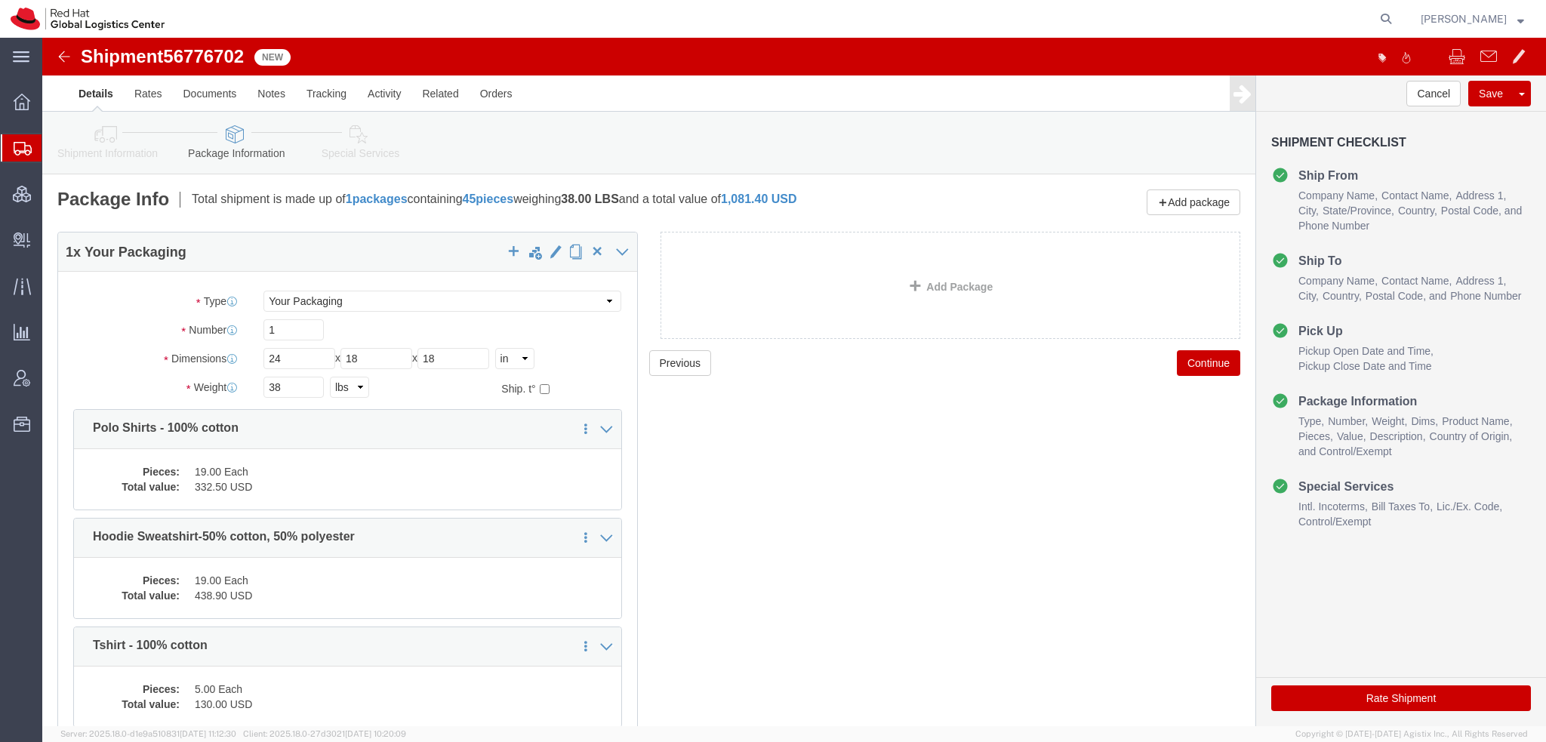
click icon
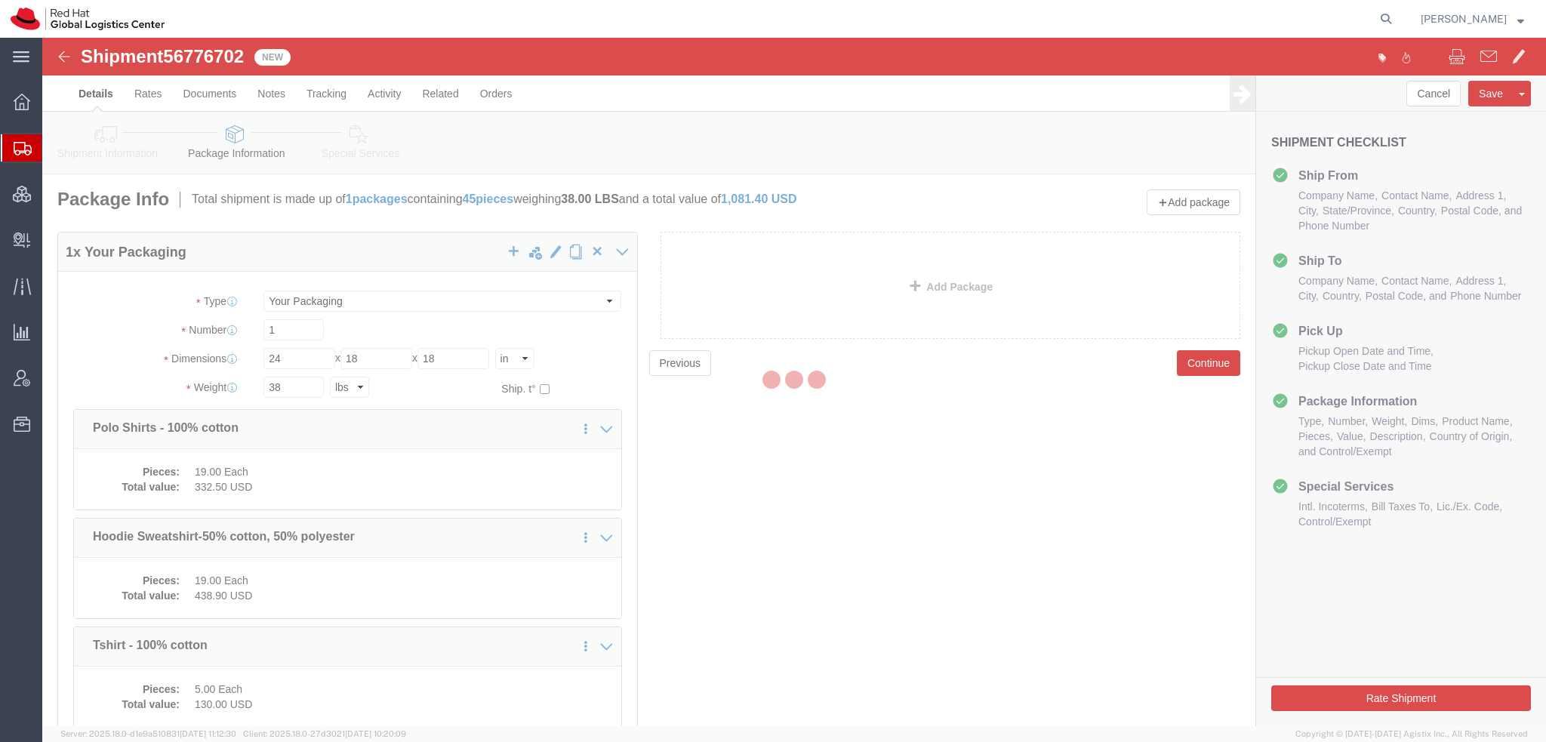
select select
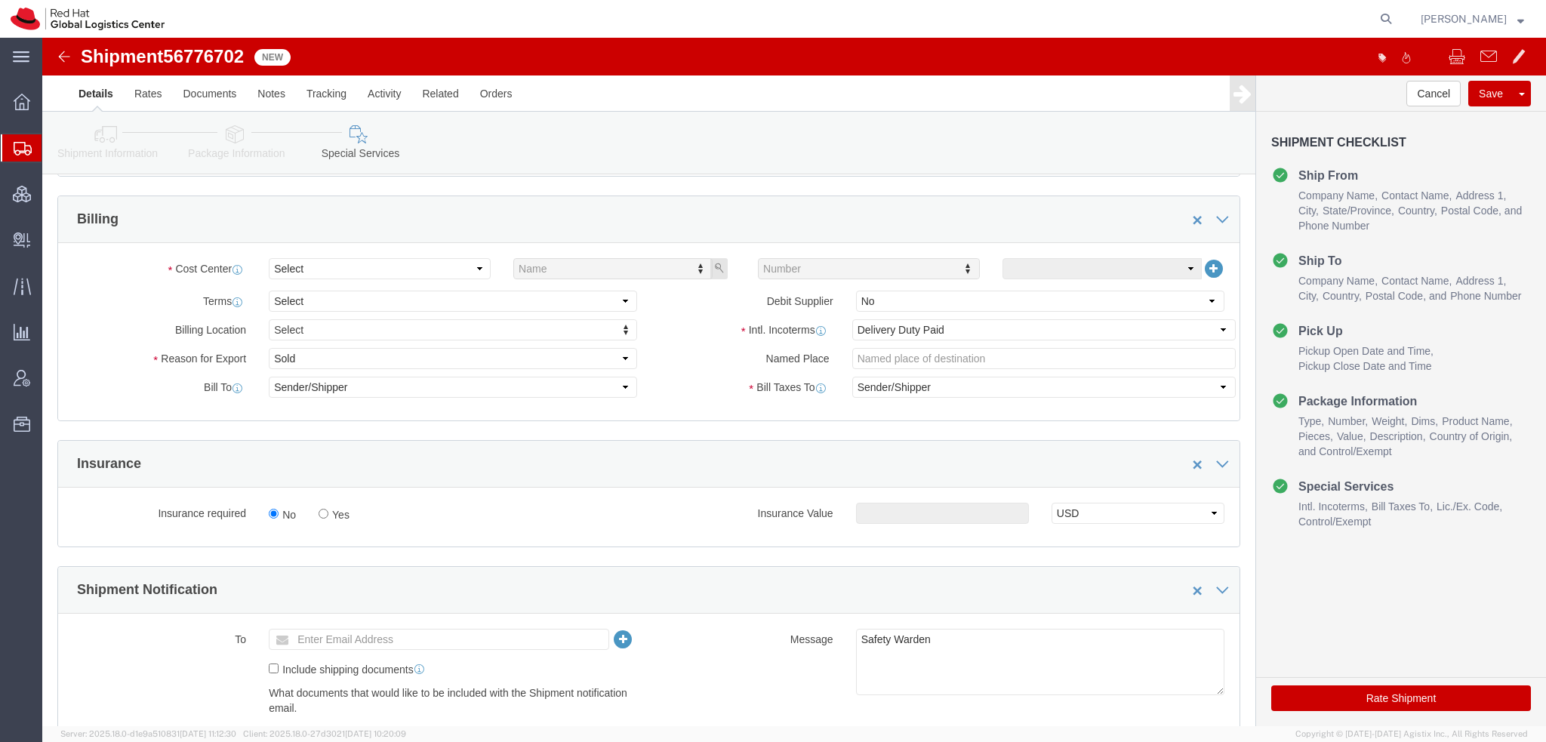
scroll to position [528, 0]
click select "Select Carriage Insurance Paid Carriage Paid To Cost and Freight Cost Insurance…"
select select
click select "Select Carriage Insurance Paid Carriage Paid To Cost and Freight Cost Insurance…"
select select
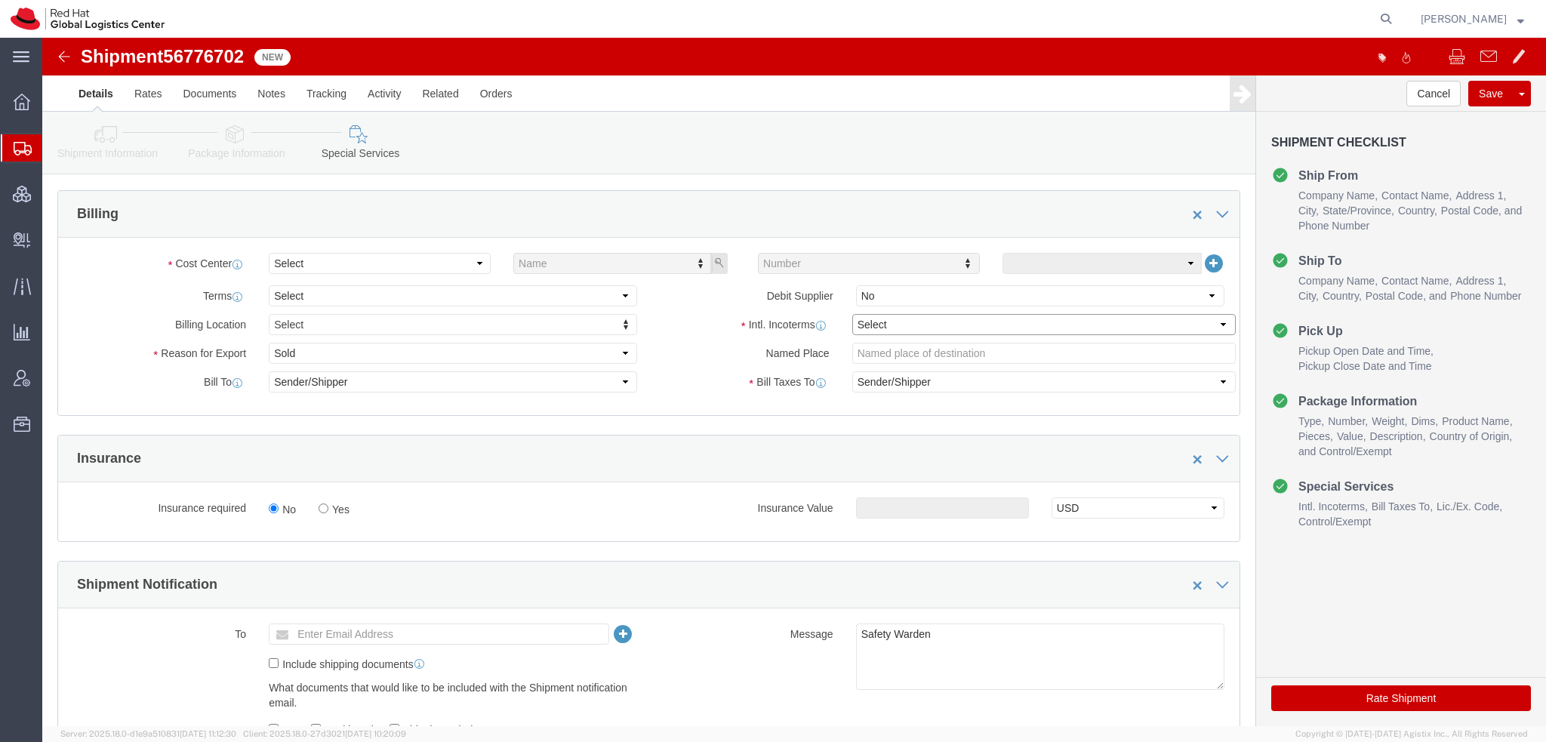
select select
click div "Cost Center Select Buyer Cost Center Department Operations Number Order Number …"
click select "Select Buyer Cost Center Department Operations Number Order Number Sales Person"
select select "COSTCENTER"
click select "Select Buyer Cost Center Department Operations Number Order Number Sales Person"
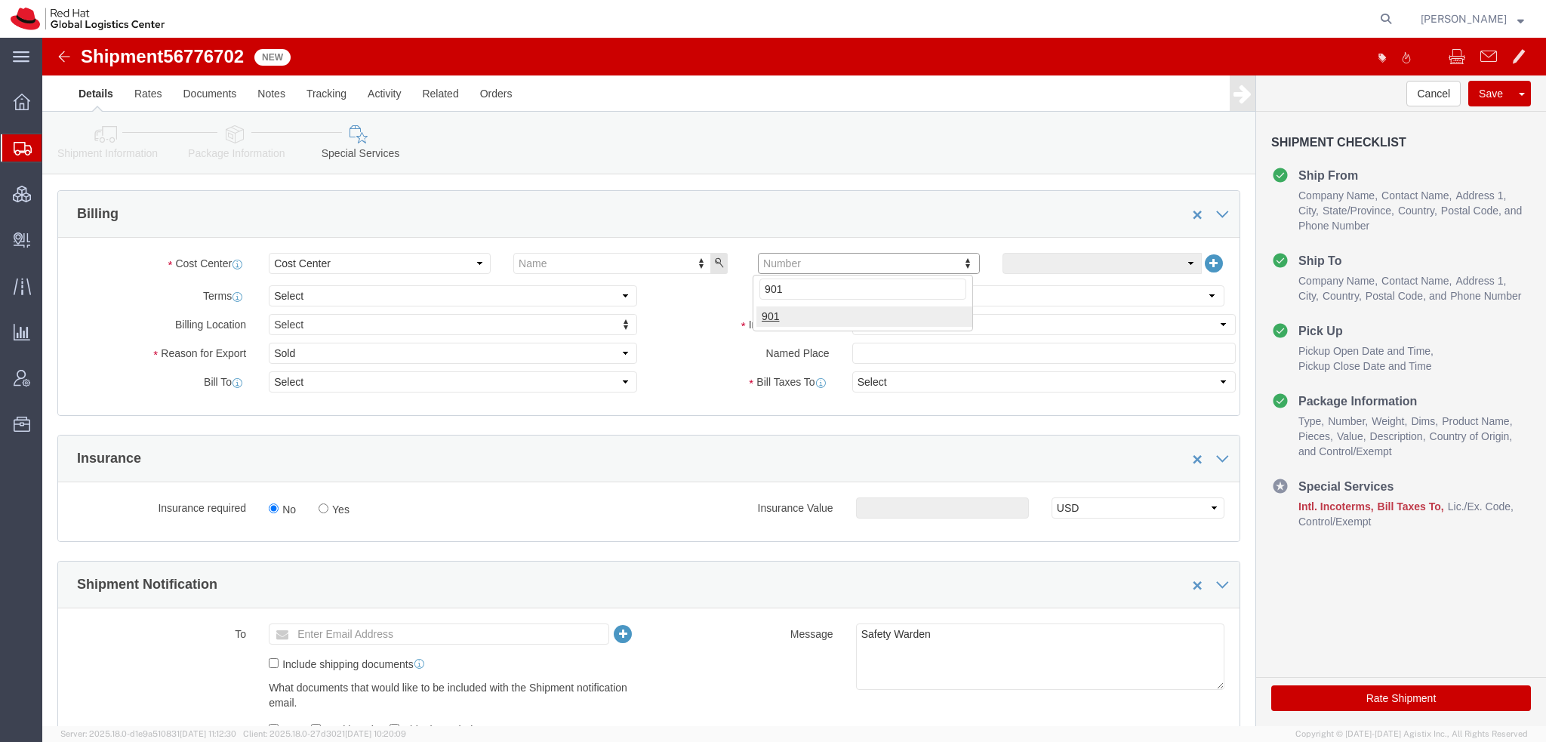
type input "901"
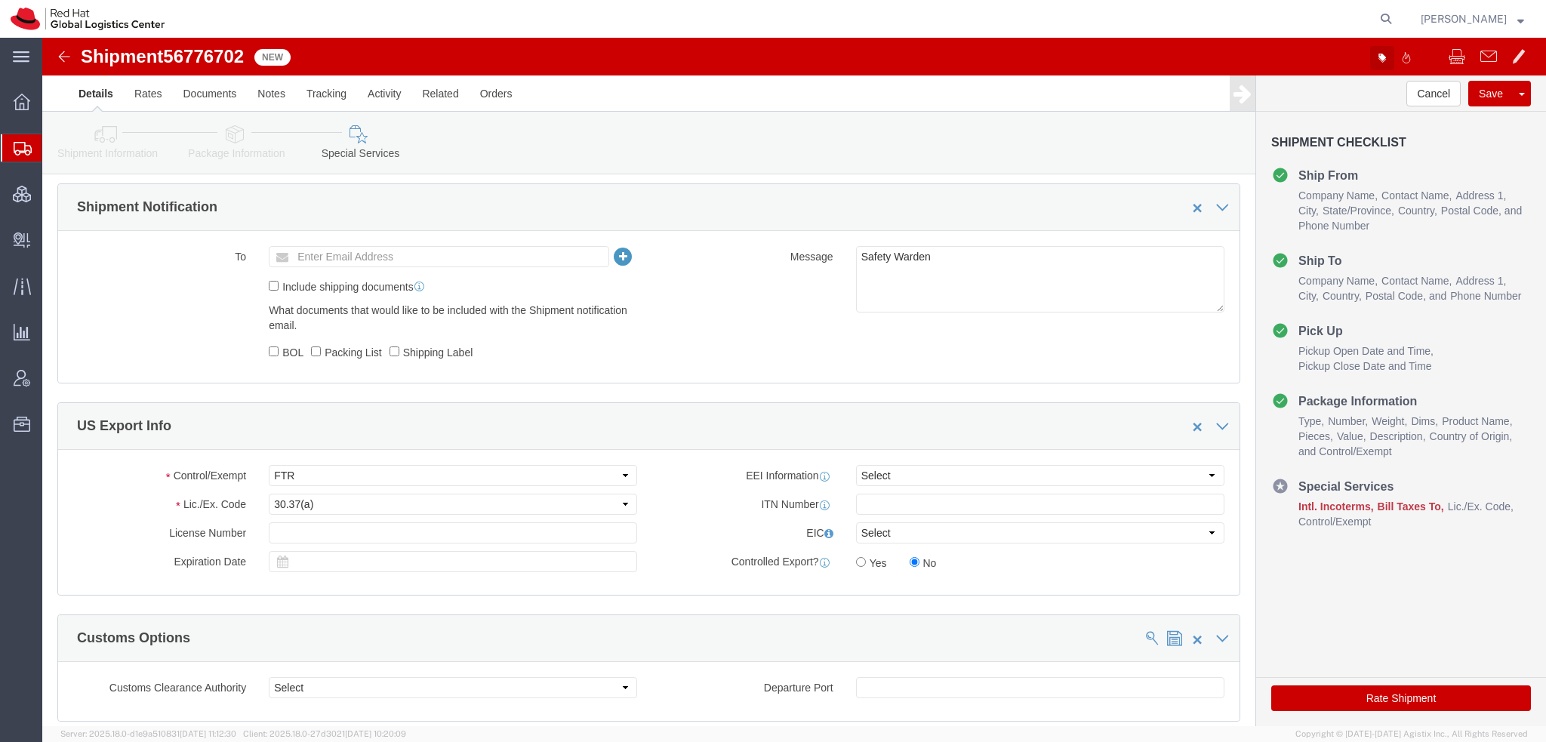
click icon "button"
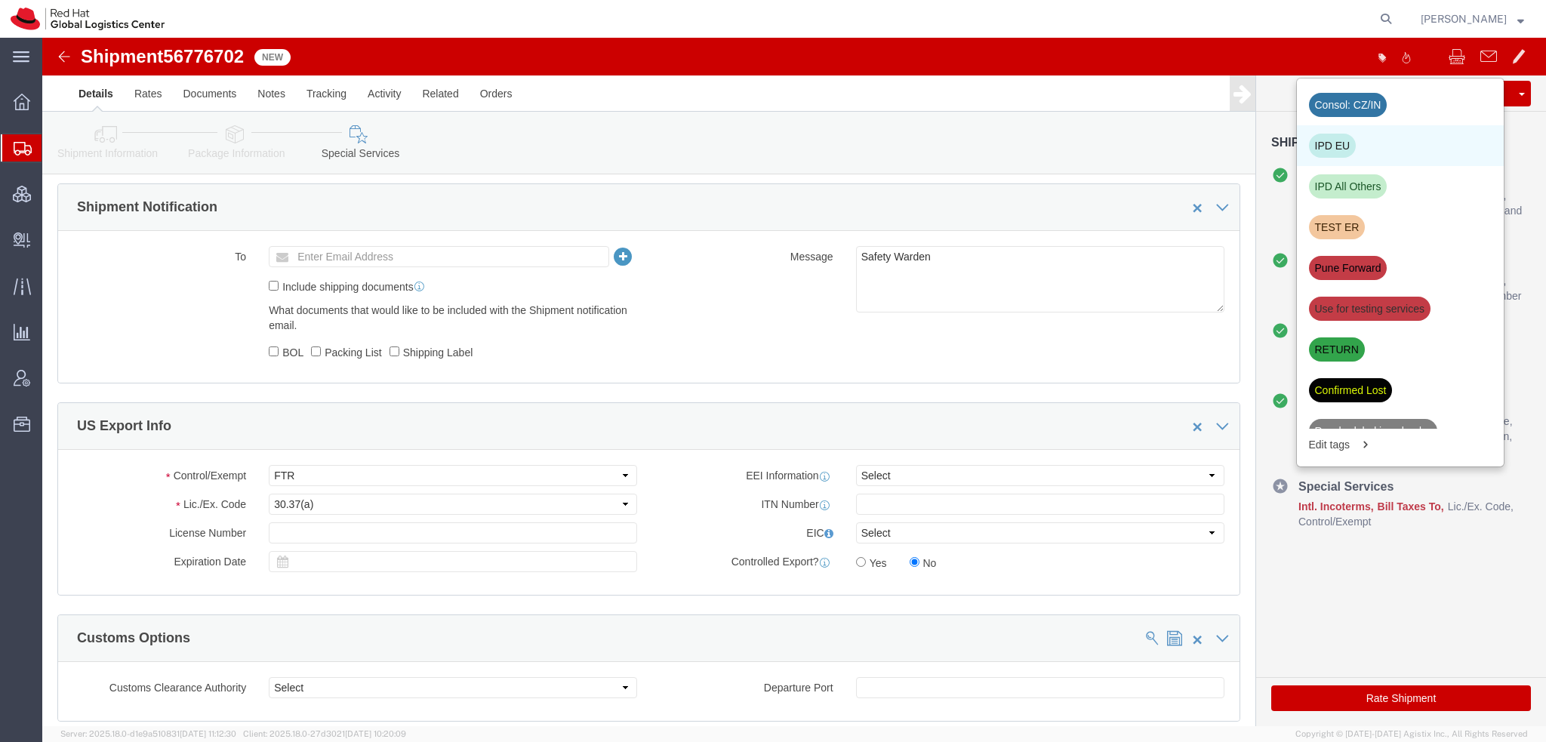
click div "IPD EU"
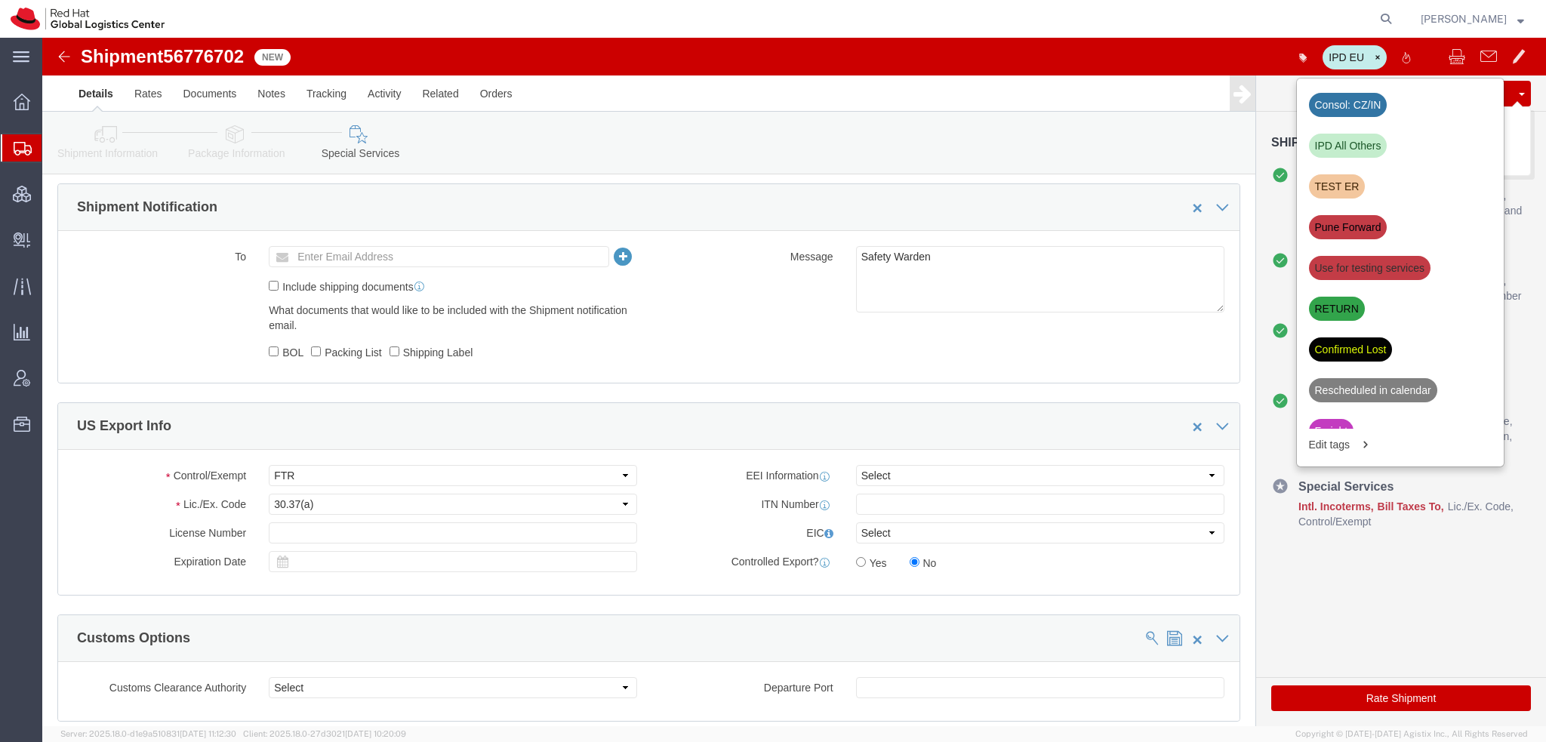
click button "Save"
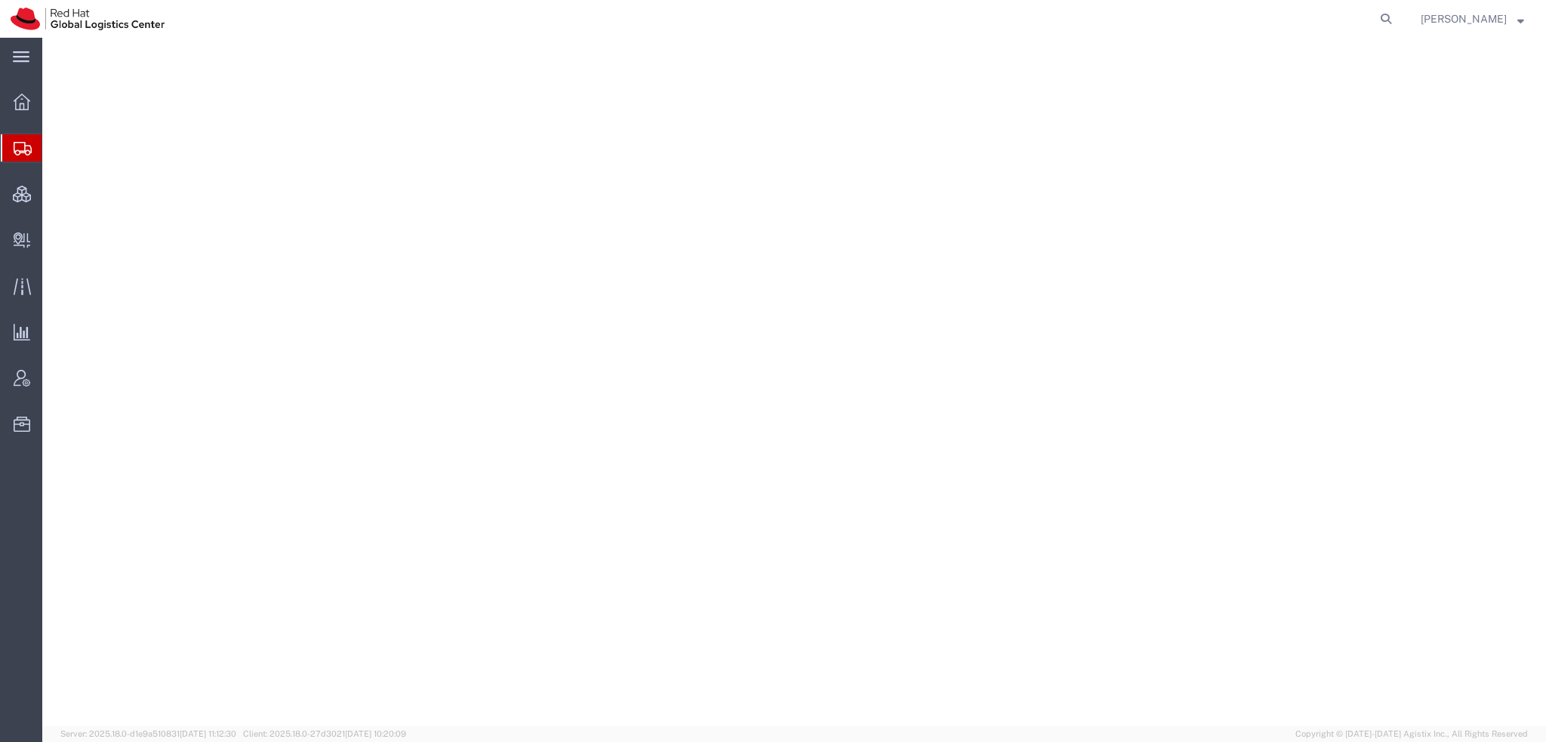
select select "38014"
select select
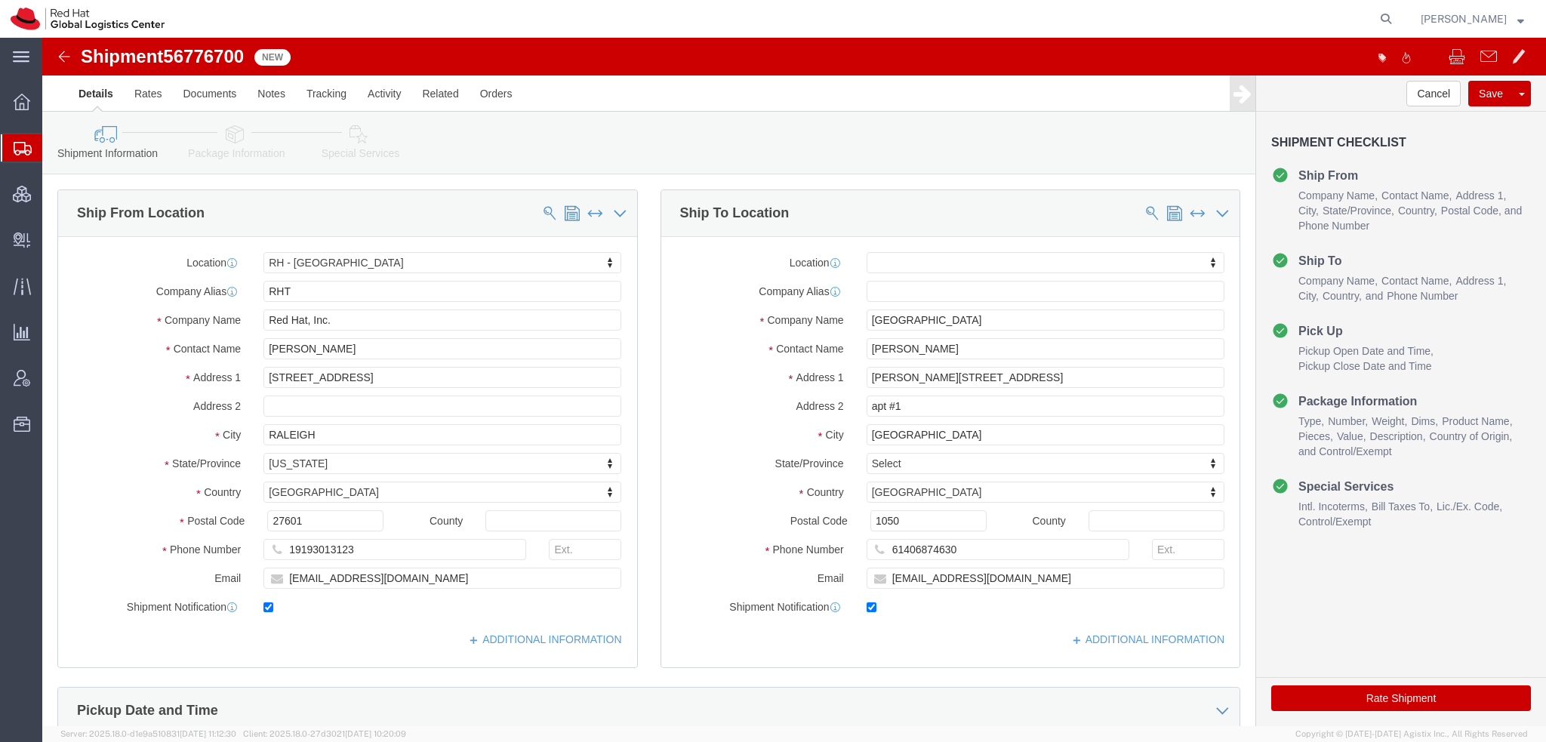
click icon
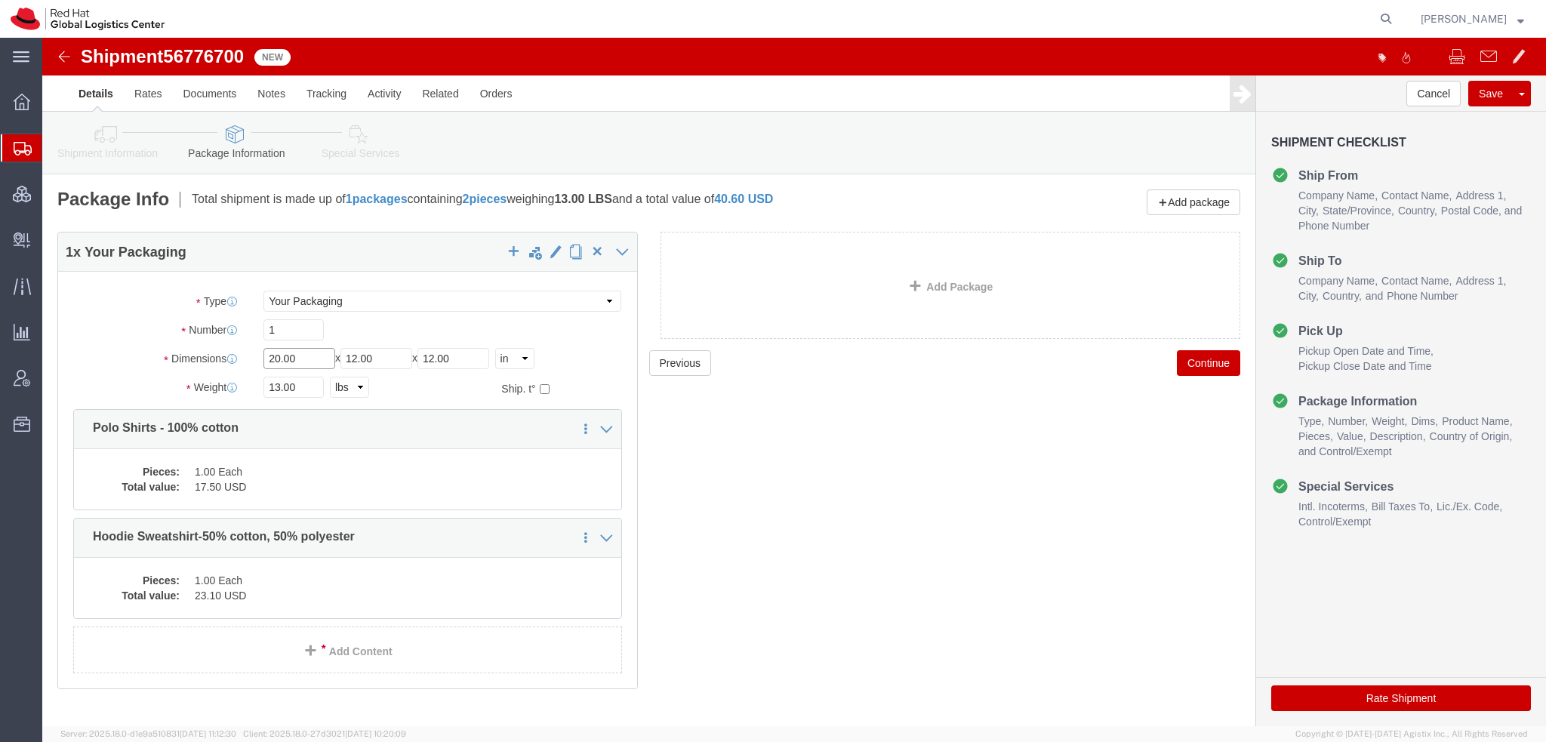
drag, startPoint x: 257, startPoint y: 322, endPoint x: -42, endPoint y: 236, distance: 311.8
click html "Shipment 56776700 New Details Rates Documents Notes Tracking Activity Related O…"
type input "12"
type input "10"
type input "8"
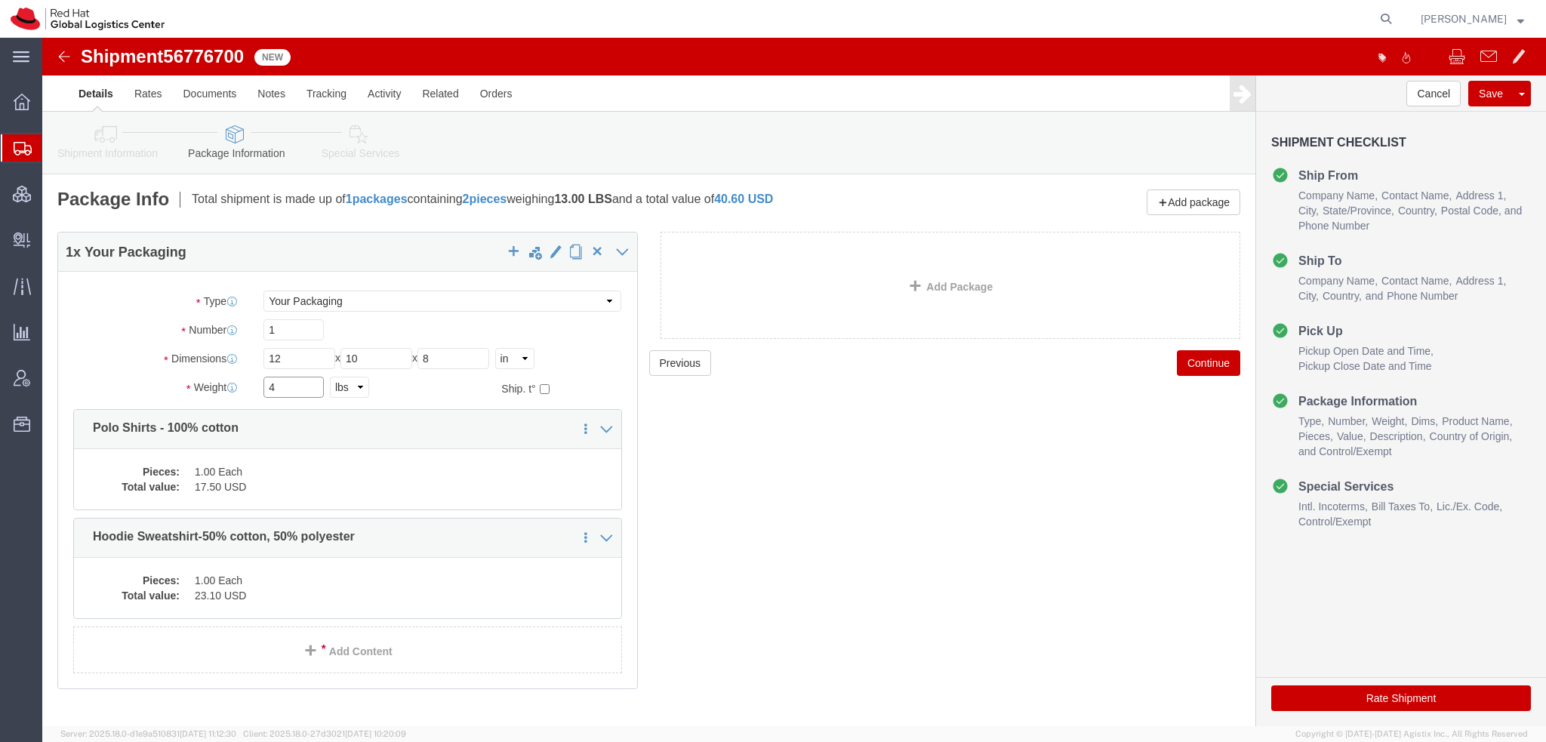
type input "4"
click dd "1.00 Each"
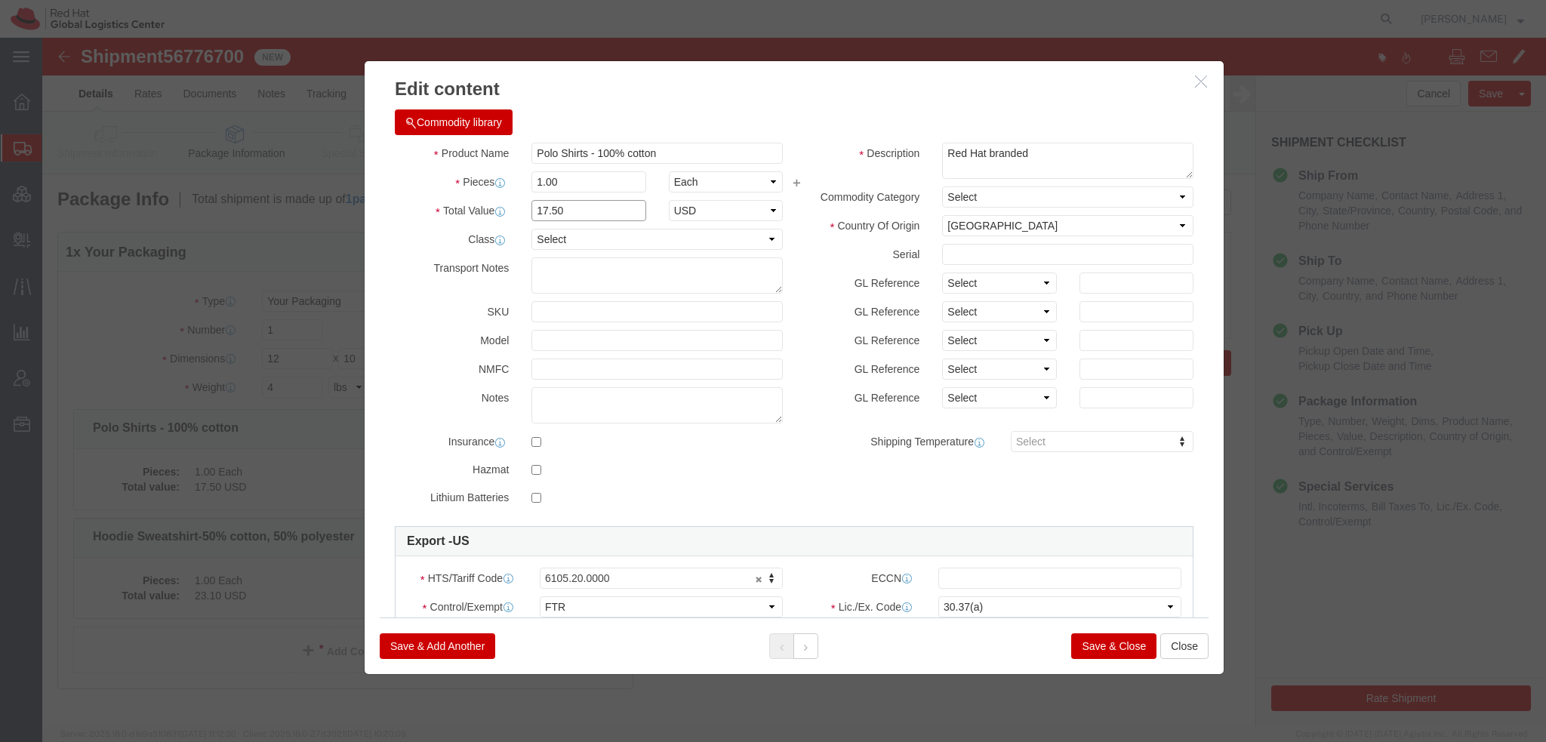
drag, startPoint x: 470, startPoint y: 162, endPoint x: -42, endPoint y: 68, distance: 520.5
click html "Shipment 56776700 New Details Rates Documents Notes Tracking Activity Related O…"
drag, startPoint x: 544, startPoint y: 150, endPoint x: -42, endPoint y: 21, distance: 599.9
click html "Shipment 56776700 New Details Rates Documents Notes Tracking Activity Related O…"
type input "3"
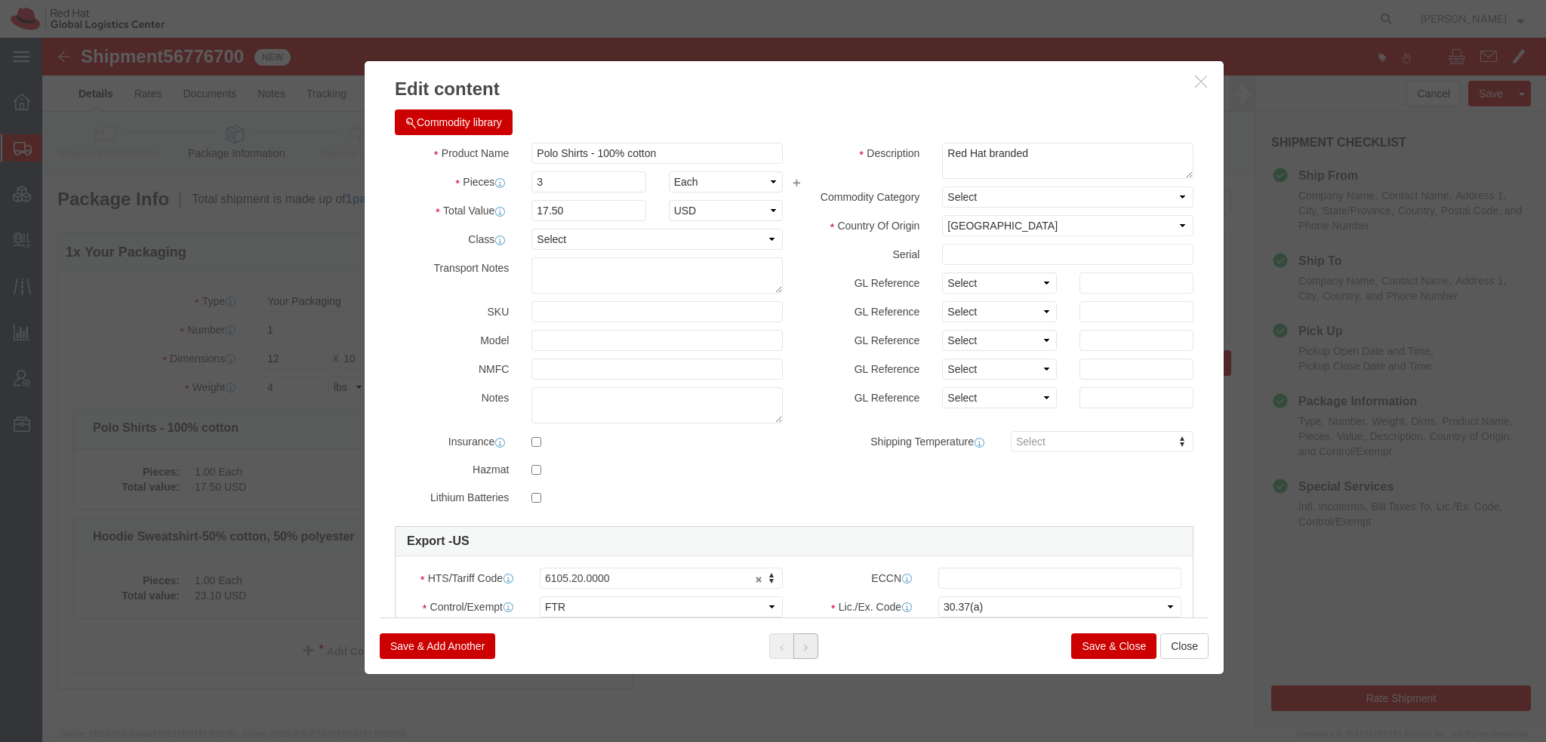
type input "52.5"
click button
click div "Edit content Commodity library Product Name Hoodie Sweatshirt-50% cotton, 50% p…"
type input "3"
type input "69.3"
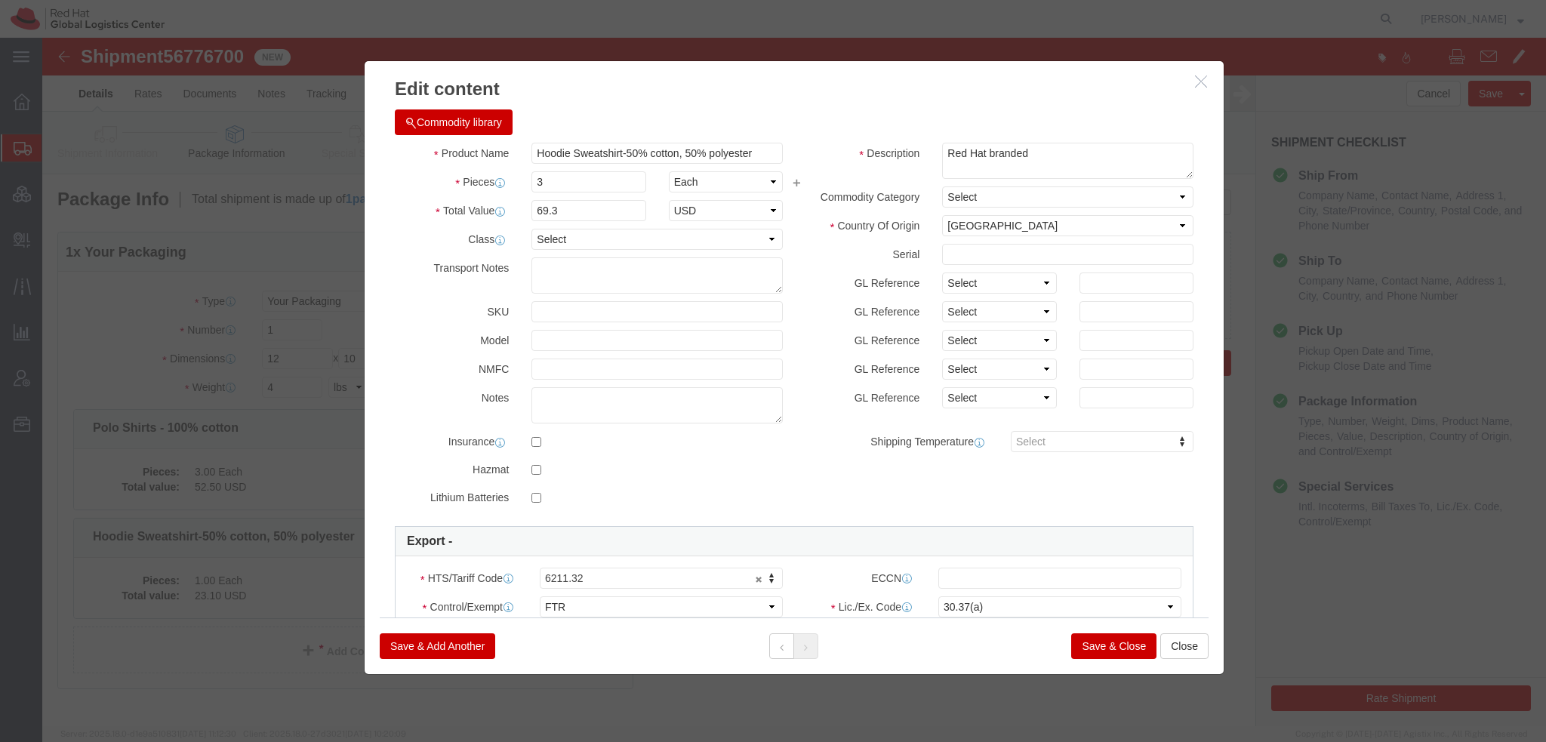
click button "Save & Close"
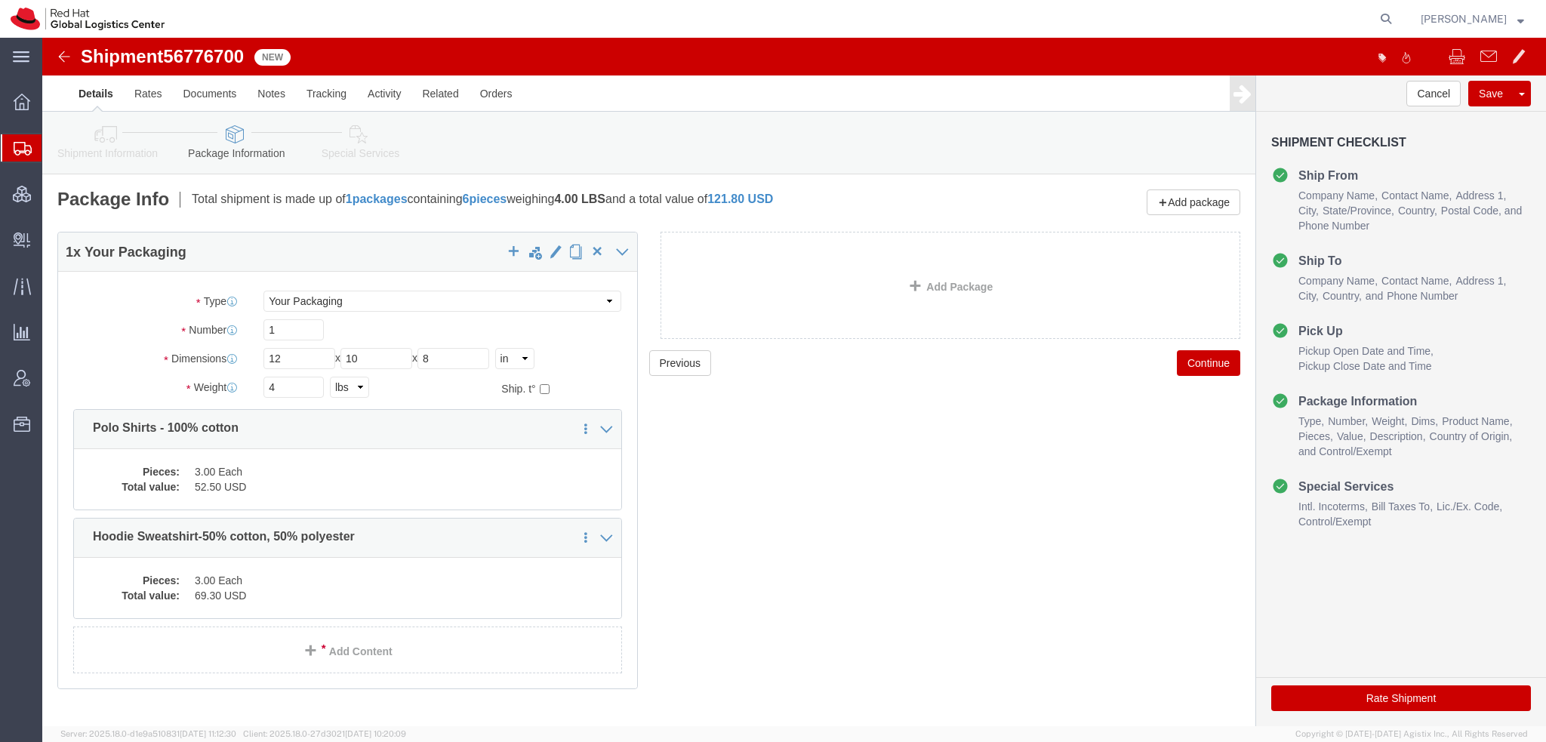
click icon
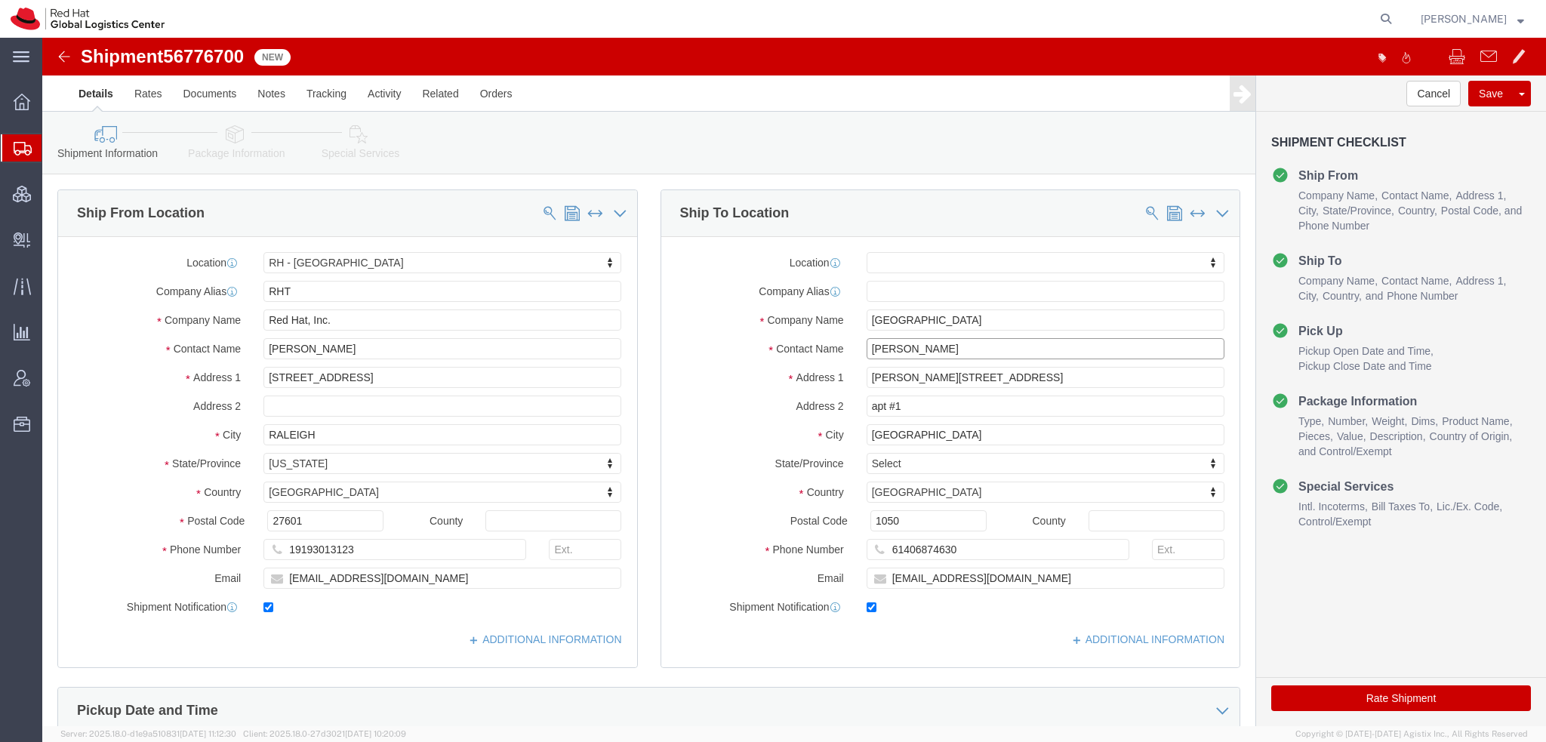
drag, startPoint x: 918, startPoint y: 310, endPoint x: 64, endPoint y: 97, distance: 880.0
click div "Shipment Information Package Information Special Services Please fix the follow…"
type input "David Hanac"
click p "- Red Hat Austria GmbH - (David Hanacek) Handelskai 94-96, 26th Floor, 26S123, …"
select select "38040"
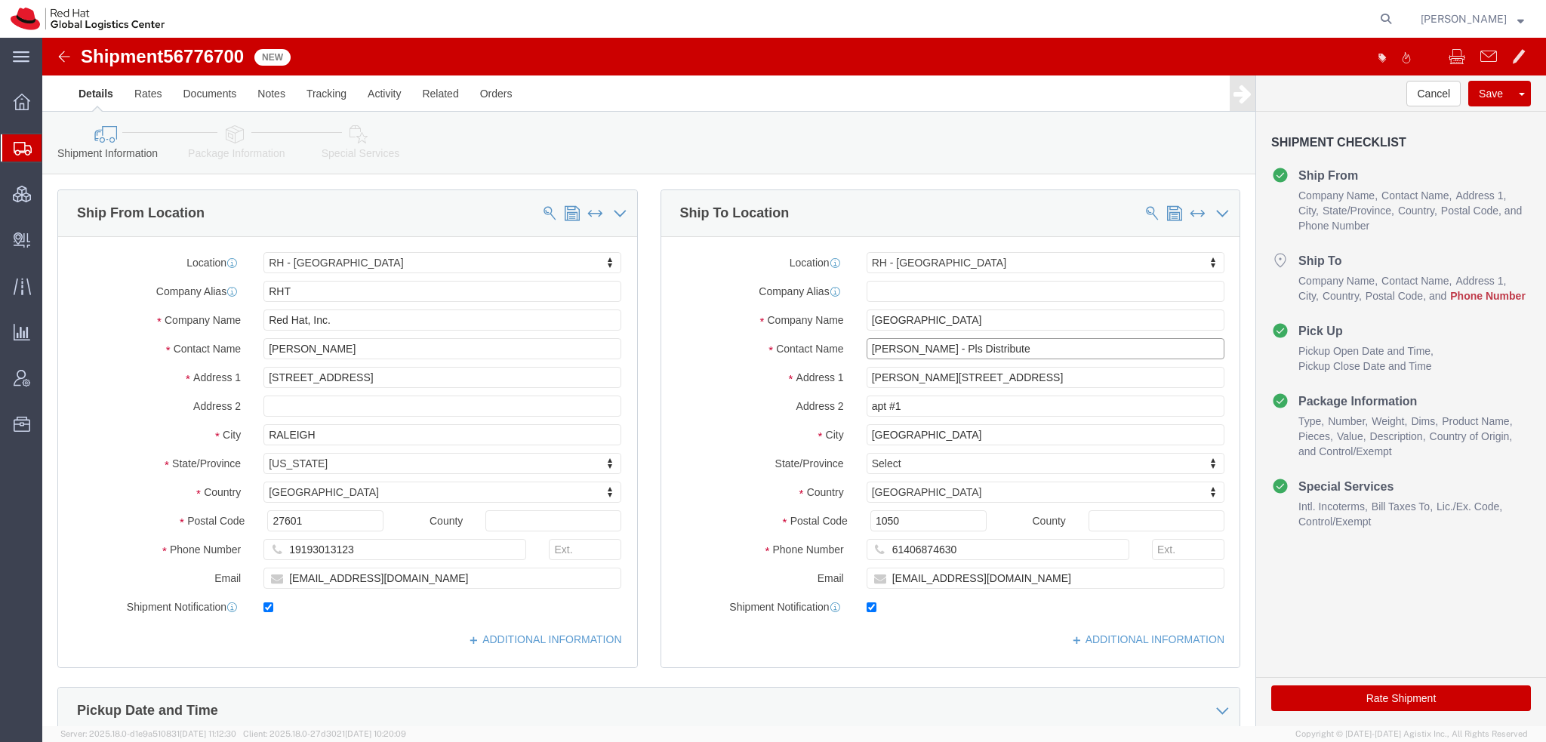
type input "David Hanacek - Pls Distribute"
click input "61406874630"
type input "436648112572"
click icon
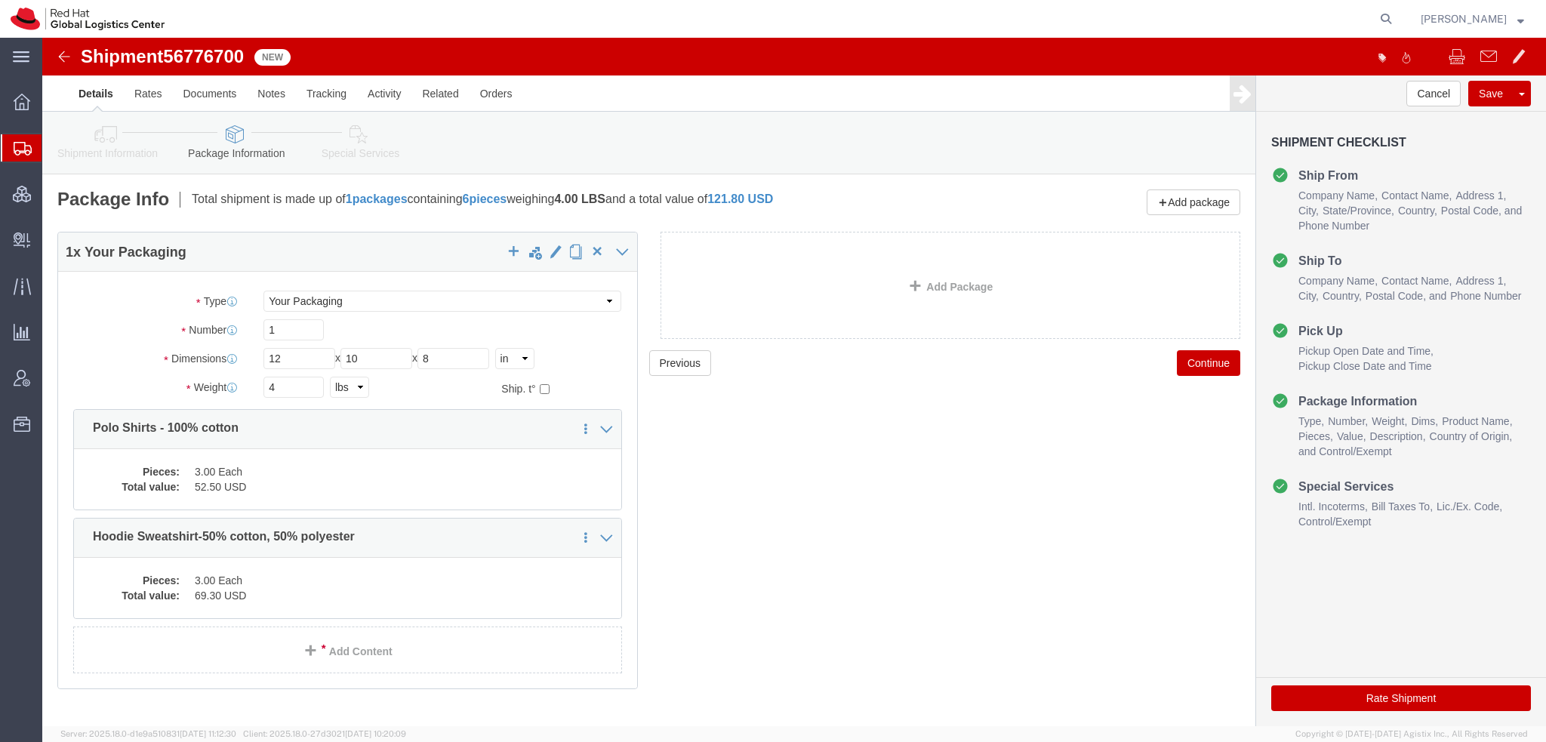
click icon
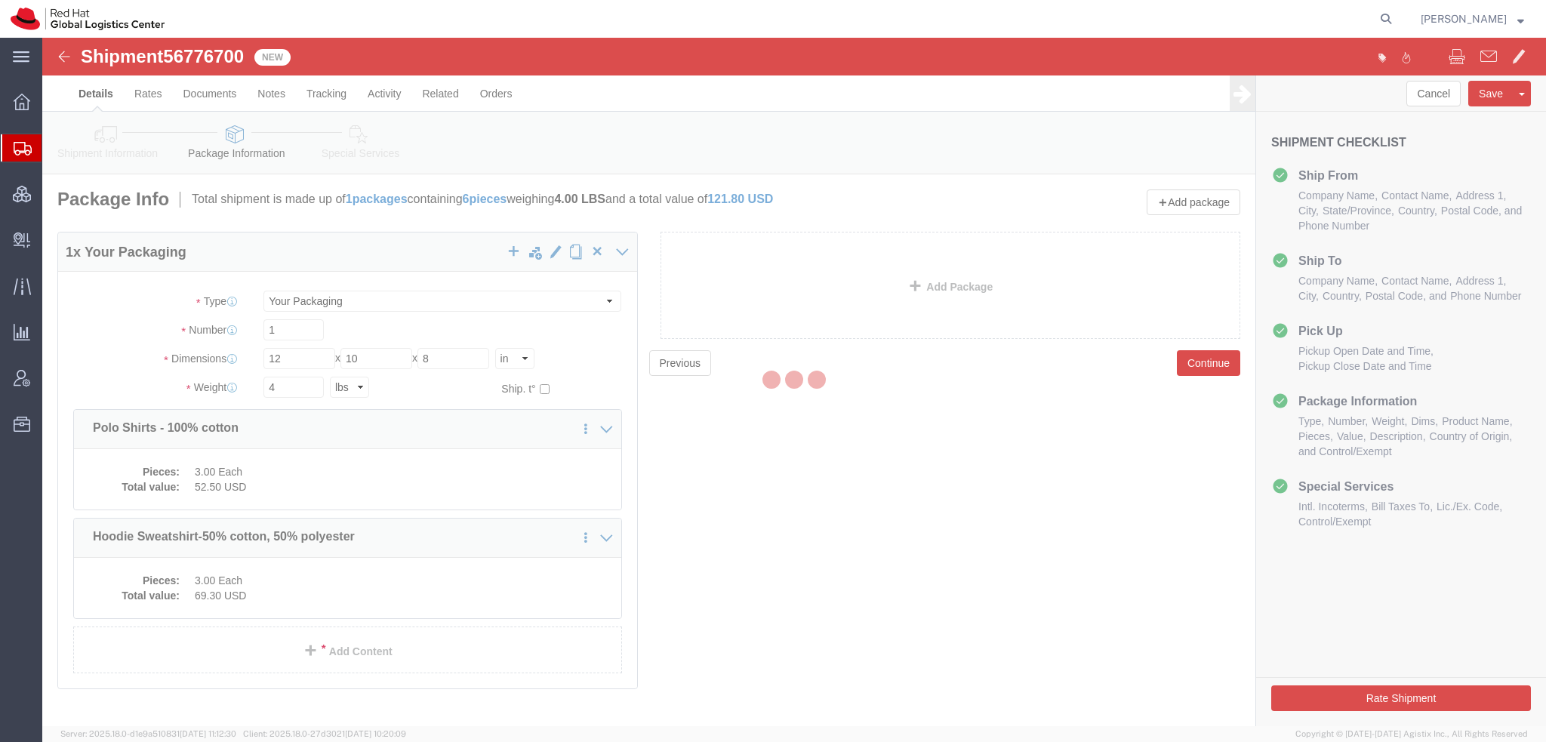
select select
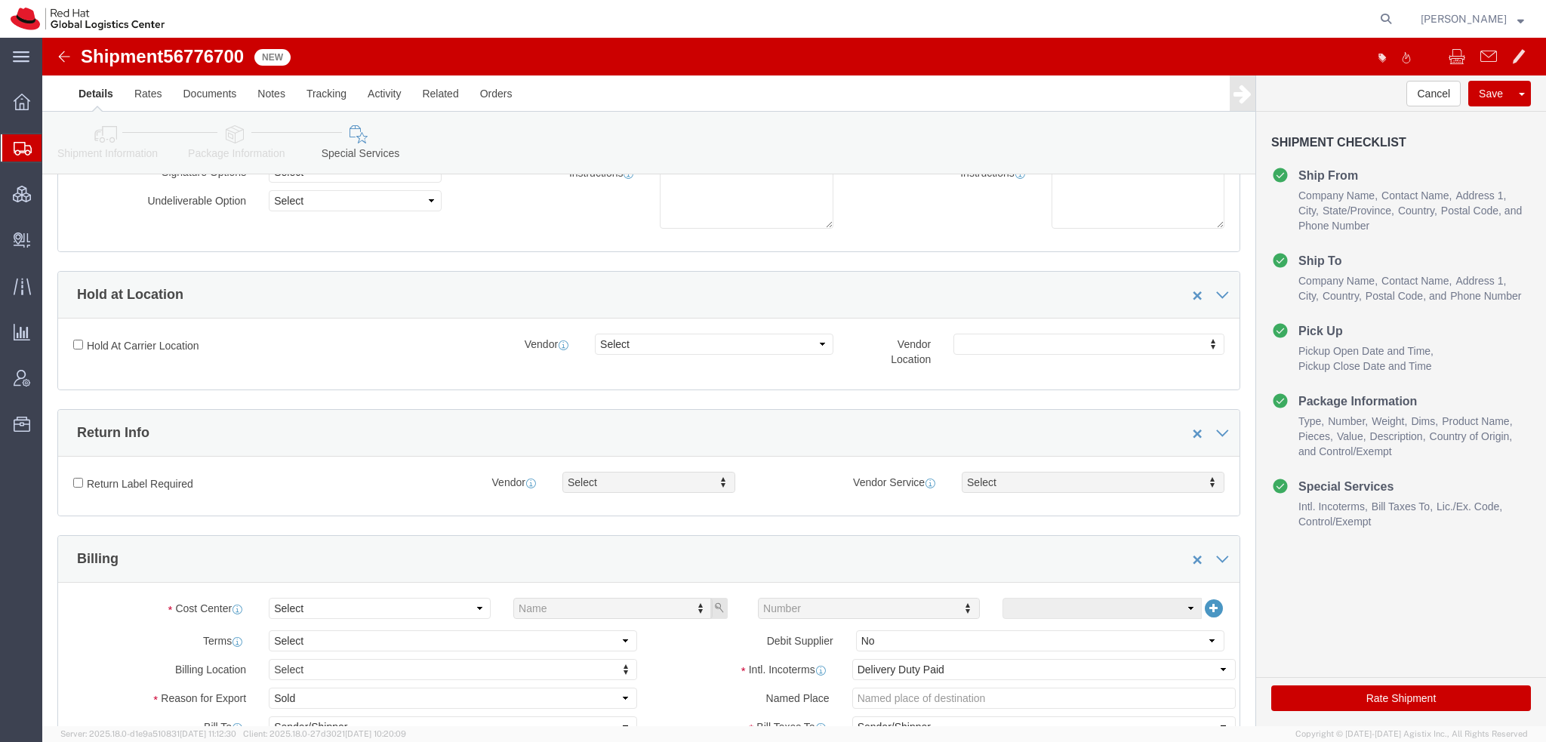
scroll to position [377, 0]
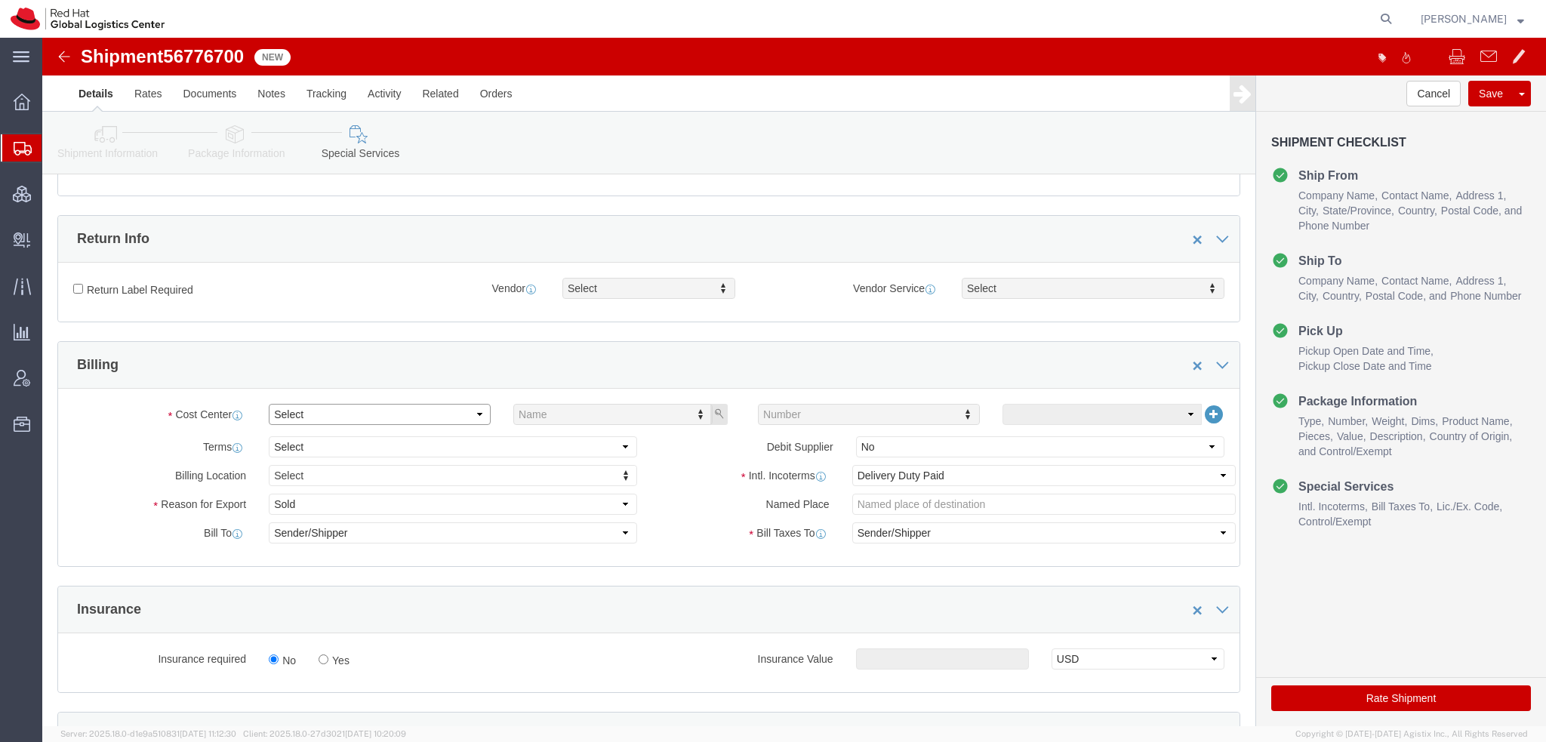
click select "Select Buyer Cost Center Department Operations Number Order Number Sales Person"
select select "COSTCENTER"
click select "Select Buyer Cost Center Department Operations Number Order Number Sales Person"
type input "901"
click button "button"
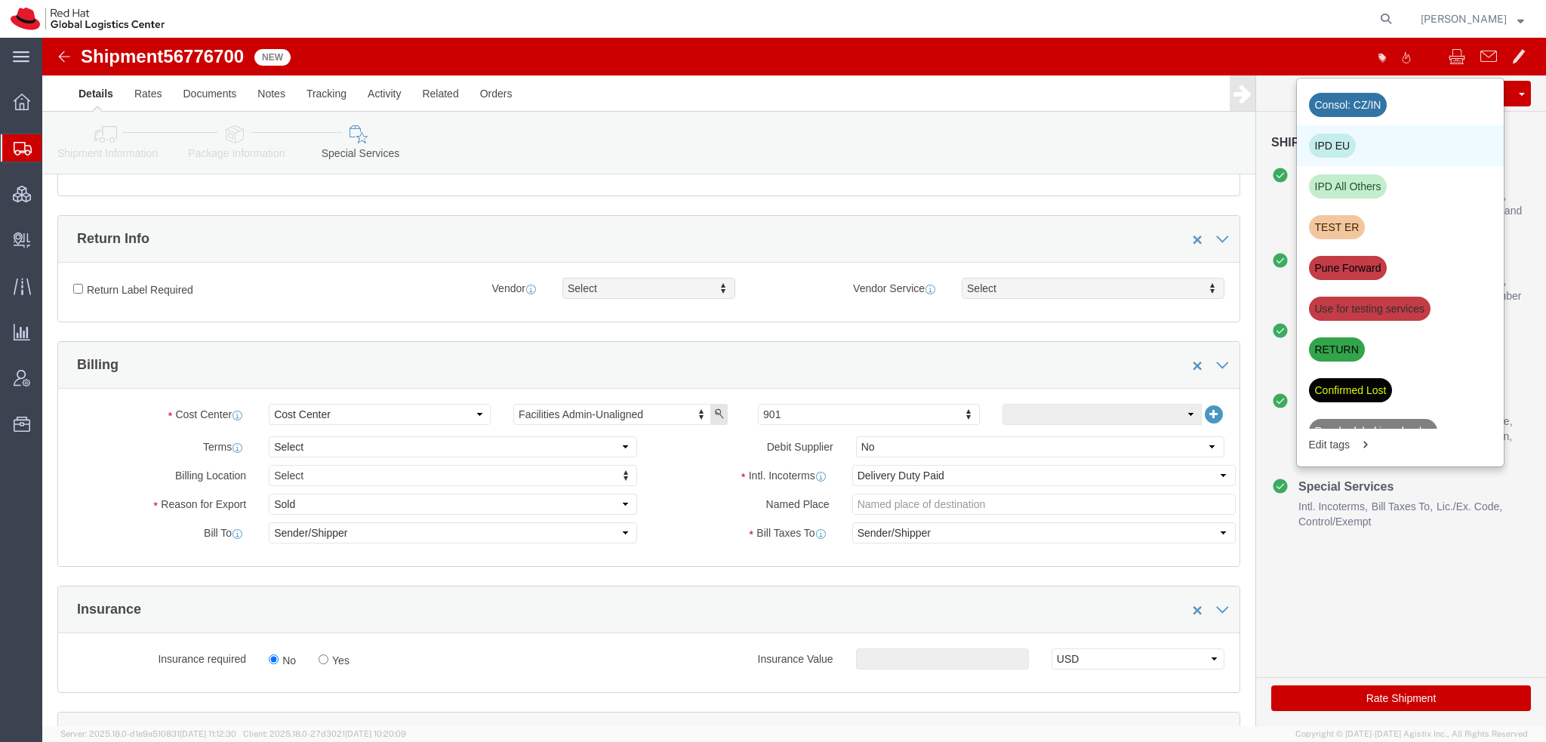
click div "IPD EU"
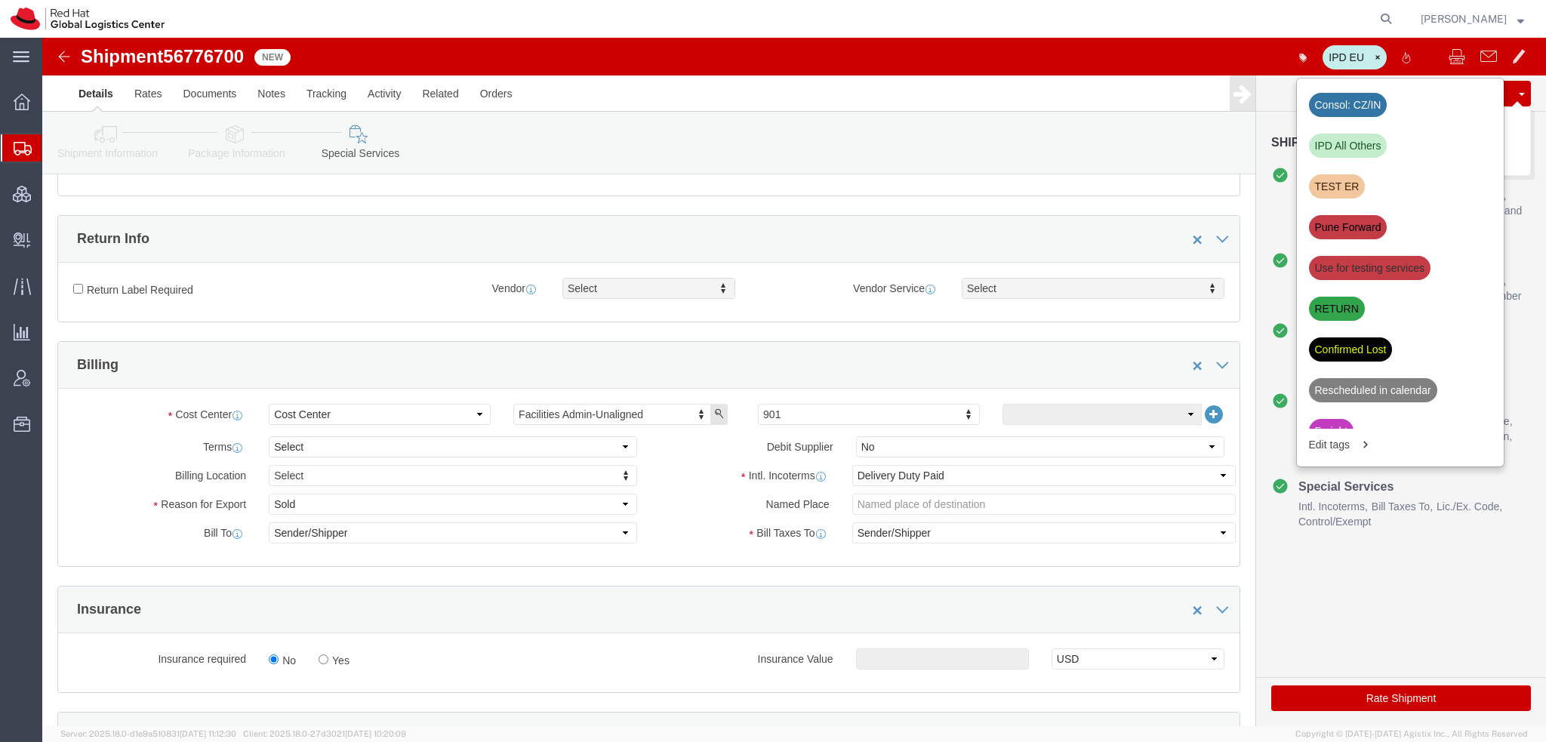
click button "Save"
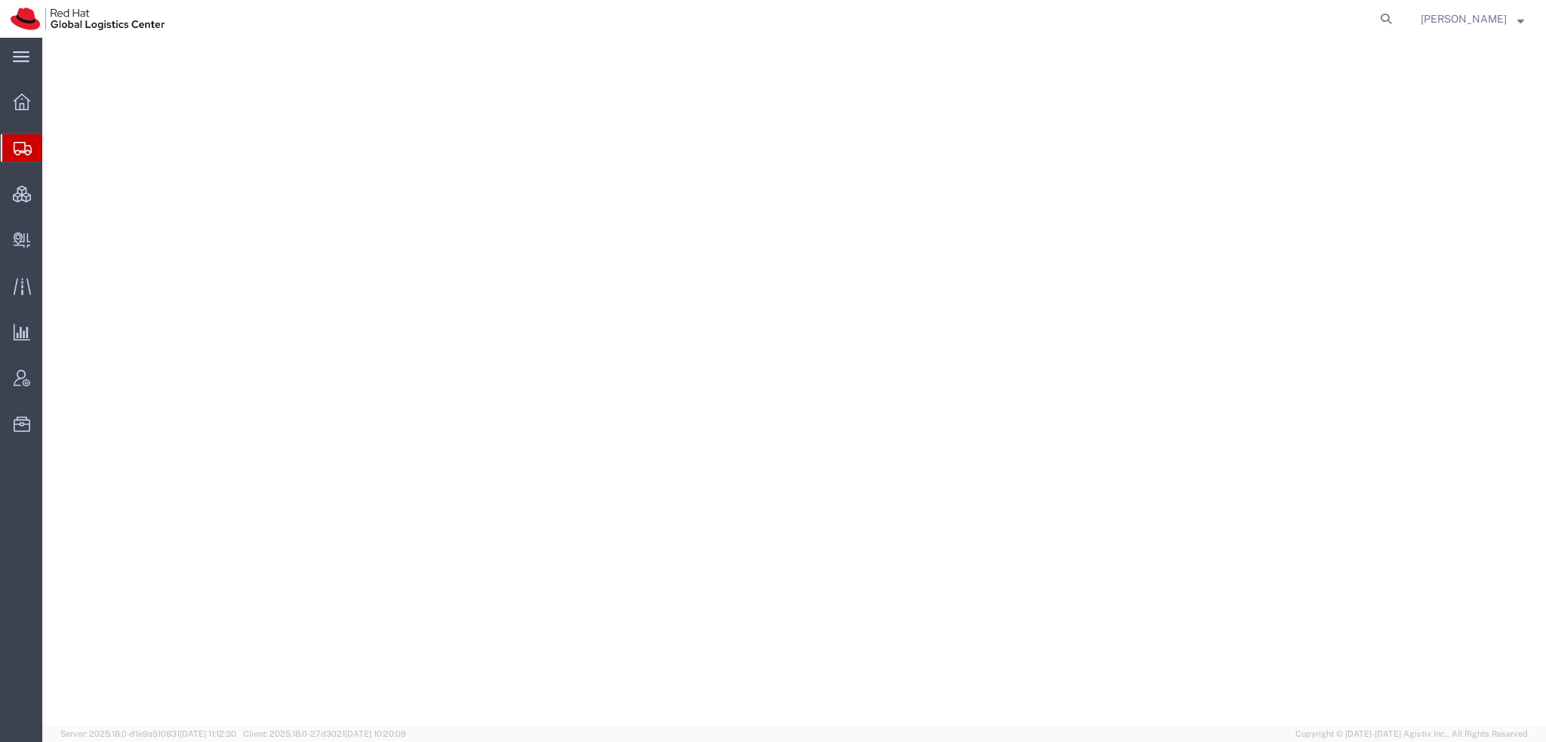
select select "38014"
select select
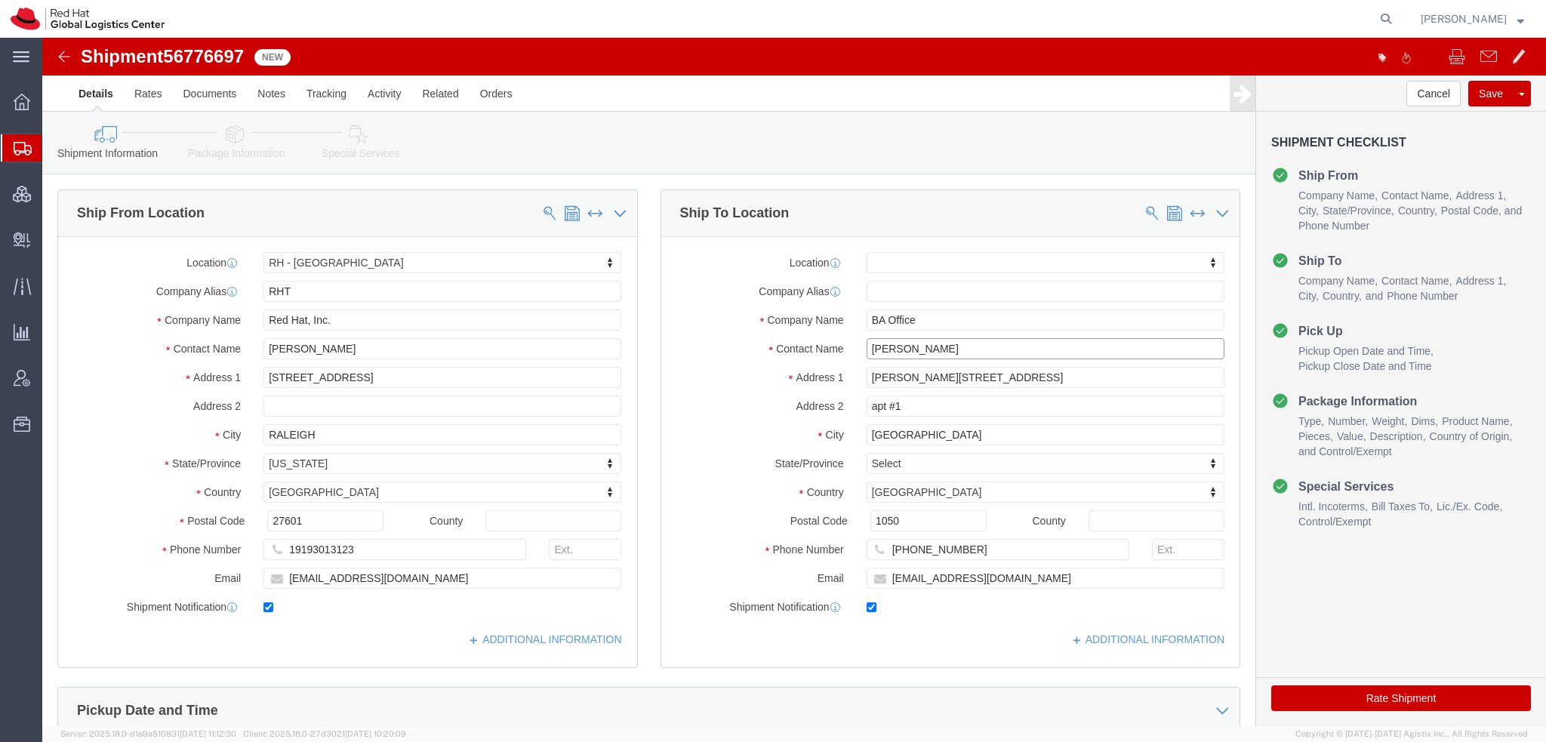
drag, startPoint x: 901, startPoint y: 313, endPoint x: 7, endPoint y: 149, distance: 908.7
click div "Ship From Location Location [GEOGRAPHIC_DATA] - [GEOGRAPHIC_DATA] My Profile Lo…"
type input "[PERSON_NAME]"
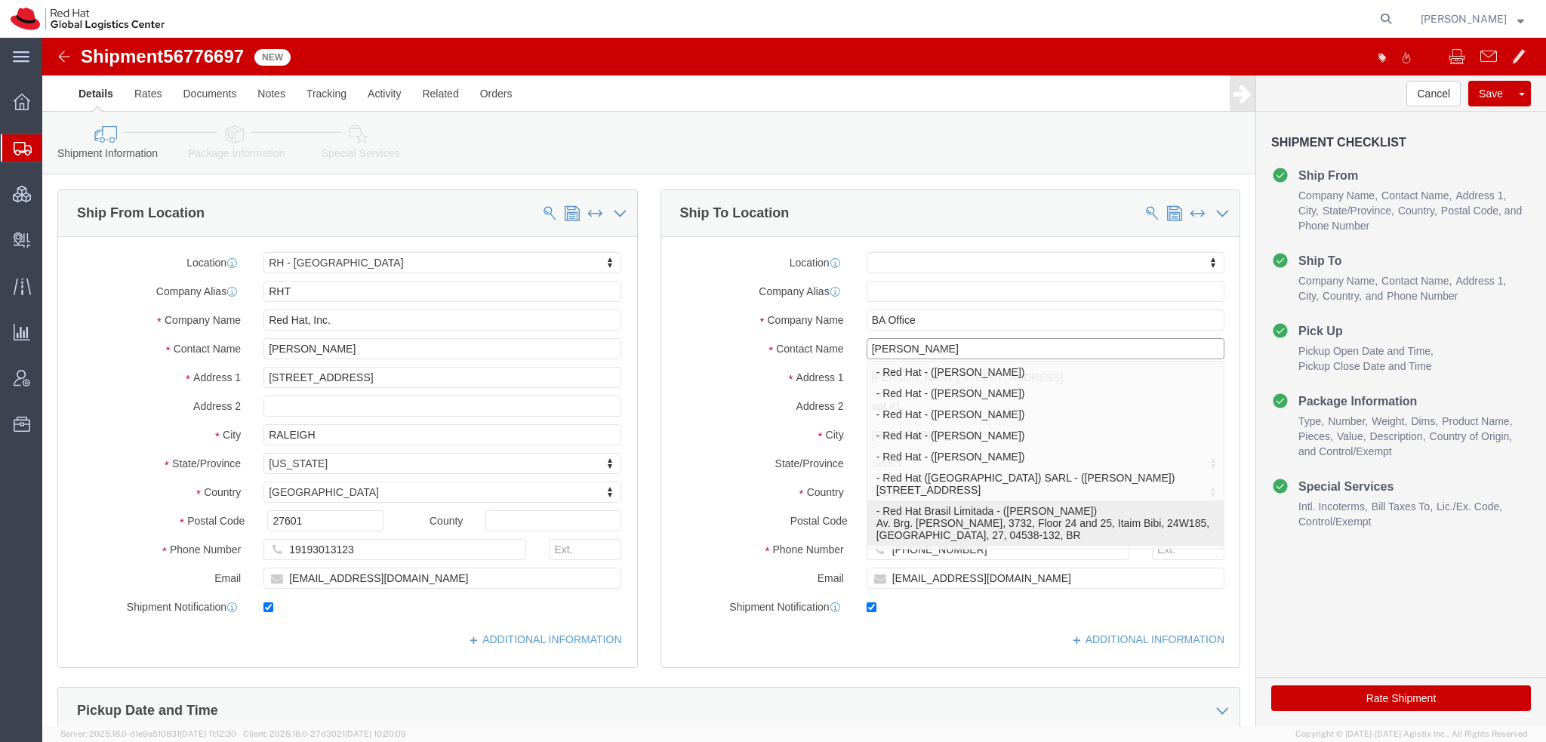
click p "- Red Hat Brasil Limitada - ([PERSON_NAME]) Av. Brg. [PERSON_NAME], 3732, Floor…"
select select "42531"
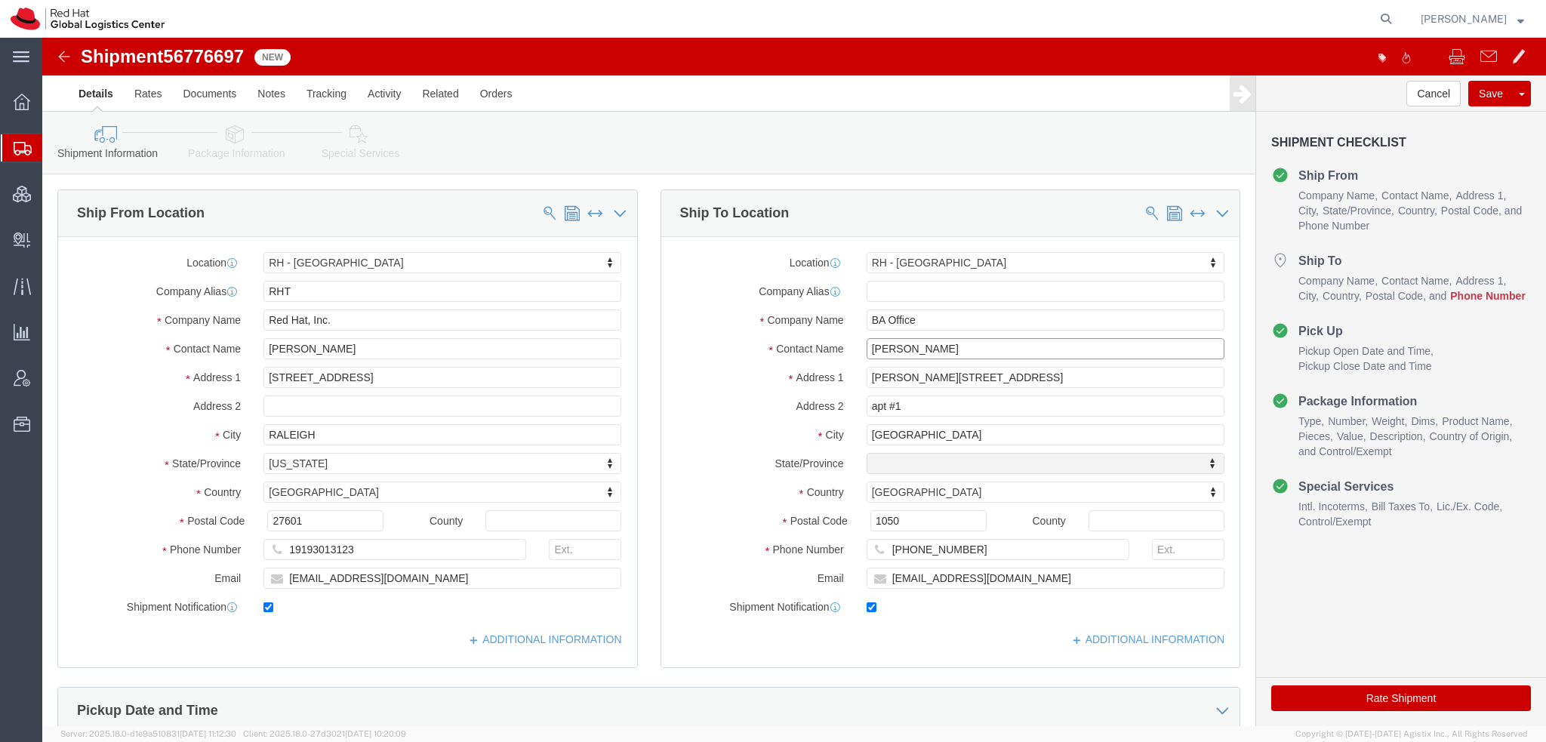
select select "27"
type input "[PERSON_NAME]"
drag, startPoint x: 874, startPoint y: 514, endPoint x: 890, endPoint y: 514, distance: 15.9
click input "[PHONE_NUMBER]"
paste input "5511993252279"
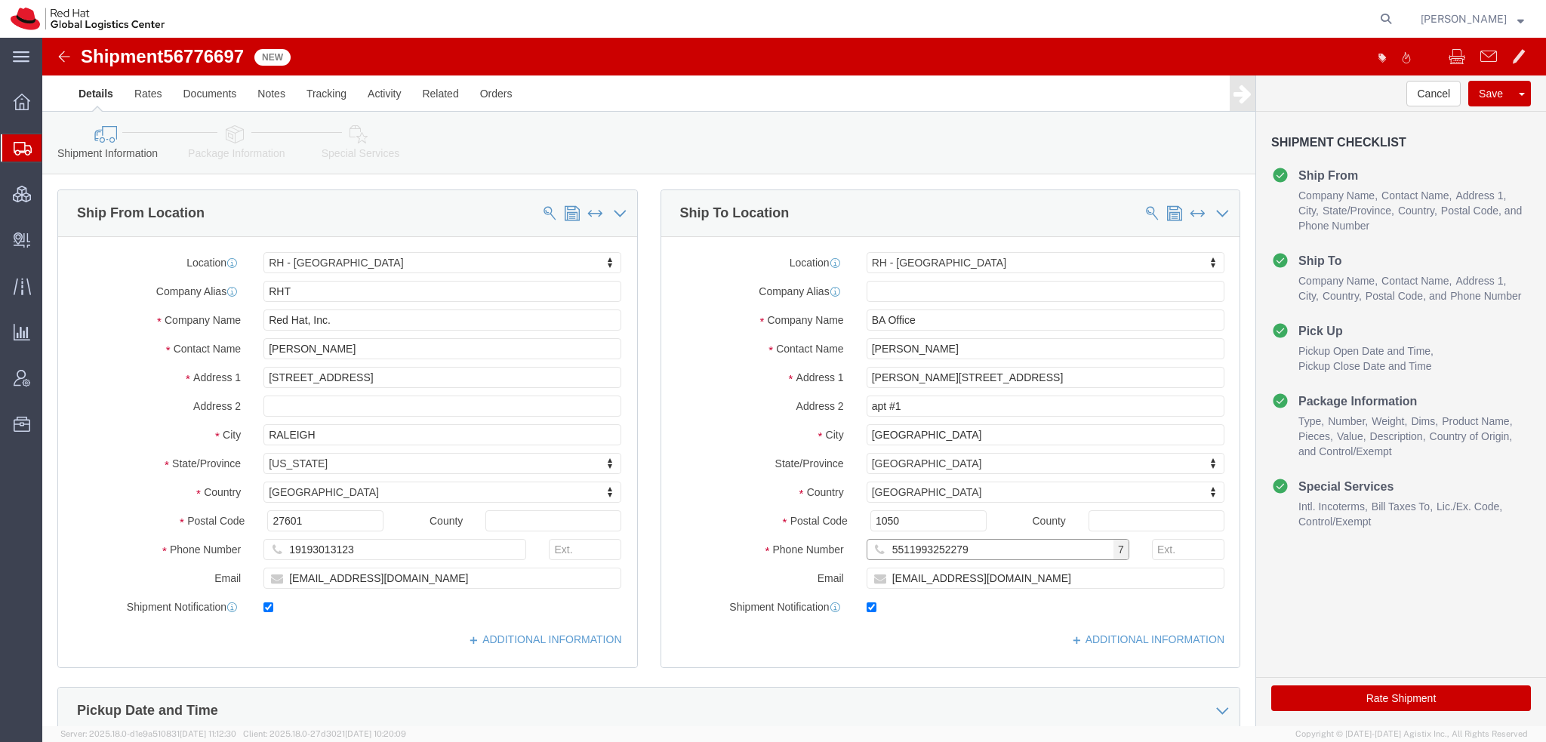
type input "5511993252279"
click icon
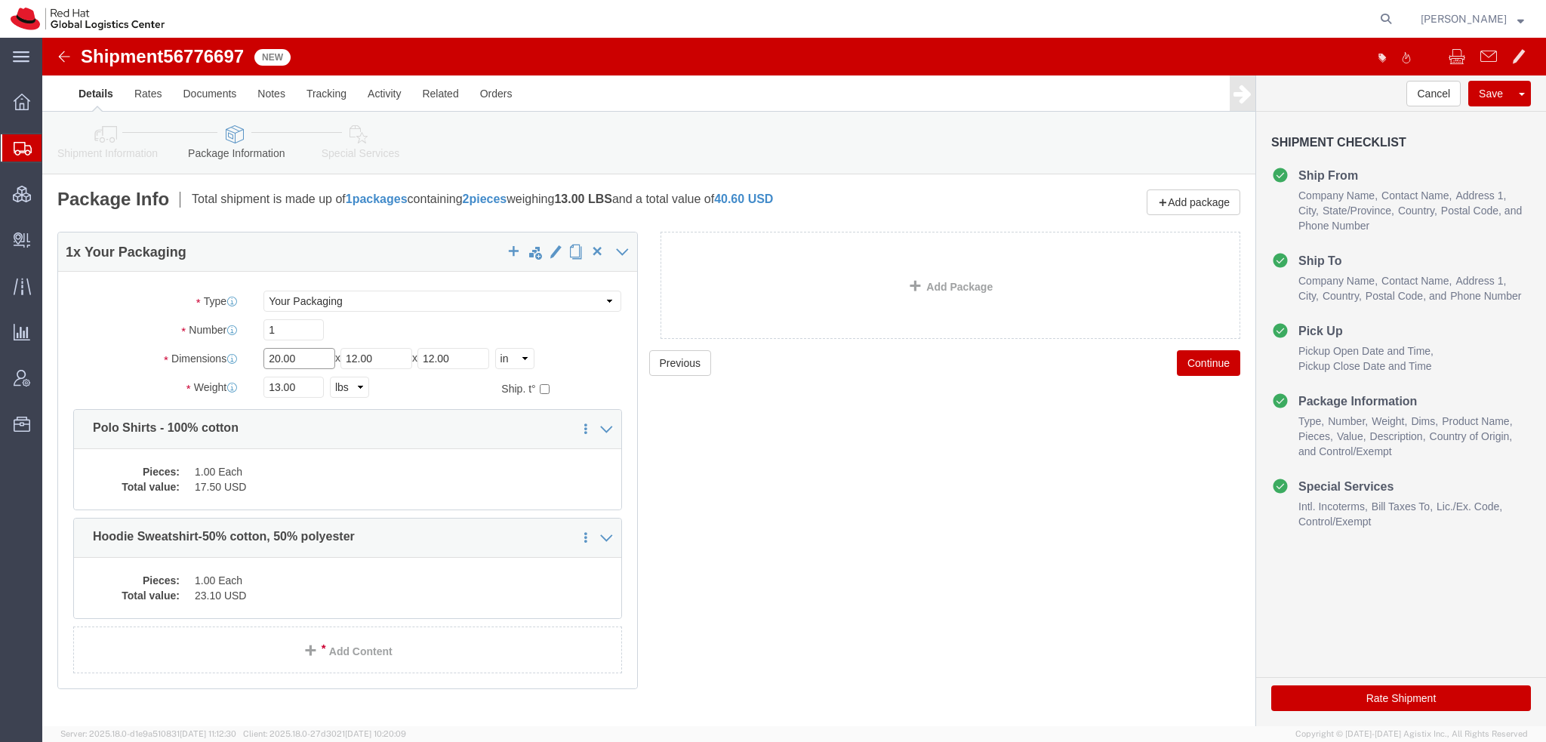
drag, startPoint x: 266, startPoint y: 310, endPoint x: -42, endPoint y: 263, distance: 312.4
click html "Shipment 56776697 New Details Rates Documents Notes Tracking Activity Related O…"
type input "50"
type input "125"
type input "20"
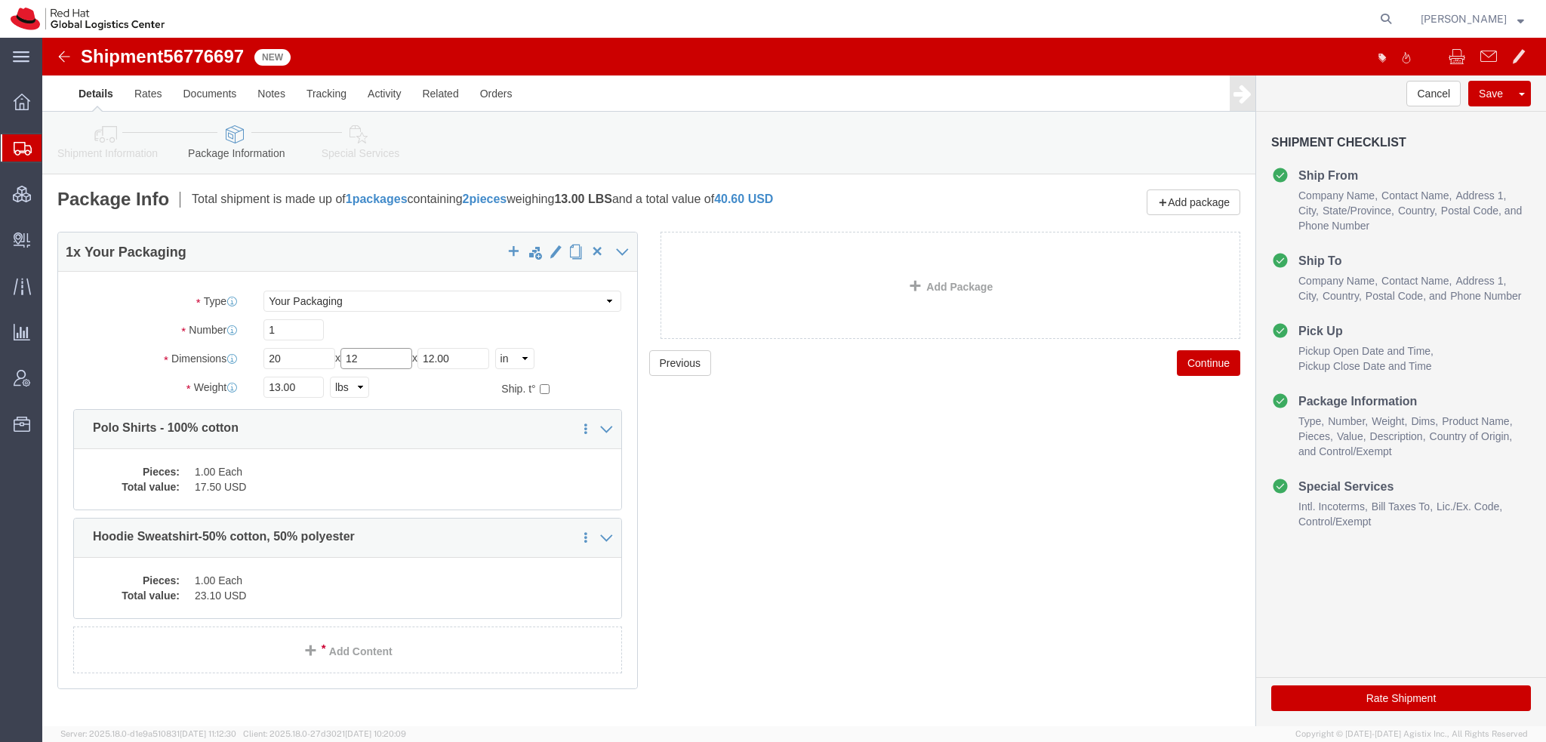
type input "12"
type input "13"
click dd "1.00 Each"
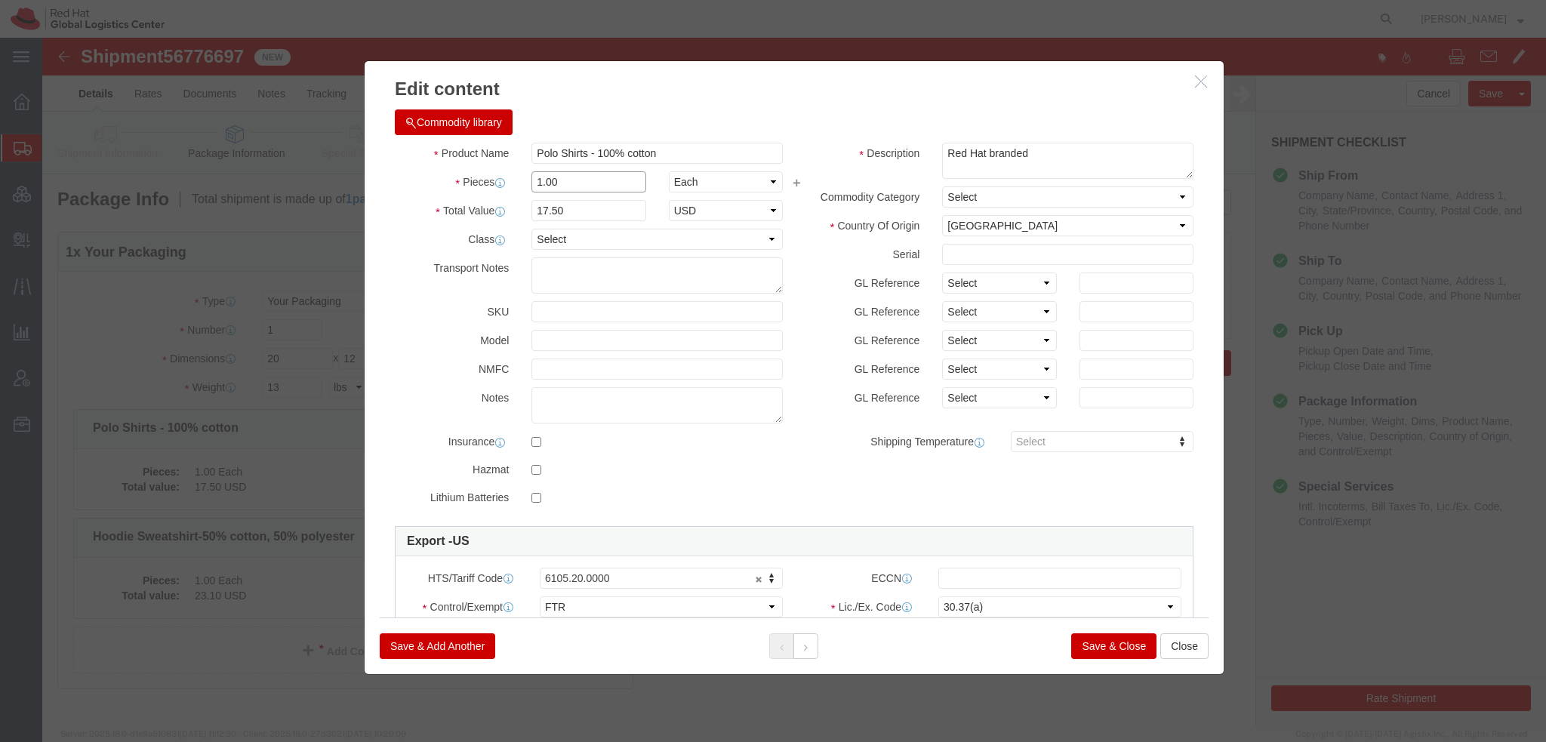
drag, startPoint x: 516, startPoint y: 140, endPoint x: -21, endPoint y: 32, distance: 548.3
click html "Shipment 56776697 New Details Rates Documents Notes Tracking Activity Related O…"
type input "7"
type input "122.5"
click button
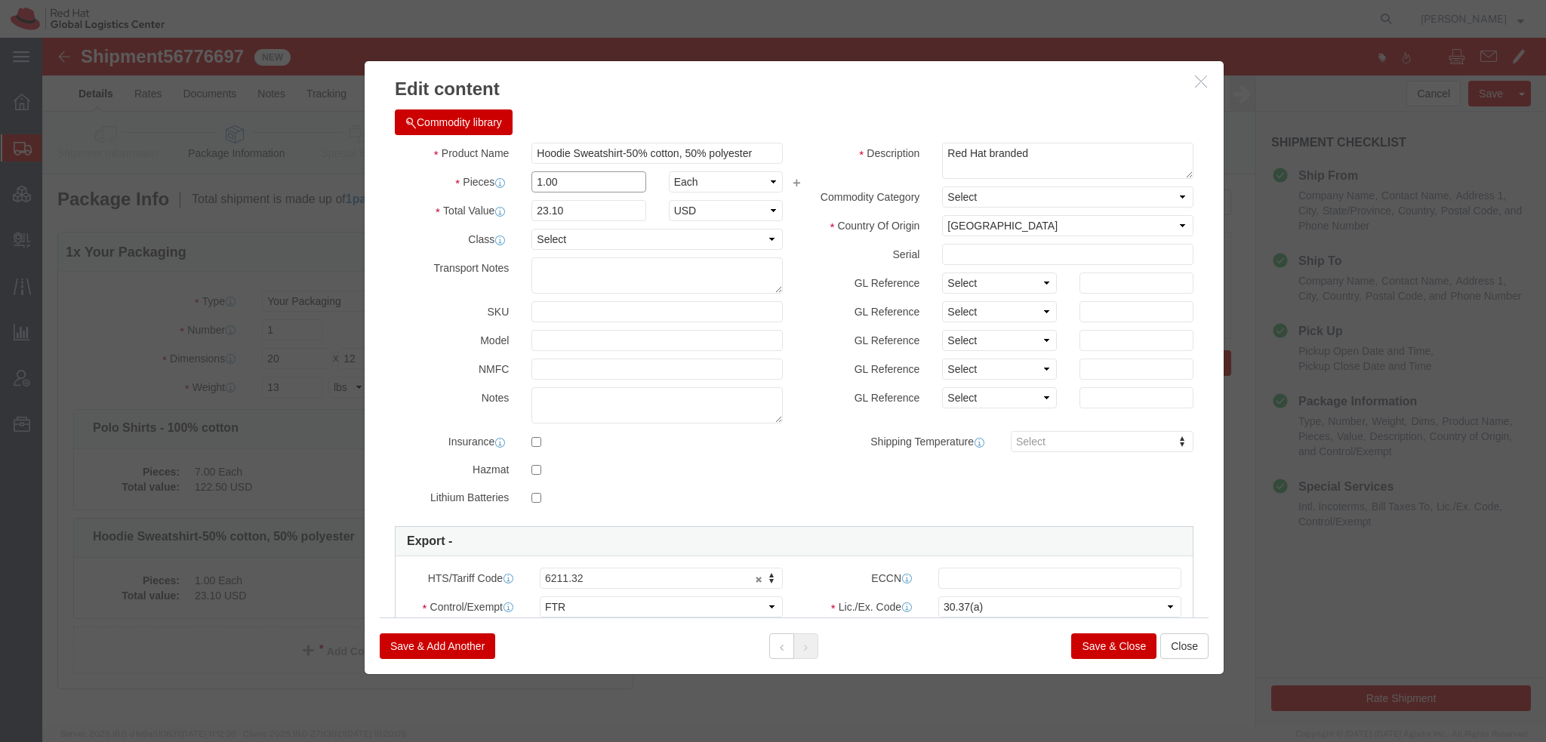
drag, startPoint x: 513, startPoint y: 146, endPoint x: 57, endPoint y: 42, distance: 467.6
click div "Edit content Commodity library Product Name Hoodie Sweatshirt-50% cotton, 50% p…"
type input "7"
type input "161.7"
click button "Save & Close"
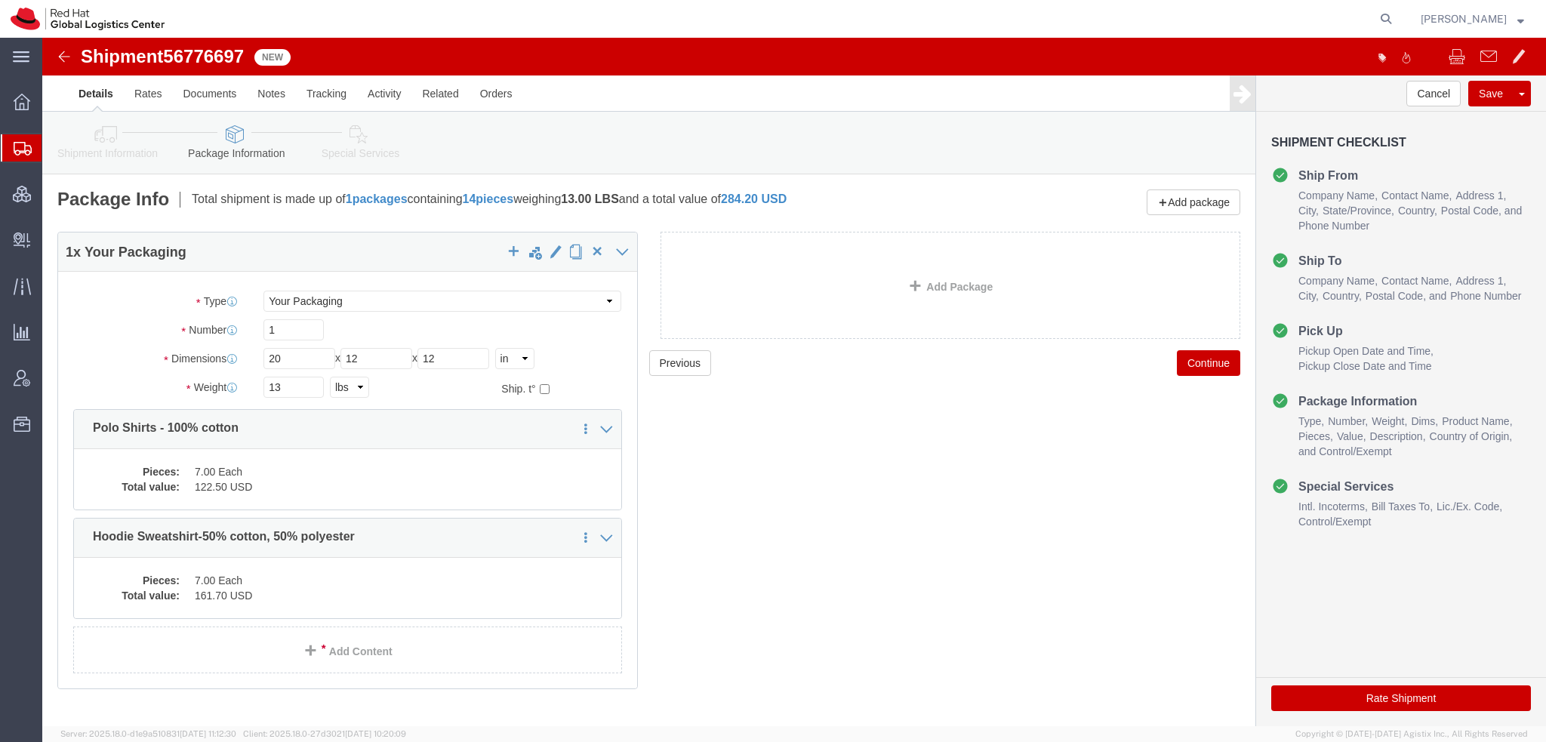
click icon
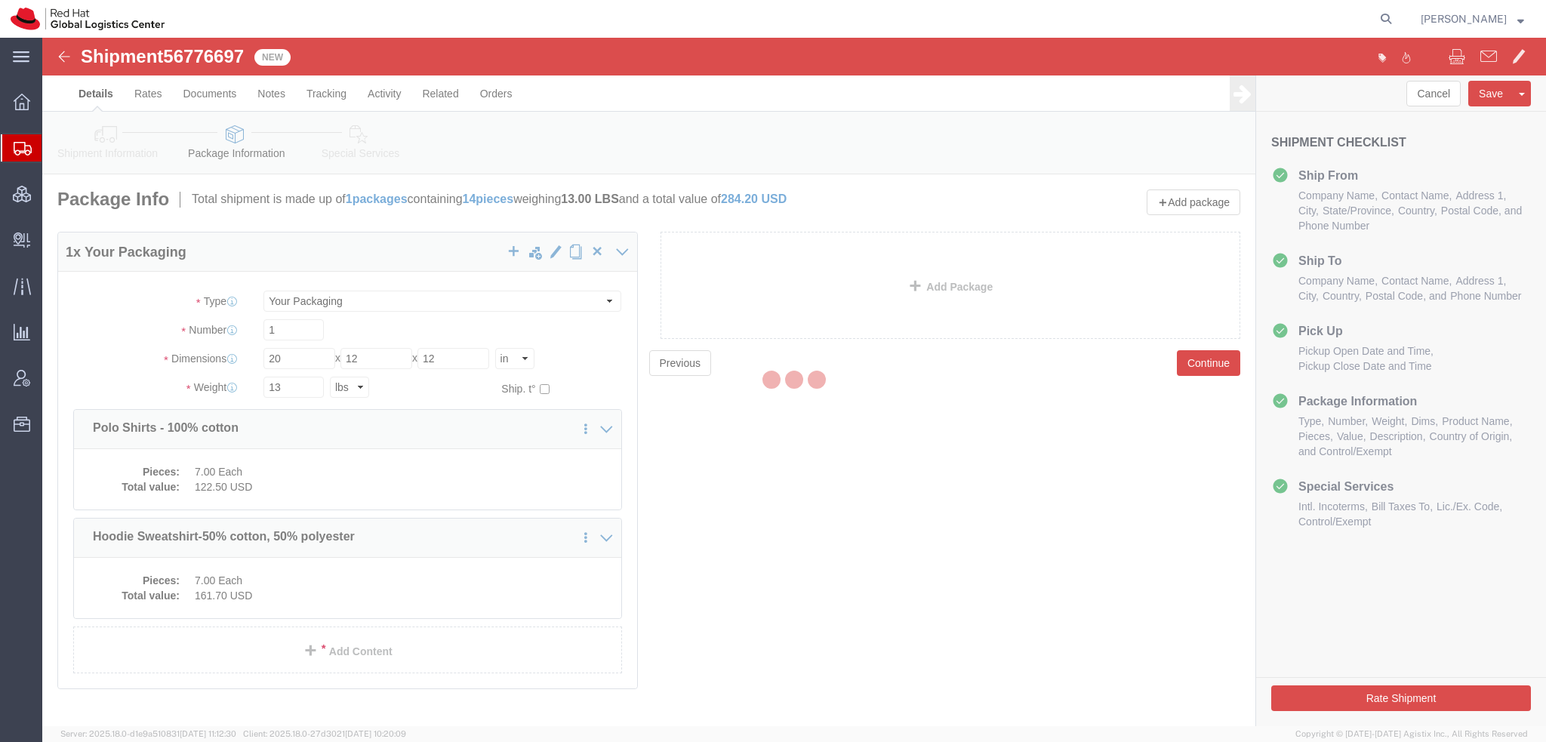
select select
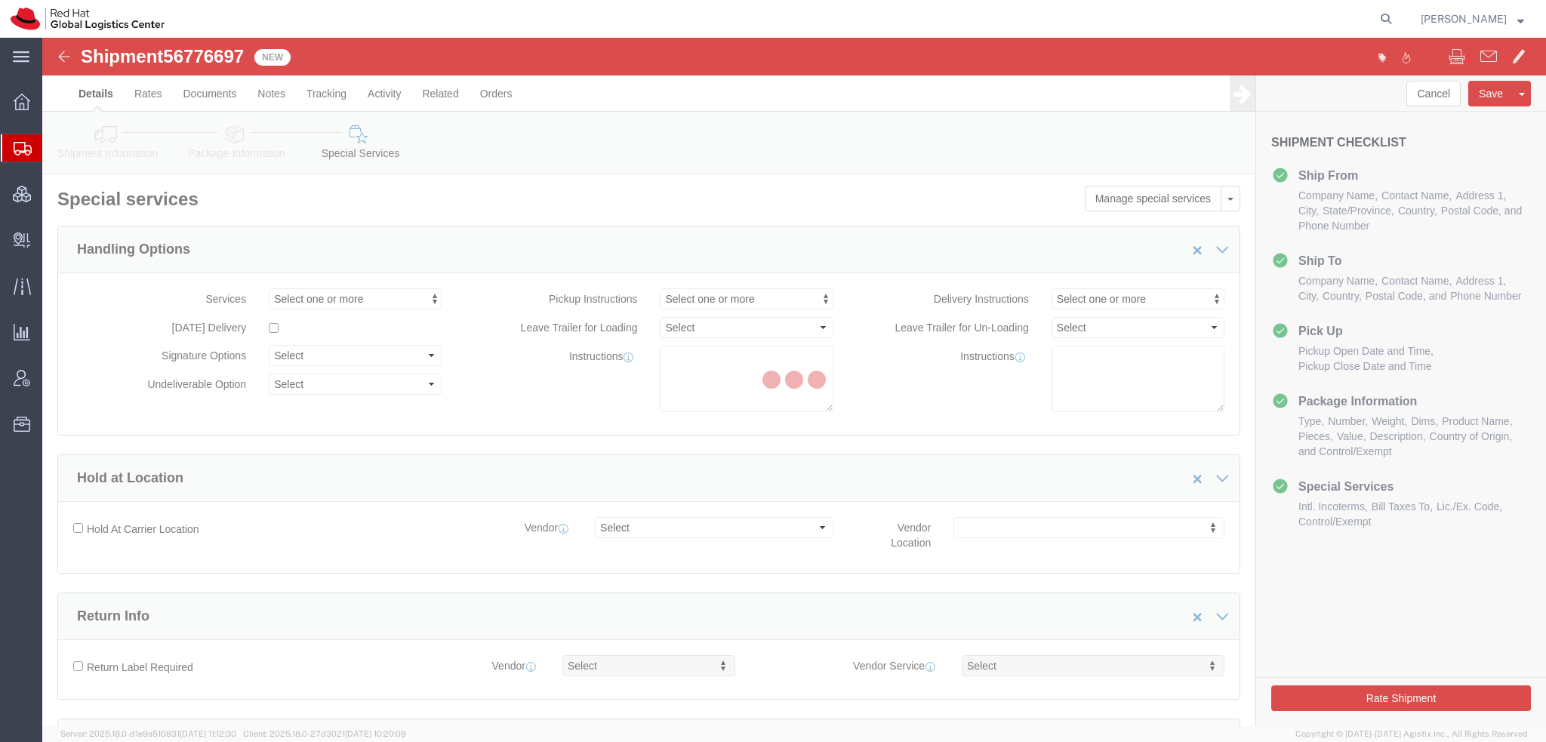
select select "COSTCENTER"
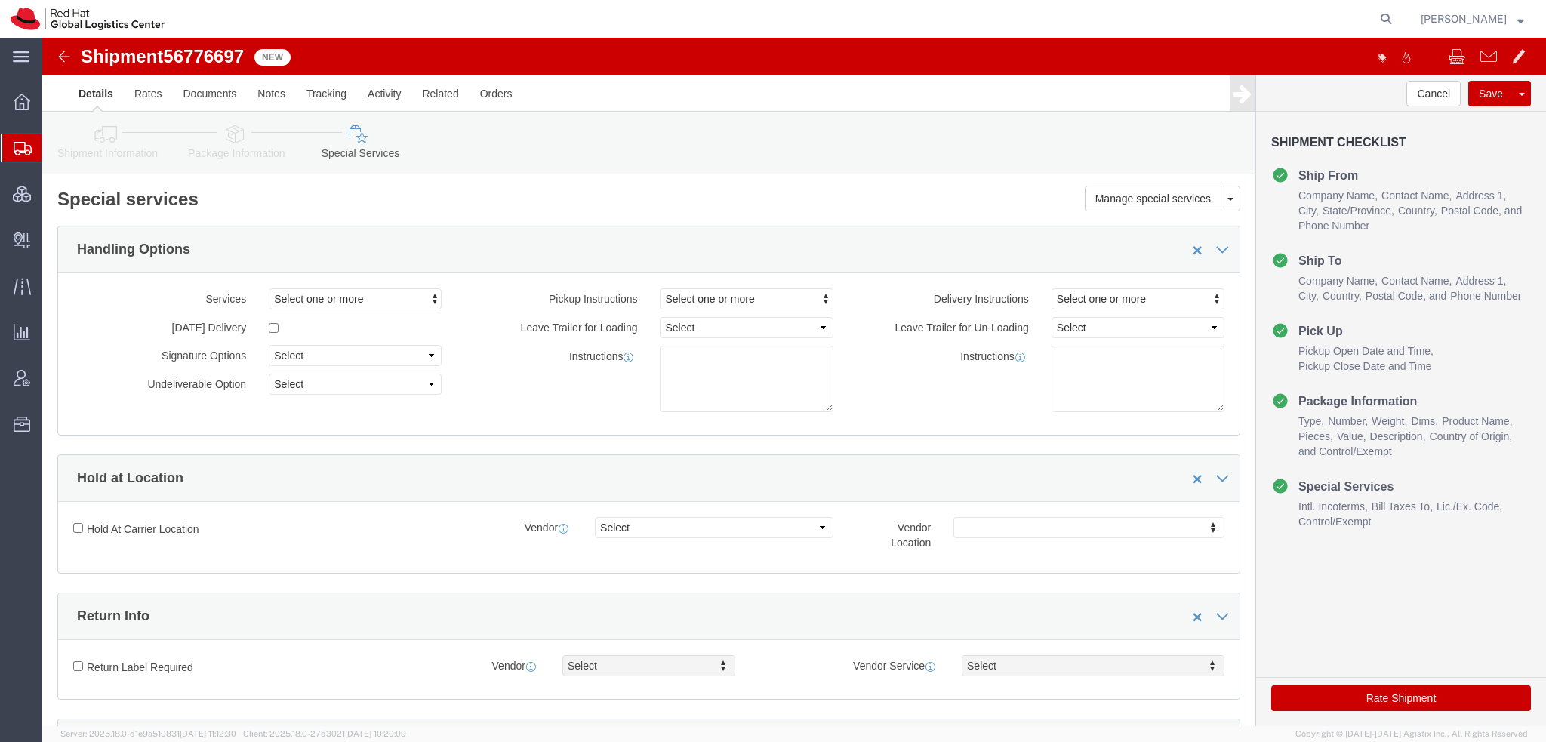
click button "Rate Shipment"
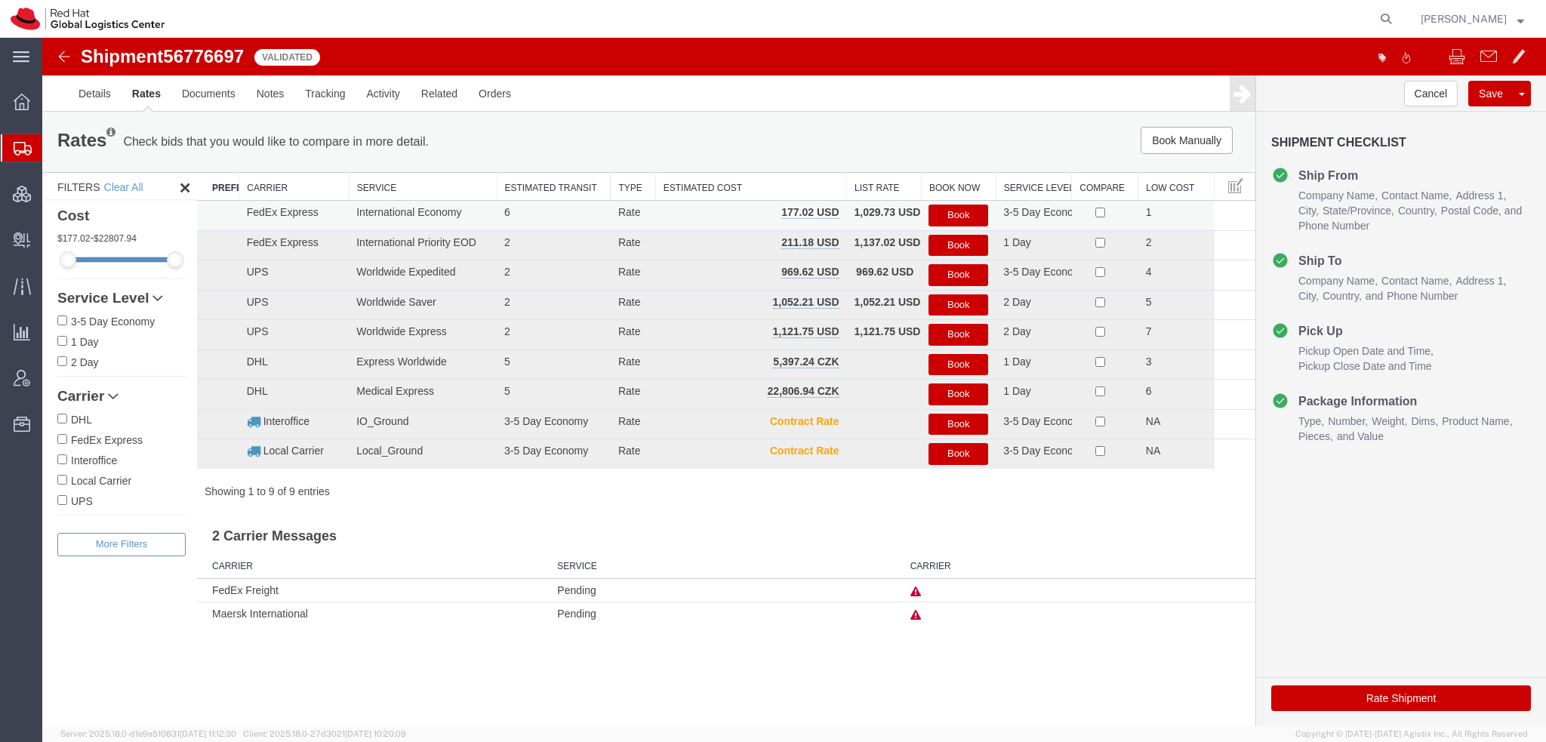
click at [958, 210] on button "Book" at bounding box center [959, 216] width 60 height 22
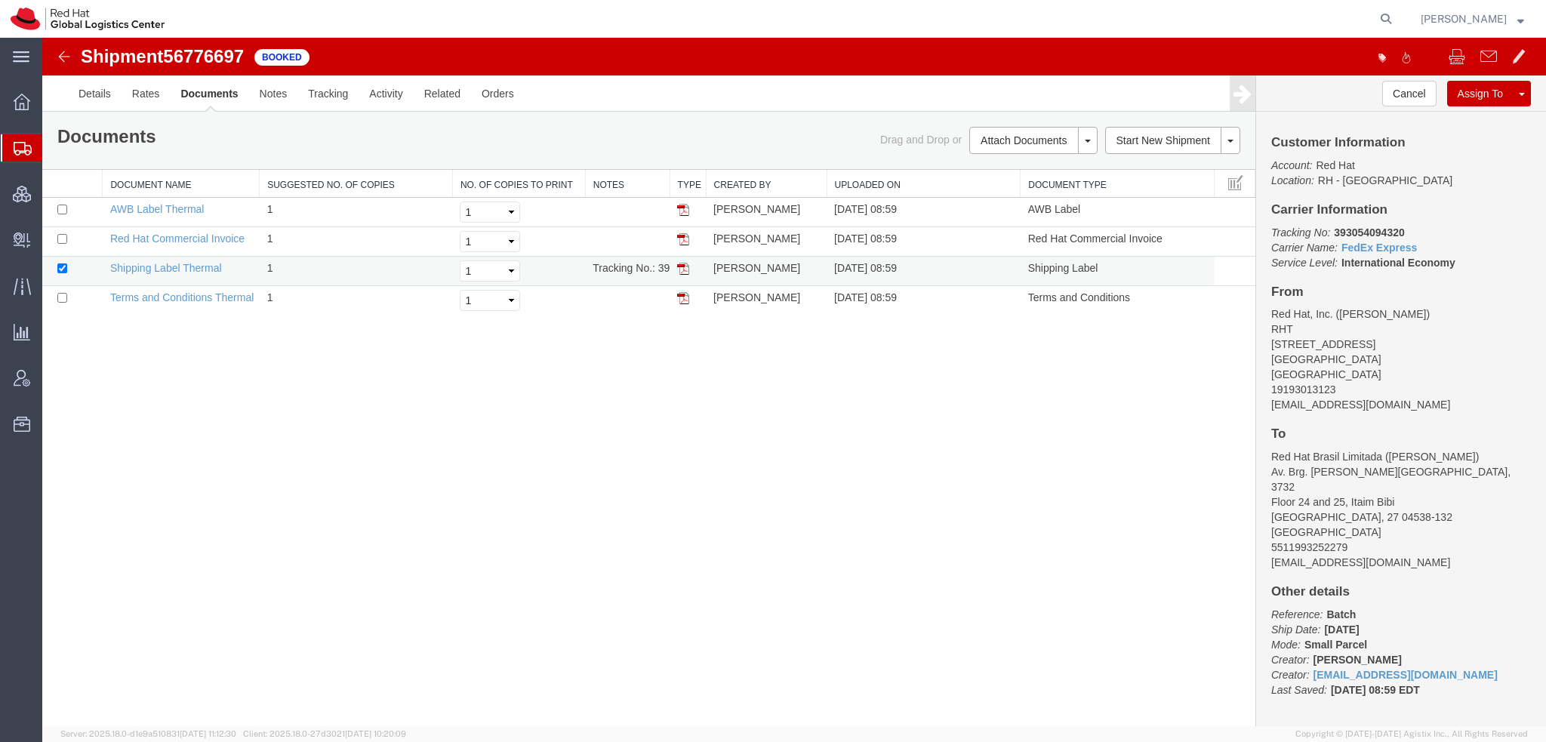
drag, startPoint x: 682, startPoint y: 270, endPoint x: 676, endPoint y: 261, distance: 10.3
click at [682, 270] on img at bounding box center [683, 269] width 12 height 12
click at [679, 209] on img at bounding box center [683, 210] width 12 height 12
click at [685, 234] on img at bounding box center [683, 239] width 12 height 12
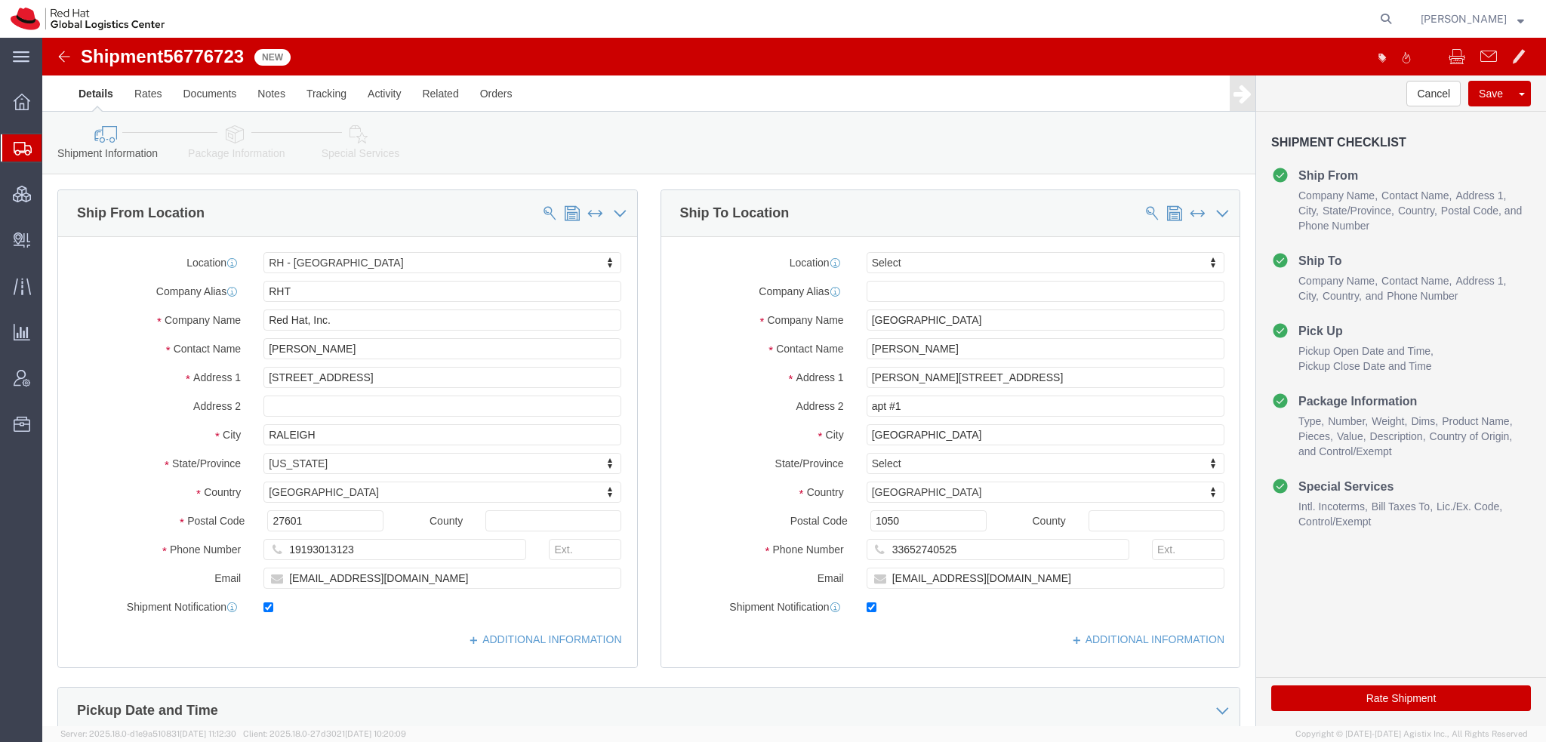
select select "38014"
select select
drag, startPoint x: 273, startPoint y: 546, endPoint x: -42, endPoint y: 443, distance: 331.8
click html "Shipment 56776723 New Details Rates Documents Notes Tracking Activity Related O…"
drag, startPoint x: 371, startPoint y: 542, endPoint x: -42, endPoint y: 327, distance: 465.6
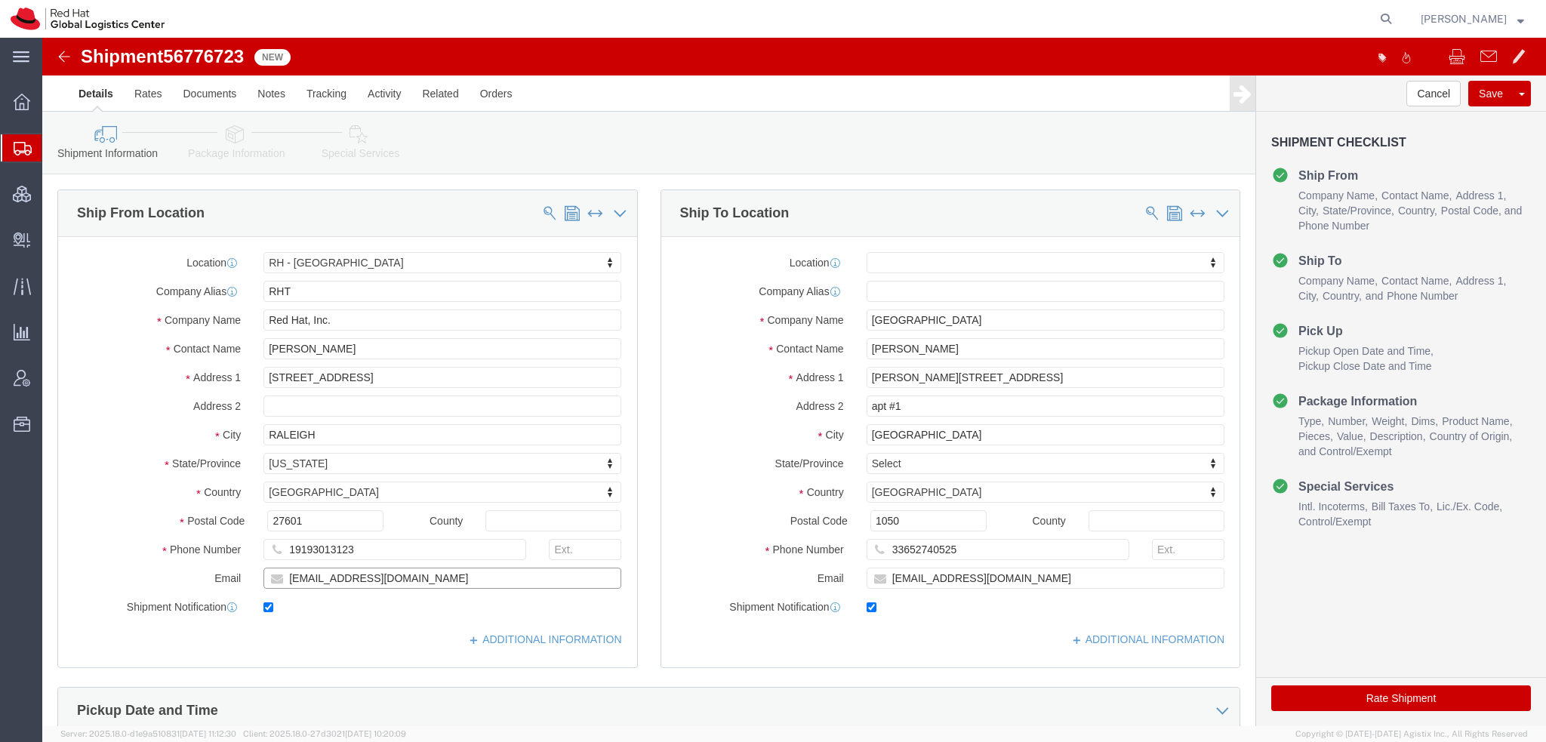
click html "Shipment 56776723 New Details Rates Documents Notes Tracking Activity Related O…"
type input "[EMAIL_ADDRESS][DOMAIN_NAME]"
drag, startPoint x: 1004, startPoint y: 541, endPoint x: 100, endPoint y: 283, distance: 939.8
click div "Ship From Location Location [GEOGRAPHIC_DATA] - [GEOGRAPHIC_DATA] My Profile Lo…"
paste input "knewcros@redhat"
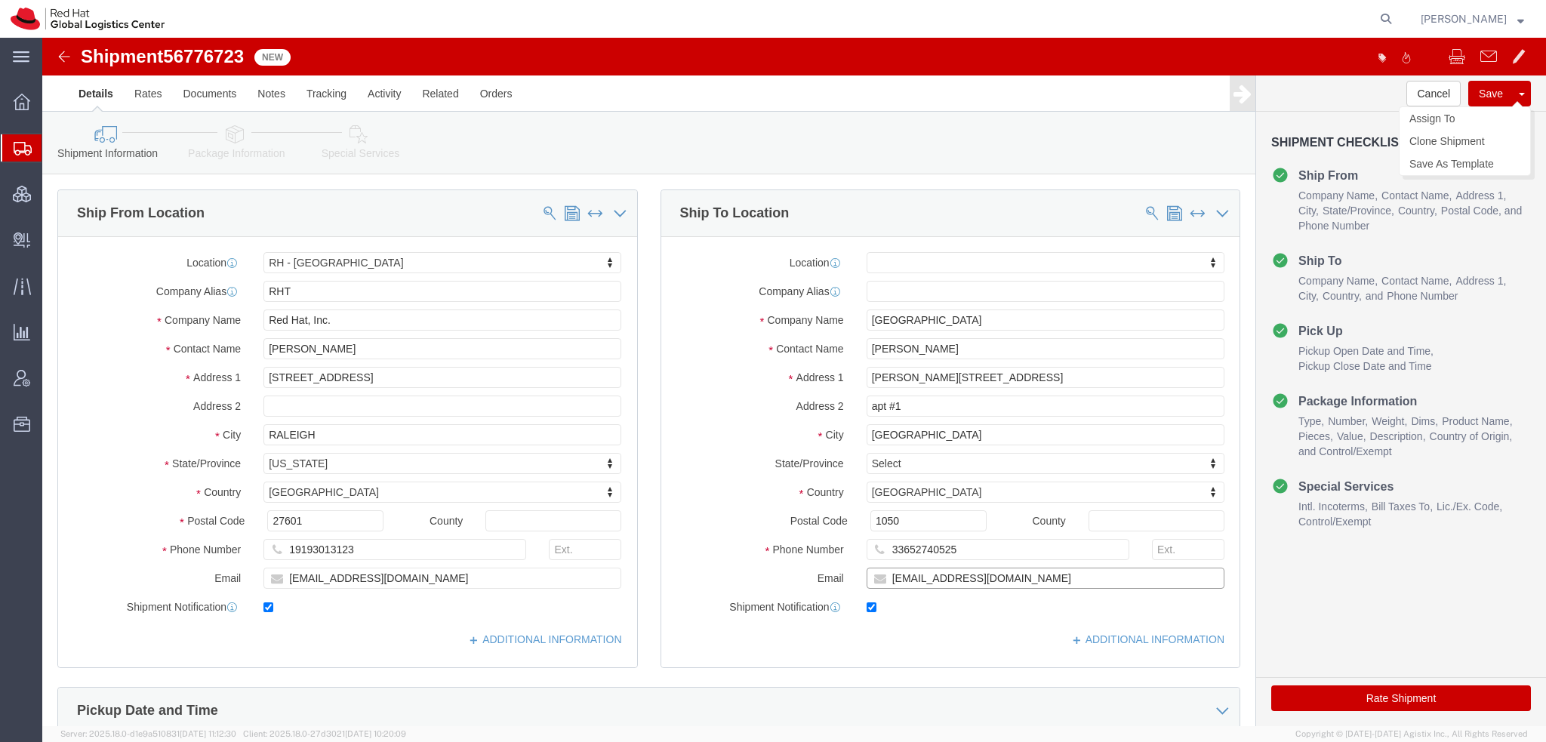
type input "[EMAIL_ADDRESS][DOMAIN_NAME]"
click button "Save"
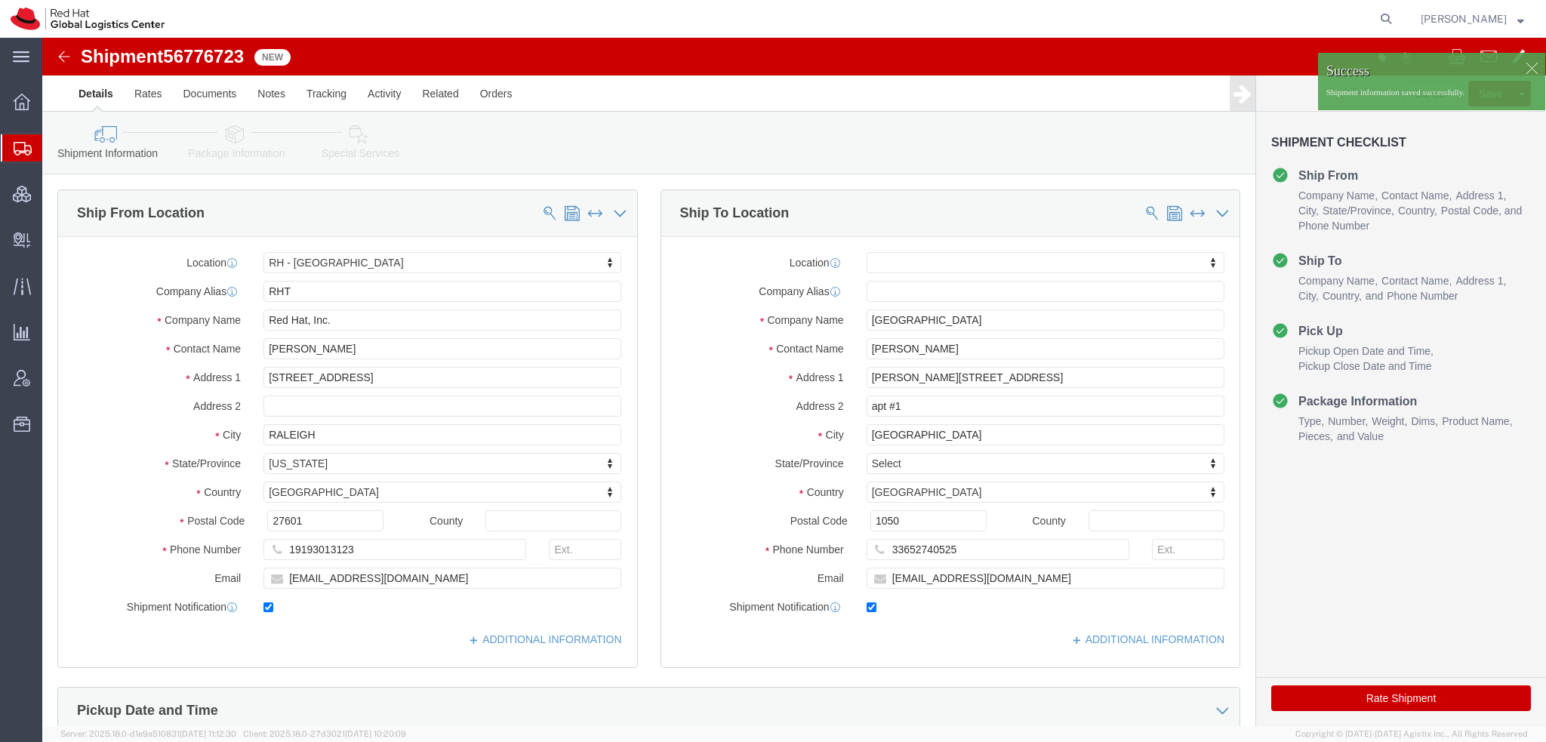
click div
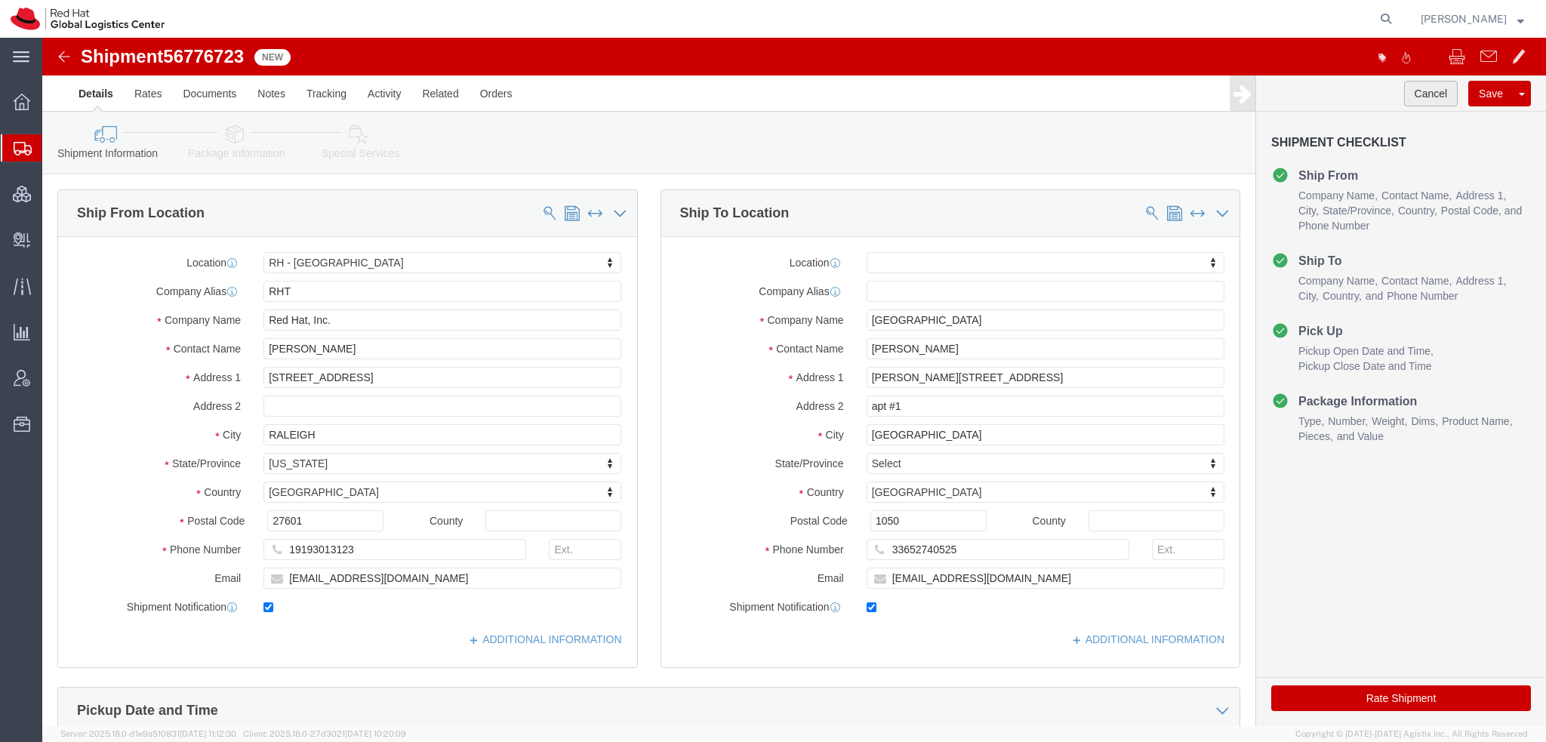
click button "Cancel"
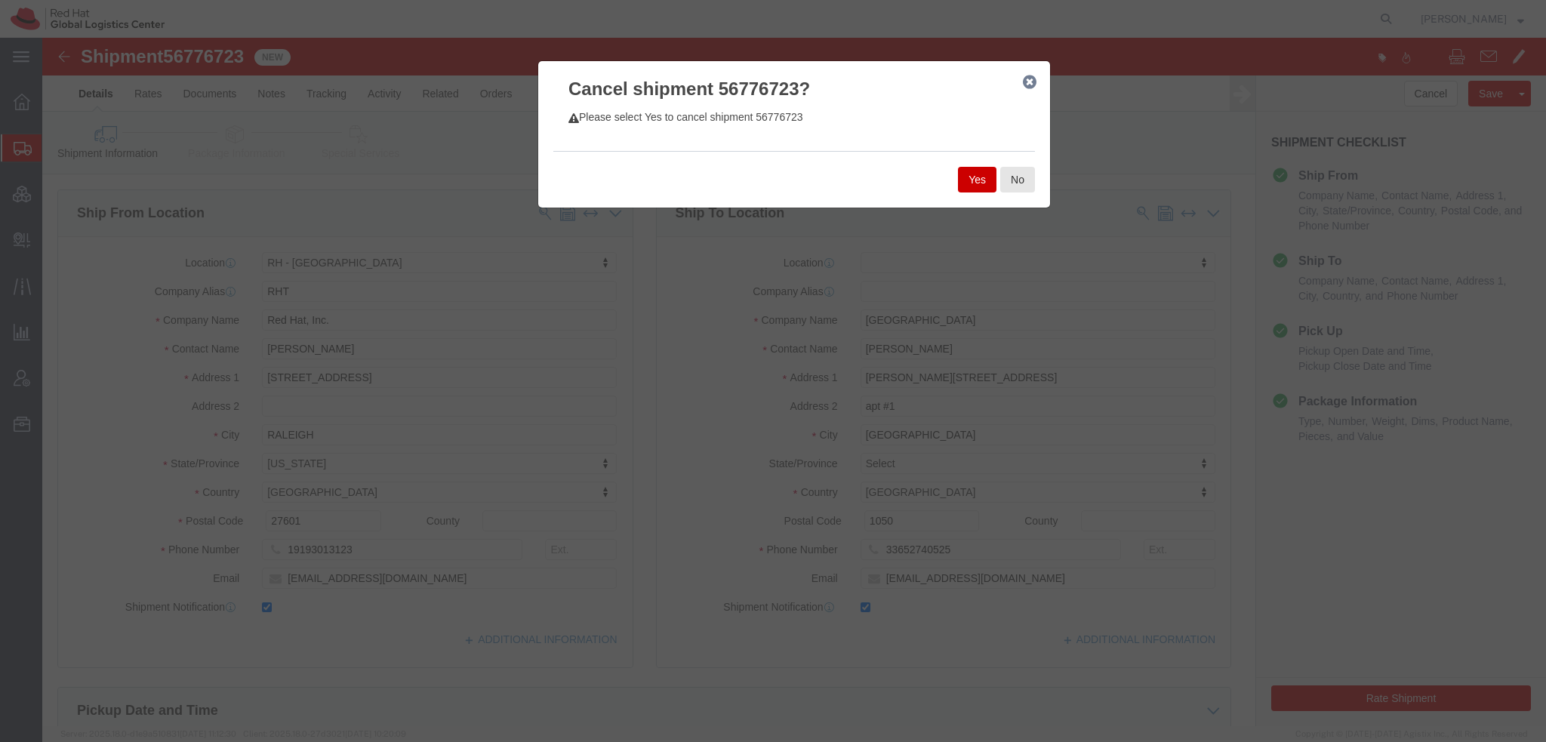
click button "Yes"
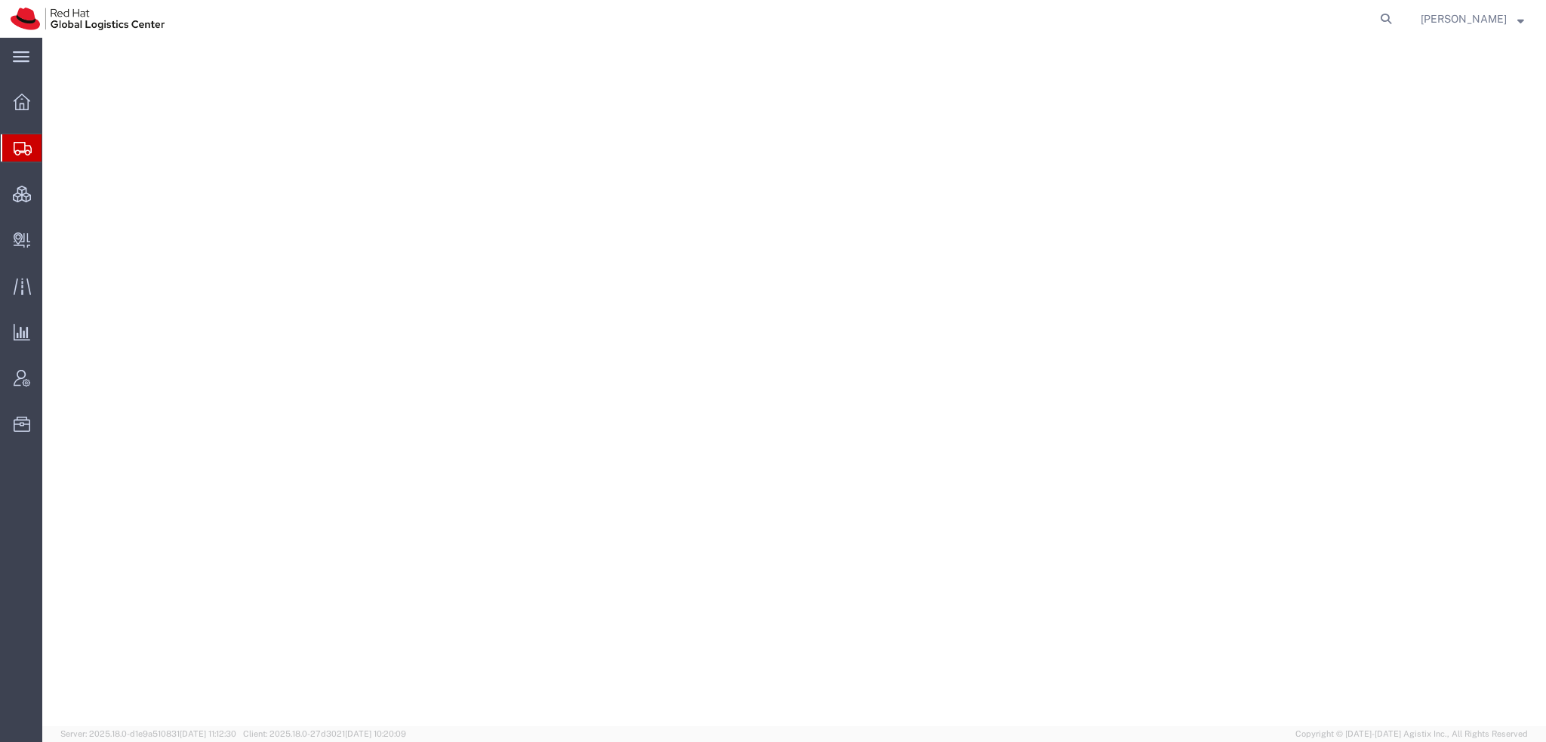
select select "38014"
select select
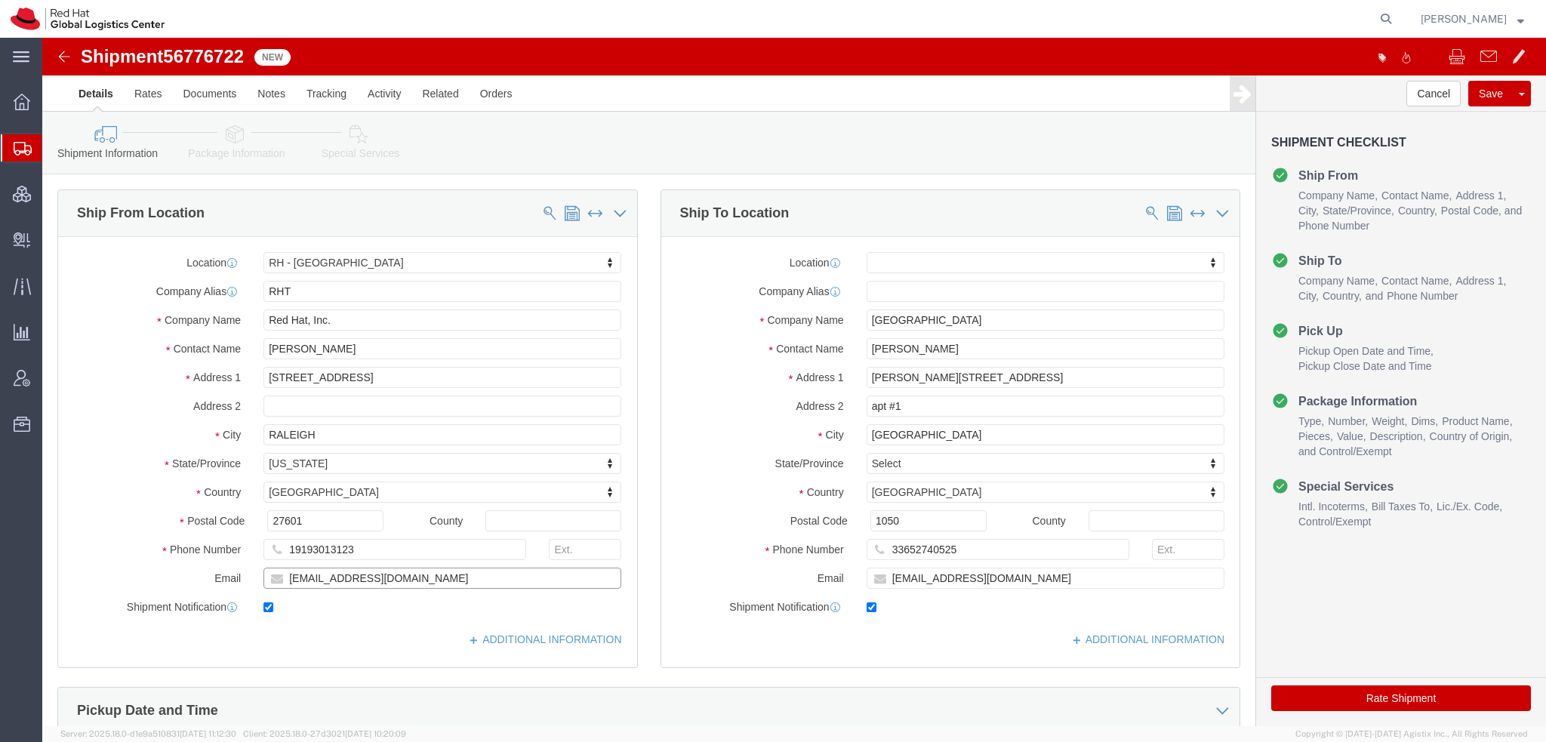
drag, startPoint x: 362, startPoint y: 539, endPoint x: -42, endPoint y: 292, distance: 473.4
click html "Shipment 56776722 New Details Rates Documents Notes Tracking Activity Related O…"
paste input "knewcros"
type input "knewcros@redhat.com"
drag, startPoint x: 1006, startPoint y: 538, endPoint x: -42, endPoint y: 263, distance: 1084.0
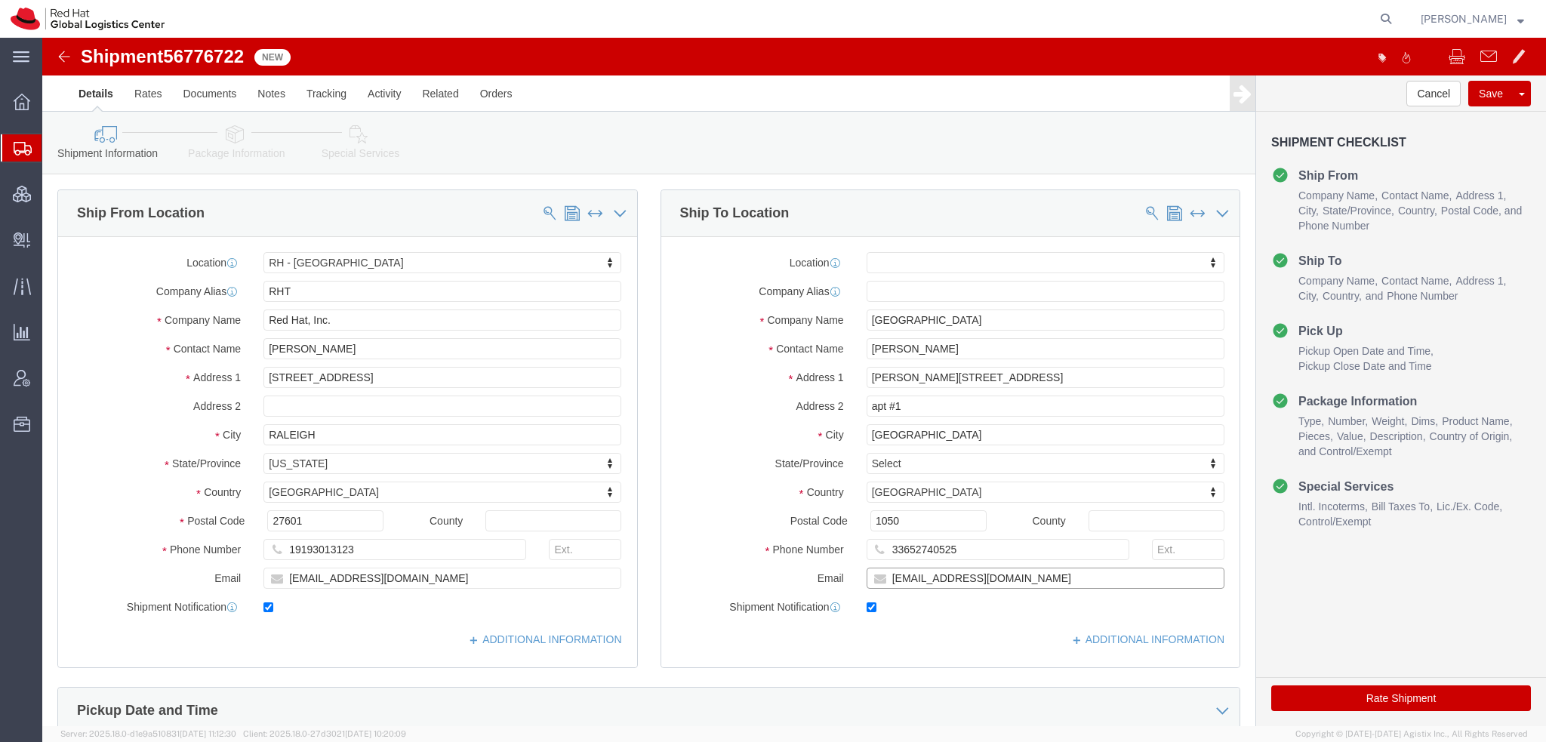
click html "Shipment 56776722 New Details Rates Documents Notes Tracking Activity Related O…"
paste input "knewcros@redhat"
type input "[EMAIL_ADDRESS][DOMAIN_NAME]"
click button "Save"
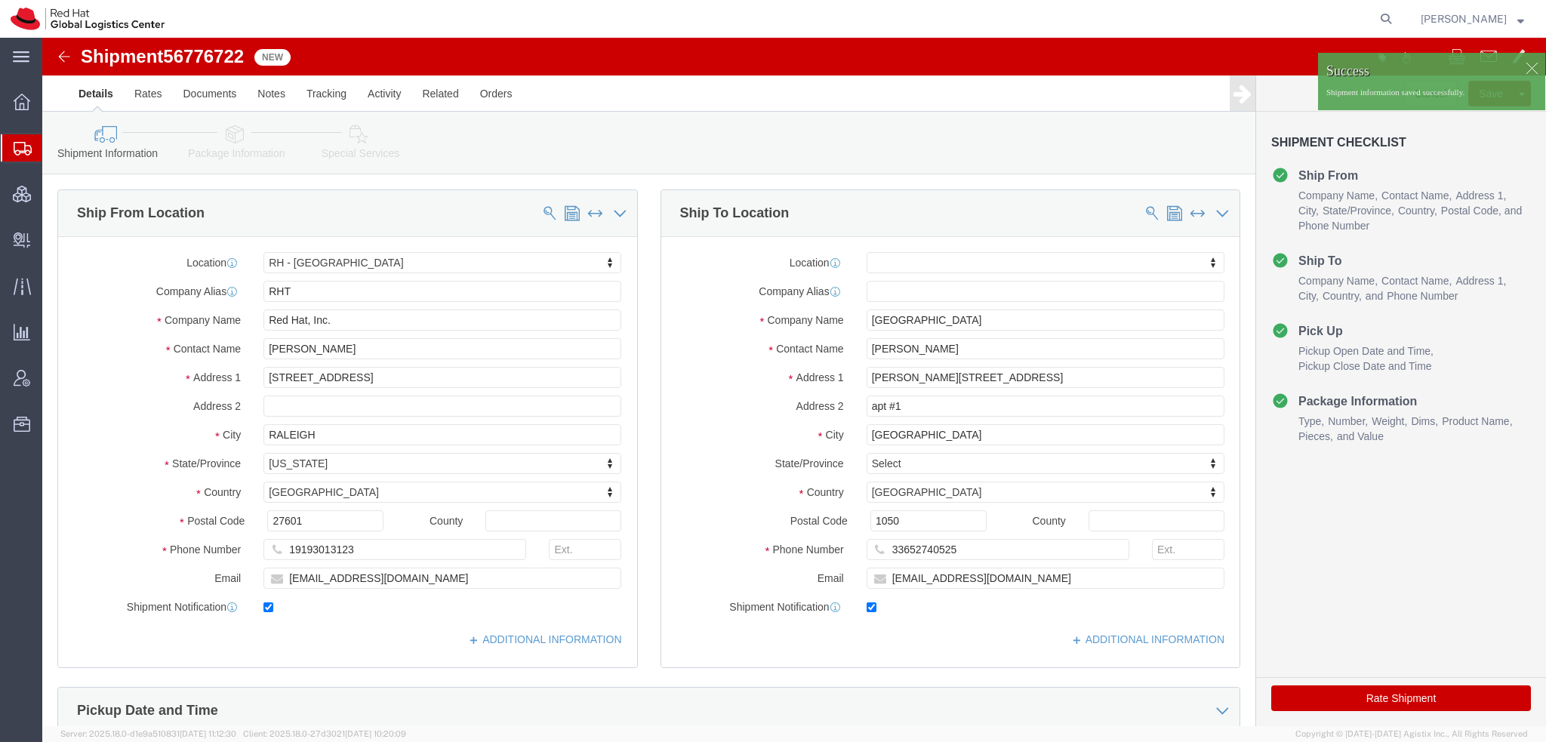
click div
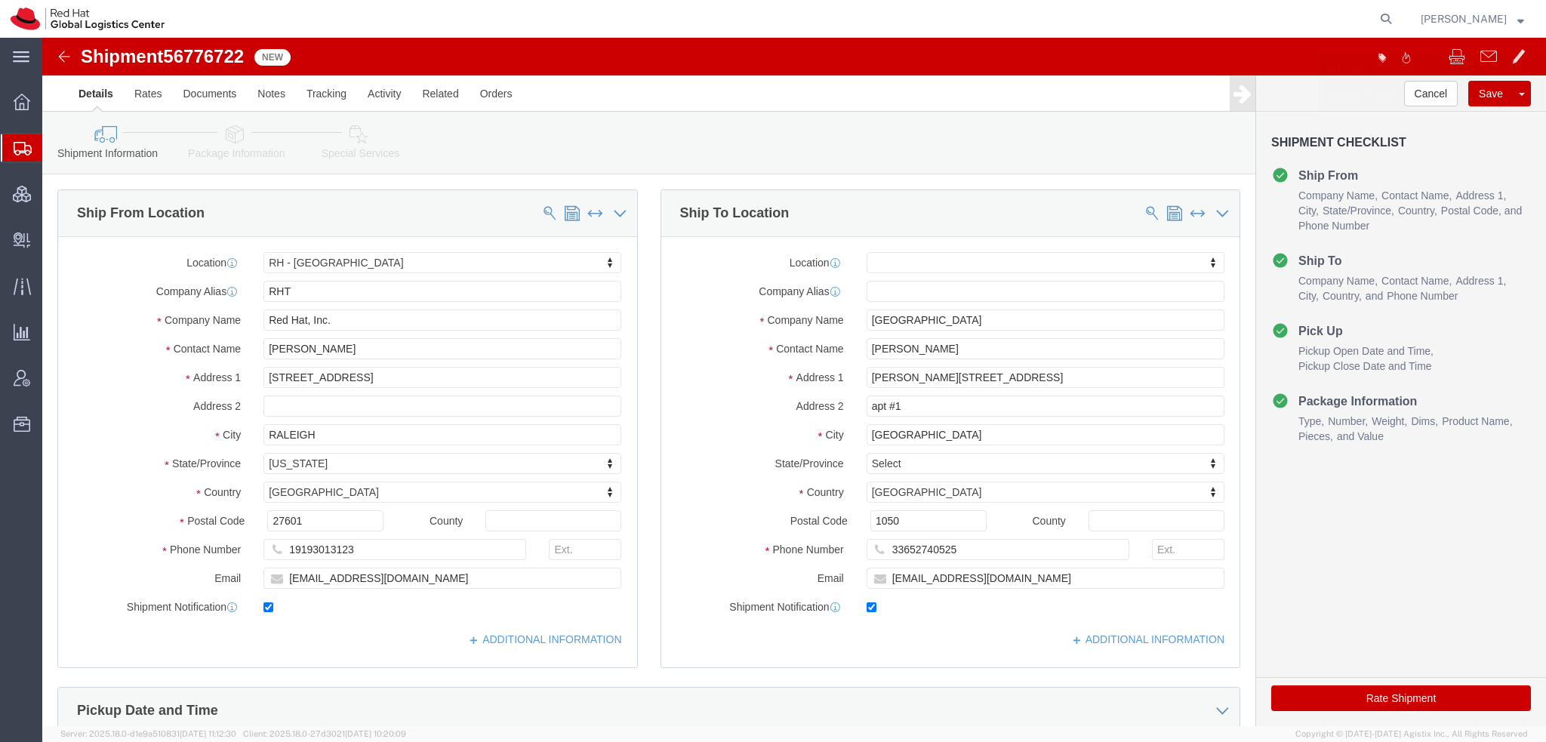
click p "Shipment information saved successfully."
click button "Cancel"
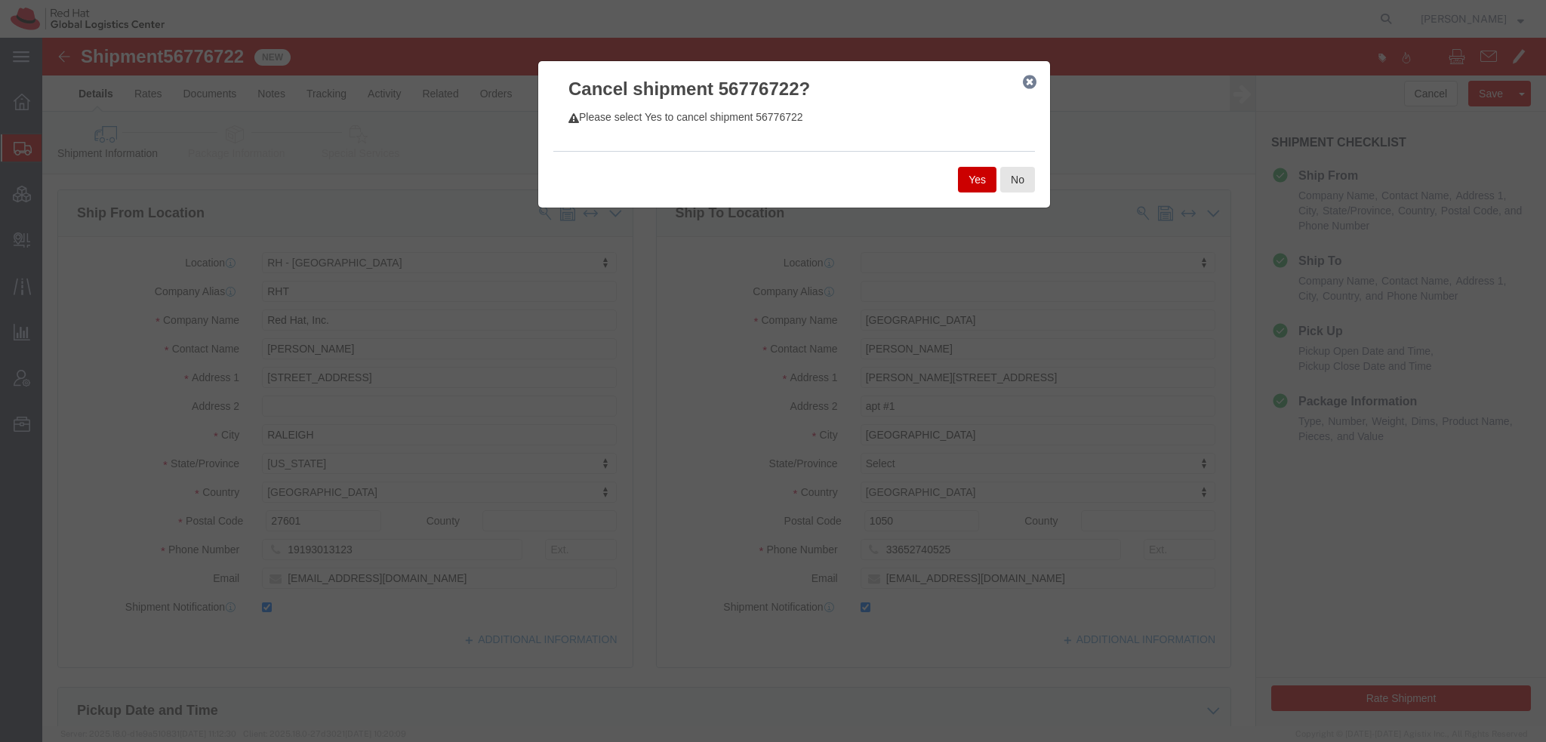
click button "Yes"
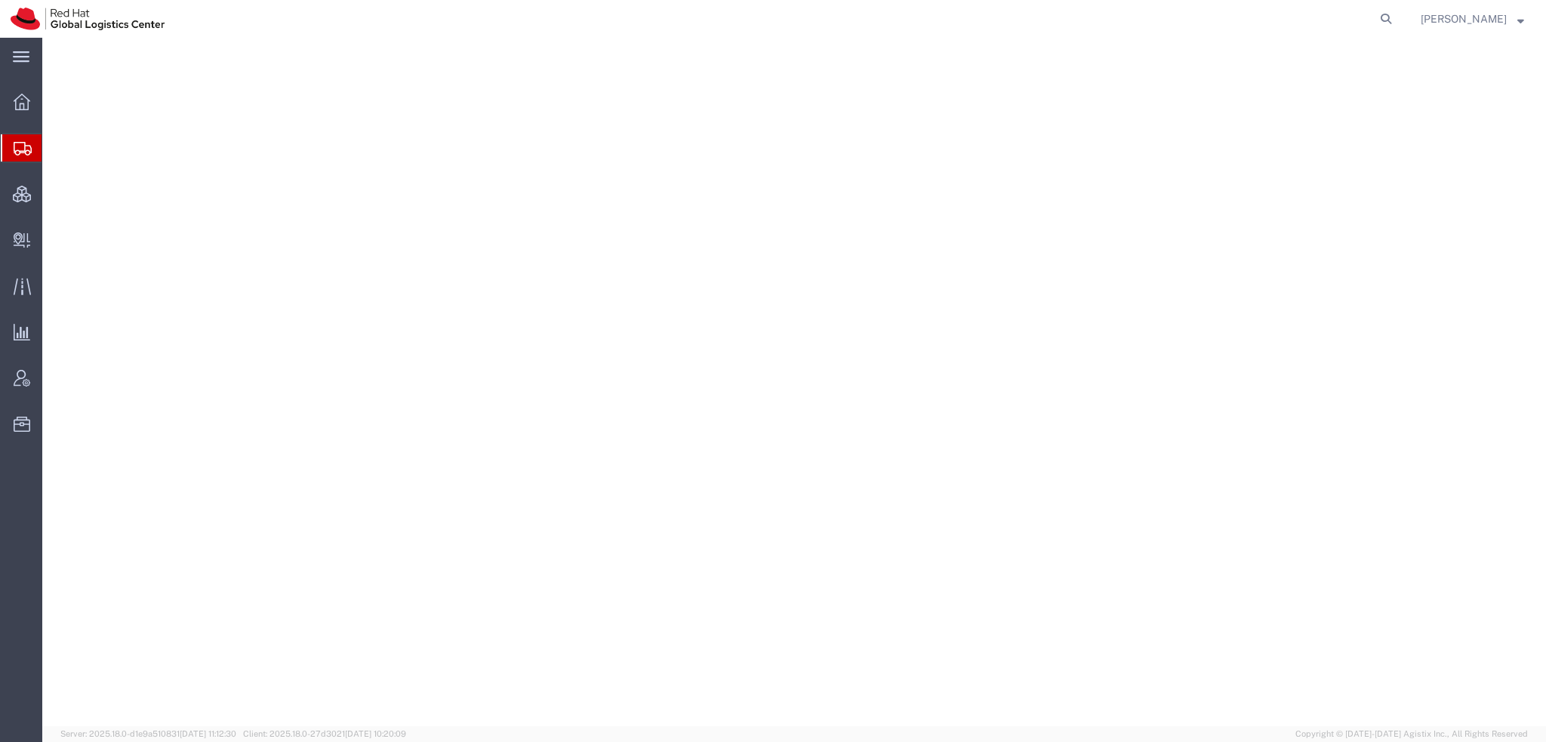
select select "38014"
select select
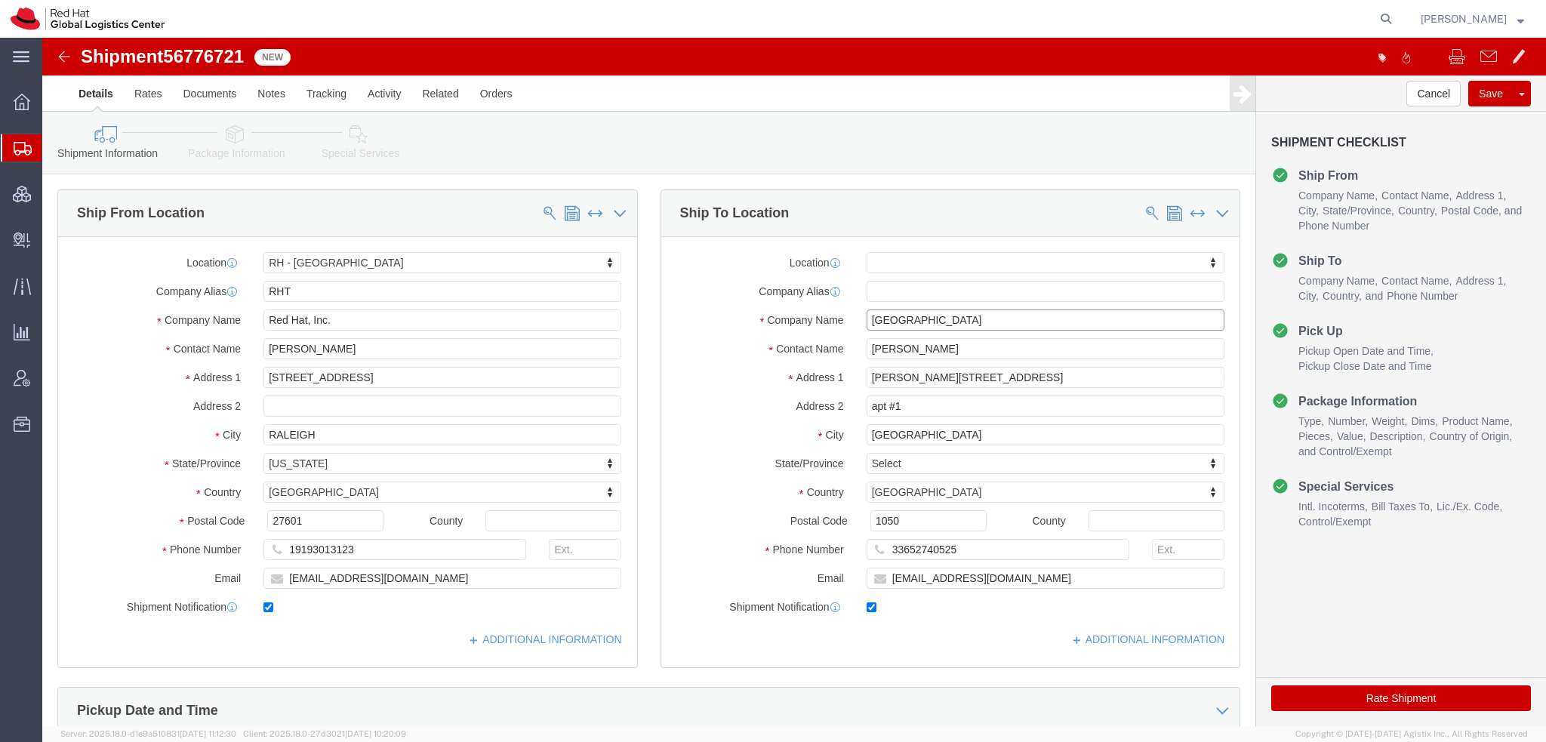
drag, startPoint x: 894, startPoint y: 282, endPoint x: -16, endPoint y: 117, distance: 924.6
click html "Shipment 56776721 New Details Rates Documents Notes Tracking Activity Related O…"
type input "SAFETY WARDEN REMAINING"
click icon "button"
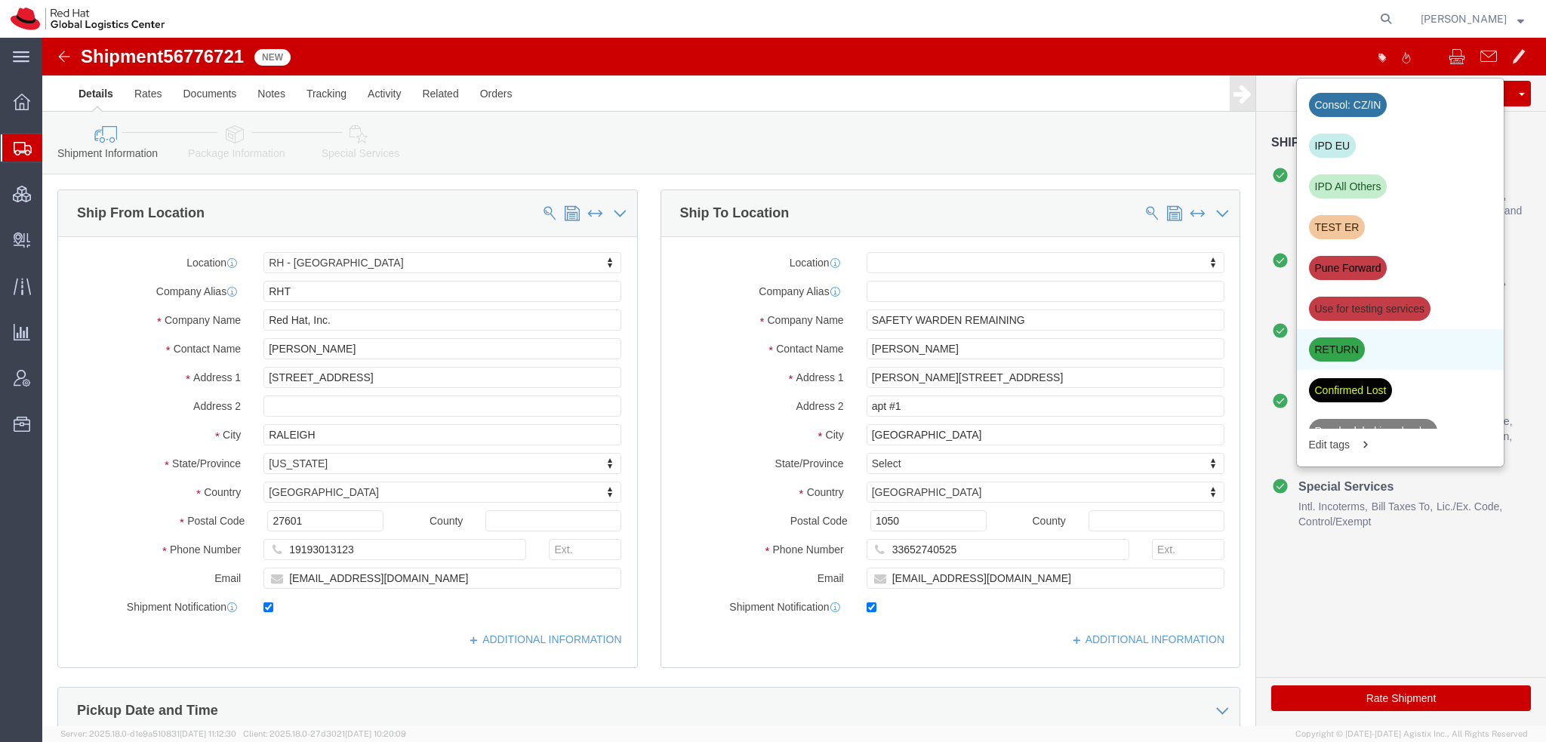
scroll to position [513, 0]
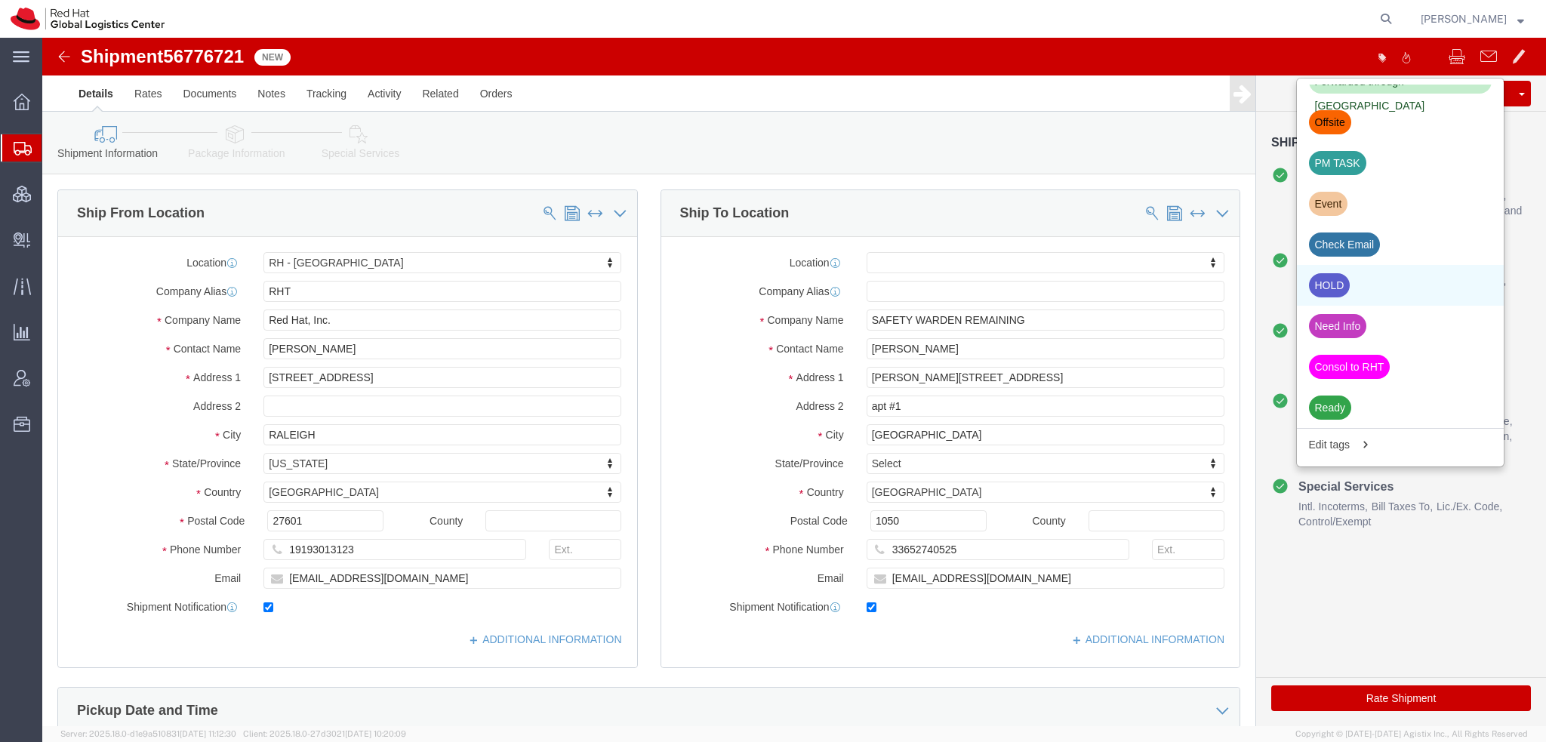
click div "HOLD"
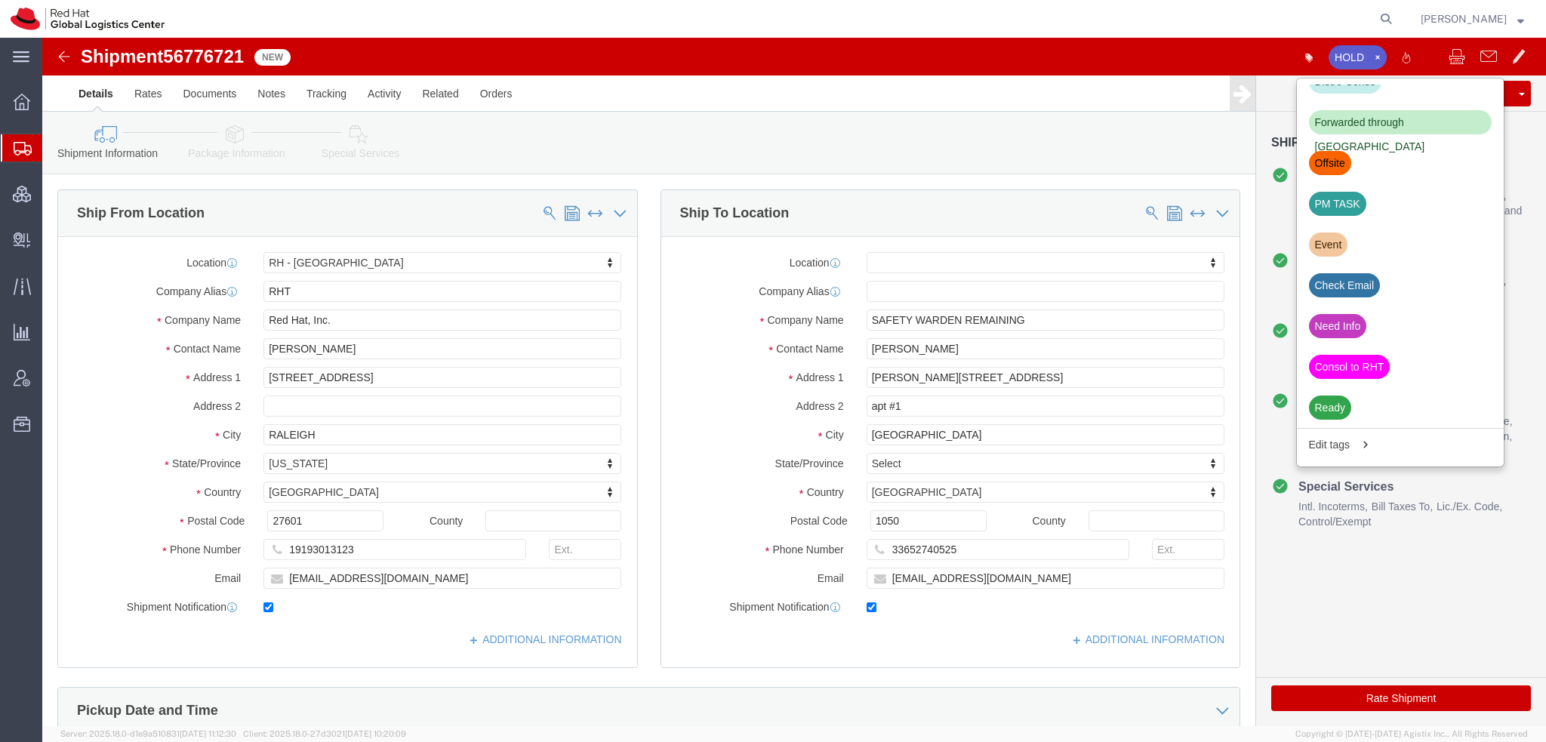
scroll to position [471, 0]
drag, startPoint x: 1007, startPoint y: 545, endPoint x: 182, endPoint y: 457, distance: 829.8
click div "Ship From Location Location [GEOGRAPHIC_DATA] - [GEOGRAPHIC_DATA] My Profile Lo…"
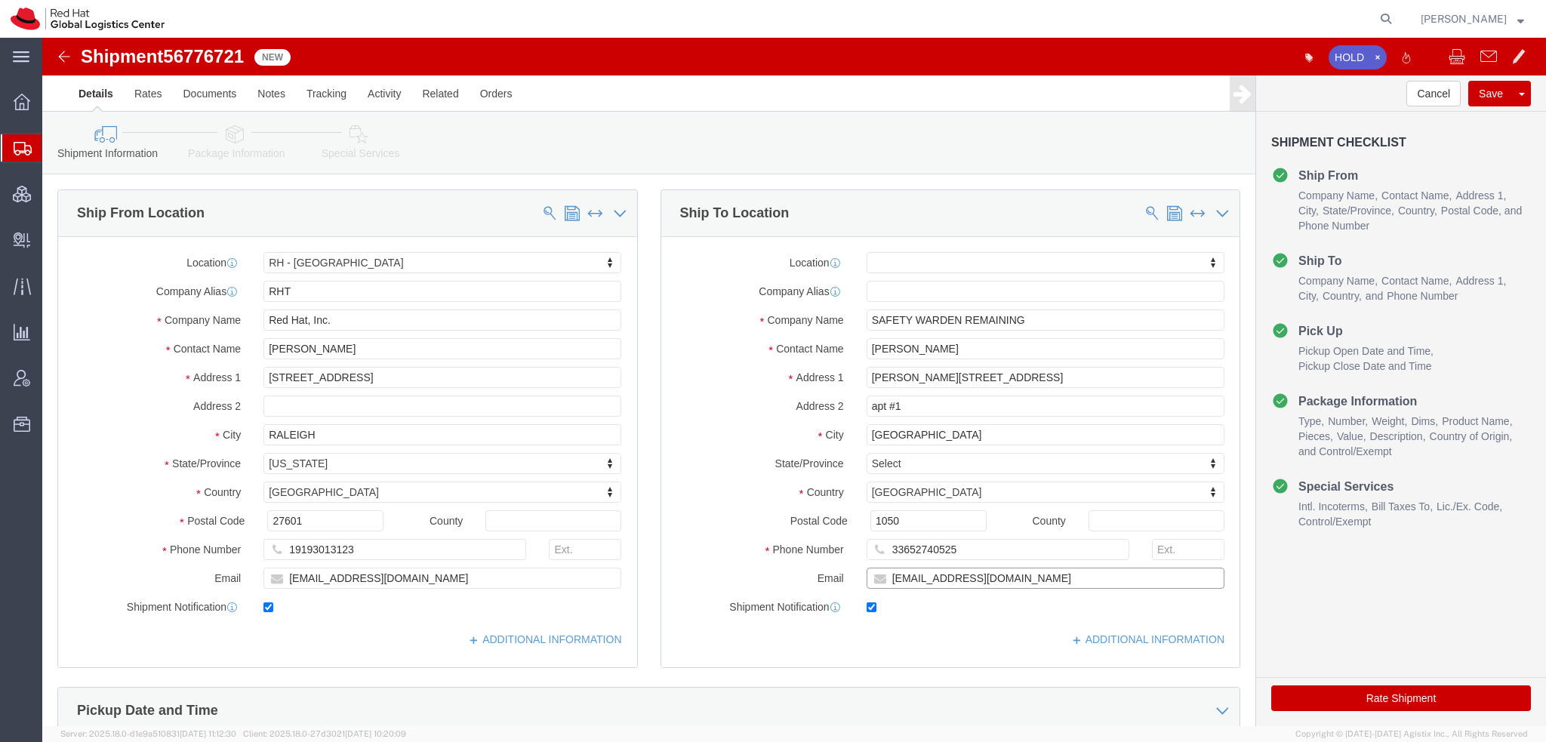
paste input "knewcros@redhat"
type input "[EMAIL_ADDRESS][DOMAIN_NAME]"
click button "Save"
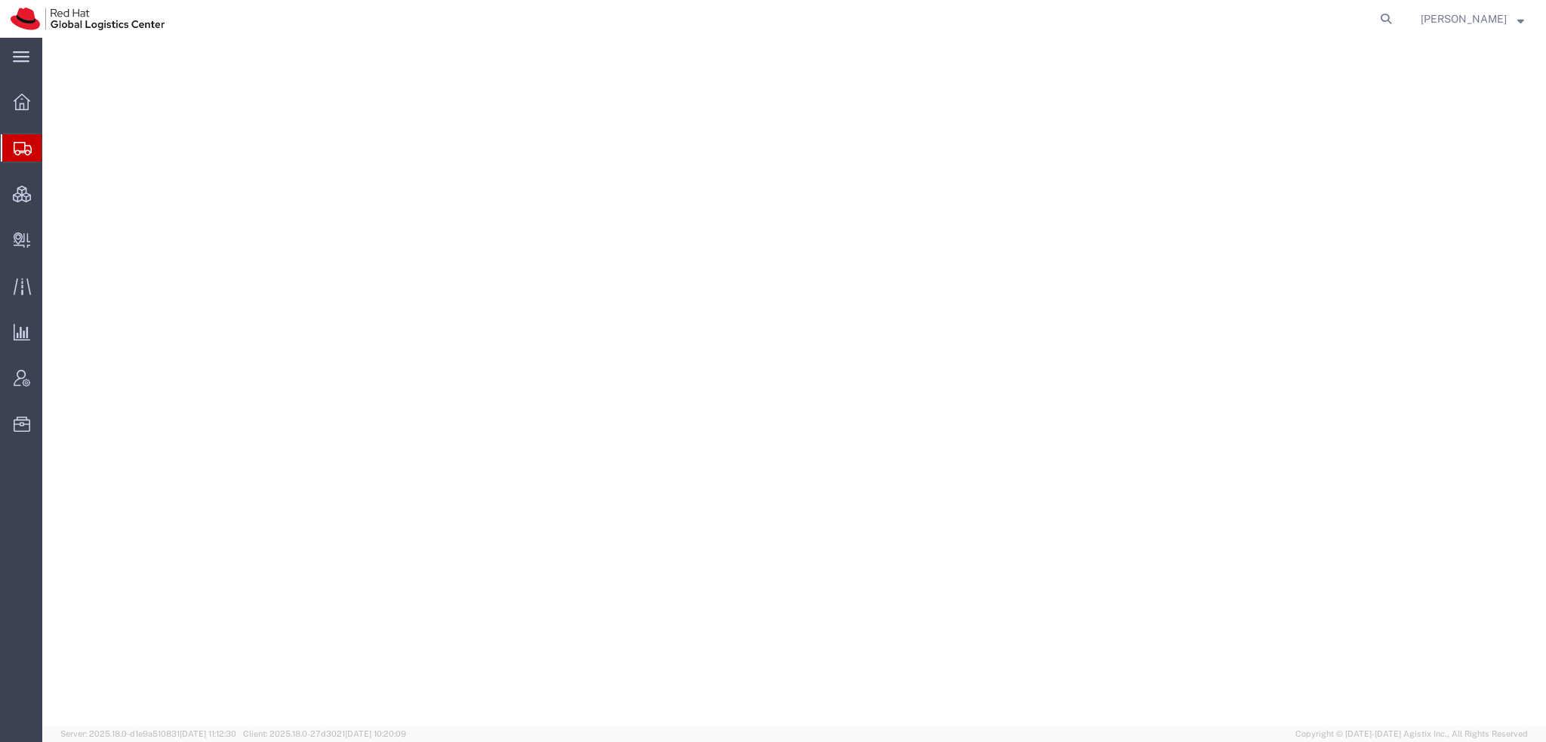
select select "38014"
select select
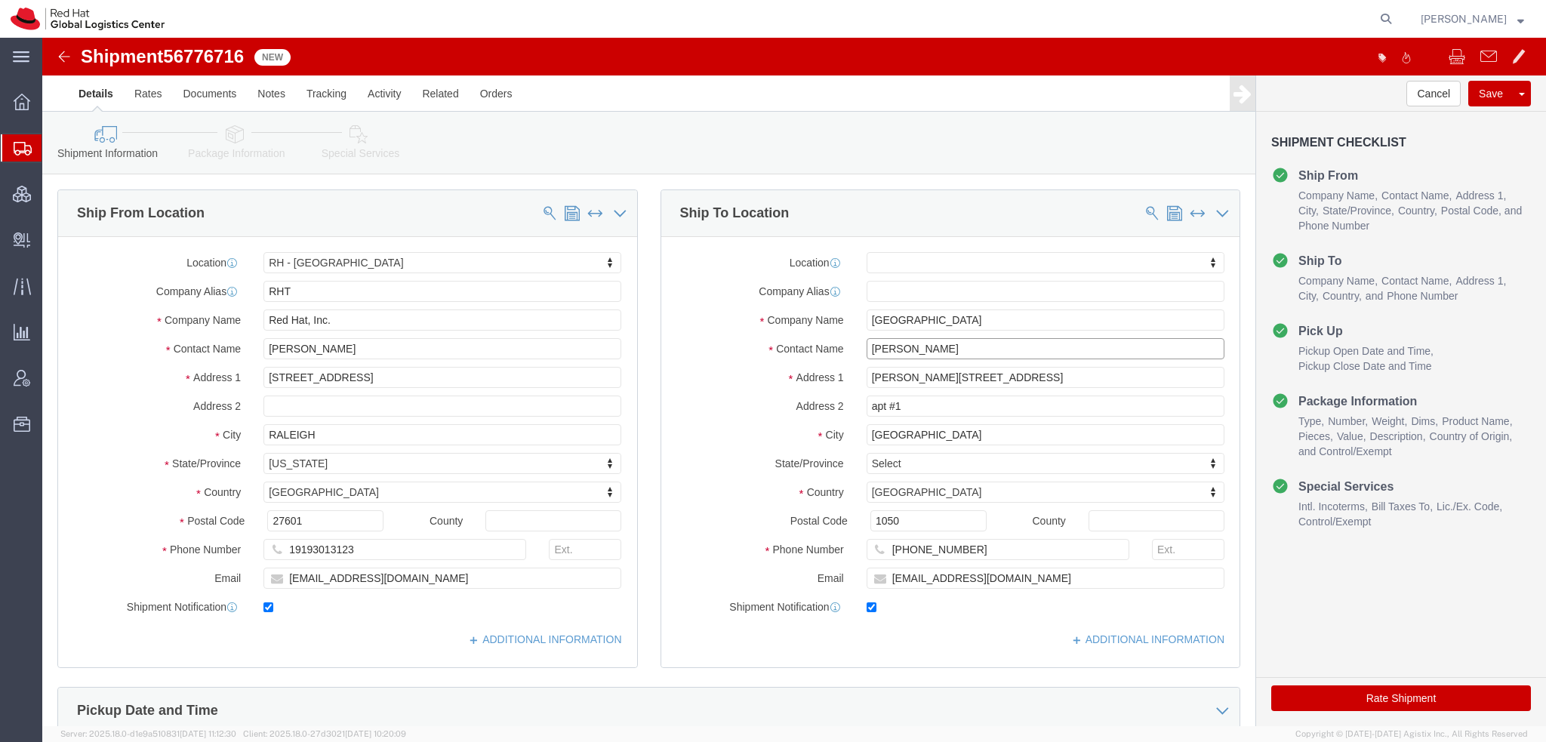
drag, startPoint x: 934, startPoint y: 307, endPoint x: -42, endPoint y: 100, distance: 996.9
click html "Shipment 56776716 New Details Rates Documents Notes Tracking Activity Related O…"
type input "[PERSON_NAME]"
click p "- Red Hat Asia-Pacific Pty Ltd. - ([PERSON_NAME]) [STREET_ADDRESS][PERSON_NAME]"
select select "37980"
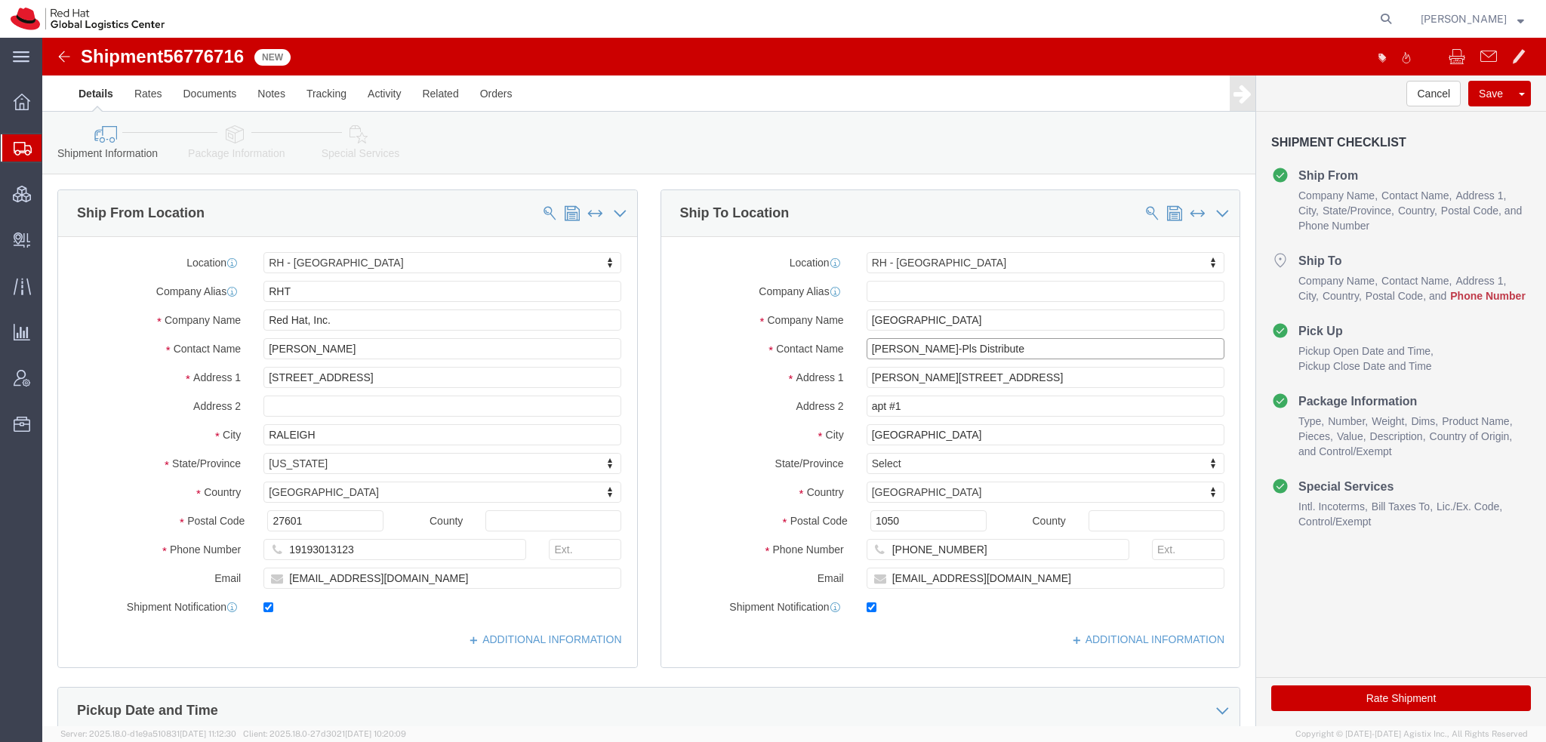
type input "[PERSON_NAME]-Pls Distribute"
click input "[PHONE_NUMBER]"
paste input "61 402 091 866"
type input "61 402 091 866"
click input "[EMAIL_ADDRESS][DOMAIN_NAME]"
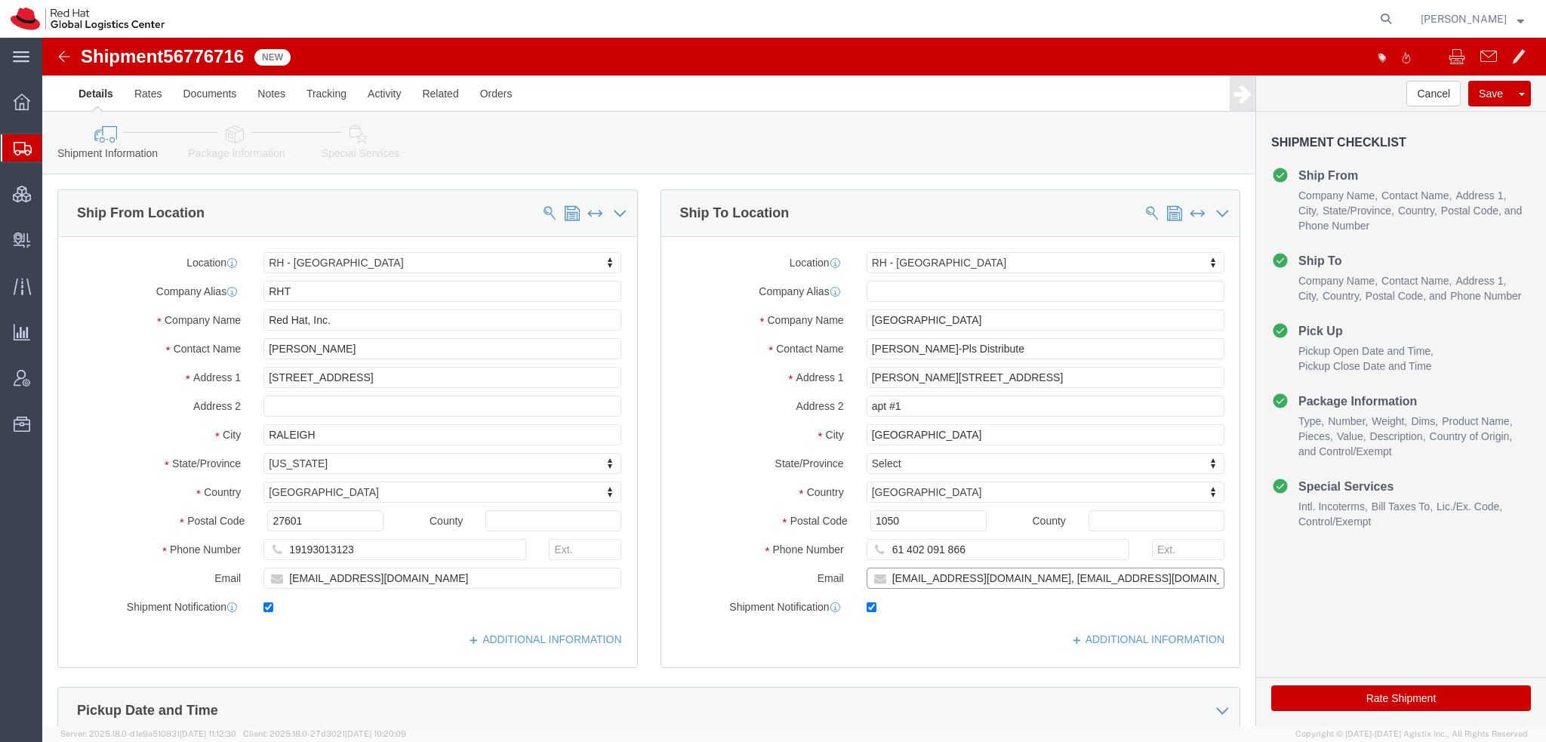
type input "[EMAIL_ADDRESS][DOMAIN_NAME], [EMAIL_ADDRESS][DOMAIN_NAME]"
click link "Package Information"
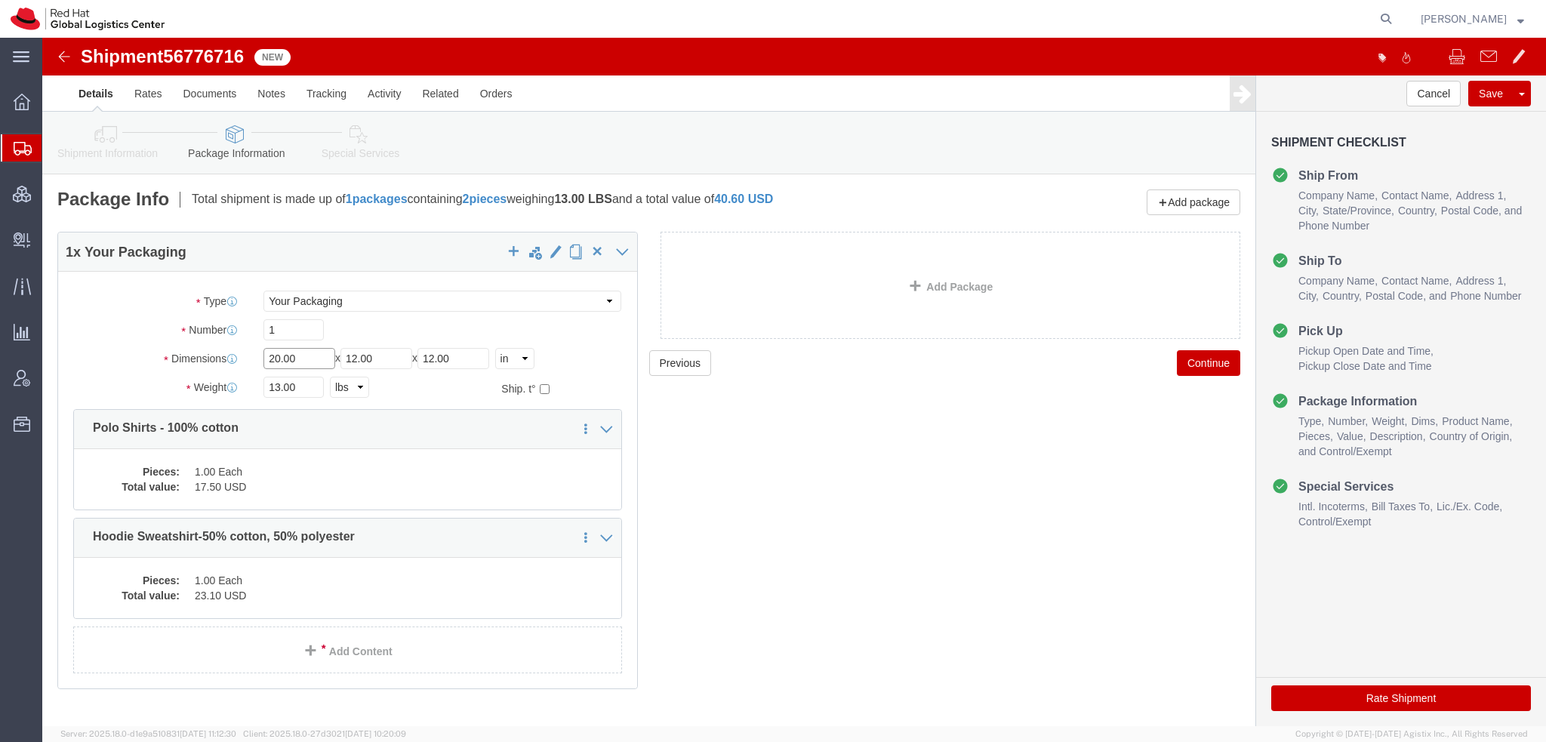
drag, startPoint x: 270, startPoint y: 313, endPoint x: -42, endPoint y: 235, distance: 321.3
click html "Shipment 56776716 New Details Rates Documents Notes Tracking Activity Related O…"
type input "14"
type input "10"
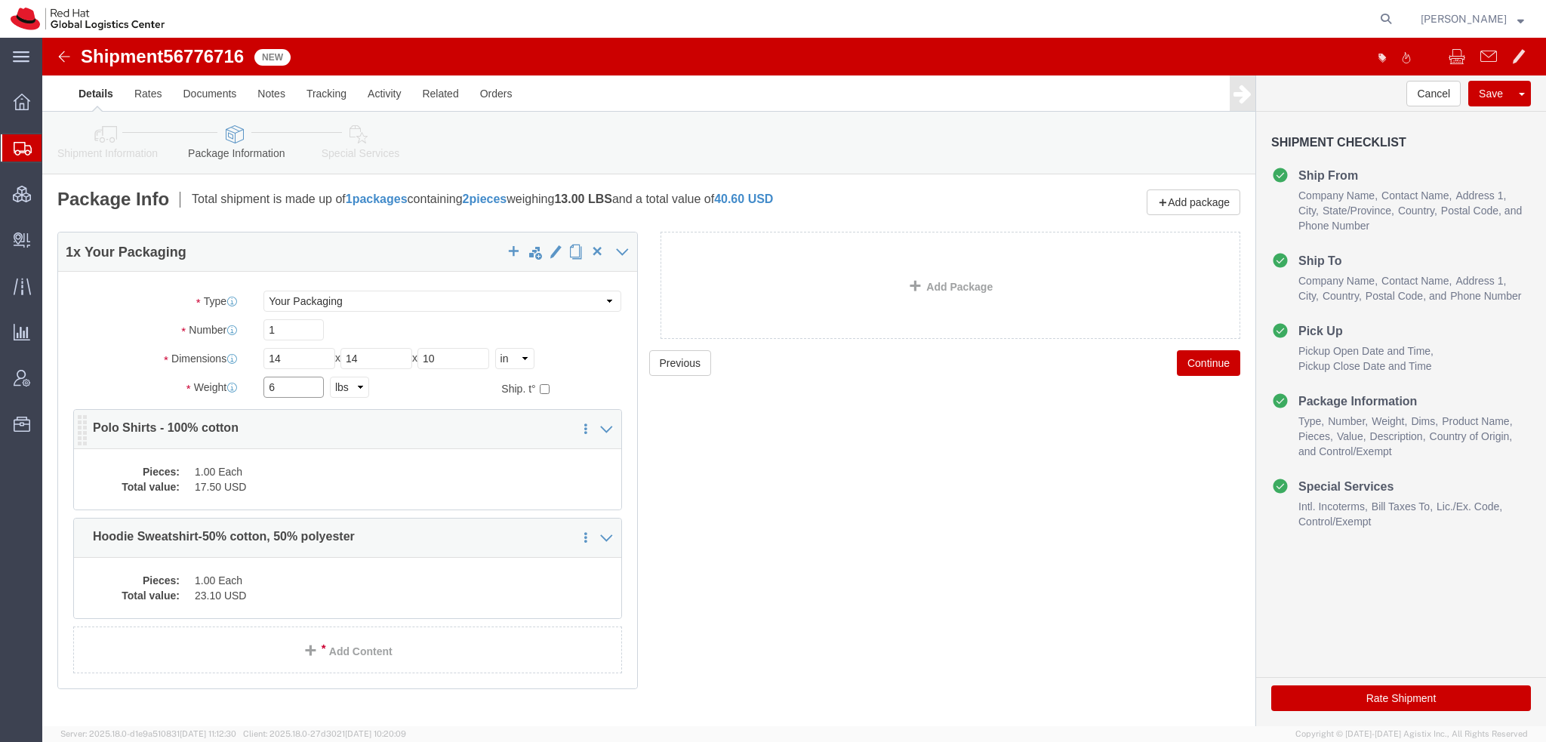
type input "6"
click dd "1.00 Each"
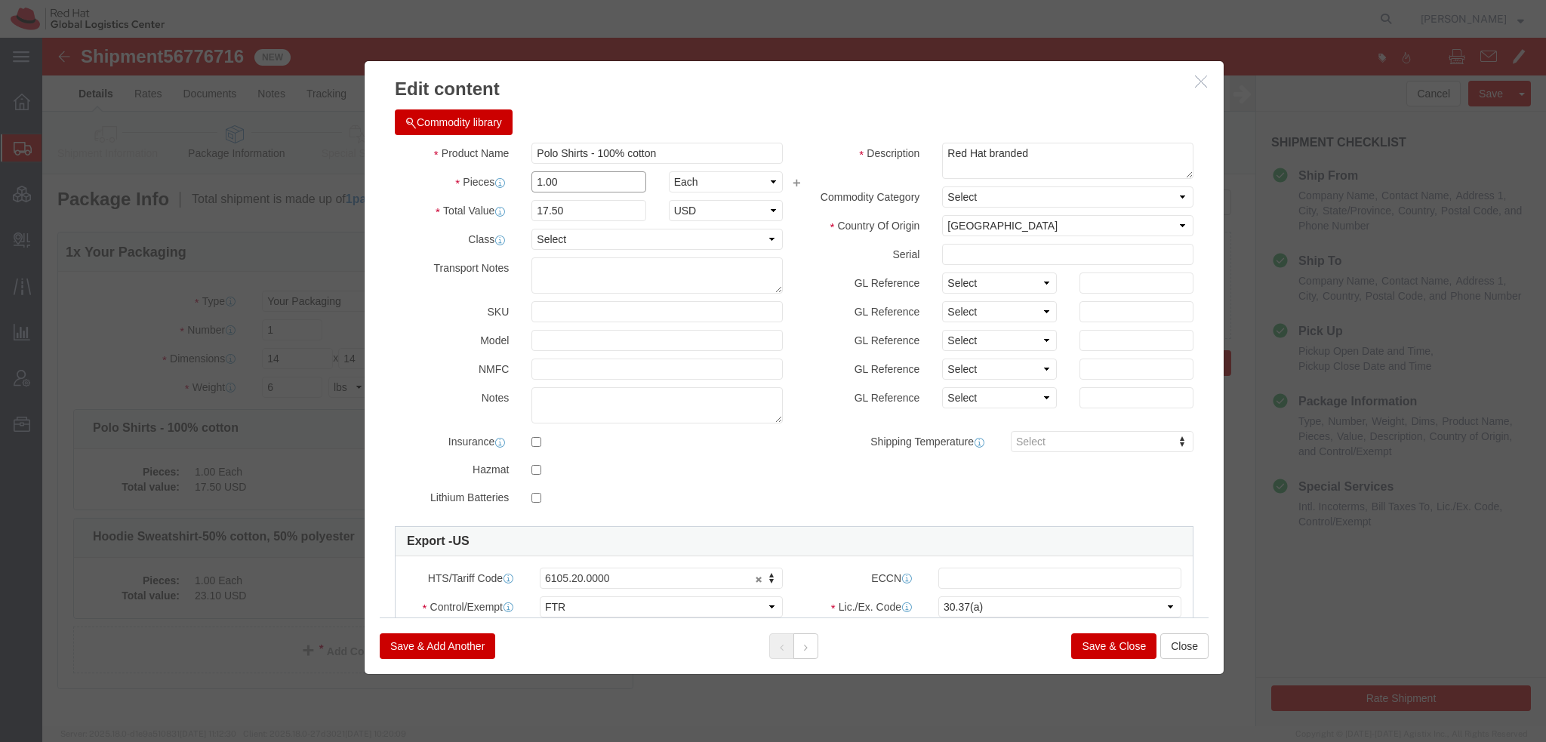
drag, startPoint x: 544, startPoint y: 140, endPoint x: -42, endPoint y: 14, distance: 600.1
click html "Shipment 56776716 New Details Rates Documents Notes Tracking Activity Related O…"
type input "3"
type input "52.5"
click button
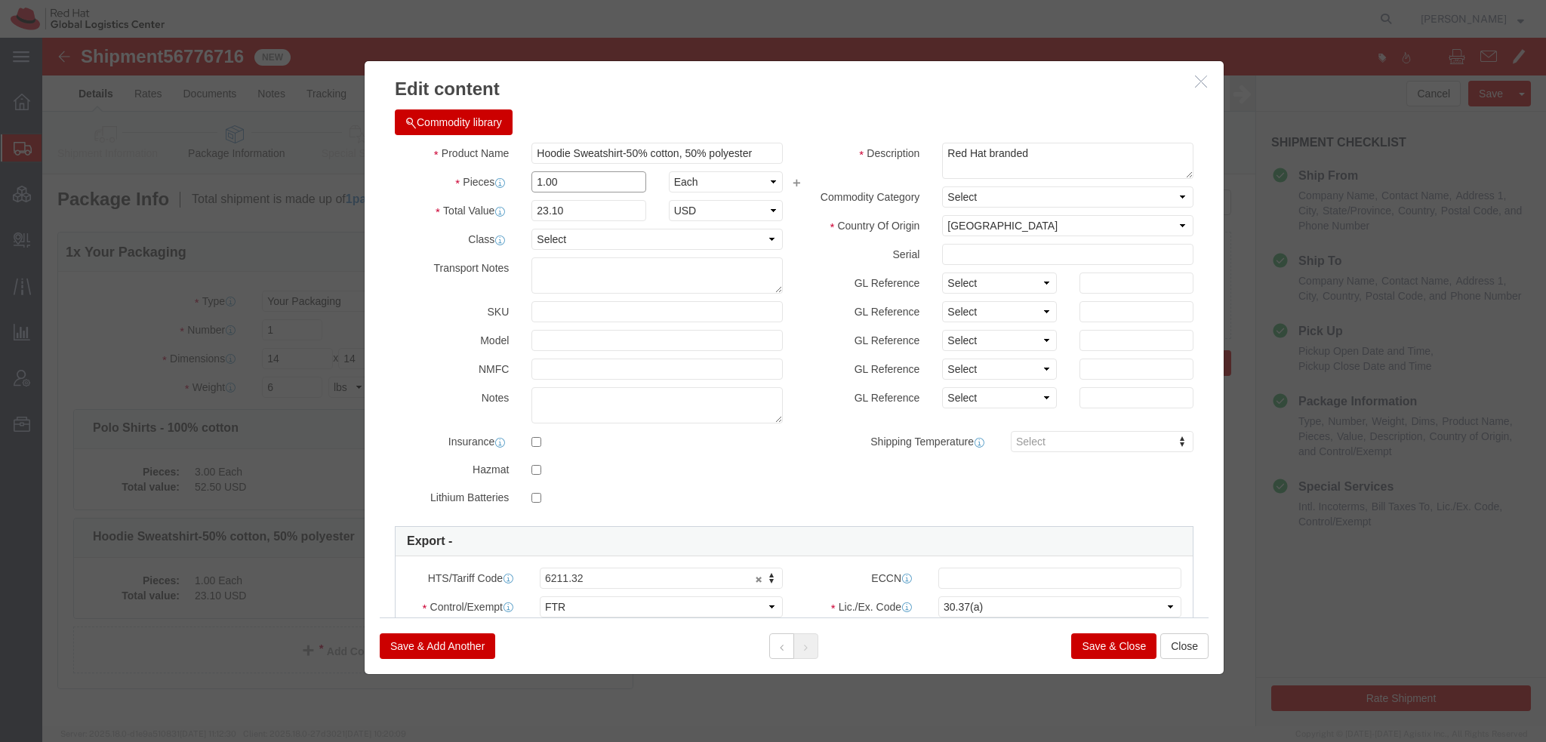
drag, startPoint x: 522, startPoint y: 146, endPoint x: 34, endPoint y: 54, distance: 496.3
click div "Edit content Commodity library Product Name Hoodie Sweatshirt-50% cotton, 50% p…"
type input "3"
type input "69.3"
click button "Save & Close"
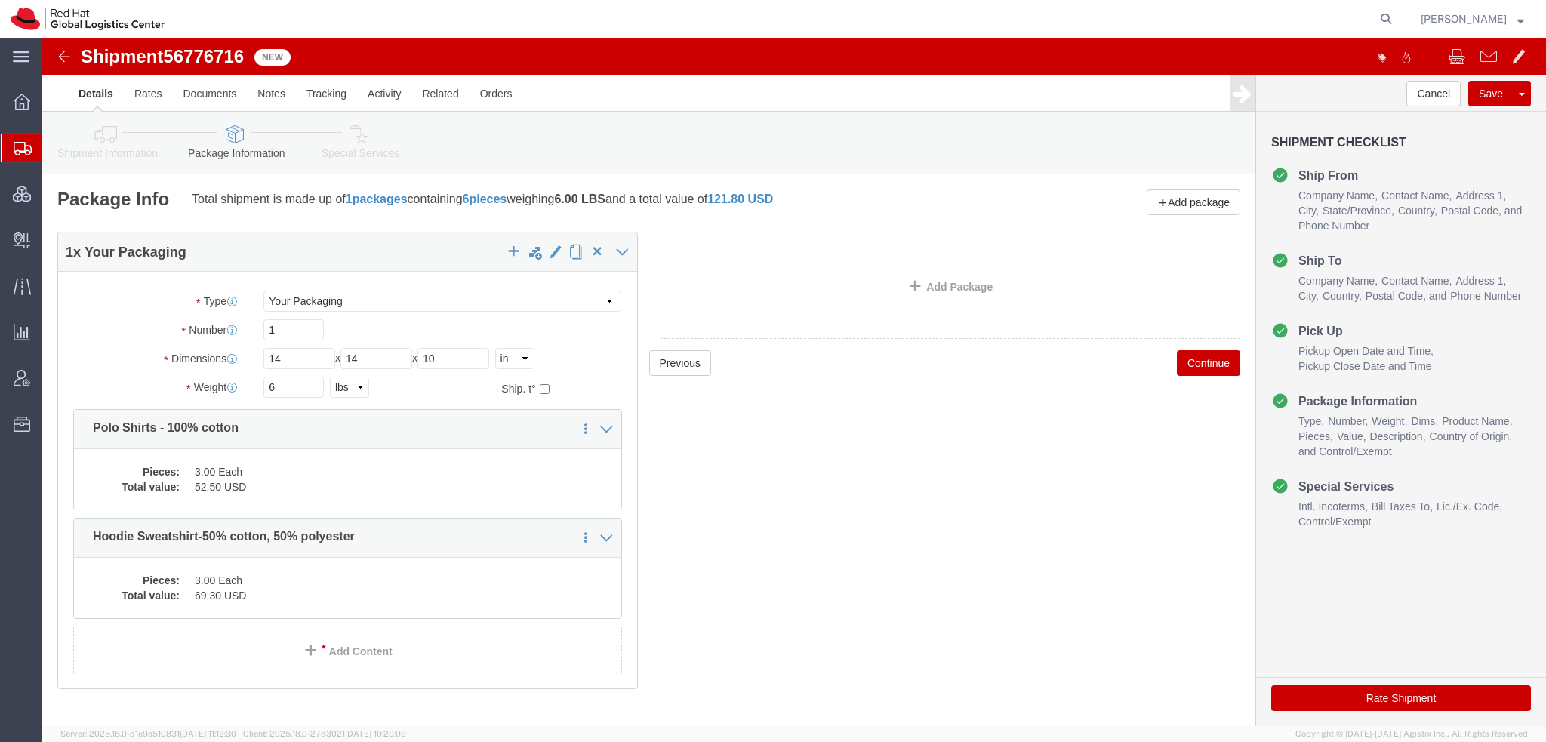
click icon
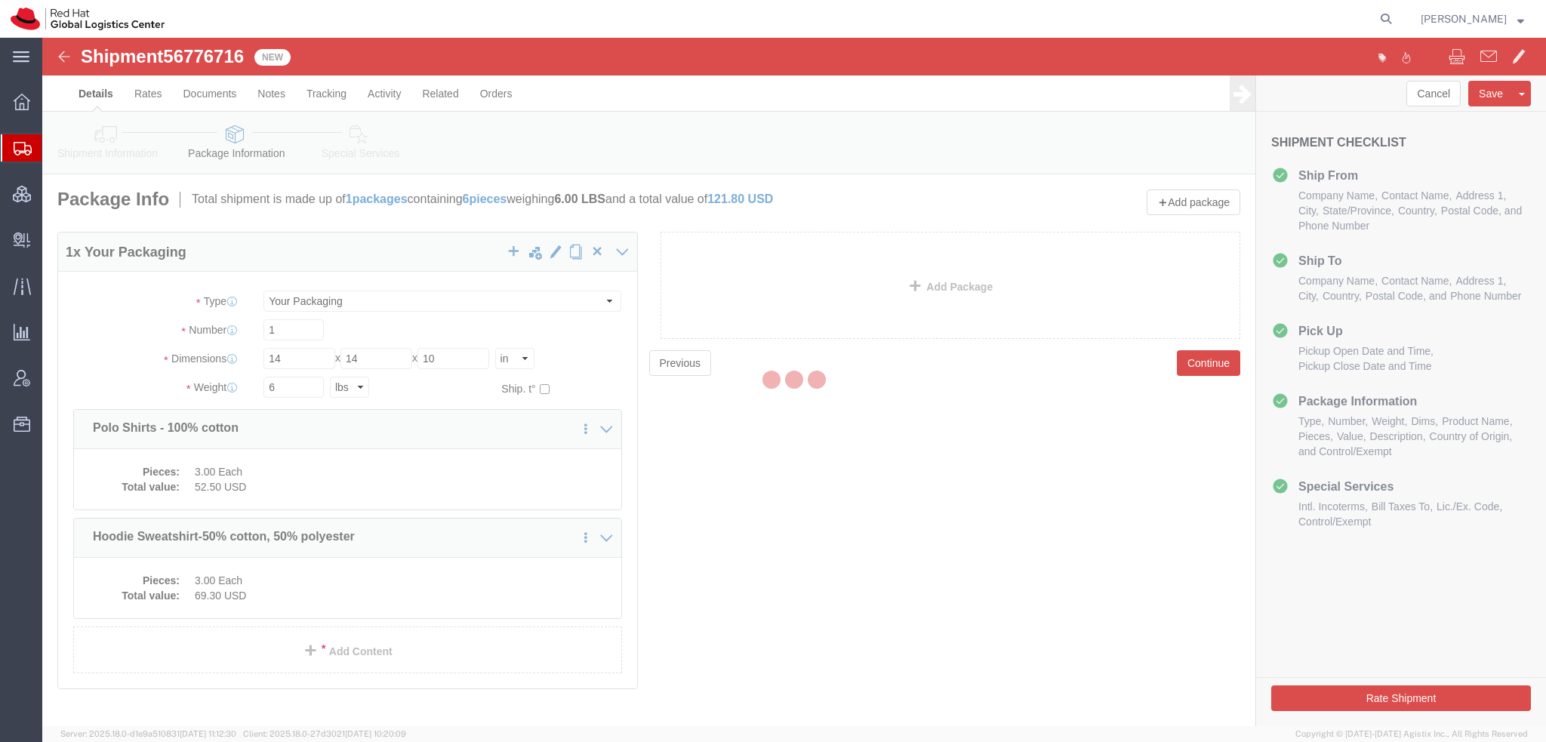
select select
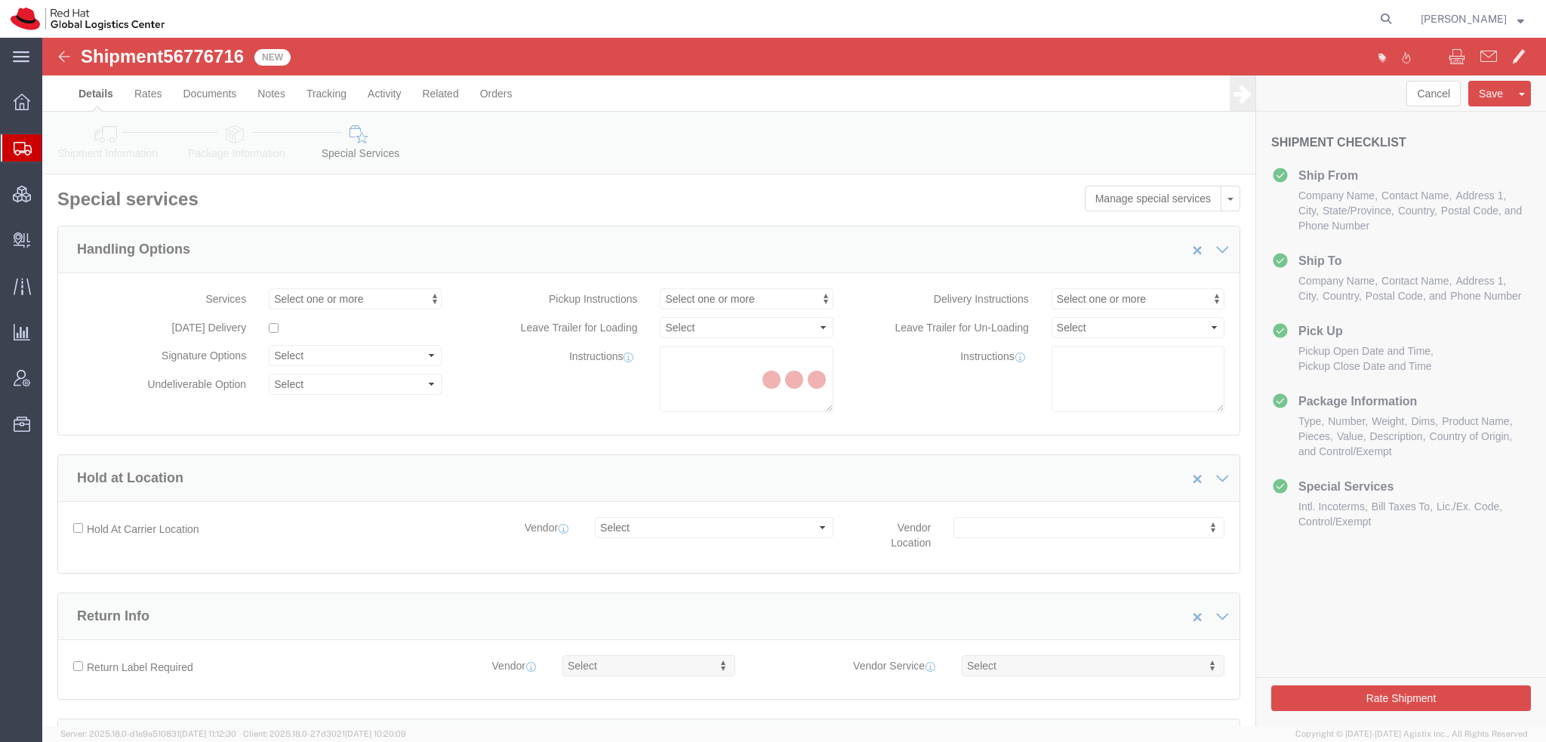
select select "COSTCENTER"
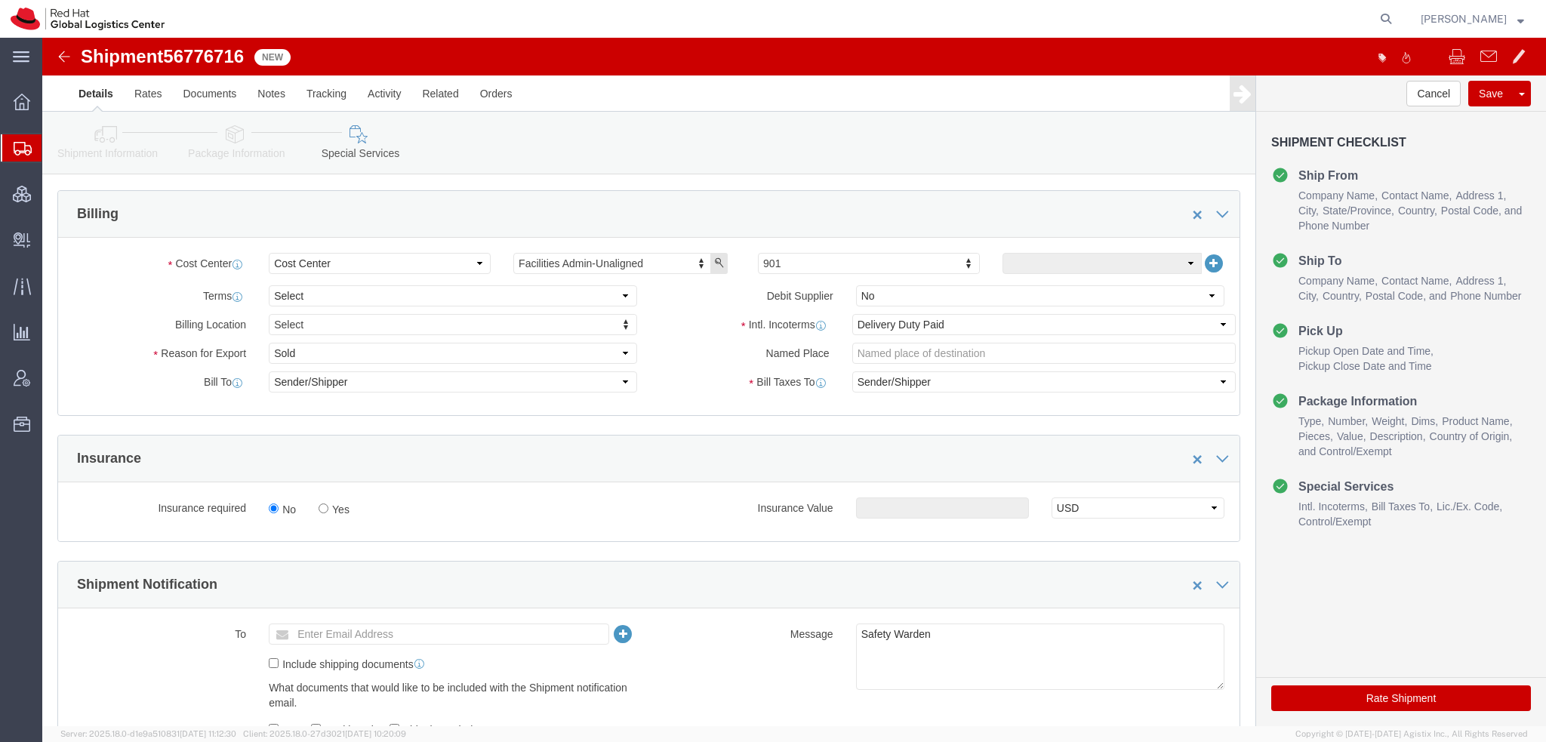
scroll to position [981, 0]
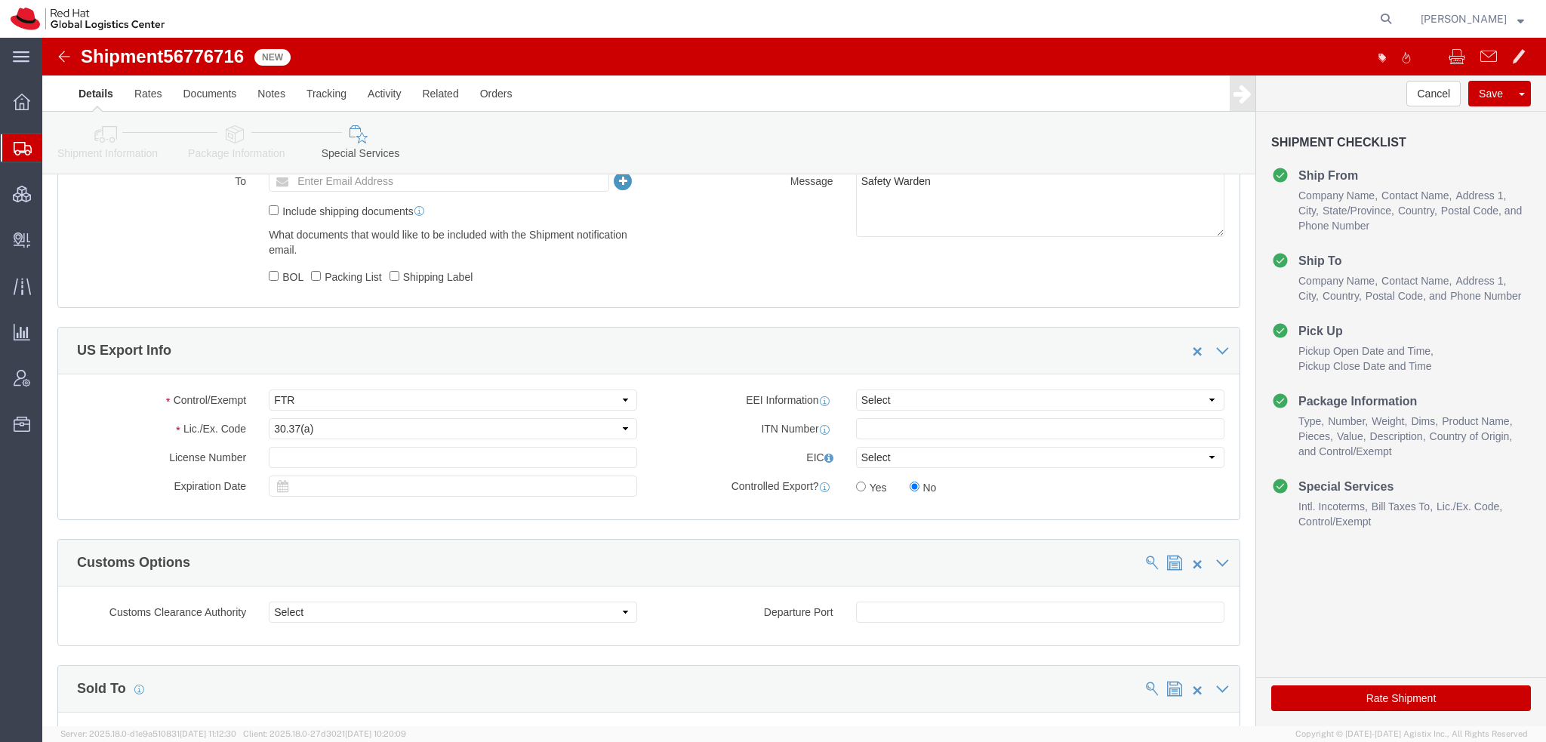
click button "Rate Shipment"
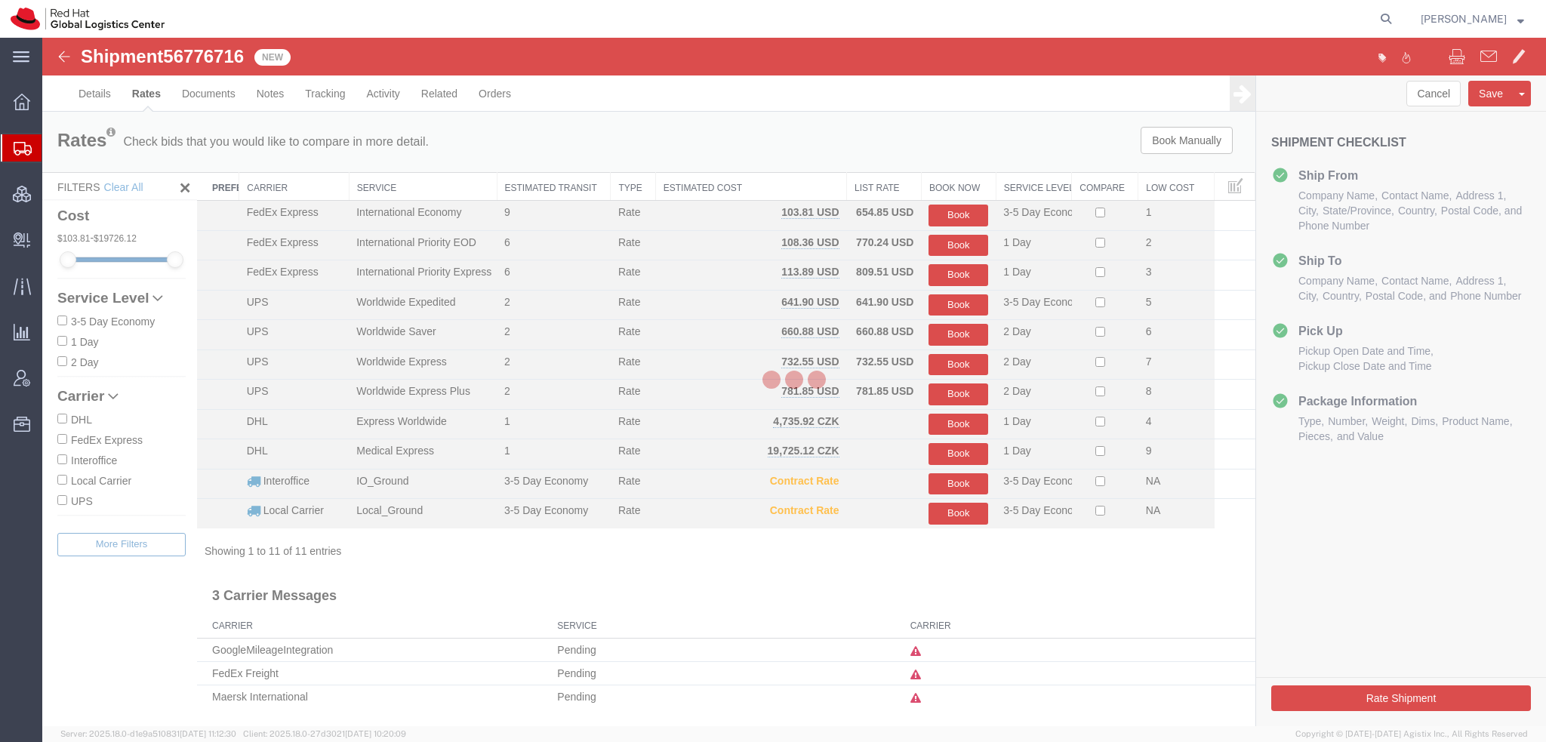
scroll to position [0, 0]
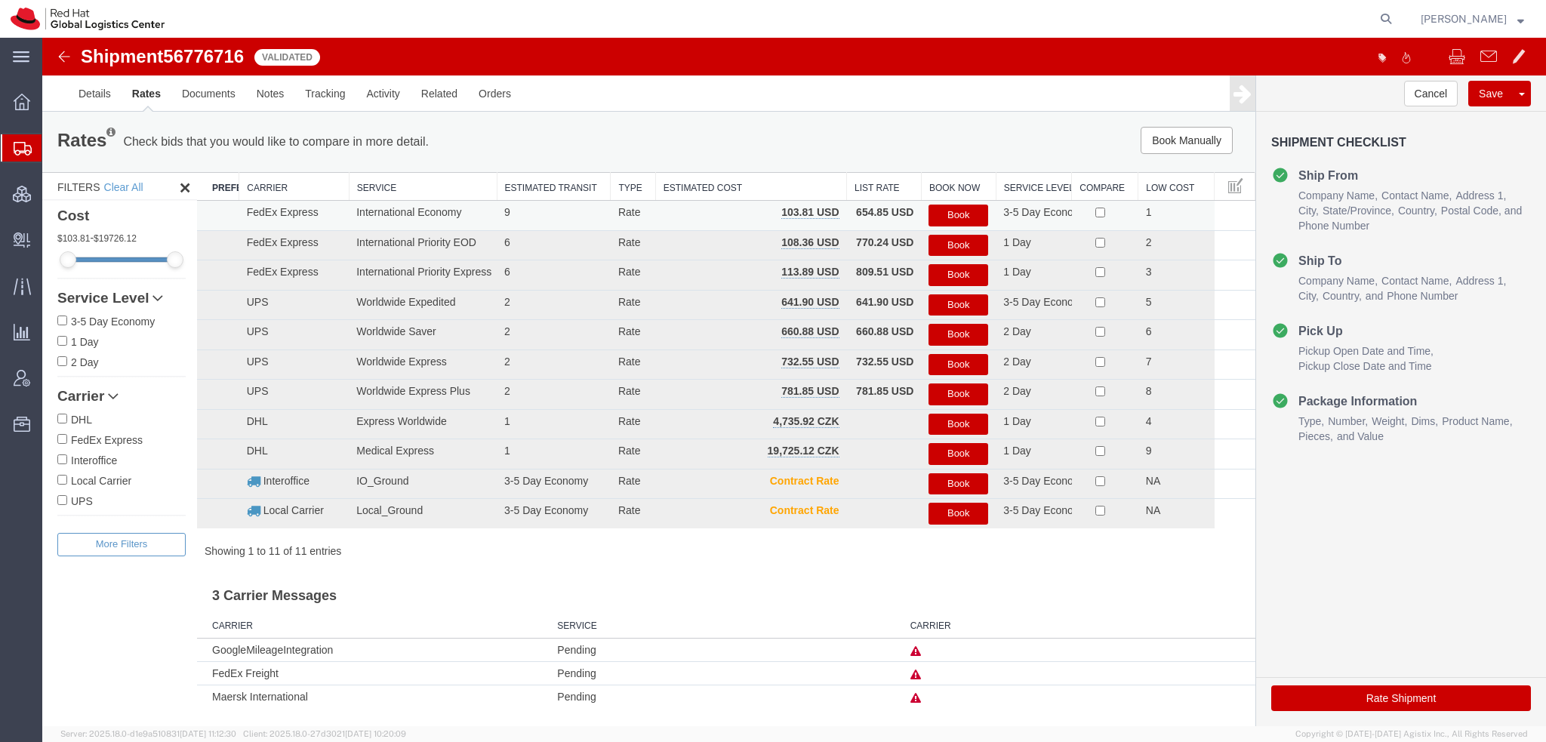
click at [960, 211] on button "Book" at bounding box center [959, 216] width 60 height 22
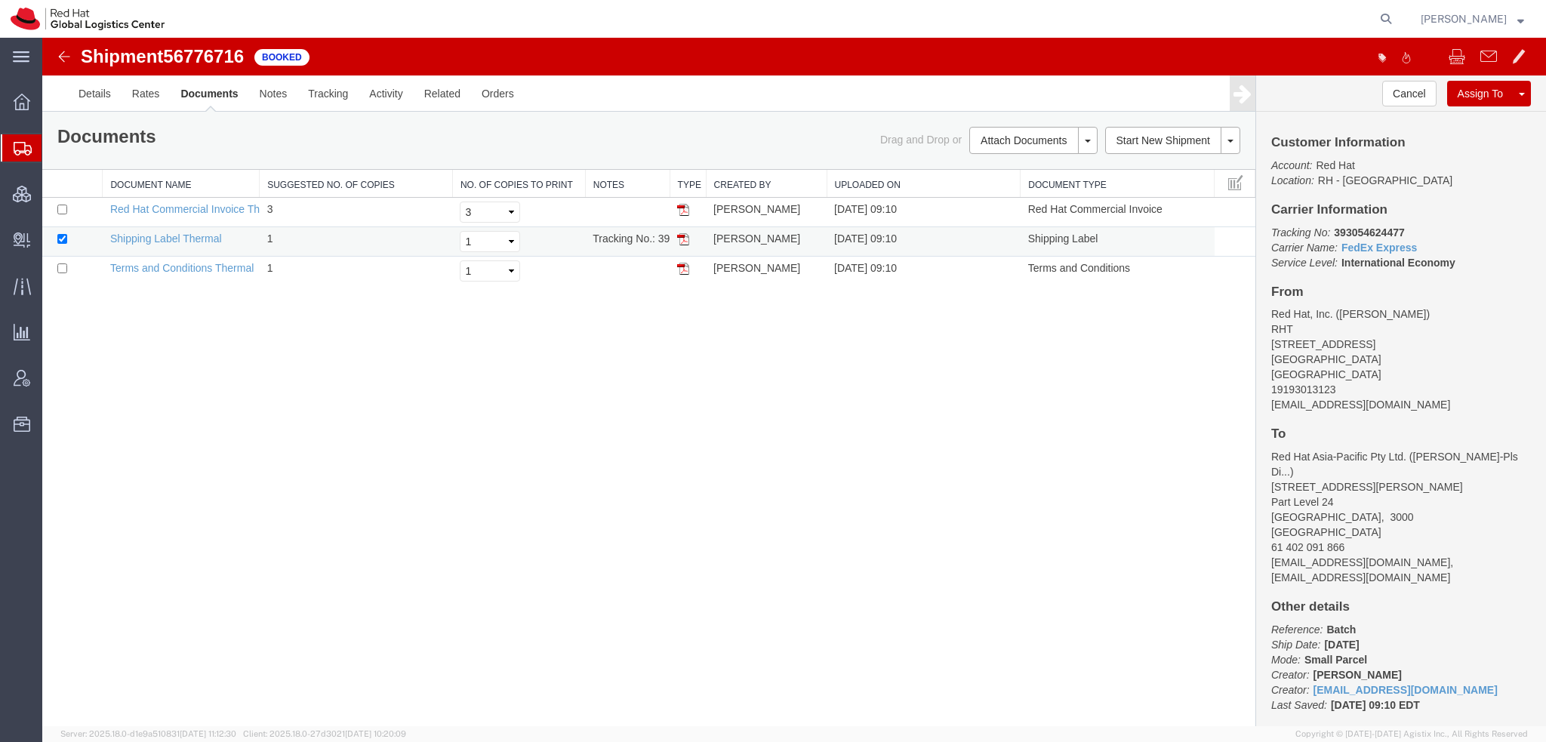
click at [685, 239] on img at bounding box center [683, 239] width 12 height 12
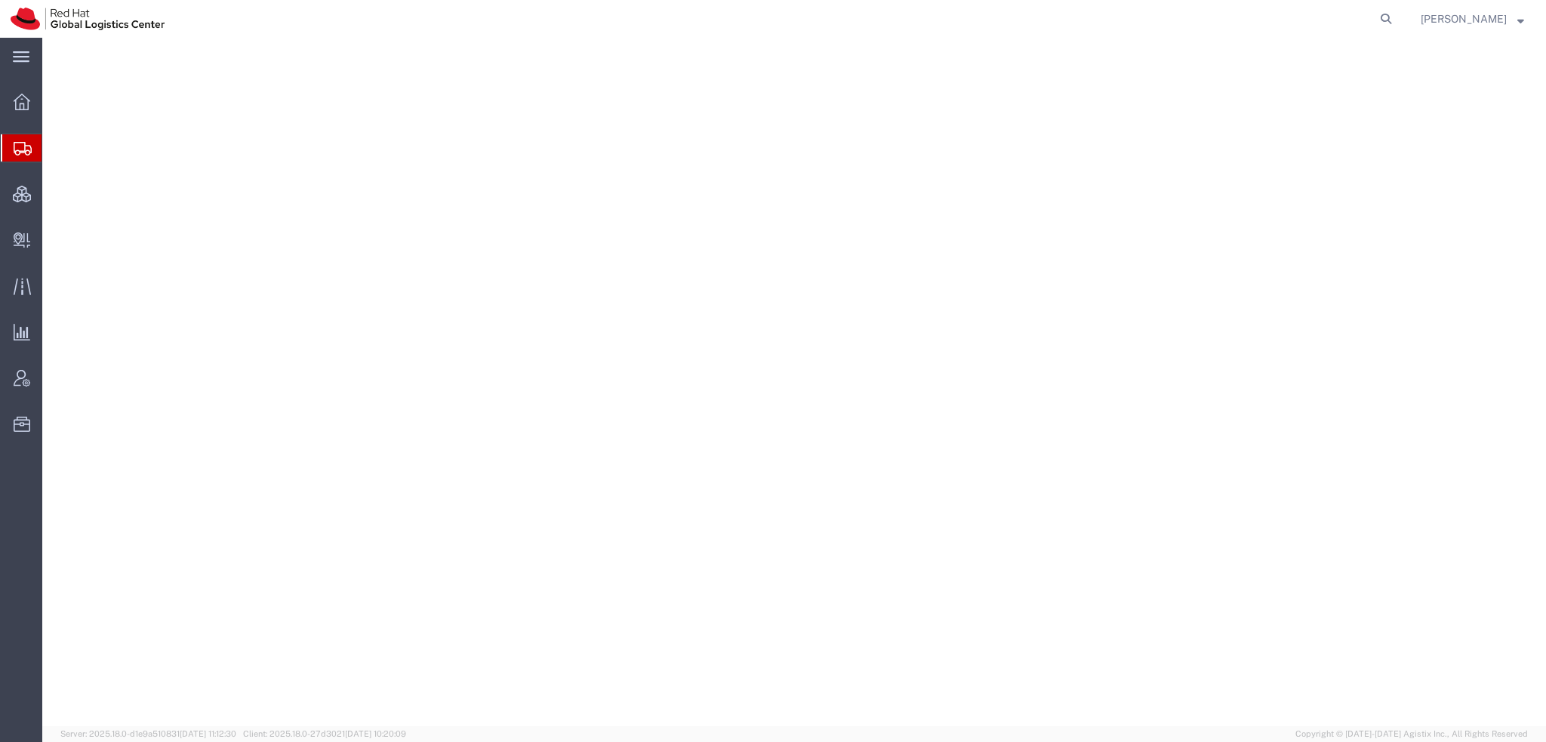
select select "38014"
select select
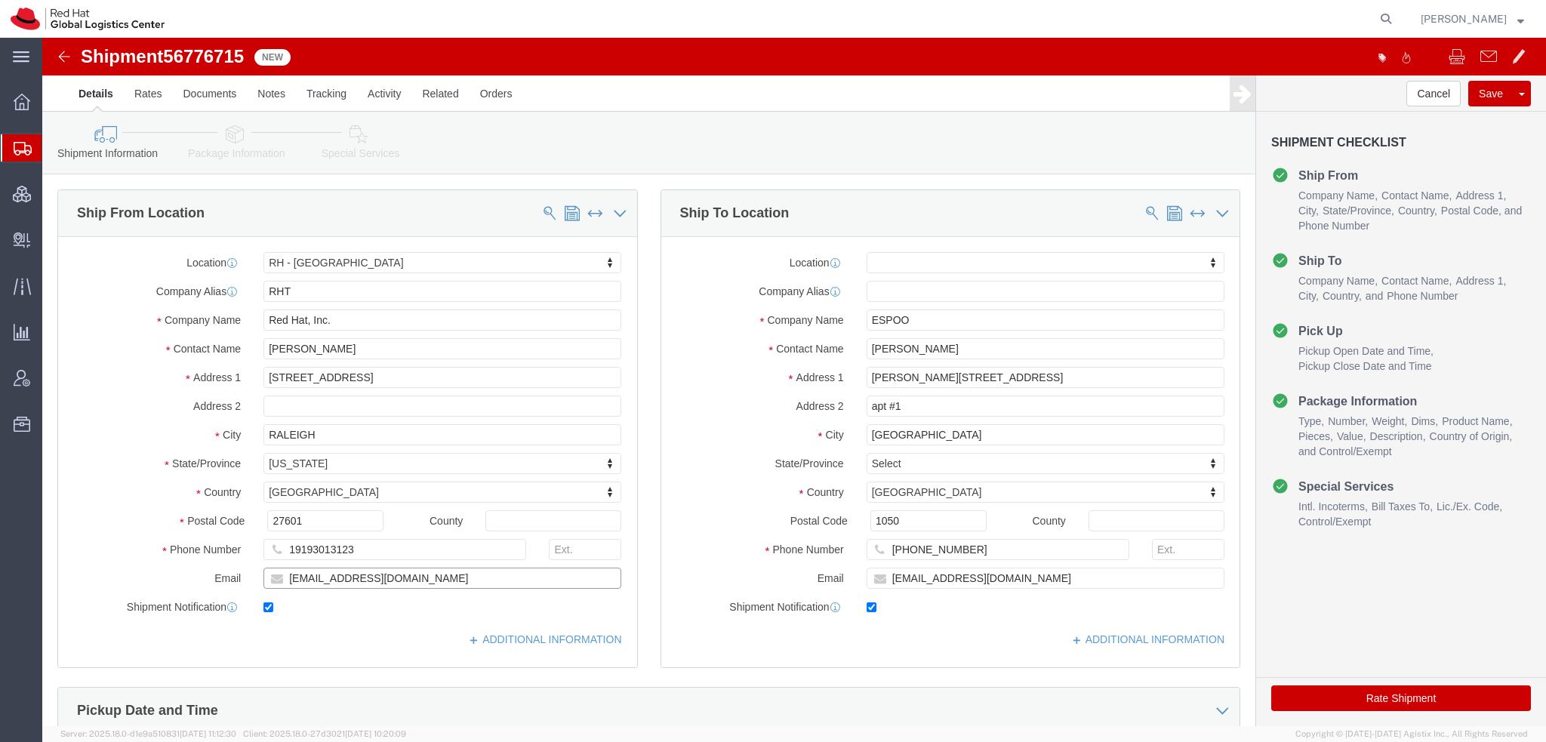
drag, startPoint x: 339, startPoint y: 538, endPoint x: -17, endPoint y: 484, distance: 359.7
click html "Shipment 56776715 New Details Rates Documents Notes Tracking Activity Related O…"
paste input "knewcros"
type input "[EMAIL_ADDRESS][DOMAIN_NAME]"
drag, startPoint x: 981, startPoint y: 534, endPoint x: 469, endPoint y: 439, distance: 521.5
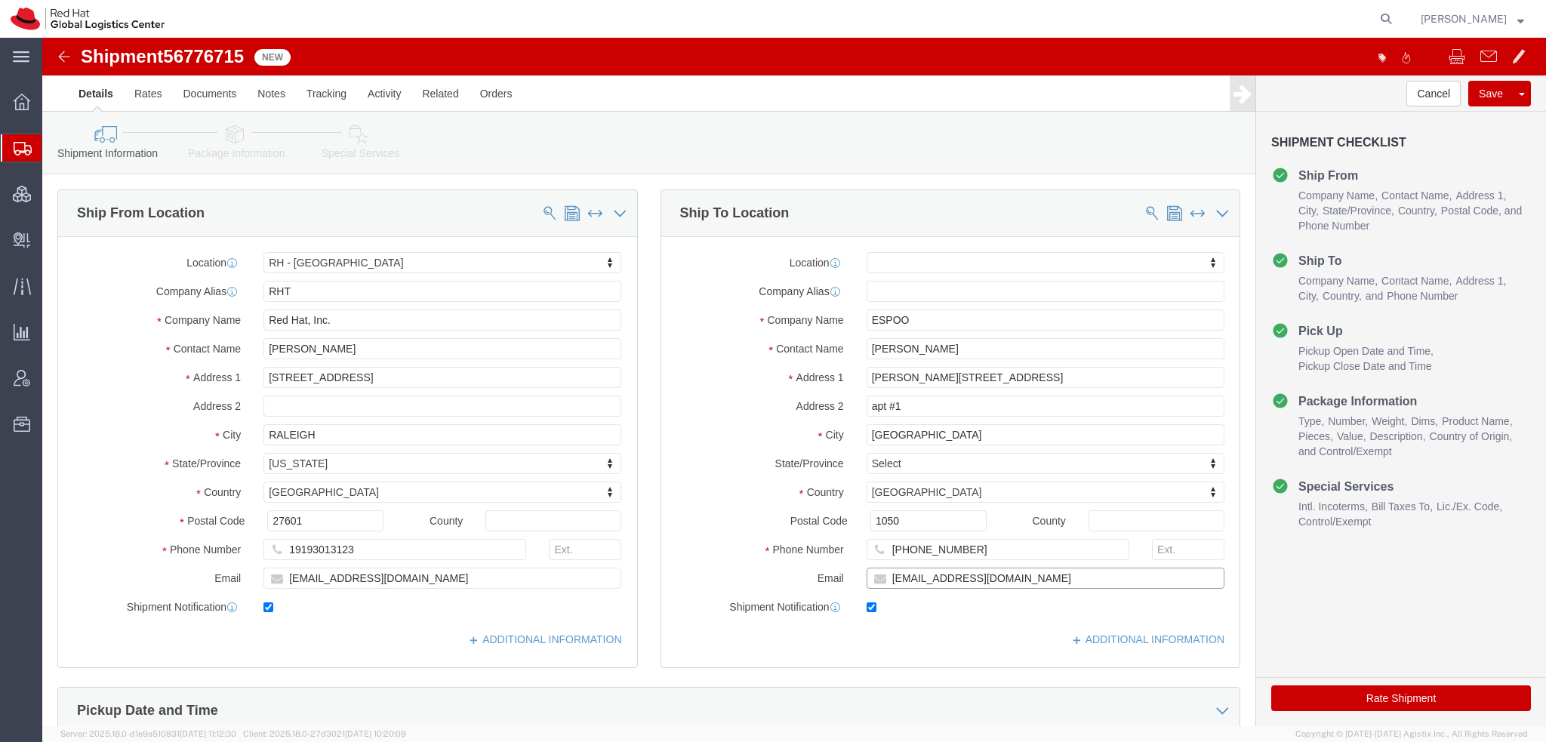
click div "Ship From Location Location [GEOGRAPHIC_DATA] - [GEOGRAPHIC_DATA] My Profile Lo…"
paste input "knewcros@redhat"
type input "[EMAIL_ADDRESS][DOMAIN_NAME]"
click button "Save"
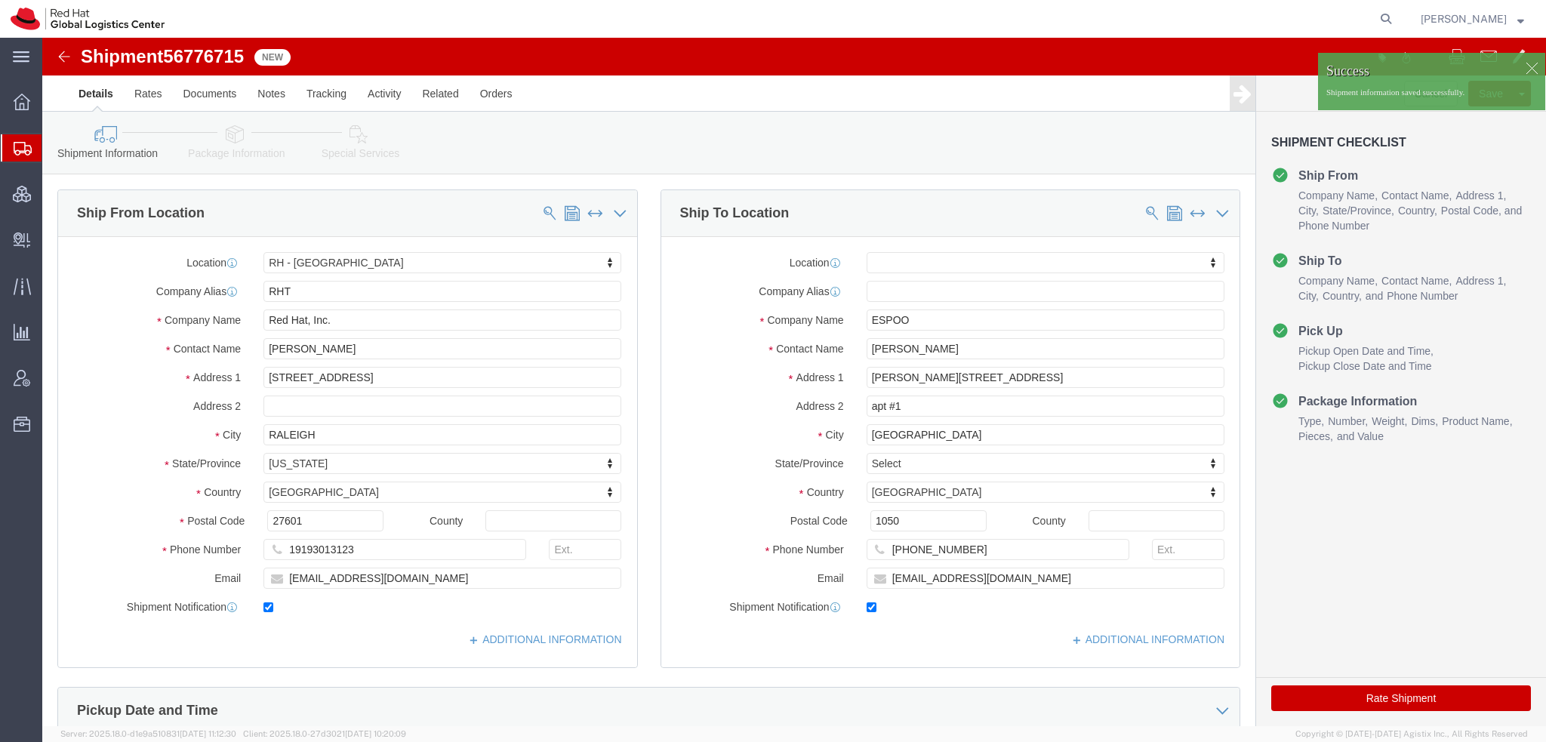
click div
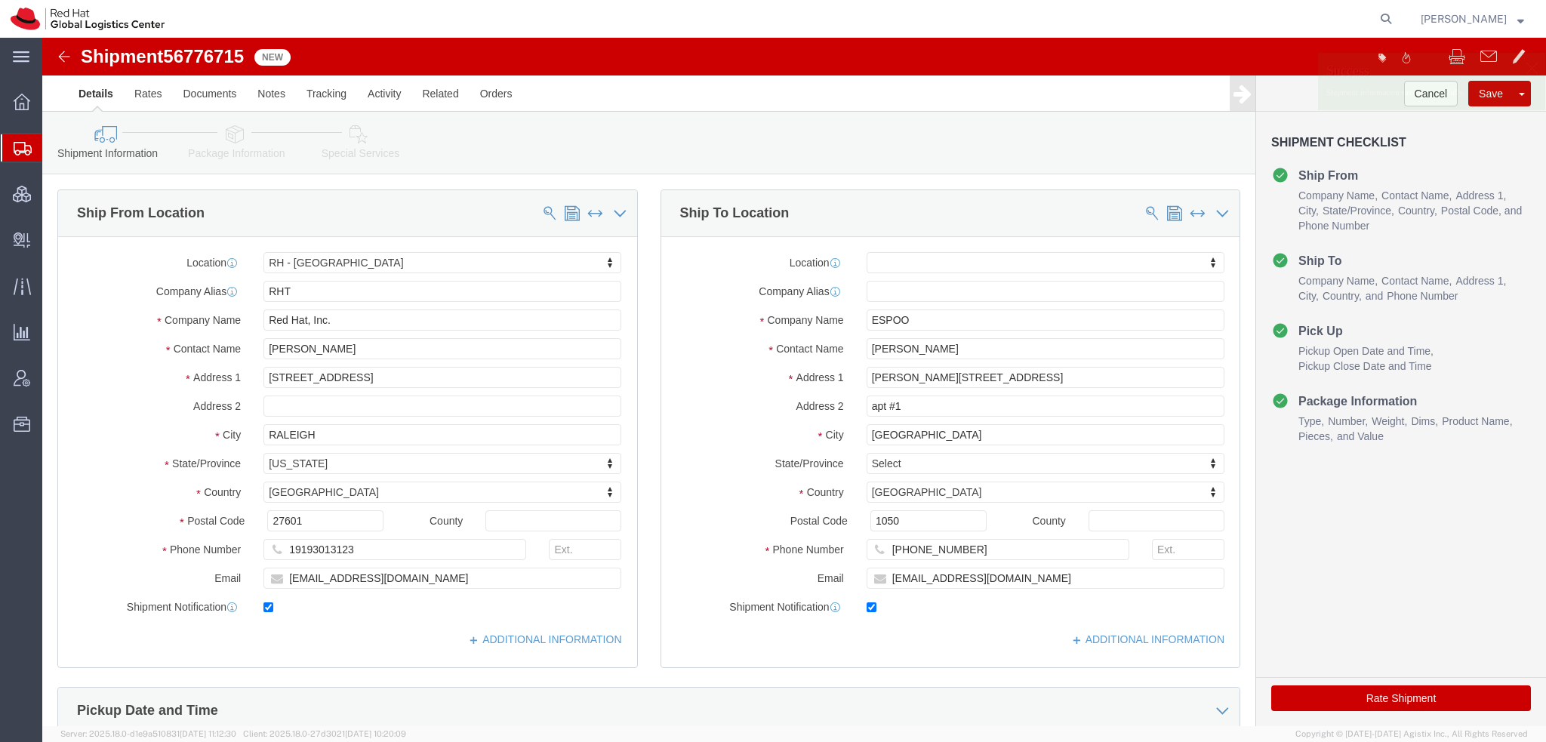
click p "Shipment information saved successfully."
click button "Cancel"
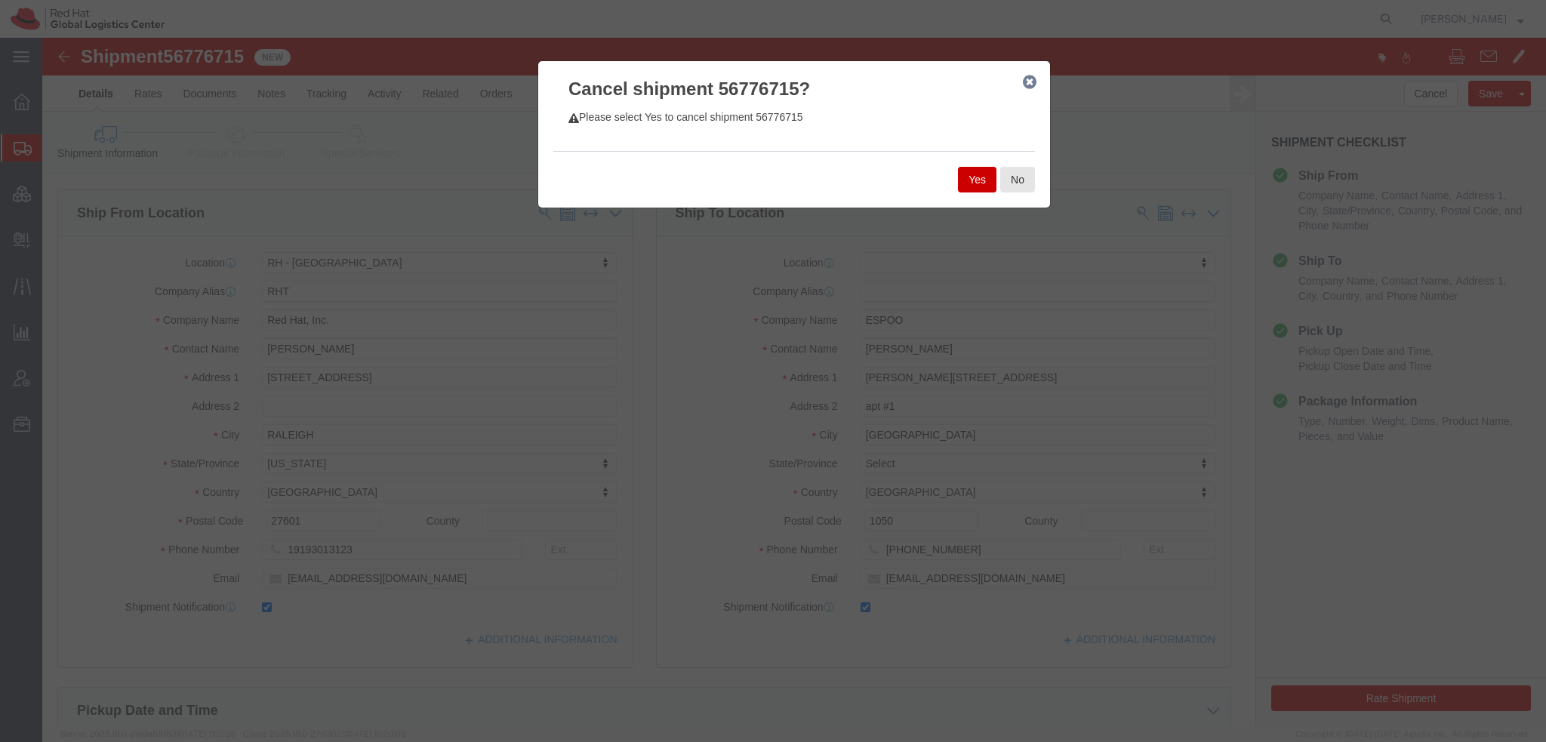
click button "Yes"
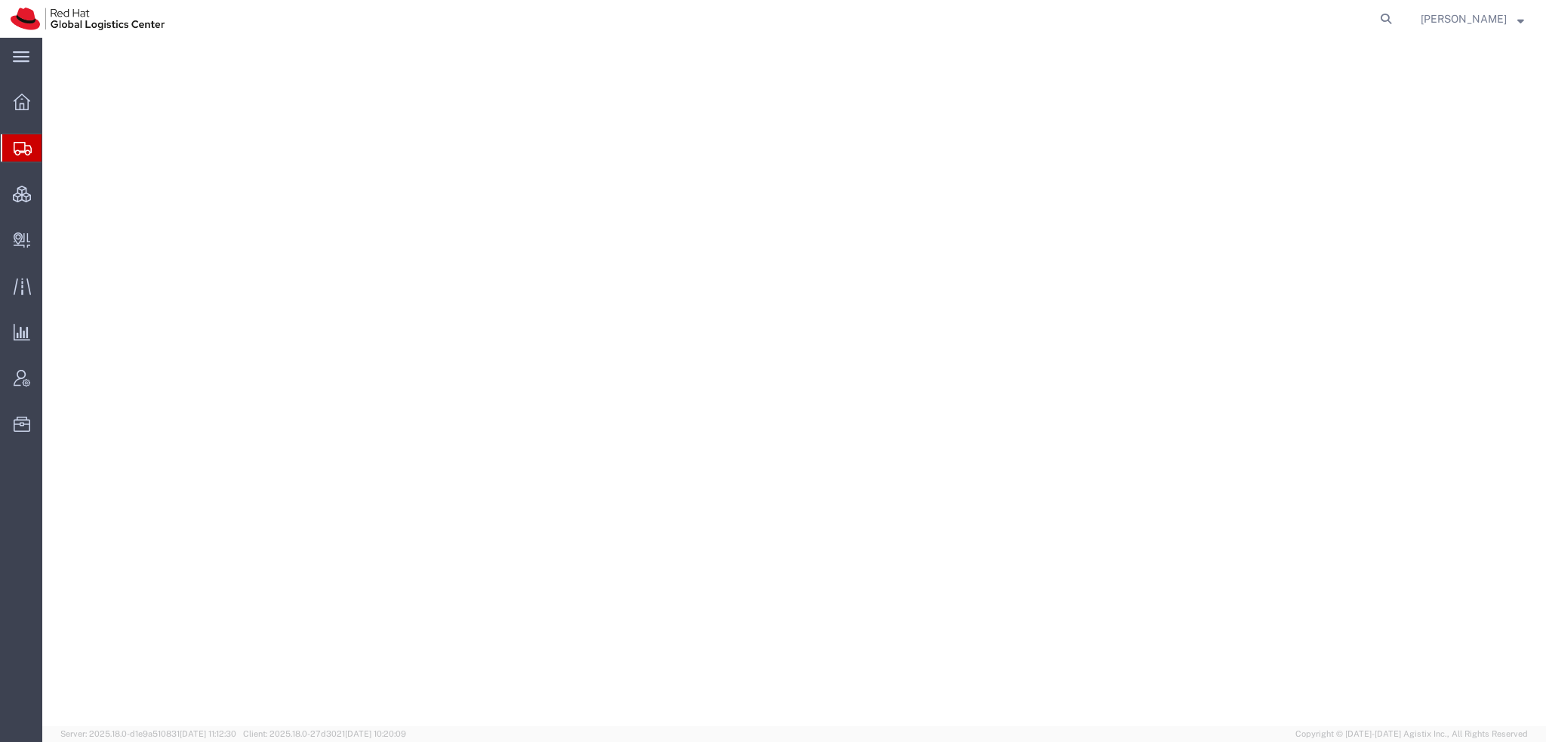
select select "38014"
select select
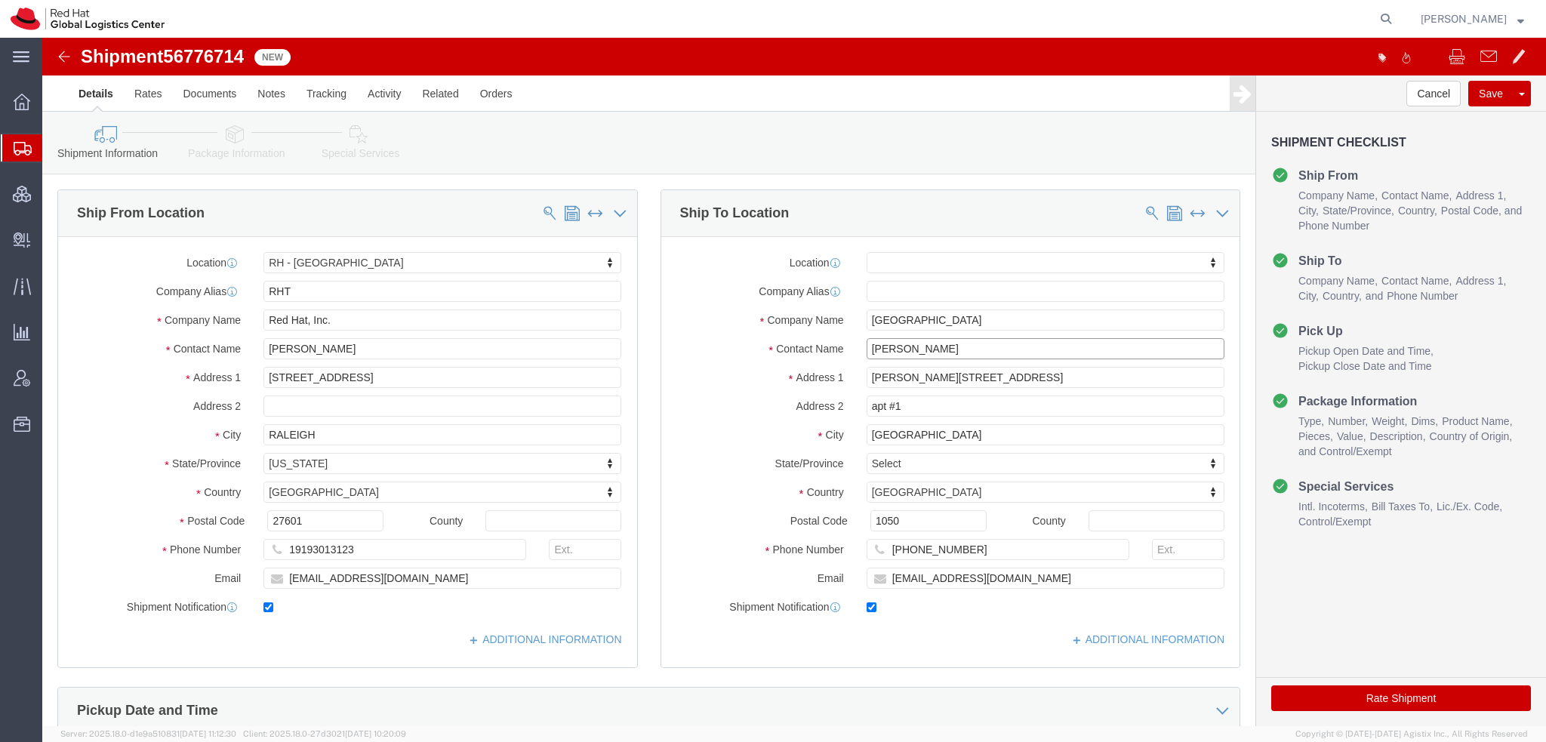
drag, startPoint x: 911, startPoint y: 308, endPoint x: 64, endPoint y: 100, distance: 872.1
click div "Ship From Location Location [GEOGRAPHIC_DATA] - [GEOGRAPHIC_DATA] My Profile Lo…"
type input "[PERSON_NAME]"
click p "- RED HAT, S. DE [PERSON_NAME] DE C.V. - ([PERSON_NAME]) [STREET_ADDRESS][PERSO…"
select select "37981"
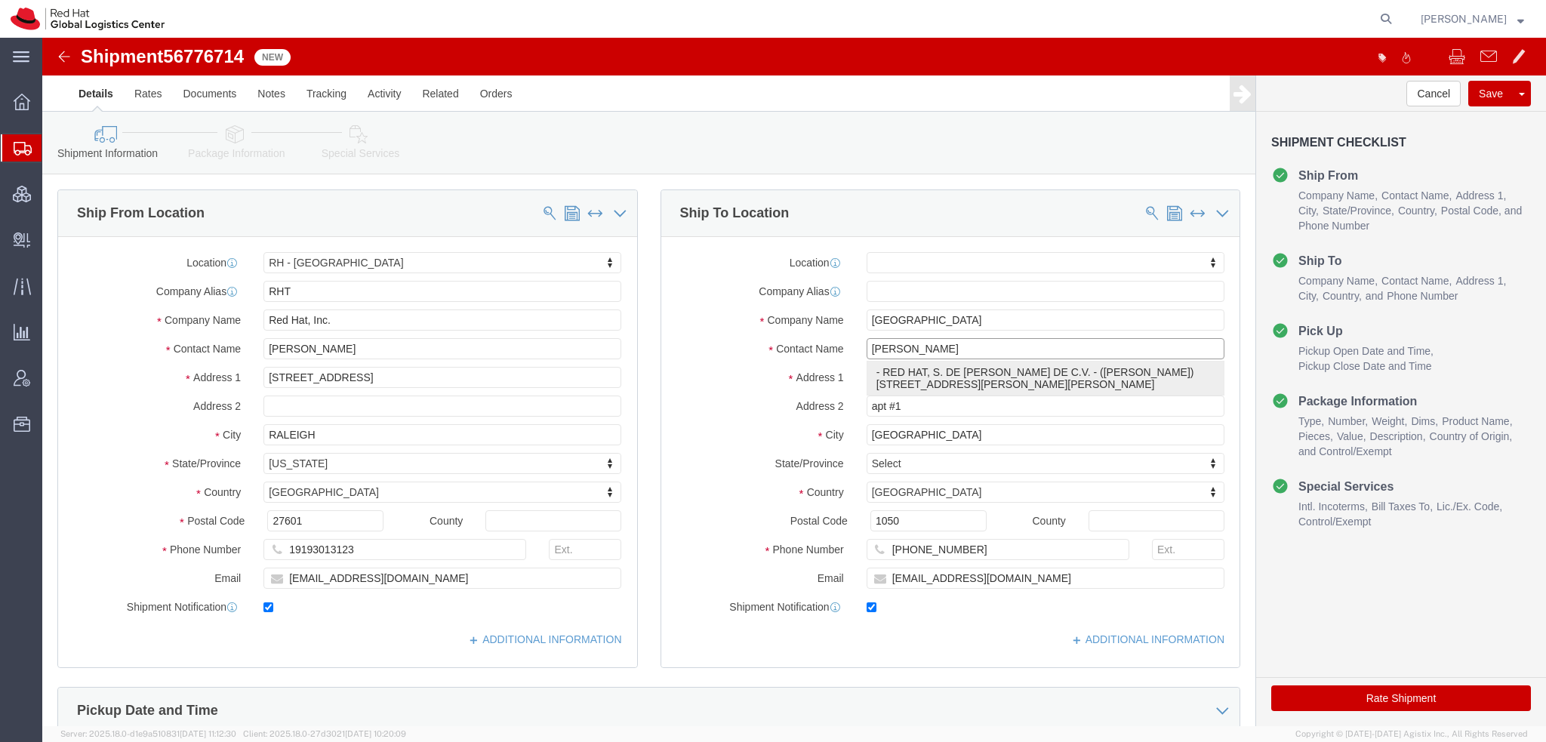
select select "DF"
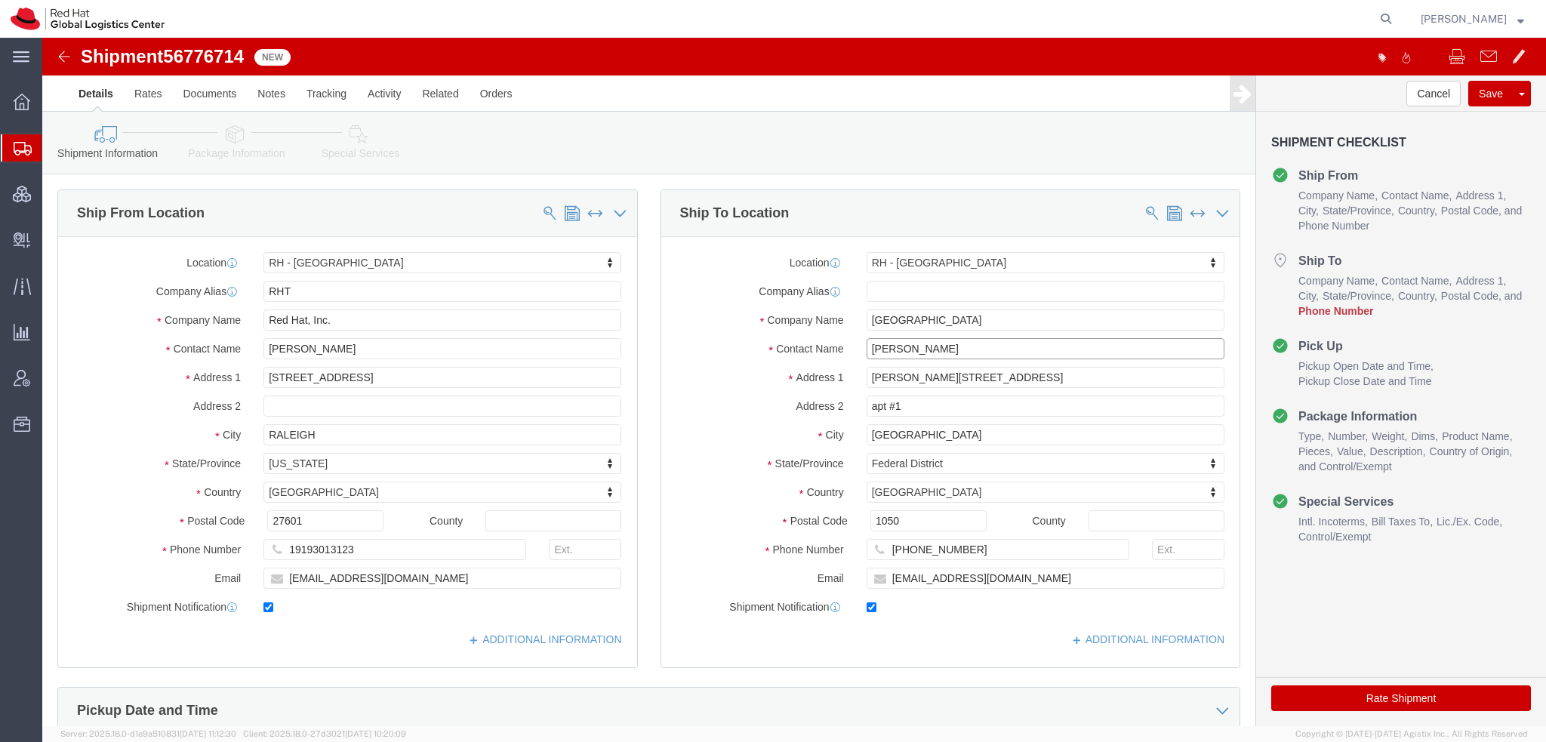
drag, startPoint x: 911, startPoint y: 312, endPoint x: 395, endPoint y: 256, distance: 519.4
click div "Ship From Location Location [GEOGRAPHIC_DATA] - [GEOGRAPHIC_DATA] My Profile Lo…"
type input "Reception-Pls Distribute"
type input "Rio [PERSON_NAME] 232"
click input "[PHONE_NUMBER]"
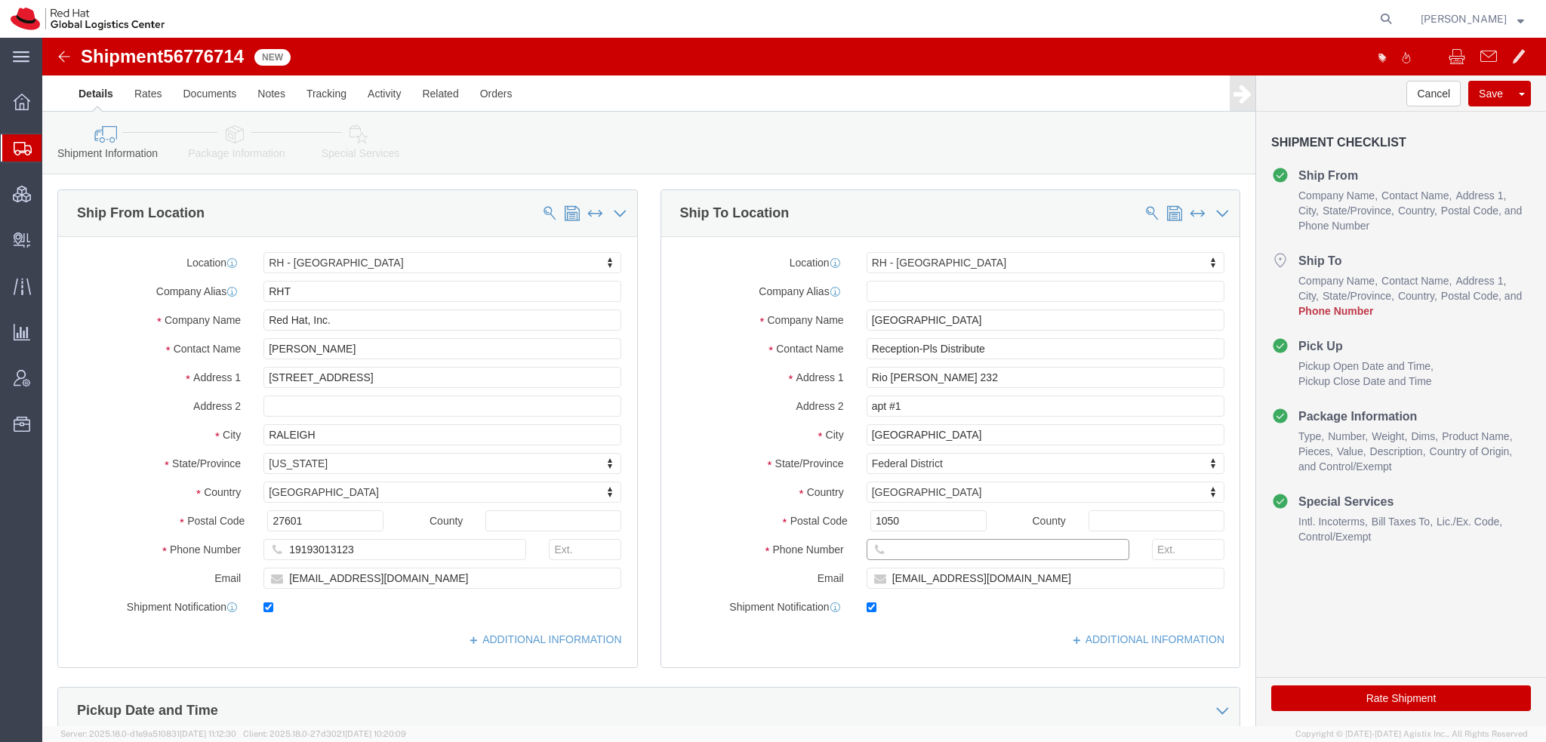
paste input "5578430841"
type input "5578430841"
click icon
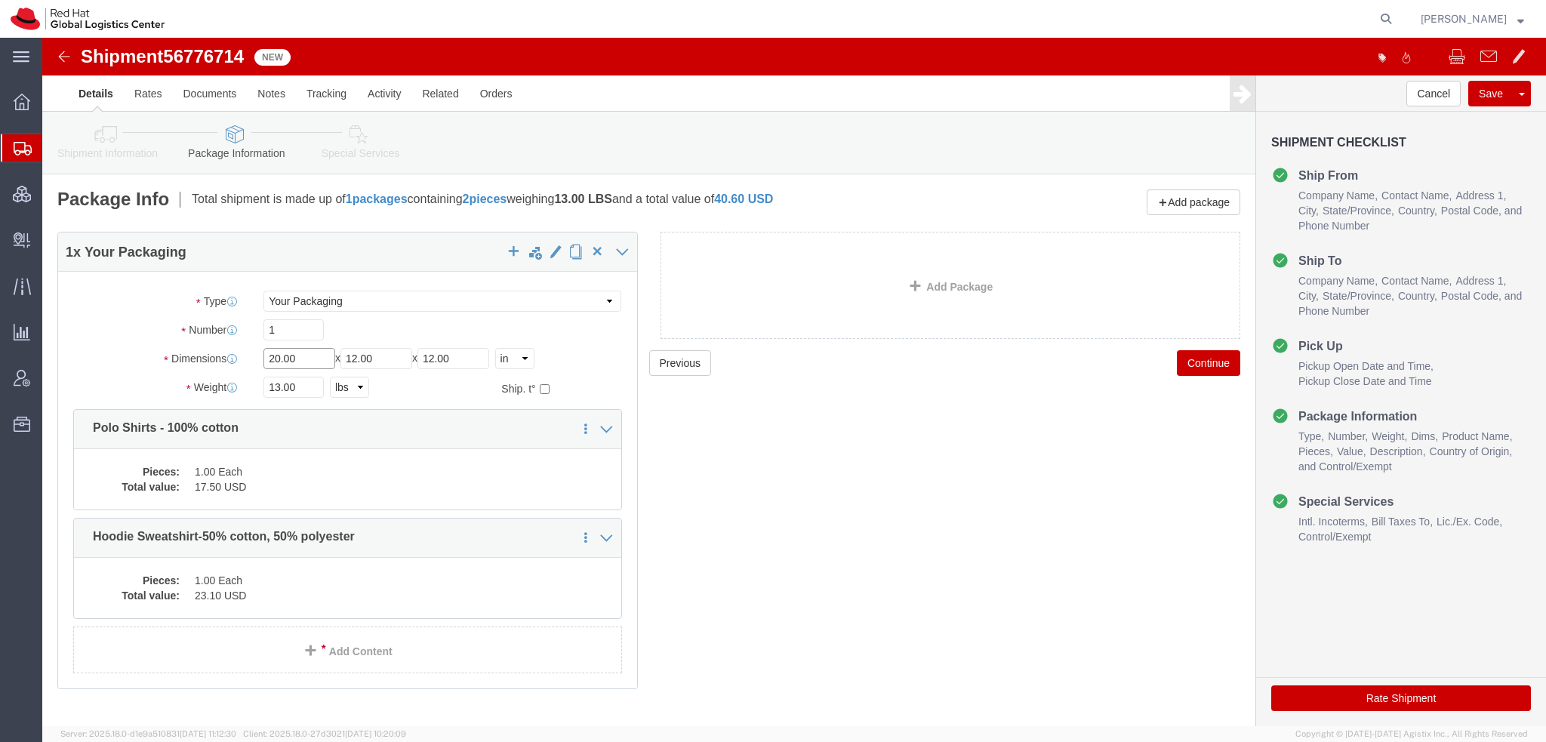
drag, startPoint x: 270, startPoint y: 316, endPoint x: -42, endPoint y: 163, distance: 348.1
click html "Shipment 56776714 New Details Rates Documents Notes Tracking Activity Related O…"
type input "18"
type input "16"
type input "12"
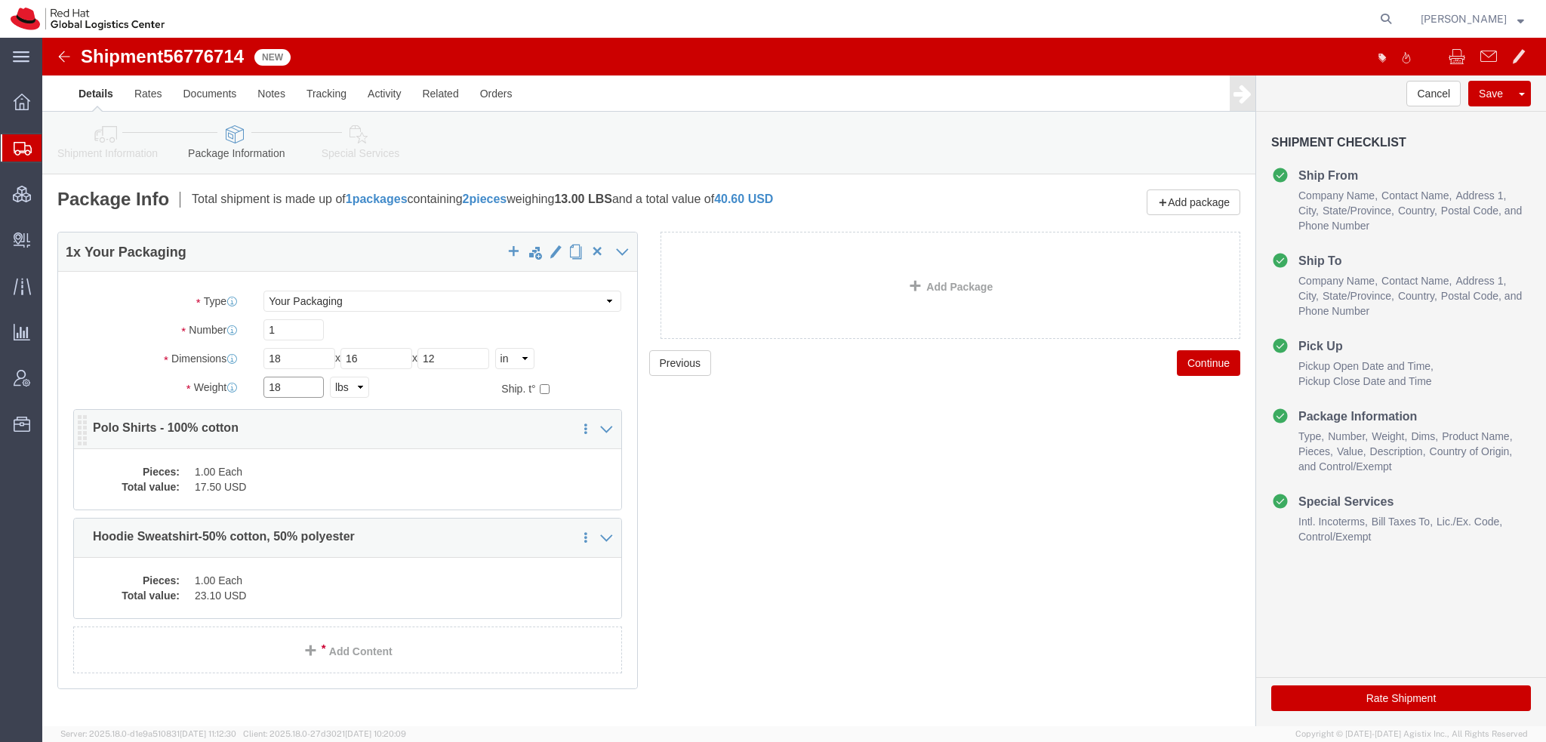
type input "18"
click dd "1.00 Each"
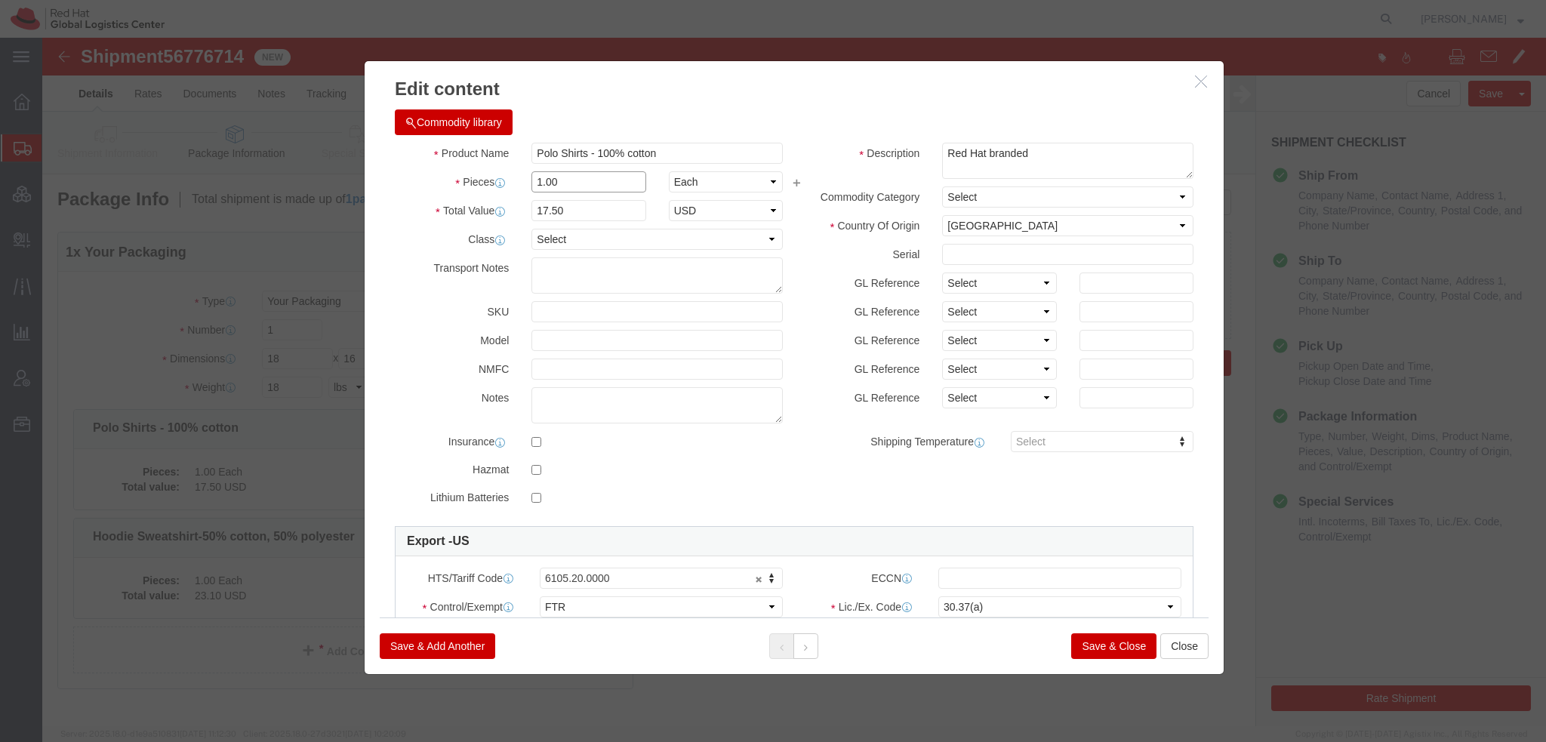
drag, startPoint x: 528, startPoint y: 142, endPoint x: -42, endPoint y: 29, distance: 581.0
click html "Shipment 56776714 New Details Rates Documents Notes Tracking Activity Related O…"
type input "10"
type input "175"
click button
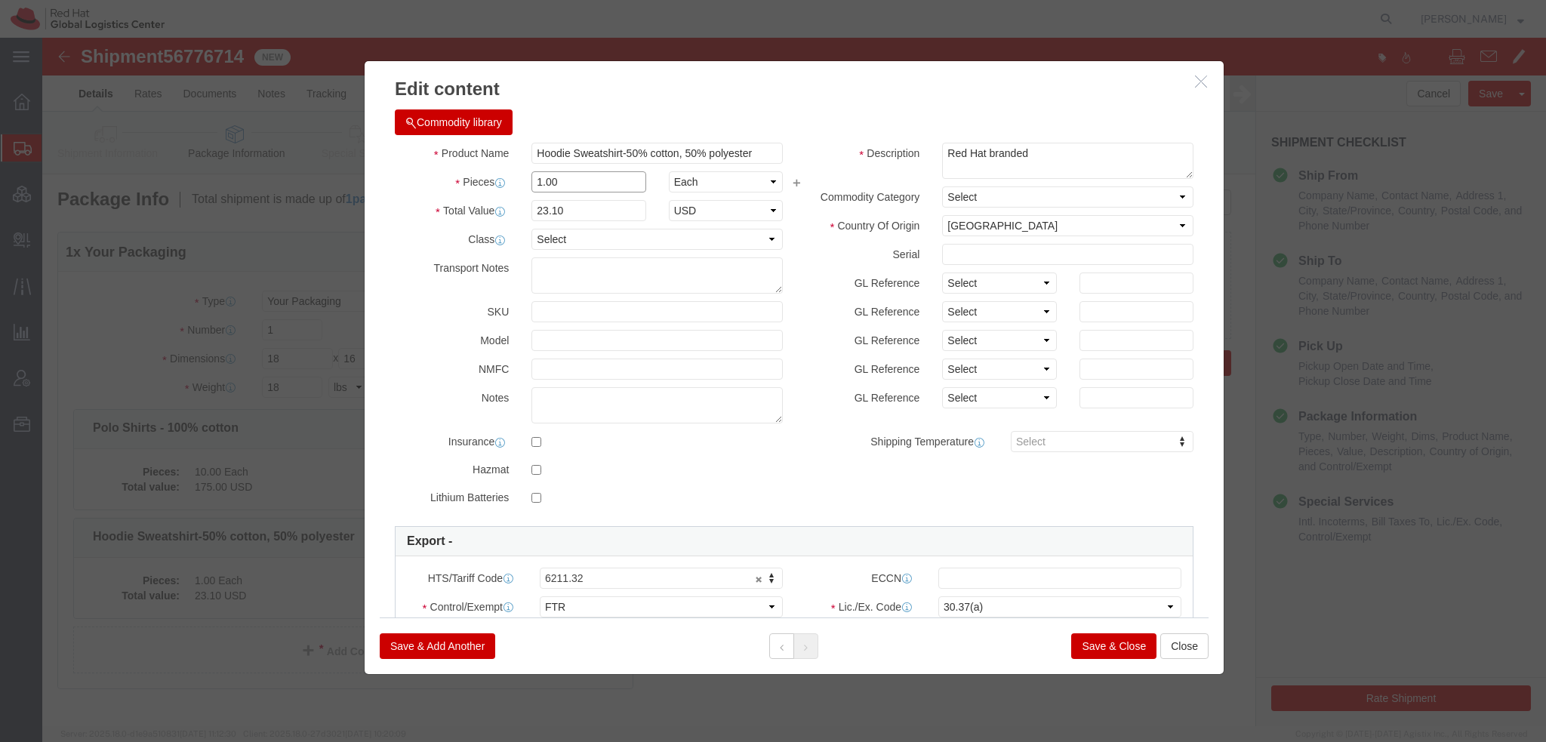
drag, startPoint x: 560, startPoint y: 182, endPoint x: 54, endPoint y: 82, distance: 516.3
click div "Edit content Commodity library Product Name Hoodie Sweatshirt-50% cotton, 50% p…"
type input "10"
type input "231"
click button "Save & Close"
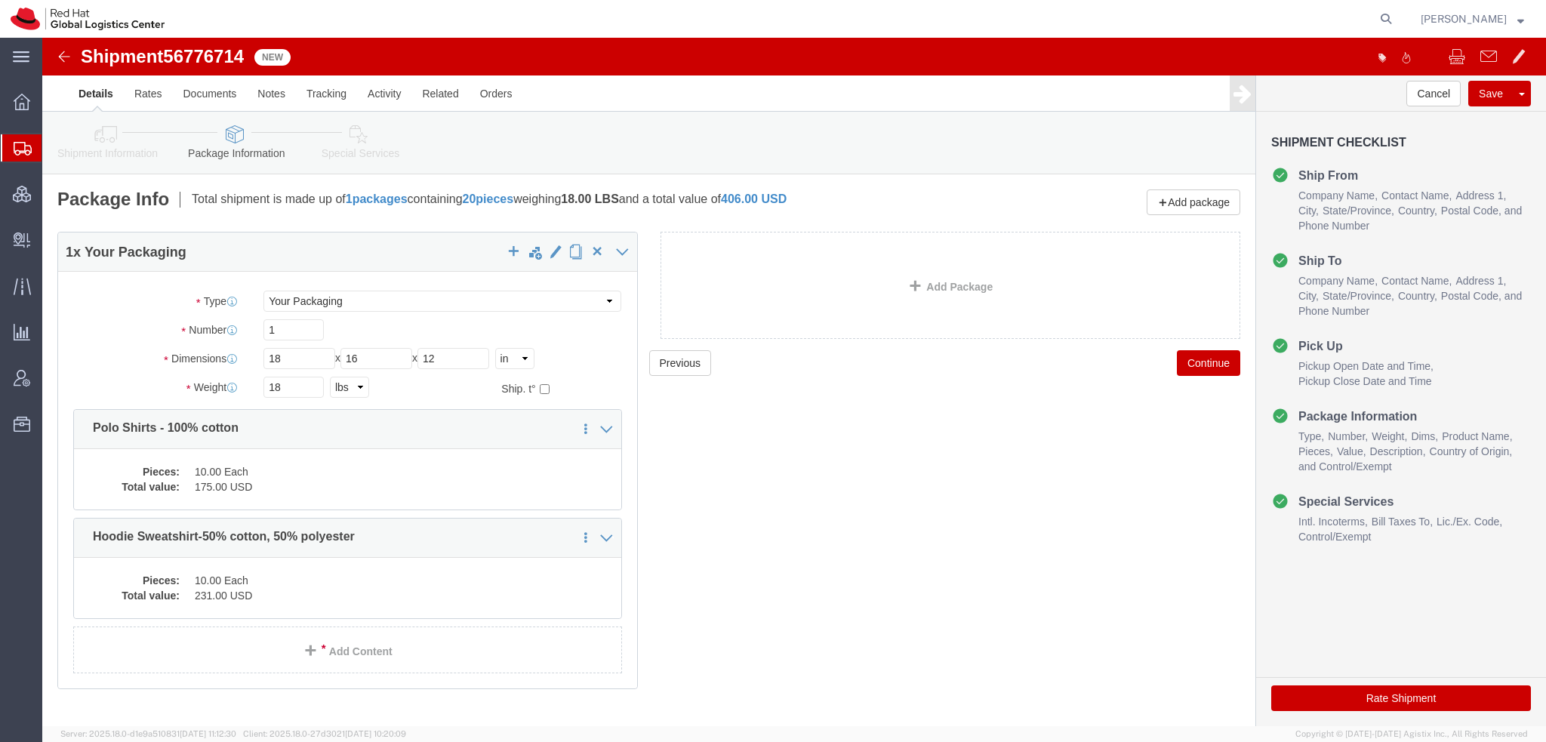
click icon
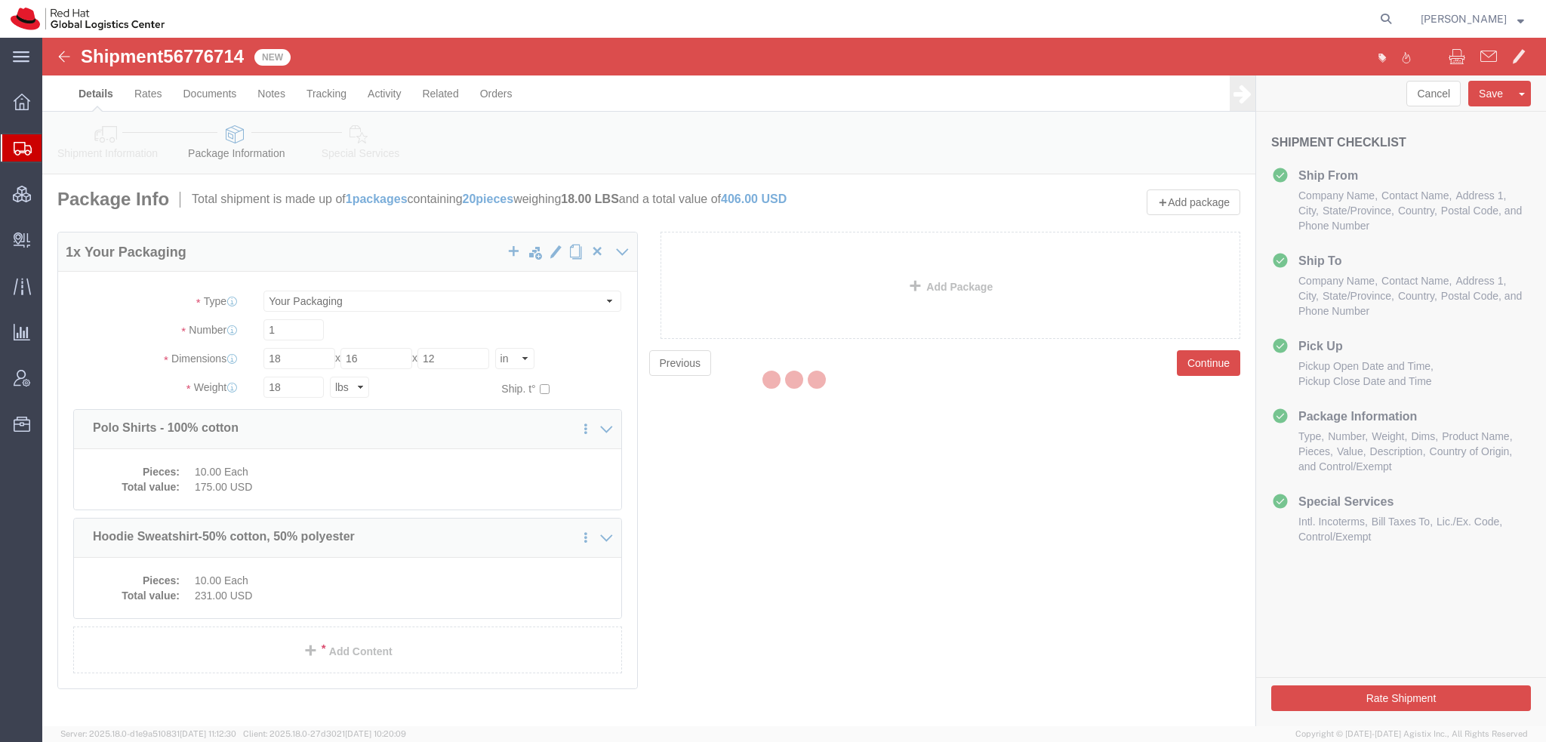
select select
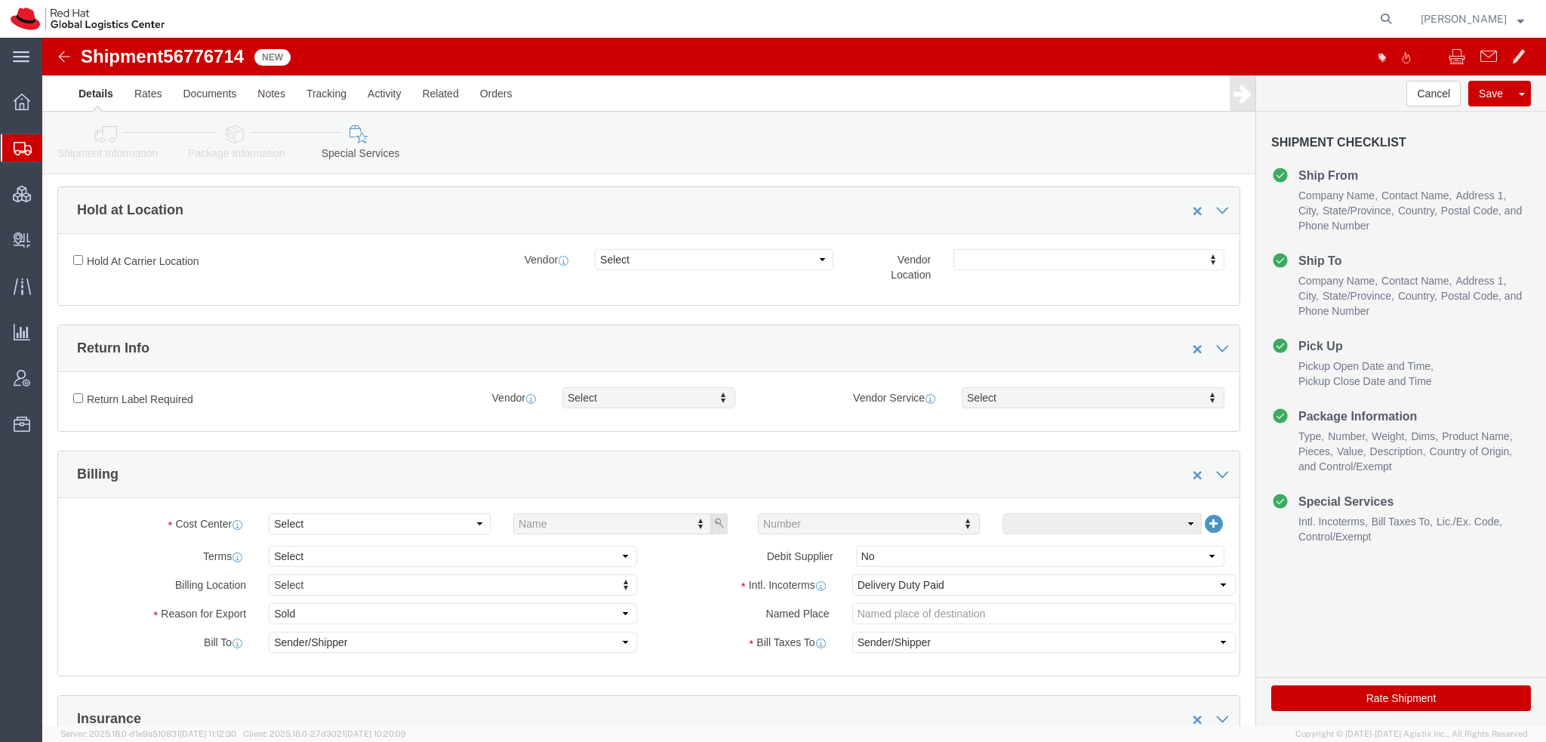
scroll to position [453, 0]
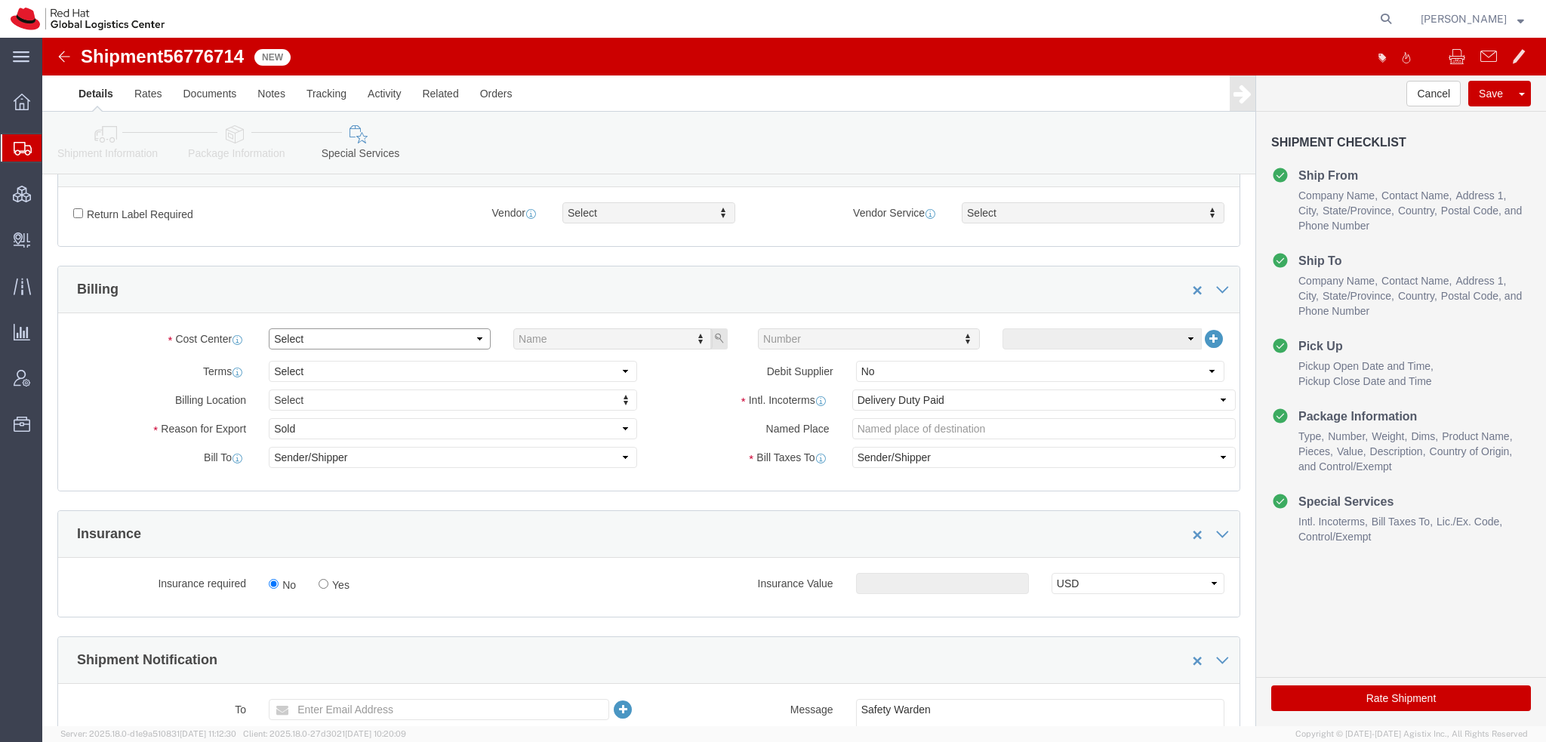
click select "Select Buyer Cost Center Department Operations Number Order Number Sales Person"
select select "COSTCENTER"
click select "Select Buyer Cost Center Department Operations Number Order Number Sales Person"
type input "901"
click button "Rate Shipment"
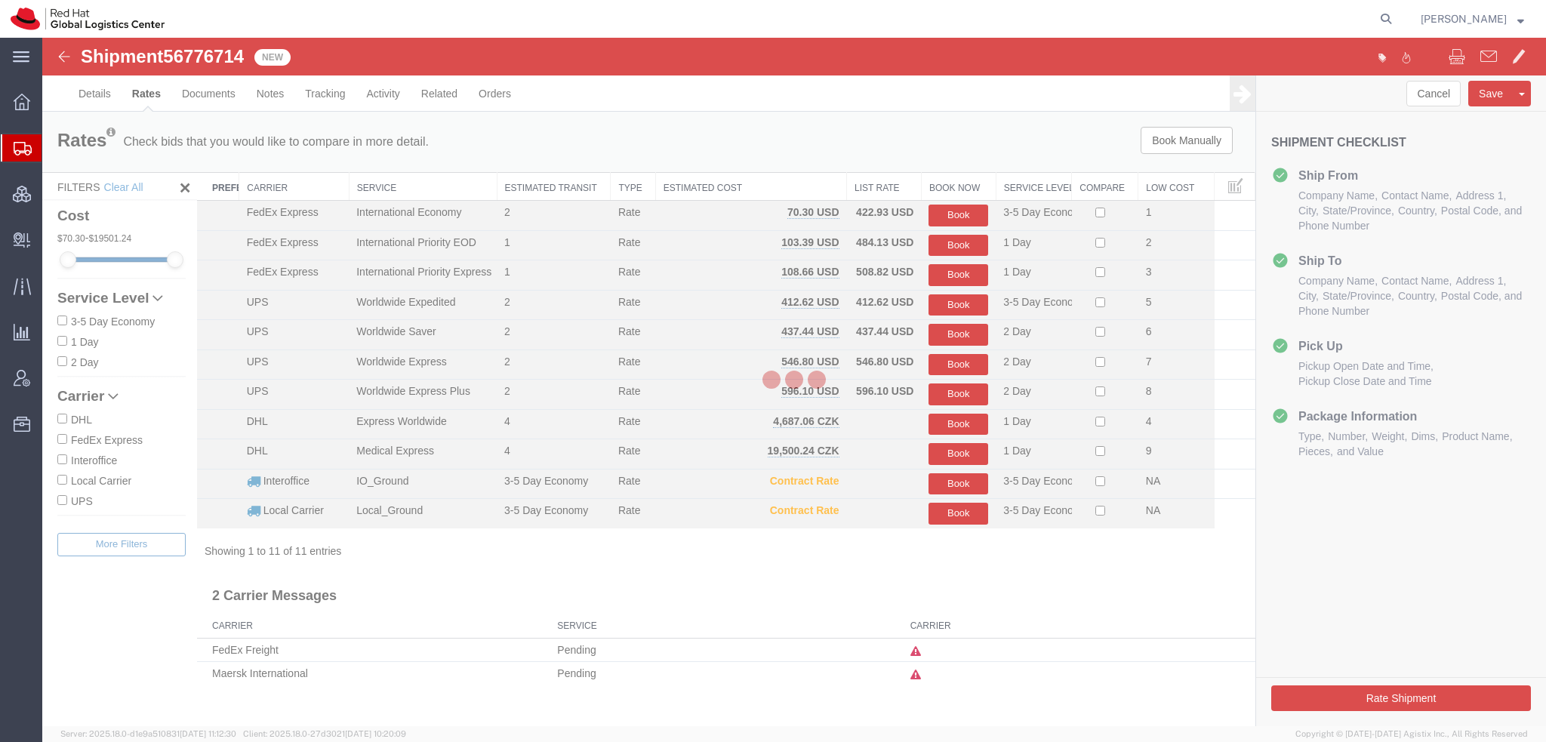
scroll to position [0, 0]
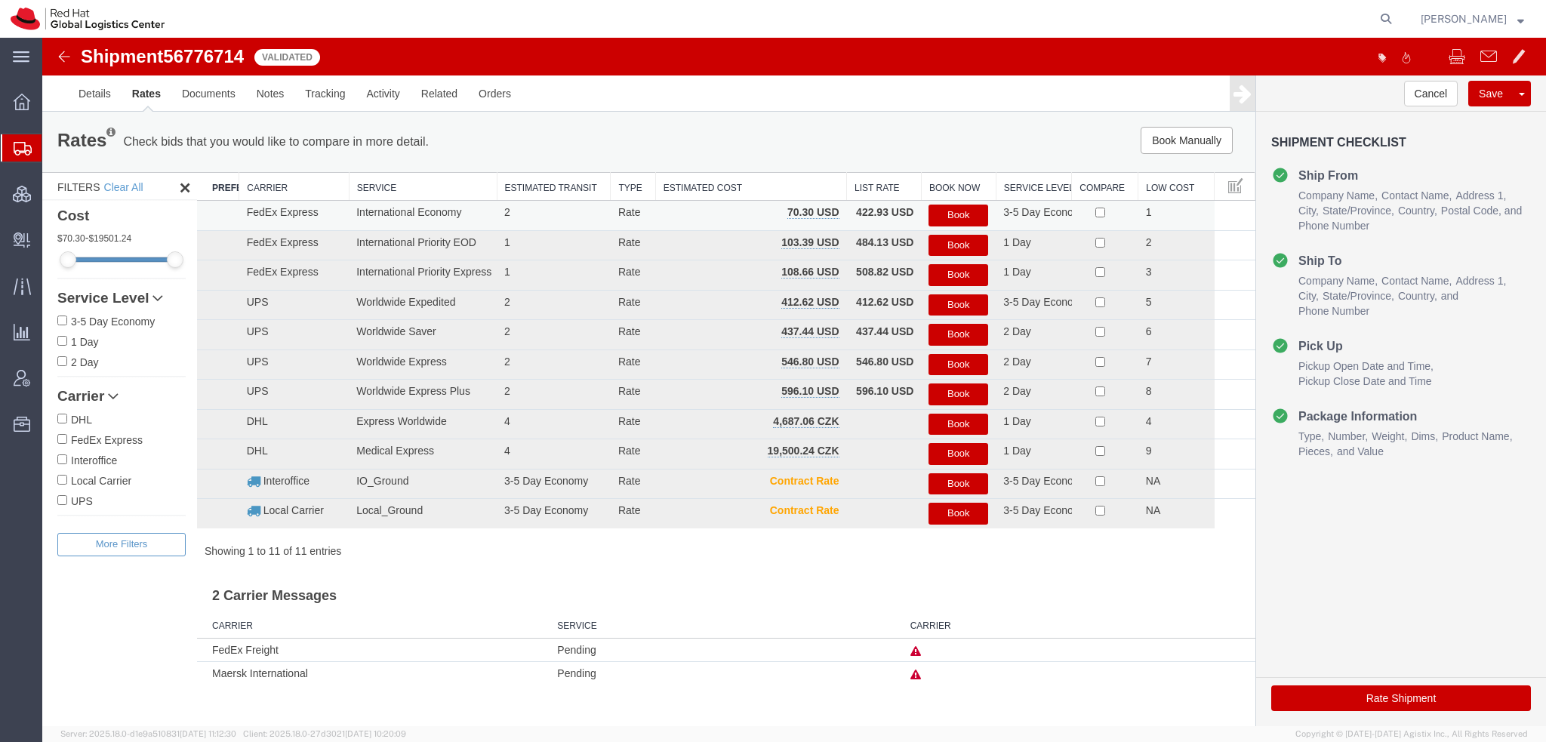
click at [955, 217] on button "Book" at bounding box center [959, 216] width 60 height 22
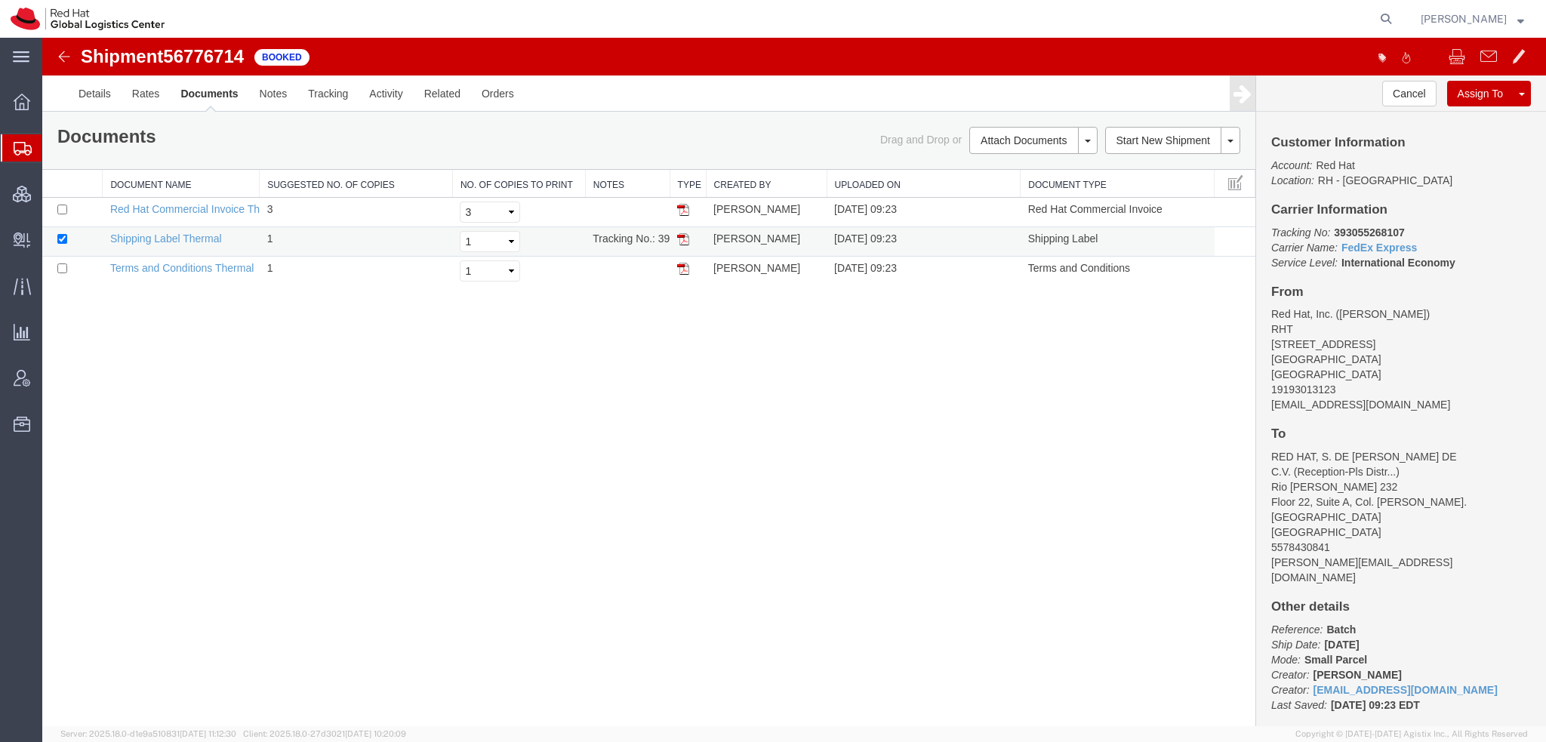
click at [685, 233] on img at bounding box center [683, 239] width 12 height 12
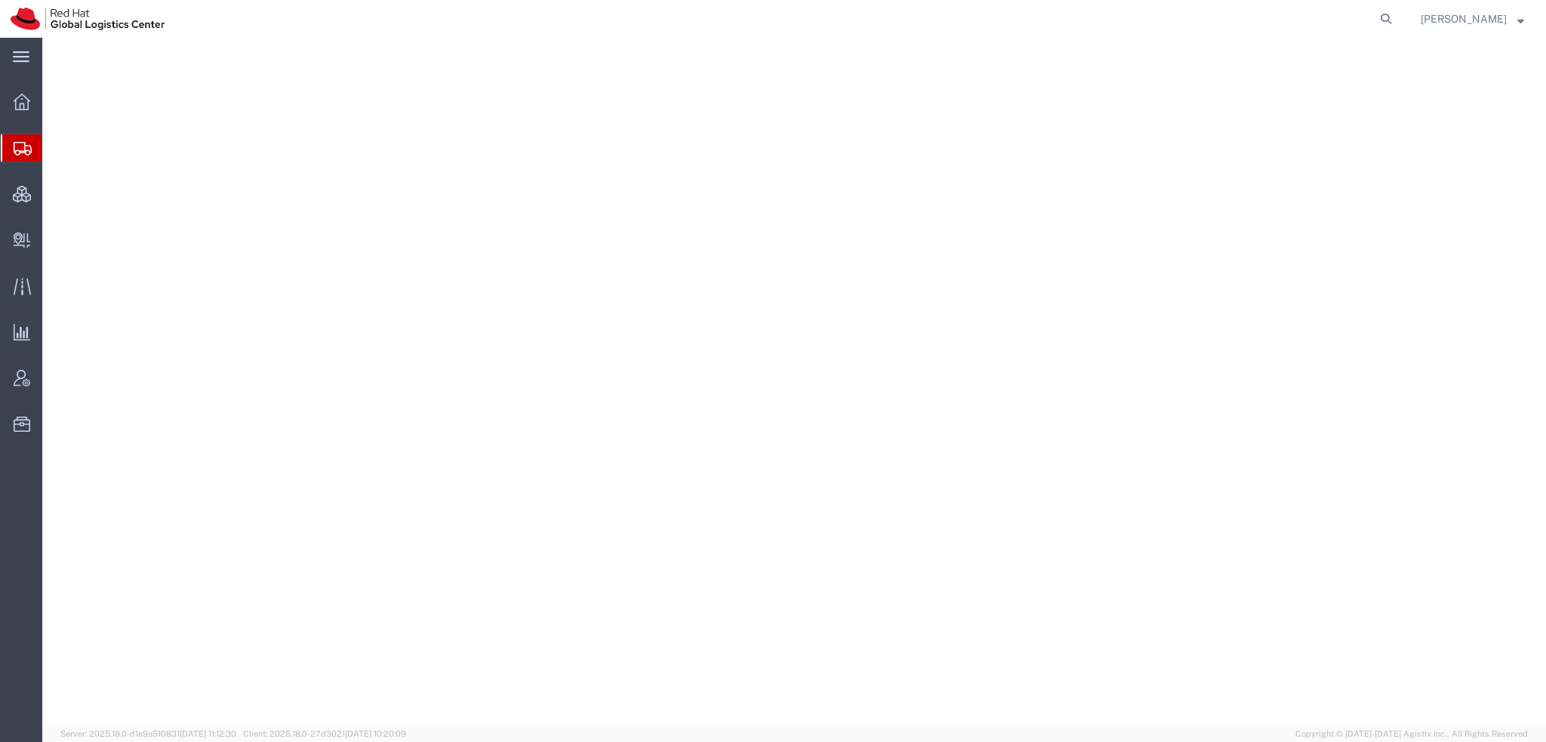
select select "38014"
select select
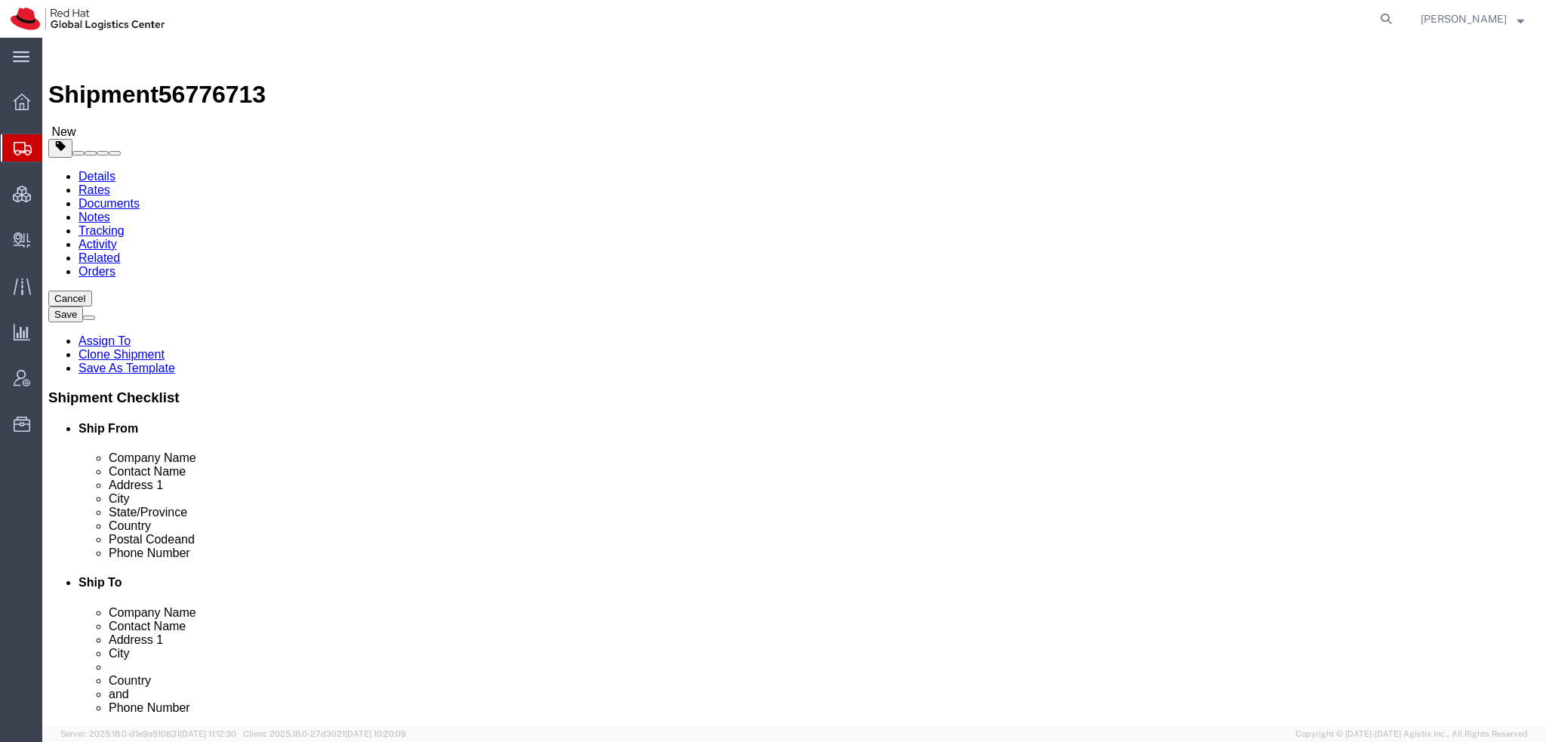
drag, startPoint x: 921, startPoint y: 312, endPoint x: 193, endPoint y: 183, distance: 739.1
click div "Ship From Location Location [GEOGRAPHIC_DATA] - [GEOGRAPHIC_DATA] My Profile Lo…"
type input "[PERSON_NAME]"
click p "- Red Hat Chile Limitada - ([PERSON_NAME]) [STREET_ADDRESS][PERSON_NAME], 75502…"
select select "38020"
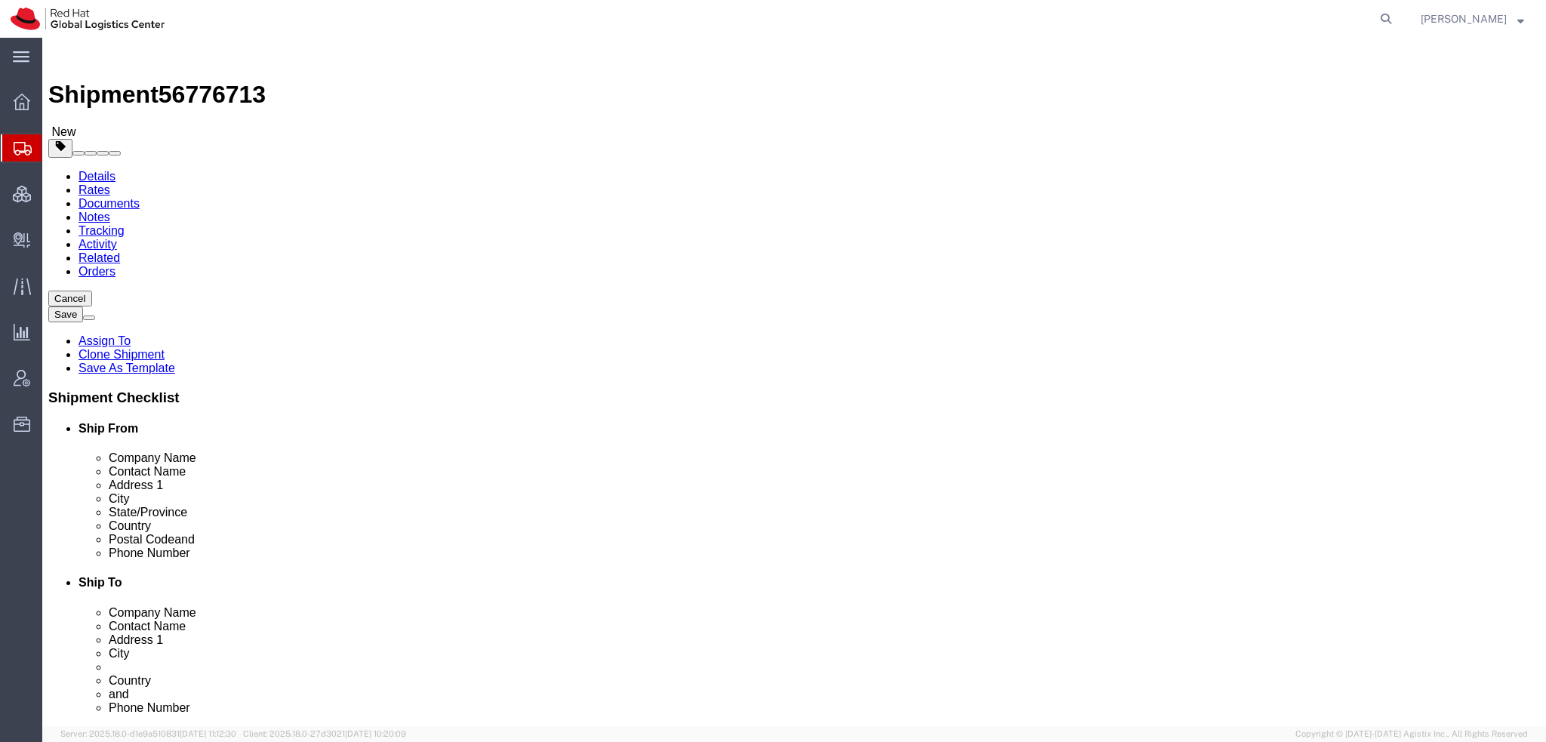
type input "[PERSON_NAME]-Pls Distribute"
click icon
drag, startPoint x: 272, startPoint y: 325, endPoint x: -42, endPoint y: 165, distance: 352.1
click html "Shipment 56776713 New Details Rates Documents Notes Tracking Activity Related O…"
type input "14"
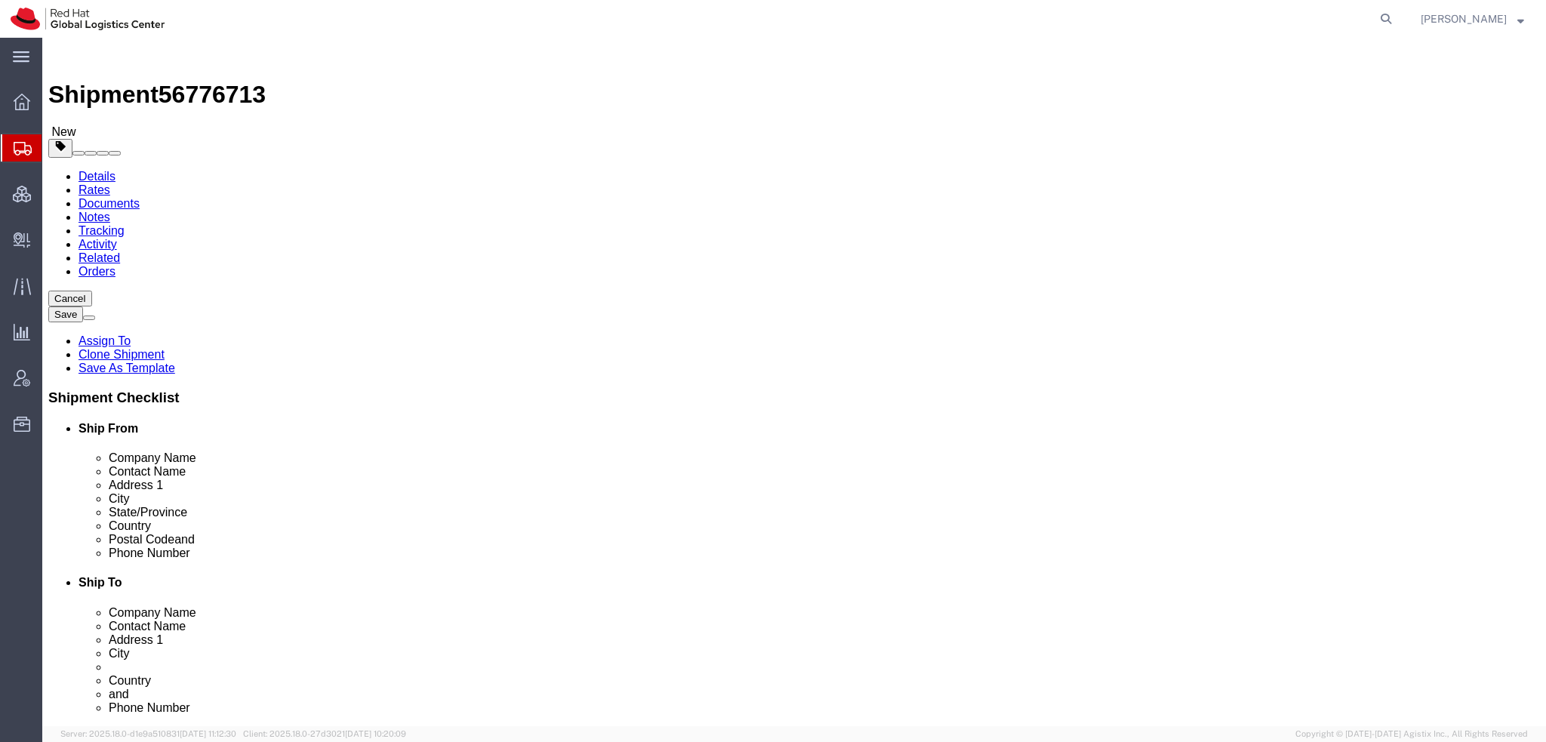
type input "14"
type input "10"
type input "12"
click dd "17.50 USD"
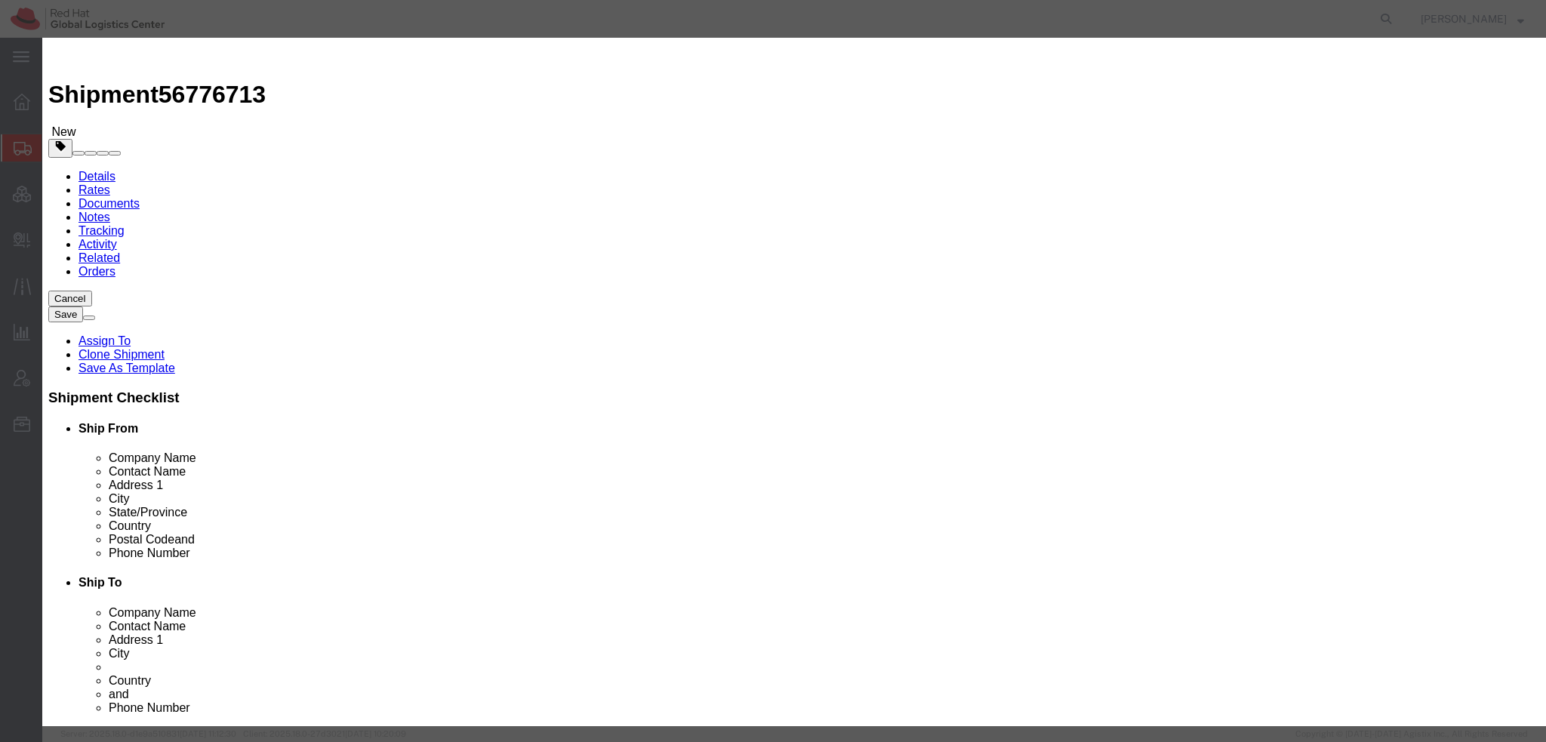
drag, startPoint x: 513, startPoint y: 139, endPoint x: -42, endPoint y: 16, distance: 568.4
click html "Shipment 56776713 New Details Rates Documents Notes Tracking Activity Related O…"
type input "7"
type input "122.5"
click icon
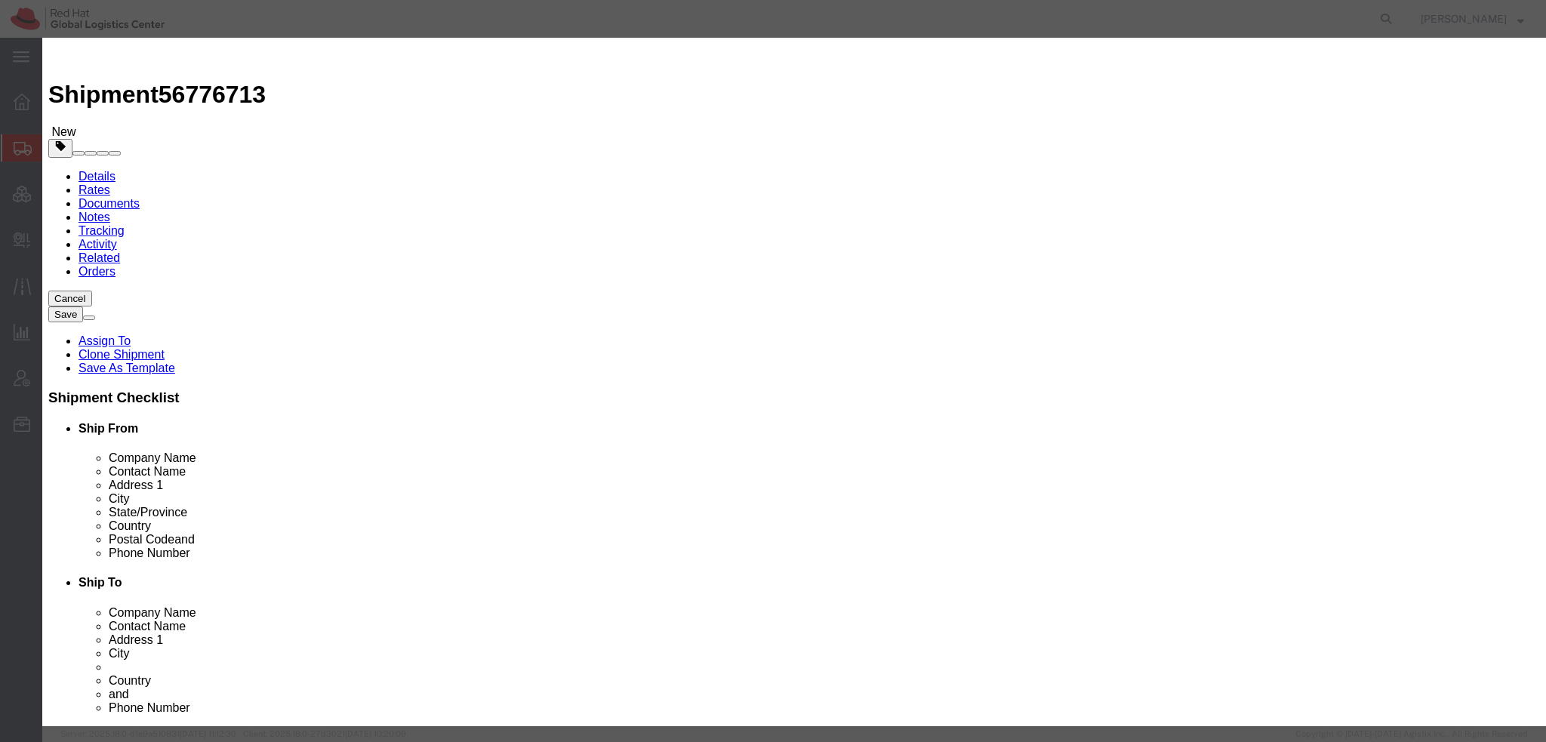
drag, startPoint x: 519, startPoint y: 146, endPoint x: 10, endPoint y: 28, distance: 522.5
click div "Edit content Commodity library Product Name Hoodie Sweatshirt-50% cotton, 50% p…"
type input "7"
type input "161.7"
click button "Save & Close"
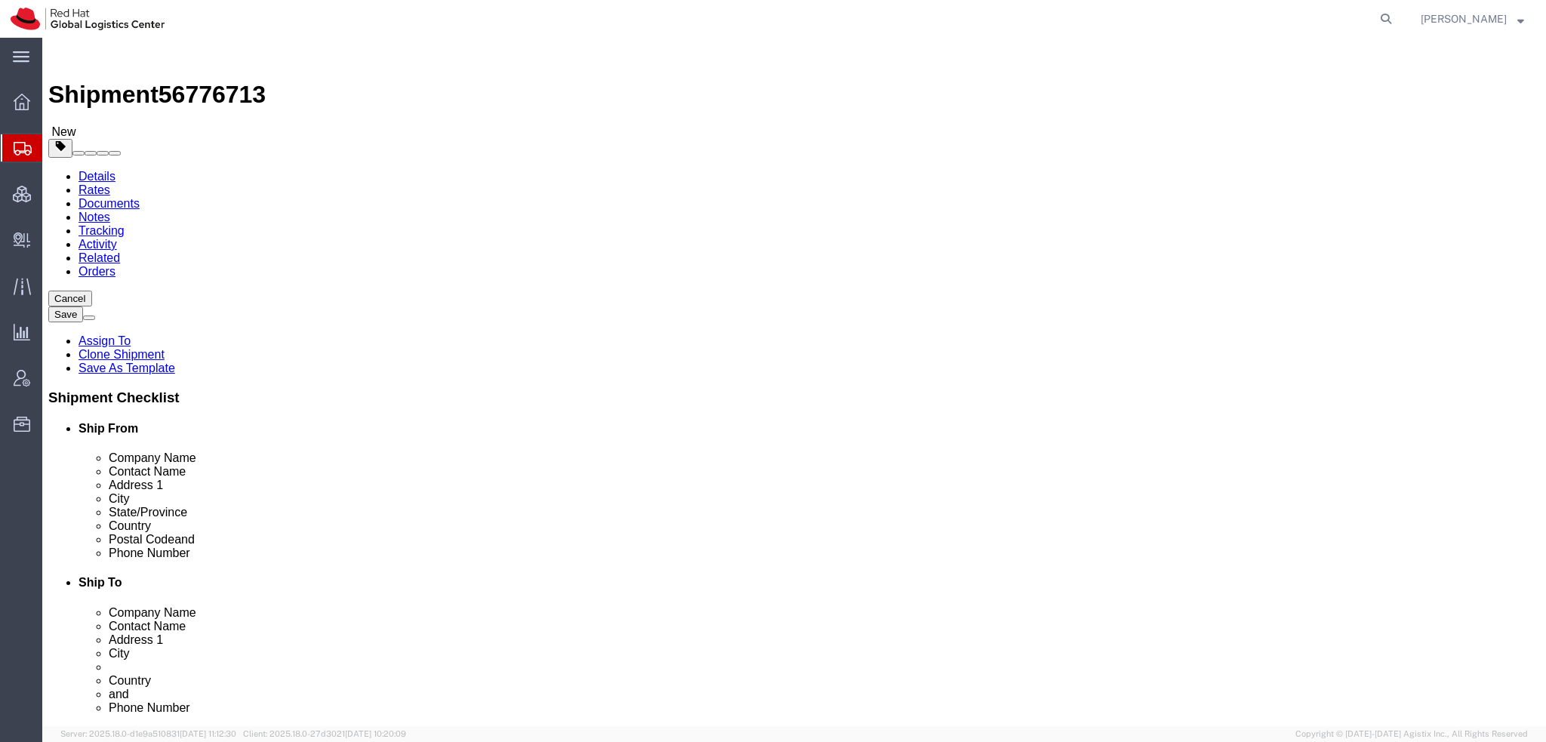
click icon
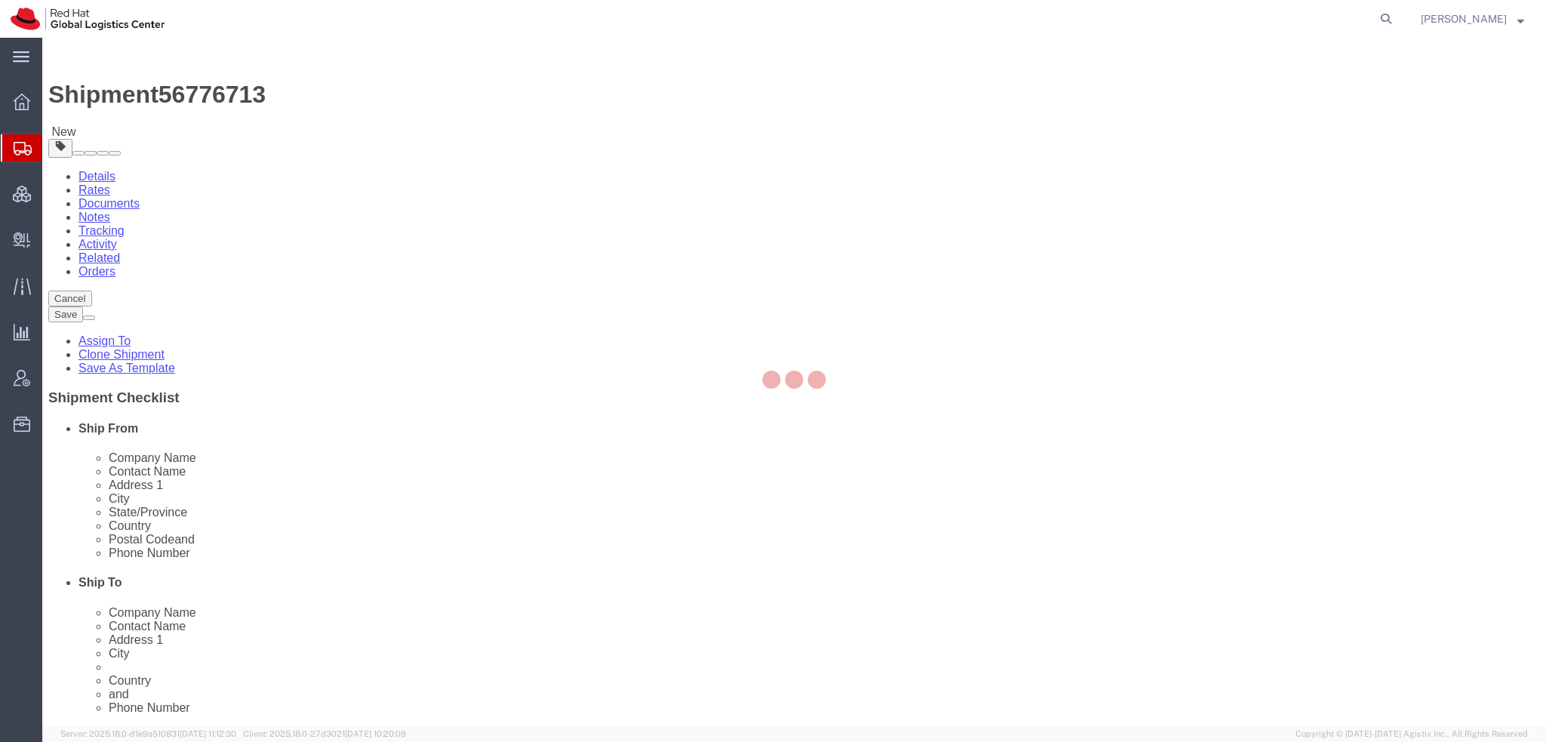
select select
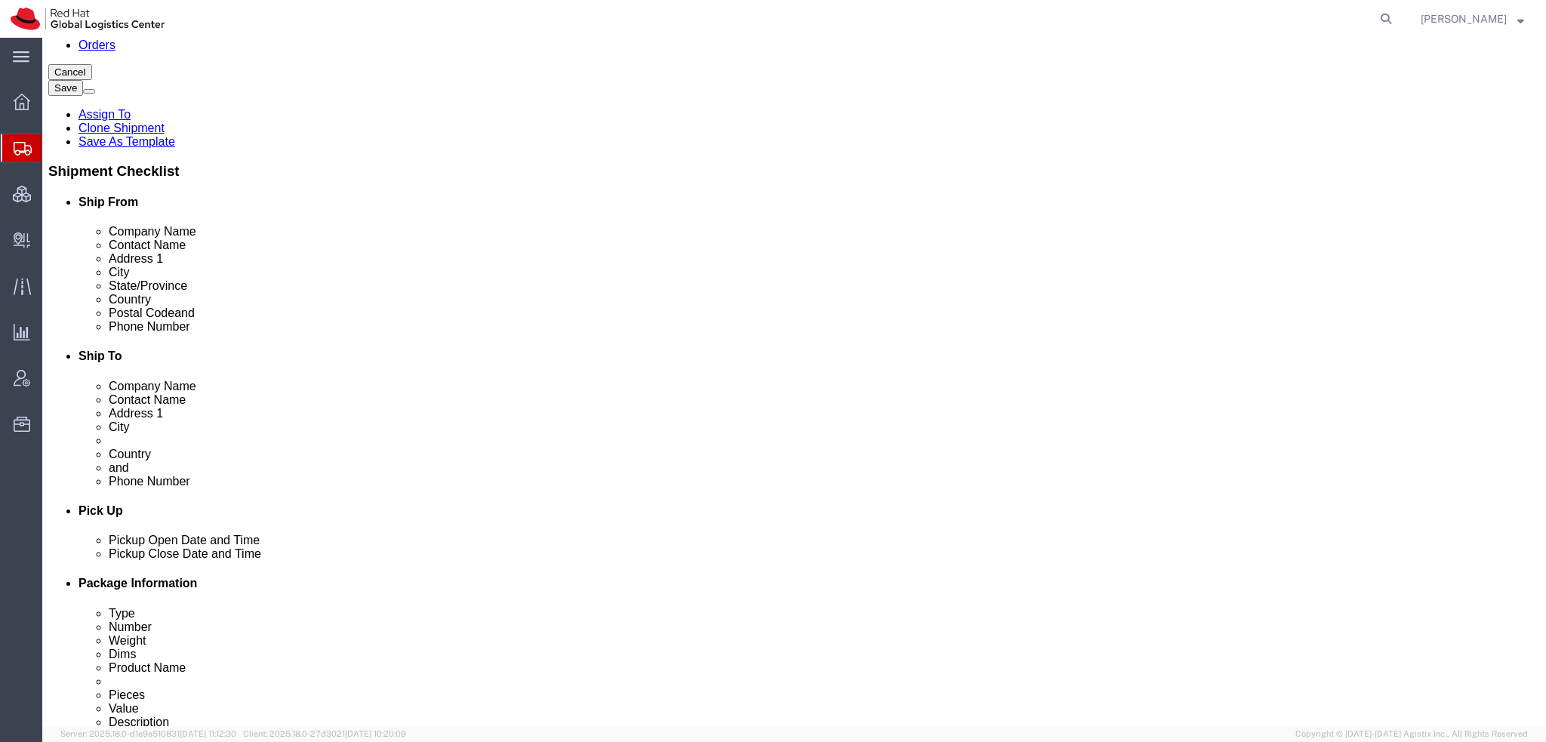
scroll to position [453, 0]
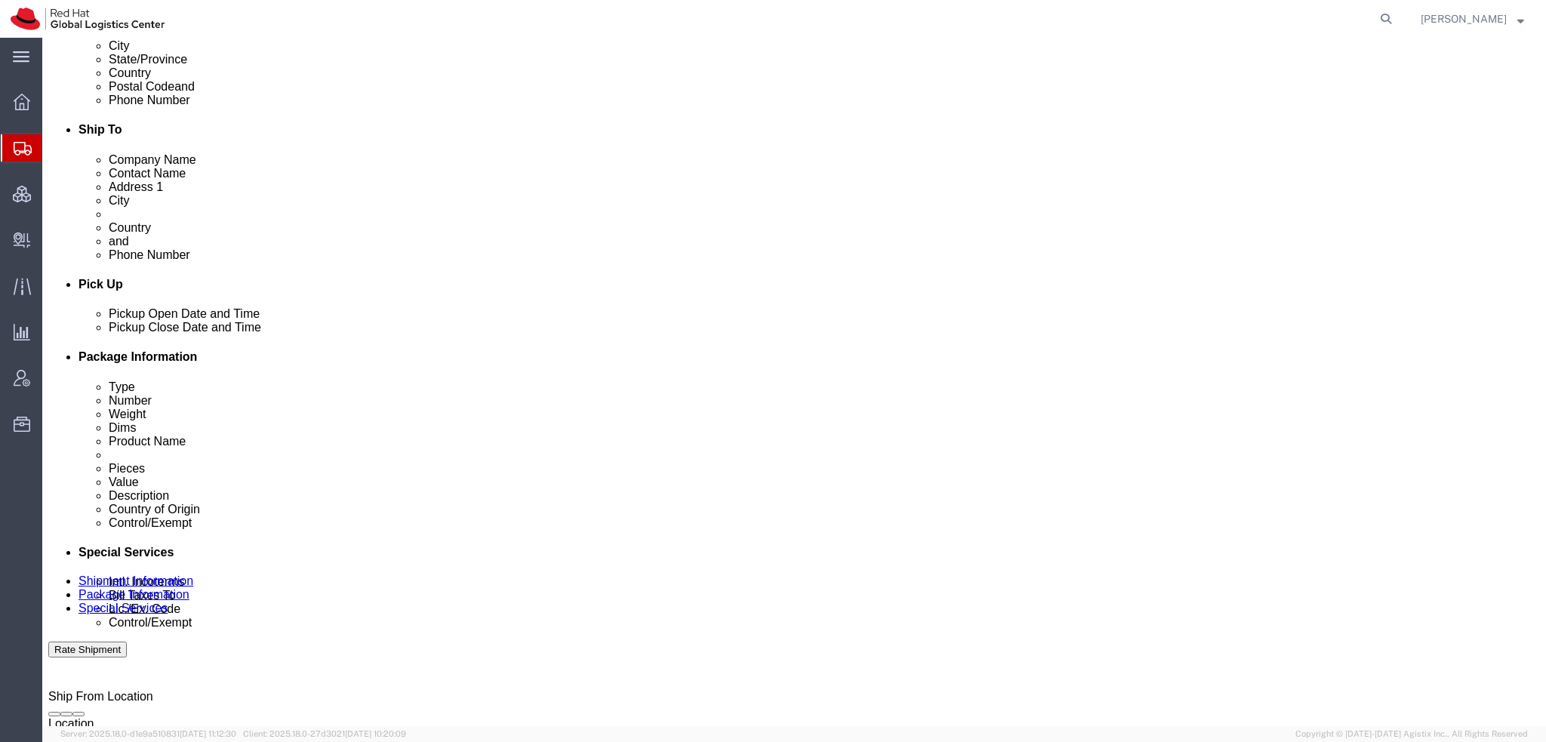
click select "Select Buyer Cost Center Department Operations Number Order Number Sales Person"
select select "COSTCENTER"
click select "Select Buyer Cost Center Department Operations Number Order Number Sales Person"
type input "901"
click button "Rate Shipment"
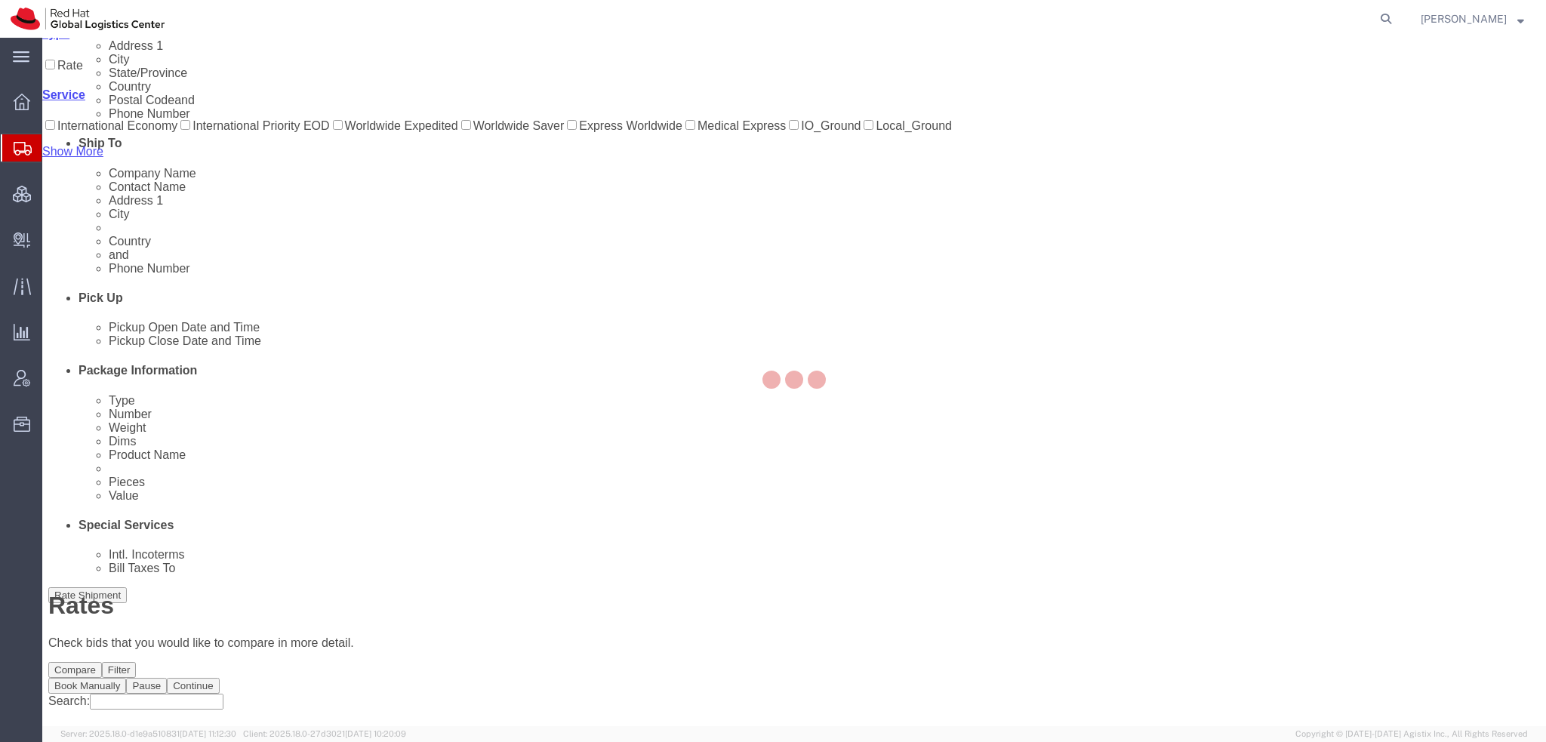
scroll to position [0, 0]
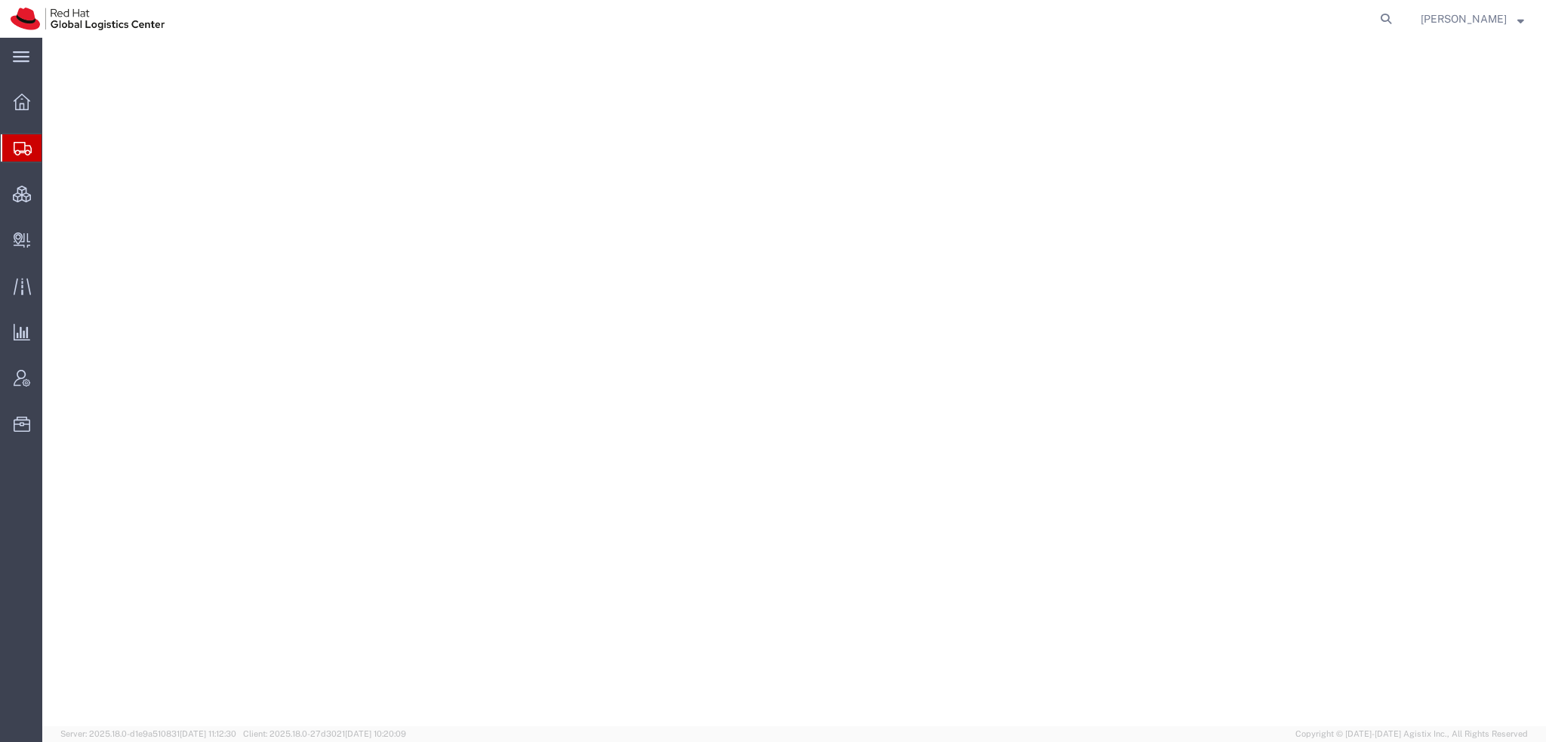
select select "38014"
select select
select select "38014"
select select
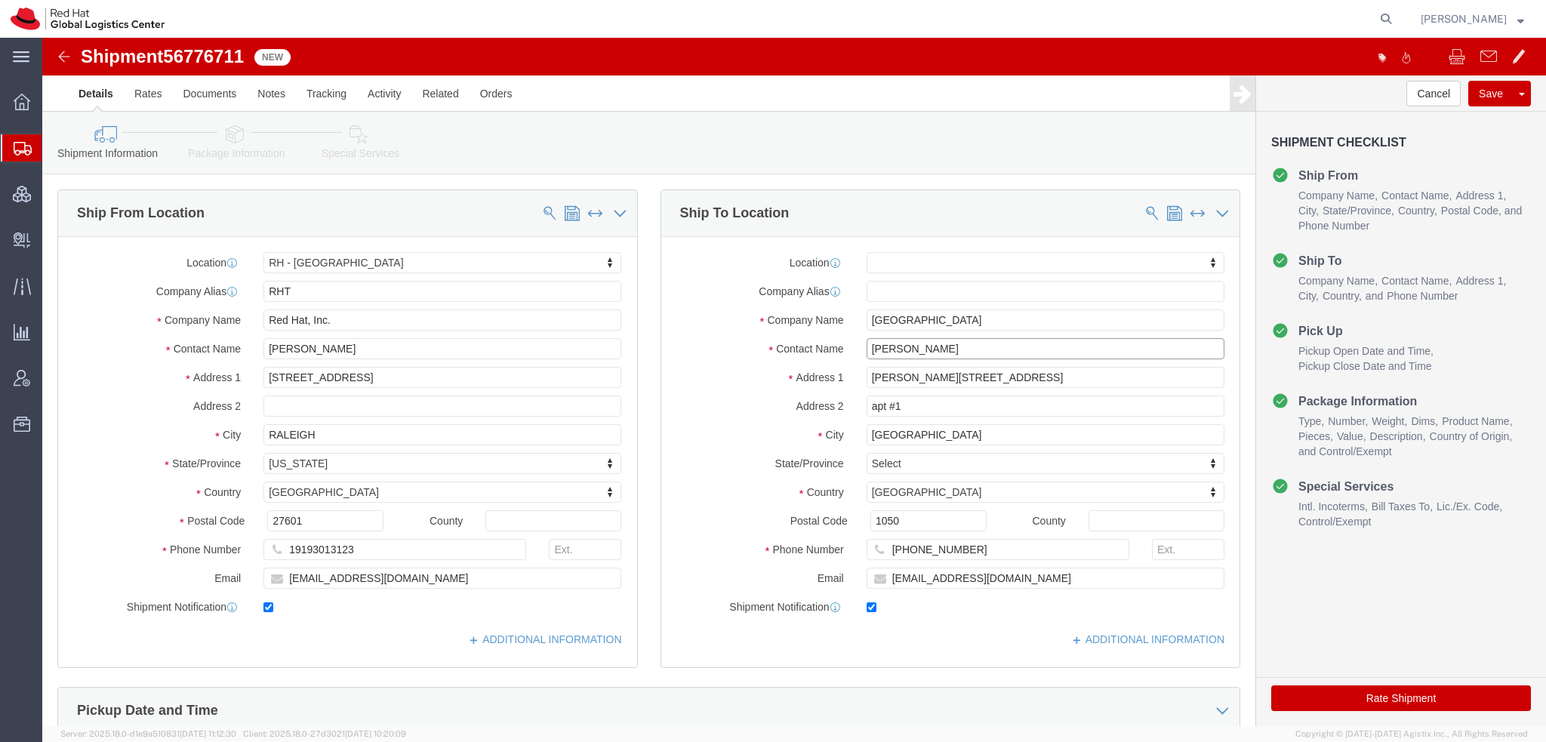
drag, startPoint x: 907, startPoint y: 307, endPoint x: 334, endPoint y: 196, distance: 582.8
click div "Ship From Location Location [GEOGRAPHIC_DATA] - [GEOGRAPHIC_DATA] My Profile Lo…"
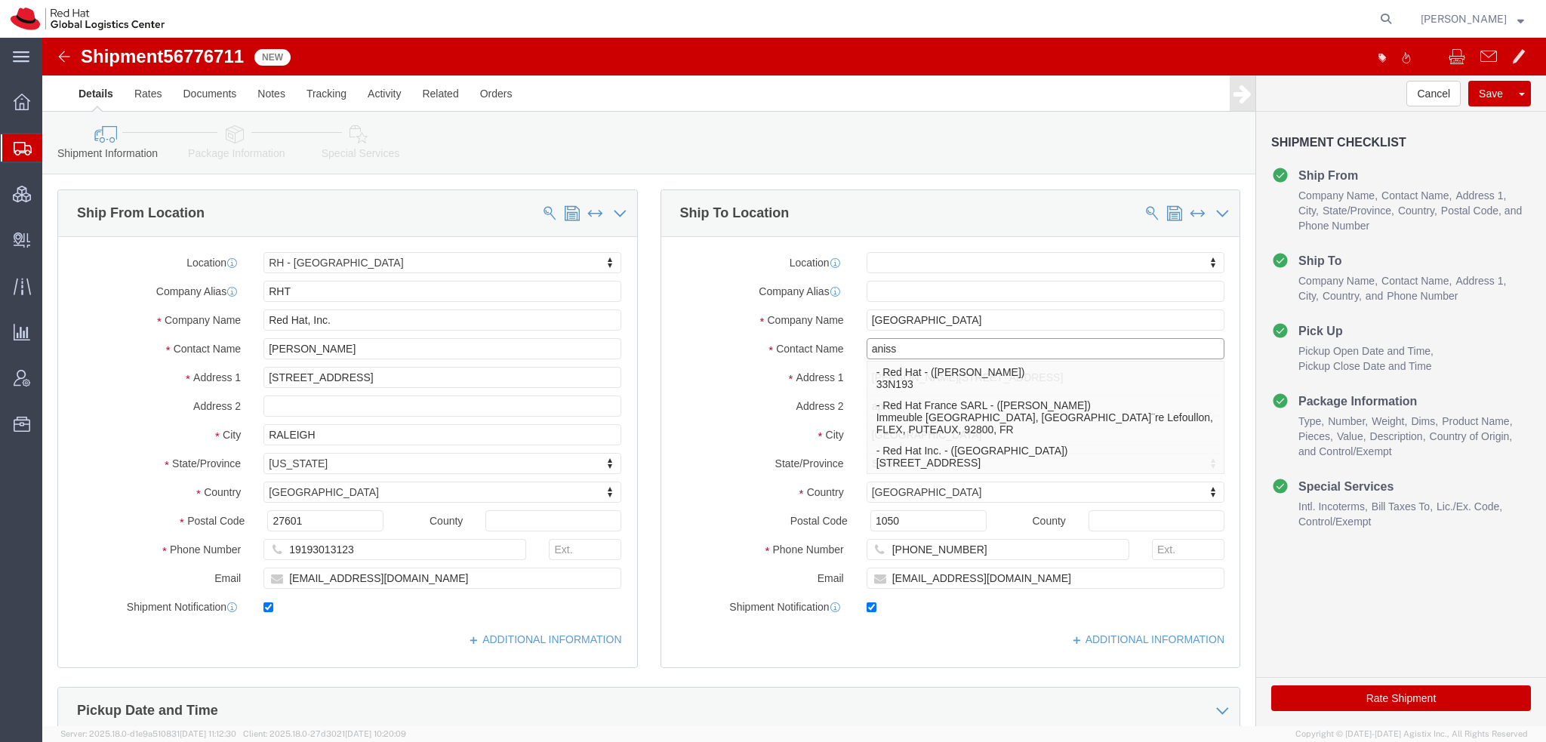
type input "aniss"
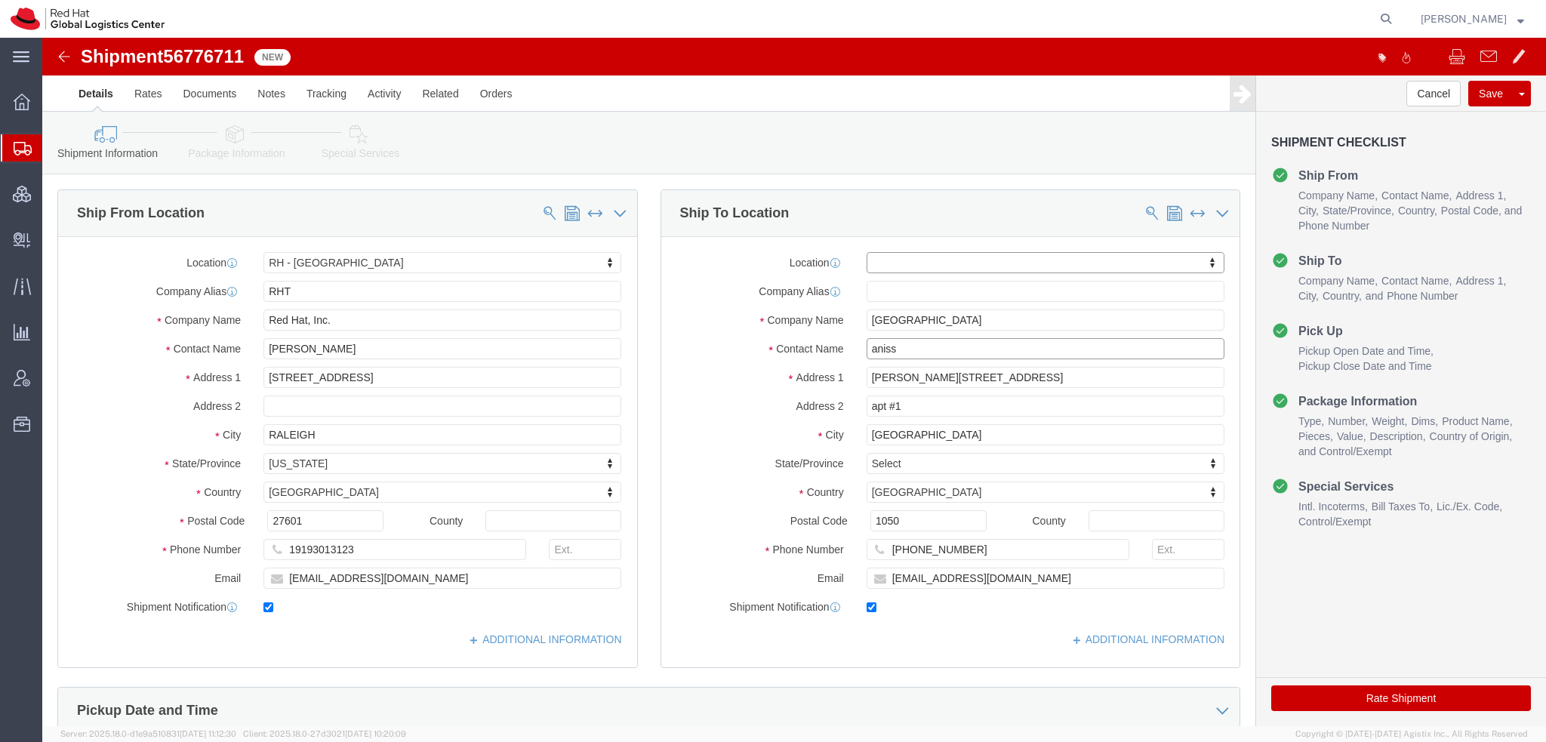
click input "aniss"
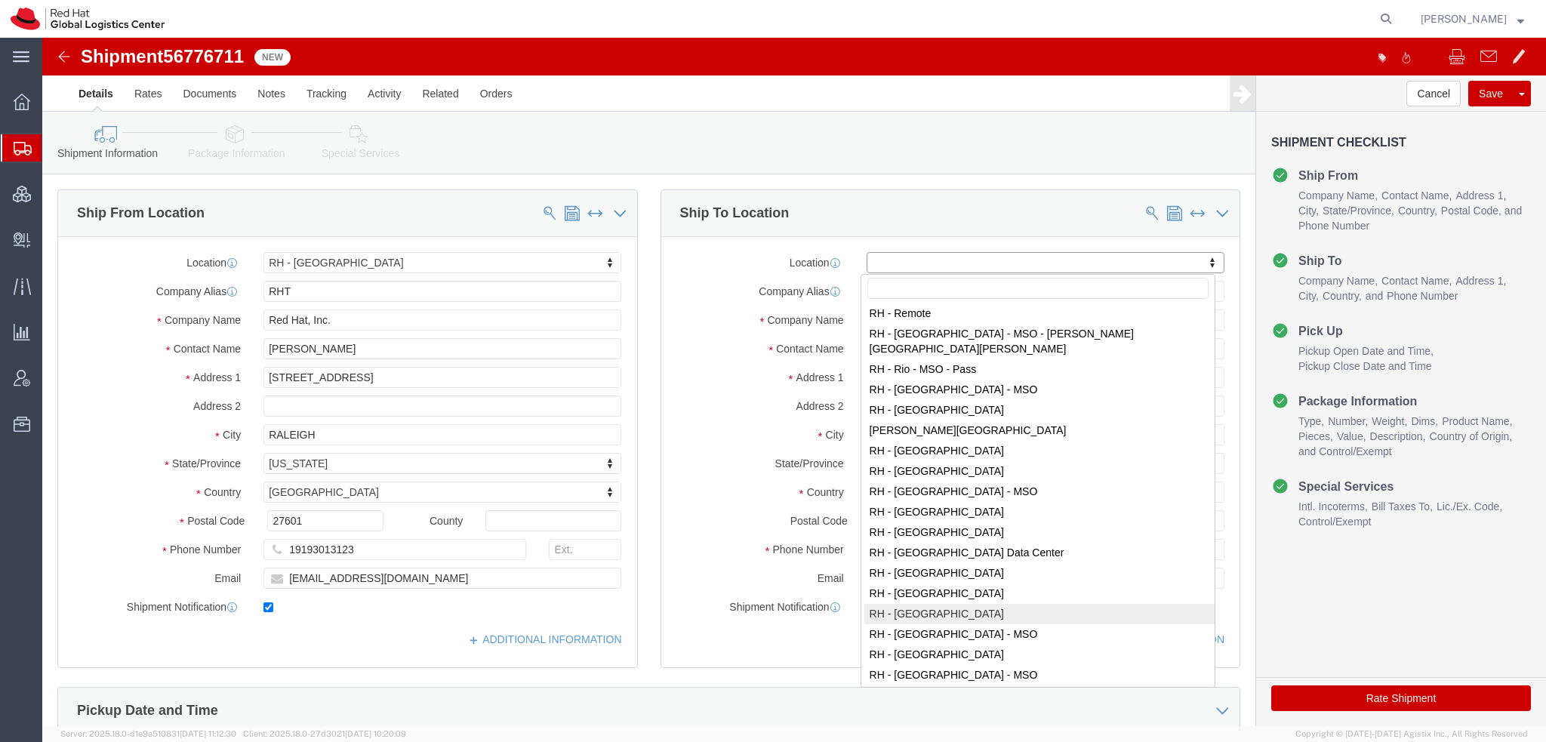
scroll to position [2189, 0]
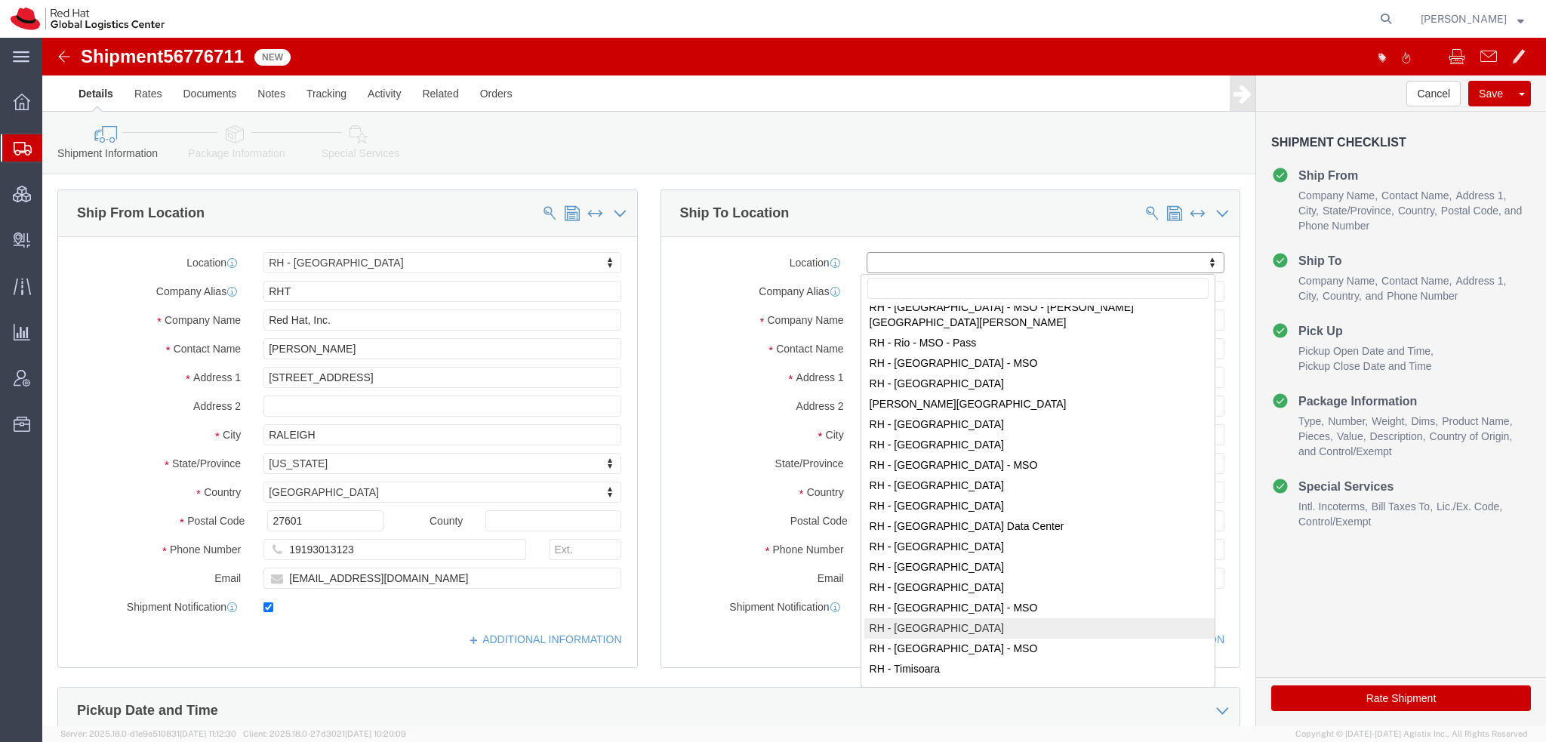
select select "50511"
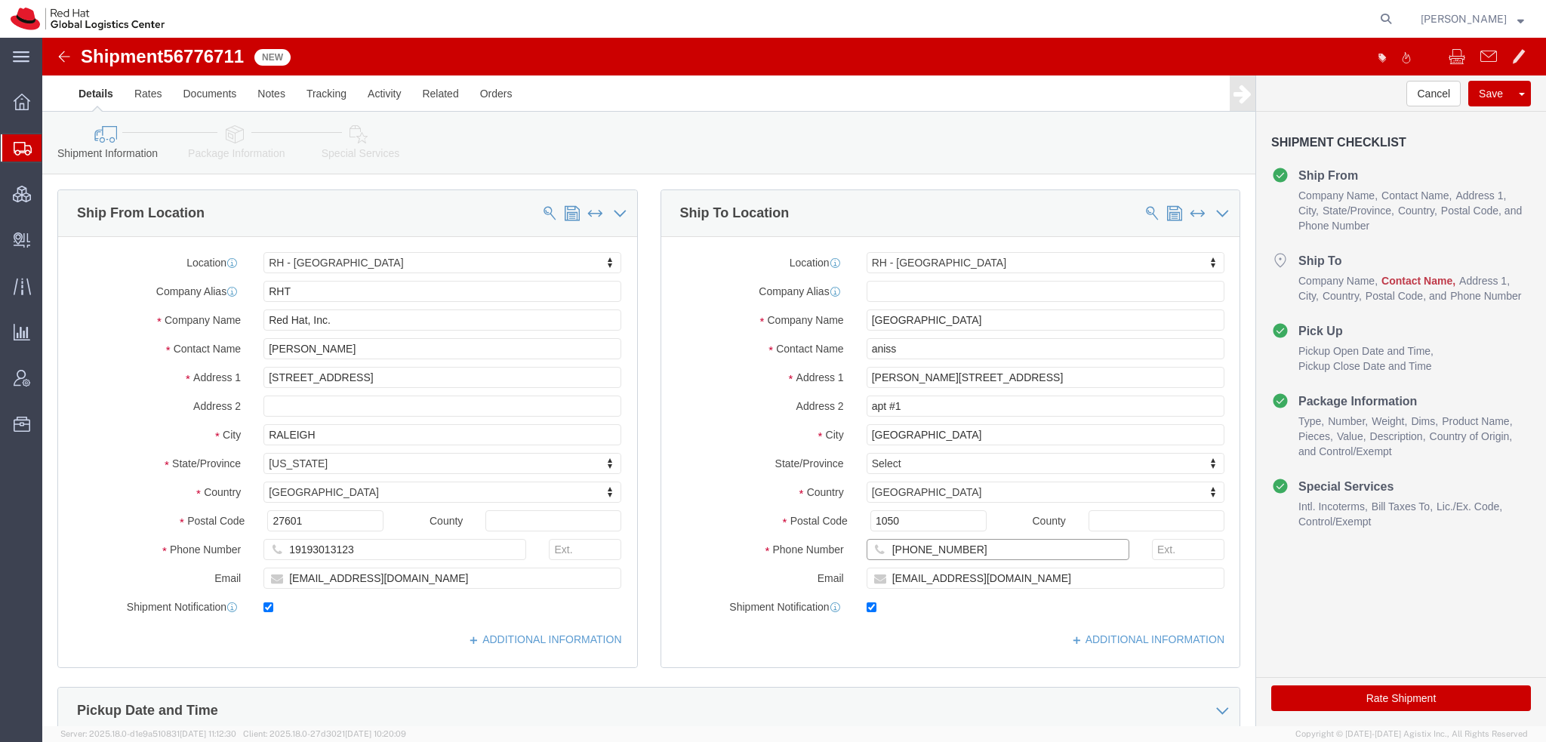
drag, startPoint x: 935, startPoint y: 518, endPoint x: 543, endPoint y: 451, distance: 397.5
click div "Ship From Location Location [GEOGRAPHIC_DATA] - [GEOGRAPHIC_DATA] My Profile Lo…"
paste input "61 2 8923 2846"
type input "61 2 8923 2846"
click input "aniss"
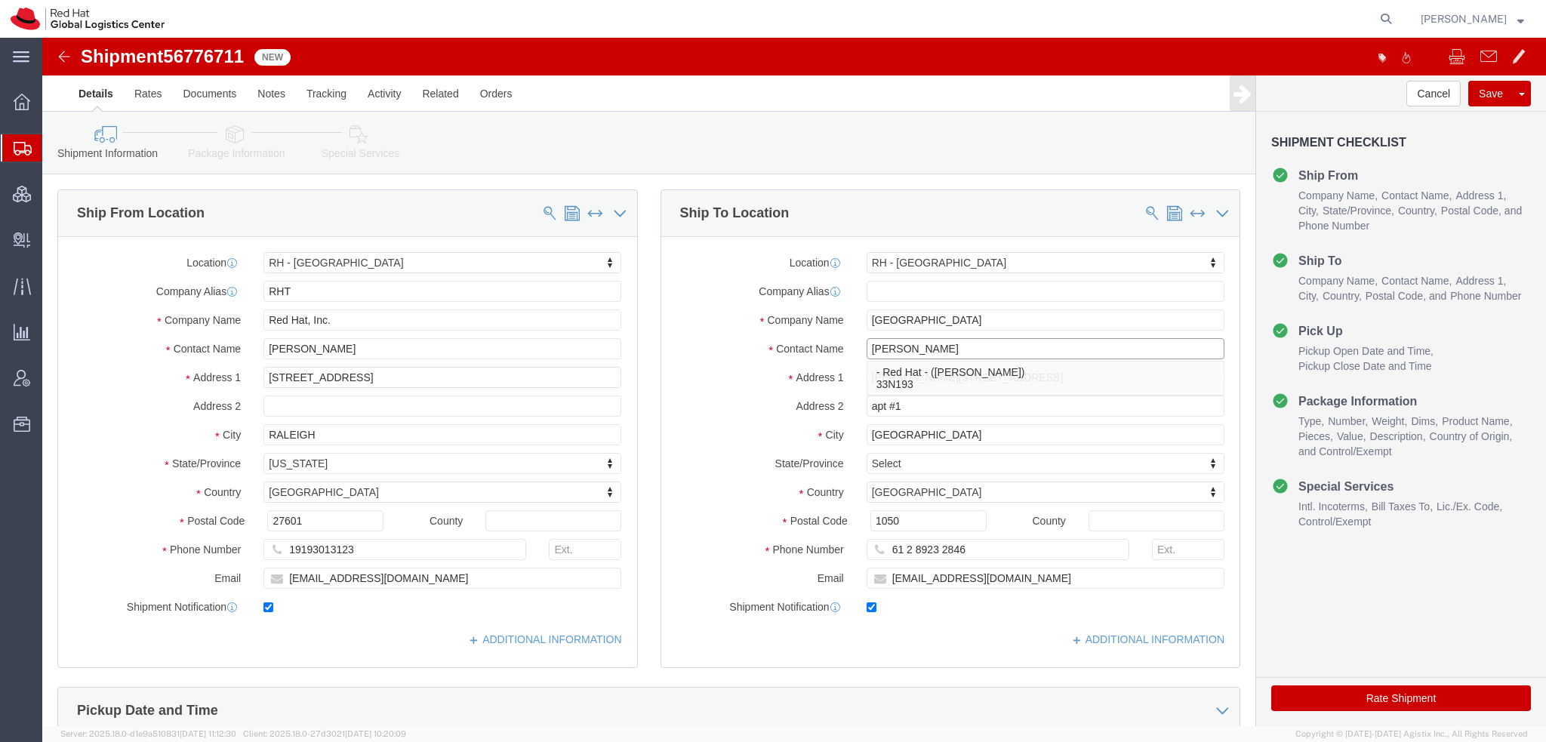
type input "[PERSON_NAME]"
type input "Level [STREET_ADDRESS][PERSON_NAME]"
type input "[GEOGRAPHIC_DATA]"
type input "2060"
type input "[EMAIL_ADDRESS][DOMAIN_NAME], [EMAIL_ADDRESS][DOMAIN_NAME]"
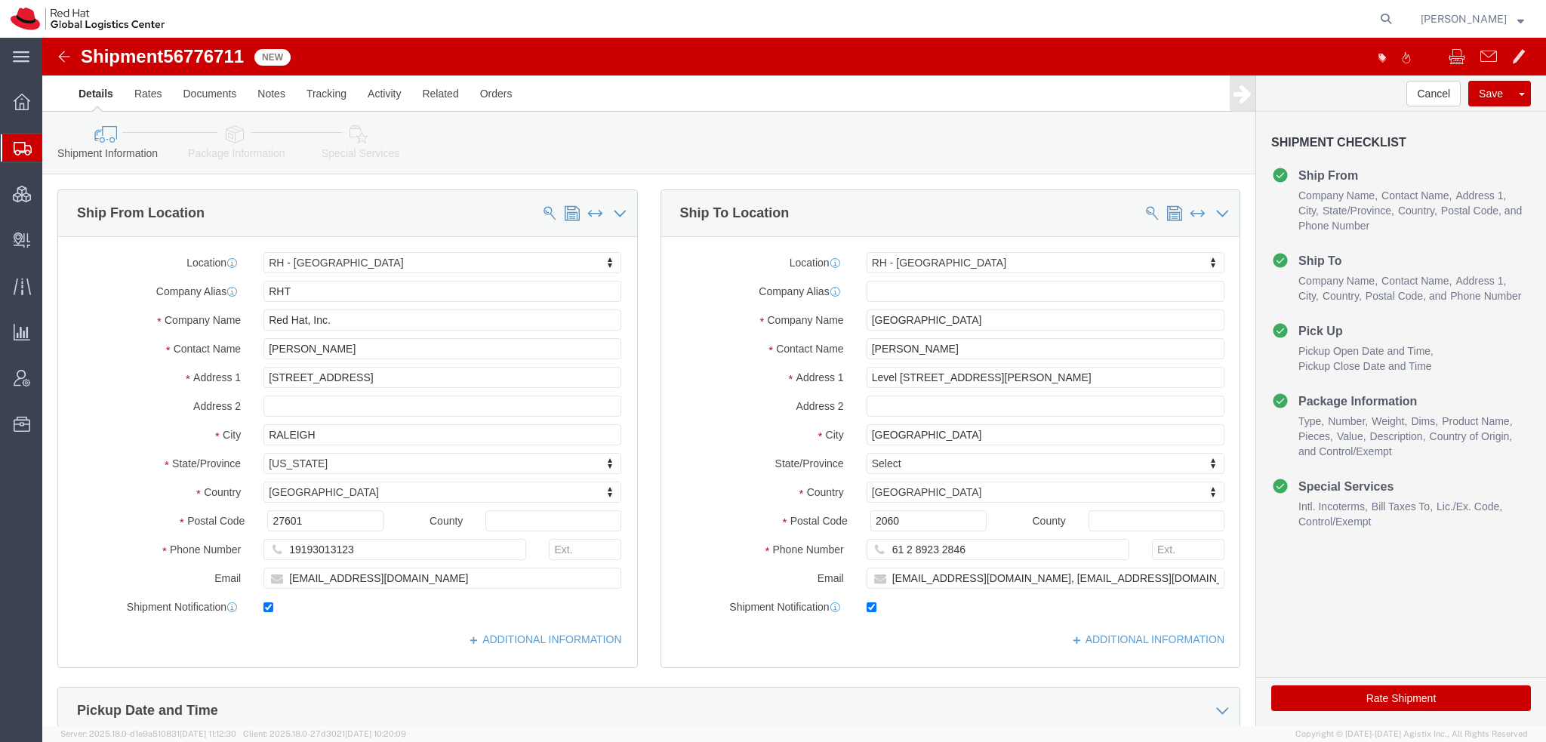
click icon
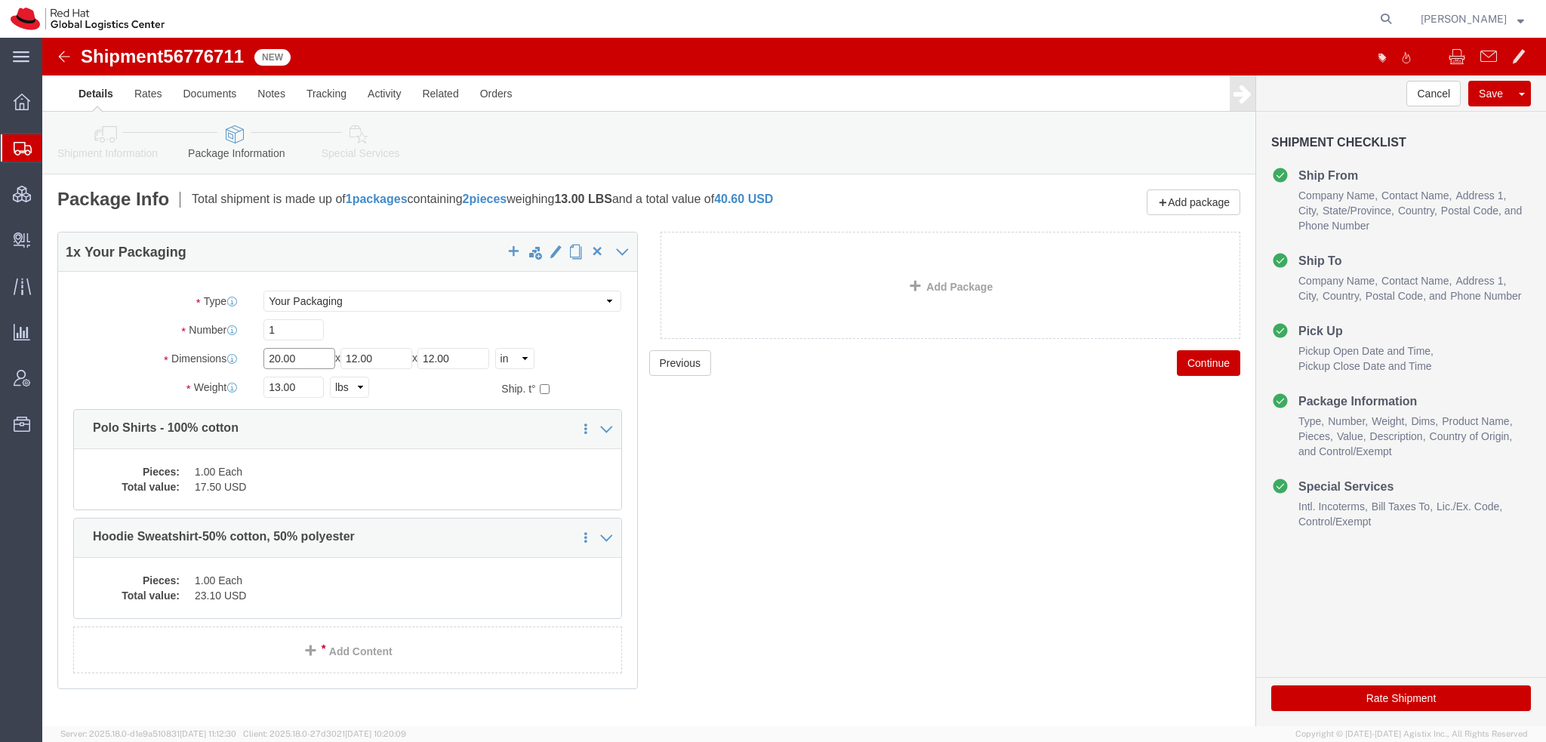
drag, startPoint x: 166, startPoint y: 309, endPoint x: -42, endPoint y: 230, distance: 222.7
click html "Shipment 56776711 New Details Rates Documents Notes Tracking Activity Related O…"
type input "14"
type input "10"
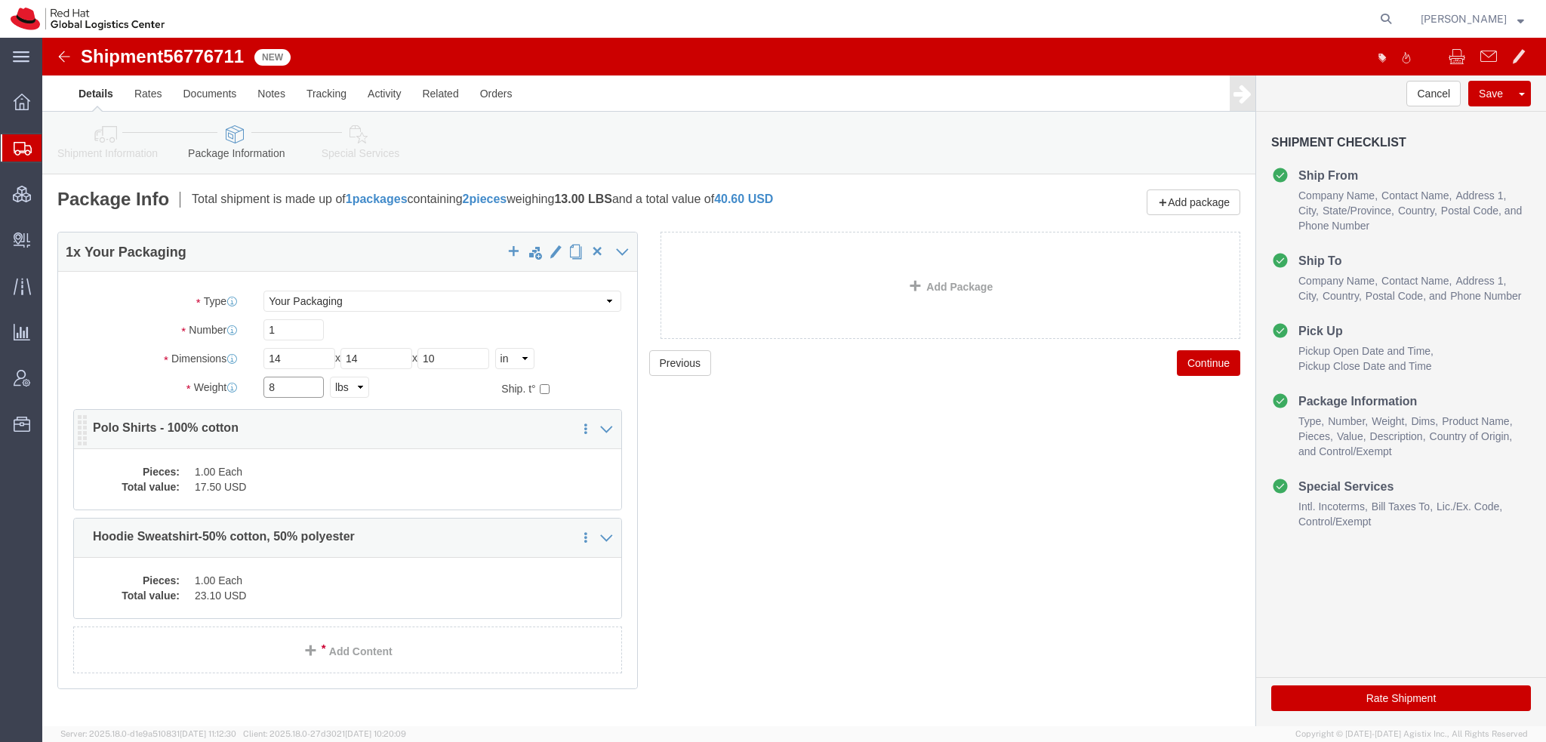
type input "8"
click dd "1.00 Each"
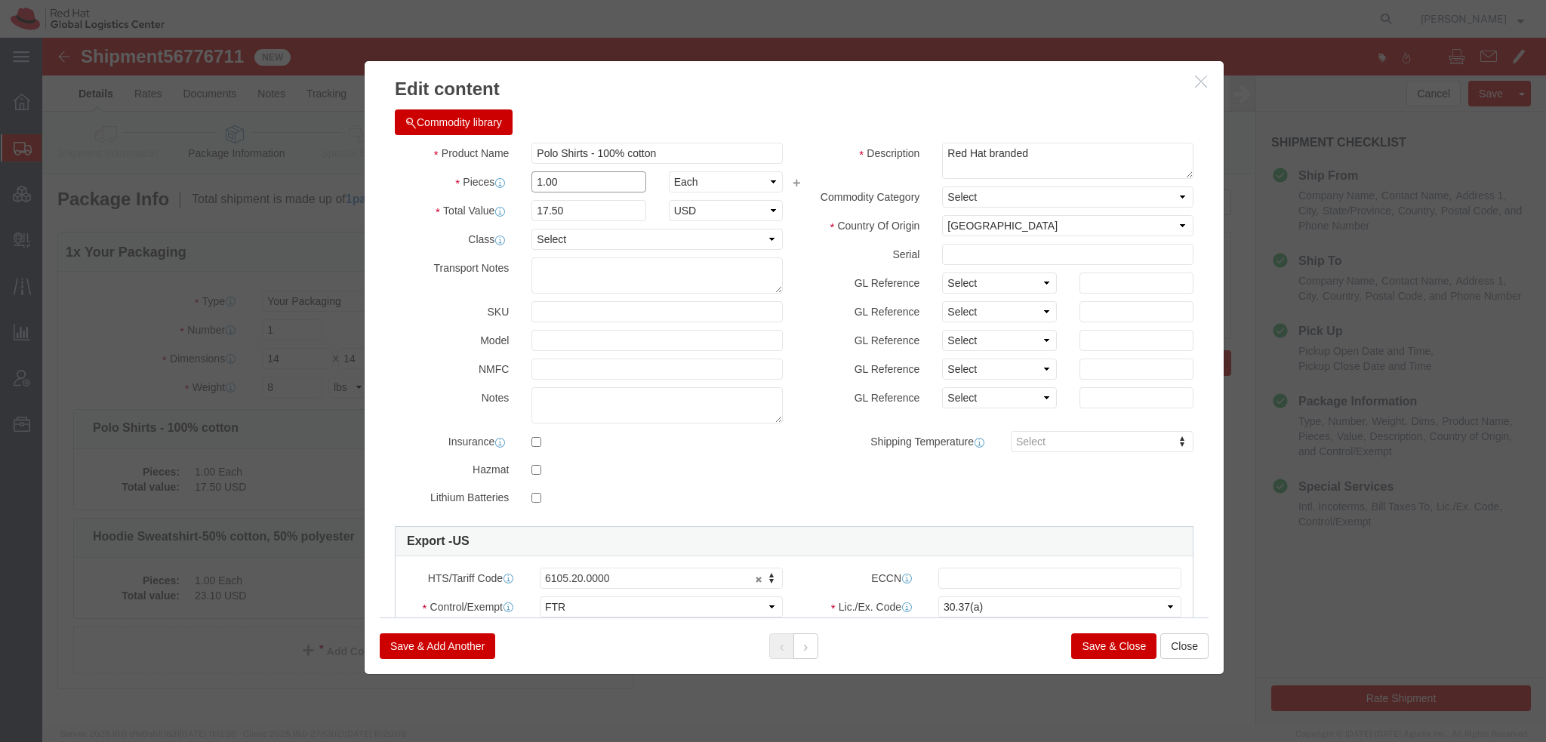
drag, startPoint x: 523, startPoint y: 144, endPoint x: -33, endPoint y: 45, distance: 565.2
click html "Shipment 56776711 New Details Rates Documents Notes Tracking Activity Related O…"
type input "4"
type input "70"
click button
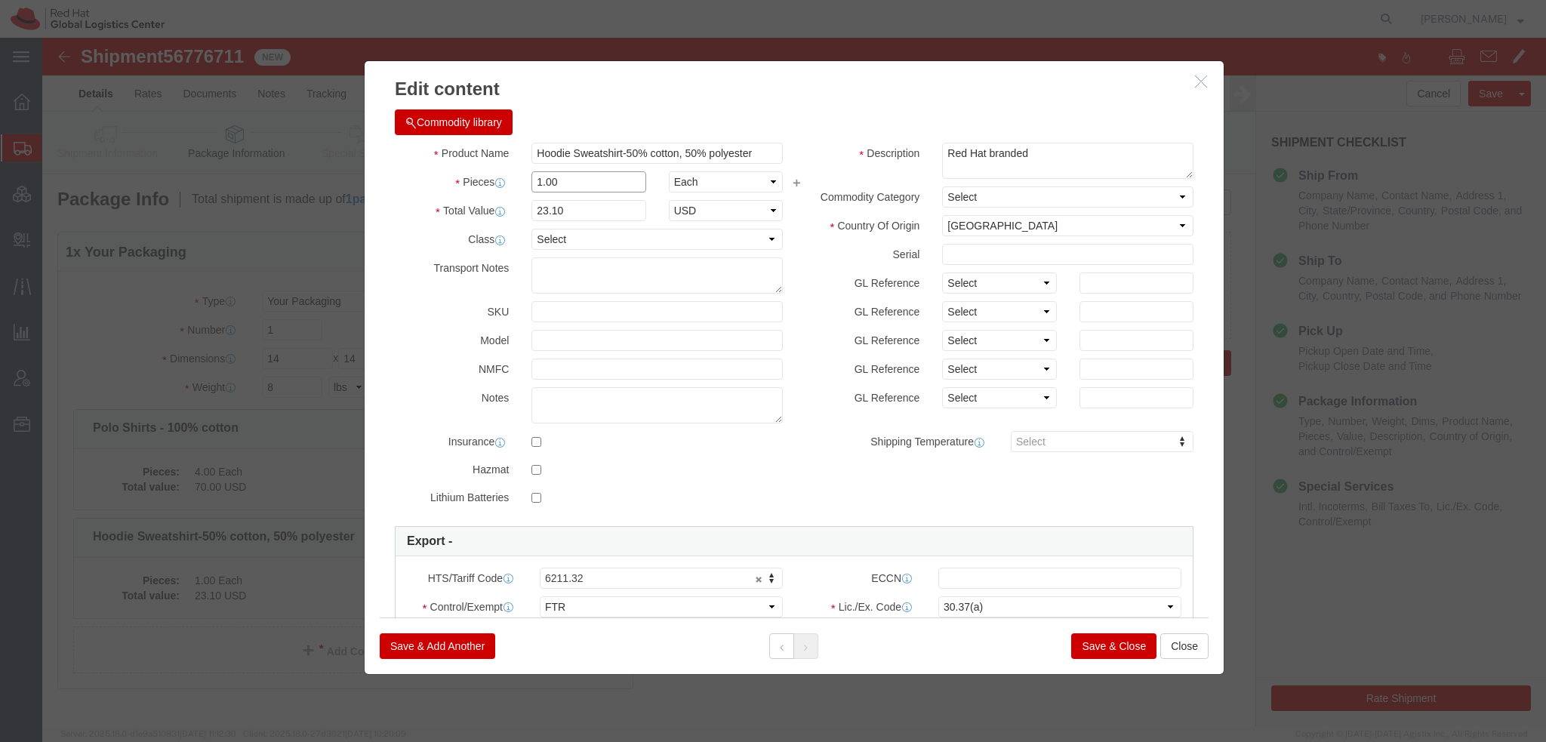
drag, startPoint x: 581, startPoint y: 177, endPoint x: -42, endPoint y: 13, distance: 644.9
click html "Shipment 56776711 New Details Rates Documents Notes Tracking Activity Related O…"
type input "4"
type input "92.4"
click button "Save & Close"
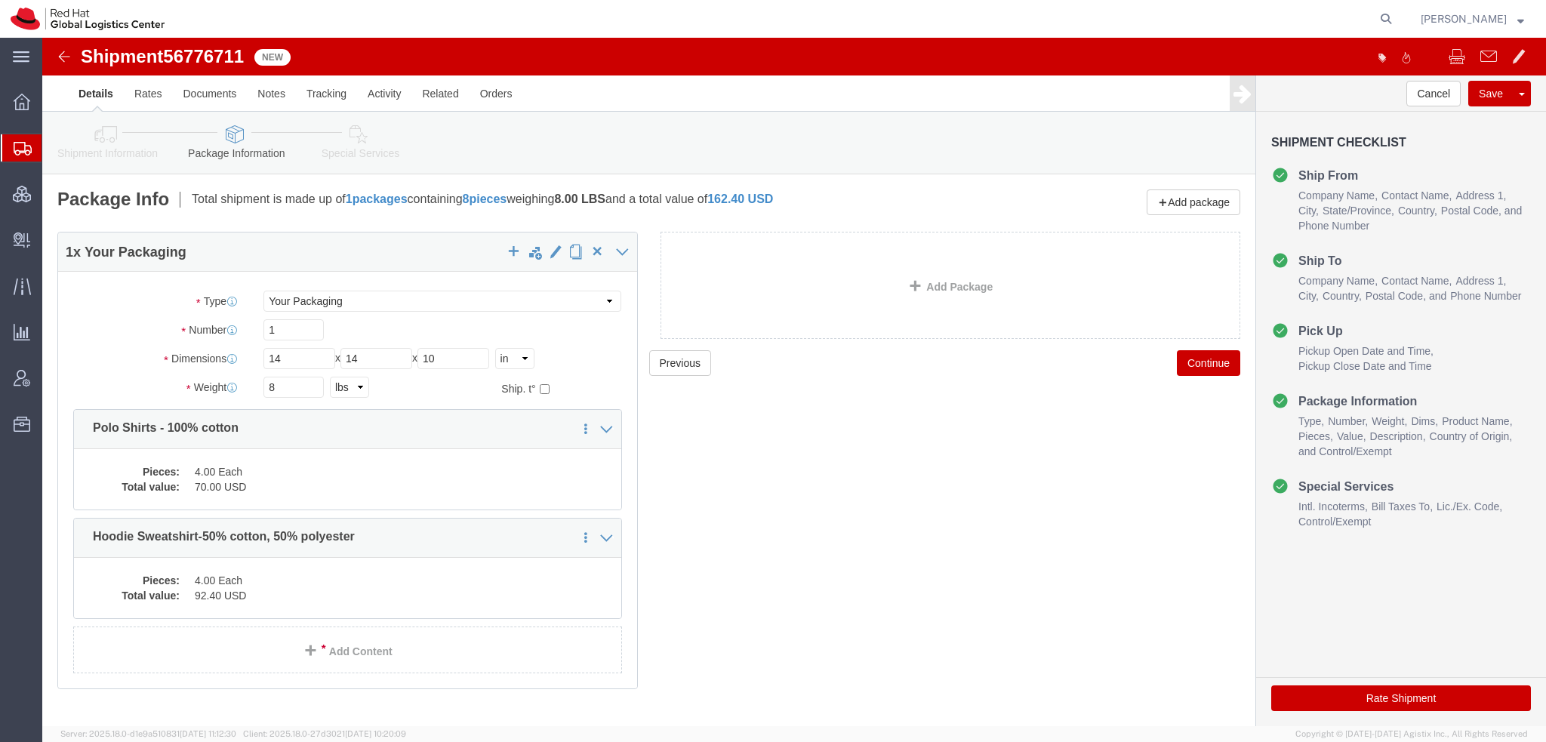
click icon
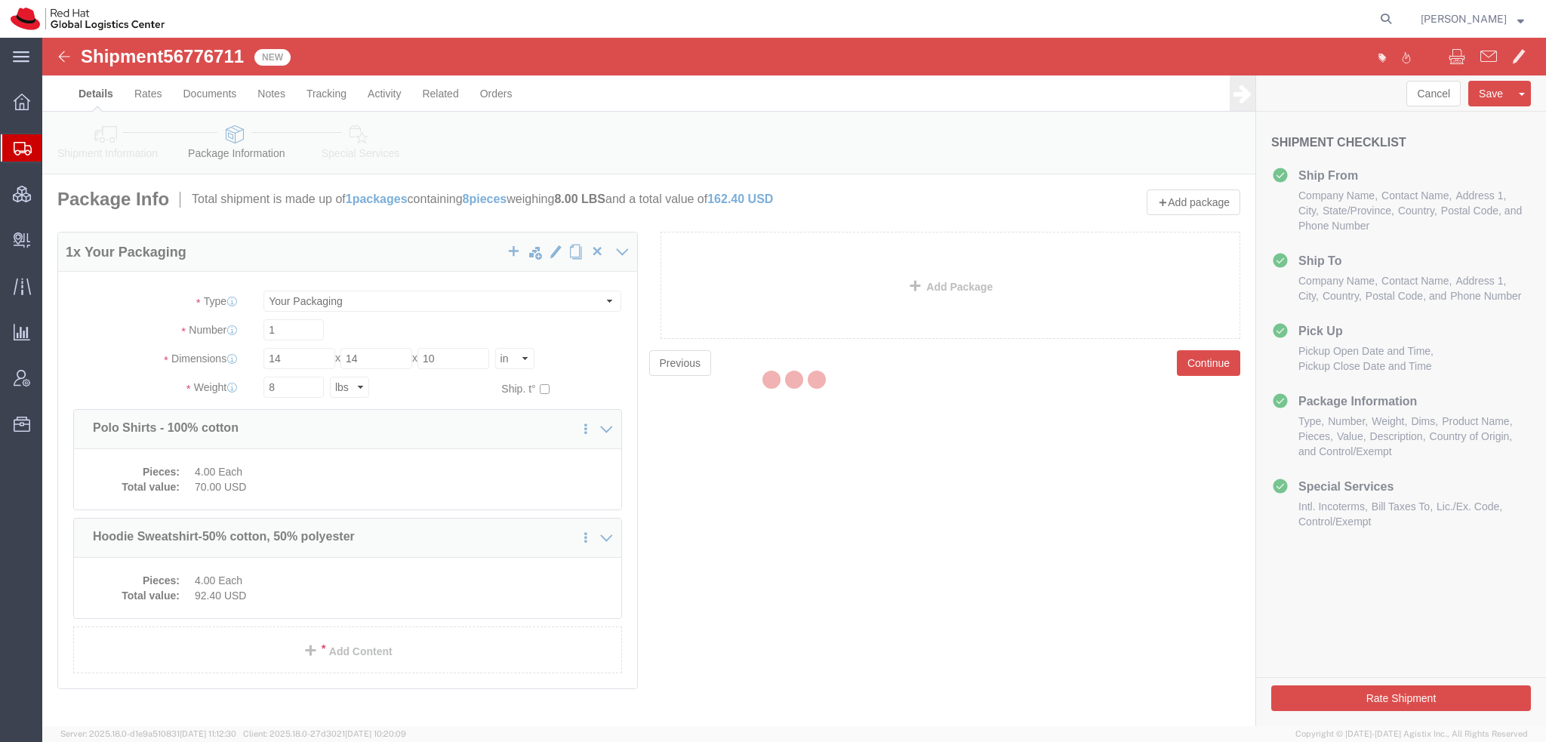
select select
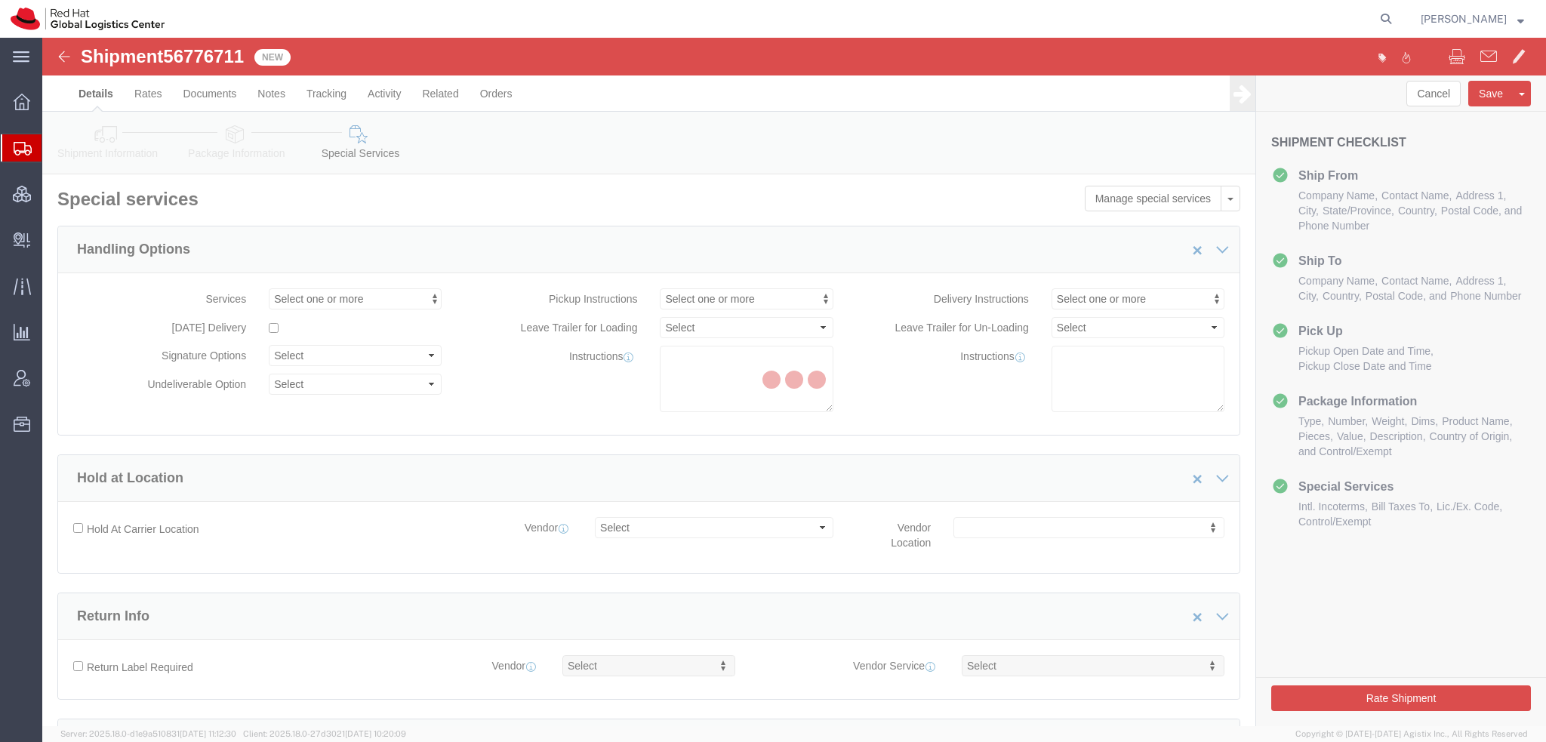
select select "COSTCENTER"
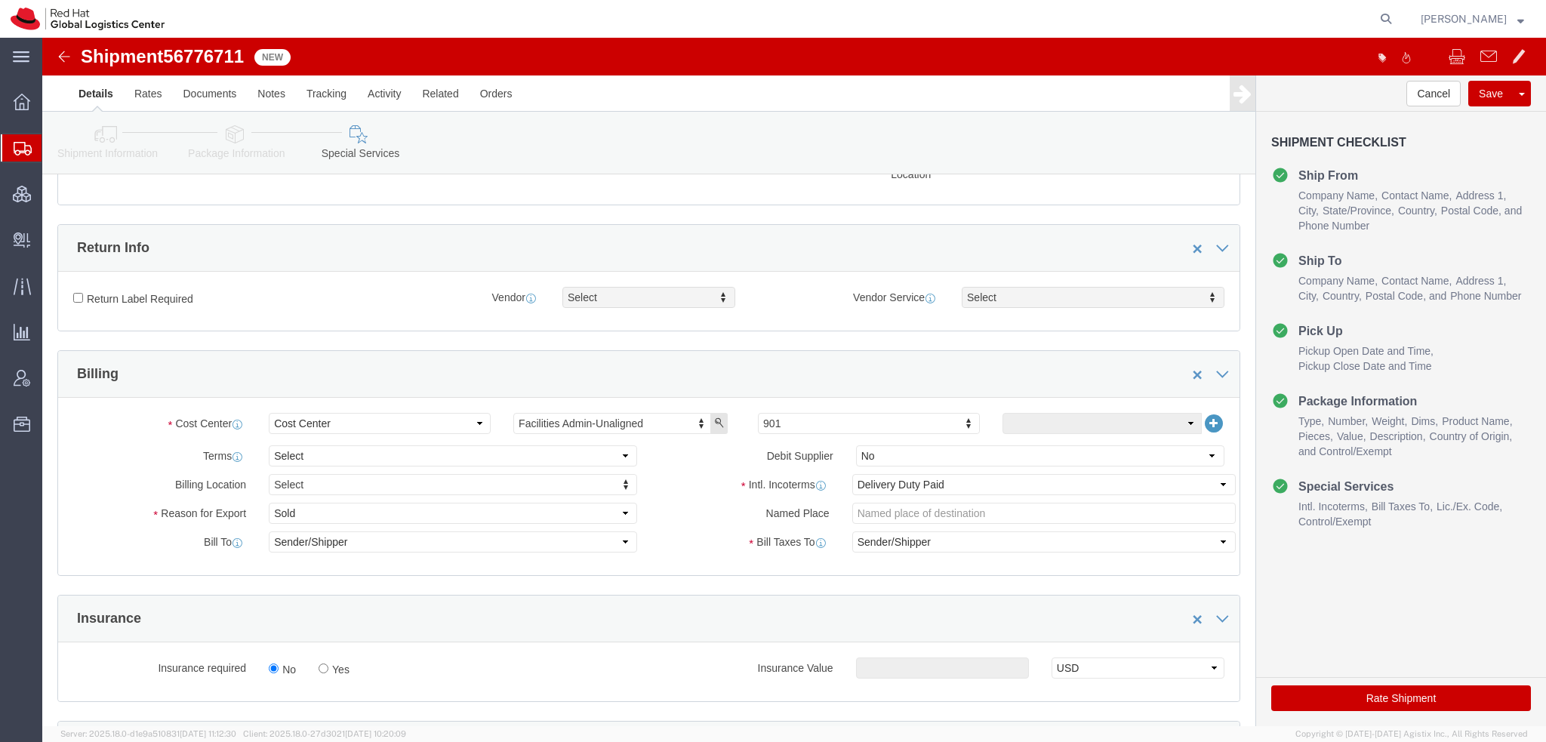
scroll to position [528, 0]
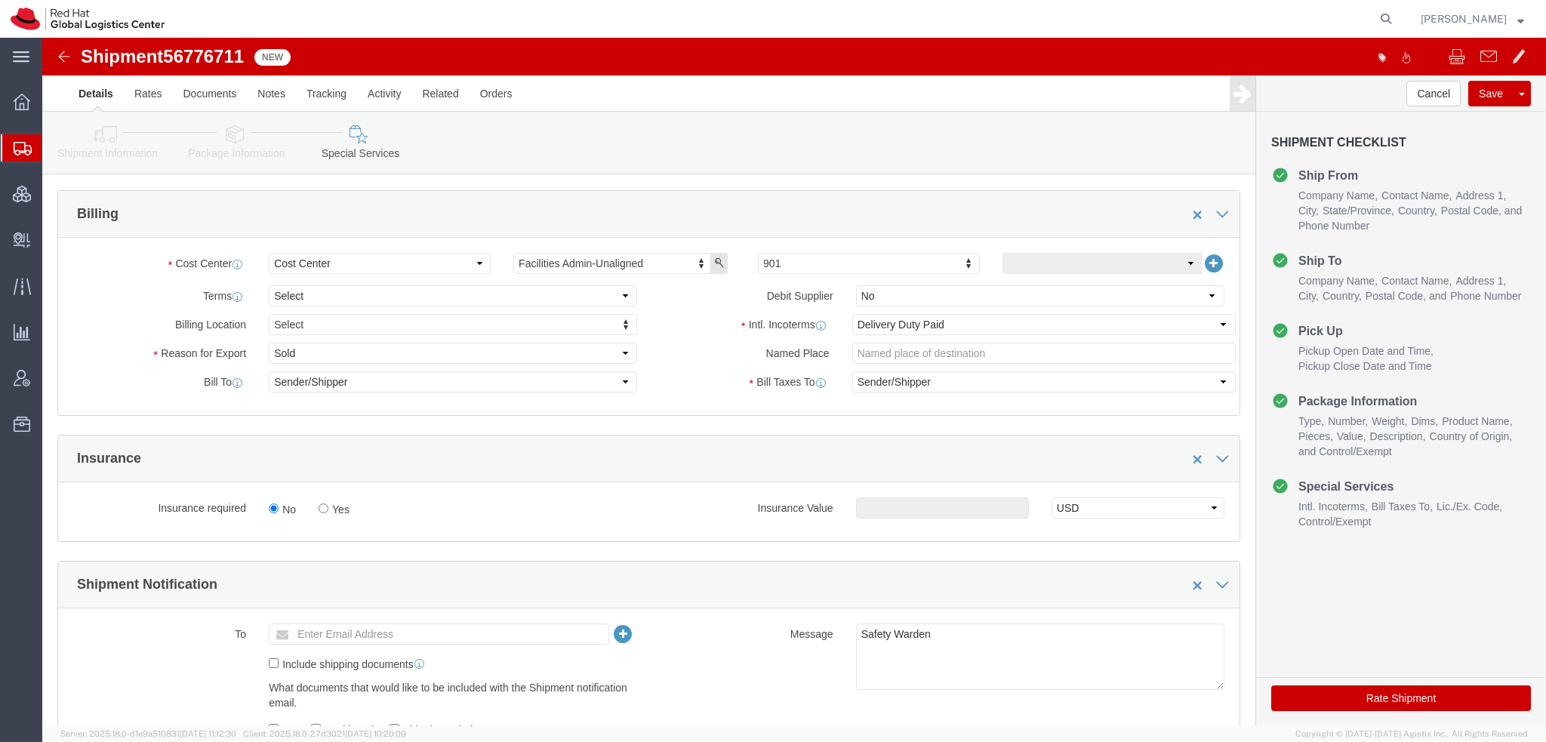
click div "Rate Shipment"
click button "Rate Shipment"
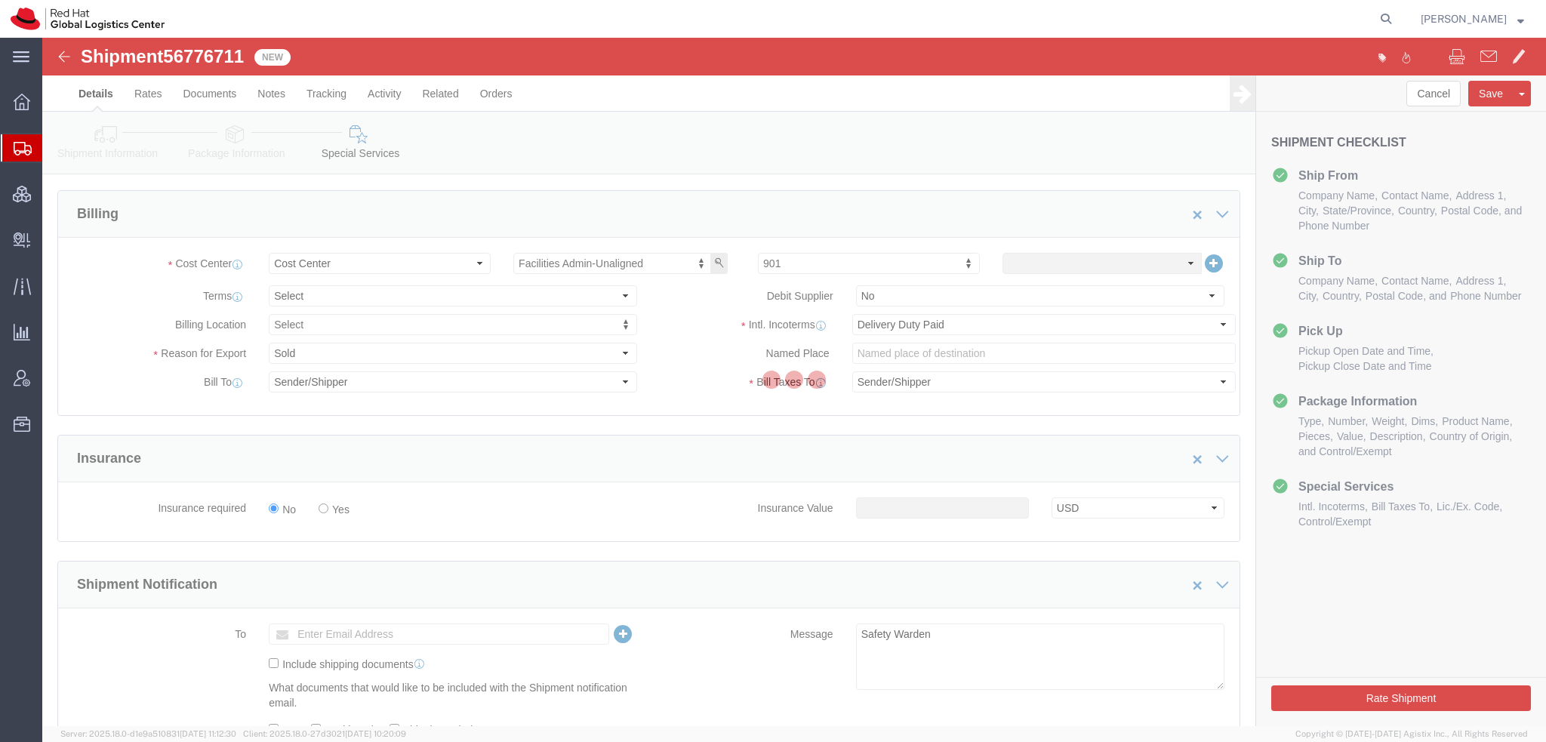
scroll to position [0, 0]
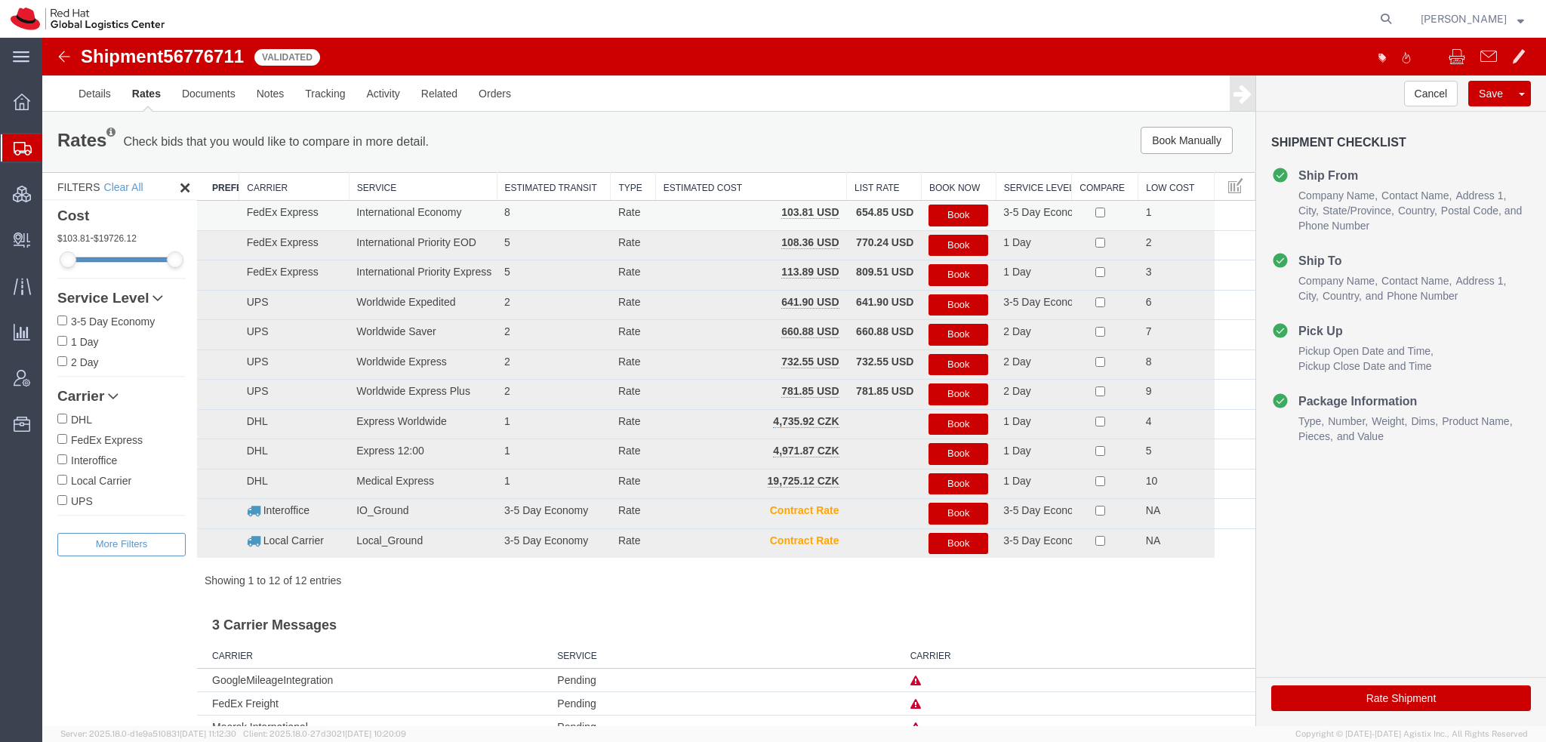
click at [960, 214] on button "Book" at bounding box center [959, 216] width 60 height 22
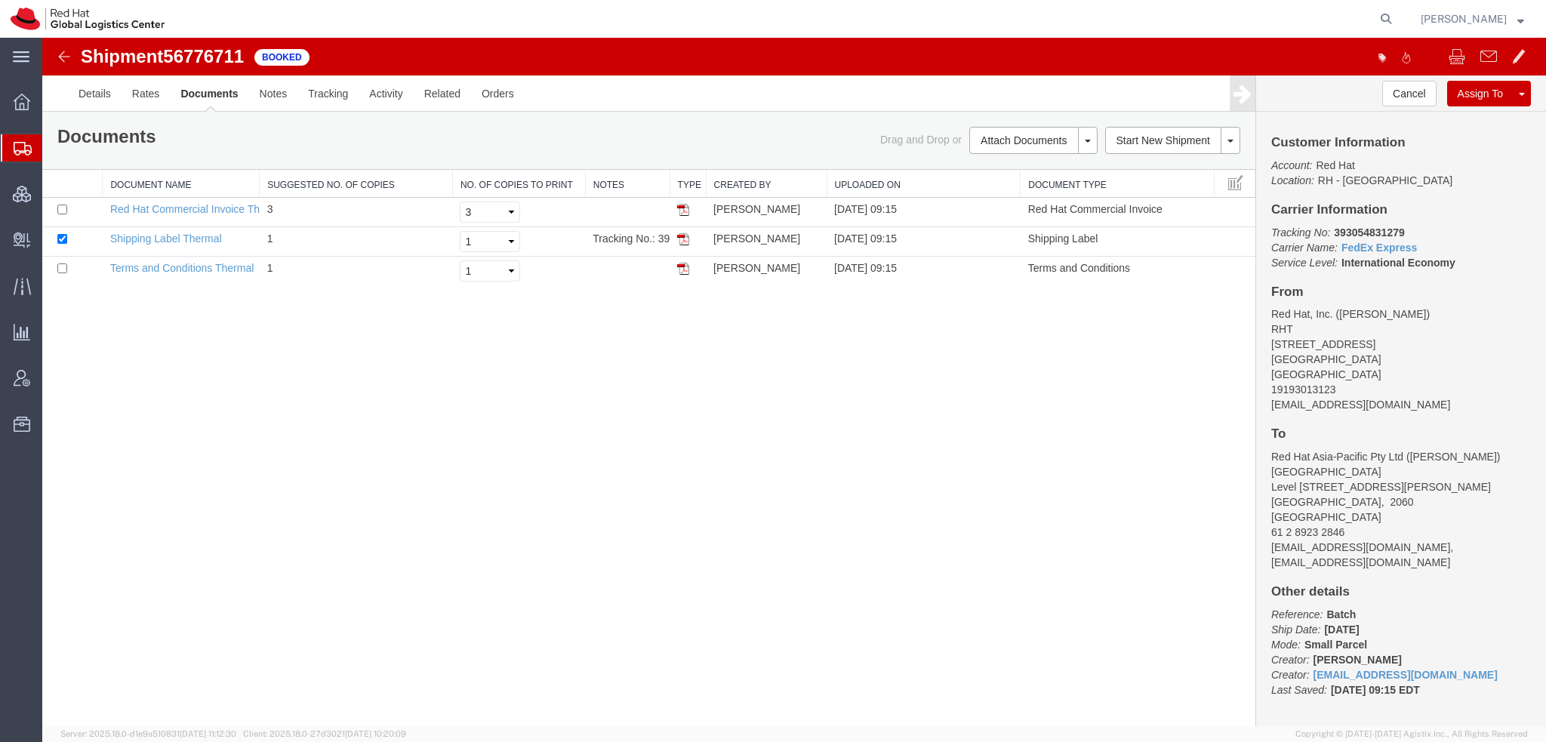
drag, startPoint x: 682, startPoint y: 238, endPoint x: 623, endPoint y: 171, distance: 88.8
click at [682, 239] on img at bounding box center [683, 239] width 12 height 12
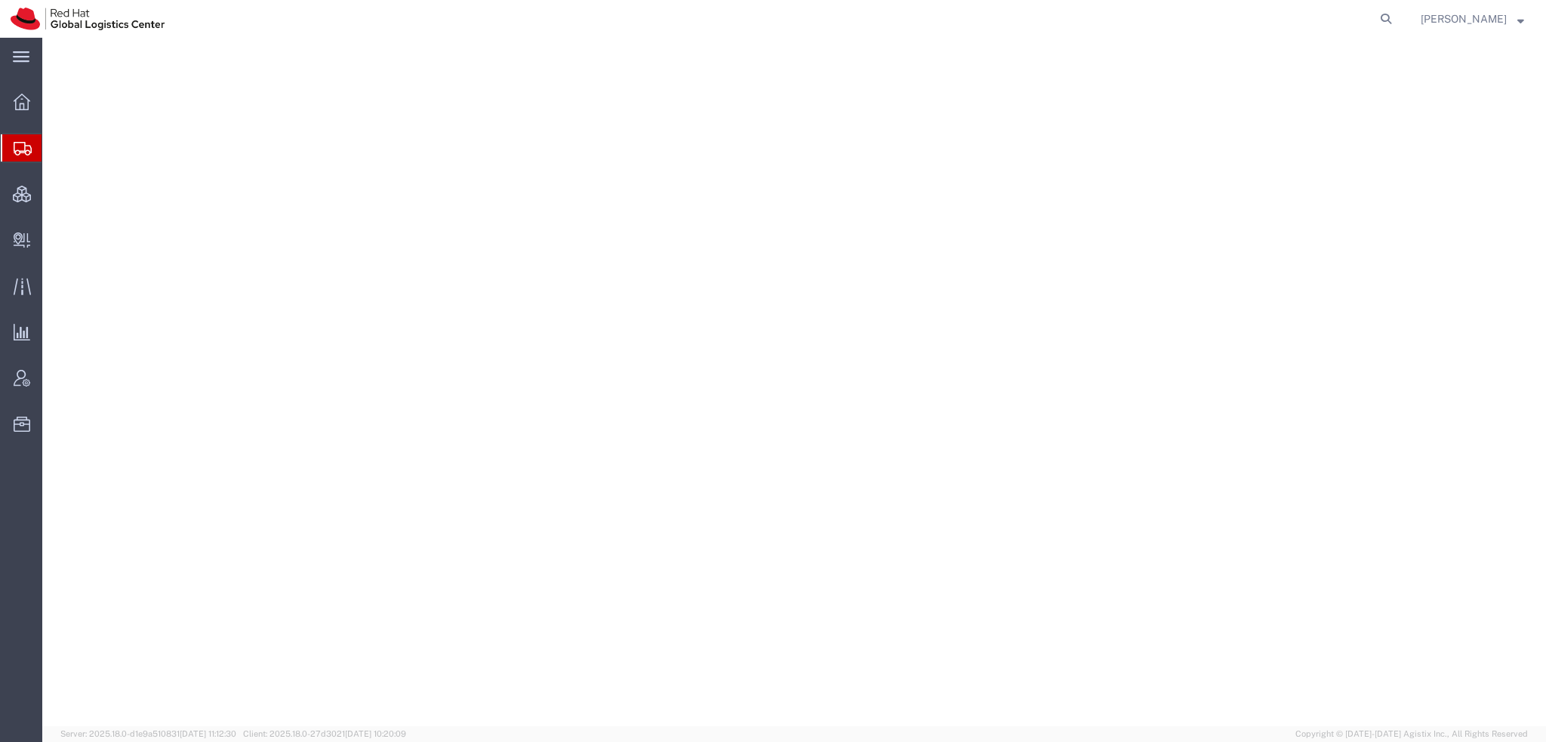
select select "38014"
select select
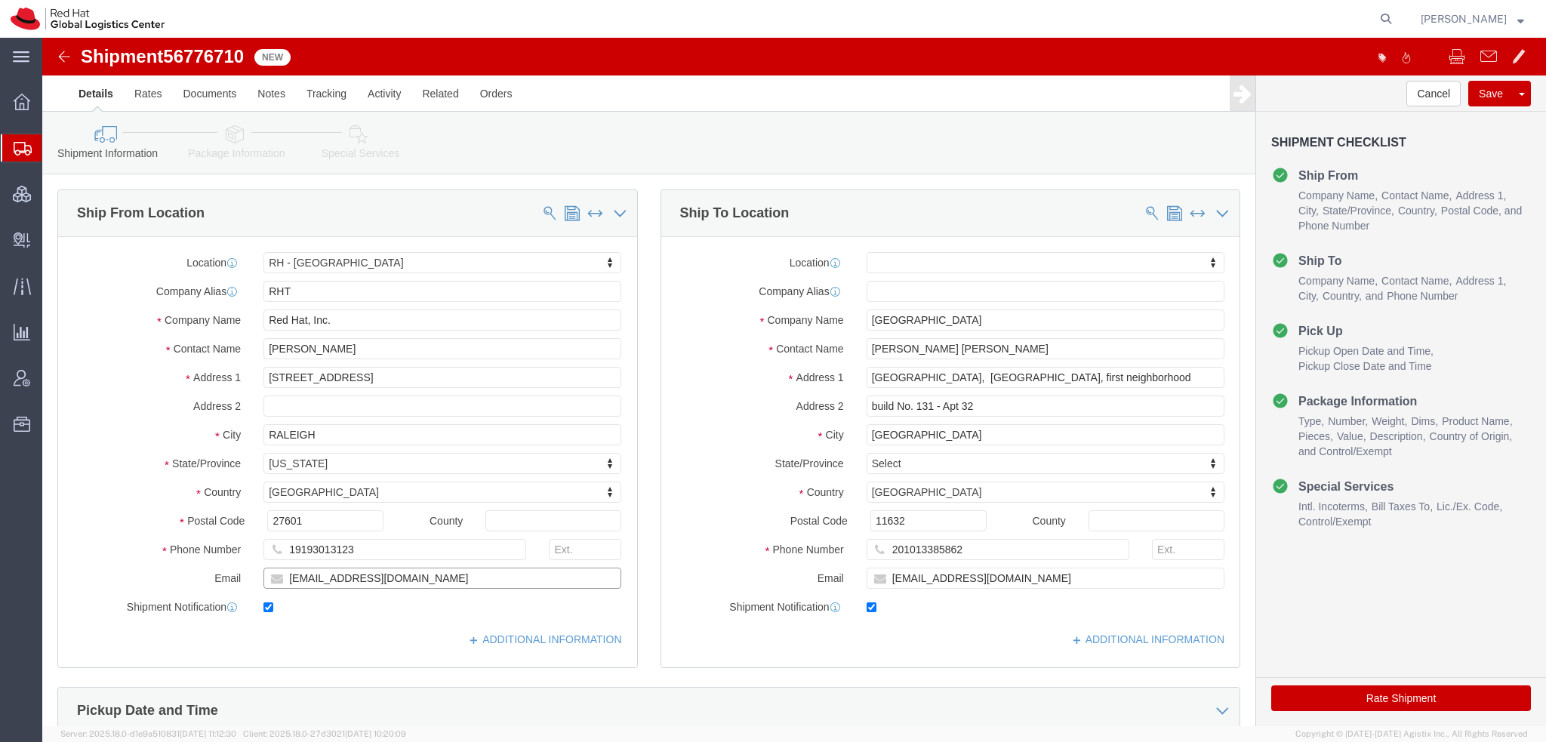
drag, startPoint x: 362, startPoint y: 535, endPoint x: -42, endPoint y: 469, distance: 410.1
click html "Shipment 56776710 New Details Rates Documents Notes Tracking Activity Related O…"
paste input "knewcros"
type input "[EMAIL_ADDRESS][DOMAIN_NAME]"
drag, startPoint x: 1018, startPoint y: 541, endPoint x: 536, endPoint y: 468, distance: 487.2
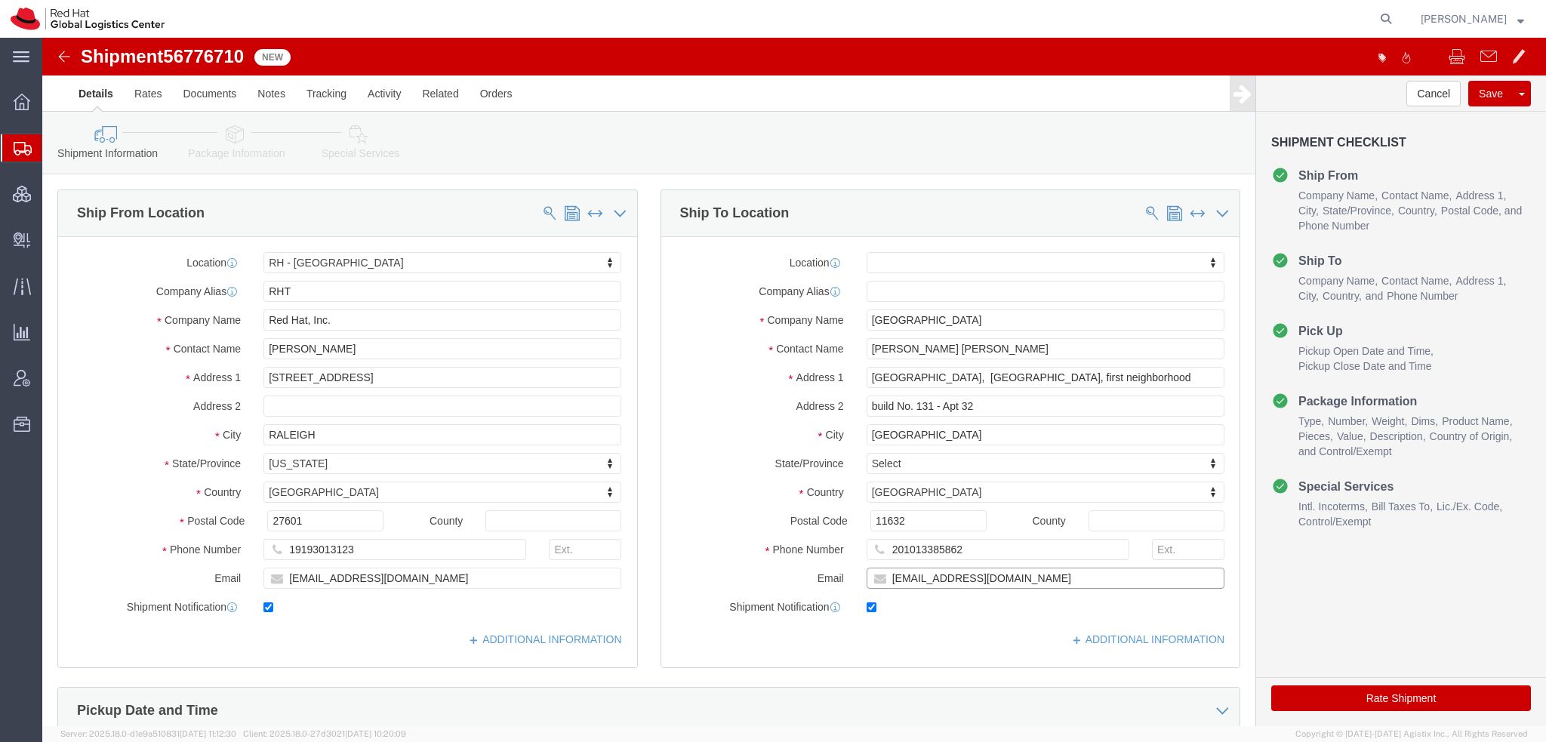
click div "Ship From Location Location [GEOGRAPHIC_DATA] - [GEOGRAPHIC_DATA] My Profile Lo…"
paste input "knewcros@redhat"
type input "[EMAIL_ADDRESS][DOMAIN_NAME]"
click button "Save"
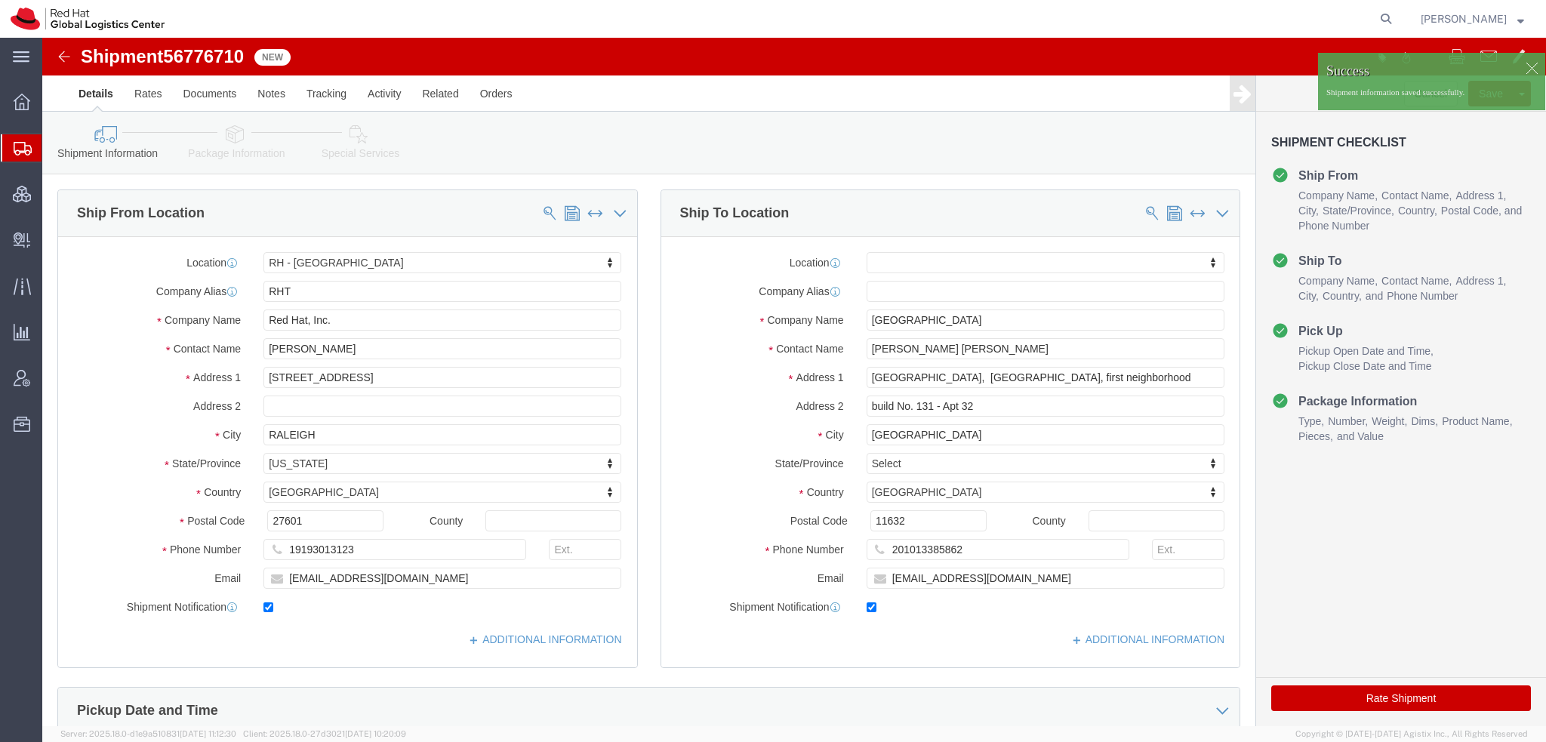
click div
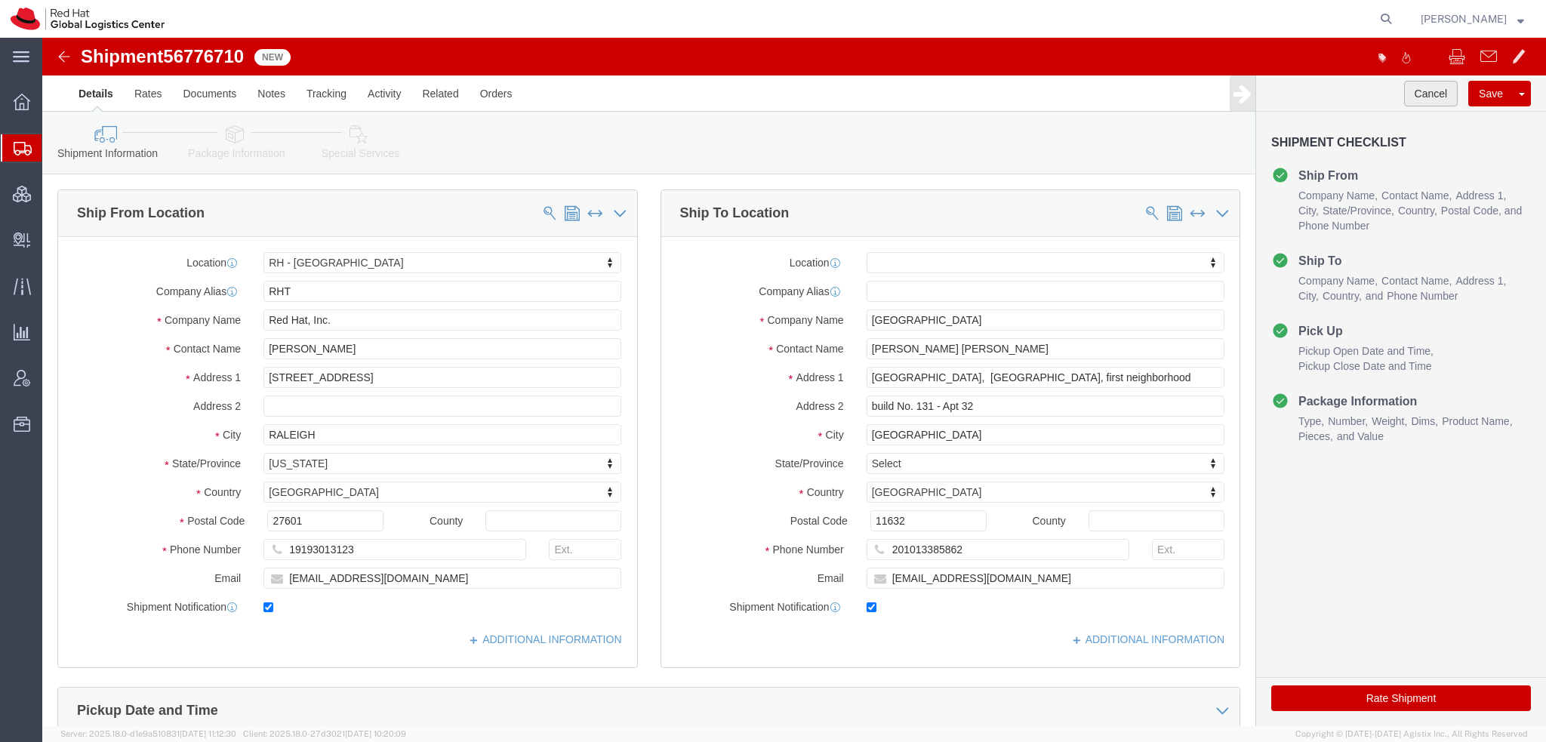
click button "Cancel"
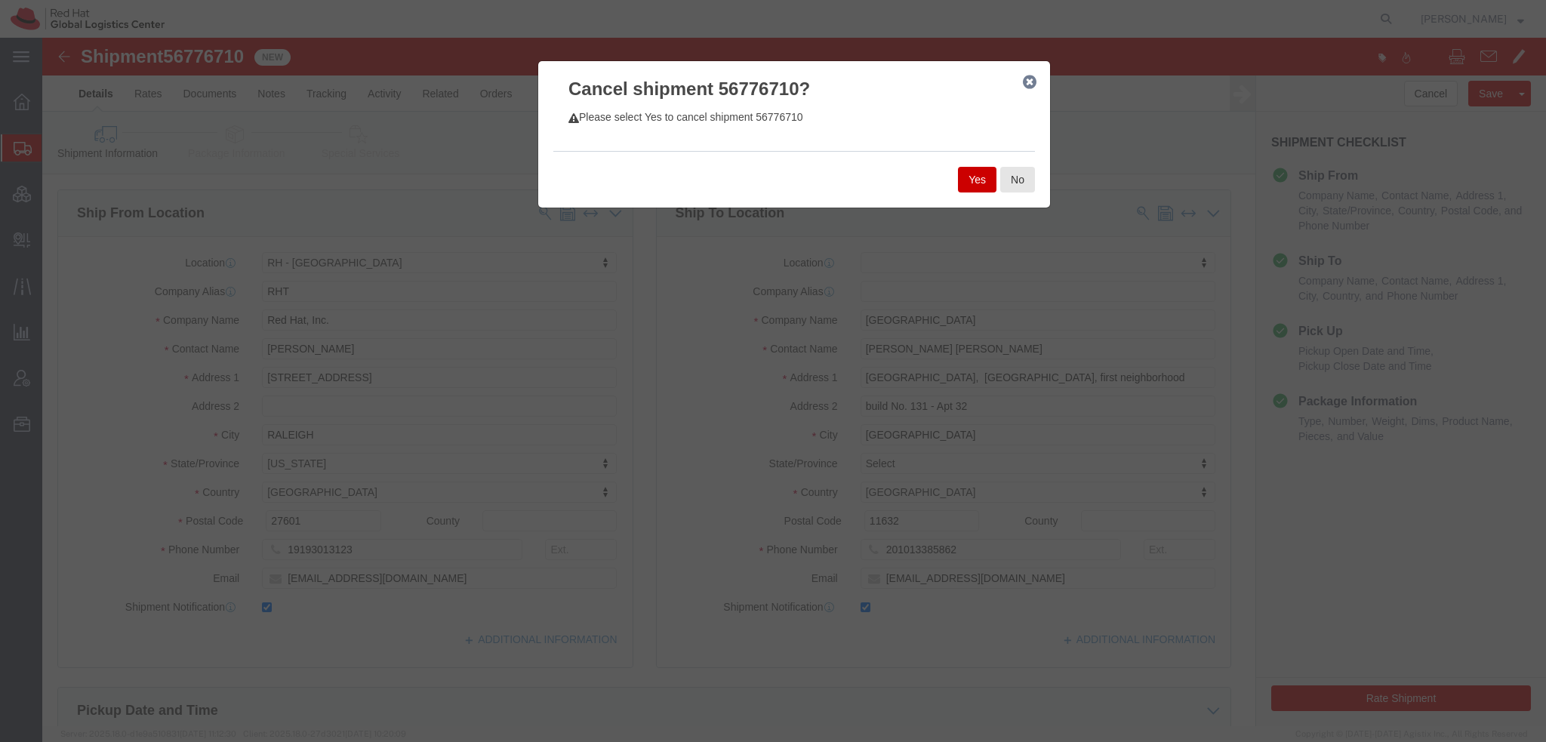
click button "Yes"
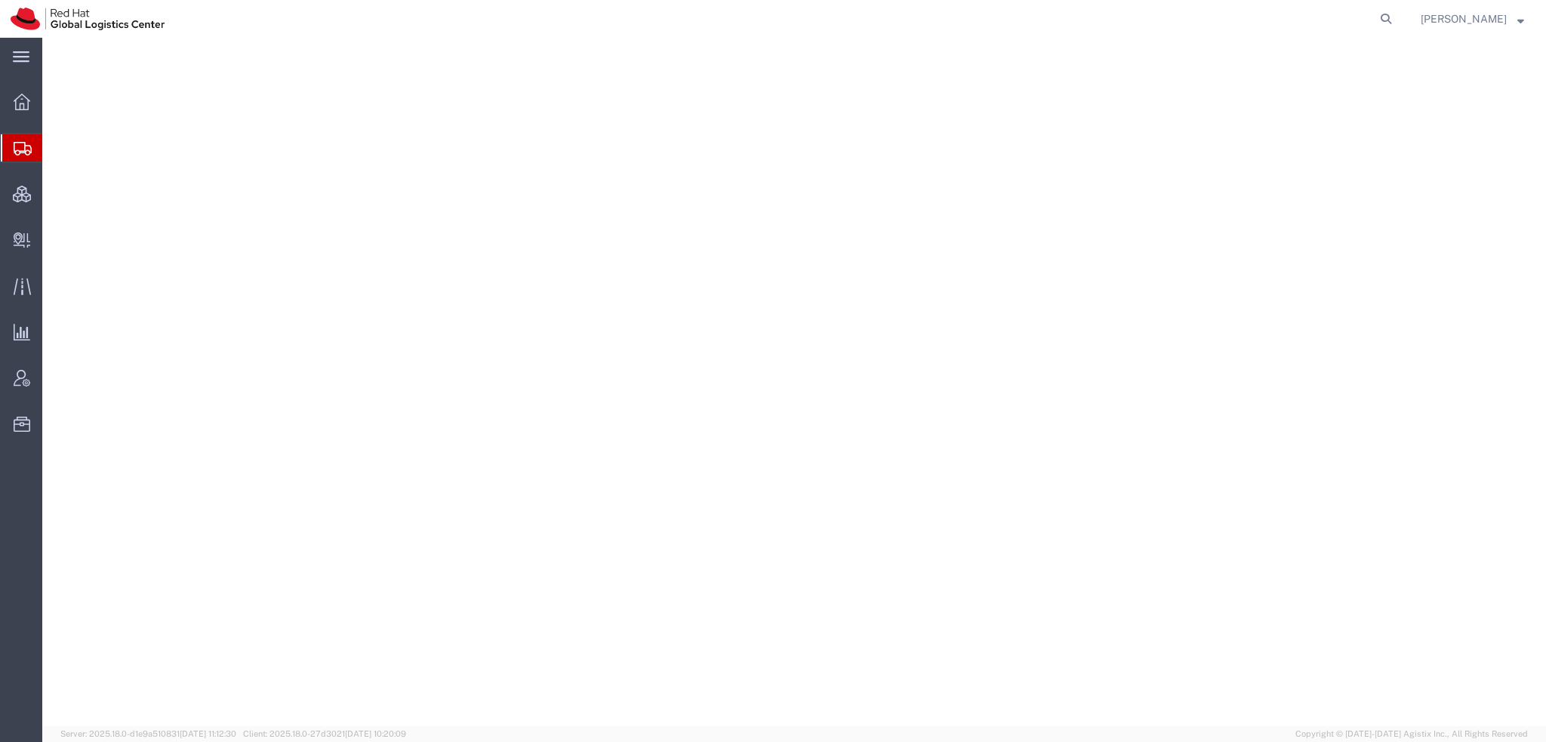
select select "38014"
select select
select select "38014"
select select
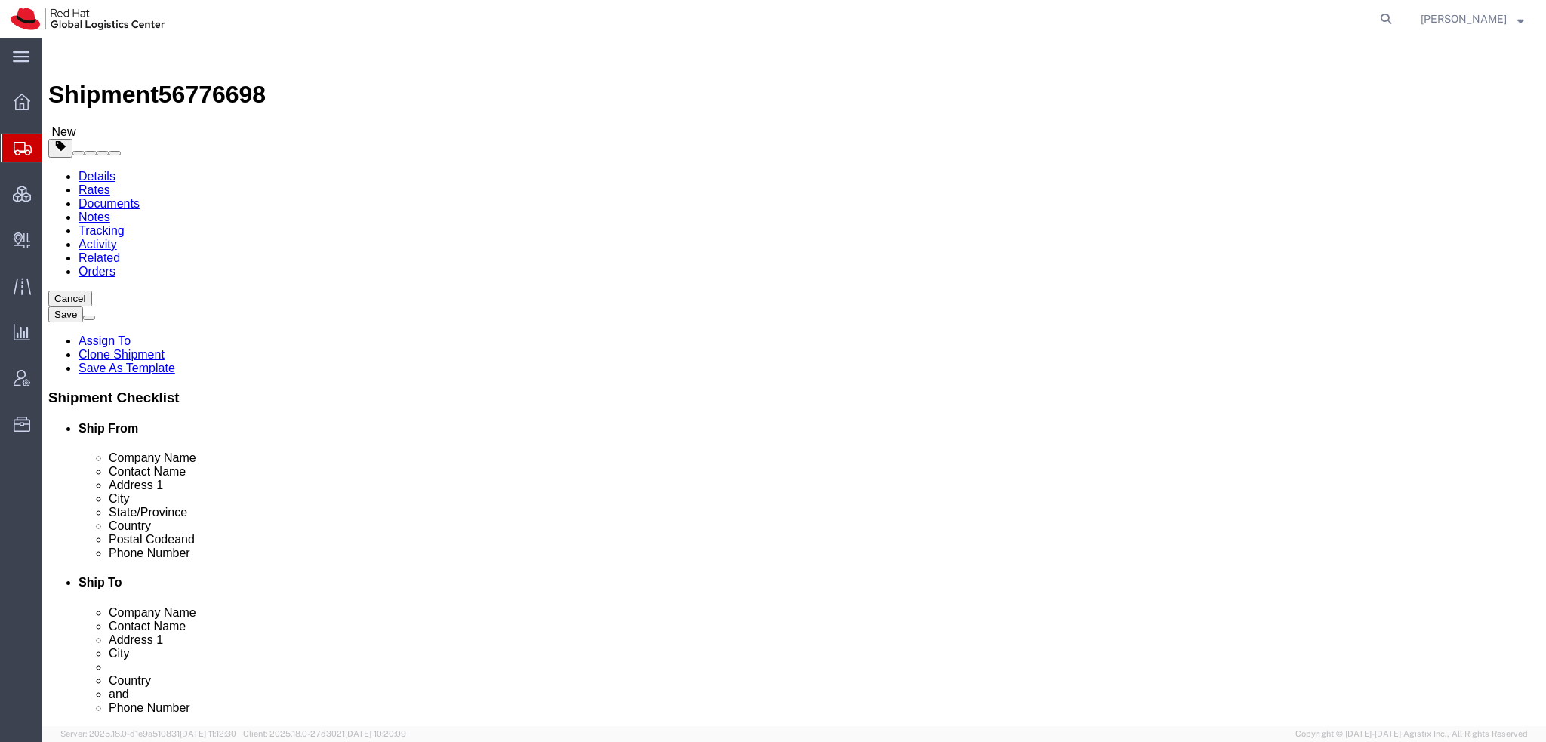
select select "38014"
select select
drag, startPoint x: 938, startPoint y: 319, endPoint x: 221, endPoint y: 173, distance: 731.1
click div "Ship From Location Location [GEOGRAPHIC_DATA] - [GEOGRAPHIC_DATA] My Profile Lo…"
type input "[PERSON_NAME]"
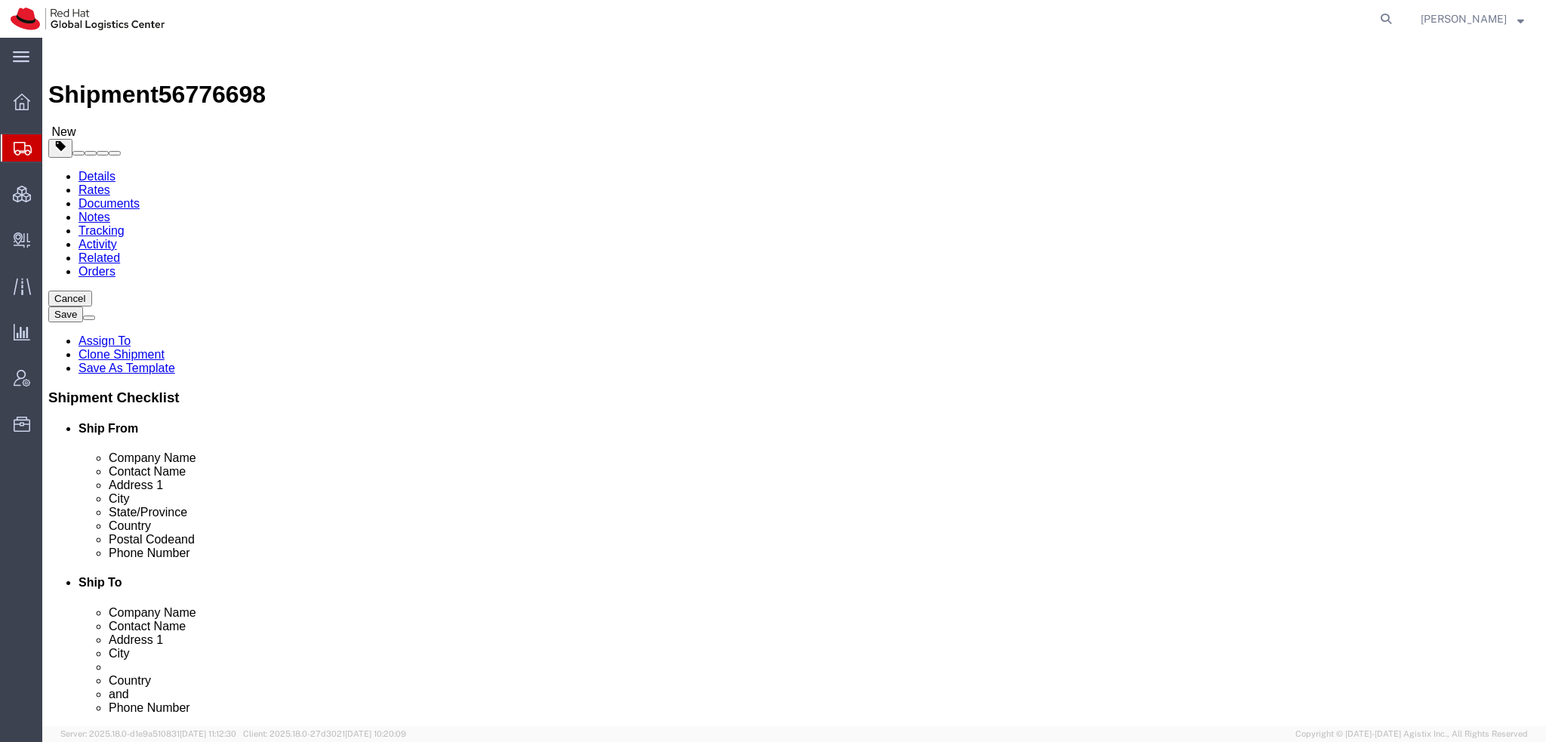
click p "- Red Hat Asia-Pacific Pty. Ltd. - ([PERSON_NAME]) [GEOGRAPHIC_DATA], [STREET_A…"
select select "37938"
type input "[PERSON_NAME] - Pls Distribute"
click input "[EMAIL_ADDRESS][DOMAIN_NAME]"
type input "[EMAIL_ADDRESS][DOMAIN_NAME], [EMAIL_ADDRESS][DOMAIN_NAME]"
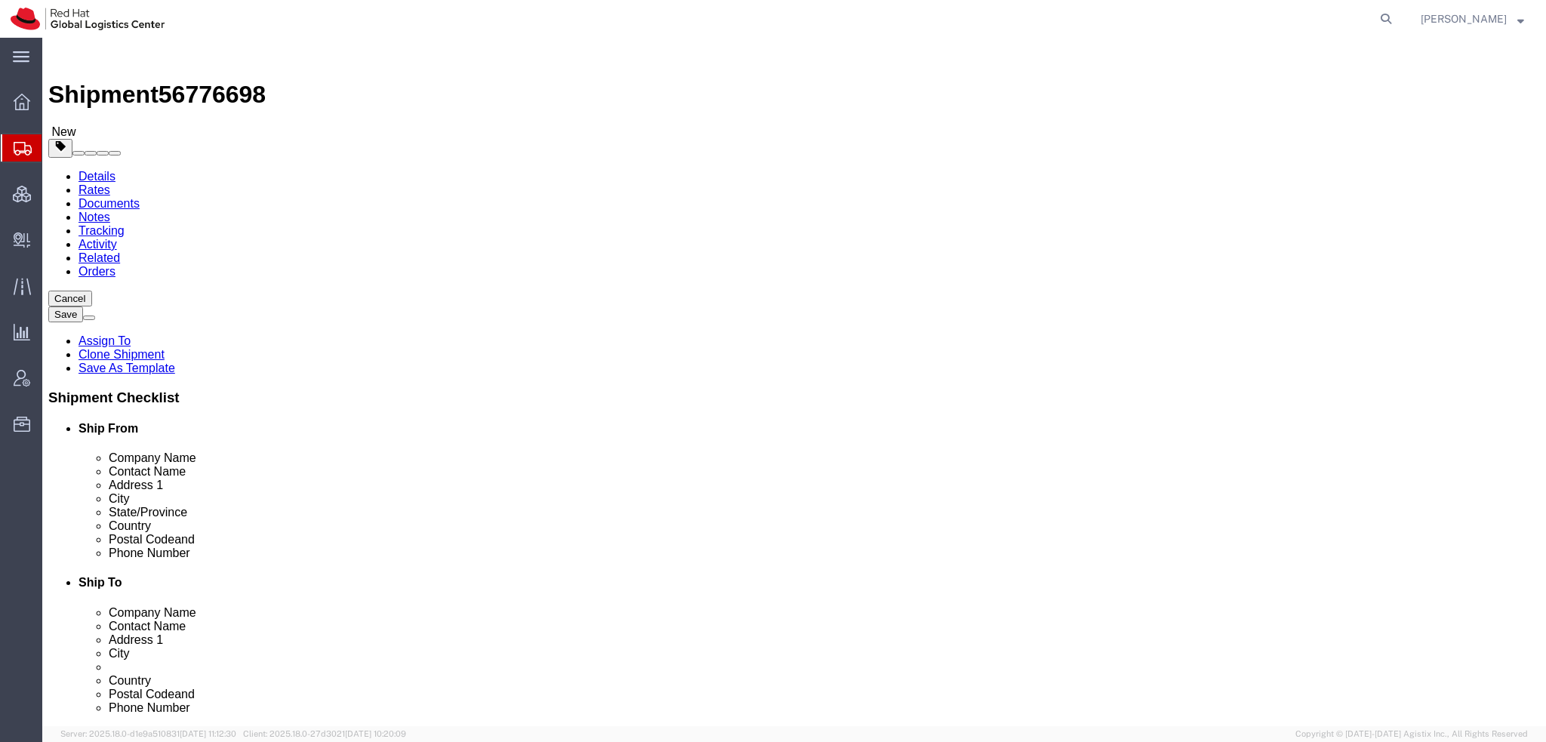
click icon
drag, startPoint x: 258, startPoint y: 312, endPoint x: -42, endPoint y: 214, distance: 316.1
click html "Shipment 56776698 New Details Rates Documents Notes Tracking Activity Related O…"
type input "14"
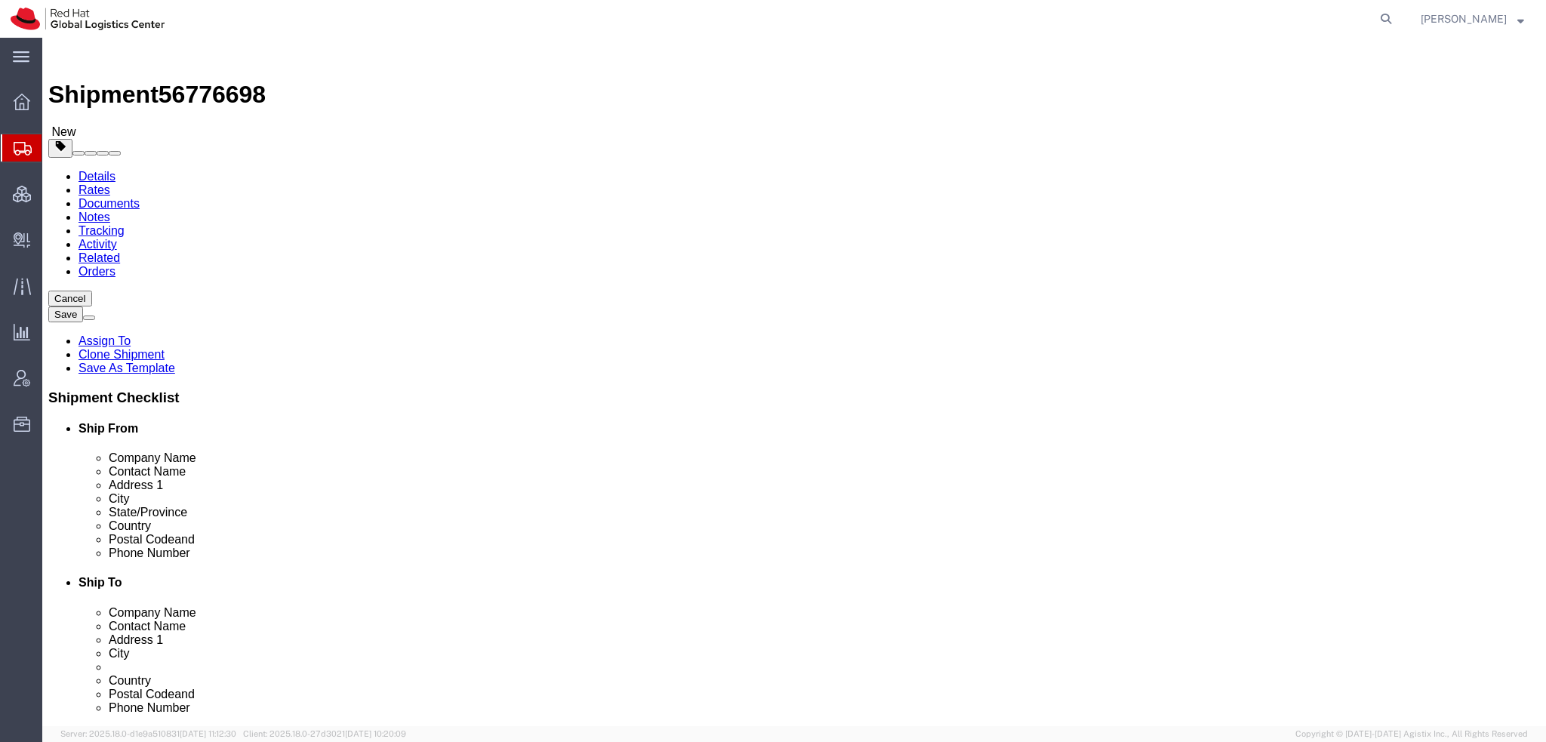
type input "10"
click dd "1.00 Each"
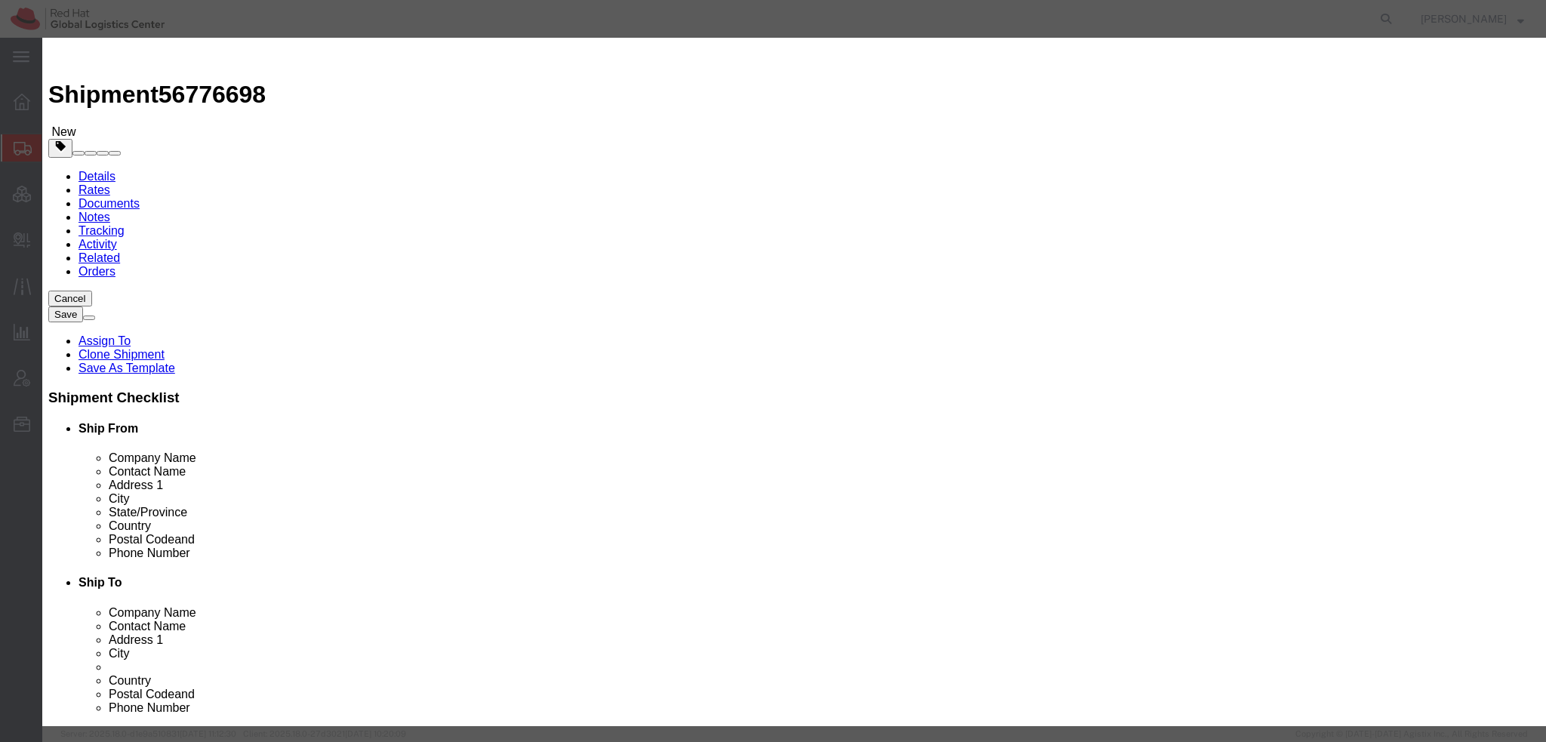
drag, startPoint x: 525, startPoint y: 137, endPoint x: -42, endPoint y: 43, distance: 575.4
click html "Shipment 56776698 New Details Rates Documents Notes Tracking Activity Related O…"
type input "5"
type input "87.5"
click button
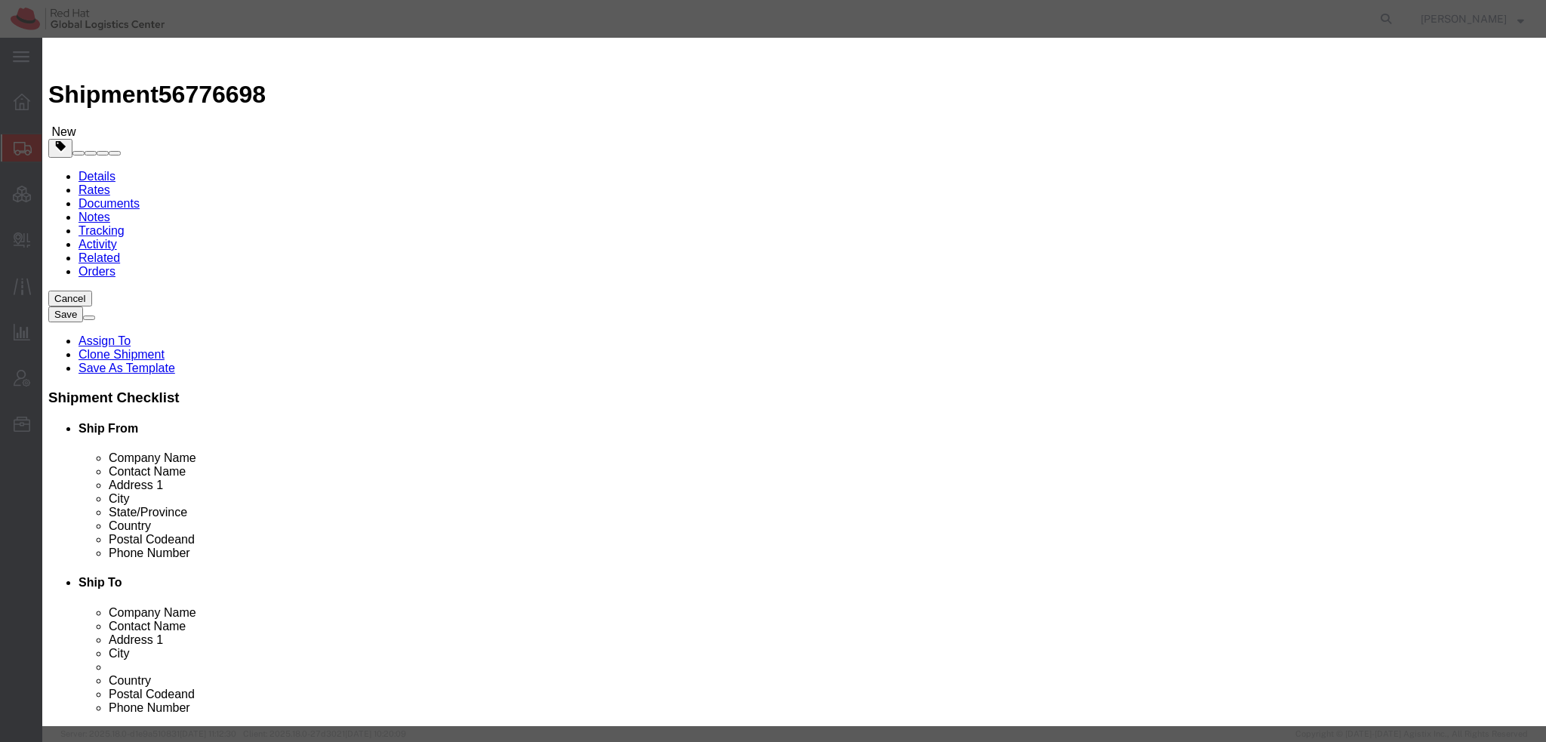
drag, startPoint x: 541, startPoint y: 149, endPoint x: -4, endPoint y: 25, distance: 558.2
click html "Shipment 56776698 New Details Rates Documents Notes Tracking Activity Related O…"
type input "5"
type input "115.5"
click button "Save & Close"
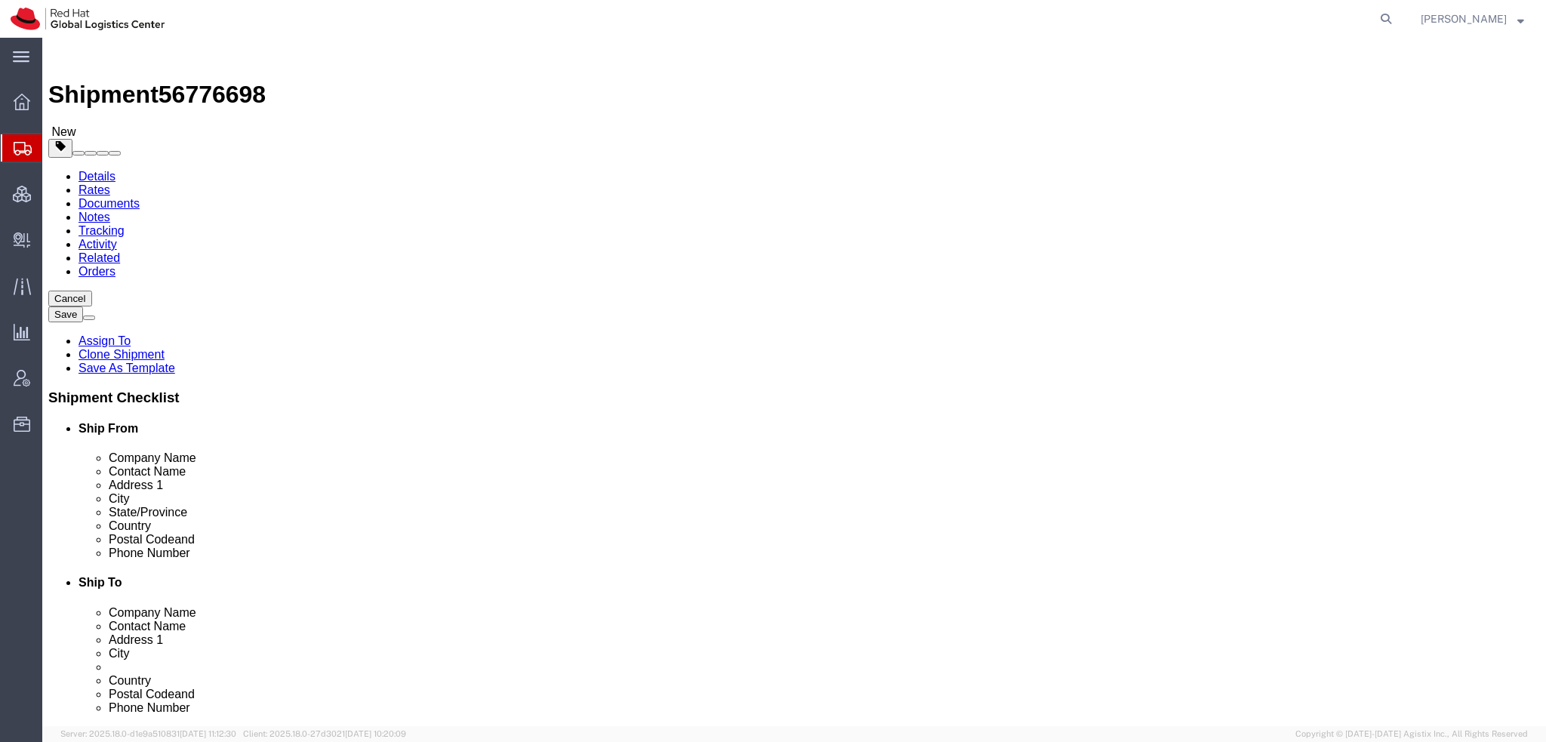
click icon
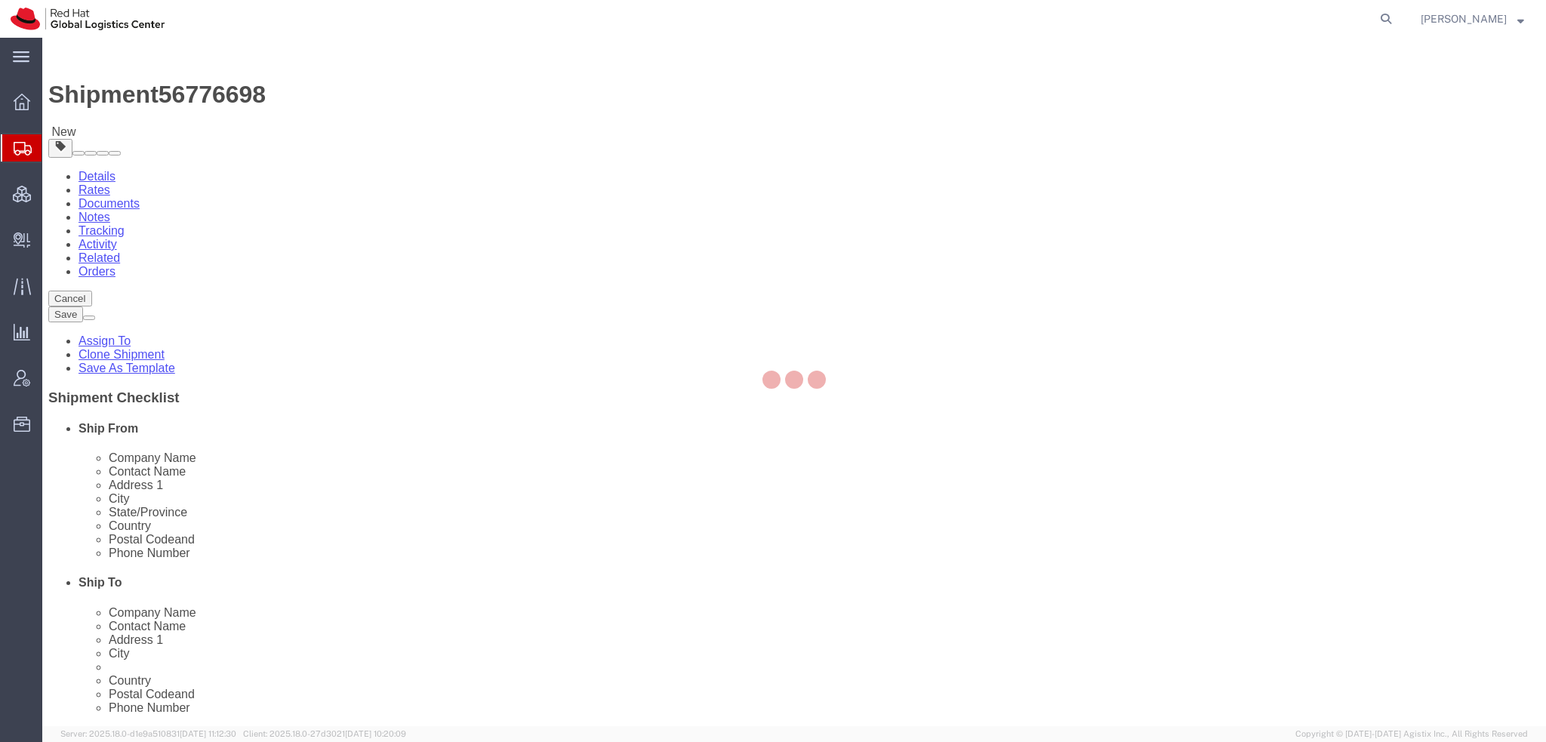
select select
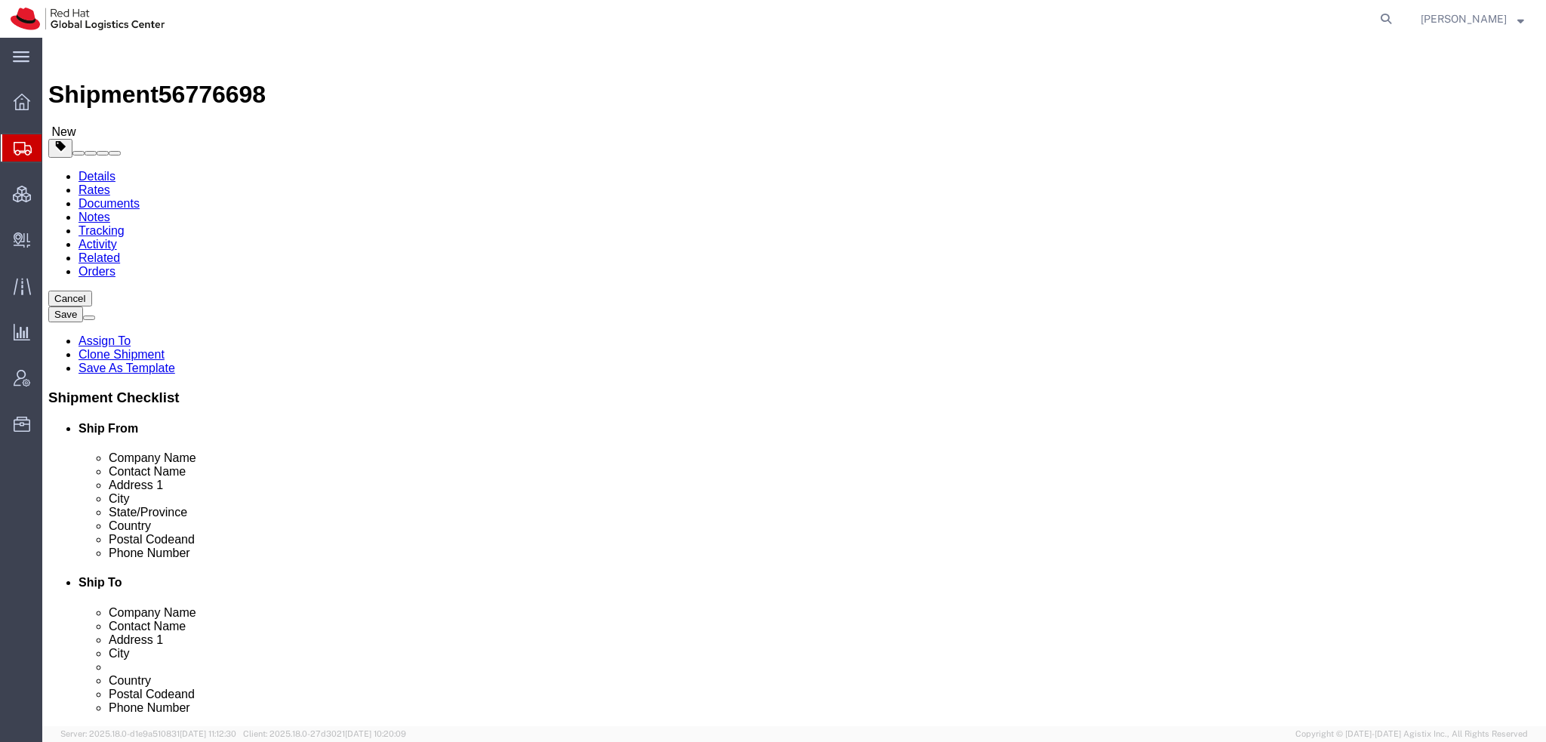
select select "COSTCENTER"
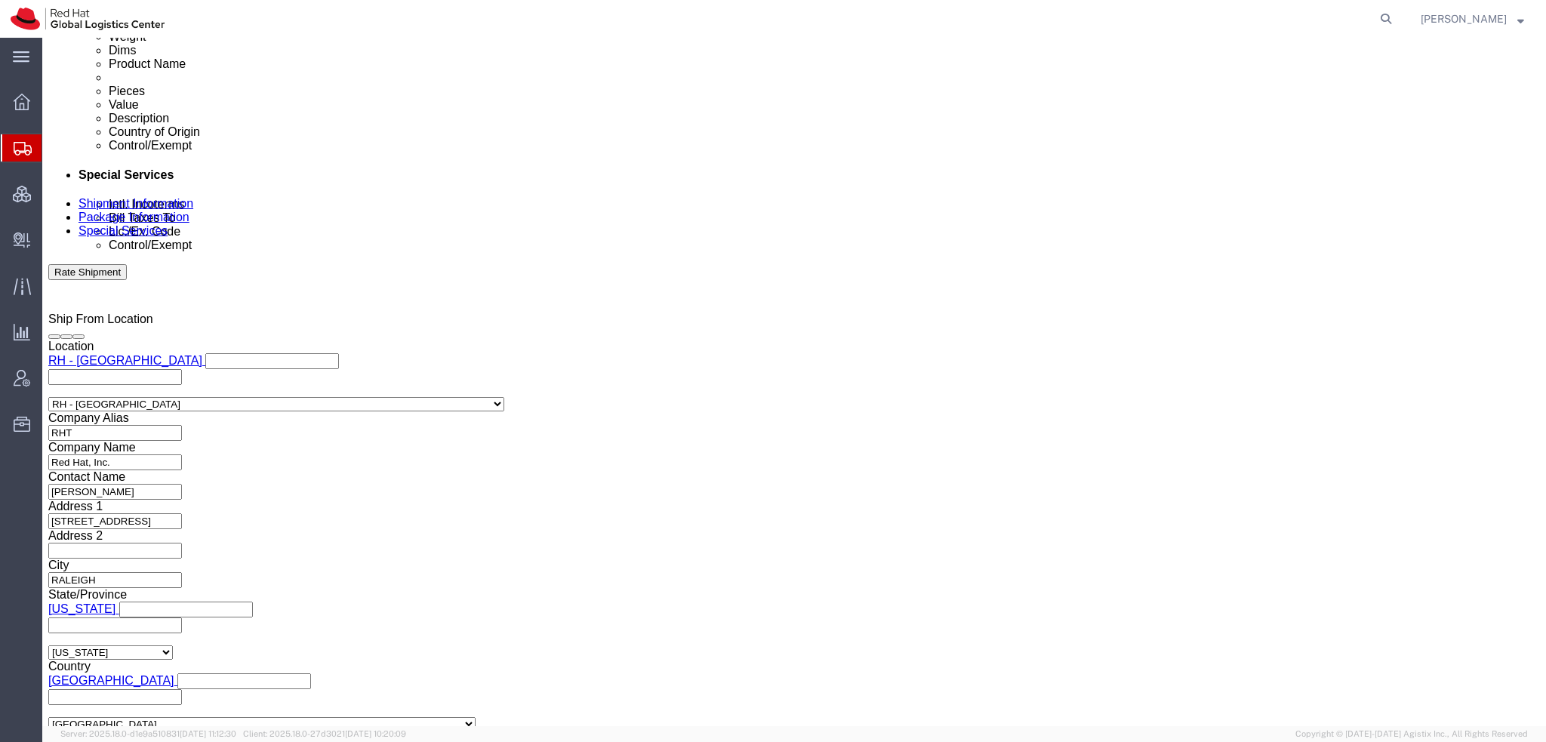
scroll to position [1057, 0]
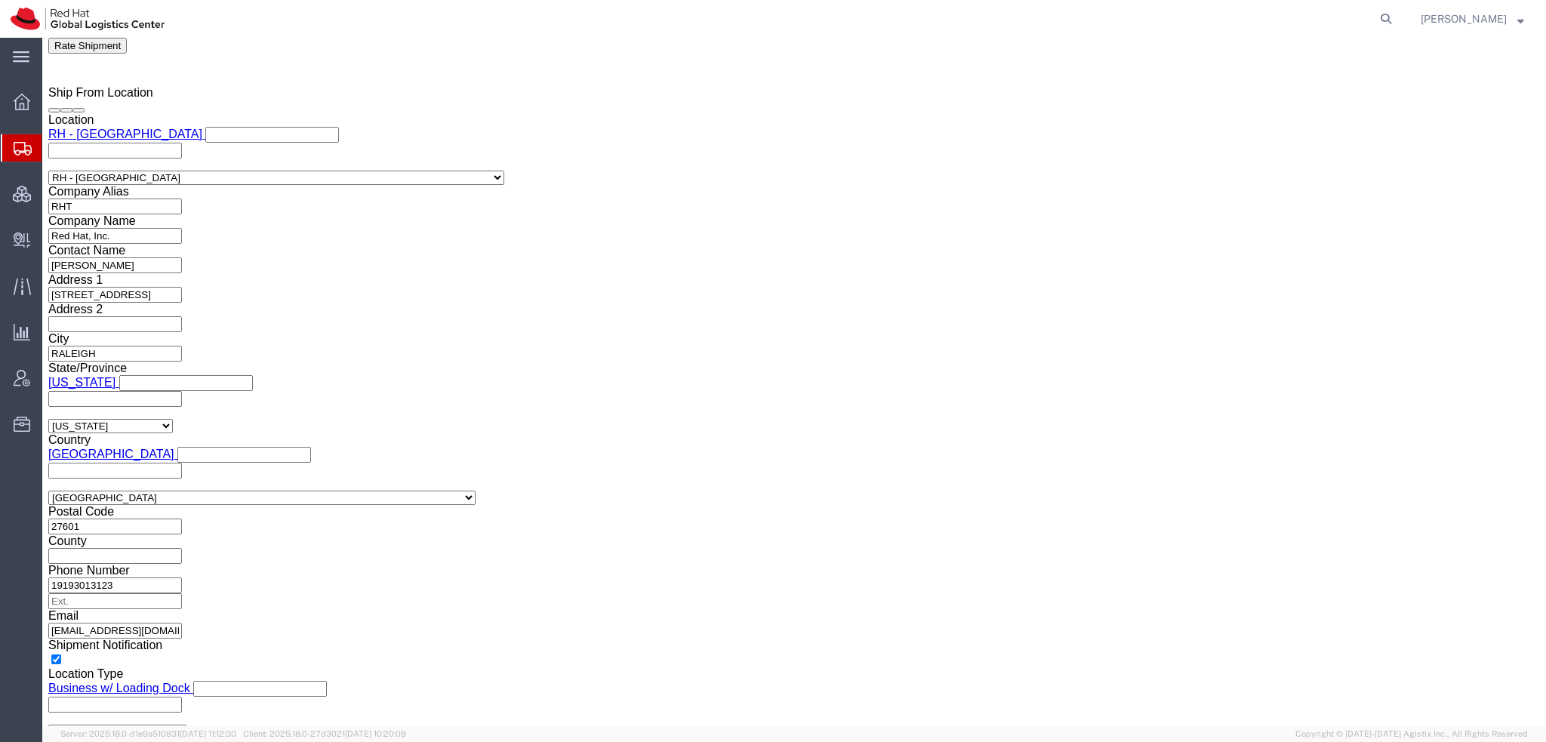
click button "Rate Shipment"
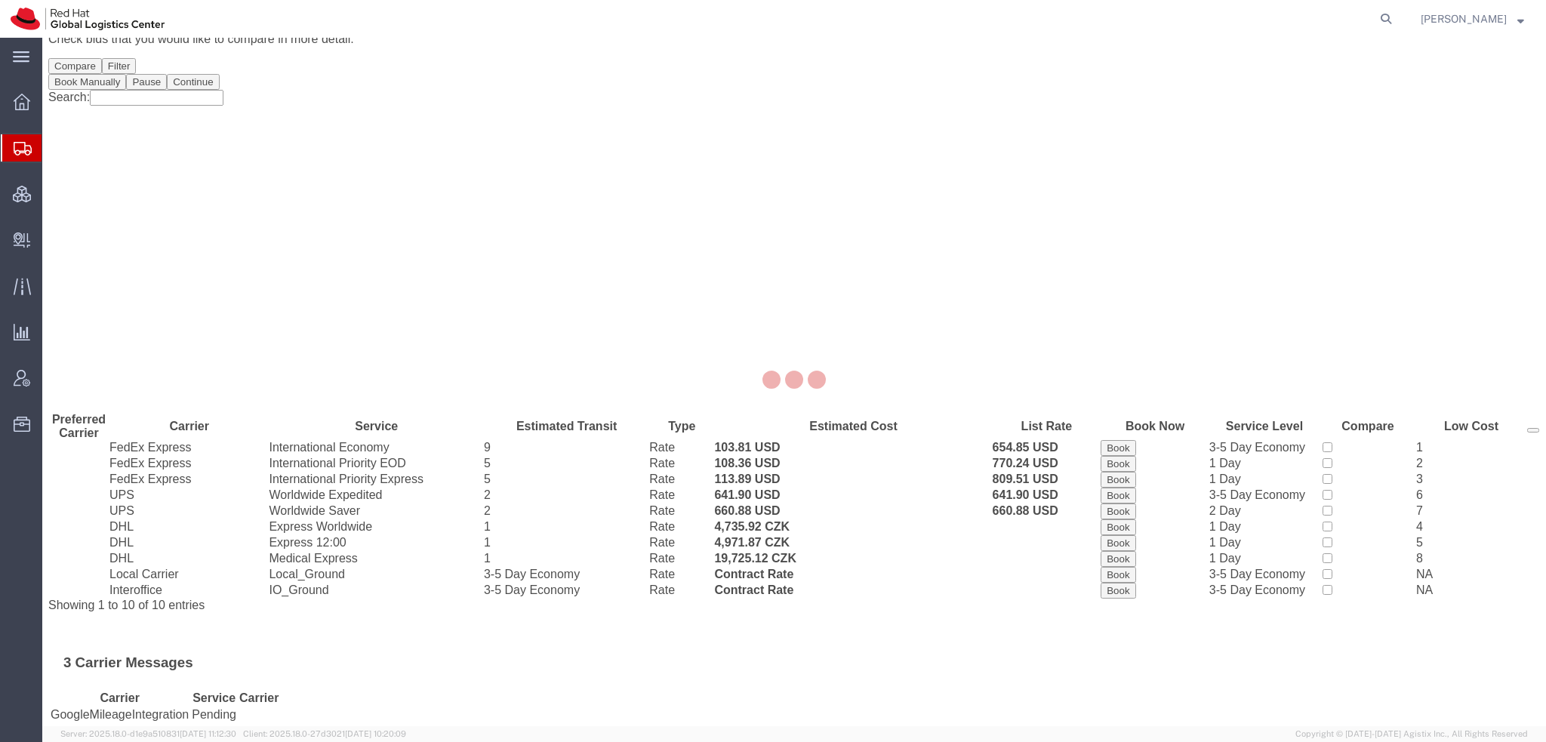
scroll to position [0, 0]
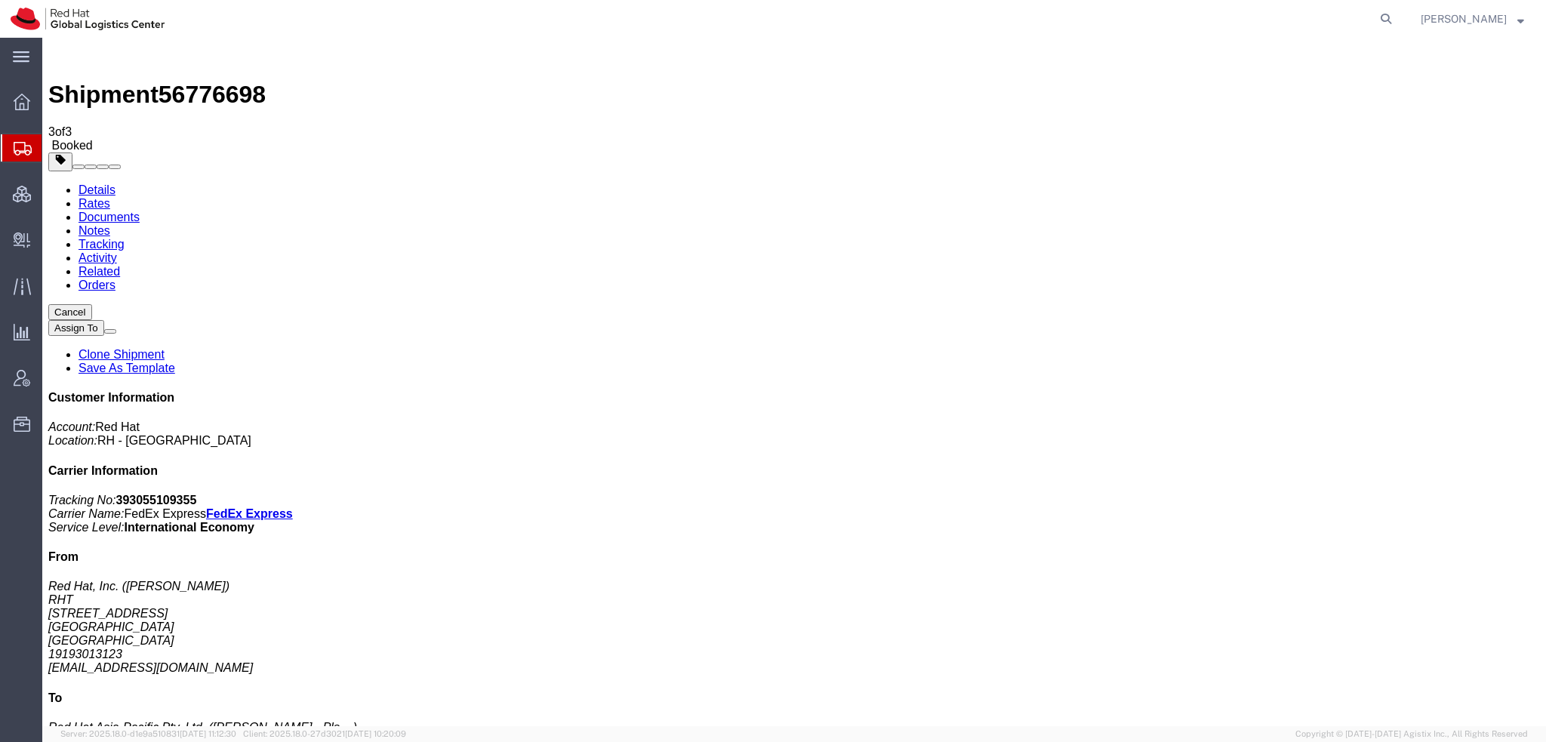
drag, startPoint x: 683, startPoint y: 241, endPoint x: 728, endPoint y: 42, distance: 204.2
